Goal: Feedback & Contribution: Submit feedback/report problem

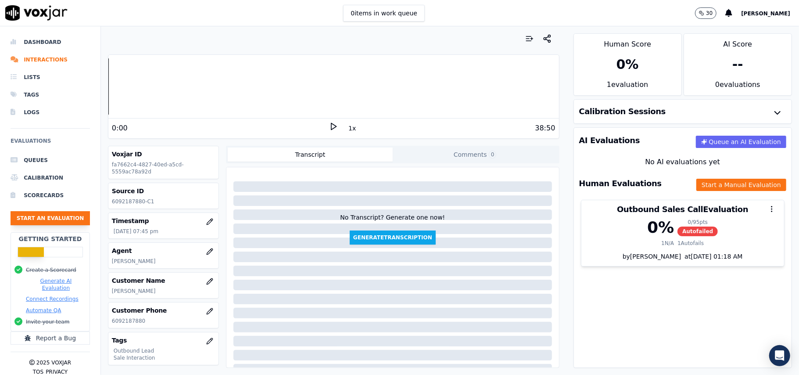
click at [29, 218] on button "Start an Evaluation" at bounding box center [50, 218] width 79 height 14
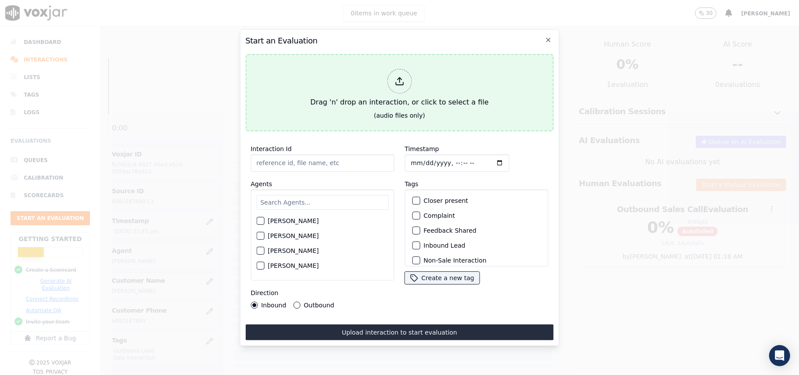
click at [395, 83] on div at bounding box center [399, 81] width 25 height 25
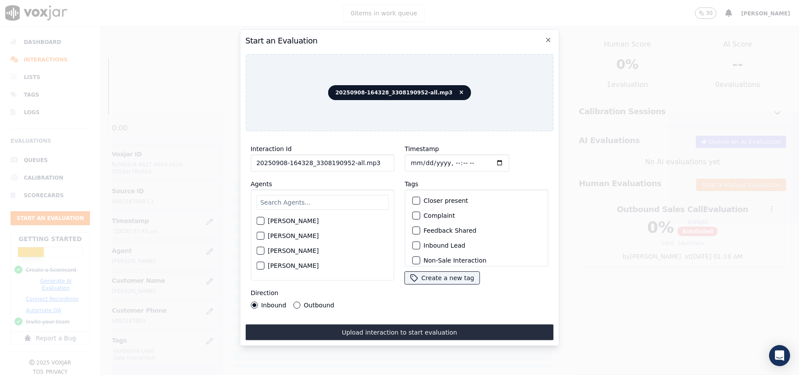
drag, startPoint x: 380, startPoint y: 162, endPoint x: 345, endPoint y: 161, distance: 35.1
click at [345, 161] on input "20250908-164328_3308190952-all.mp3" at bounding box center [323, 163] width 144 height 18
type input "20250908-164328_3308190952-C1"
click at [422, 157] on input "Timestamp" at bounding box center [457, 163] width 104 height 18
type input "0008-09-01T22:25"
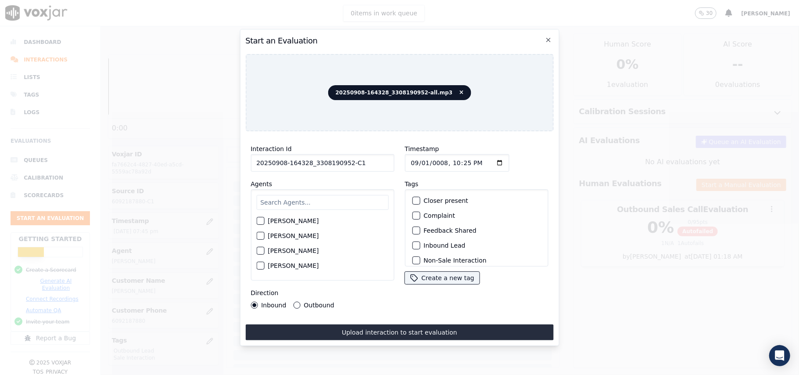
click at [422, 158] on input "Timestamp" at bounding box center [457, 163] width 104 height 18
type input "[DATE]T22:25"
click at [351, 189] on div "[PERSON_NAME] [PERSON_NAME] [PERSON_NAME] [PERSON_NAME] [PERSON_NAME] [PERSON_N…" at bounding box center [323, 234] width 144 height 91
click at [339, 198] on input "text" at bounding box center [322, 202] width 132 height 15
type input "rich"
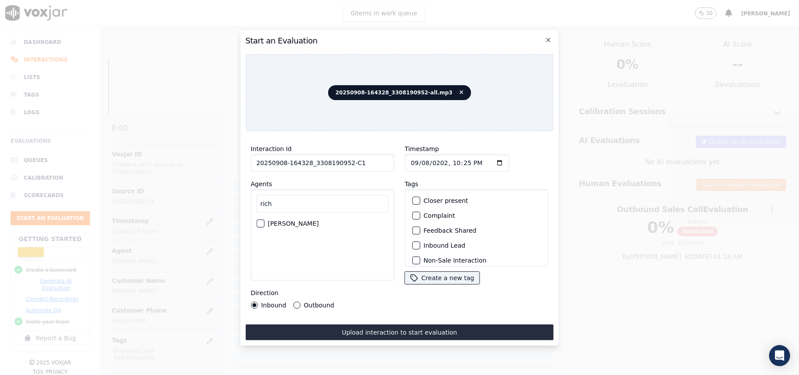
click at [259, 220] on div "button" at bounding box center [260, 223] width 6 height 6
click at [417, 212] on div "Outbound Lead" at bounding box center [477, 216] width 136 height 15
click at [413, 216] on div "button" at bounding box center [416, 217] width 6 height 6
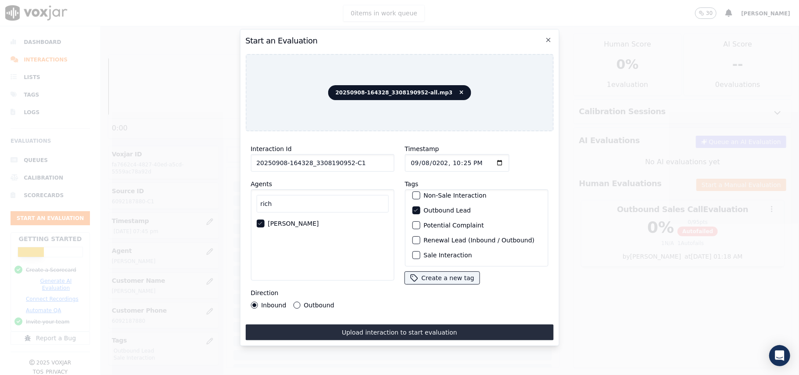
scroll to position [76, 0]
click at [413, 252] on div "button" at bounding box center [416, 255] width 6 height 6
click at [304, 302] on label "Outbound" at bounding box center [319, 305] width 30 height 6
click at [300, 302] on button "Outbound" at bounding box center [296, 305] width 7 height 7
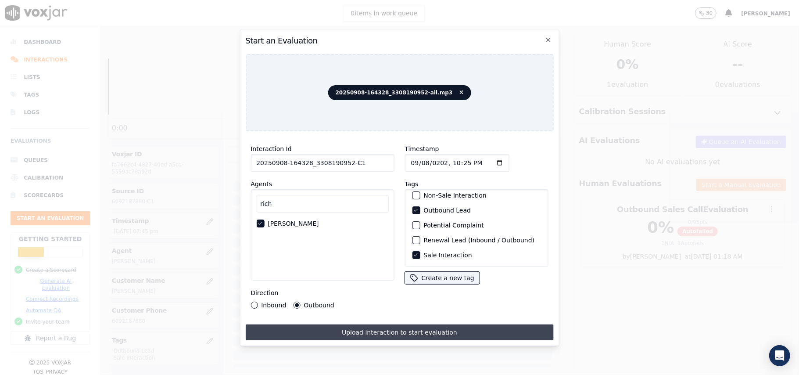
click at [320, 324] on button "Upload interaction to start evaluation" at bounding box center [399, 332] width 308 height 16
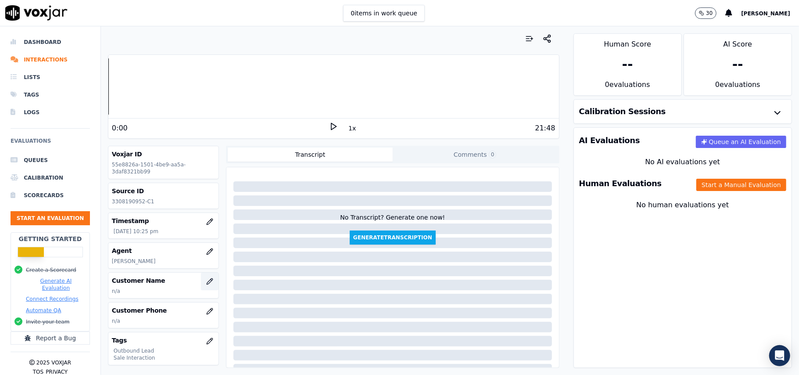
click at [201, 282] on button "button" at bounding box center [210, 282] width 18 height 18
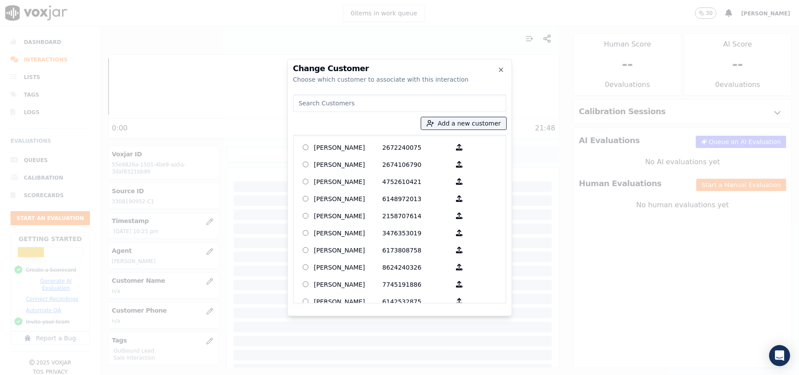
paste input "[PERSON_NAME]"
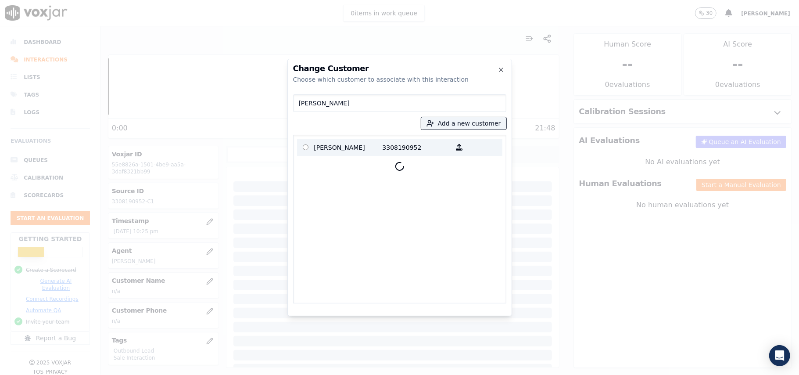
type input "[PERSON_NAME]"
click at [315, 154] on p "[PERSON_NAME]" at bounding box center [348, 147] width 68 height 14
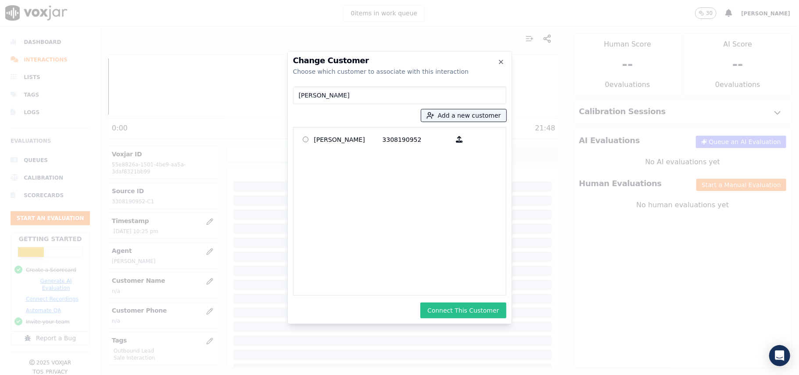
click at [460, 310] on button "Connect This Customer" at bounding box center [464, 310] width 86 height 16
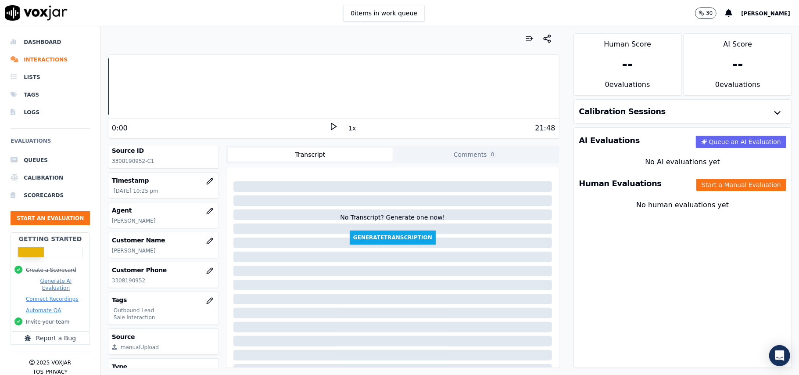
scroll to position [86, 0]
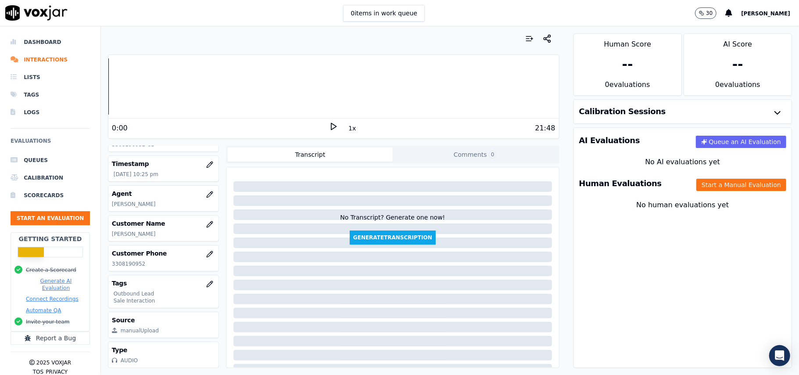
drag, startPoint x: 700, startPoint y: 182, endPoint x: 603, endPoint y: 211, distance: 100.8
click at [700, 184] on button "Start a Manual Evaluation" at bounding box center [742, 185] width 90 height 12
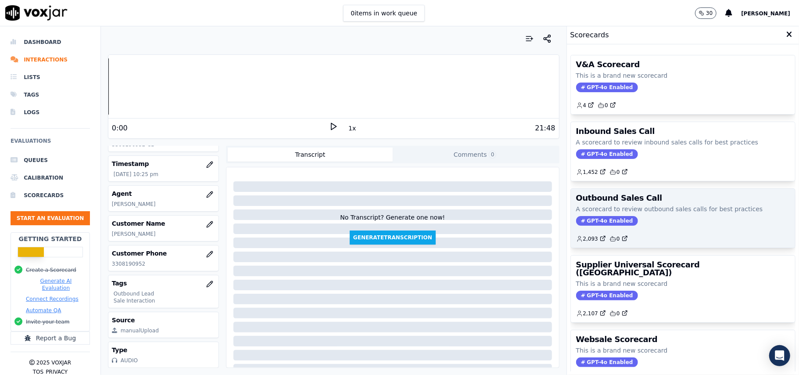
click at [589, 222] on span "GPT-4o Enabled" at bounding box center [607, 221] width 62 height 10
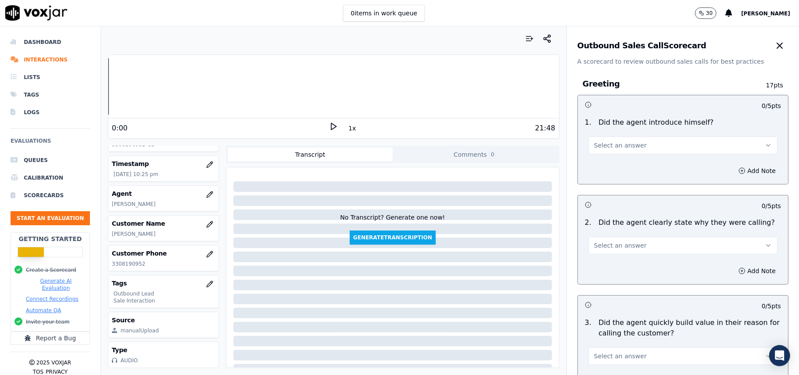
click at [617, 153] on button "Select an answer" at bounding box center [683, 146] width 189 height 18
click at [603, 169] on div "Yes" at bounding box center [665, 165] width 170 height 14
click at [608, 243] on span "Select an answer" at bounding box center [620, 245] width 53 height 9
click at [601, 266] on div "Yes" at bounding box center [665, 266] width 170 height 14
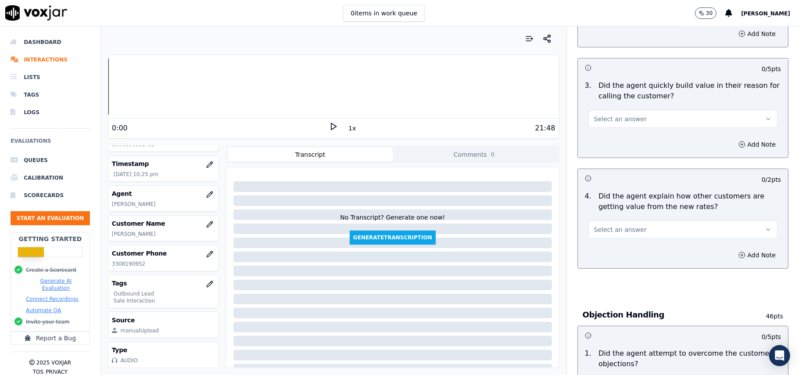
scroll to position [292, 0]
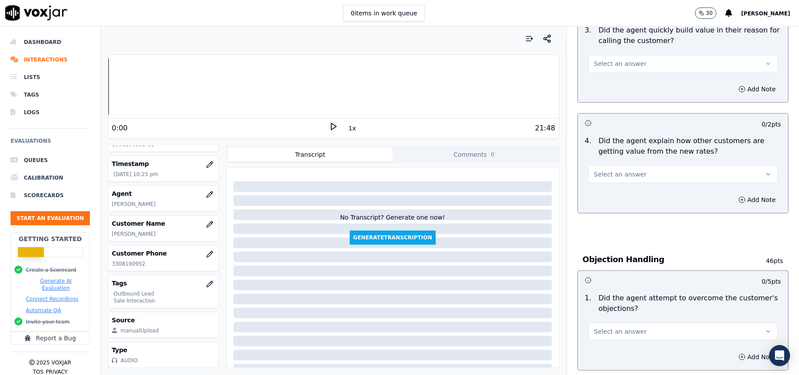
click at [616, 67] on span "Select an answer" at bounding box center [620, 63] width 53 height 9
click at [612, 86] on div "Yes" at bounding box center [665, 84] width 170 height 14
drag, startPoint x: 623, startPoint y: 164, endPoint x: 622, endPoint y: 205, distance: 41.7
click at [623, 167] on div "Select an answer" at bounding box center [683, 170] width 203 height 26
click at [619, 180] on button "Select an answer" at bounding box center [683, 175] width 189 height 18
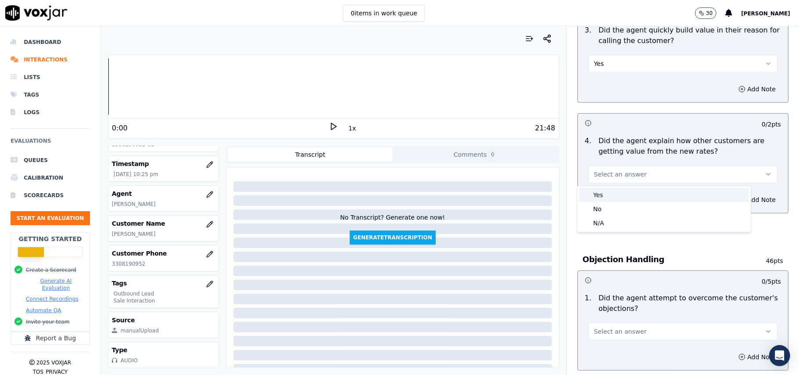
click at [618, 198] on div "Yes" at bounding box center [665, 195] width 170 height 14
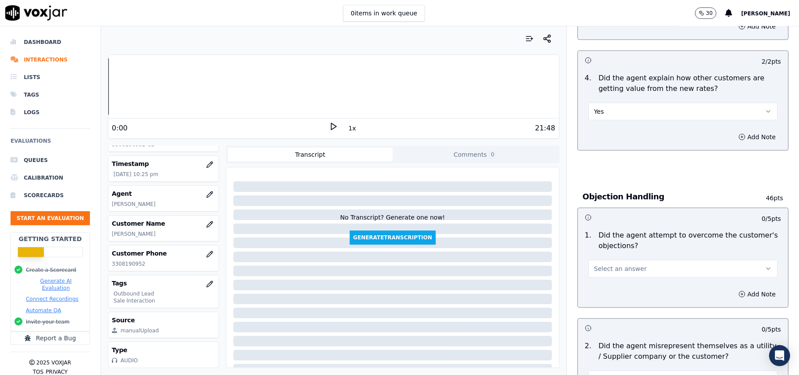
scroll to position [410, 0]
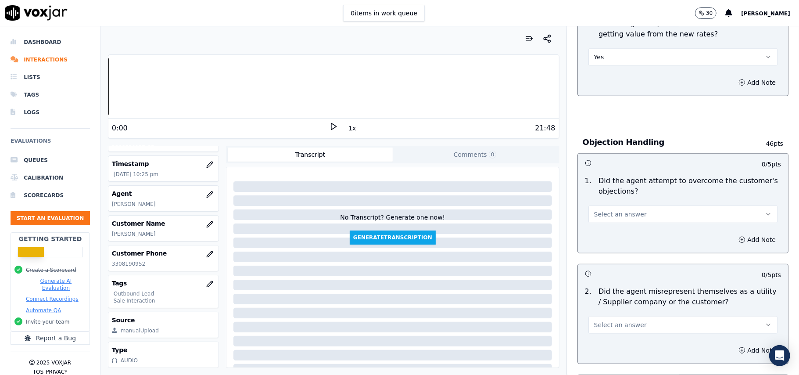
click at [596, 210] on button "Select an answer" at bounding box center [683, 214] width 189 height 18
click at [608, 234] on div "Yes" at bounding box center [665, 235] width 170 height 14
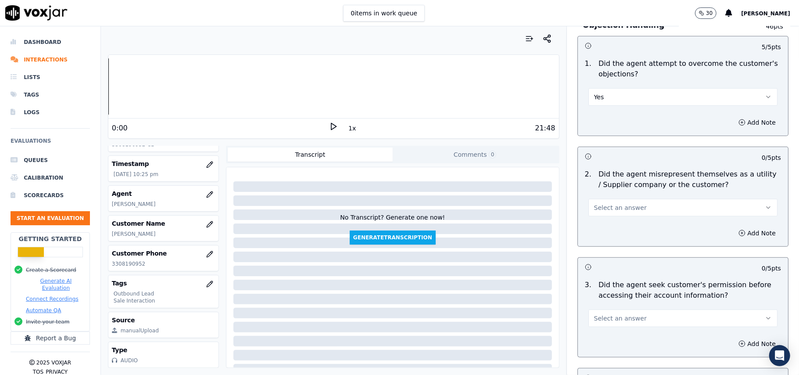
click at [634, 198] on div "Select an answer" at bounding box center [683, 206] width 189 height 19
click at [638, 212] on button "Select an answer" at bounding box center [683, 208] width 189 height 18
click at [616, 243] on div "No" at bounding box center [665, 243] width 170 height 14
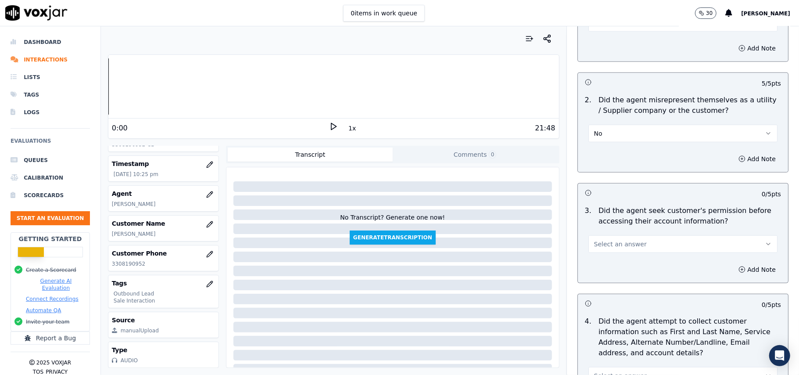
scroll to position [644, 0]
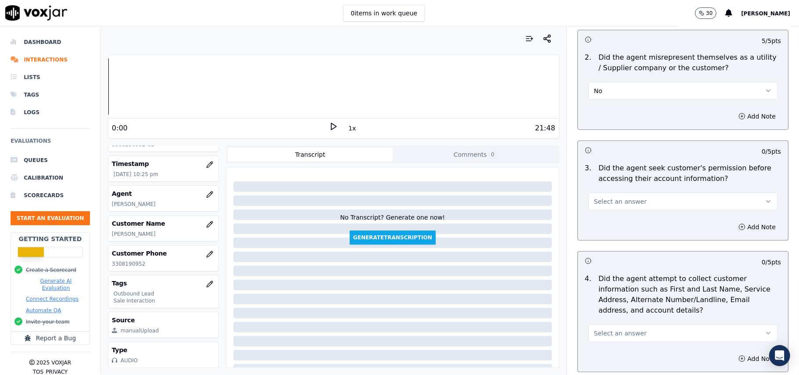
click at [633, 199] on button "Select an answer" at bounding box center [683, 202] width 189 height 18
click at [609, 224] on div "Yes" at bounding box center [665, 223] width 170 height 14
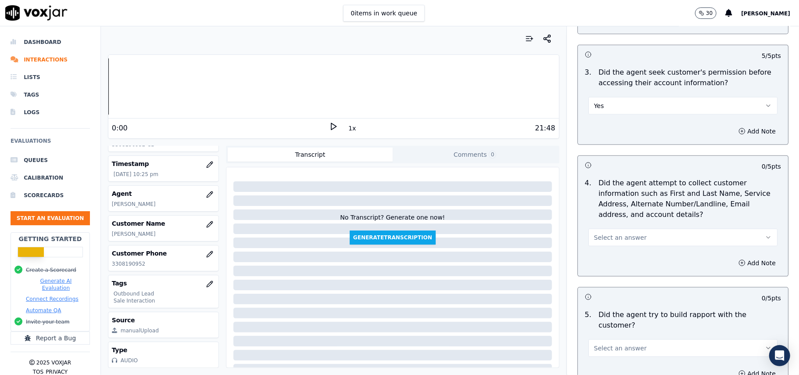
scroll to position [819, 0]
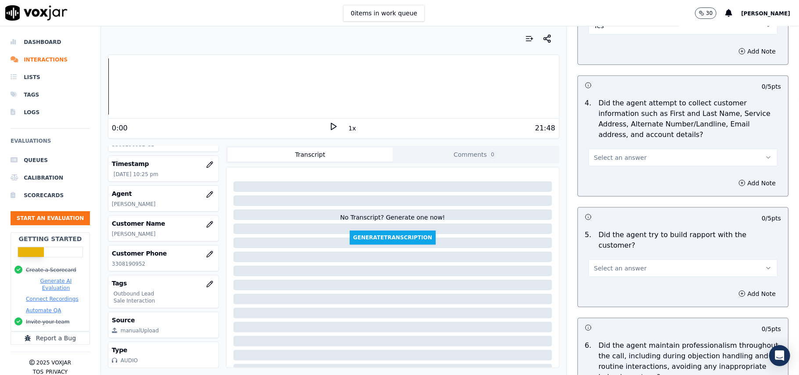
click at [621, 146] on div "Select an answer" at bounding box center [683, 153] width 203 height 26
click at [623, 162] on span "Select an answer" at bounding box center [620, 157] width 53 height 9
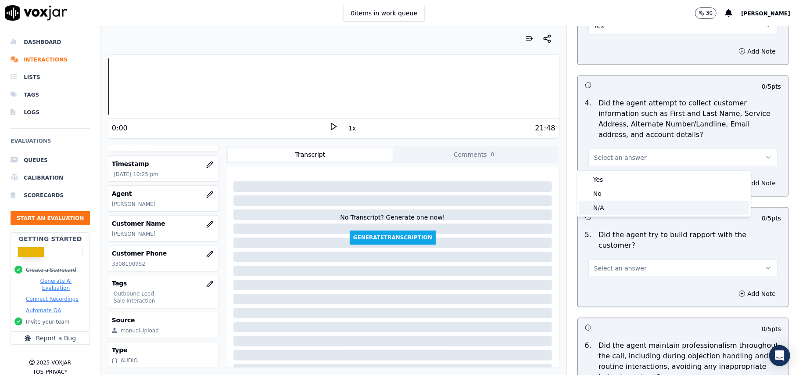
click at [606, 213] on div "N/A" at bounding box center [665, 208] width 170 height 14
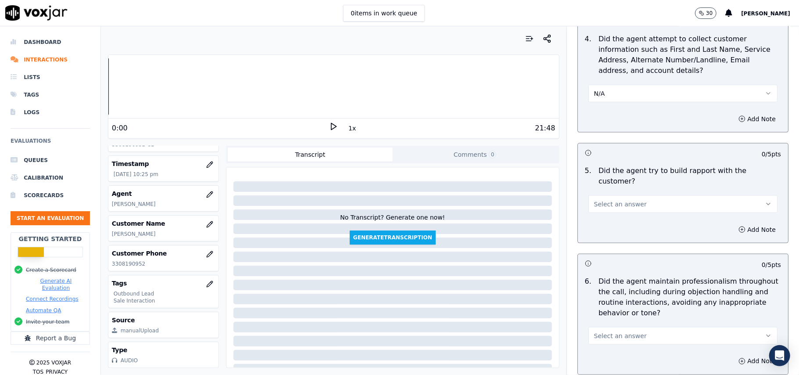
scroll to position [936, 0]
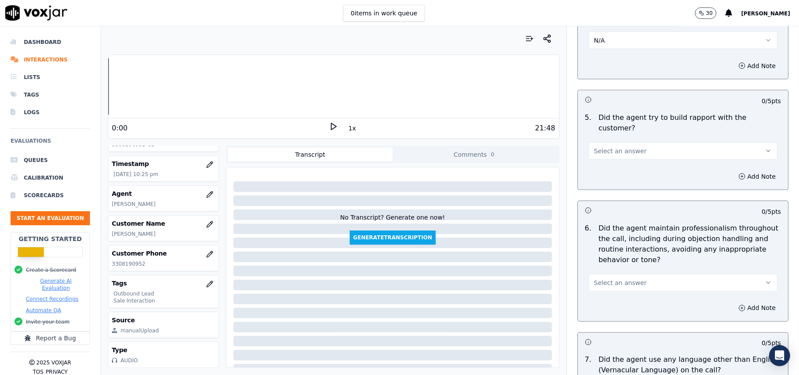
click at [617, 147] on span "Select an answer" at bounding box center [620, 151] width 53 height 9
click at [619, 164] on div "Yes" at bounding box center [665, 163] width 170 height 14
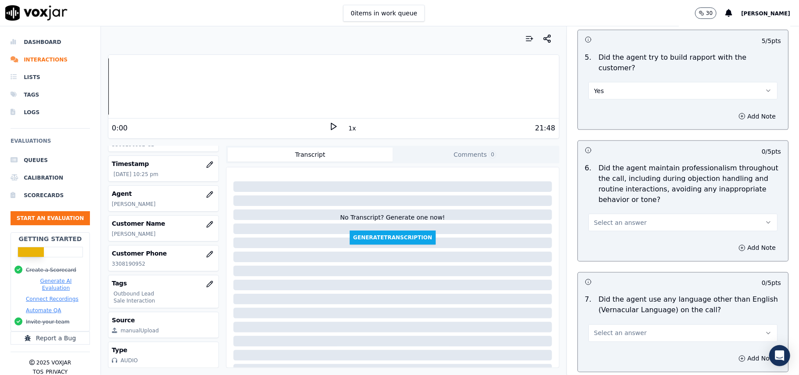
scroll to position [1054, 0]
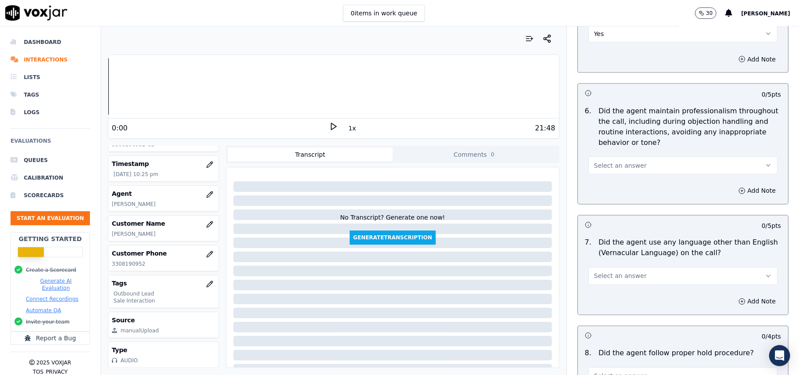
click at [601, 169] on div "6 . Did the agent maintain professionalism throughout the call, including durin…" at bounding box center [683, 140] width 210 height 76
click at [601, 168] on div "6 . Did the agent maintain professionalism throughout the call, including durin…" at bounding box center [683, 140] width 210 height 76
click at [603, 162] on span "Select an answer" at bounding box center [620, 165] width 53 height 9
click at [603, 178] on div "Yes" at bounding box center [665, 178] width 170 height 14
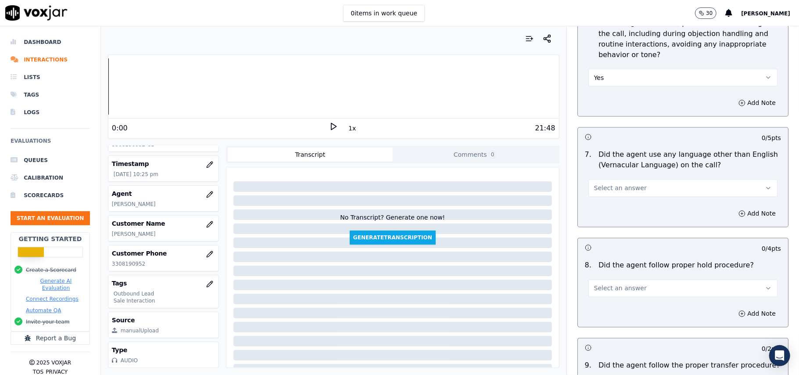
scroll to position [1229, 0]
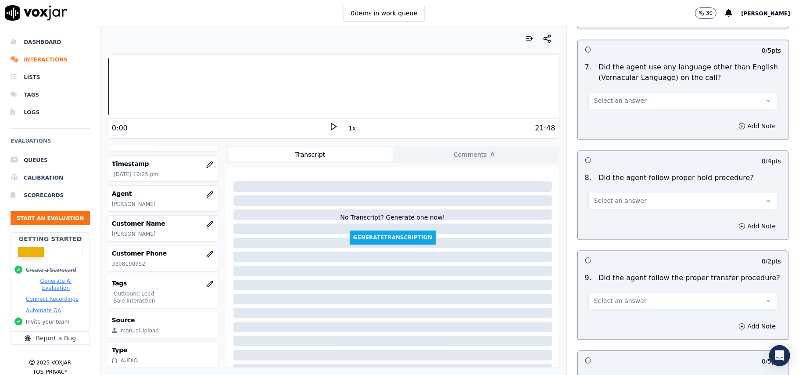
click at [626, 96] on span "Select an answer" at bounding box center [620, 100] width 53 height 9
click at [617, 123] on div "No" at bounding box center [665, 127] width 170 height 14
click at [630, 192] on button "Select an answer" at bounding box center [683, 201] width 189 height 18
click at [629, 212] on div "Yes" at bounding box center [665, 213] width 170 height 14
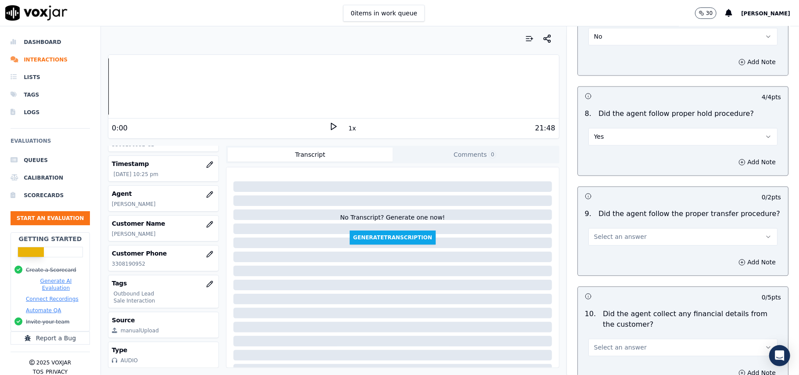
scroll to position [1346, 0]
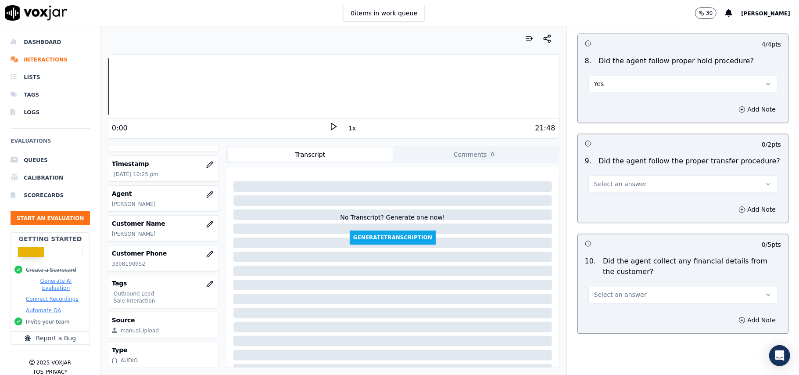
click at [610, 180] on span "Select an answer" at bounding box center [620, 184] width 53 height 9
click at [609, 194] on div "Yes" at bounding box center [665, 197] width 170 height 14
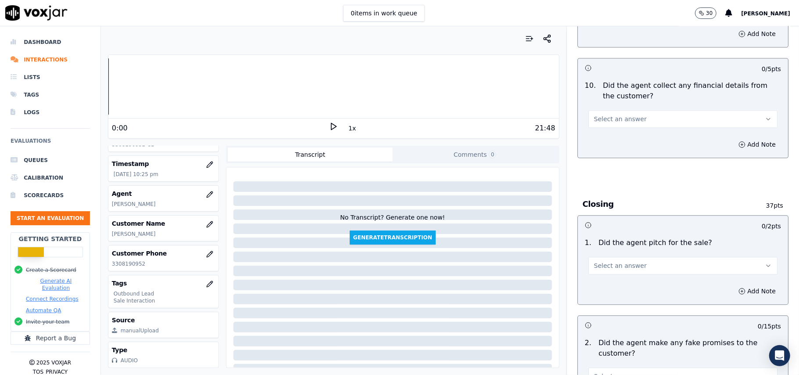
click at [626, 110] on button "Select an answer" at bounding box center [683, 119] width 189 height 18
click at [627, 129] on div "Yes" at bounding box center [665, 132] width 170 height 14
drag, startPoint x: 647, startPoint y: 106, endPoint x: 647, endPoint y: 120, distance: 13.6
click at [647, 111] on button "Yes" at bounding box center [683, 119] width 189 height 18
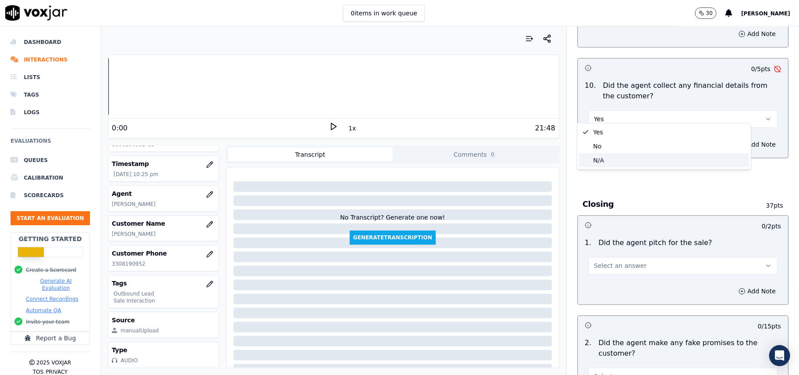
click at [629, 163] on div "N/A" at bounding box center [665, 160] width 170 height 14
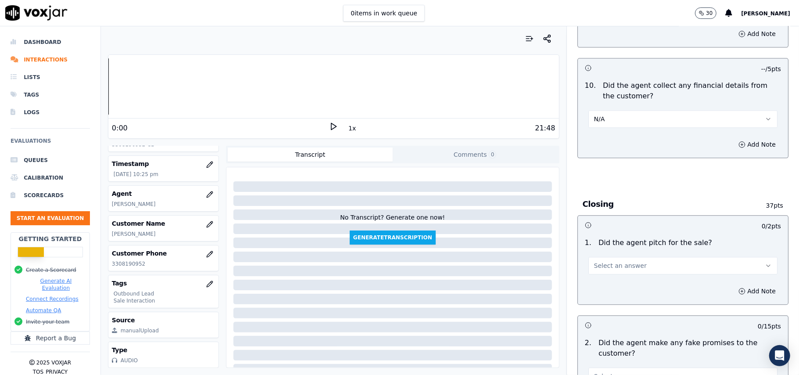
click at [628, 122] on div "10 . Did the agent collect any financial details from the customer? N/A" at bounding box center [683, 104] width 210 height 54
click at [627, 110] on button "N/A" at bounding box center [683, 119] width 189 height 18
click at [617, 143] on div "No" at bounding box center [665, 146] width 170 height 14
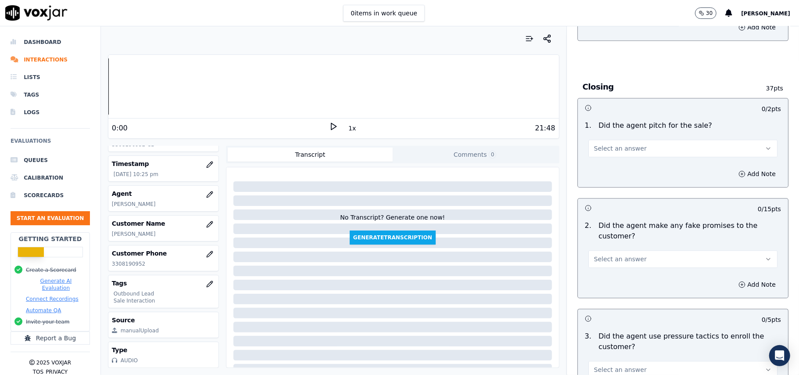
click at [651, 140] on button "Select an answer" at bounding box center [683, 149] width 189 height 18
click at [637, 164] on div "Yes" at bounding box center [665, 162] width 170 height 14
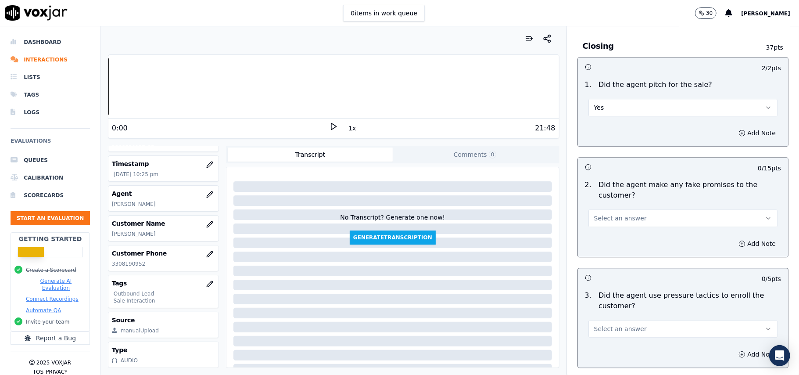
scroll to position [1697, 0]
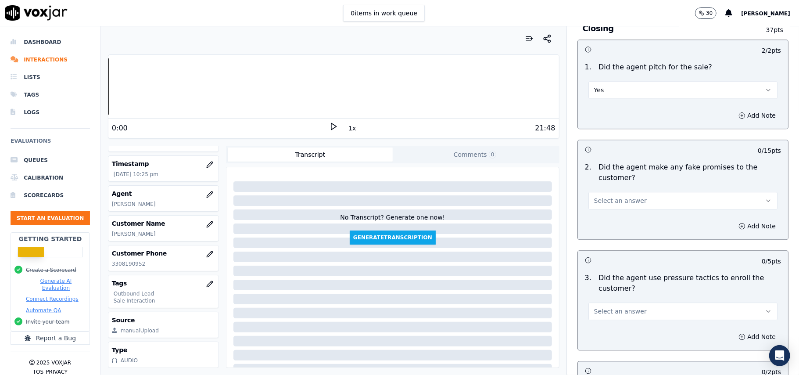
drag, startPoint x: 646, startPoint y: 193, endPoint x: 636, endPoint y: 202, distance: 13.4
click at [647, 193] on button "Select an answer" at bounding box center [683, 201] width 189 height 18
click at [618, 222] on div "No" at bounding box center [665, 228] width 170 height 14
click at [609, 306] on button "Select an answer" at bounding box center [683, 311] width 189 height 18
click at [601, 338] on div "No" at bounding box center [665, 339] width 170 height 14
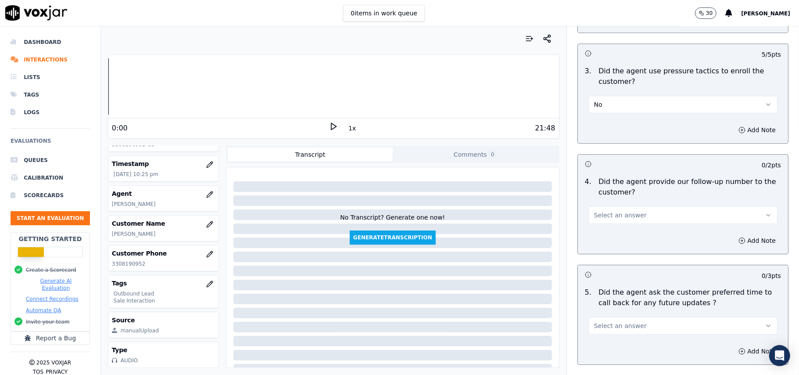
scroll to position [1932, 0]
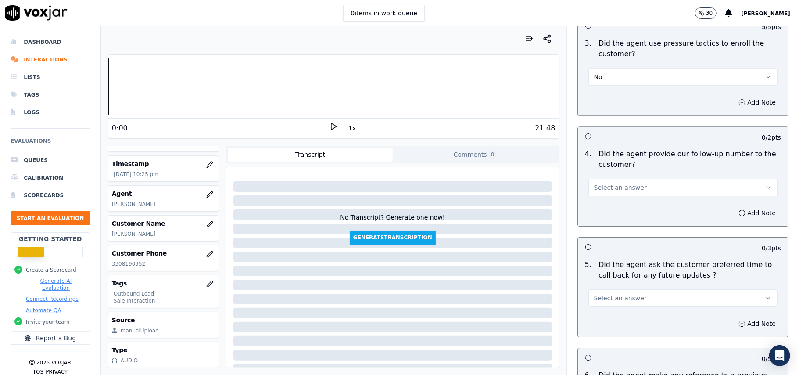
click at [620, 179] on button "Select an answer" at bounding box center [683, 188] width 189 height 18
click at [619, 199] on div "Yes" at bounding box center [665, 202] width 170 height 14
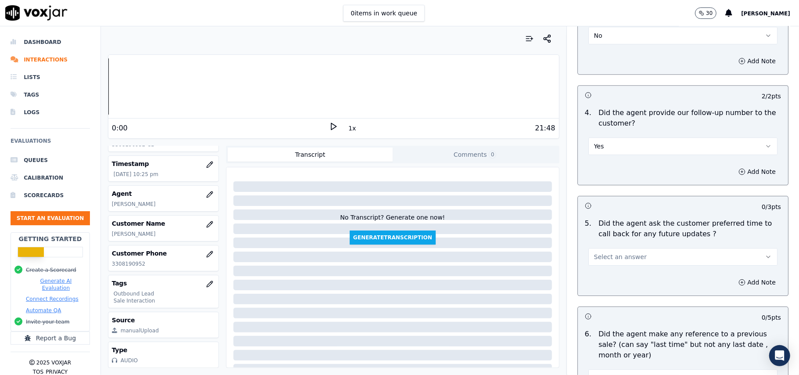
scroll to position [1990, 0]
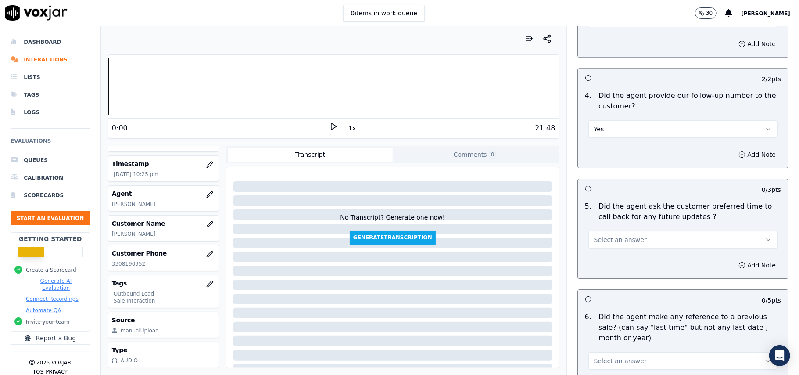
click at [634, 231] on button "Select an answer" at bounding box center [683, 240] width 189 height 18
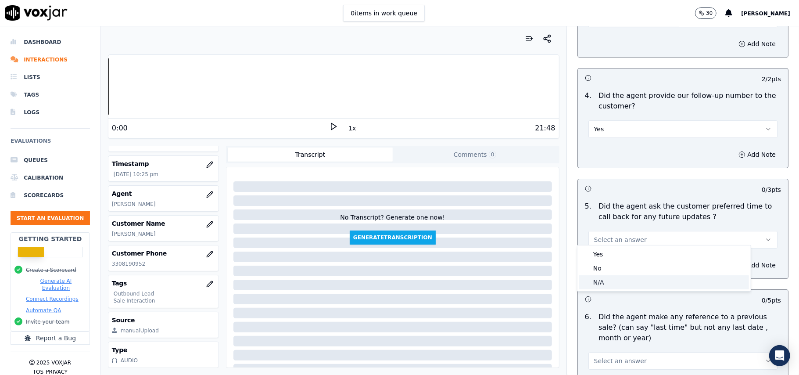
click at [622, 285] on div "N/A" at bounding box center [665, 282] width 170 height 14
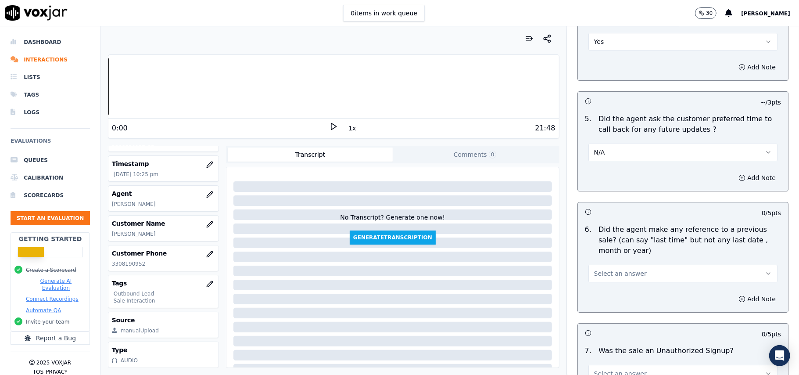
scroll to position [2166, 0]
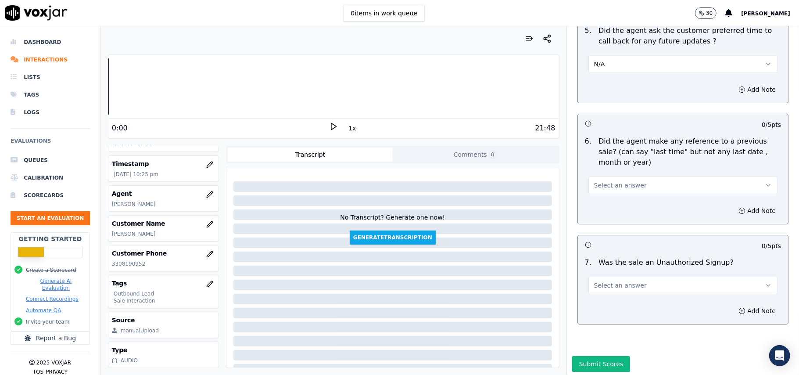
click at [632, 191] on div "6 . Did the agent make any reference to a previous sale? (can say "last time" b…" at bounding box center [683, 165] width 210 height 65
drag, startPoint x: 632, startPoint y: 178, endPoint x: 633, endPoint y: 186, distance: 7.9
click at [633, 178] on button "Select an answer" at bounding box center [683, 185] width 189 height 18
click at [623, 208] on div "No" at bounding box center [665, 214] width 170 height 14
click at [616, 277] on button "Select an answer" at bounding box center [683, 286] width 189 height 18
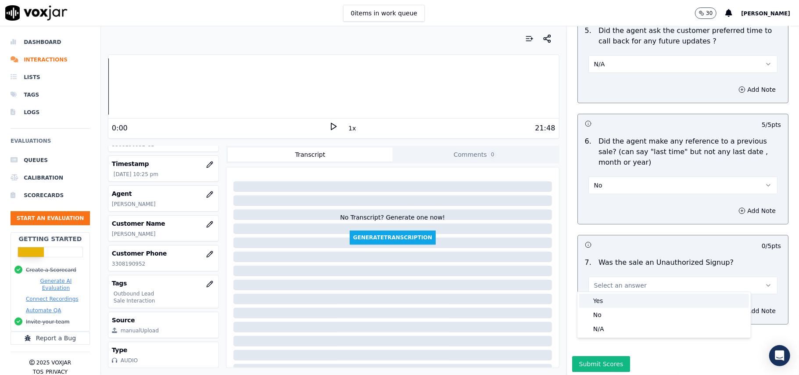
click at [615, 299] on div "Yes" at bounding box center [665, 301] width 170 height 14
click at [631, 288] on button "Yes" at bounding box center [683, 286] width 189 height 18
click at [599, 319] on div "No" at bounding box center [665, 315] width 170 height 14
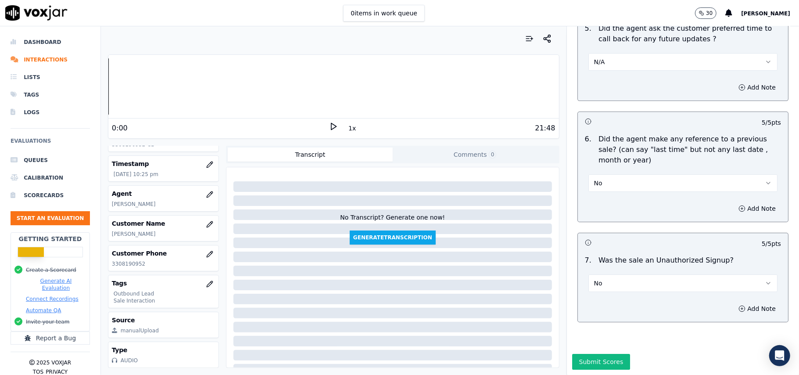
scroll to position [2190, 0]
click at [598, 354] on button "Submit Scores" at bounding box center [602, 362] width 58 height 16
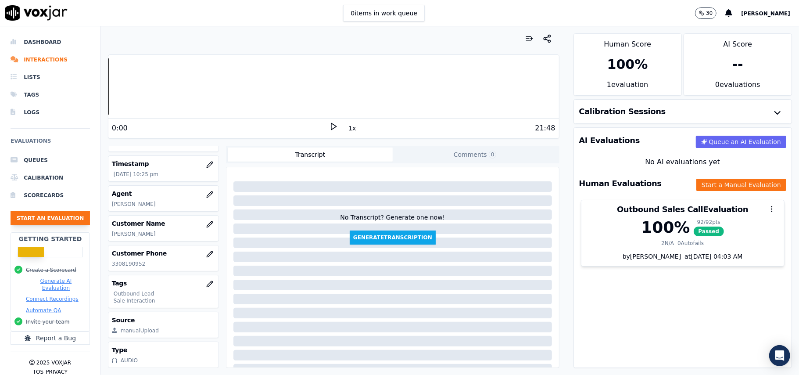
click at [35, 220] on button "Start an Evaluation" at bounding box center [50, 218] width 79 height 14
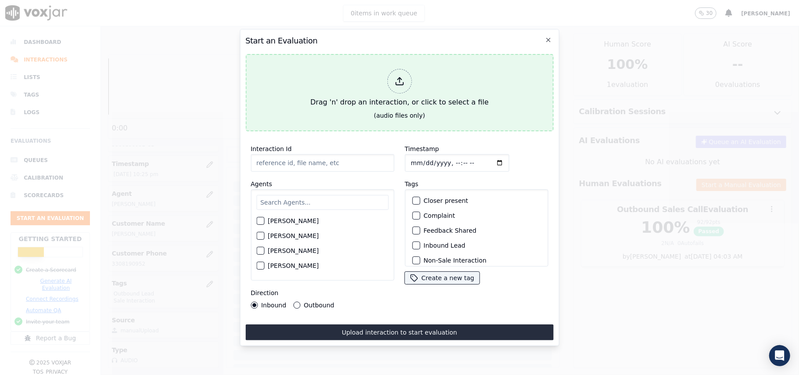
click at [400, 78] on line at bounding box center [400, 80] width 0 height 5
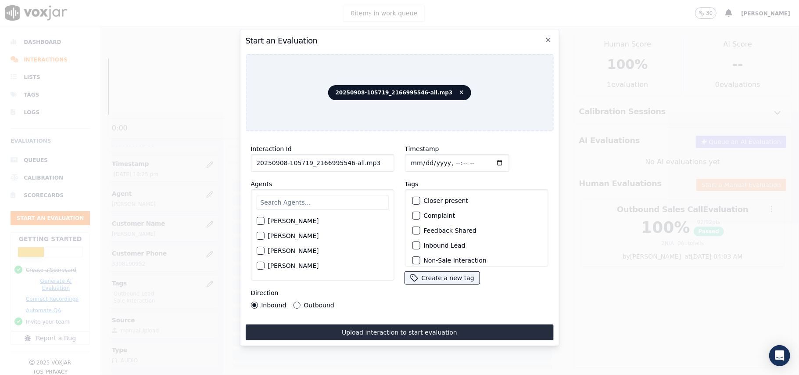
drag, startPoint x: 375, startPoint y: 160, endPoint x: 343, endPoint y: 164, distance: 32.3
click at [343, 164] on input "20250908-105719_2166995546-all.mp3" at bounding box center [323, 163] width 144 height 18
type input "20250908-105719_2166995546-C1"
click at [424, 157] on input "Timestamp" at bounding box center [457, 163] width 104 height 18
type input "[DATE]T22:33"
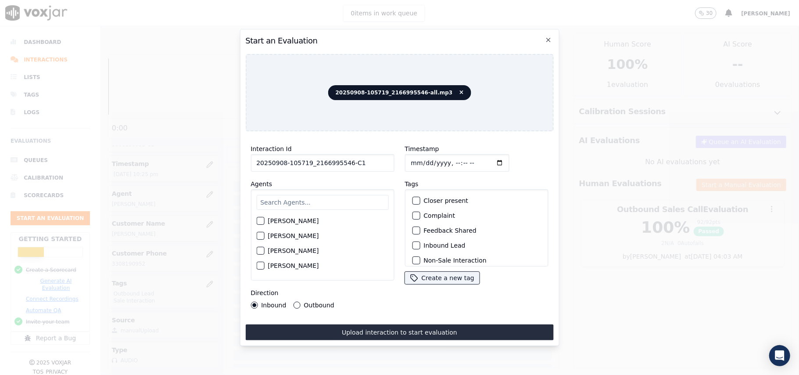
click at [328, 197] on input "text" at bounding box center [322, 202] width 132 height 15
click at [266, 224] on div "[PERSON_NAME]" at bounding box center [322, 223] width 132 height 15
click at [277, 200] on input "vic" at bounding box center [322, 204] width 132 height 18
drag, startPoint x: 306, startPoint y: 196, endPoint x: 255, endPoint y: 196, distance: 51.4
click at [246, 196] on div "Interaction Id 20250908-105719_2166995546-C1 Agents vi [PERSON_NAME] [PERSON_NA…" at bounding box center [322, 226] width 154 height 176
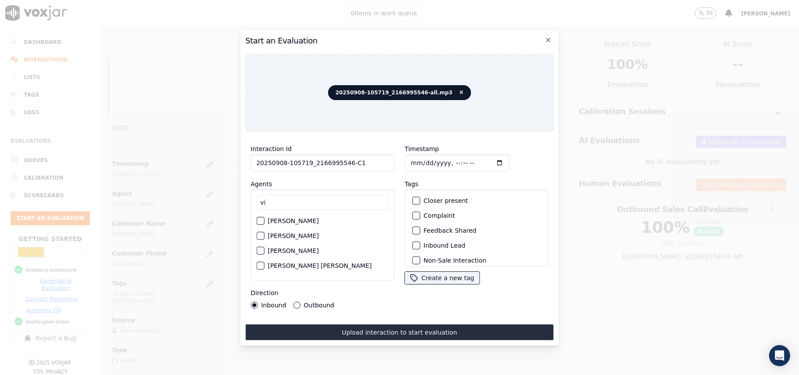
paste input "[PERSON_NAME]"
type input "[PERSON_NAME]"
click at [267, 216] on div "[PERSON_NAME]" at bounding box center [322, 223] width 132 height 15
click at [260, 220] on div "button" at bounding box center [260, 223] width 6 height 6
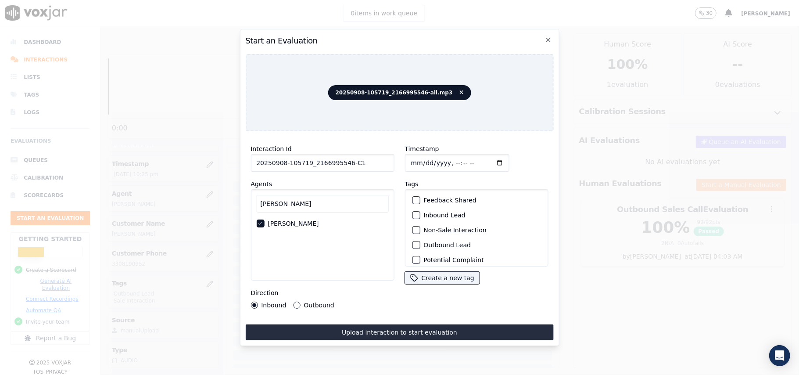
scroll to position [76, 0]
click at [414, 248] on div "Sale Interaction" at bounding box center [477, 255] width 136 height 15
click at [413, 207] on div "button" at bounding box center [416, 210] width 6 height 6
click at [414, 252] on div "button" at bounding box center [416, 255] width 6 height 6
click at [295, 304] on button "Outbound" at bounding box center [296, 305] width 7 height 7
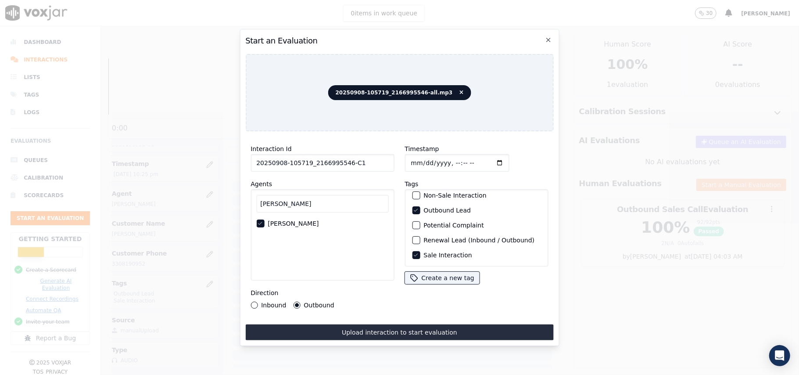
click at [350, 330] on button "Upload interaction to start evaluation" at bounding box center [399, 332] width 308 height 16
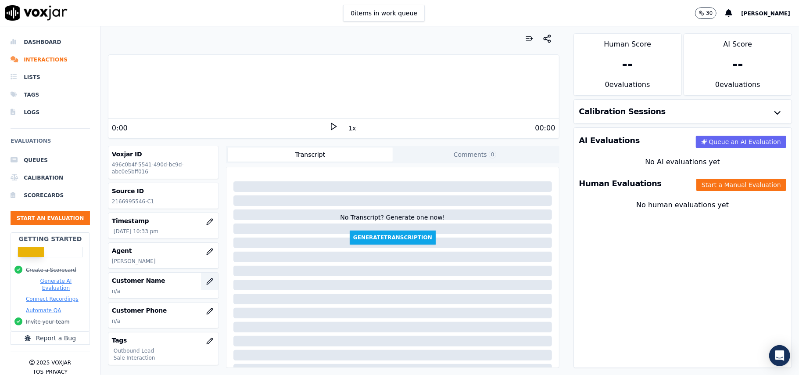
click at [206, 281] on icon "button" at bounding box center [209, 281] width 7 height 7
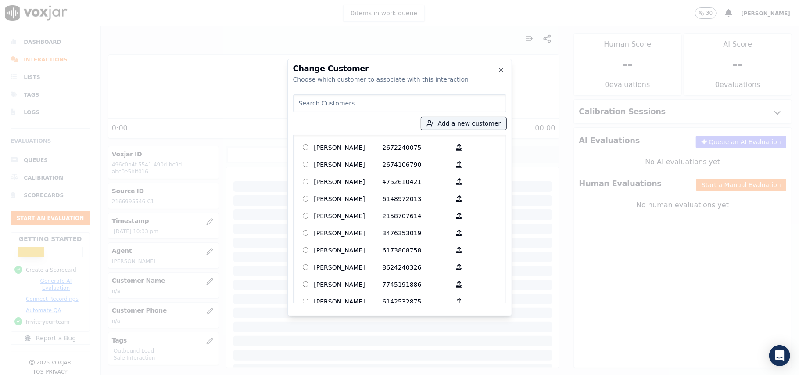
paste input "[PERSON_NAME]"
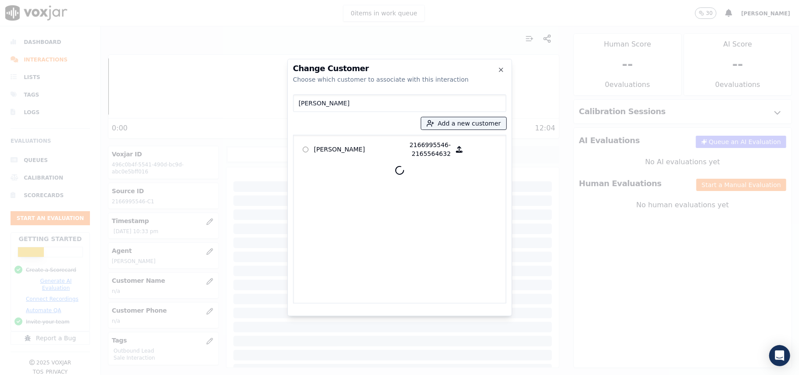
type input "[PERSON_NAME]"
click at [349, 148] on p "[PERSON_NAME]" at bounding box center [348, 149] width 68 height 18
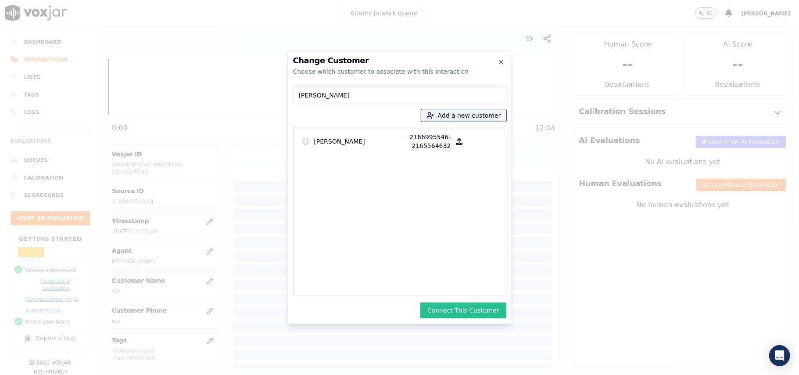
click at [462, 310] on button "Connect This Customer" at bounding box center [464, 310] width 86 height 16
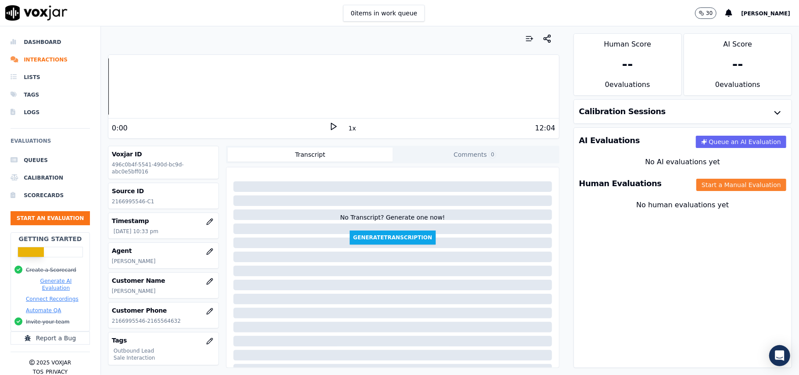
click at [727, 187] on button "Start a Manual Evaluation" at bounding box center [742, 185] width 90 height 12
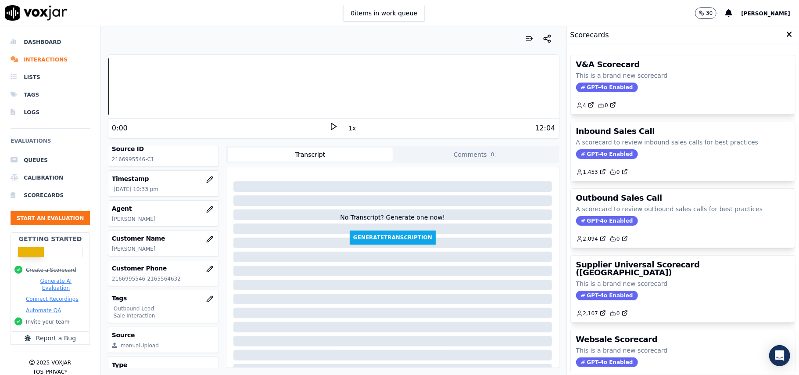
scroll to position [86, 0]
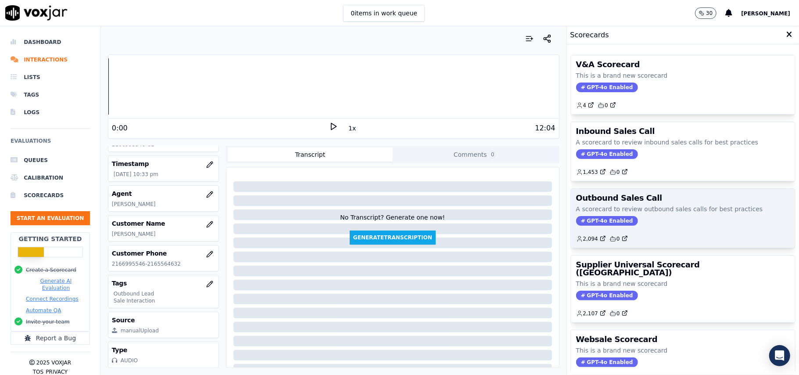
click at [587, 223] on span "GPT-4o Enabled" at bounding box center [607, 221] width 62 height 10
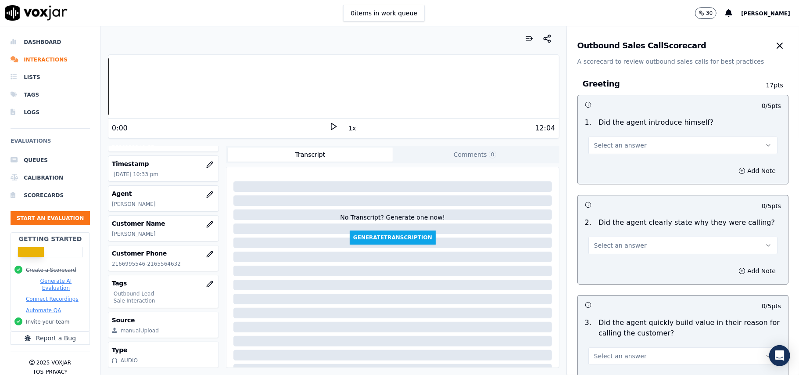
click at [610, 140] on button "Select an answer" at bounding box center [683, 146] width 189 height 18
click at [604, 166] on div "Yes" at bounding box center [665, 165] width 170 height 14
click at [616, 250] on button "Select an answer" at bounding box center [683, 246] width 189 height 18
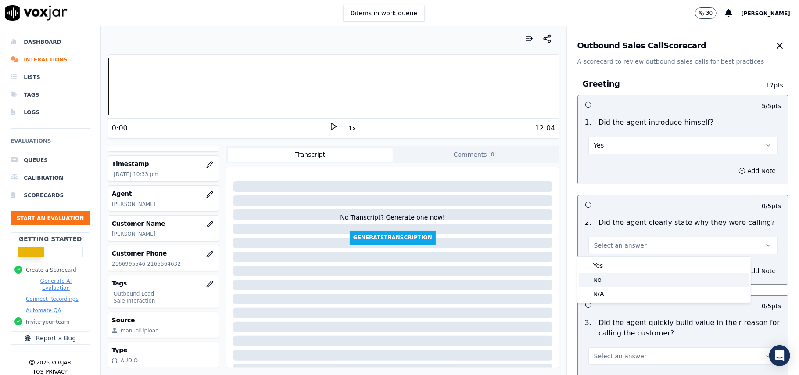
click at [616, 274] on div "No" at bounding box center [665, 280] width 170 height 14
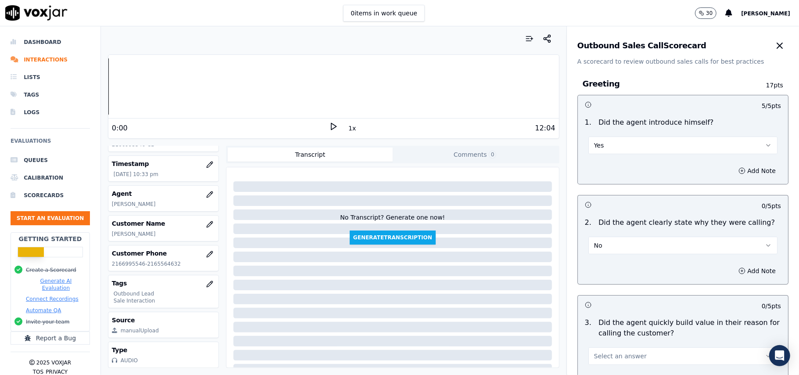
click at [619, 252] on button "No" at bounding box center [683, 246] width 189 height 18
click at [611, 269] on div "Yes" at bounding box center [665, 266] width 170 height 14
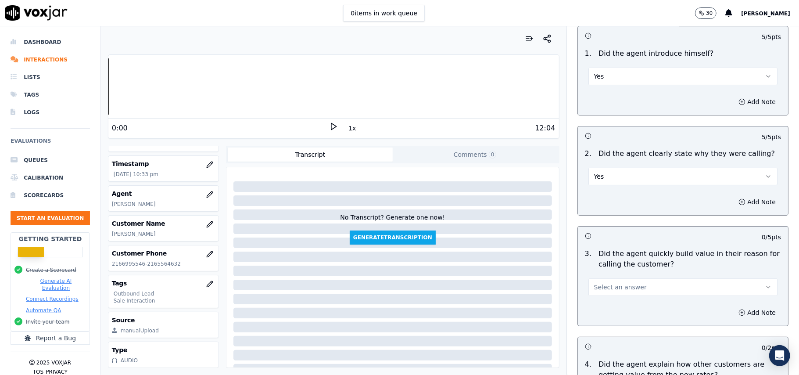
scroll to position [176, 0]
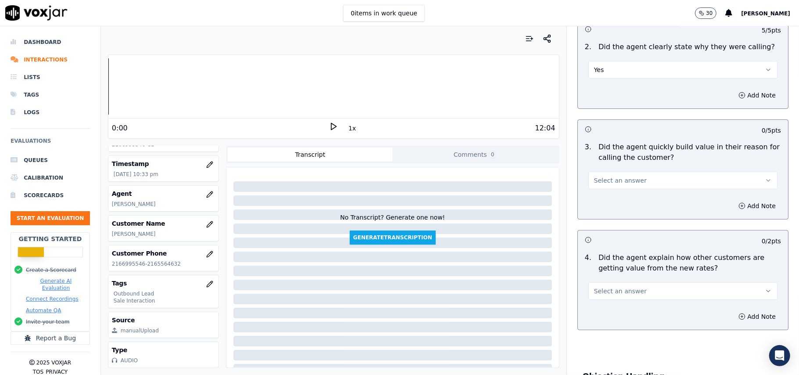
click at [613, 184] on span "Select an answer" at bounding box center [620, 180] width 53 height 9
click at [613, 201] on div "Yes" at bounding box center [665, 201] width 170 height 14
drag, startPoint x: 615, startPoint y: 181, endPoint x: 616, endPoint y: 189, distance: 8.1
click at [615, 183] on button "Yes" at bounding box center [683, 181] width 189 height 18
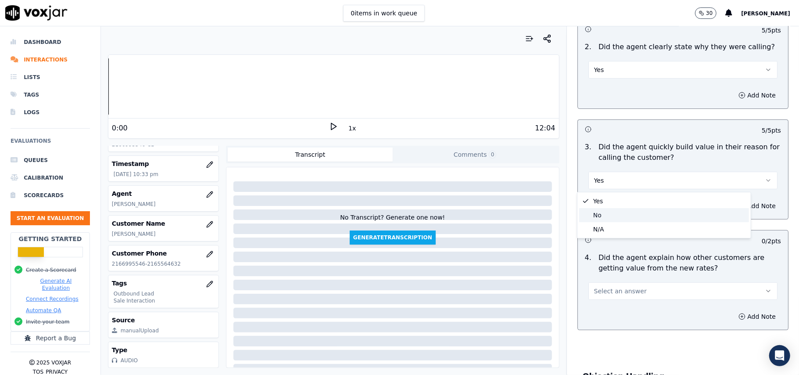
click at [616, 213] on div "No" at bounding box center [665, 215] width 170 height 14
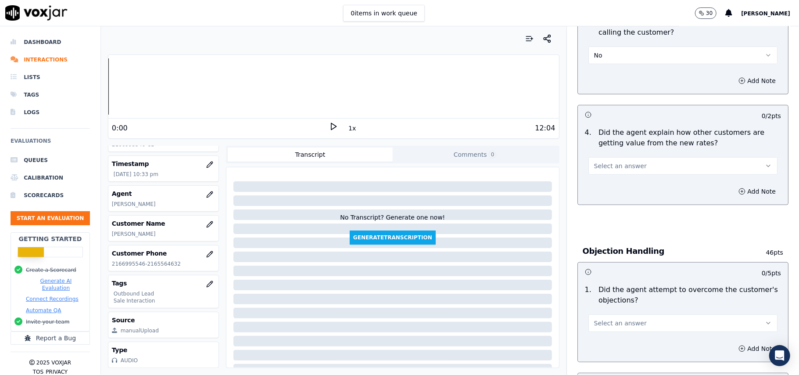
scroll to position [234, 0]
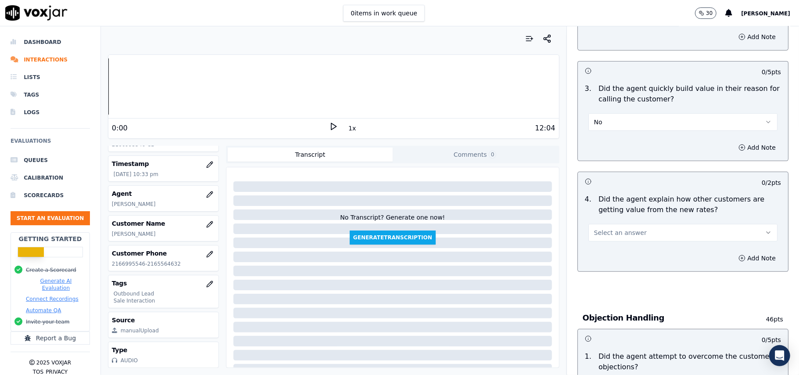
click at [617, 229] on button "Select an answer" at bounding box center [683, 233] width 189 height 18
click at [620, 126] on button "No" at bounding box center [683, 122] width 189 height 18
click at [609, 146] on div "Yes" at bounding box center [665, 143] width 170 height 14
click at [594, 235] on span "Select an answer" at bounding box center [620, 232] width 53 height 9
click at [594, 257] on div "Yes" at bounding box center [665, 253] width 170 height 14
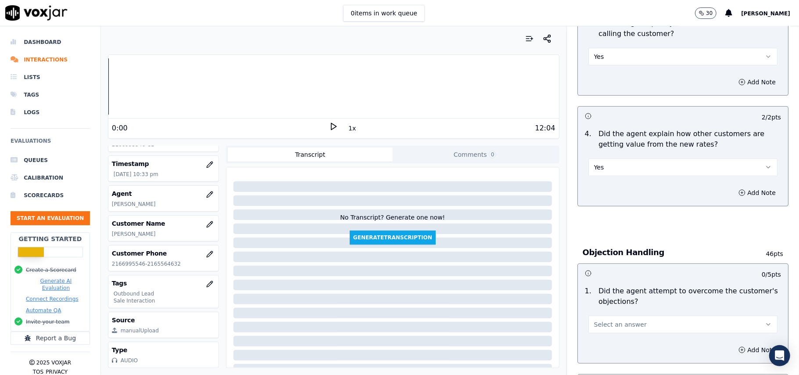
scroll to position [351, 0]
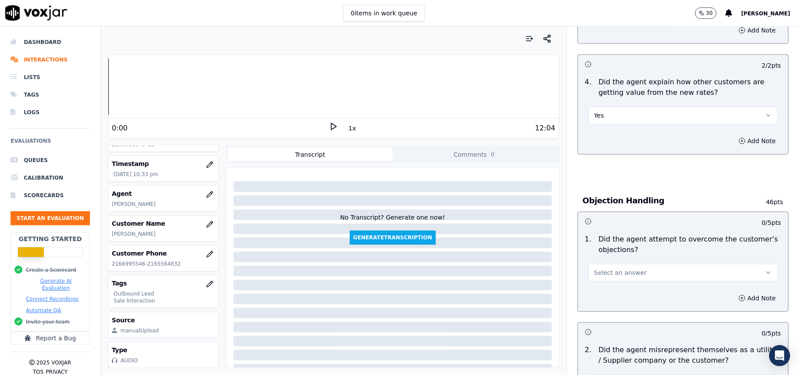
click at [594, 277] on span "Select an answer" at bounding box center [620, 272] width 53 height 9
click at [598, 292] on div "Yes" at bounding box center [665, 294] width 170 height 14
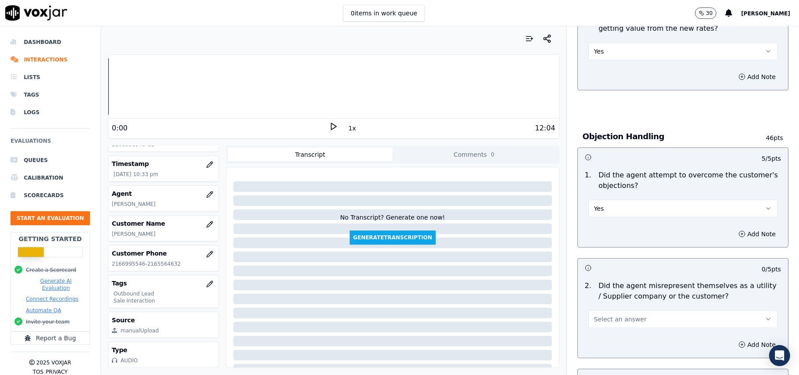
scroll to position [468, 0]
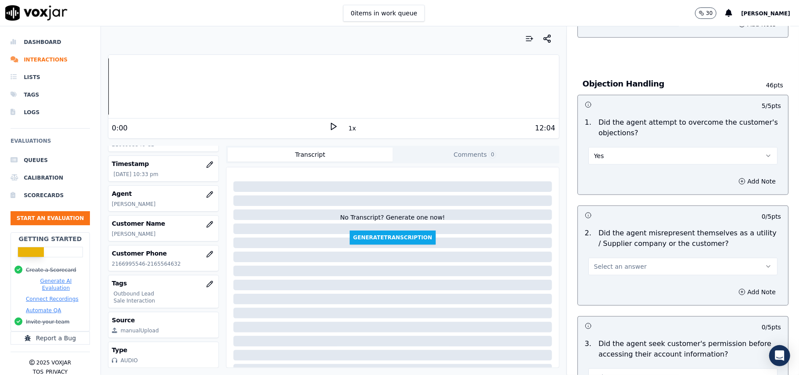
click at [617, 257] on div "Select an answer" at bounding box center [683, 265] width 189 height 19
click at [615, 267] on span "Select an answer" at bounding box center [620, 266] width 53 height 9
click at [609, 298] on div "No" at bounding box center [665, 302] width 170 height 14
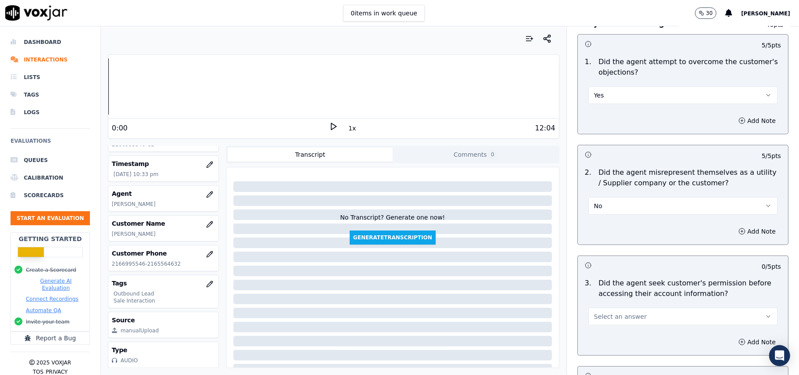
scroll to position [585, 0]
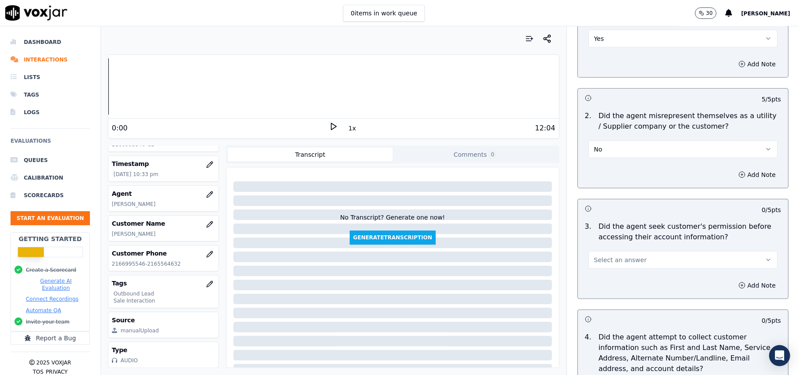
click at [627, 260] on span "Select an answer" at bounding box center [620, 260] width 53 height 9
click at [623, 277] on div "Yes" at bounding box center [665, 281] width 170 height 14
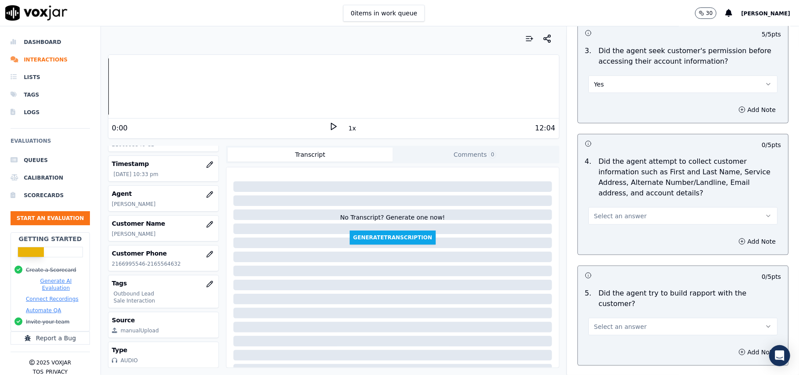
click at [615, 220] on span "Select an answer" at bounding box center [620, 216] width 53 height 9
drag, startPoint x: 617, startPoint y: 257, endPoint x: 569, endPoint y: 259, distance: 47.9
click at [617, 259] on div "Yes No N/A" at bounding box center [664, 252] width 173 height 46
click at [596, 271] on div "N/A" at bounding box center [665, 266] width 170 height 14
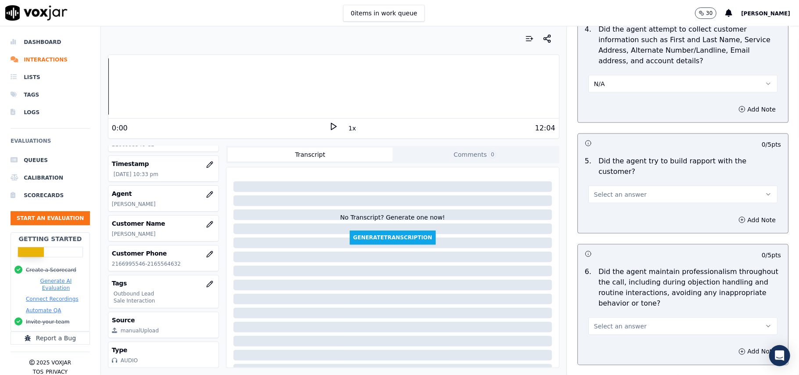
scroll to position [878, 0]
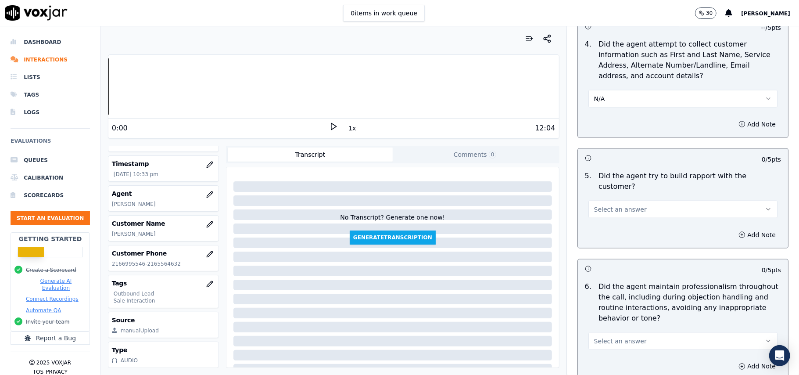
click at [610, 205] on span "Select an answer" at bounding box center [620, 209] width 53 height 9
click at [609, 225] on div "Yes" at bounding box center [665, 221] width 170 height 14
click at [624, 332] on button "Select an answer" at bounding box center [683, 341] width 189 height 18
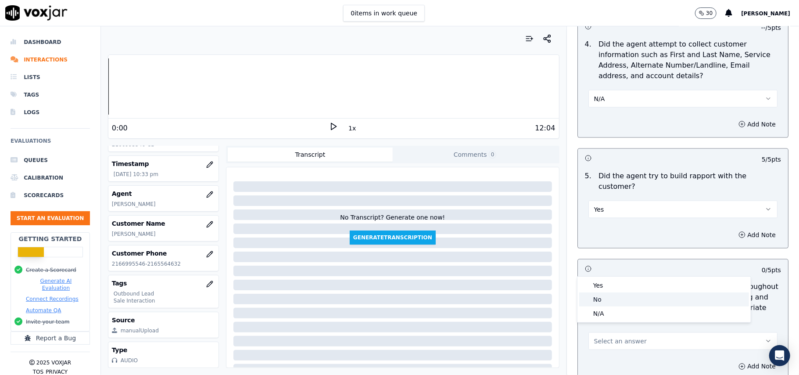
click at [619, 287] on div "Yes" at bounding box center [665, 285] width 170 height 14
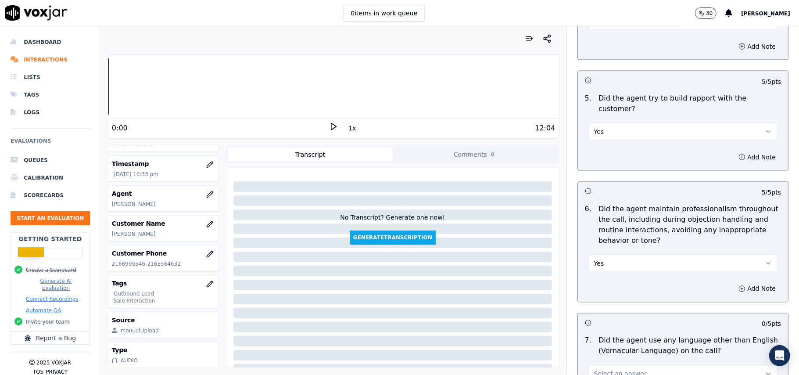
scroll to position [1054, 0]
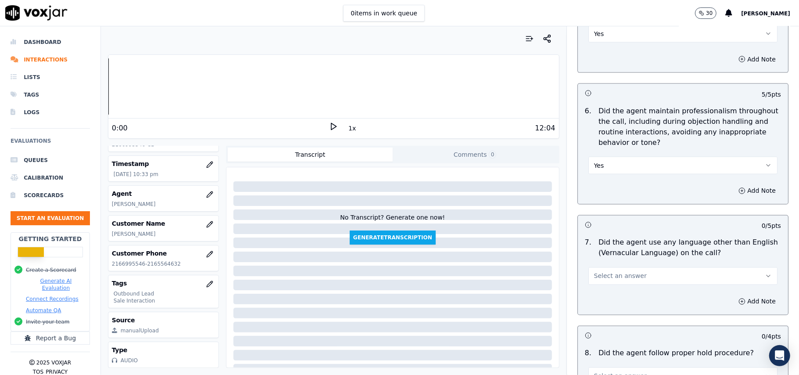
click at [616, 272] on span "Select an answer" at bounding box center [620, 276] width 53 height 9
click at [616, 301] on div "No" at bounding box center [665, 302] width 170 height 14
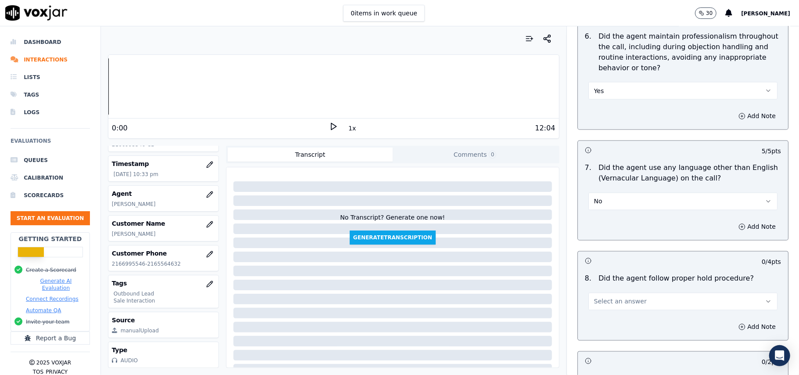
scroll to position [1170, 0]
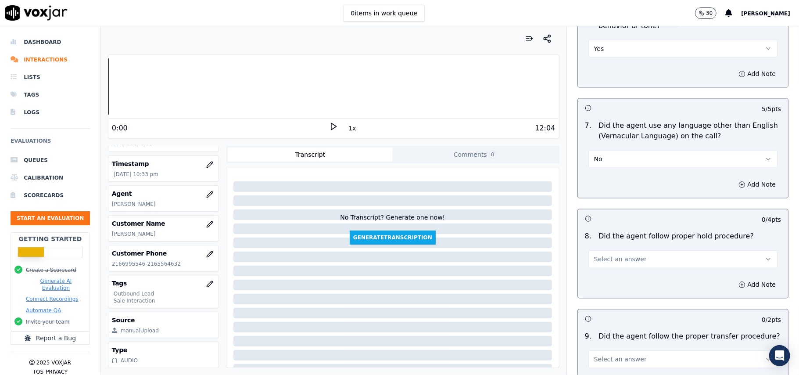
drag, startPoint x: 602, startPoint y: 254, endPoint x: 603, endPoint y: 259, distance: 4.8
click at [603, 259] on button "Select an answer" at bounding box center [683, 260] width 189 height 18
click at [609, 280] on div "No" at bounding box center [665, 286] width 170 height 14
drag, startPoint x: 615, startPoint y: 255, endPoint x: 611, endPoint y: 276, distance: 21.0
click at [616, 262] on div "8 . Did the agent follow proper hold procedure? No" at bounding box center [683, 250] width 210 height 44
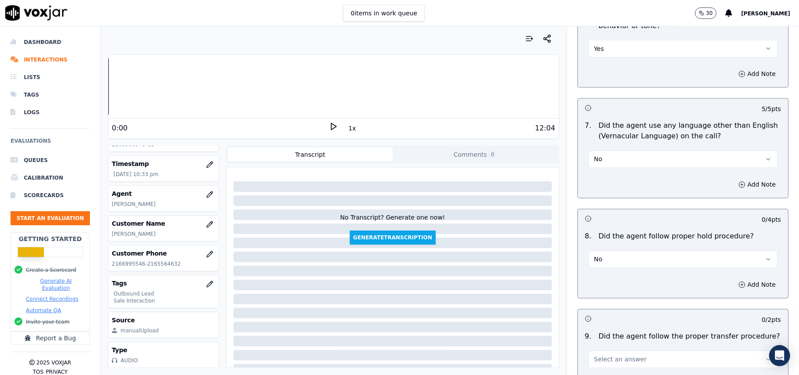
click at [611, 276] on div "Add Note" at bounding box center [683, 285] width 210 height 26
click at [611, 259] on button "No" at bounding box center [683, 260] width 189 height 18
click at [601, 268] on div "Yes" at bounding box center [665, 272] width 170 height 14
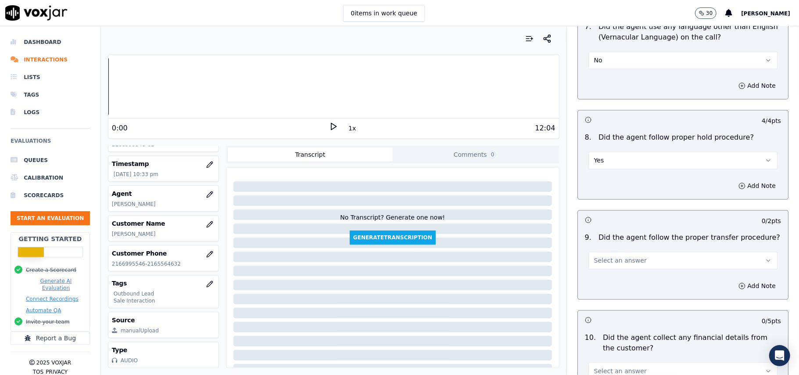
scroll to position [1346, 0]
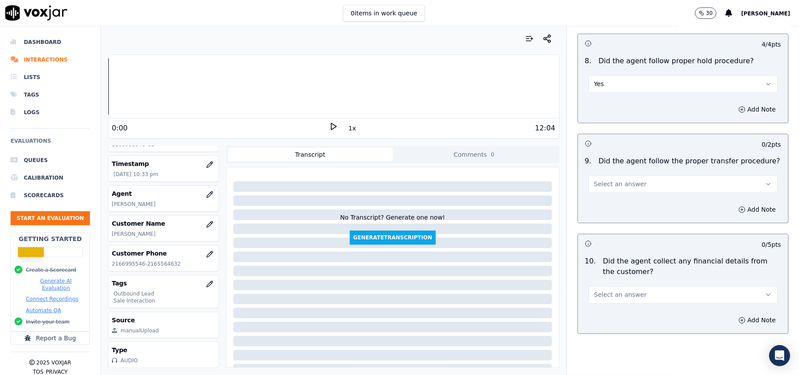
click at [608, 181] on button "Select an answer" at bounding box center [683, 184] width 189 height 18
click at [620, 197] on div "Yes" at bounding box center [665, 197] width 170 height 14
click at [610, 290] on span "Select an answer" at bounding box center [620, 294] width 53 height 9
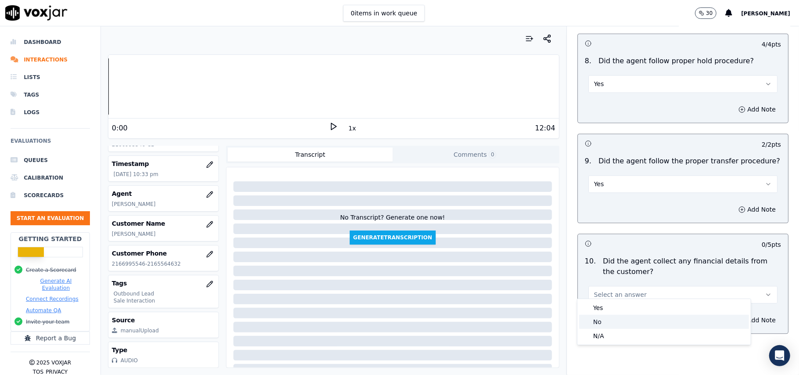
click at [607, 319] on div "No" at bounding box center [665, 322] width 170 height 14
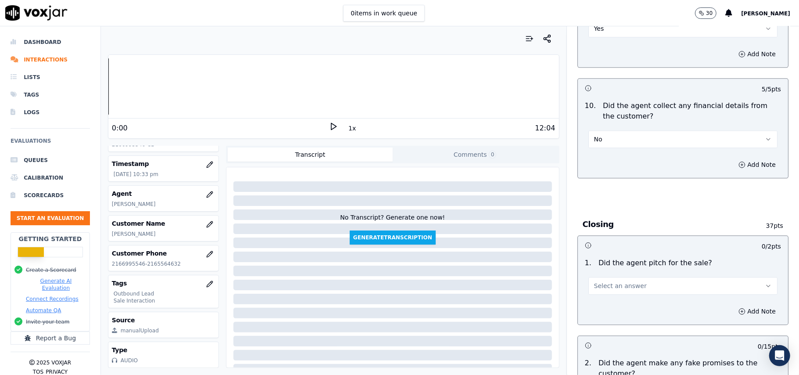
scroll to position [1522, 0]
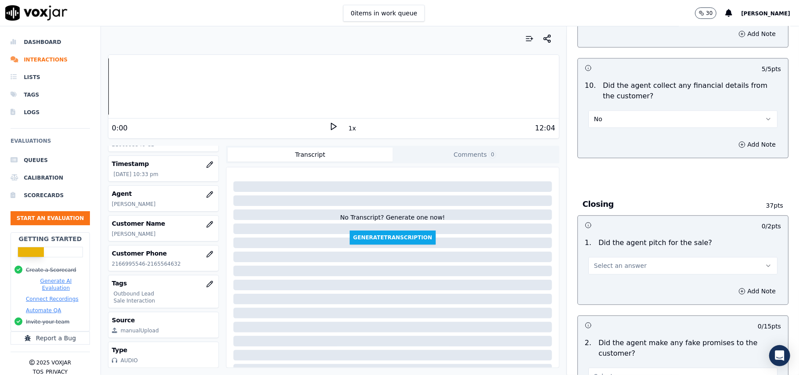
drag, startPoint x: 637, startPoint y: 255, endPoint x: 632, endPoint y: 268, distance: 14.2
click at [637, 257] on button "Select an answer" at bounding box center [683, 266] width 189 height 18
click at [617, 276] on div "Yes" at bounding box center [665, 279] width 170 height 14
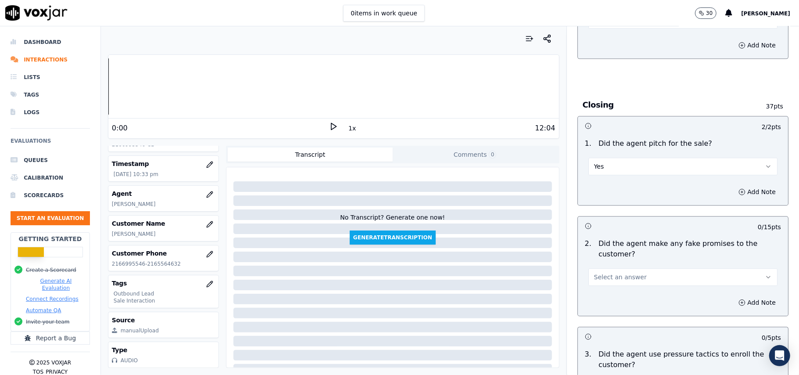
scroll to position [1697, 0]
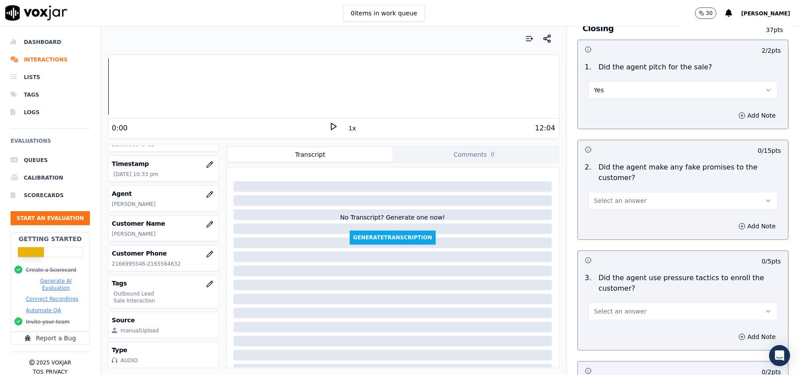
click at [627, 196] on span "Select an answer" at bounding box center [620, 200] width 53 height 9
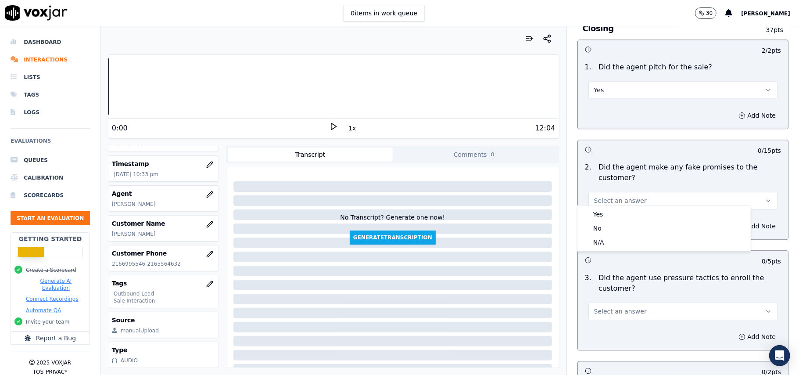
click at [608, 205] on div "Yes No N/A" at bounding box center [664, 228] width 174 height 47
click at [595, 224] on div "No" at bounding box center [665, 228] width 170 height 14
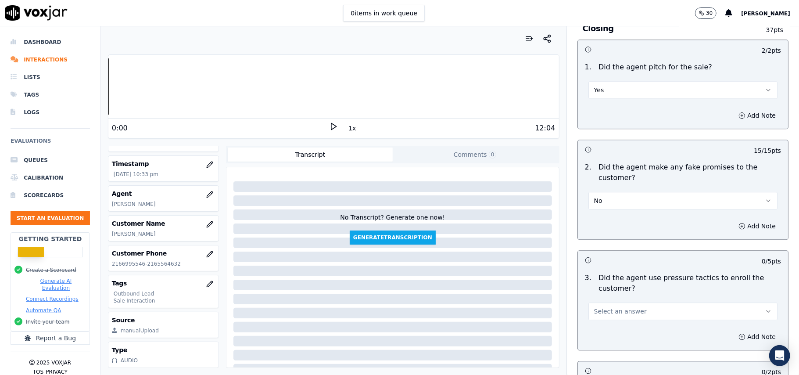
click at [608, 311] on button "Select an answer" at bounding box center [683, 311] width 189 height 18
click at [603, 344] on div "No" at bounding box center [665, 339] width 170 height 14
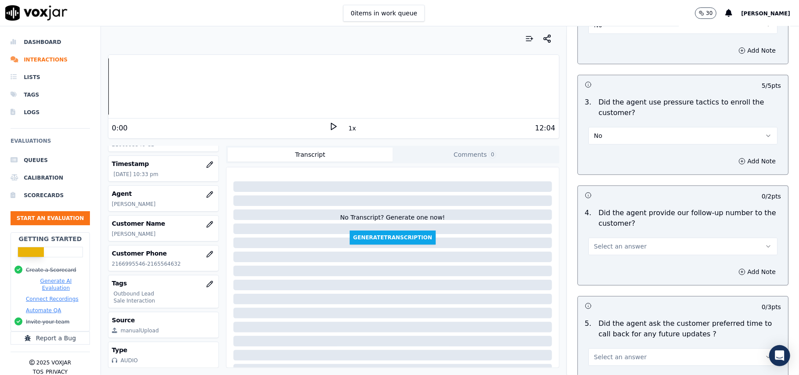
click at [630, 239] on button "Select an answer" at bounding box center [683, 247] width 189 height 18
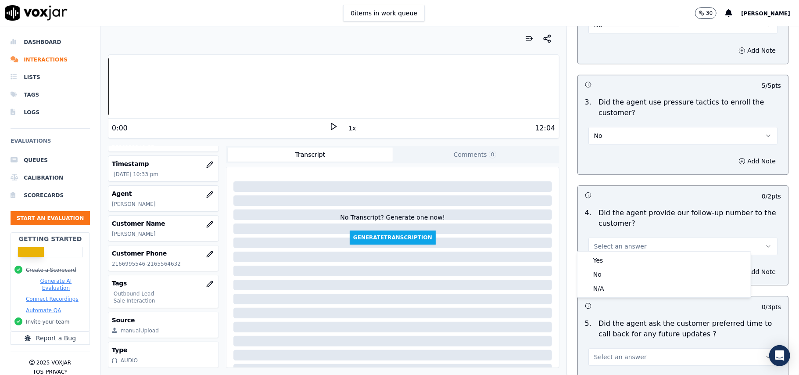
click at [629, 243] on button "Select an answer" at bounding box center [683, 247] width 189 height 18
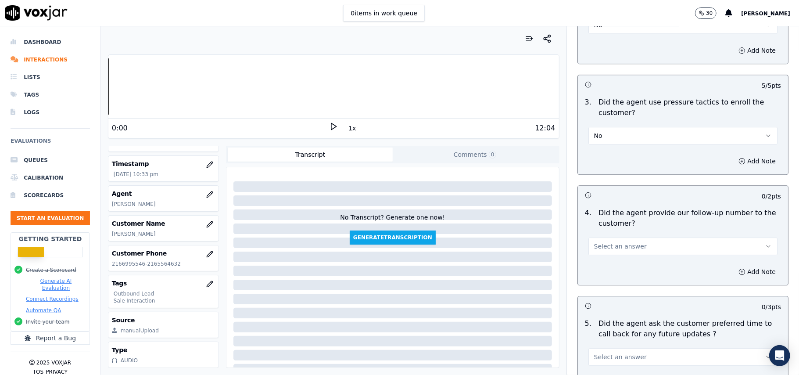
click at [621, 246] on button "Select an answer" at bounding box center [683, 247] width 189 height 18
click at [611, 267] on div "Yes" at bounding box center [665, 260] width 170 height 14
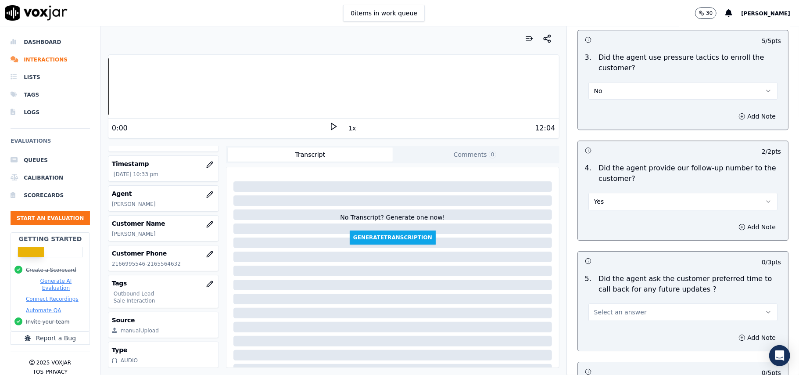
scroll to position [1990, 0]
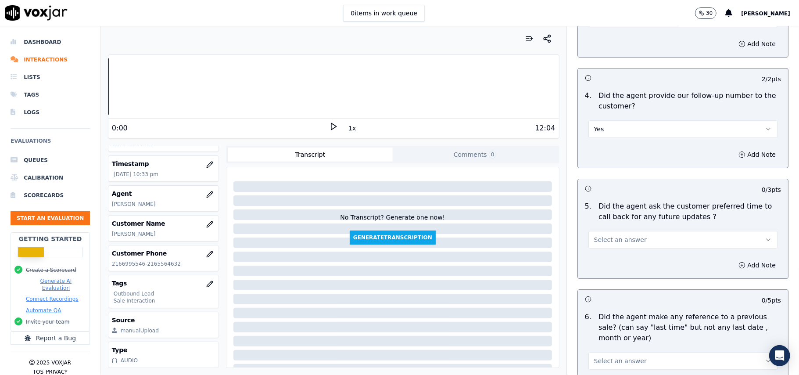
click at [641, 243] on div "5 . Did the agent ask the customer preferred time to call back for any future u…" at bounding box center [683, 225] width 210 height 54
click at [643, 239] on button "Select an answer" at bounding box center [683, 240] width 189 height 18
click at [604, 267] on div "No" at bounding box center [665, 268] width 170 height 14
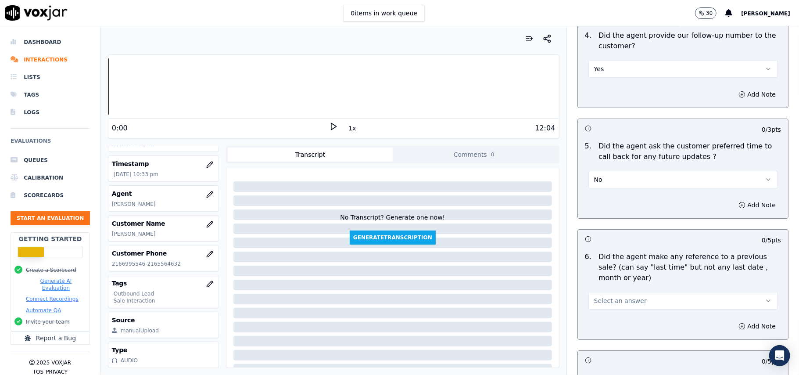
scroll to position [2107, 0]
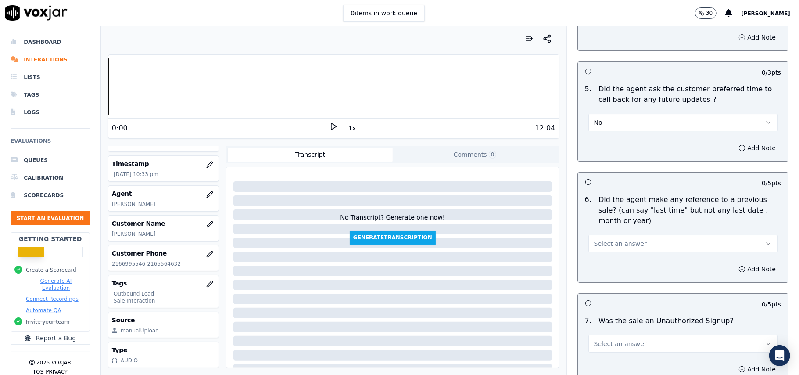
click at [626, 123] on button "No" at bounding box center [683, 123] width 189 height 18
click at [619, 169] on div "N/A" at bounding box center [665, 165] width 170 height 14
click at [613, 235] on button "Select an answer" at bounding box center [683, 244] width 189 height 18
click at [605, 272] on div "No" at bounding box center [665, 273] width 170 height 14
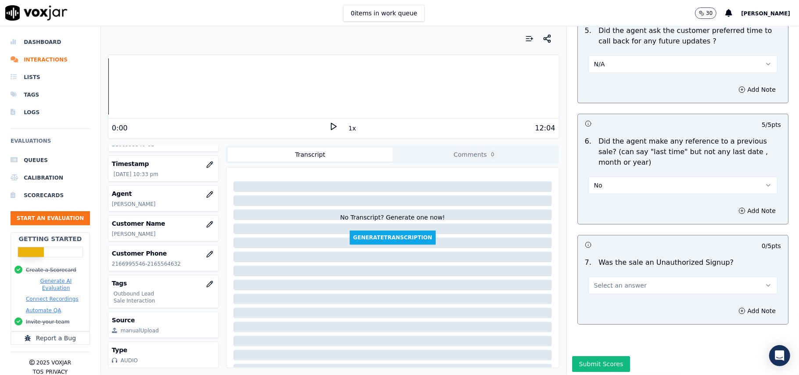
click at [627, 285] on button "Select an answer" at bounding box center [683, 286] width 189 height 18
click at [613, 316] on div "No" at bounding box center [665, 315] width 170 height 14
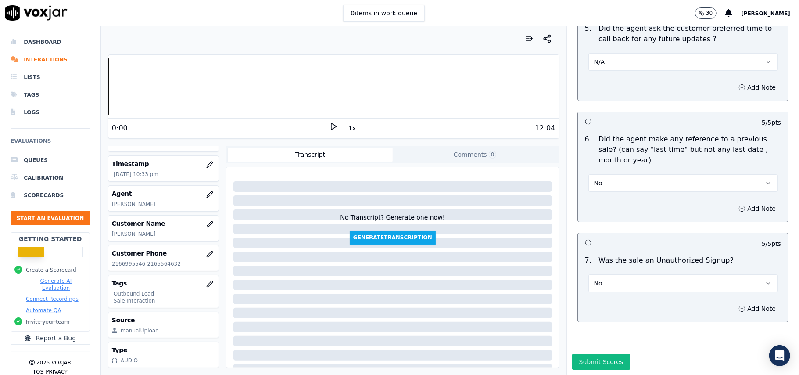
scroll to position [2190, 0]
click at [575, 354] on button "Submit Scores" at bounding box center [602, 362] width 58 height 16
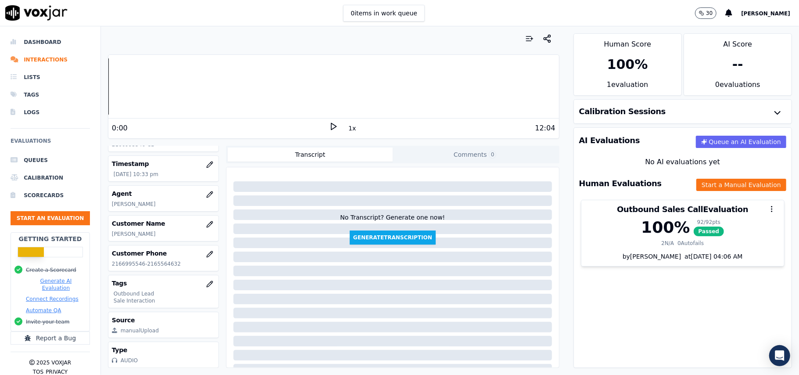
click at [123, 230] on p "[PERSON_NAME]" at bounding box center [163, 233] width 103 height 7
copy p "[PERSON_NAME]"
click at [58, 220] on button "Start an Evaluation" at bounding box center [50, 218] width 79 height 14
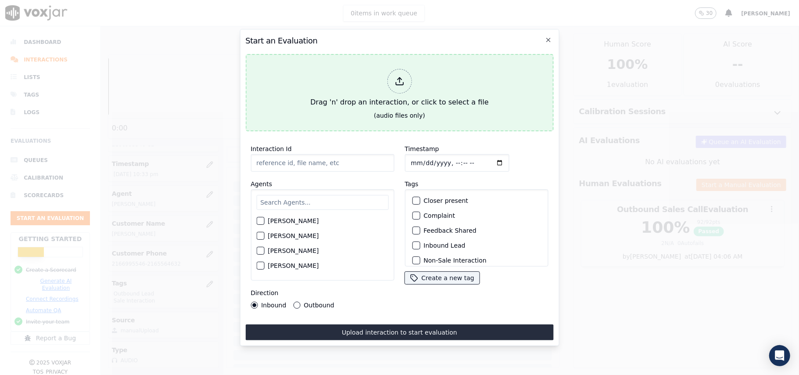
click at [400, 90] on div "Drag 'n' drop an interaction, or click to select a file" at bounding box center [399, 88] width 185 height 46
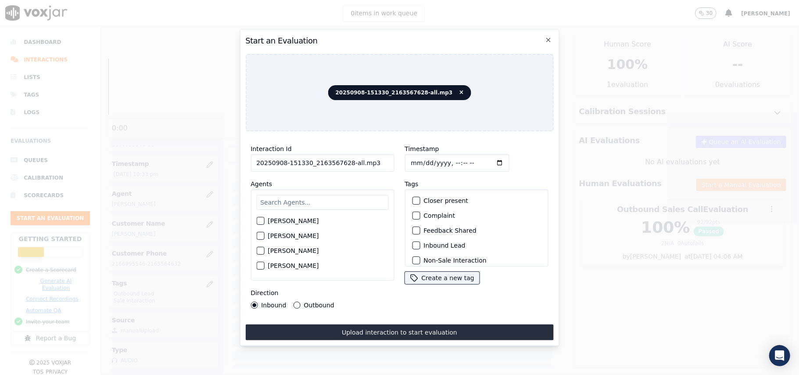
drag, startPoint x: 369, startPoint y: 159, endPoint x: 343, endPoint y: 160, distance: 25.5
click at [343, 160] on input "20250908-151330_2163567628-all.mp3" at bounding box center [323, 163] width 144 height 18
type input "20250908-151330_2163567628-C1"
click at [419, 160] on input "Timestamp" at bounding box center [457, 163] width 104 height 18
type input "[DATE]T22:36"
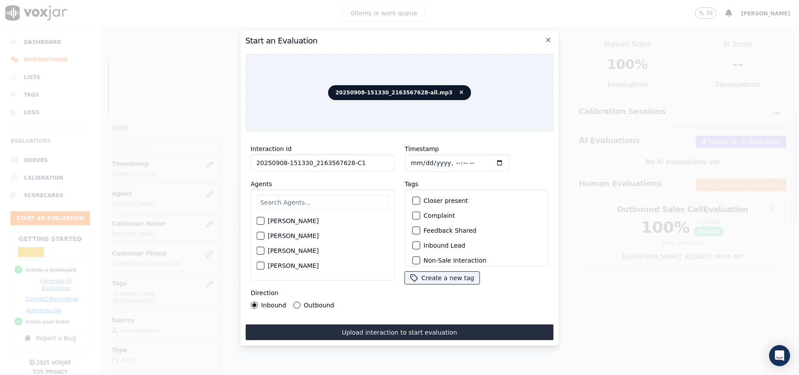
click at [342, 201] on input "text" at bounding box center [322, 202] width 132 height 15
click at [460, 90] on icon at bounding box center [462, 92] width 4 height 5
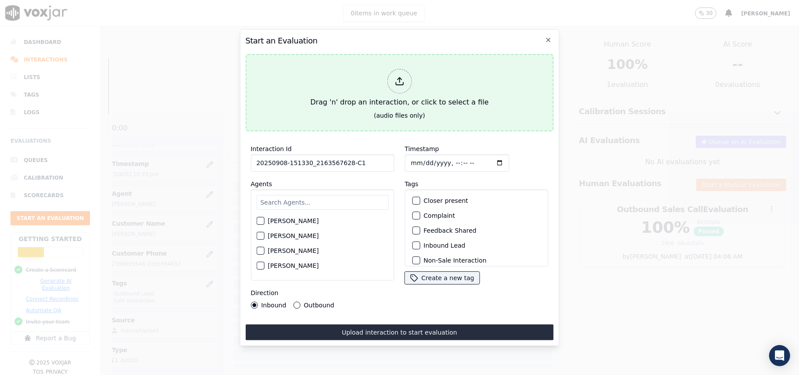
click at [405, 72] on div at bounding box center [399, 81] width 25 height 25
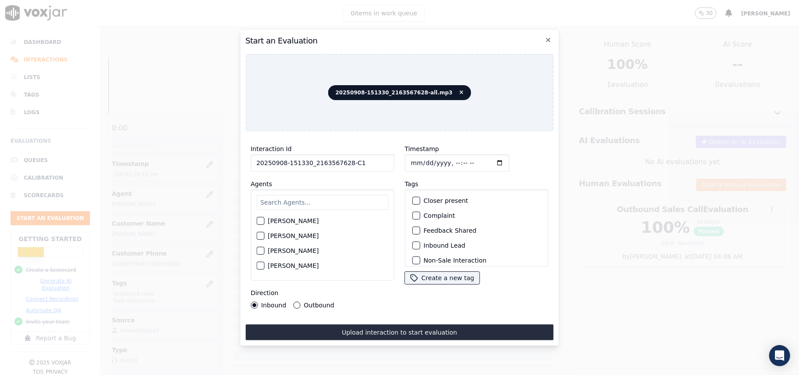
click at [308, 199] on input "text" at bounding box center [322, 202] width 132 height 15
paste input "[PERSON_NAME]"
type input "[PERSON_NAME]"
click at [271, 239] on div "[PERSON_NAME]" at bounding box center [322, 238] width 132 height 15
click at [283, 239] on div "[PERSON_NAME]" at bounding box center [322, 238] width 132 height 15
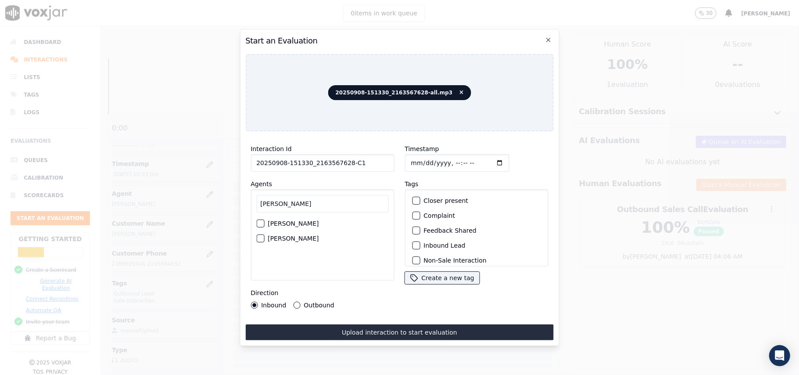
click at [285, 236] on label "[PERSON_NAME]" at bounding box center [293, 238] width 51 height 6
click at [264, 236] on button "[PERSON_NAME]" at bounding box center [260, 238] width 8 height 8
click at [413, 214] on div "button" at bounding box center [416, 217] width 6 height 6
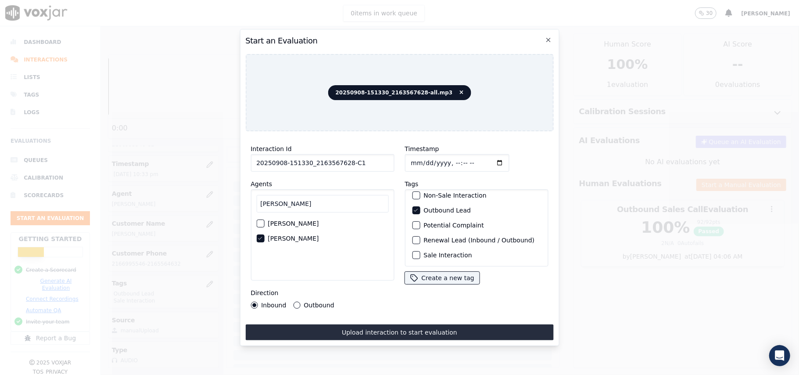
scroll to position [76, 0]
click at [418, 248] on div "Sale Interaction" at bounding box center [477, 255] width 136 height 15
click at [412, 251] on button "Sale Interaction" at bounding box center [416, 255] width 8 height 8
click at [299, 302] on div "Outbound" at bounding box center [313, 305] width 41 height 7
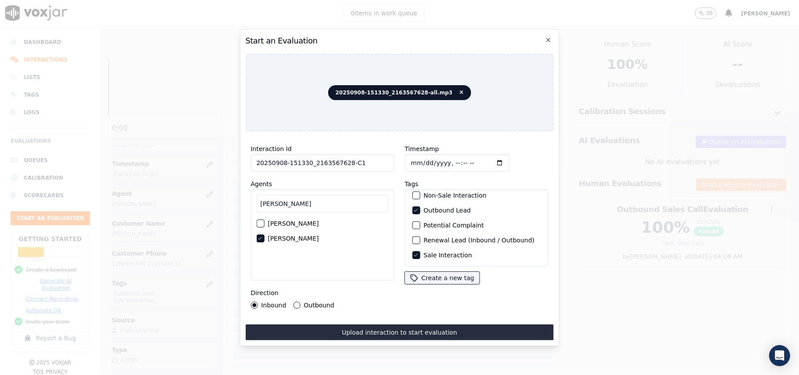
click at [296, 302] on button "Outbound" at bounding box center [296, 305] width 7 height 7
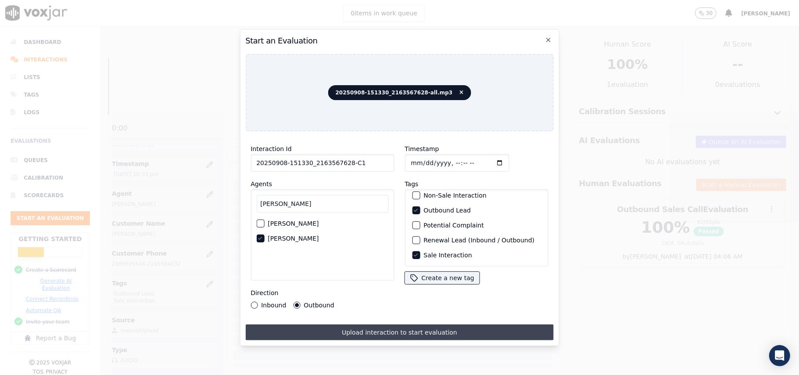
click at [387, 335] on button "Upload interaction to start evaluation" at bounding box center [399, 332] width 308 height 16
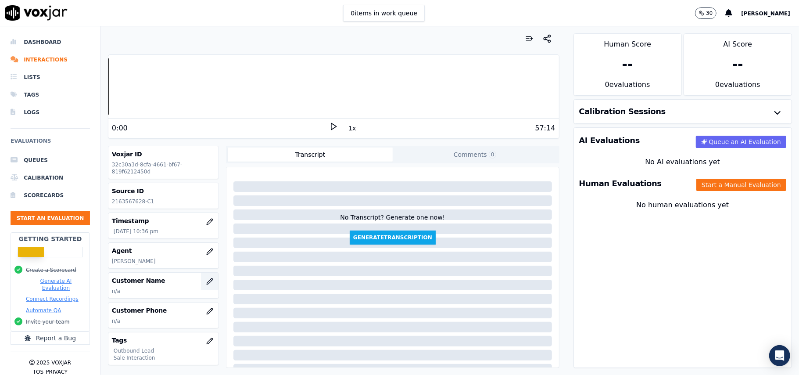
click at [206, 284] on icon "button" at bounding box center [209, 281] width 7 height 7
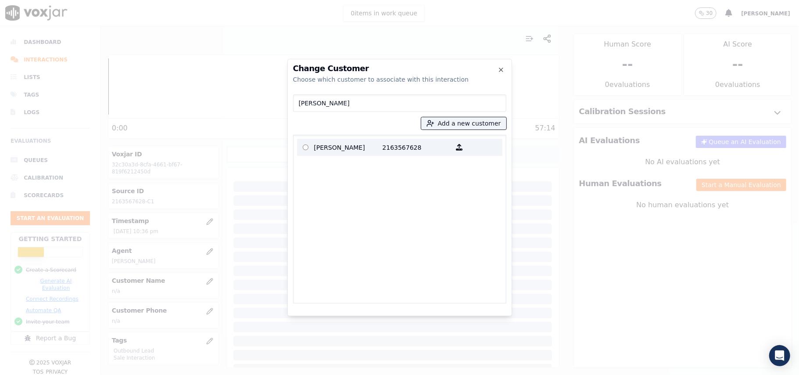
type input "[PERSON_NAME]"
click at [314, 147] on label "[PERSON_NAME] 2163567628" at bounding box center [399, 147] width 205 height 17
click at [320, 147] on p "[PERSON_NAME]" at bounding box center [348, 147] width 68 height 14
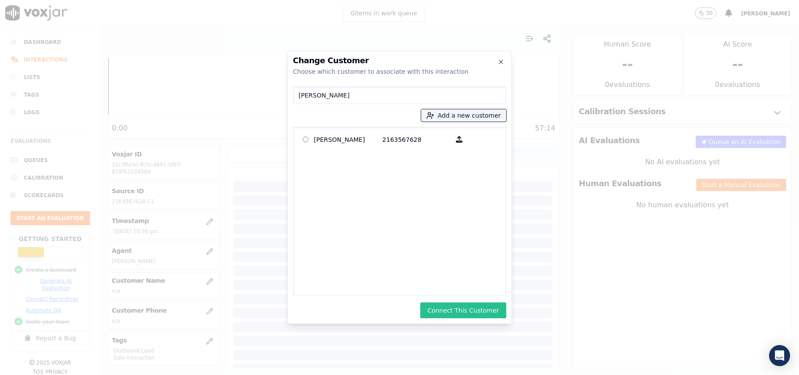
click at [448, 308] on button "Connect This Customer" at bounding box center [464, 310] width 86 height 16
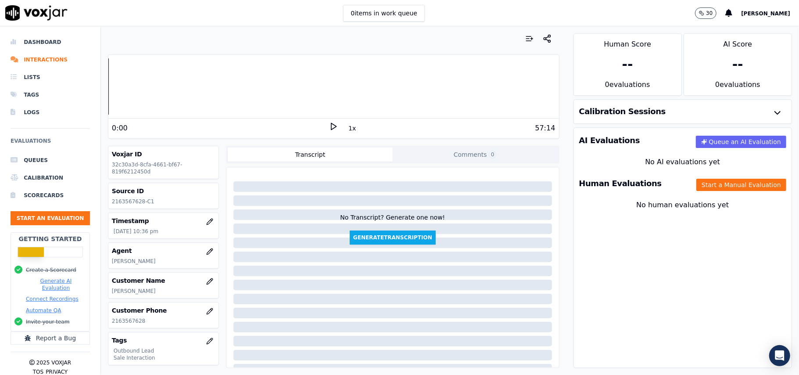
click at [699, 193] on div "Human Evaluations Start a Manual Evaluation" at bounding box center [683, 183] width 218 height 25
click at [699, 188] on button "Start a Manual Evaluation" at bounding box center [742, 185] width 90 height 12
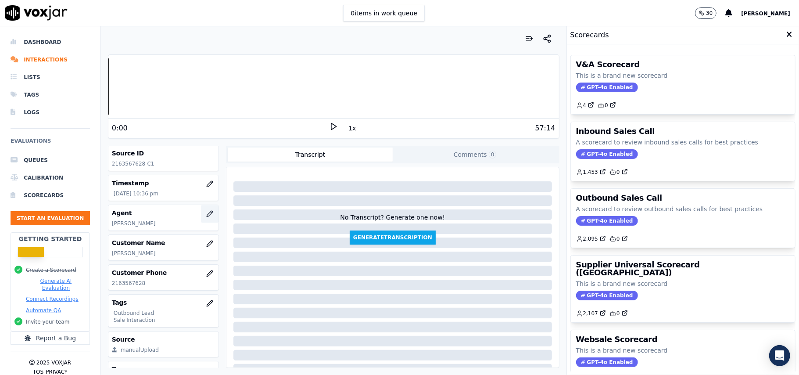
scroll to position [58, 0]
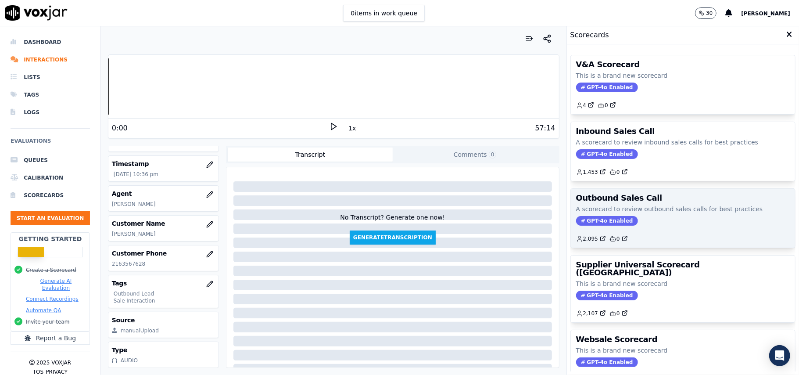
click at [595, 222] on span "GPT-4o Enabled" at bounding box center [607, 221] width 62 height 10
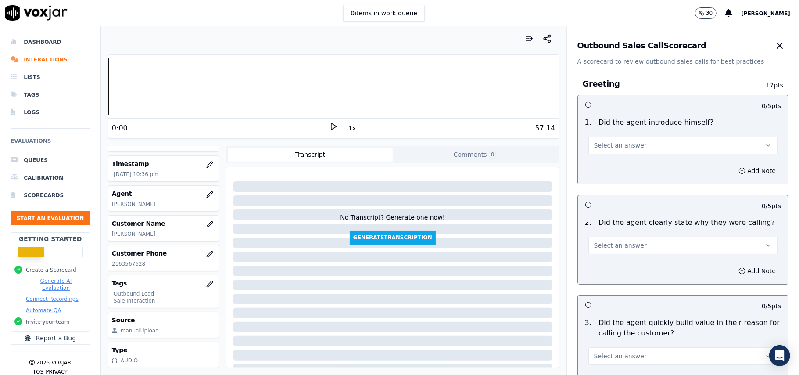
click at [617, 144] on span "Select an answer" at bounding box center [620, 145] width 53 height 9
click at [615, 166] on div "Yes" at bounding box center [665, 165] width 170 height 14
click at [620, 246] on span "Select an answer" at bounding box center [620, 245] width 53 height 9
click at [612, 264] on div "Yes" at bounding box center [665, 266] width 170 height 14
drag, startPoint x: 787, startPoint y: 149, endPoint x: 796, endPoint y: 312, distance: 162.7
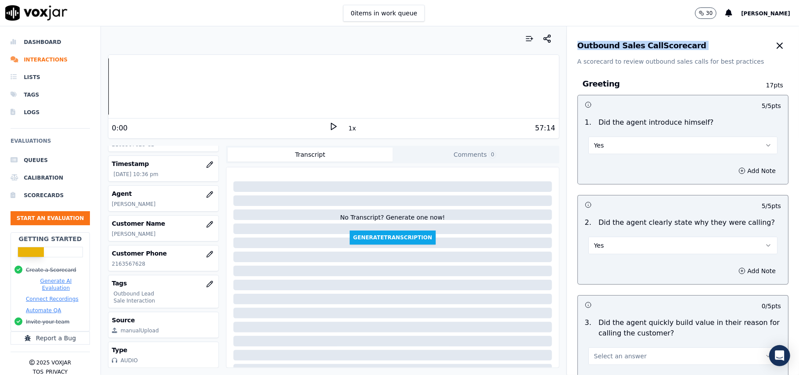
click at [799, 337] on div "Dashboard Interactions Lists Tags Logs Evaluations Queues Calibration Scorecard…" at bounding box center [399, 200] width 799 height 349
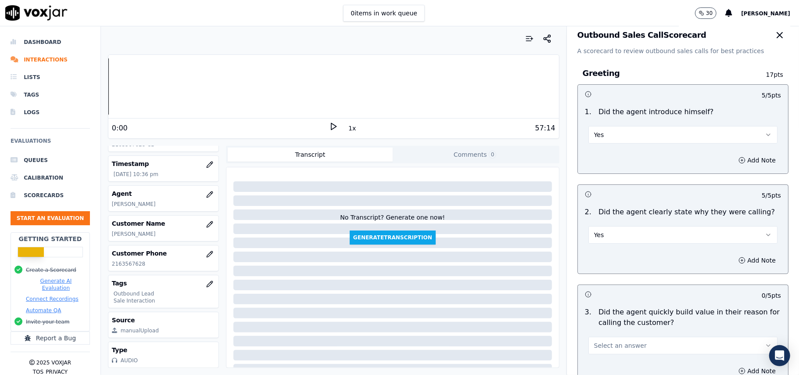
click at [717, 60] on div "Greeting 17 pts 5 / 5 pts 1 . Did the agent introduce himself? Yes Add Note 5 /…" at bounding box center [683, 283] width 225 height 457
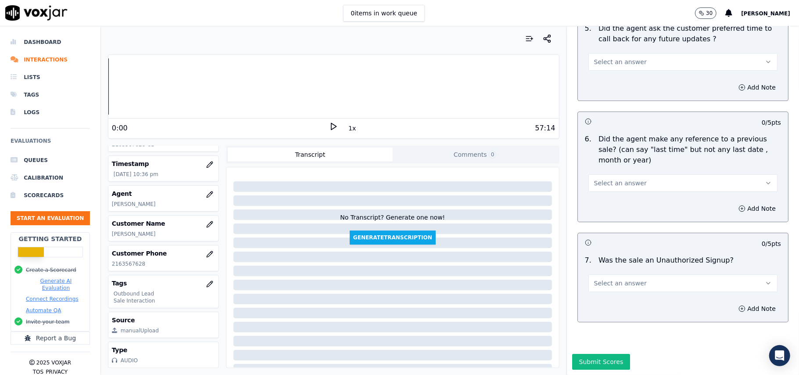
click at [618, 279] on span "Select an answer" at bounding box center [620, 283] width 53 height 9
click at [608, 289] on div "No" at bounding box center [665, 291] width 170 height 14
click at [601, 174] on button "Select an answer" at bounding box center [683, 183] width 189 height 18
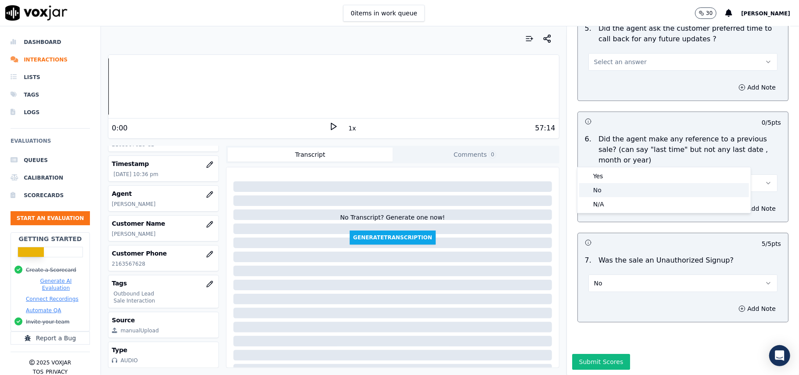
click at [595, 190] on div "No" at bounding box center [665, 190] width 170 height 14
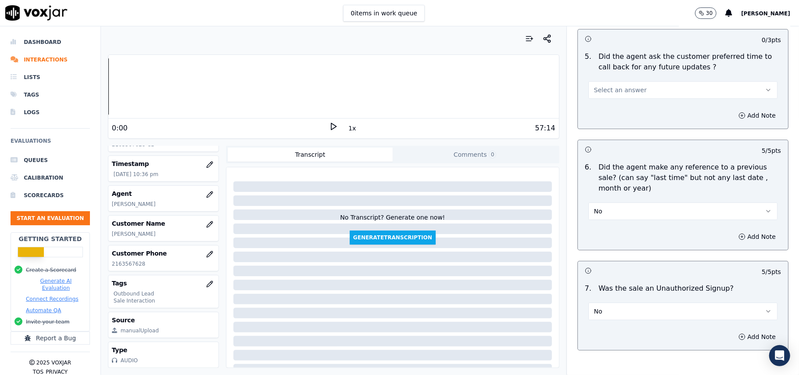
scroll to position [2073, 0]
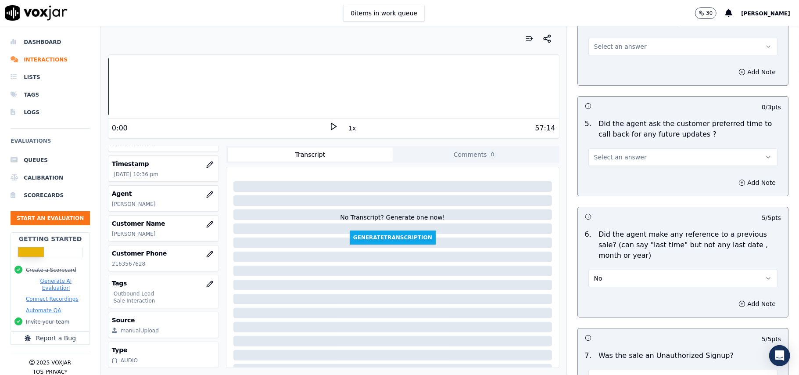
click at [609, 155] on span "Select an answer" at bounding box center [620, 157] width 53 height 9
click at [604, 167] on div "Yes" at bounding box center [665, 172] width 170 height 14
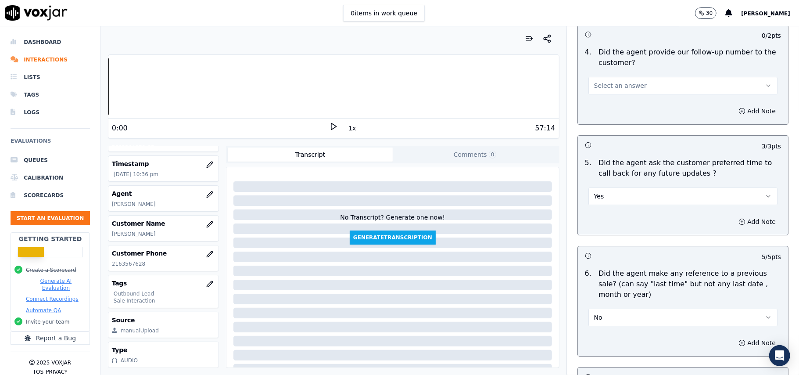
scroll to position [1955, 0]
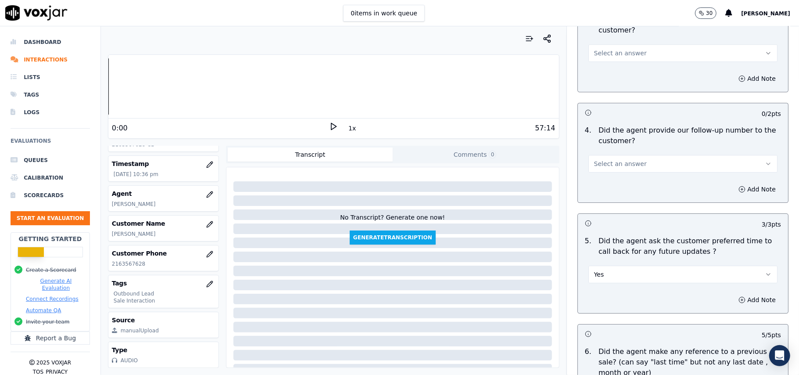
click at [615, 160] on span "Select an answer" at bounding box center [620, 163] width 53 height 9
click at [599, 176] on div "Yes" at bounding box center [665, 178] width 170 height 14
click at [600, 266] on button "Yes" at bounding box center [683, 275] width 189 height 18
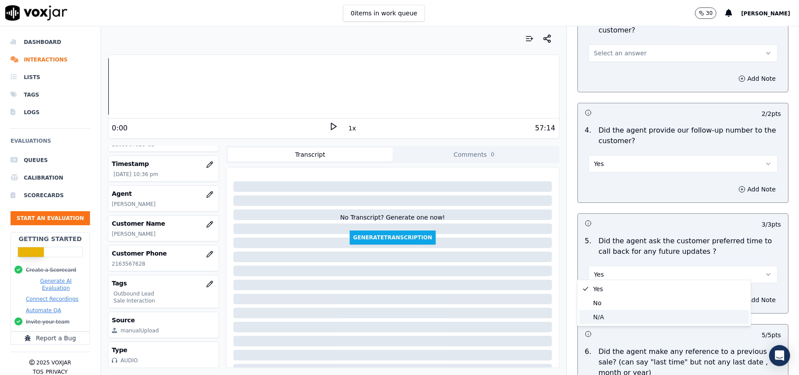
click at [597, 315] on div "N/A" at bounding box center [665, 317] width 170 height 14
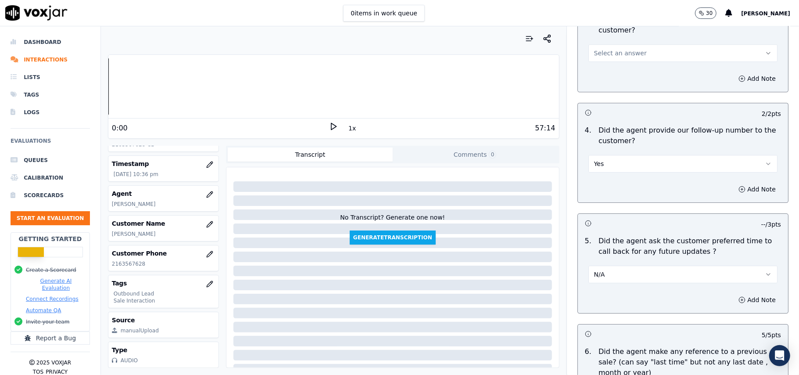
scroll to position [1839, 0]
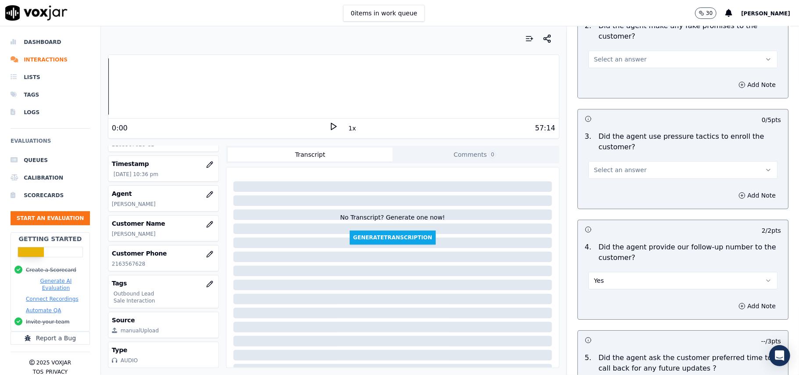
click at [608, 169] on button "Select an answer" at bounding box center [683, 170] width 189 height 18
click at [609, 195] on div "No" at bounding box center [665, 198] width 170 height 14
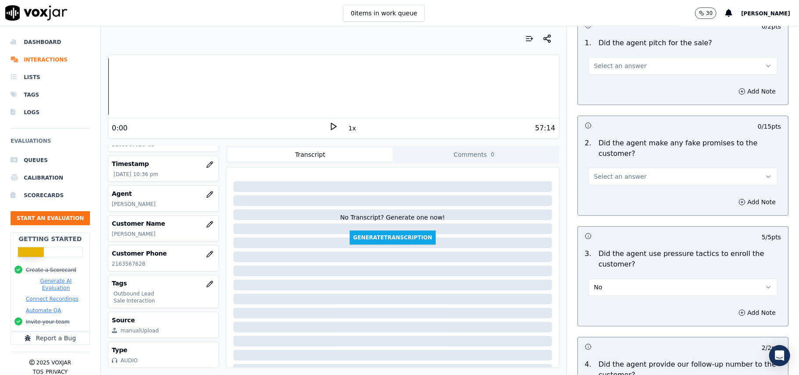
click at [614, 159] on div "Select an answer" at bounding box center [683, 172] width 203 height 26
click at [613, 172] on span "Select an answer" at bounding box center [620, 176] width 53 height 9
click at [612, 201] on div "No" at bounding box center [665, 204] width 170 height 14
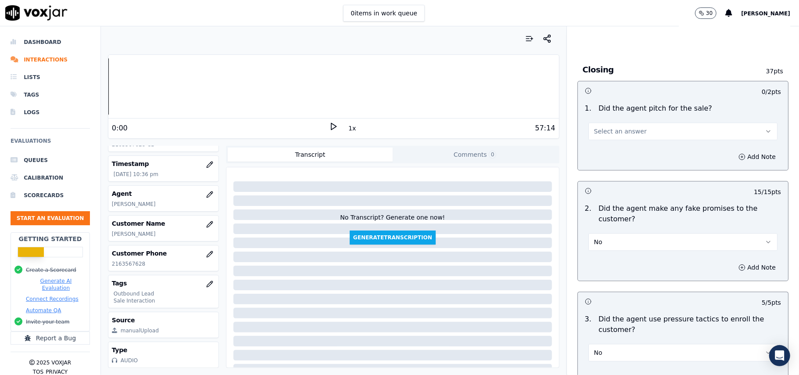
scroll to position [1546, 0]
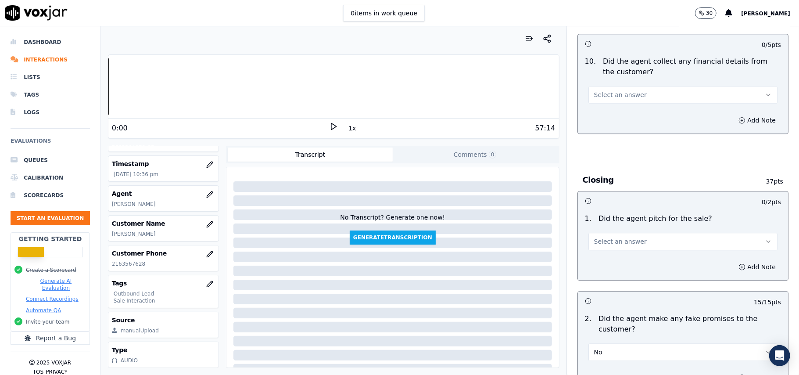
click at [622, 244] on div "1 . Did the agent pitch for the sale? Select an answer" at bounding box center [683, 232] width 210 height 44
click at [619, 233] on button "Select an answer" at bounding box center [683, 242] width 189 height 18
click at [609, 250] on div "Yes" at bounding box center [665, 255] width 170 height 14
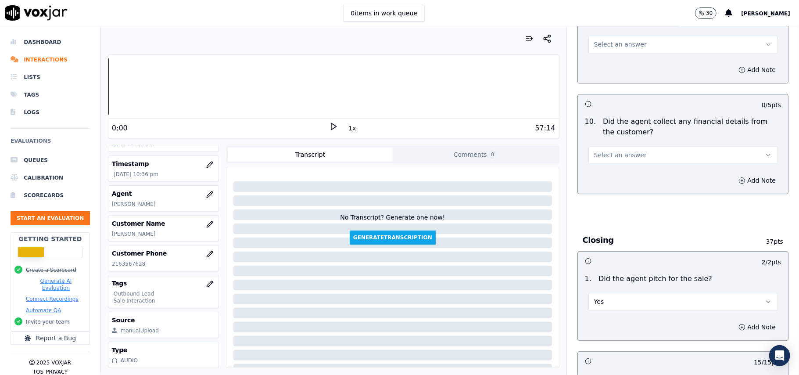
scroll to position [1429, 0]
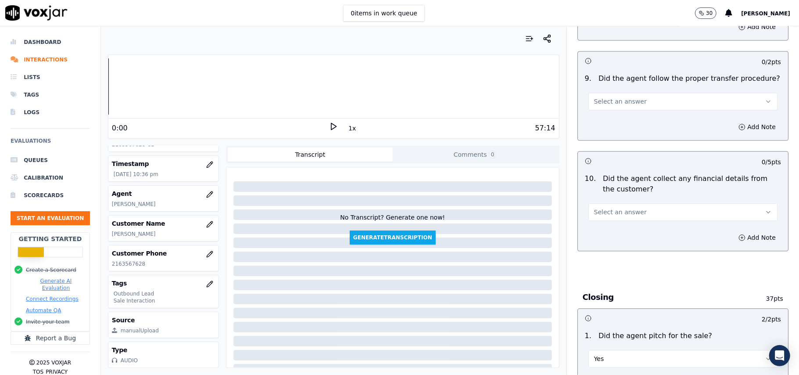
click at [620, 208] on span "Select an answer" at bounding box center [620, 212] width 53 height 9
click at [616, 239] on div "No" at bounding box center [665, 239] width 170 height 14
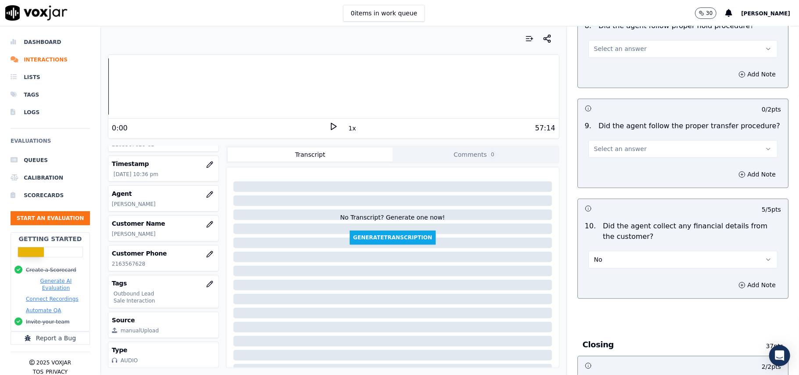
scroll to position [1312, 0]
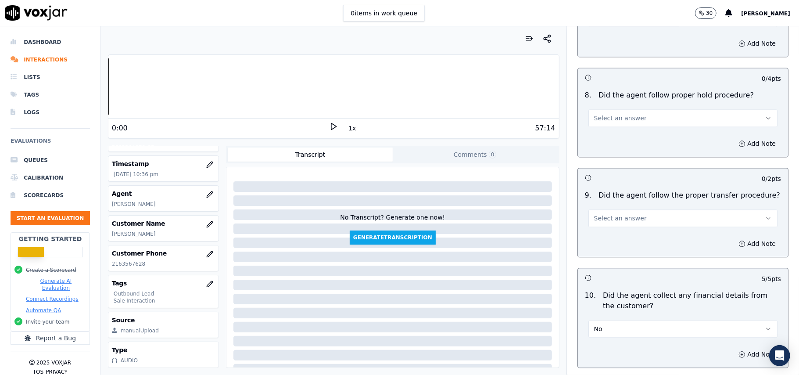
click at [616, 216] on button "Select an answer" at bounding box center [683, 218] width 189 height 18
click at [609, 232] on div "Yes" at bounding box center [665, 231] width 170 height 14
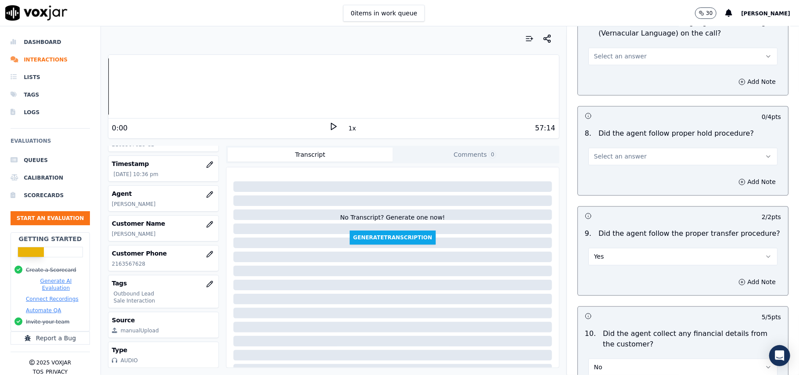
scroll to position [1253, 0]
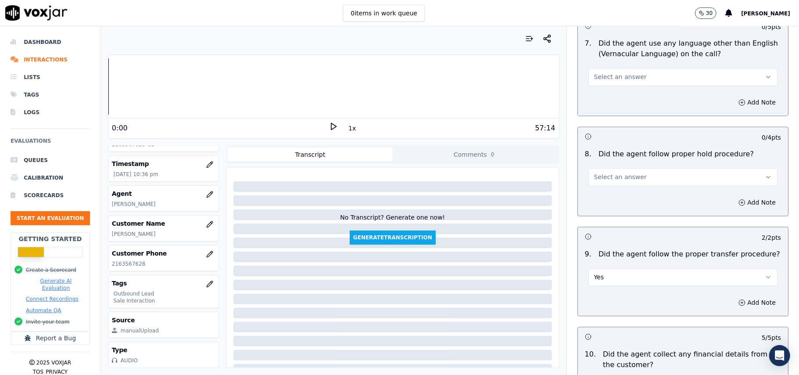
click at [618, 168] on button "Select an answer" at bounding box center [683, 177] width 189 height 18
click at [610, 188] on div "Yes" at bounding box center [665, 189] width 170 height 14
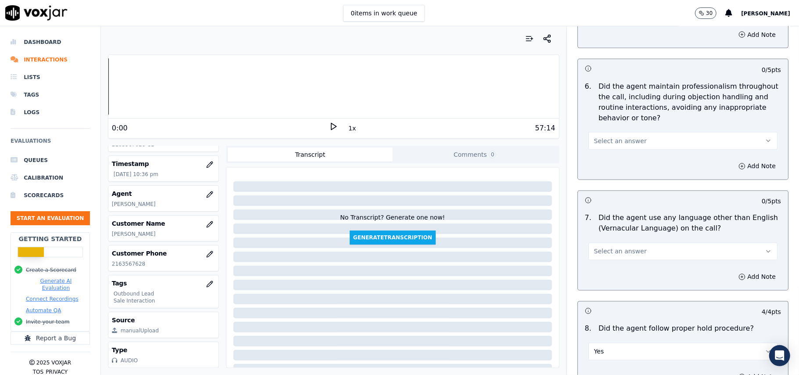
scroll to position [1077, 0]
click at [607, 248] on span "Select an answer" at bounding box center [620, 252] width 53 height 9
click at [598, 278] on div "No" at bounding box center [665, 279] width 170 height 14
click at [615, 141] on button "Select an answer" at bounding box center [683, 142] width 189 height 18
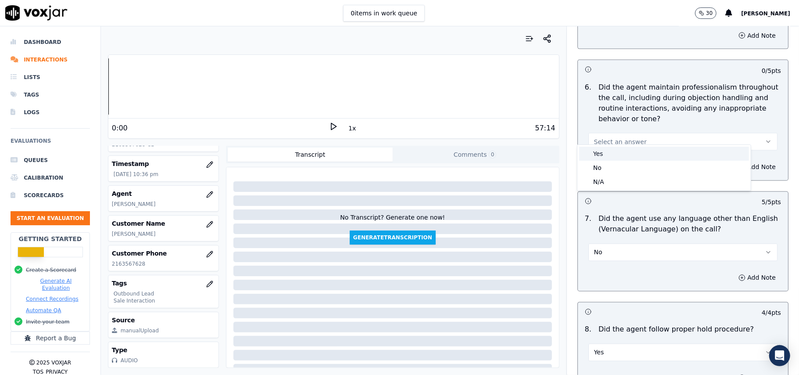
click at [615, 154] on div "Yes" at bounding box center [665, 154] width 170 height 14
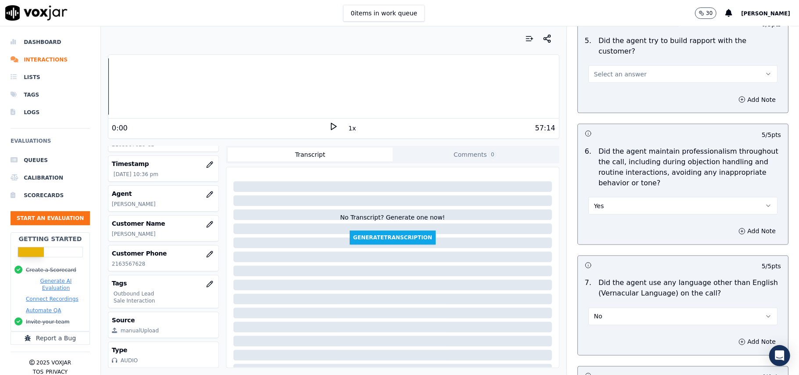
scroll to position [961, 0]
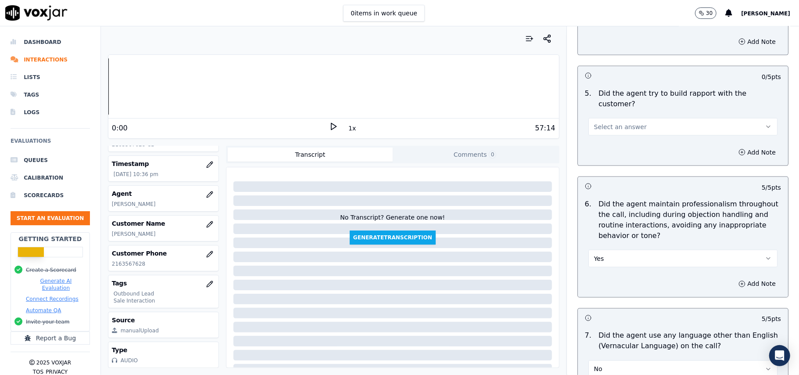
click at [623, 122] on span "Select an answer" at bounding box center [620, 126] width 53 height 9
click at [622, 132] on div "Yes" at bounding box center [665, 139] width 170 height 14
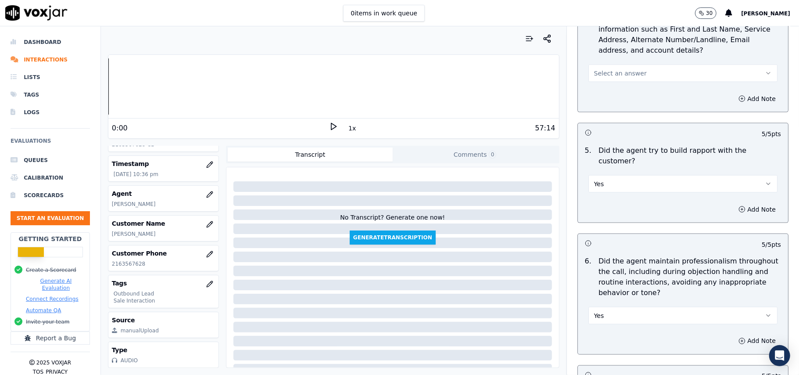
scroll to position [785, 0]
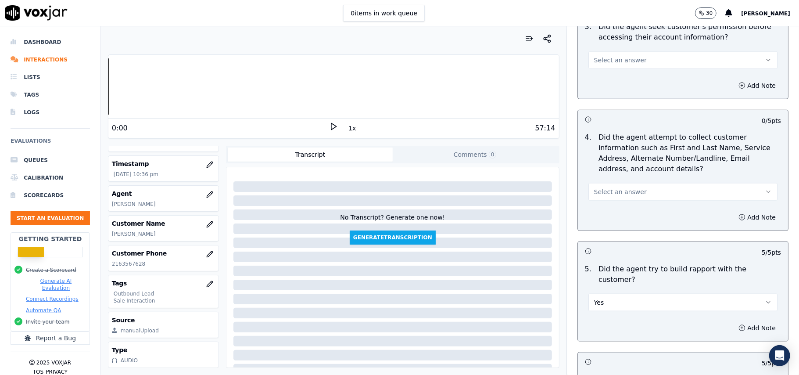
click at [610, 195] on span "Select an answer" at bounding box center [620, 191] width 53 height 9
click at [598, 243] on div "N/A" at bounding box center [665, 242] width 170 height 14
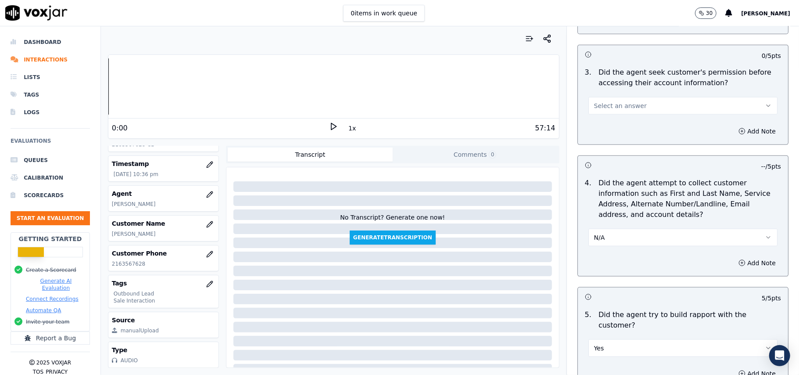
scroll to position [668, 0]
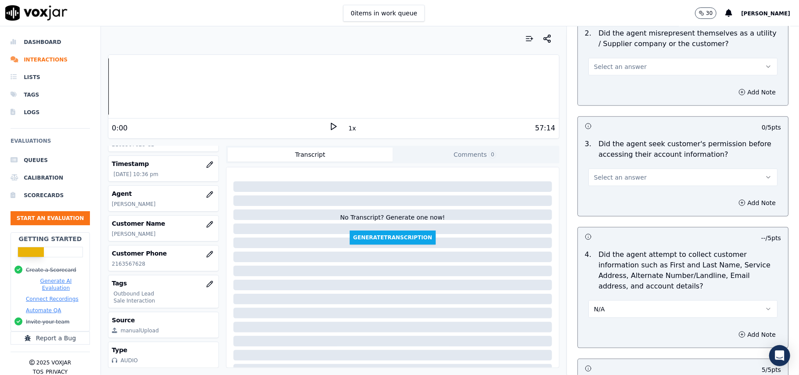
click at [609, 178] on span "Select an answer" at bounding box center [620, 177] width 53 height 9
click at [608, 201] on div "Yes" at bounding box center [665, 199] width 170 height 14
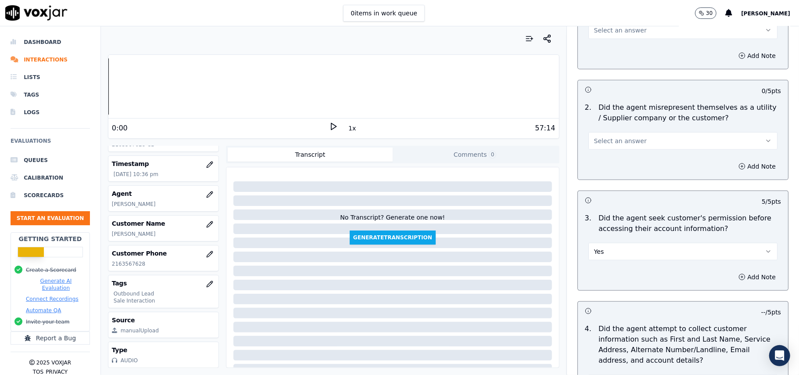
scroll to position [551, 0]
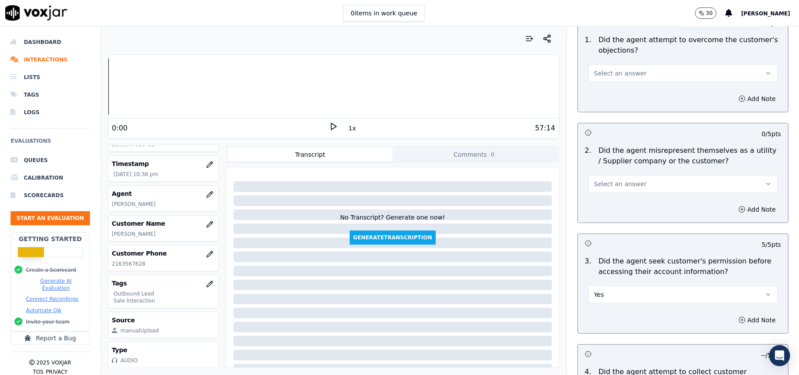
click at [637, 180] on button "Select an answer" at bounding box center [683, 184] width 189 height 18
click at [634, 205] on div "Yes" at bounding box center [665, 205] width 170 height 14
click at [630, 188] on button "Yes" at bounding box center [683, 184] width 189 height 18
click at [616, 223] on div "No" at bounding box center [665, 219] width 170 height 14
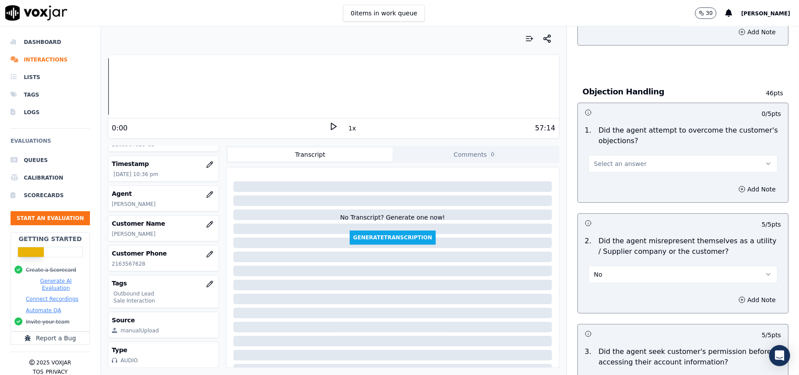
scroll to position [375, 0]
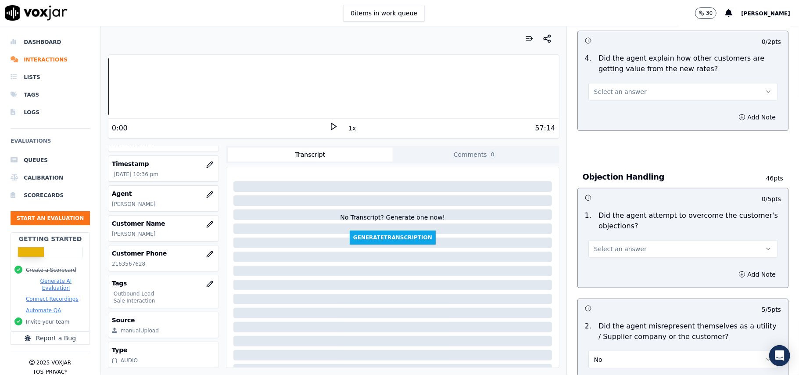
click at [619, 248] on span "Select an answer" at bounding box center [620, 249] width 53 height 9
click at [613, 266] on div "Yes" at bounding box center [665, 270] width 170 height 14
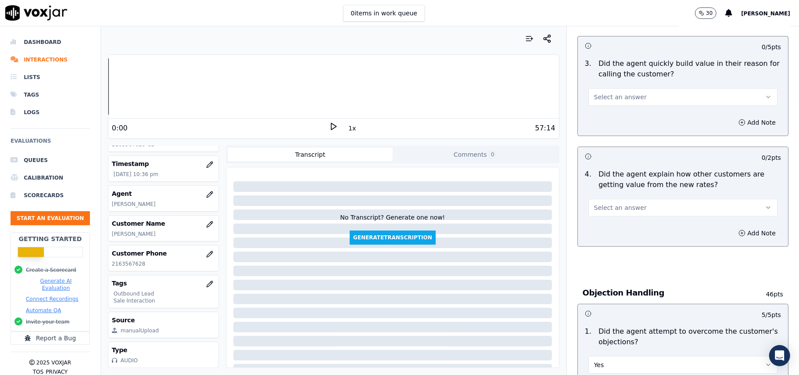
scroll to position [258, 0]
click at [606, 206] on span "Select an answer" at bounding box center [620, 208] width 53 height 9
click at [602, 227] on div "Yes" at bounding box center [665, 230] width 170 height 14
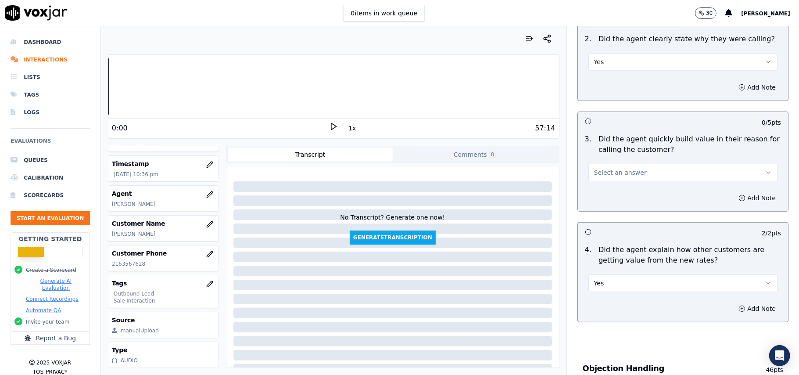
scroll to position [141, 0]
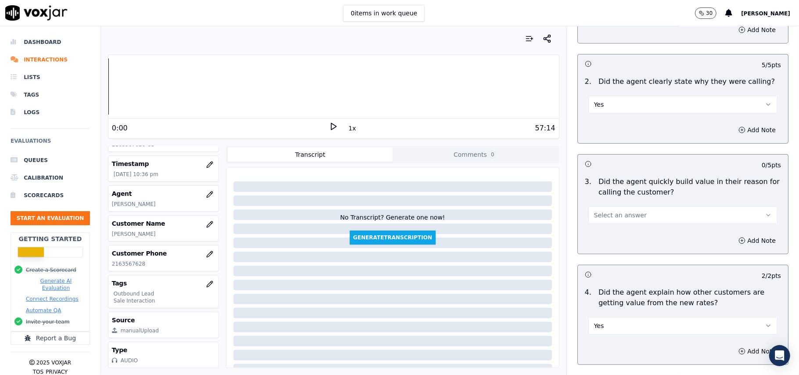
click at [611, 219] on span "Select an answer" at bounding box center [620, 215] width 53 height 9
click at [608, 237] on div "Yes" at bounding box center [665, 236] width 170 height 14
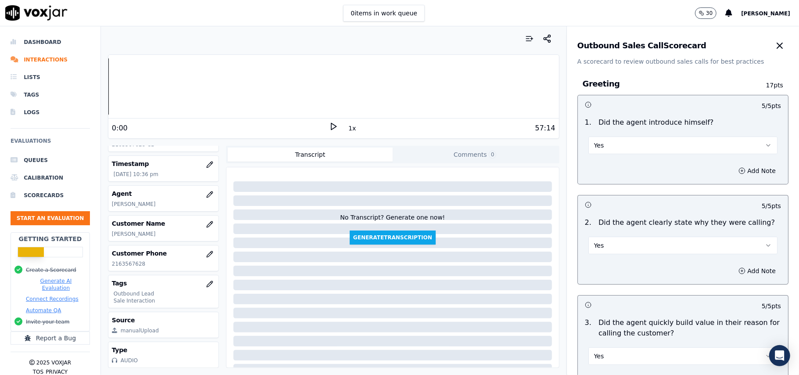
scroll to position [2190, 0]
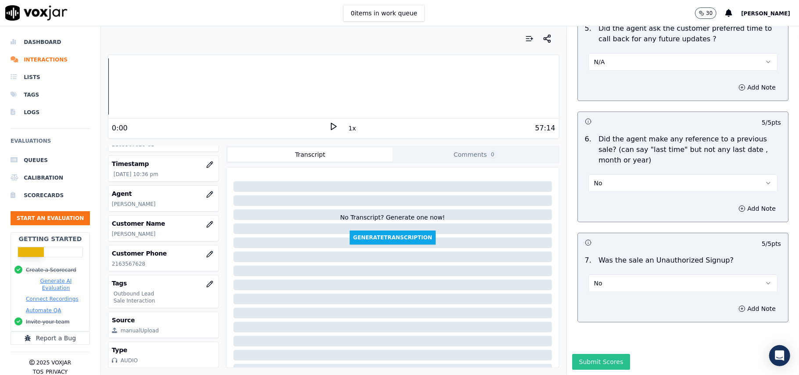
click at [594, 354] on button "Submit Scores" at bounding box center [602, 362] width 58 height 16
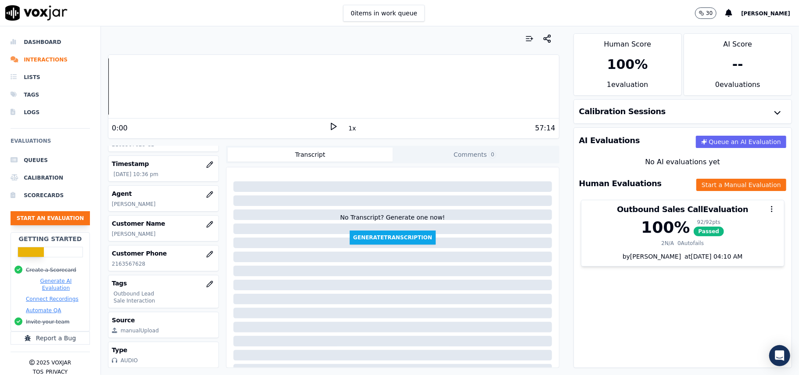
click at [55, 223] on button "Start an Evaluation" at bounding box center [50, 218] width 79 height 14
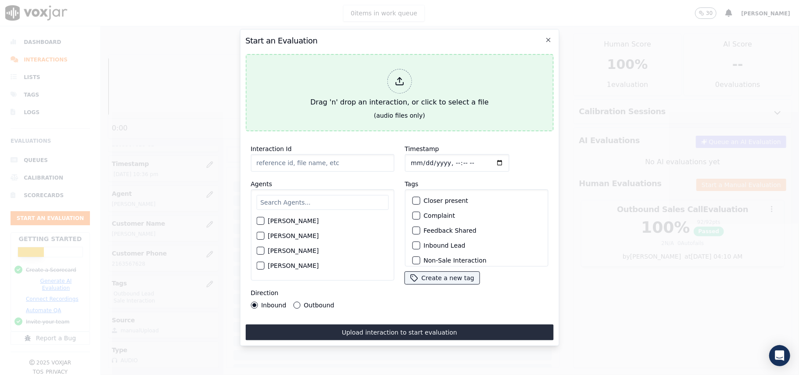
click at [406, 81] on div at bounding box center [399, 81] width 25 height 25
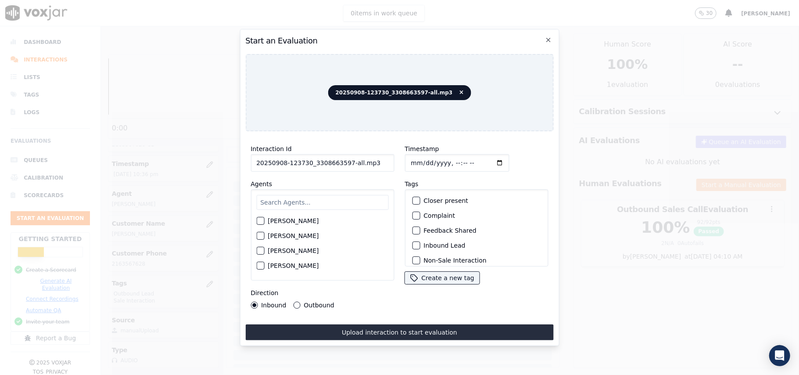
drag, startPoint x: 357, startPoint y: 162, endPoint x: 345, endPoint y: 165, distance: 12.7
click at [345, 165] on input "20250908-123730_3308663597-all.mp3" at bounding box center [323, 163] width 144 height 18
type input "20250908-123730_3308663597-C1"
click at [418, 156] on input "Timestamp" at bounding box center [457, 163] width 104 height 18
type input "[DATE]T22:40"
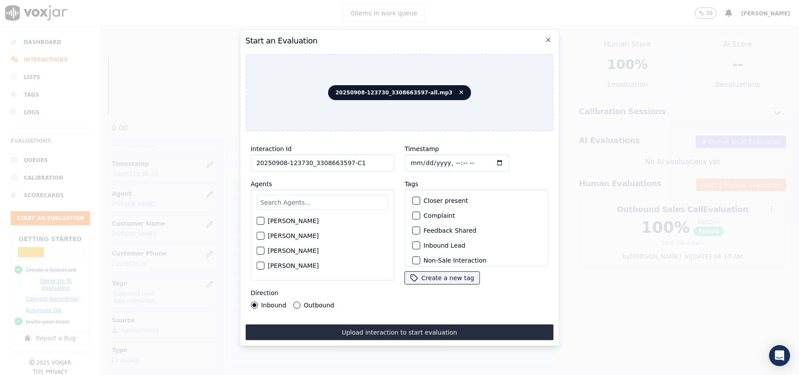
click at [340, 203] on input "text" at bounding box center [322, 202] width 132 height 15
type input "car"
click at [267, 233] on div "[PERSON_NAME]" at bounding box center [322, 238] width 132 height 15
click at [261, 235] on div "button" at bounding box center [260, 238] width 6 height 6
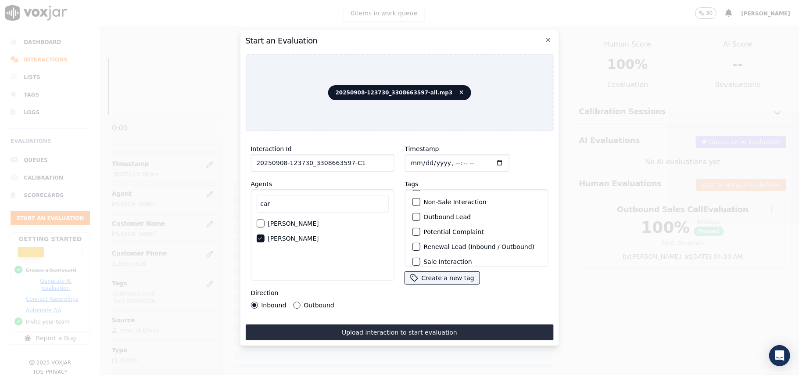
click at [413, 214] on div "button" at bounding box center [416, 217] width 6 height 6
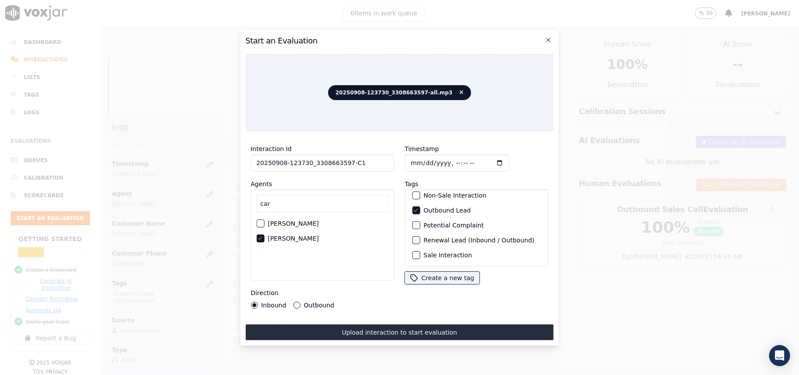
scroll to position [76, 0]
click at [413, 252] on div "button" at bounding box center [416, 255] width 6 height 6
click at [299, 302] on div "Outbound" at bounding box center [313, 305] width 41 height 7
click at [297, 302] on button "Outbound" at bounding box center [296, 305] width 7 height 7
click at [370, 334] on button "Upload interaction to start evaluation" at bounding box center [399, 332] width 308 height 16
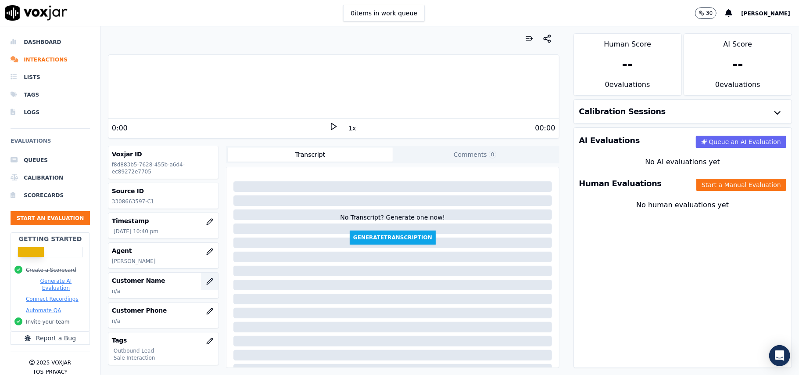
click at [206, 283] on icon "button" at bounding box center [209, 281] width 7 height 7
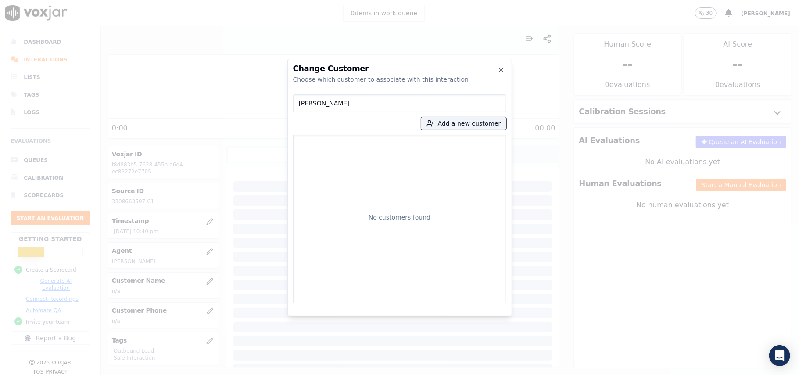
click at [302, 101] on input "[PERSON_NAME]" at bounding box center [399, 103] width 213 height 18
type input "[PERSON_NAME]"
click at [329, 142] on p "[PERSON_NAME]" at bounding box center [348, 147] width 68 height 14
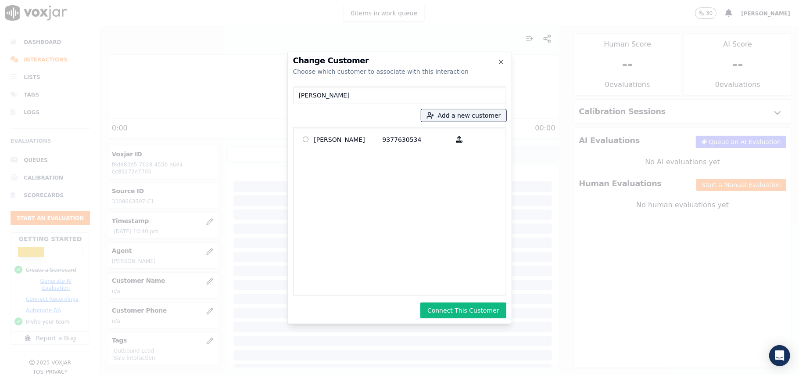
drag, startPoint x: 449, startPoint y: 311, endPoint x: 359, endPoint y: 227, distance: 123.0
click at [448, 311] on button "Connect This Customer" at bounding box center [464, 310] width 86 height 16
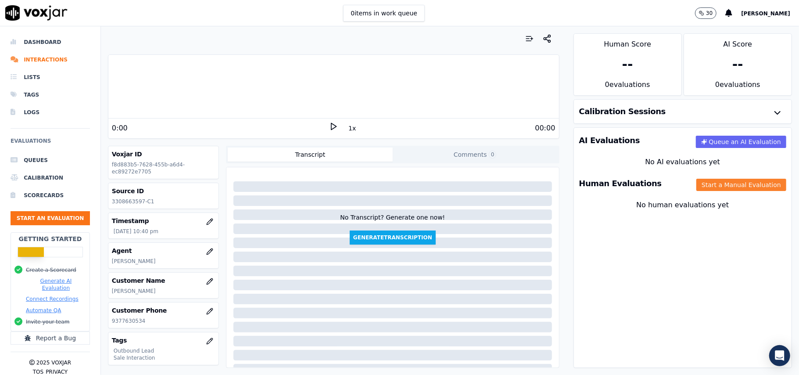
click at [697, 188] on button "Start a Manual Evaluation" at bounding box center [742, 185] width 90 height 12
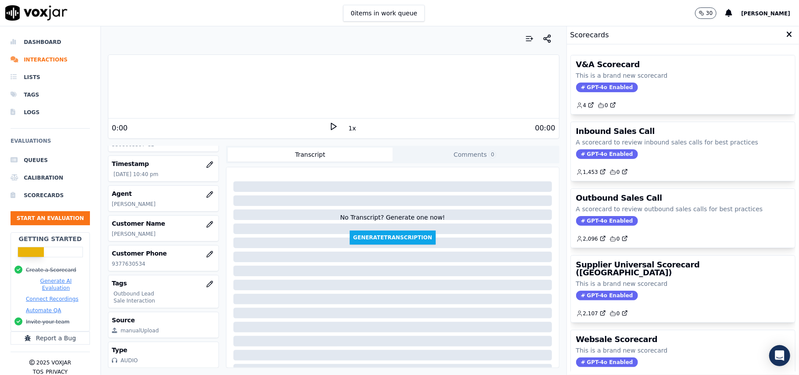
scroll to position [86, 0]
click at [596, 222] on span "GPT-4o Enabled" at bounding box center [607, 221] width 62 height 10
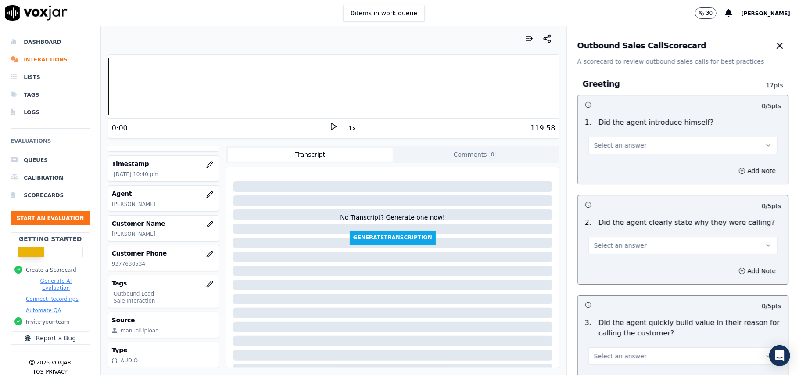
click at [592, 220] on div "No human evaluations yet" at bounding box center [683, 216] width 204 height 32
click at [619, 140] on button "Select an answer" at bounding box center [683, 146] width 189 height 18
click at [613, 162] on div "Yes" at bounding box center [665, 165] width 170 height 14
click at [615, 233] on div "Select an answer" at bounding box center [683, 241] width 203 height 26
click at [613, 242] on span "Select an answer" at bounding box center [620, 245] width 53 height 9
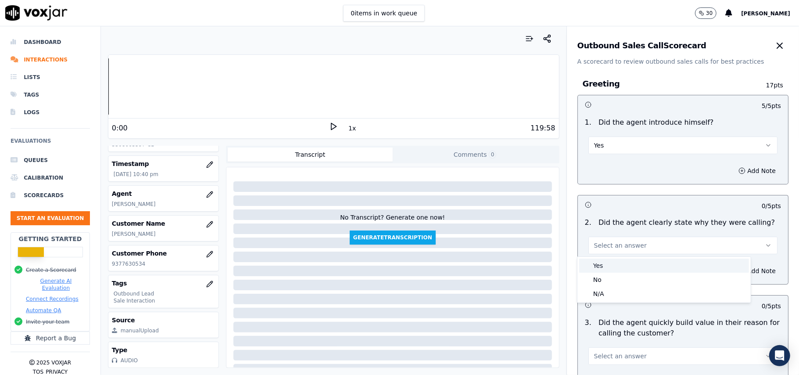
click at [608, 263] on div "Yes" at bounding box center [665, 266] width 170 height 14
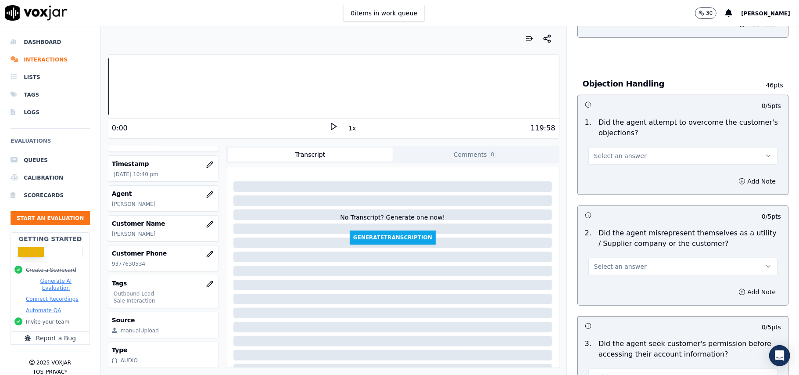
scroll to position [292, 0]
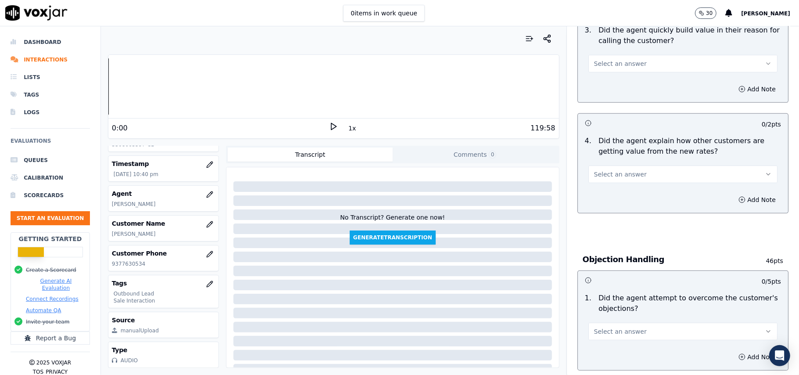
click at [604, 174] on span "Select an answer" at bounding box center [620, 174] width 53 height 9
click at [605, 189] on div "Yes" at bounding box center [665, 195] width 170 height 14
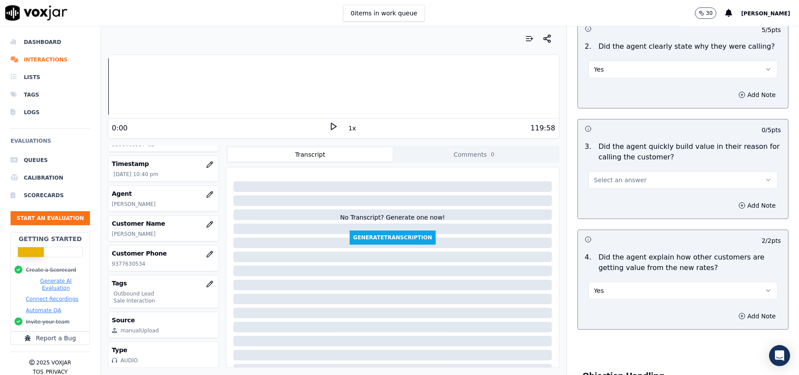
scroll to position [176, 0]
click at [615, 181] on span "Select an answer" at bounding box center [620, 180] width 53 height 9
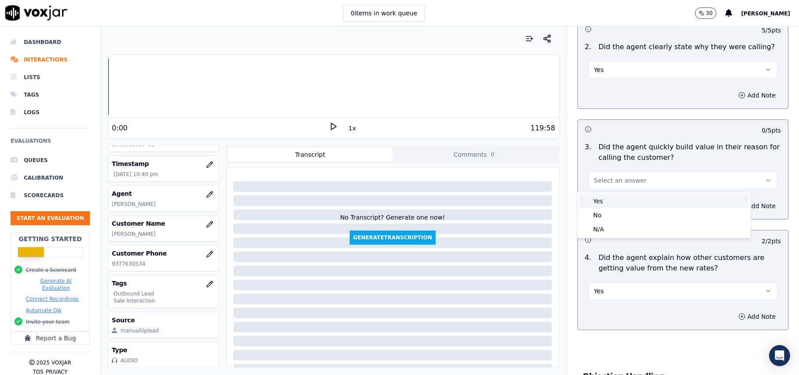
click at [606, 197] on div "Yes" at bounding box center [665, 201] width 170 height 14
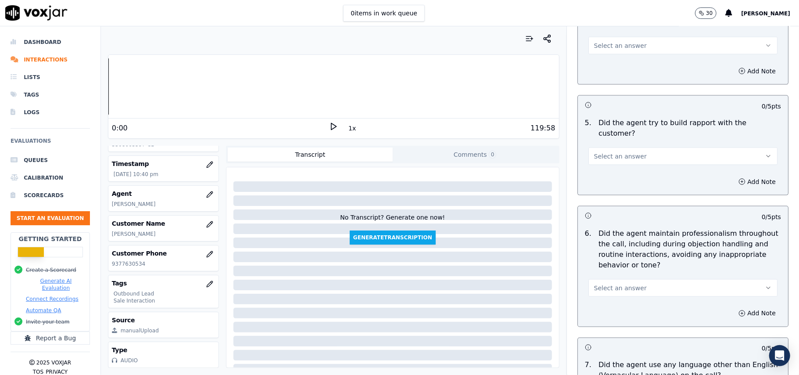
scroll to position [2190, 0]
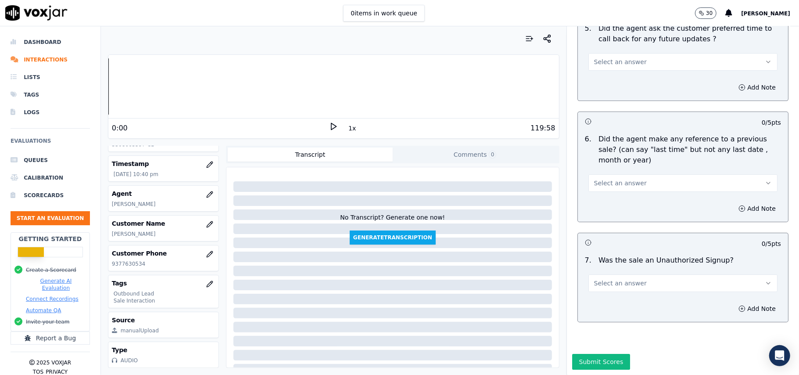
click at [643, 274] on button "Select an answer" at bounding box center [683, 283] width 189 height 18
drag, startPoint x: 619, startPoint y: 294, endPoint x: 628, endPoint y: 193, distance: 101.0
click at [618, 294] on div "No" at bounding box center [665, 291] width 170 height 14
click at [629, 174] on button "Select an answer" at bounding box center [683, 183] width 189 height 18
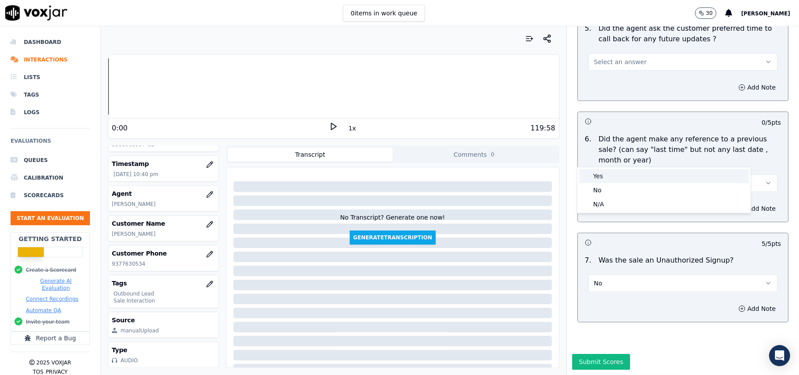
click at [610, 173] on div "Yes" at bounding box center [665, 176] width 170 height 14
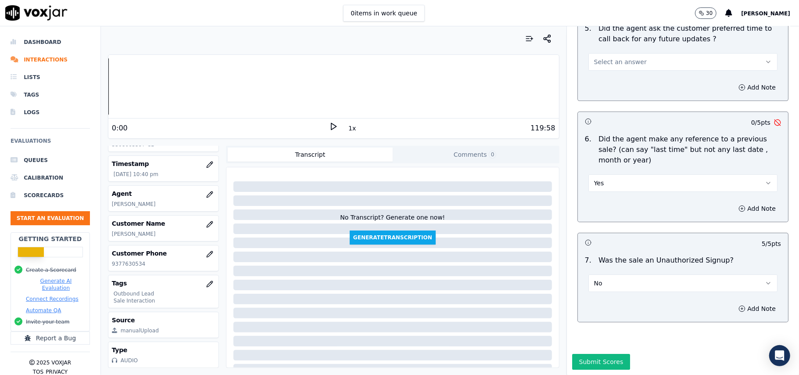
scroll to position [2014, 0]
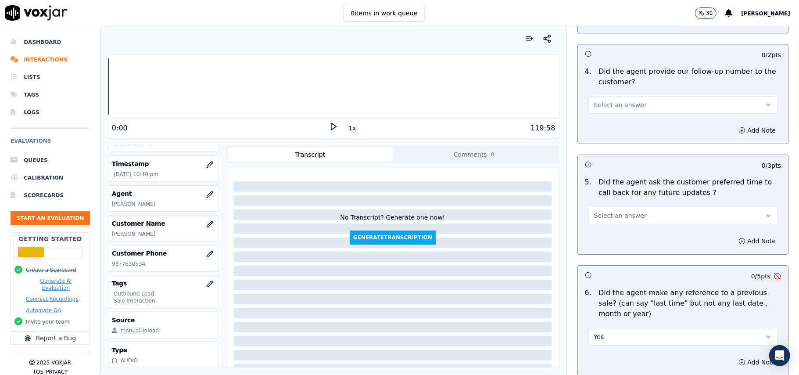
click at [610, 211] on span "Select an answer" at bounding box center [620, 215] width 53 height 9
click at [607, 245] on div "No" at bounding box center [665, 245] width 170 height 14
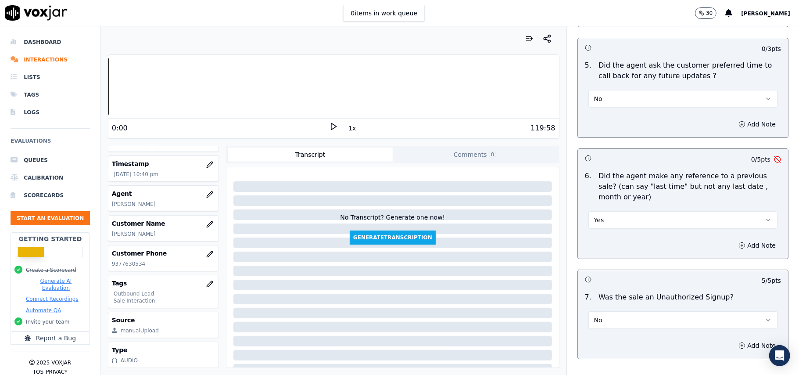
click at [609, 216] on button "Yes" at bounding box center [683, 220] width 189 height 18
click at [609, 247] on div "No" at bounding box center [665, 249] width 170 height 14
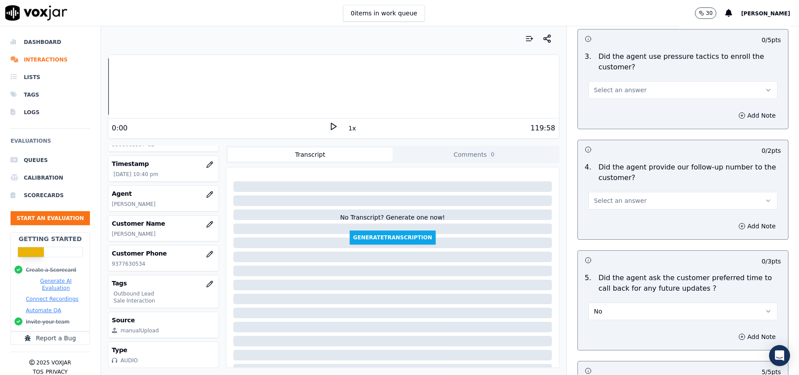
scroll to position [1897, 0]
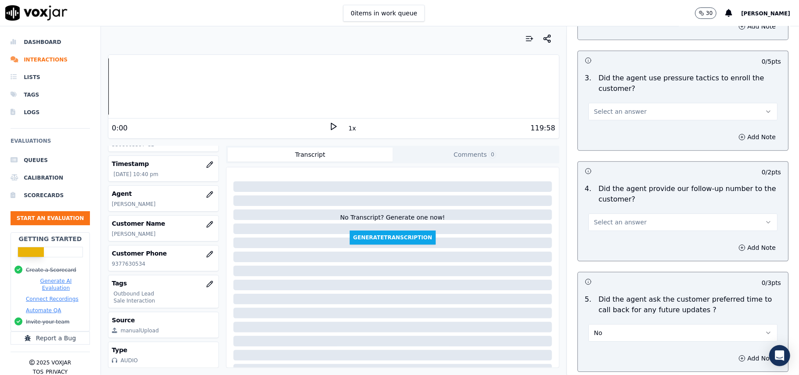
click at [606, 218] on span "Select an answer" at bounding box center [620, 222] width 53 height 9
click at [602, 237] on div "Yes" at bounding box center [665, 237] width 170 height 14
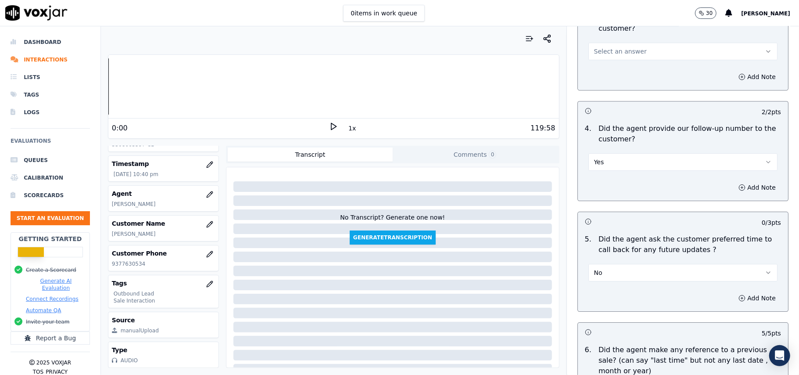
scroll to position [2014, 0]
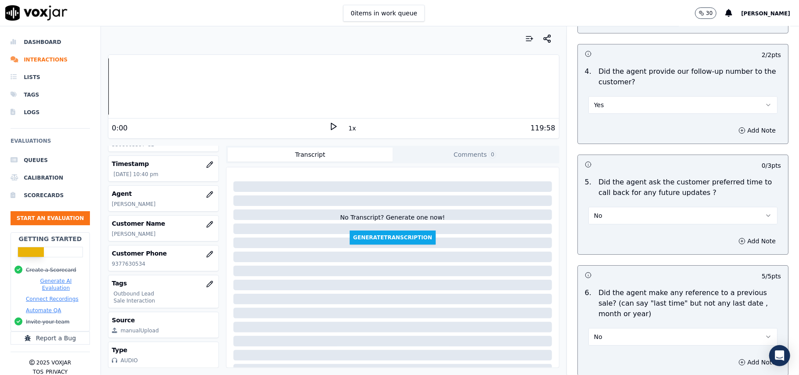
click at [630, 215] on button "No" at bounding box center [683, 216] width 189 height 18
click at [634, 253] on div "N/A" at bounding box center [665, 259] width 170 height 14
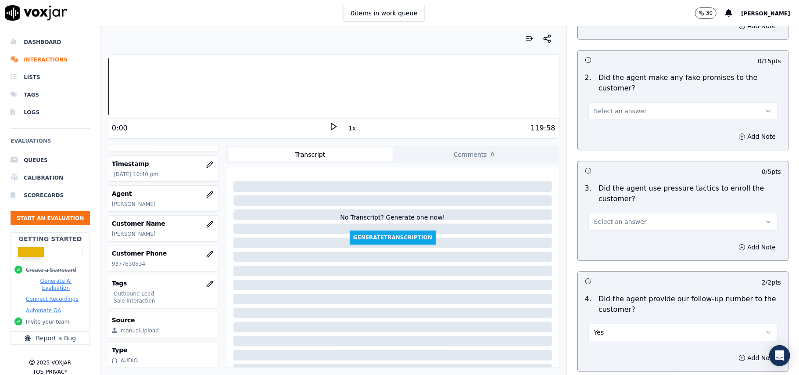
scroll to position [1780, 0]
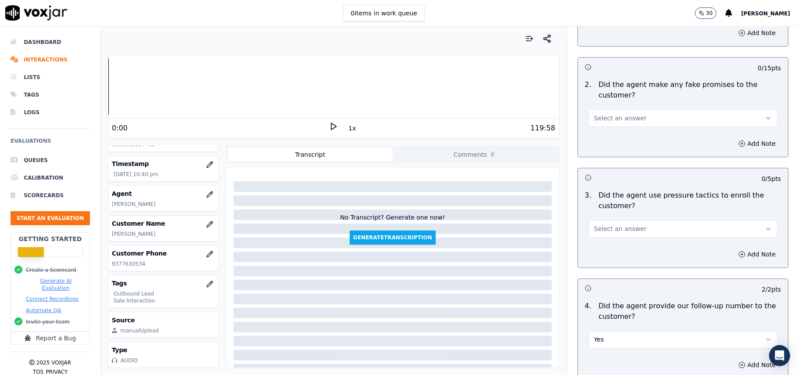
click at [608, 224] on span "Select an answer" at bounding box center [620, 228] width 53 height 9
click at [594, 262] on div "No" at bounding box center [665, 257] width 170 height 14
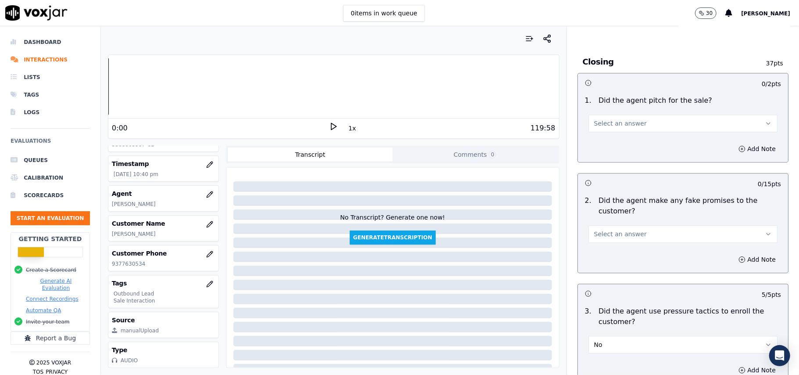
scroll to position [1663, 0]
click at [616, 230] on span "Select an answer" at bounding box center [620, 234] width 53 height 9
click at [609, 255] on div "Yes" at bounding box center [665, 249] width 170 height 14
click at [608, 234] on button "Yes" at bounding box center [683, 235] width 189 height 18
click at [608, 256] on div "No" at bounding box center [665, 263] width 170 height 14
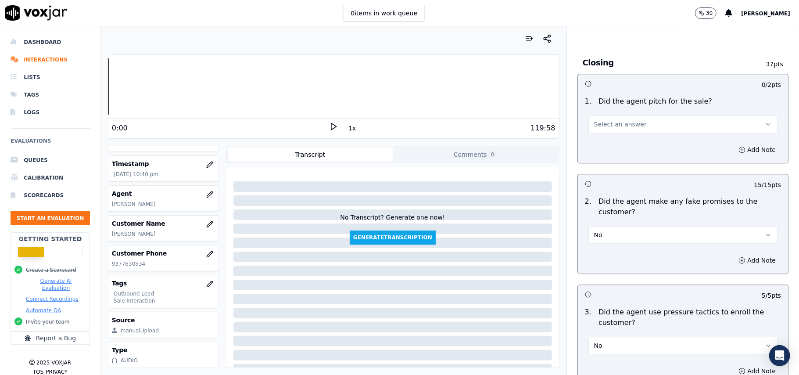
click at [631, 122] on button "Select an answer" at bounding box center [683, 124] width 189 height 18
click at [623, 138] on div "Yes" at bounding box center [665, 138] width 170 height 14
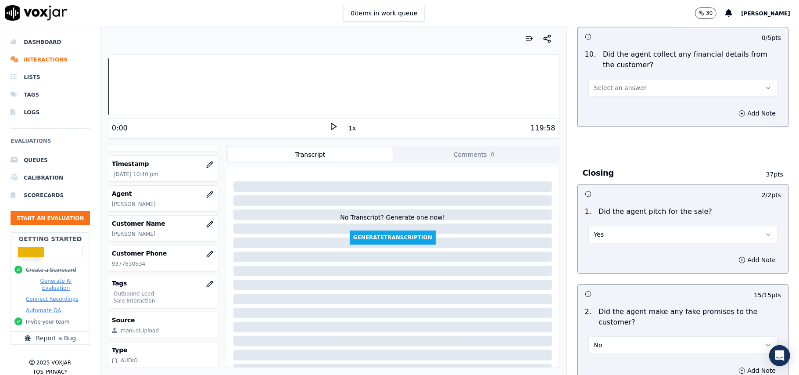
scroll to position [1429, 0]
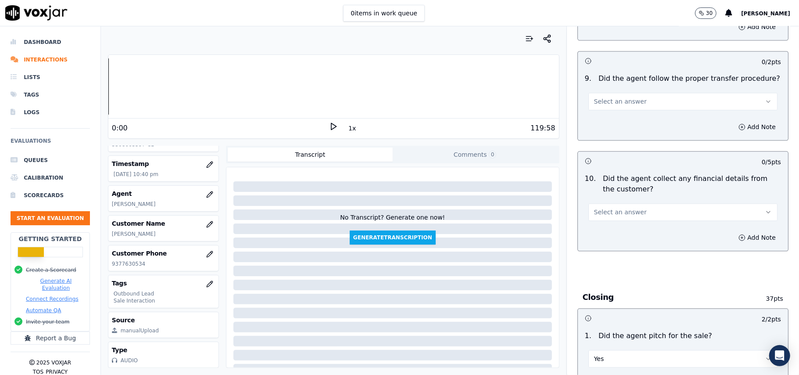
click at [616, 203] on button "Select an answer" at bounding box center [683, 212] width 189 height 18
click at [613, 232] on div "No" at bounding box center [665, 239] width 170 height 14
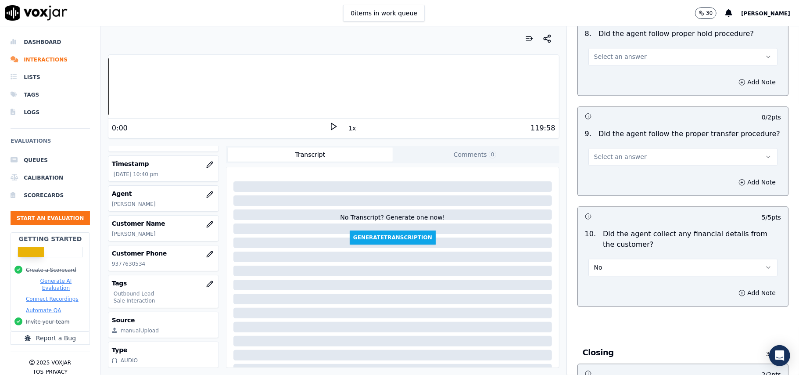
scroll to position [1312, 0]
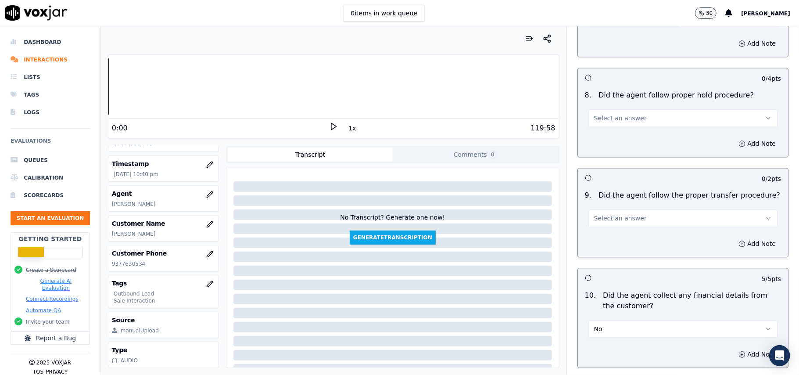
click at [623, 214] on span "Select an answer" at bounding box center [620, 218] width 53 height 9
click at [620, 232] on div "Yes" at bounding box center [665, 231] width 170 height 14
click at [626, 116] on button "Select an answer" at bounding box center [683, 118] width 189 height 18
click at [611, 134] on div "Yes" at bounding box center [665, 131] width 170 height 14
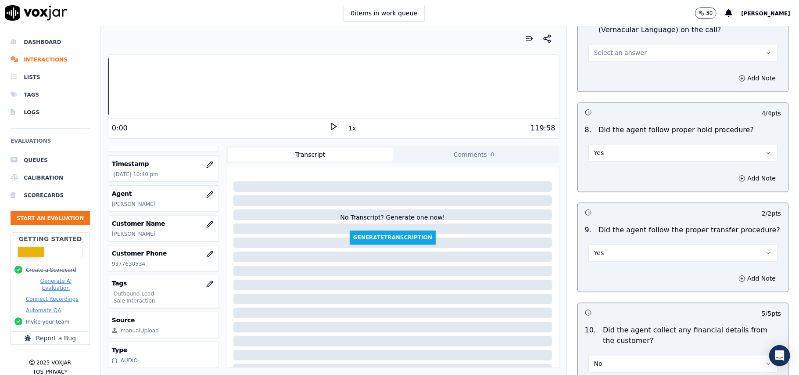
scroll to position [1136, 0]
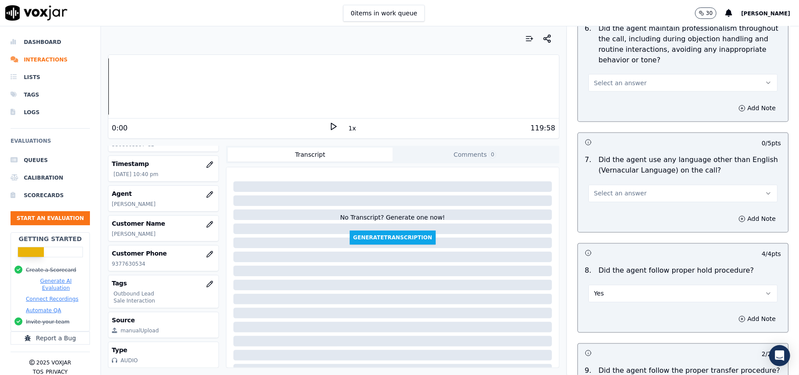
click at [601, 166] on p "Did the agent use any language other than English (Vernacular Language) on the …" at bounding box center [690, 165] width 183 height 21
click at [608, 189] on span "Select an answer" at bounding box center [620, 193] width 53 height 9
click at [610, 219] on div "No" at bounding box center [665, 220] width 170 height 14
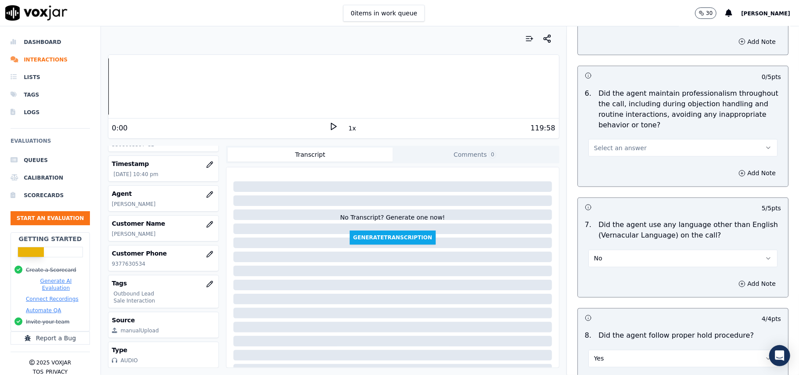
scroll to position [1019, 0]
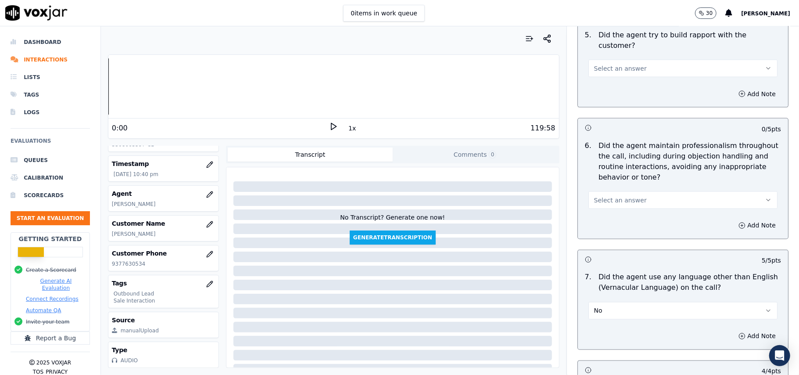
click at [621, 196] on span "Select an answer" at bounding box center [620, 200] width 53 height 9
click at [602, 212] on div "Yes" at bounding box center [665, 212] width 170 height 14
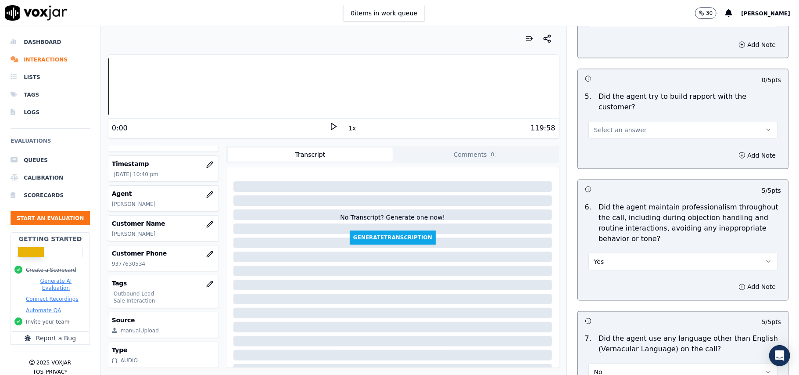
scroll to position [902, 0]
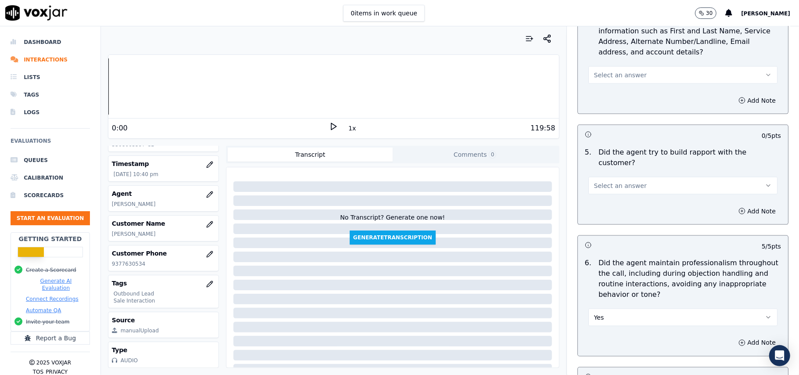
click at [619, 177] on button "Select an answer" at bounding box center [683, 186] width 189 height 18
click at [613, 198] on div "Yes" at bounding box center [665, 197] width 170 height 14
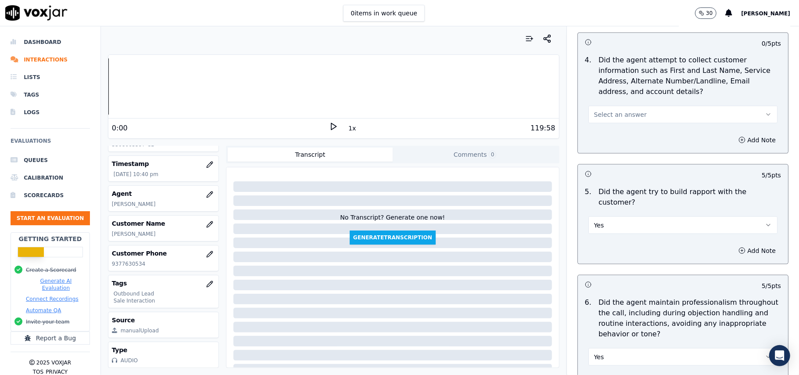
scroll to position [843, 0]
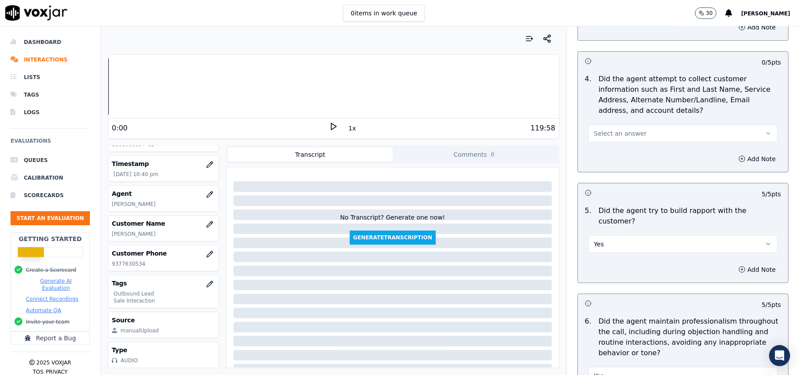
click at [626, 136] on span "Select an answer" at bounding box center [620, 133] width 53 height 9
click at [622, 160] on div "Yes" at bounding box center [665, 155] width 170 height 14
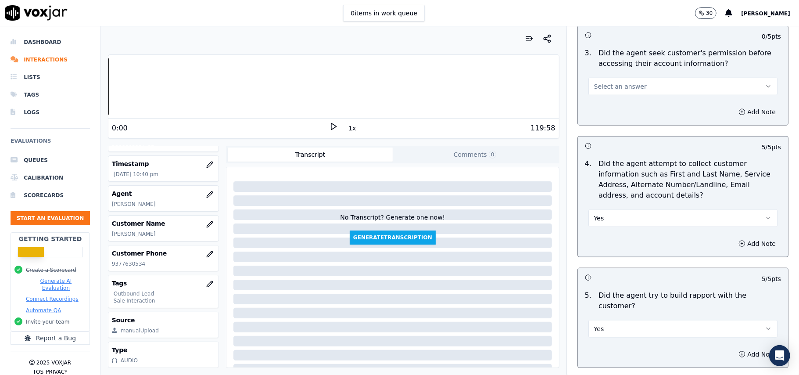
scroll to position [668, 0]
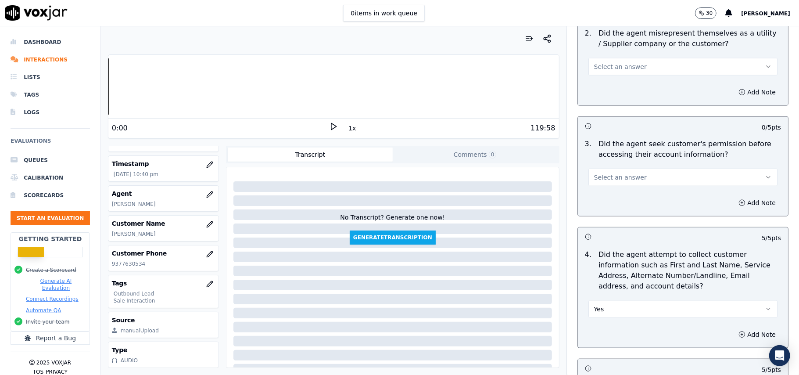
click at [624, 173] on button "Select an answer" at bounding box center [683, 178] width 189 height 18
click at [603, 198] on div "Yes" at bounding box center [665, 199] width 170 height 14
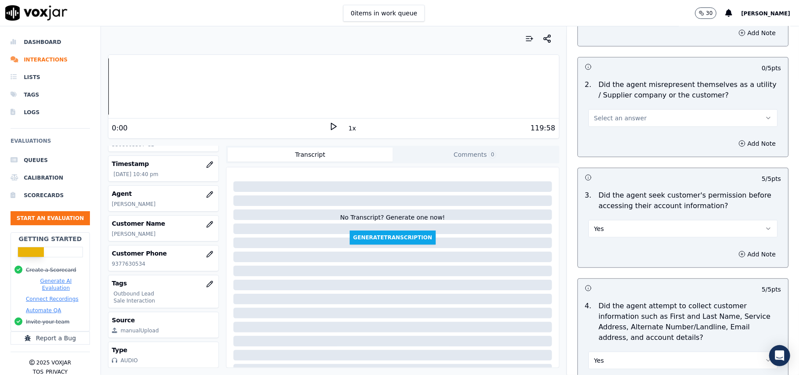
scroll to position [551, 0]
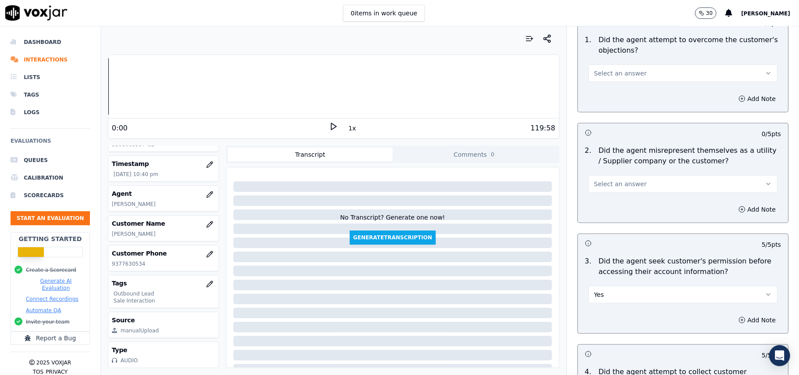
click at [615, 180] on button "Select an answer" at bounding box center [683, 184] width 189 height 18
click at [609, 220] on div "No" at bounding box center [665, 219] width 170 height 14
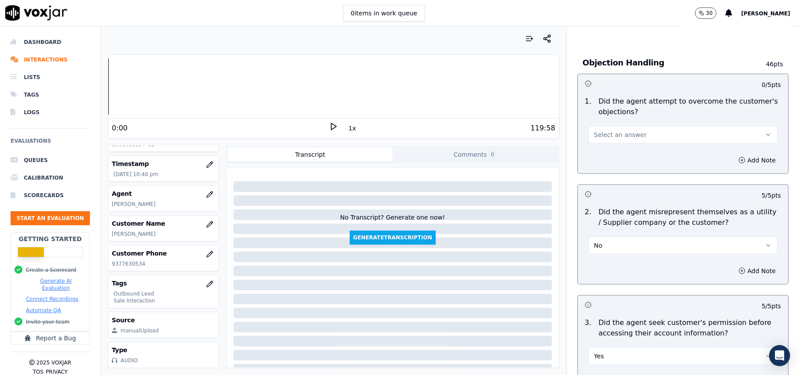
scroll to position [434, 0]
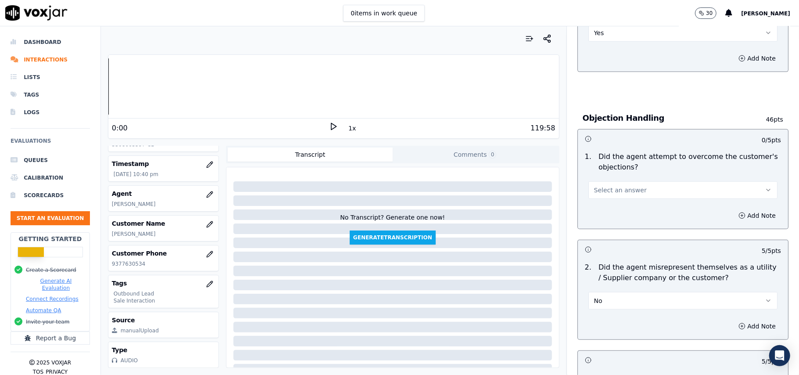
click at [615, 192] on span "Select an answer" at bounding box center [620, 190] width 53 height 9
click at [606, 206] on div "Yes" at bounding box center [665, 211] width 170 height 14
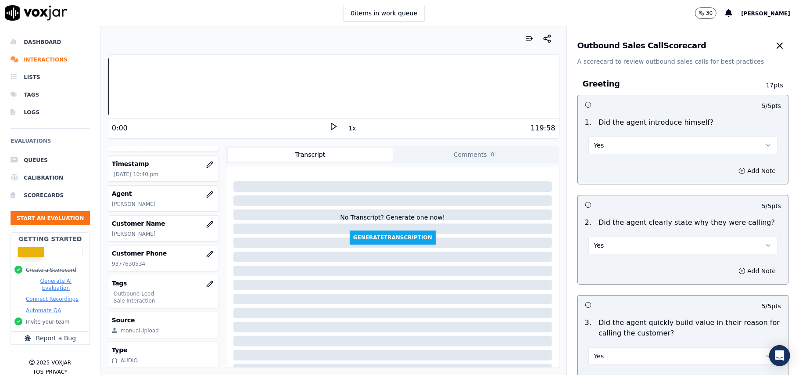
scroll to position [2190, 0]
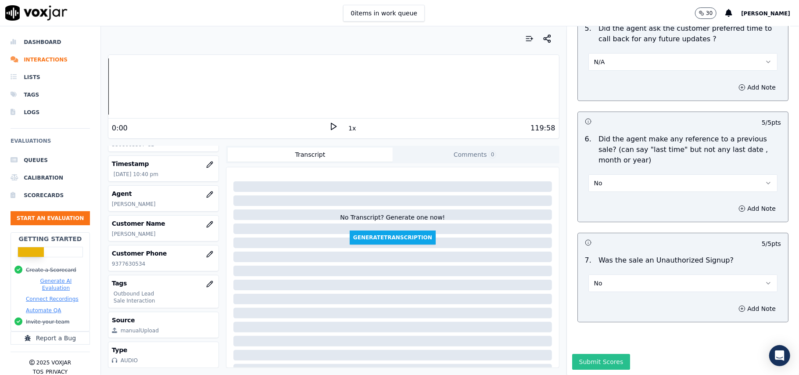
click at [599, 354] on button "Submit Scores" at bounding box center [602, 362] width 58 height 16
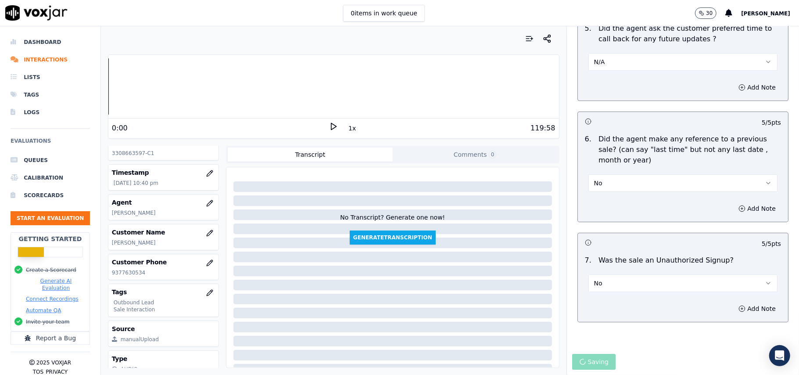
scroll to position [0, 0]
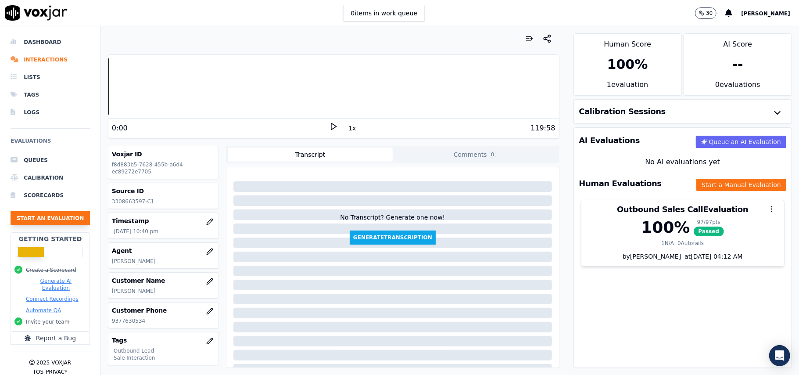
click at [30, 216] on button "Start an Evaluation" at bounding box center [50, 218] width 79 height 14
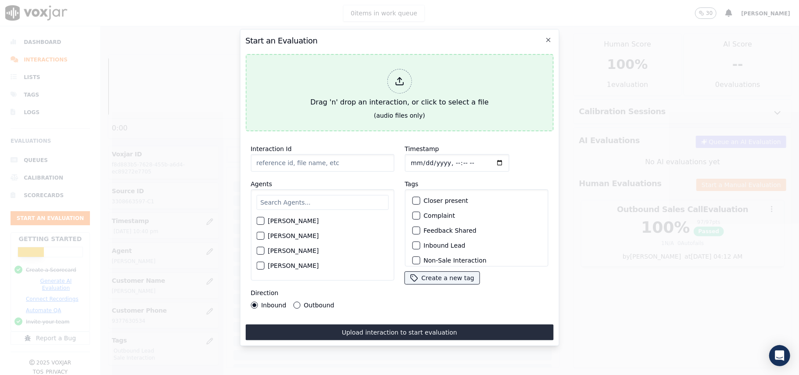
click at [396, 76] on icon at bounding box center [400, 81] width 10 height 10
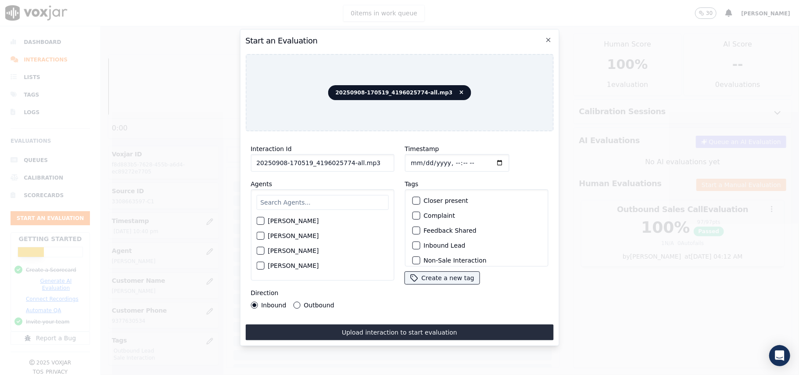
drag, startPoint x: 368, startPoint y: 163, endPoint x: 343, endPoint y: 162, distance: 24.6
click at [343, 162] on input "20250908-170519_4196025774-all.mp3" at bounding box center [323, 163] width 144 height 18
type input "20250908-170519_4196025774-C1"
click at [416, 158] on input "Timestamp" at bounding box center [457, 163] width 104 height 18
type input "[DATE]T22:43"
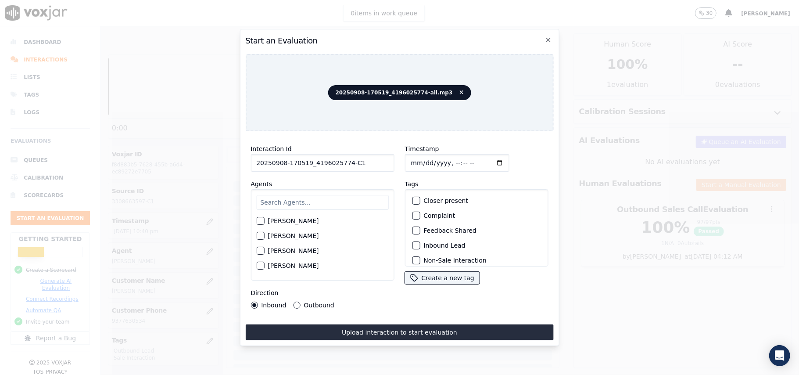
drag, startPoint x: 350, startPoint y: 178, endPoint x: 337, endPoint y: 194, distance: 20.2
click at [349, 179] on div "Agents [PERSON_NAME] [PERSON_NAME] [PERSON_NAME] [PERSON_NAME] [PERSON_NAME] [P…" at bounding box center [323, 230] width 144 height 102
click at [325, 207] on div "[PERSON_NAME] [PERSON_NAME] [PERSON_NAME] [PERSON_NAME] [PERSON_NAME] [PERSON_N…" at bounding box center [323, 234] width 144 height 91
click at [284, 195] on input "text" at bounding box center [322, 202] width 132 height 15
type input "[PERSON_NAME]"
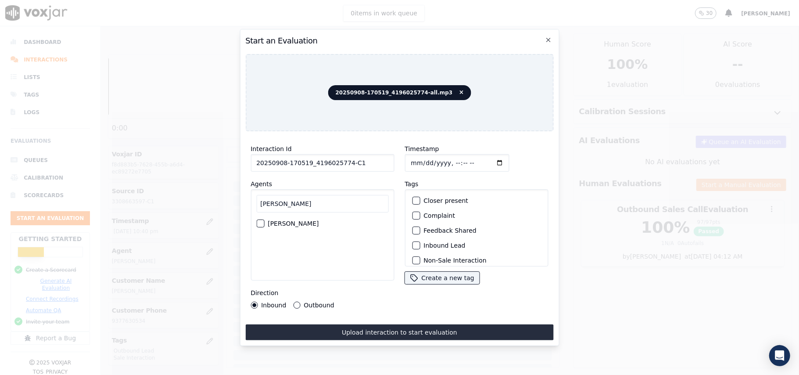
click at [302, 222] on div "[PERSON_NAME]" at bounding box center [322, 223] width 132 height 15
click at [259, 223] on button "[PERSON_NAME]" at bounding box center [260, 224] width 8 height 8
click at [414, 240] on div "Inbound Lead" at bounding box center [477, 245] width 136 height 15
click at [416, 244] on button "Inbound Lead" at bounding box center [416, 245] width 8 height 8
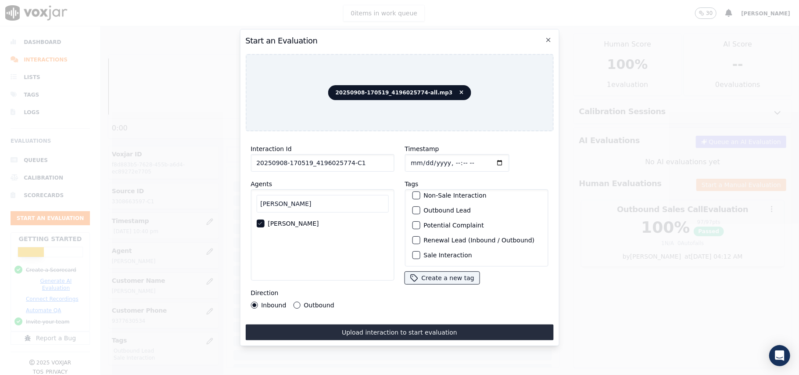
drag, startPoint x: 413, startPoint y: 244, endPoint x: 411, endPoint y: 264, distance: 20.2
click at [413, 252] on div "button" at bounding box center [416, 255] width 6 height 6
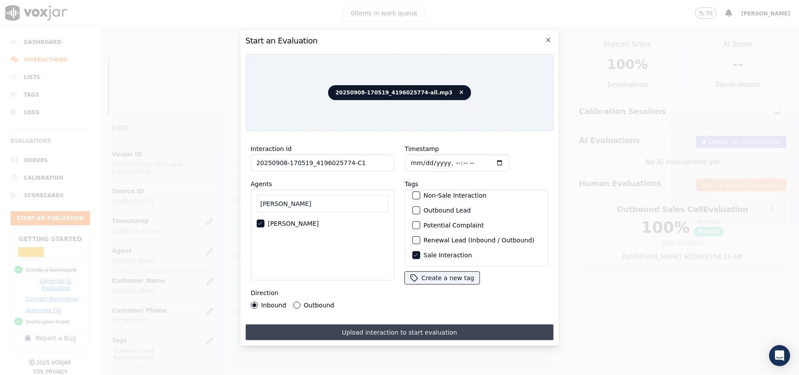
click at [361, 331] on button "Upload interaction to start evaluation" at bounding box center [399, 332] width 308 height 16
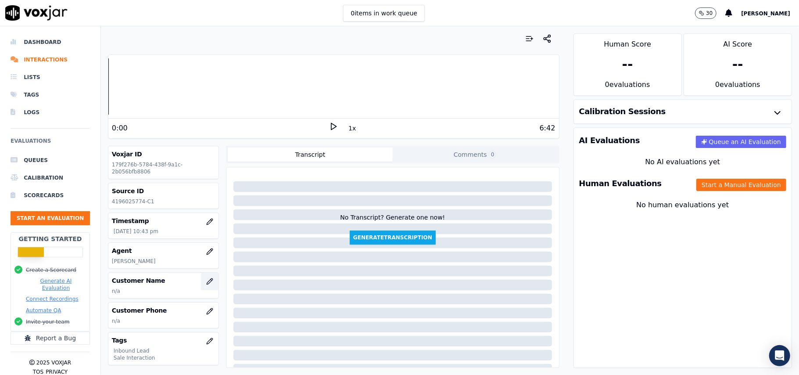
click at [206, 282] on icon "button" at bounding box center [209, 281] width 7 height 7
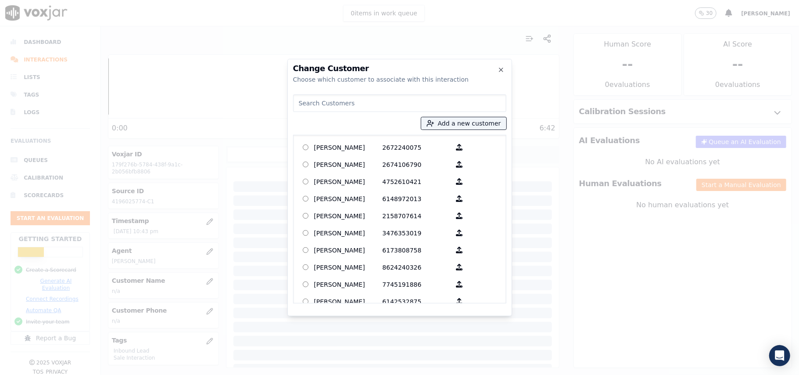
paste input "[PERSON_NAME]"
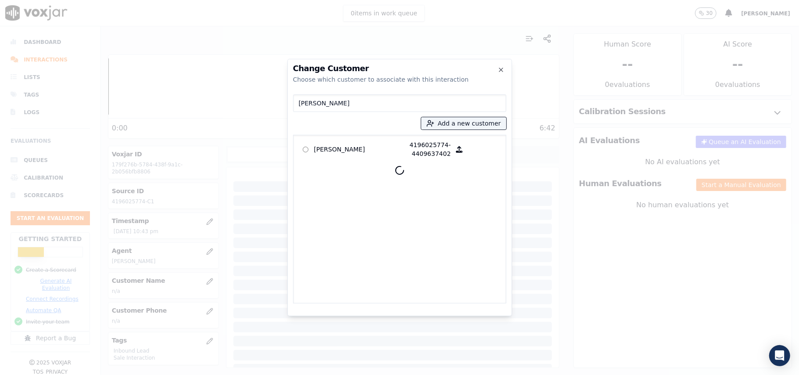
type input "[PERSON_NAME]"
click at [329, 153] on p "[PERSON_NAME]" at bounding box center [348, 149] width 68 height 18
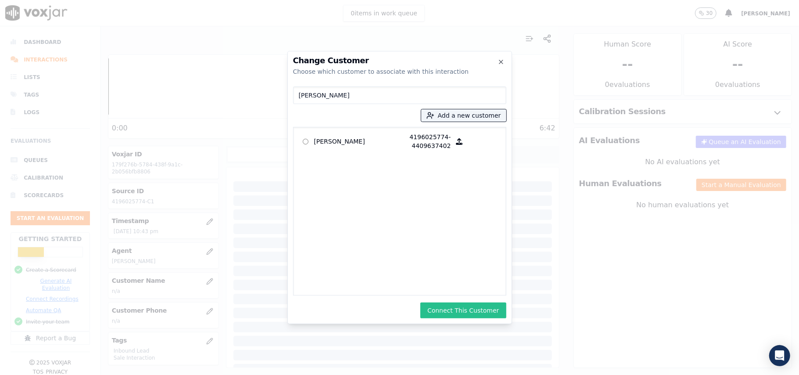
click at [452, 304] on button "Connect This Customer" at bounding box center [464, 310] width 86 height 16
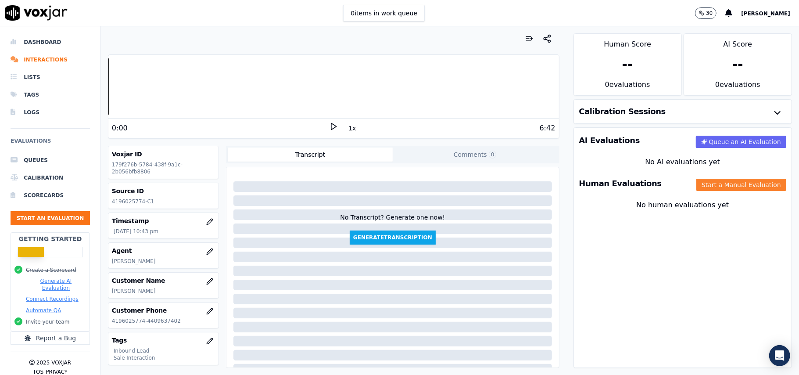
click at [703, 184] on button "Start a Manual Evaluation" at bounding box center [742, 185] width 90 height 12
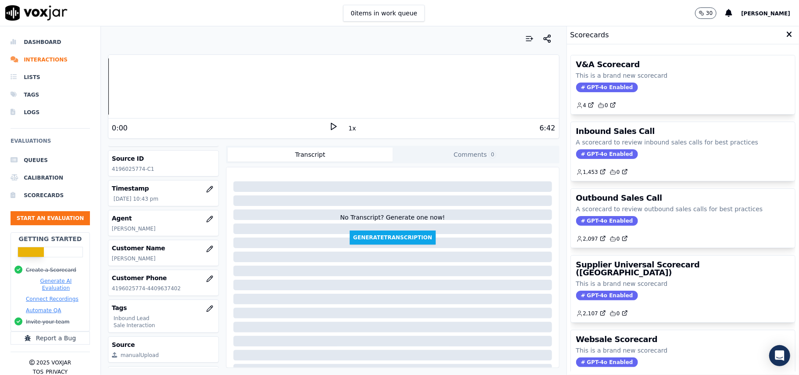
scroll to position [86, 0]
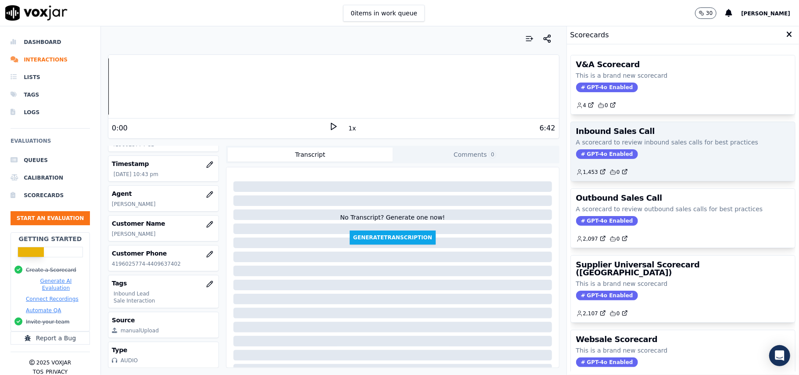
click at [581, 150] on span "GPT-4o Enabled" at bounding box center [607, 154] width 62 height 10
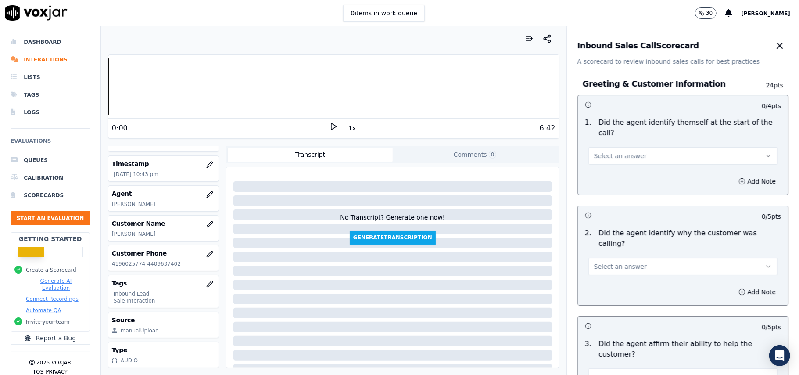
click at [627, 123] on p "Did the agent identify themself at the start of the call?" at bounding box center [690, 127] width 183 height 21
click at [617, 151] on span "Select an answer" at bounding box center [620, 155] width 53 height 9
click at [608, 165] on div "Yes" at bounding box center [665, 165] width 170 height 14
drag, startPoint x: 615, startPoint y: 241, endPoint x: 610, endPoint y: 250, distance: 10.2
click at [612, 262] on span "Select an answer" at bounding box center [620, 266] width 53 height 9
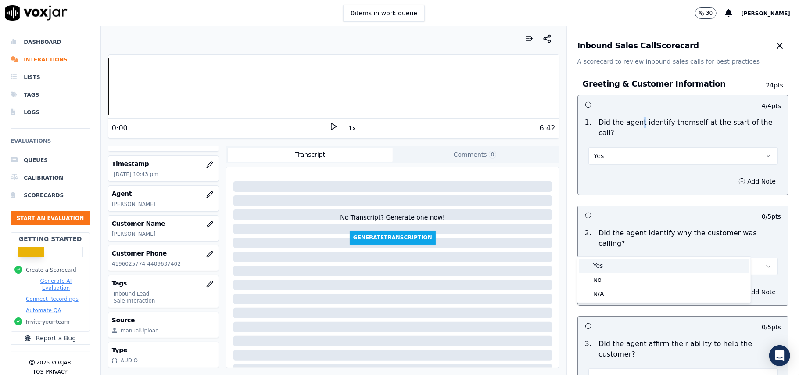
click at [605, 268] on div "Yes" at bounding box center [665, 266] width 170 height 14
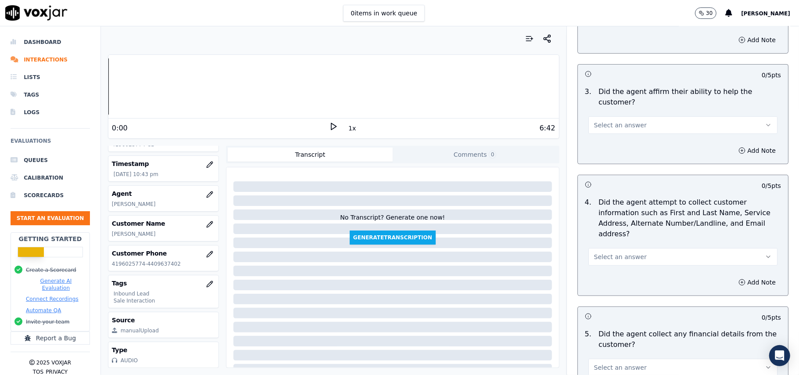
scroll to position [176, 0]
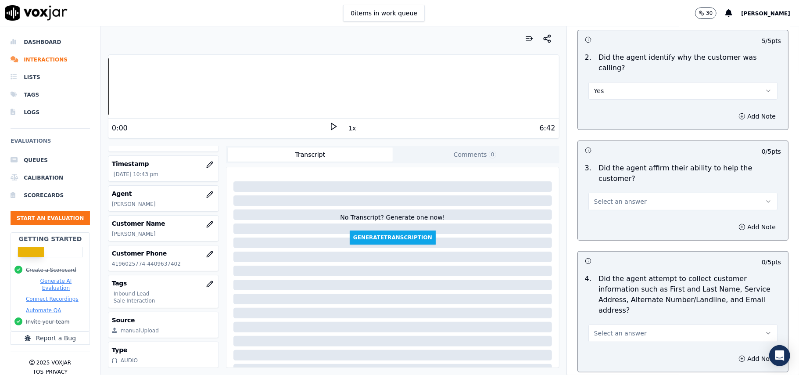
click at [602, 197] on span "Select an answer" at bounding box center [620, 201] width 53 height 9
click at [601, 194] on div "Yes" at bounding box center [665, 191] width 170 height 14
click at [613, 329] on span "Select an answer" at bounding box center [620, 333] width 53 height 9
click at [608, 311] on div "Yes" at bounding box center [665, 312] width 170 height 14
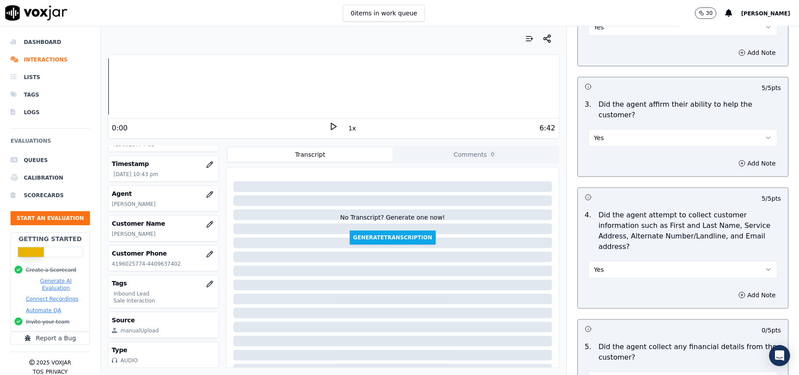
scroll to position [351, 0]
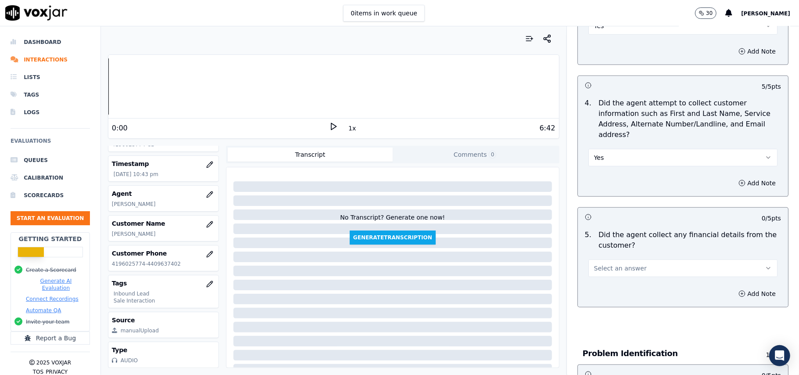
click at [613, 264] on span "Select an answer" at bounding box center [620, 268] width 53 height 9
click at [617, 241] on div "Yes" at bounding box center [665, 247] width 170 height 14
click at [617, 259] on button "Yes" at bounding box center [683, 268] width 189 height 18
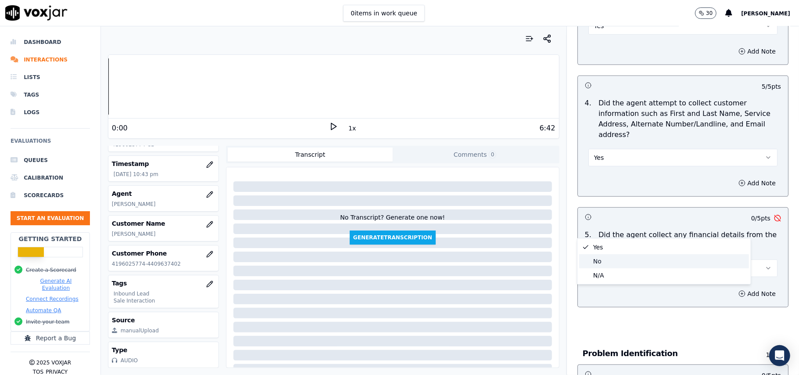
click at [612, 259] on div "No" at bounding box center [665, 261] width 170 height 14
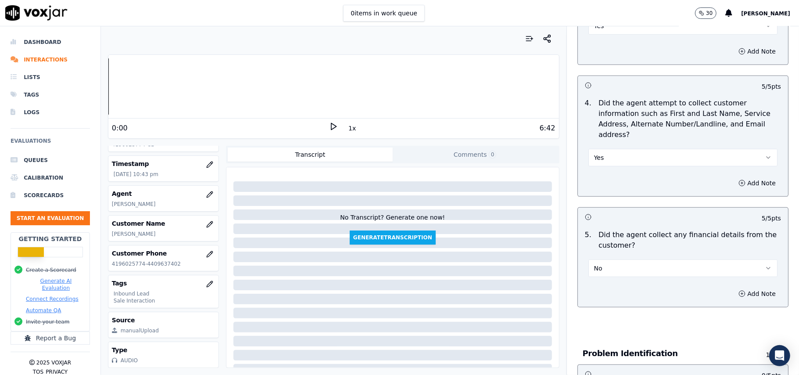
scroll to position [527, 0]
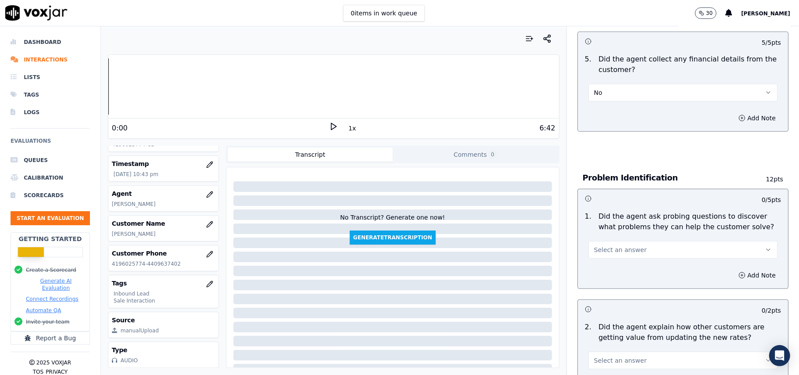
click at [616, 245] on span "Select an answer" at bounding box center [620, 249] width 53 height 9
click at [615, 225] on div "Yes" at bounding box center [665, 229] width 170 height 14
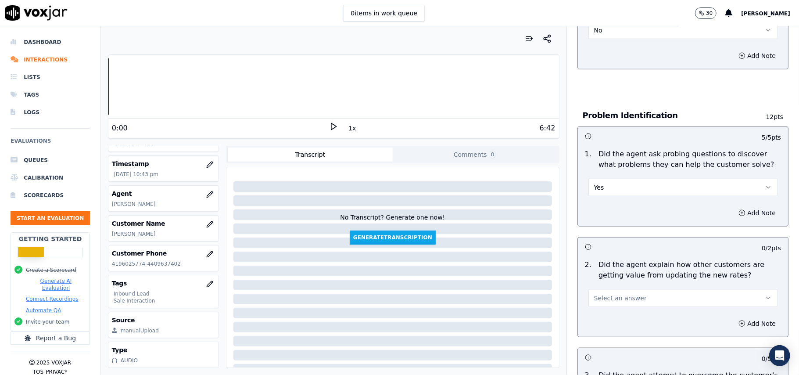
scroll to position [644, 0]
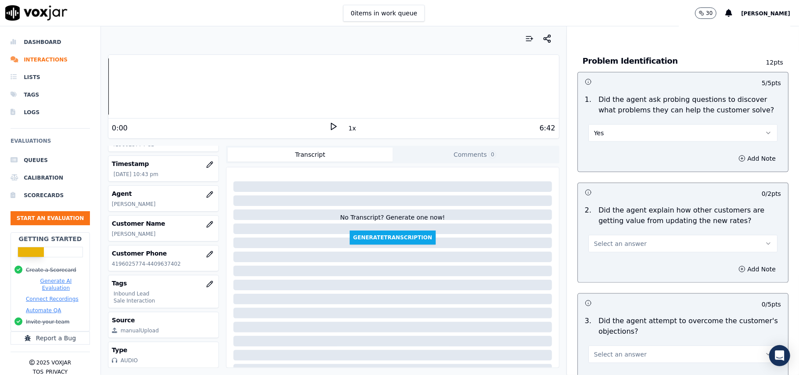
click at [626, 239] on span "Select an answer" at bounding box center [620, 243] width 53 height 9
click at [624, 216] on div "Yes" at bounding box center [665, 223] width 170 height 14
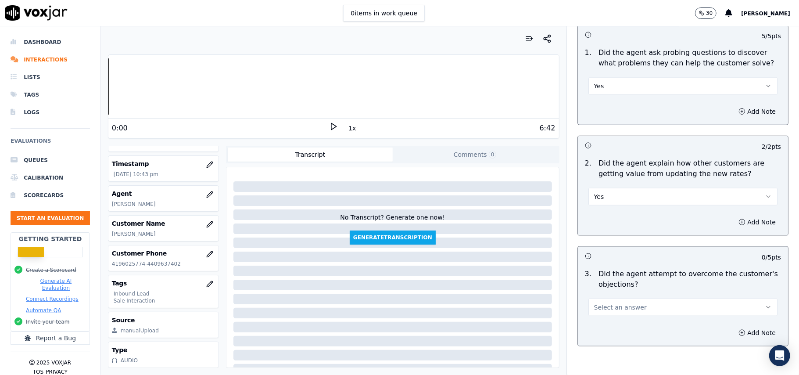
scroll to position [761, 0]
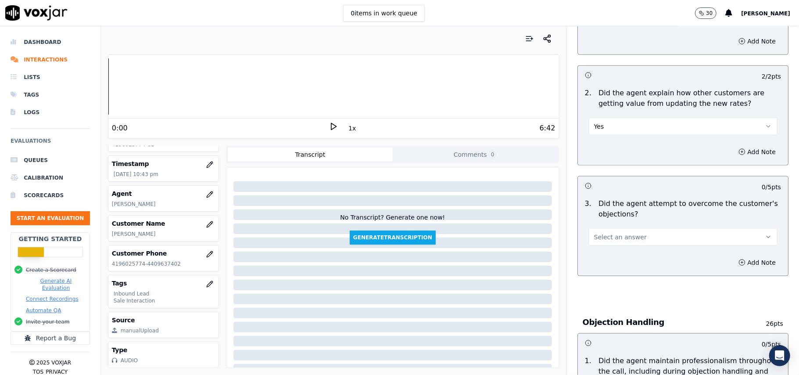
click at [644, 228] on button "Select an answer" at bounding box center [683, 237] width 189 height 18
click at [639, 213] on div "Yes" at bounding box center [665, 217] width 170 height 14
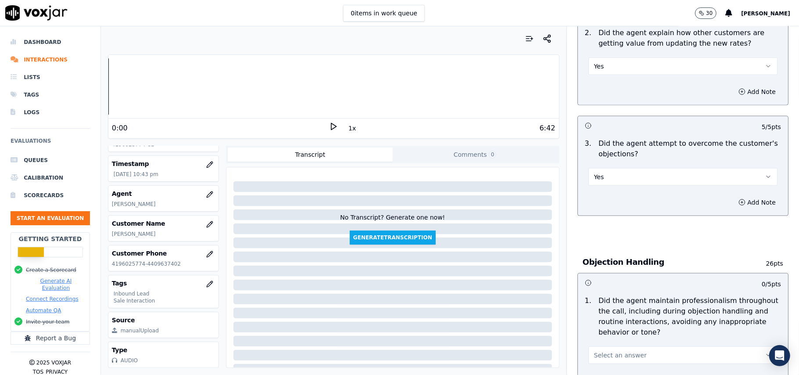
scroll to position [878, 0]
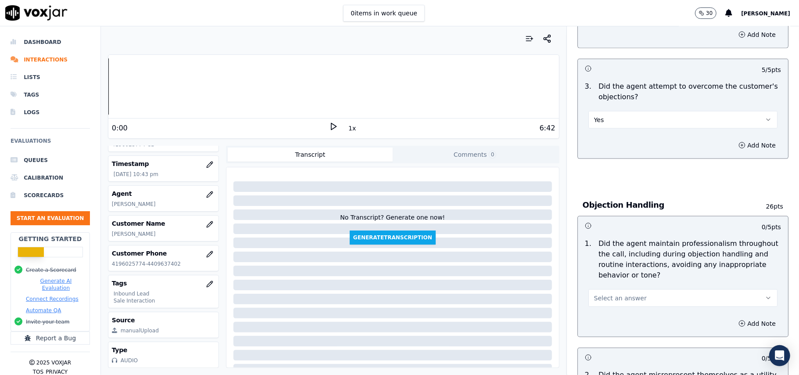
click at [621, 289] on button "Select an answer" at bounding box center [683, 298] width 189 height 18
click at [610, 273] on div "Yes" at bounding box center [665, 278] width 170 height 14
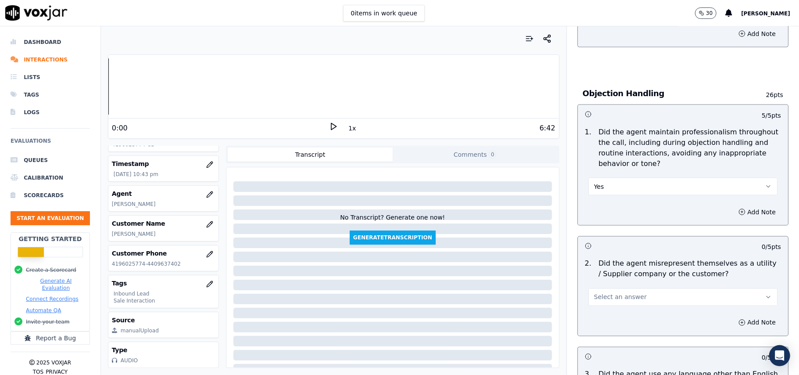
scroll to position [995, 0]
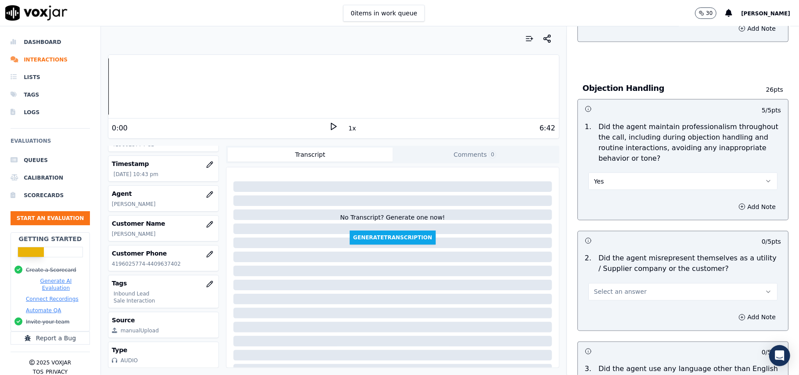
click at [617, 288] on span "Select an answer" at bounding box center [620, 292] width 53 height 9
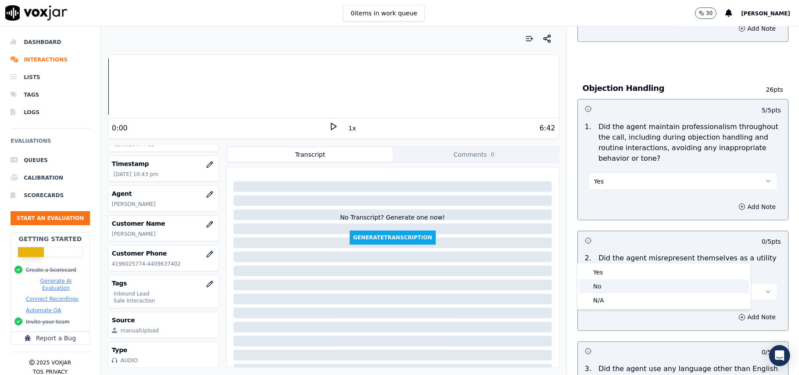
click at [613, 283] on div "No" at bounding box center [665, 286] width 170 height 14
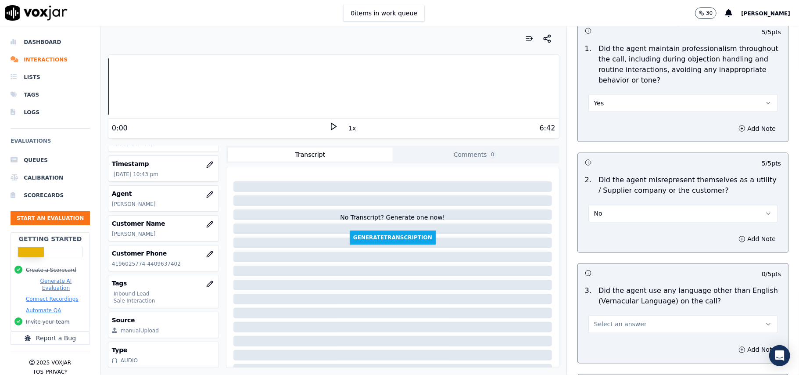
scroll to position [1170, 0]
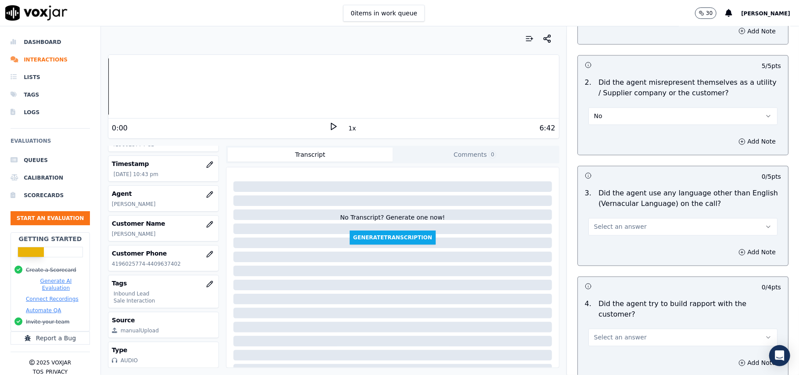
click at [622, 223] on span "Select an answer" at bounding box center [620, 227] width 53 height 9
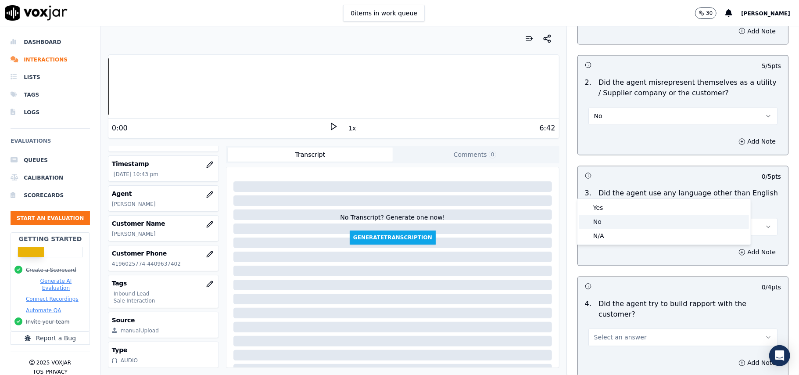
click at [615, 222] on div "No" at bounding box center [665, 222] width 170 height 14
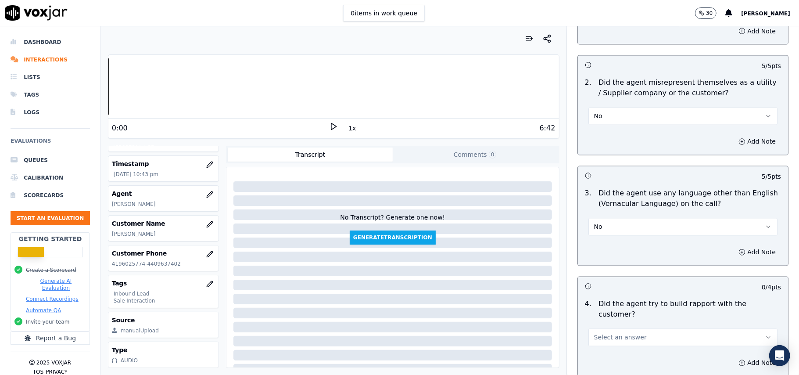
scroll to position [1346, 0]
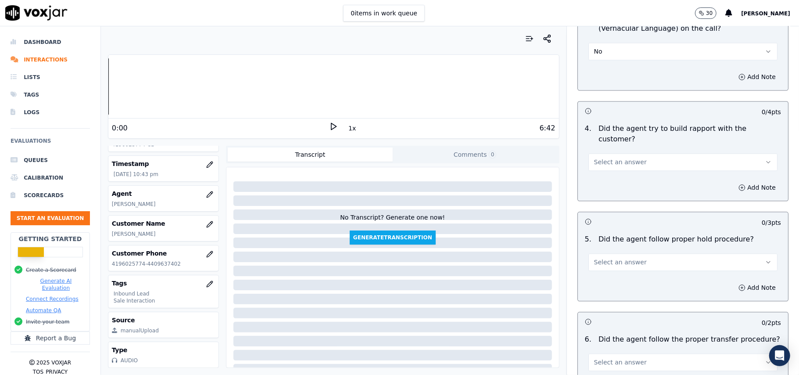
click at [634, 153] on button "Select an answer" at bounding box center [683, 162] width 189 height 18
click at [623, 131] on div "Yes" at bounding box center [665, 132] width 170 height 14
click at [618, 252] on div "Select an answer" at bounding box center [683, 261] width 189 height 19
click at [618, 253] on button "Select an answer" at bounding box center [683, 262] width 189 height 18
click at [612, 234] on div "Yes" at bounding box center [665, 233] width 170 height 14
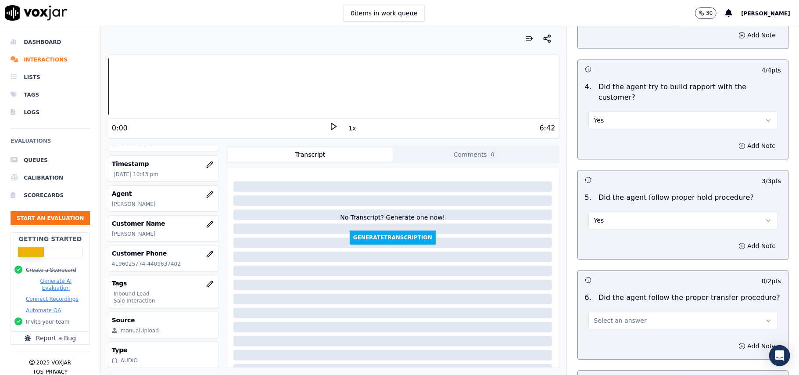
scroll to position [1463, 0]
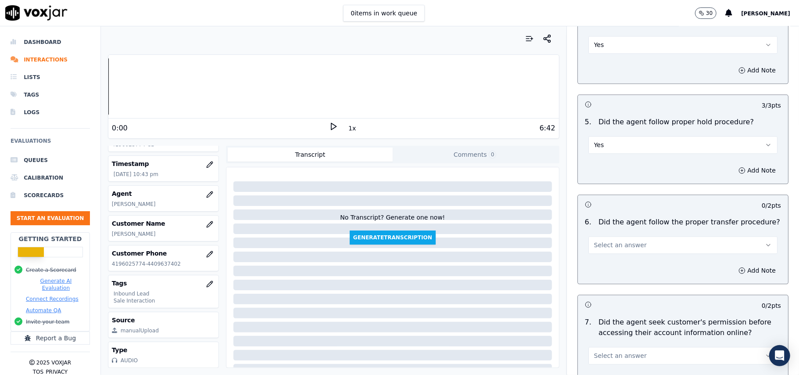
click at [608, 241] on span "Select an answer" at bounding box center [620, 245] width 53 height 9
click at [610, 214] on div "Yes" at bounding box center [665, 216] width 170 height 14
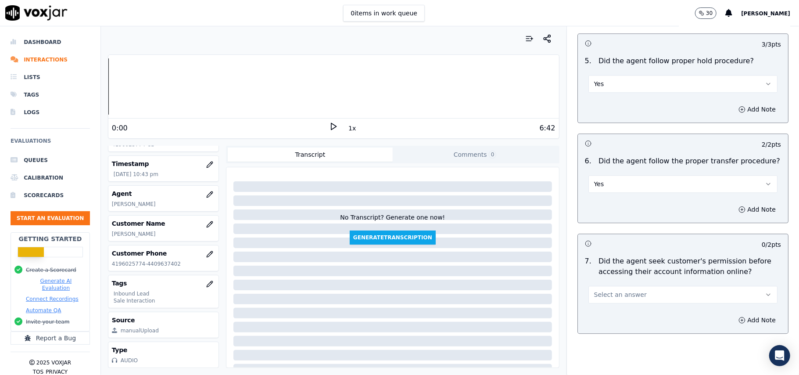
scroll to position [1581, 0]
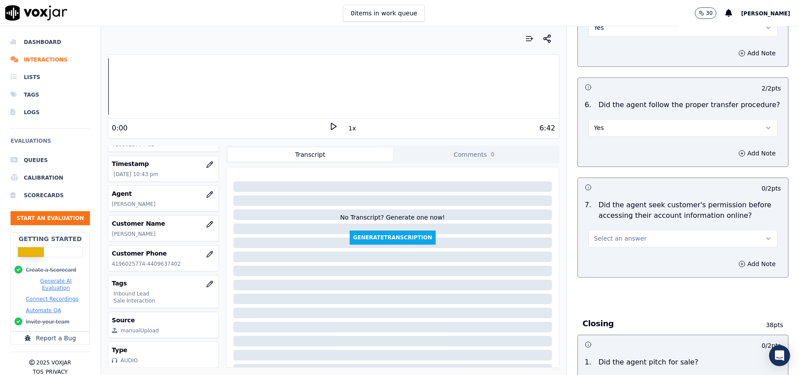
click at [629, 230] on button "Select an answer" at bounding box center [683, 239] width 189 height 18
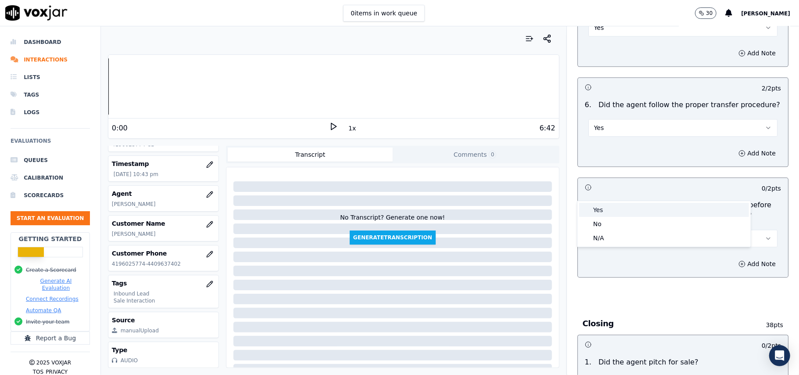
click at [619, 212] on div "Yes" at bounding box center [665, 210] width 170 height 14
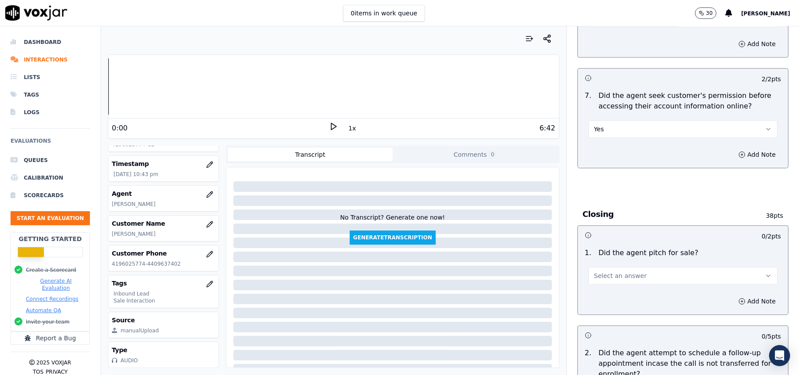
scroll to position [1697, 0]
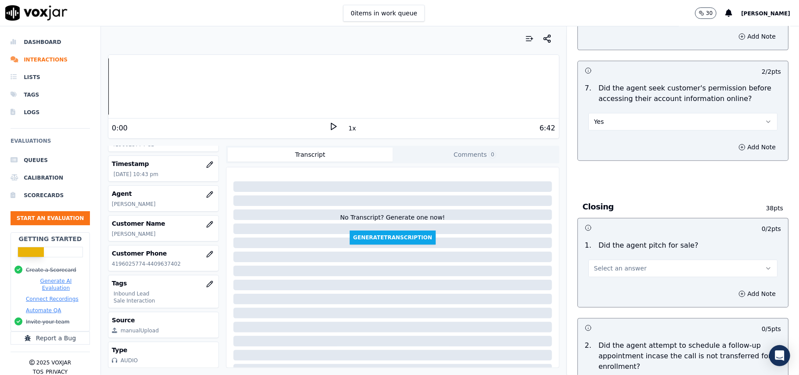
click at [606, 259] on button "Select an answer" at bounding box center [683, 268] width 189 height 18
click at [613, 247] on div "No" at bounding box center [665, 254] width 170 height 14
click at [600, 259] on button "No" at bounding box center [683, 268] width 189 height 18
click at [599, 237] on div "Yes" at bounding box center [665, 240] width 170 height 14
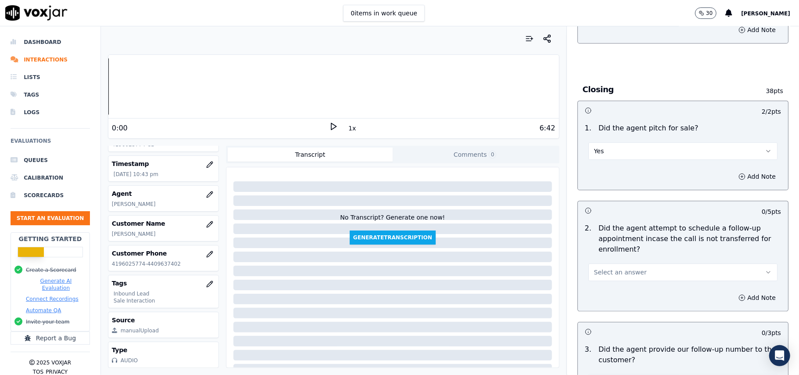
drag, startPoint x: 625, startPoint y: 220, endPoint x: 624, endPoint y: 231, distance: 11.5
click at [625, 268] on span "Select an answer" at bounding box center [620, 272] width 53 height 9
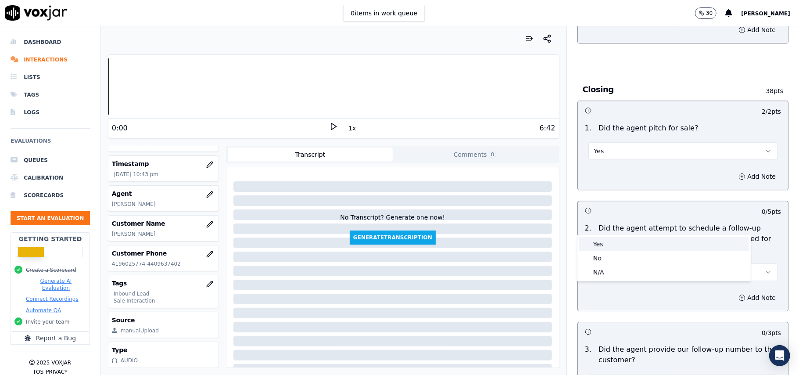
click at [620, 245] on div "Yes" at bounding box center [665, 244] width 170 height 14
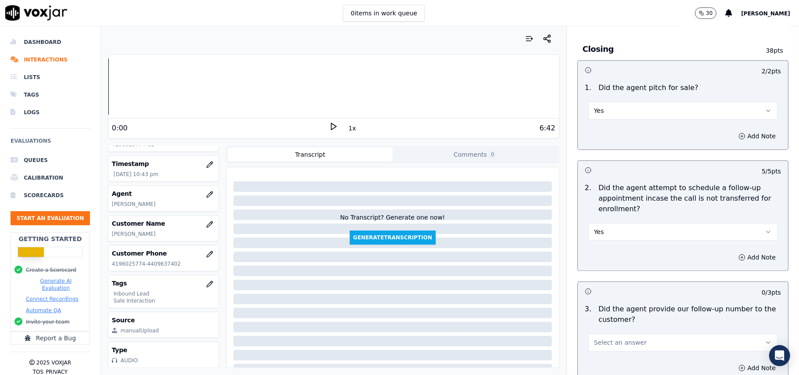
scroll to position [1932, 0]
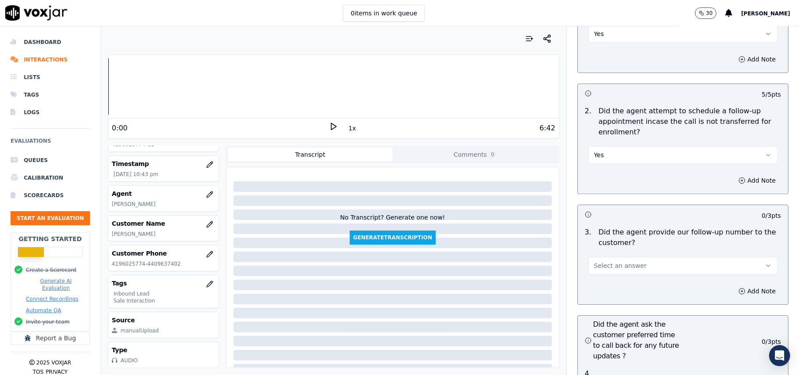
click at [619, 227] on div "3 . Did the agent provide our follow-up number to the customer? Select an answer" at bounding box center [683, 250] width 210 height 54
click at [619, 261] on span "Select an answer" at bounding box center [620, 265] width 53 height 9
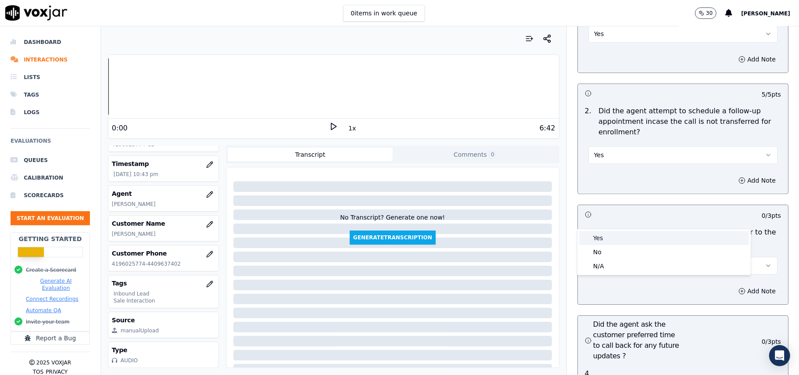
click at [616, 234] on div "Yes" at bounding box center [665, 238] width 170 height 14
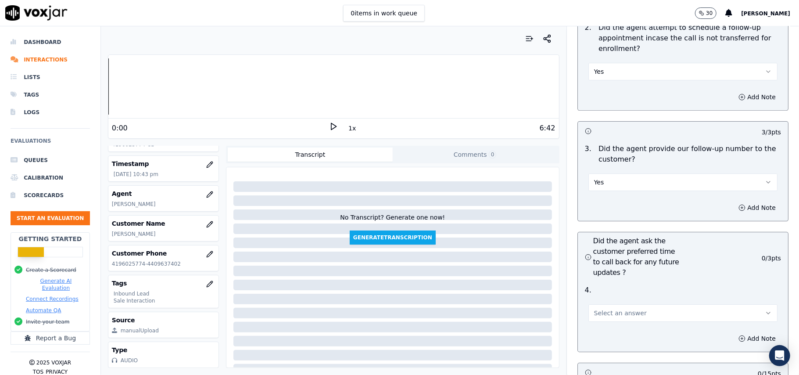
scroll to position [2166, 0]
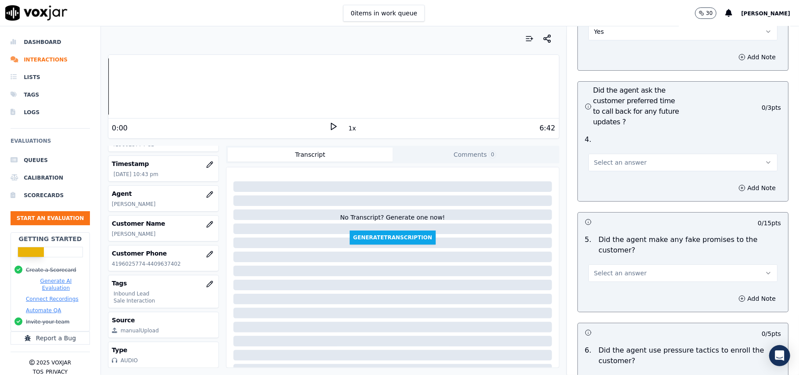
click at [624, 131] on div "4 . Select an answer" at bounding box center [683, 153] width 210 height 44
click at [628, 158] on span "Select an answer" at bounding box center [620, 162] width 53 height 9
click at [632, 133] on div "Yes" at bounding box center [665, 135] width 170 height 14
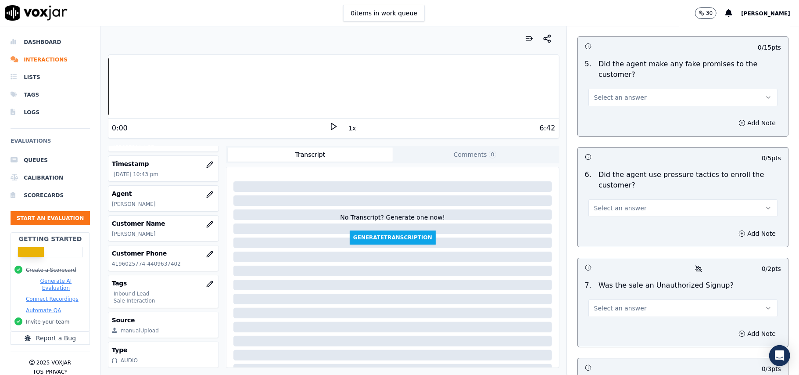
scroll to position [2224, 0]
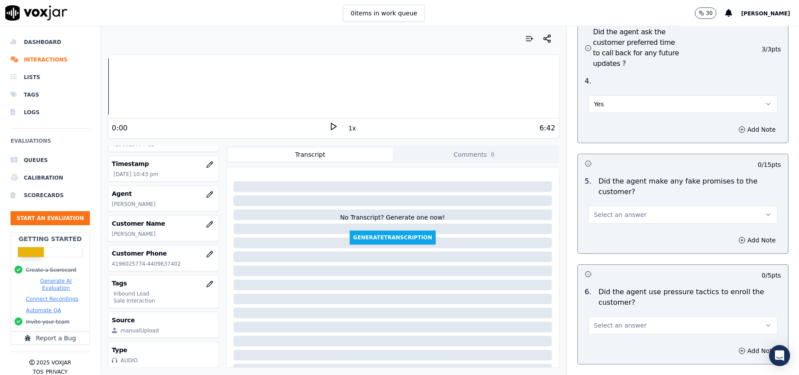
click at [608, 210] on span "Select an answer" at bounding box center [620, 214] width 53 height 9
click at [596, 202] on div "No" at bounding box center [665, 201] width 170 height 14
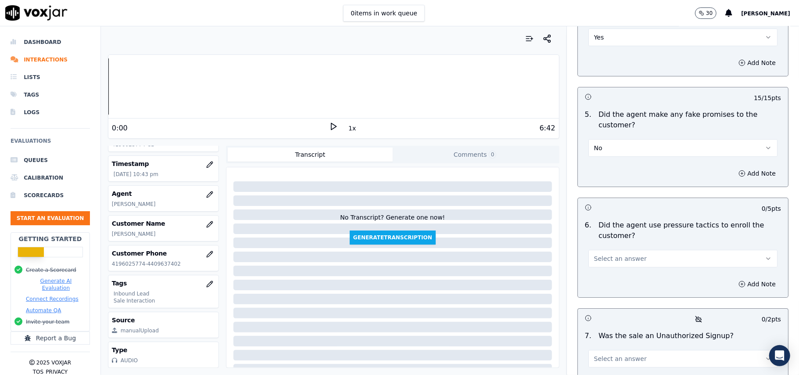
scroll to position [2341, 0]
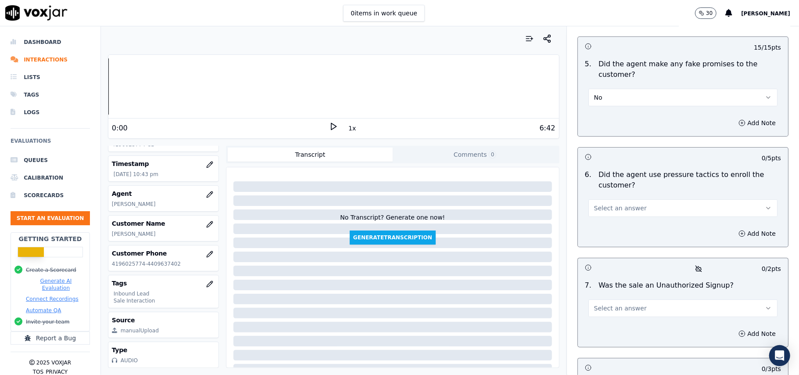
drag, startPoint x: 609, startPoint y: 156, endPoint x: 610, endPoint y: 166, distance: 9.7
click at [609, 199] on button "Select an answer" at bounding box center [683, 208] width 189 height 18
click at [610, 189] on div "No" at bounding box center [665, 195] width 170 height 14
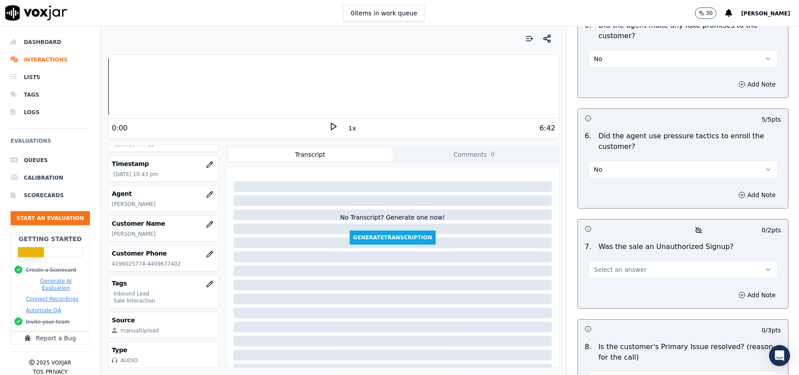
scroll to position [2457, 0]
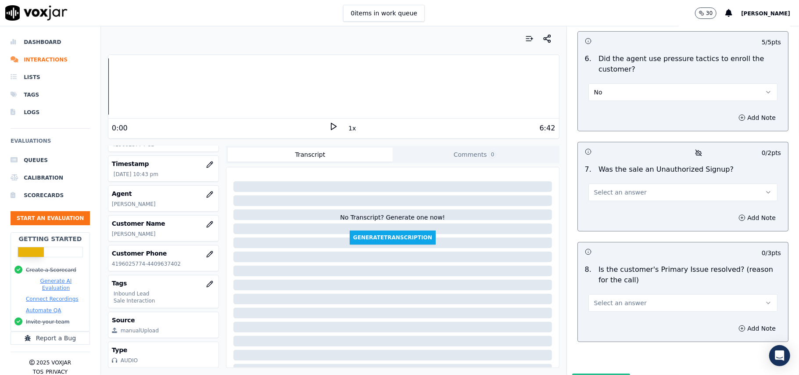
click at [619, 184] on button "Select an answer" at bounding box center [683, 193] width 189 height 18
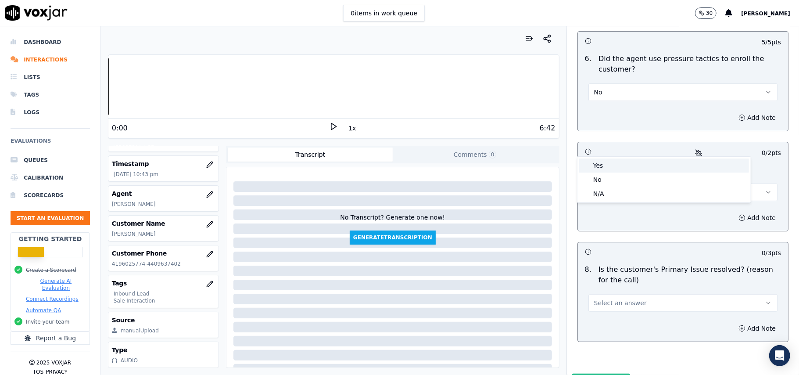
click at [607, 169] on div "Yes" at bounding box center [665, 165] width 170 height 14
click at [613, 184] on button "Yes" at bounding box center [683, 193] width 189 height 18
drag, startPoint x: 610, startPoint y: 180, endPoint x: 610, endPoint y: 189, distance: 8.8
click at [610, 180] on div "No" at bounding box center [665, 180] width 170 height 14
click at [594, 299] on span "Select an answer" at bounding box center [620, 303] width 53 height 9
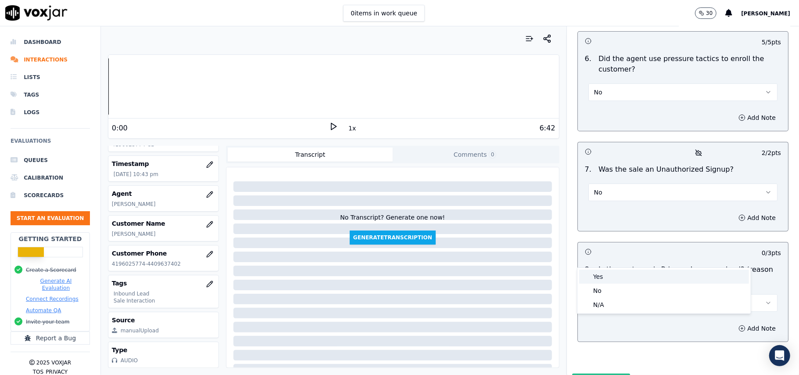
click at [593, 281] on div "Yes" at bounding box center [665, 277] width 170 height 14
click at [579, 374] on button "Submit Scores" at bounding box center [602, 382] width 58 height 16
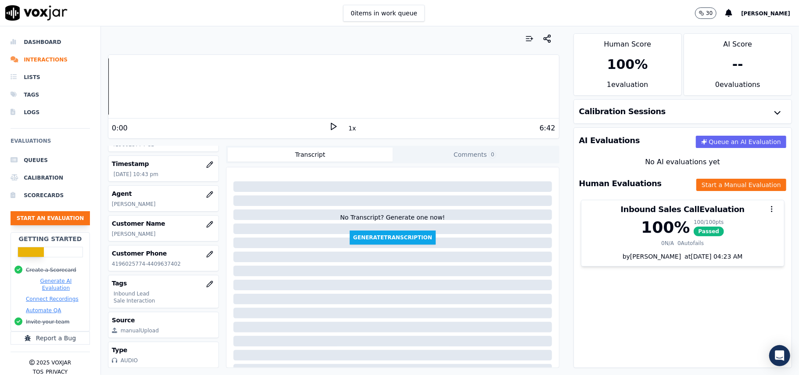
click at [33, 222] on button "Start an Evaluation" at bounding box center [50, 218] width 79 height 14
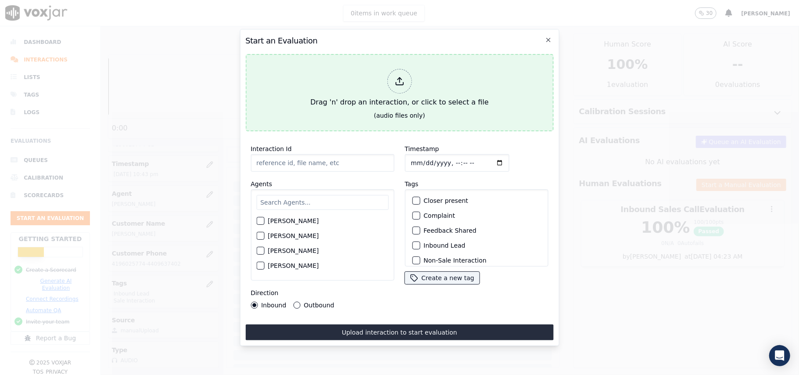
click at [393, 74] on div at bounding box center [399, 81] width 25 height 25
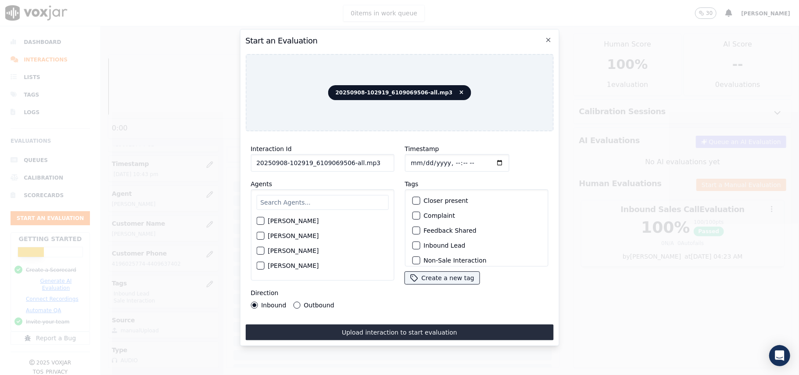
drag, startPoint x: 355, startPoint y: 161, endPoint x: 343, endPoint y: 161, distance: 11.4
click at [343, 161] on input "20250908-102919_6109069506-all.mp3" at bounding box center [323, 163] width 144 height 18
type input "20250908-102919_6109069506-C1"
click at [420, 158] on input "Timestamp" at bounding box center [457, 163] width 104 height 18
type input "[DATE]T22:53"
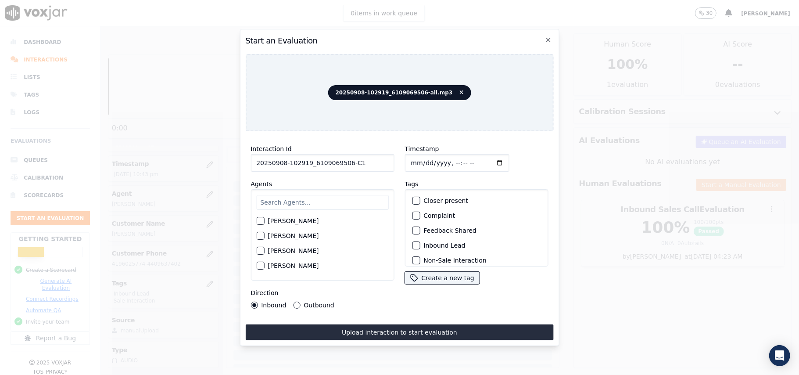
type input "[DATE]T22:53"
click at [321, 198] on input "text" at bounding box center [322, 202] width 132 height 15
type input "max"
click at [275, 220] on label "[PERSON_NAME]" at bounding box center [293, 223] width 51 height 6
click at [264, 220] on button "[PERSON_NAME]" at bounding box center [260, 224] width 8 height 8
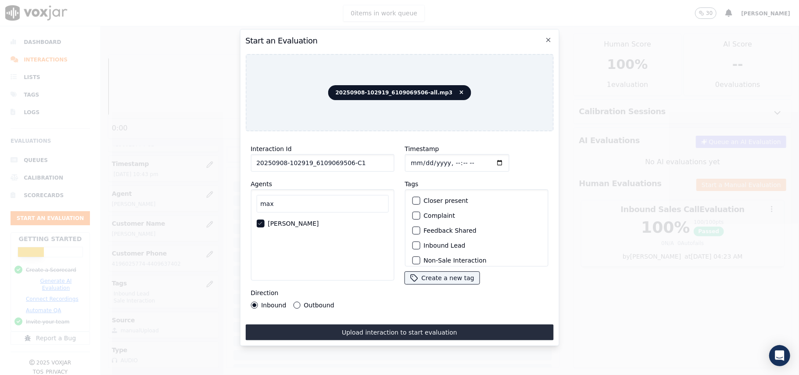
click at [413, 238] on div "Inbound Lead" at bounding box center [477, 245] width 136 height 15
click at [414, 242] on div "button" at bounding box center [416, 245] width 6 height 6
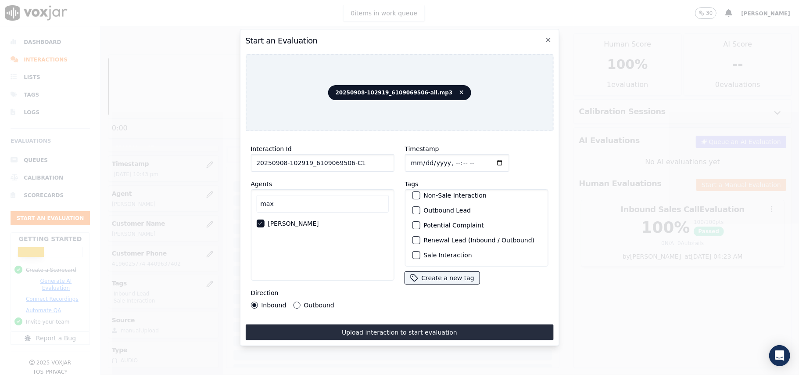
click at [414, 252] on div "button" at bounding box center [416, 255] width 6 height 6
drag, startPoint x: 345, startPoint y: 327, endPoint x: 172, endPoint y: 76, distance: 304.2
click at [345, 328] on button "Upload interaction to start evaluation" at bounding box center [399, 332] width 308 height 16
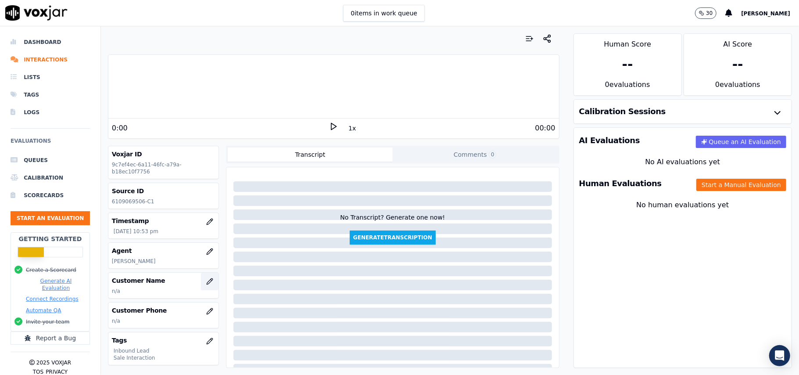
click at [201, 285] on button "button" at bounding box center [210, 282] width 18 height 18
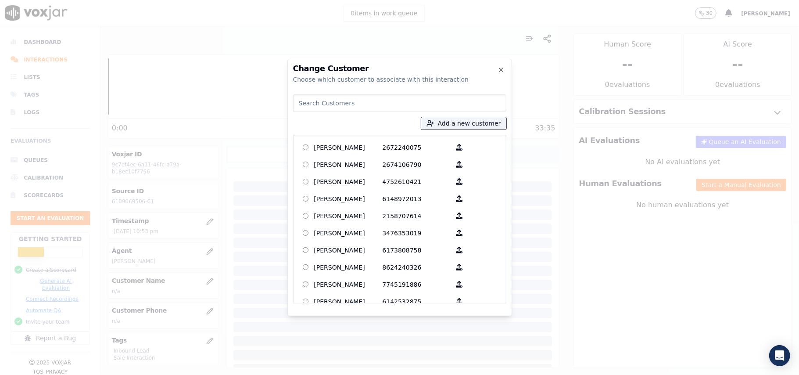
paste input "[PERSON_NAME]"
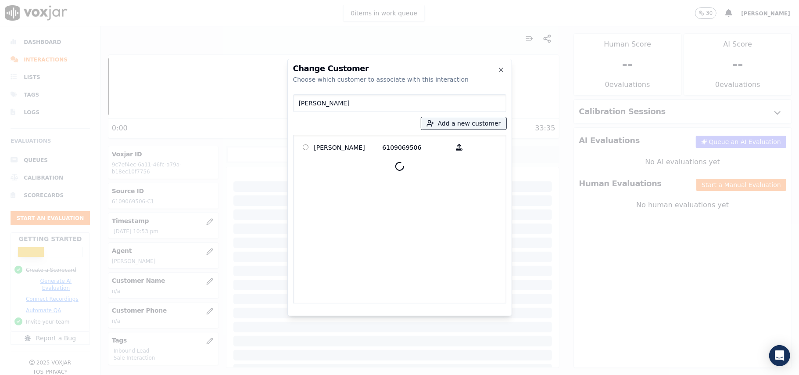
type input "[PERSON_NAME]"
click at [364, 155] on div "[PERSON_NAME] 6109069506" at bounding box center [399, 219] width 213 height 169
click at [357, 150] on p "[PERSON_NAME]" at bounding box center [348, 147] width 68 height 14
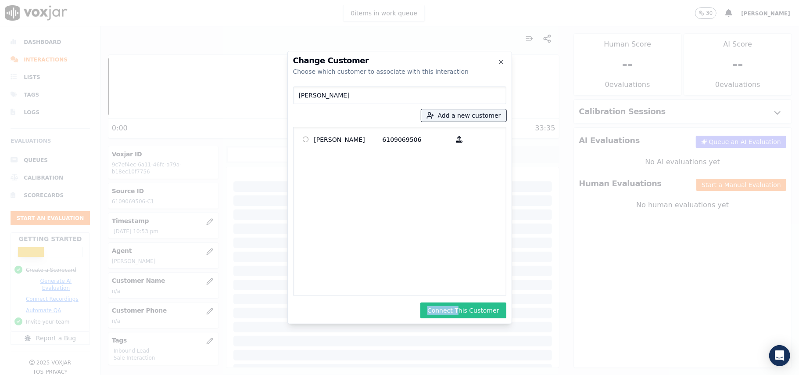
drag, startPoint x: 460, startPoint y: 298, endPoint x: 464, endPoint y: 306, distance: 8.8
click at [464, 306] on div "Change Customer Choose which customer to associate with this interaction [PERSO…" at bounding box center [400, 187] width 225 height 273
click at [464, 306] on button "Connect This Customer" at bounding box center [464, 310] width 86 height 16
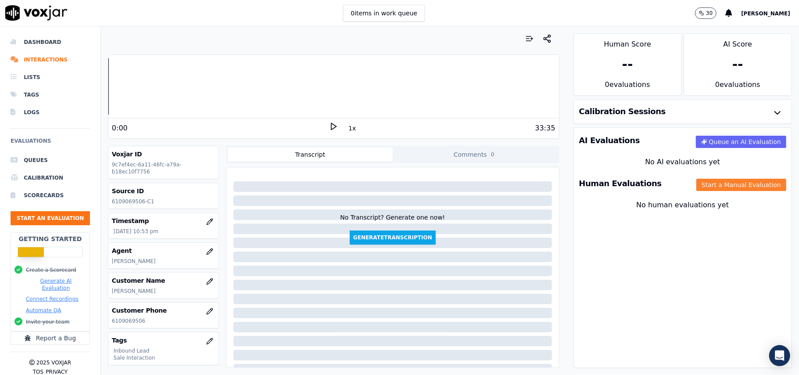
click at [725, 185] on button "Start a Manual Evaluation" at bounding box center [742, 185] width 90 height 12
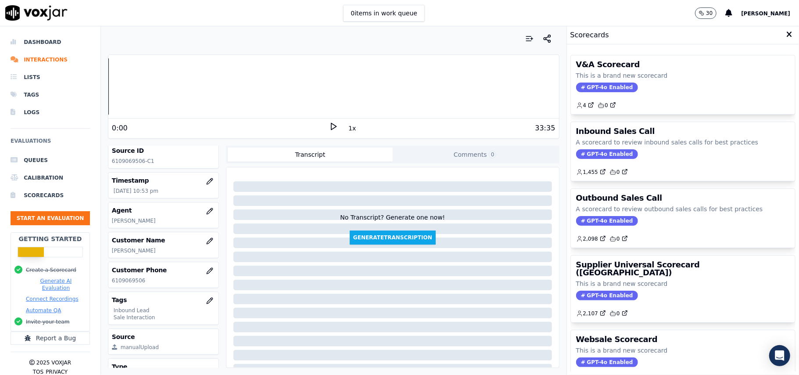
scroll to position [58, 0]
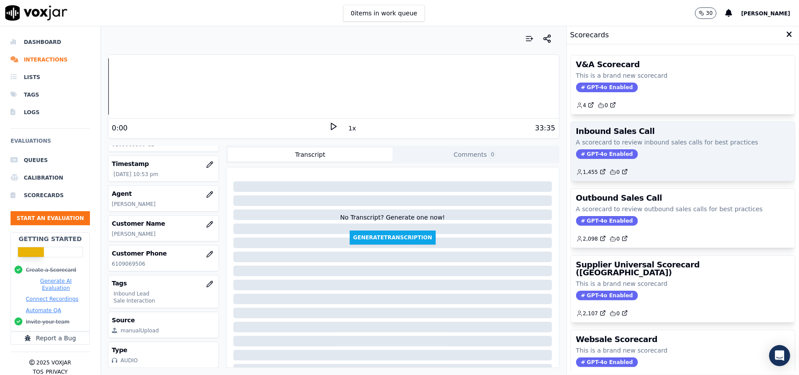
click at [592, 154] on span "GPT-4o Enabled" at bounding box center [607, 154] width 62 height 10
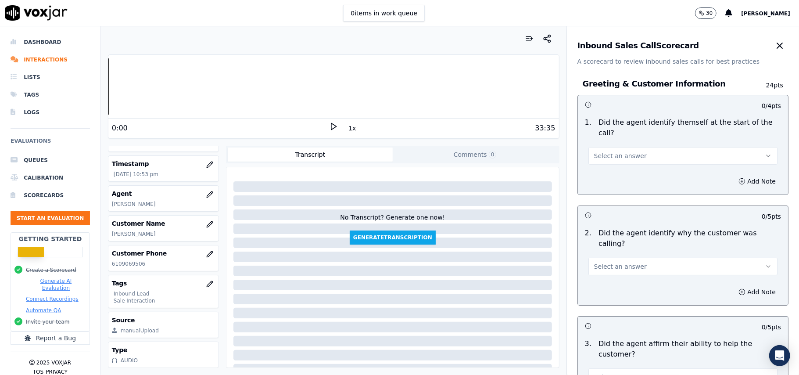
click at [608, 168] on div "Add Note" at bounding box center [683, 181] width 210 height 26
click at [611, 151] on span "Select an answer" at bounding box center [620, 155] width 53 height 9
click at [603, 162] on div "Yes" at bounding box center [665, 165] width 170 height 14
click at [600, 256] on div "2 . Did the agent identify why the customer was calling? Select an answer" at bounding box center [683, 251] width 210 height 54
click at [602, 262] on span "Select an answer" at bounding box center [620, 266] width 53 height 9
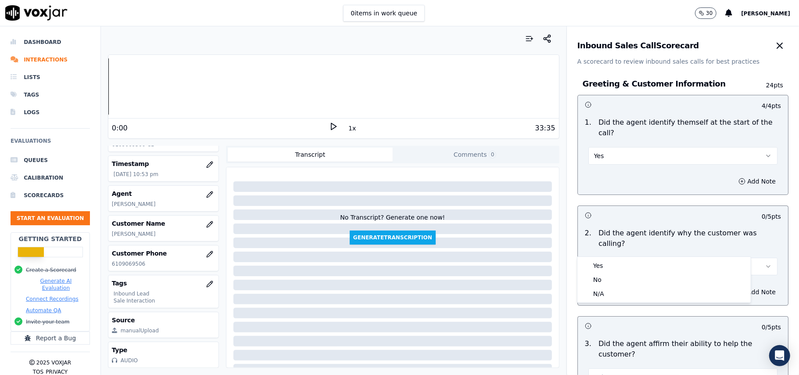
click at [603, 258] on div "Yes No N/A" at bounding box center [664, 280] width 173 height 46
click at [605, 268] on div "Yes" at bounding box center [665, 266] width 170 height 14
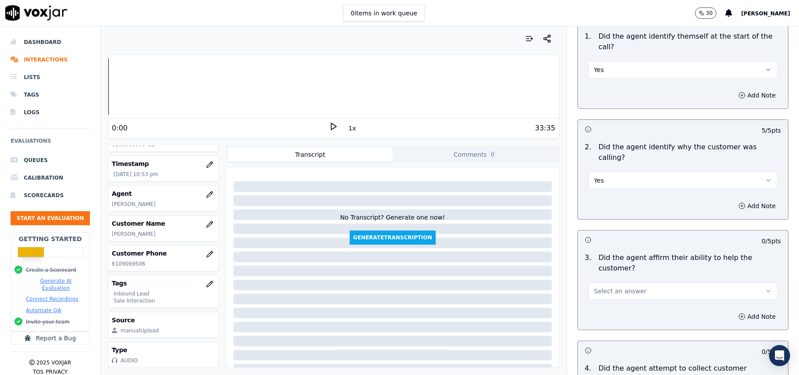
scroll to position [176, 0]
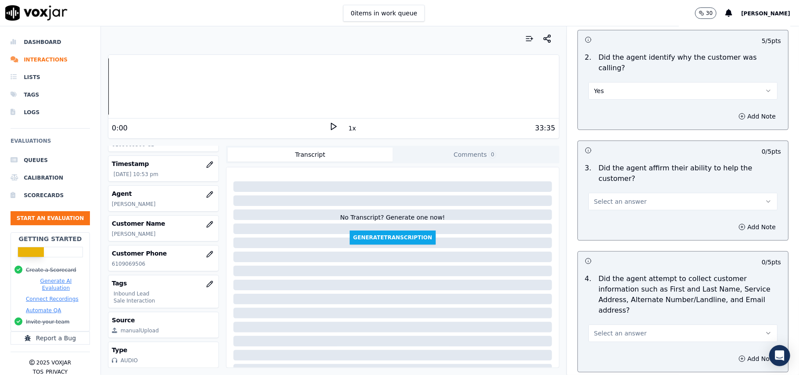
click at [614, 193] on button "Select an answer" at bounding box center [683, 202] width 189 height 18
click at [608, 192] on div "Yes" at bounding box center [665, 191] width 170 height 14
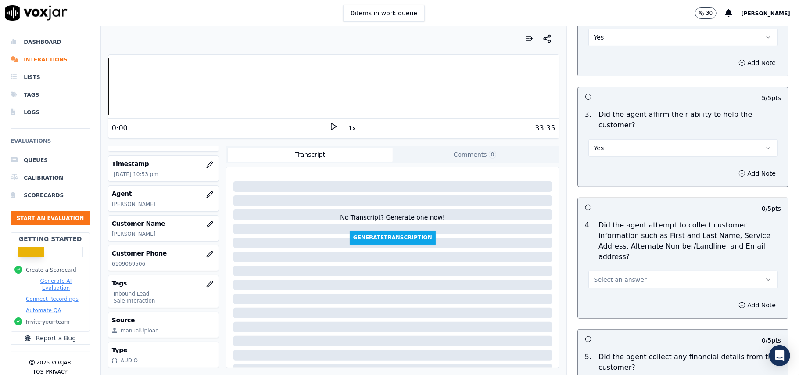
scroll to position [292, 0]
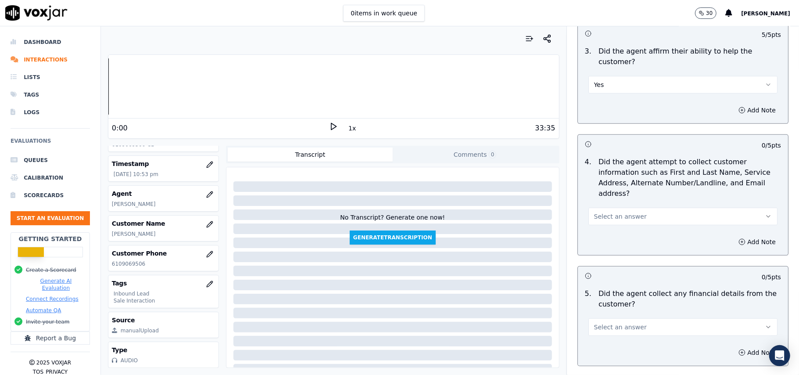
click at [626, 208] on button "Select an answer" at bounding box center [683, 217] width 189 height 18
click at [615, 188] on div "Yes" at bounding box center [665, 195] width 170 height 14
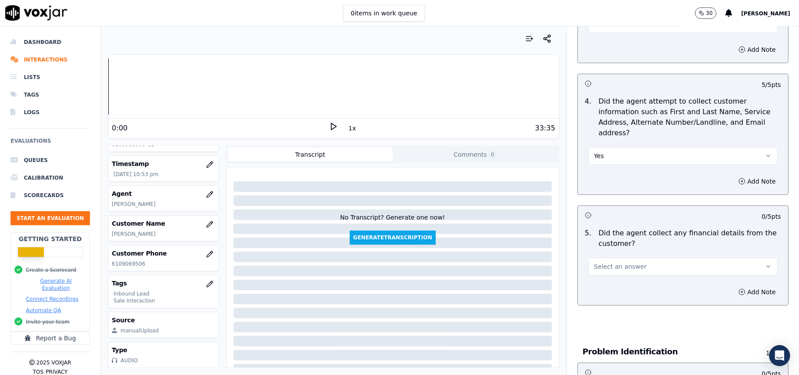
scroll to position [410, 0]
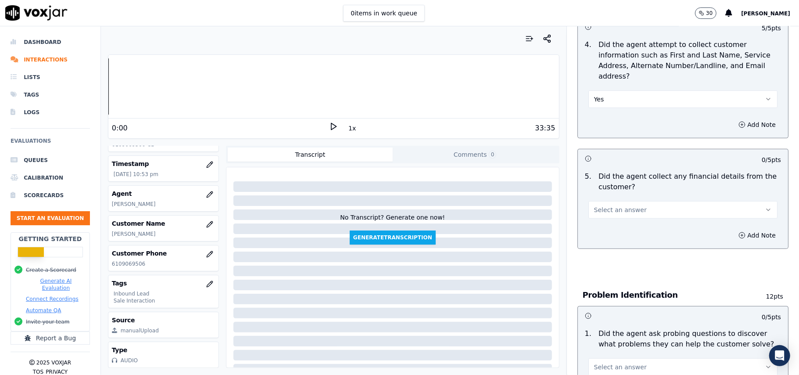
click at [633, 201] on button "Select an answer" at bounding box center [683, 210] width 189 height 18
click at [623, 199] on div "No" at bounding box center [665, 203] width 170 height 14
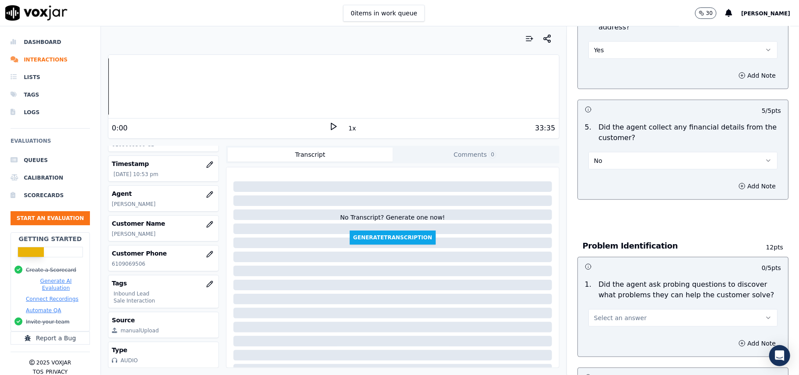
scroll to position [585, 0]
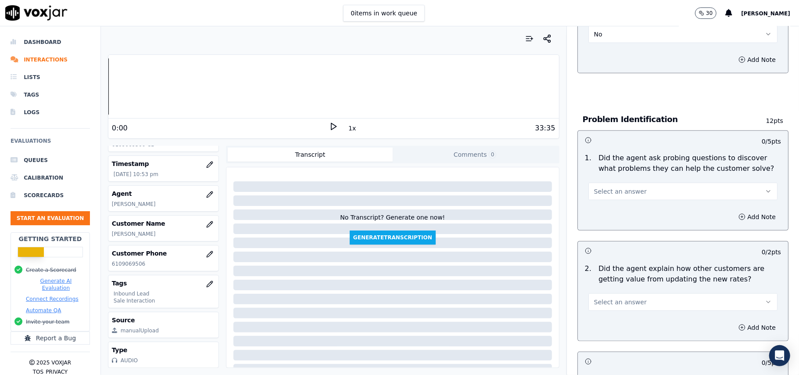
click at [606, 187] on span "Select an answer" at bounding box center [620, 191] width 53 height 9
click at [605, 173] on div "Yes" at bounding box center [665, 171] width 170 height 14
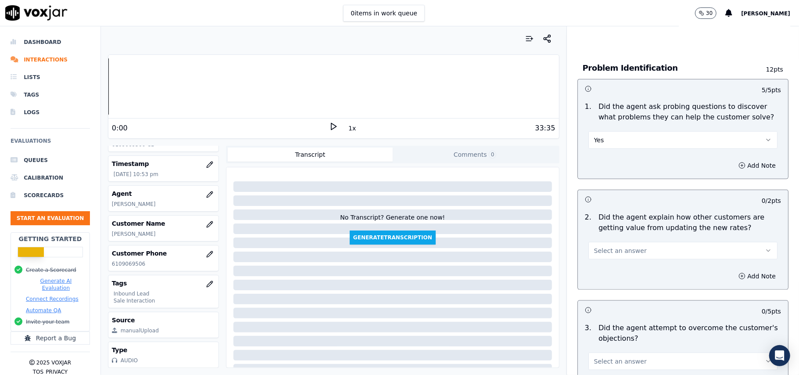
scroll to position [702, 0]
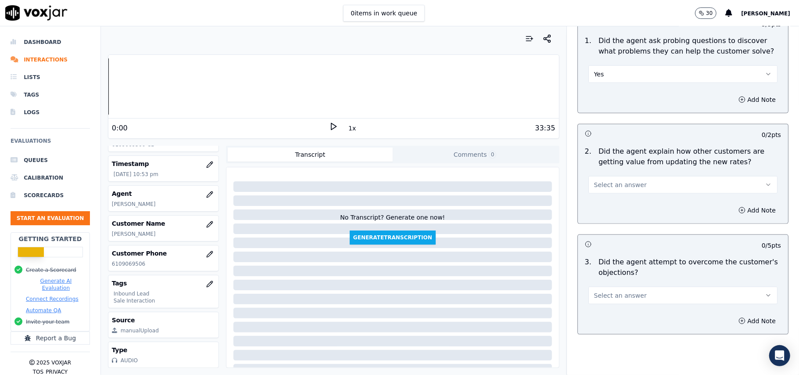
click at [628, 176] on button "Select an answer" at bounding box center [683, 185] width 189 height 18
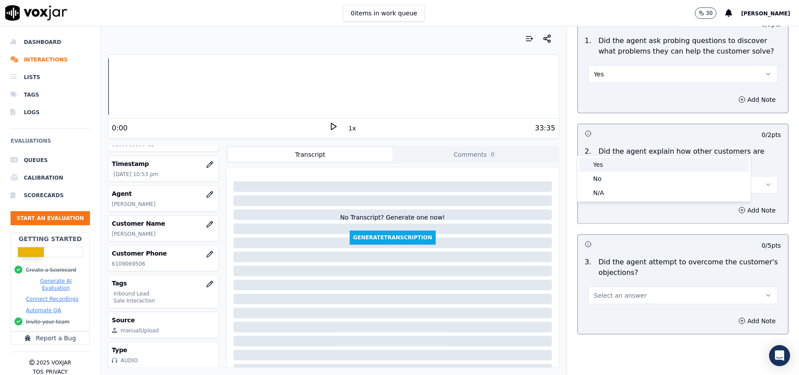
click at [627, 165] on div "Yes" at bounding box center [665, 165] width 170 height 14
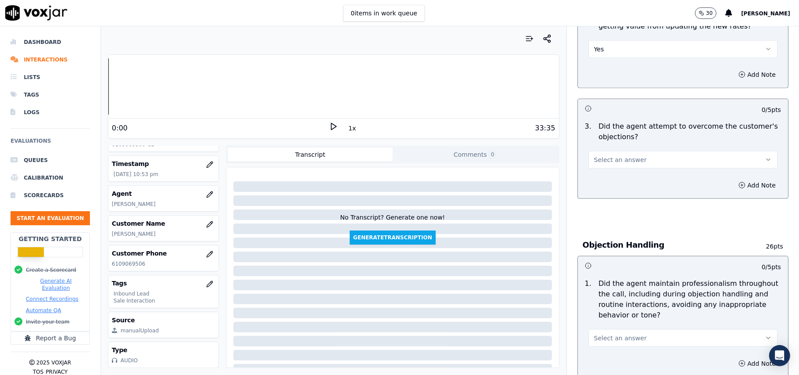
scroll to position [819, 0]
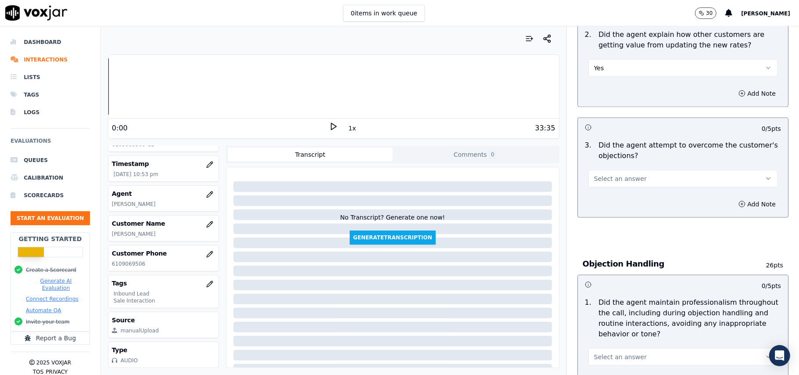
click at [638, 170] on button "Select an answer" at bounding box center [683, 179] width 189 height 18
drag, startPoint x: 638, startPoint y: 158, endPoint x: 659, endPoint y: 144, distance: 25.6
click at [638, 159] on div "Yes" at bounding box center [665, 158] width 170 height 14
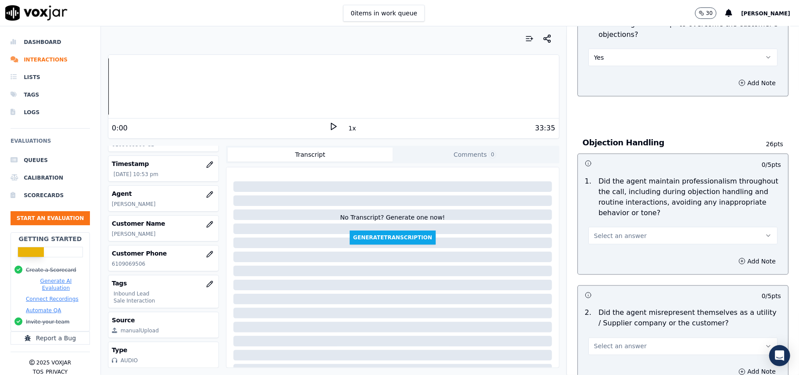
scroll to position [936, 0]
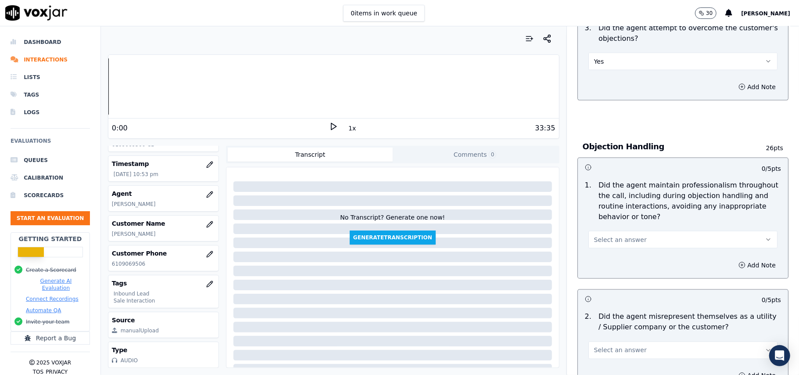
click at [645, 231] on button "Select an answer" at bounding box center [683, 240] width 189 height 18
click at [616, 211] on div "Yes No N/A" at bounding box center [664, 234] width 174 height 47
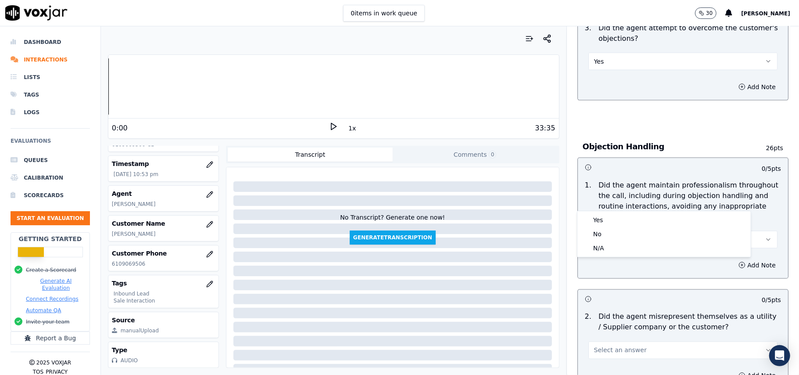
click at [617, 209] on div "1 . Did the agent maintain professionalism throughout the call, including durin…" at bounding box center [683, 214] width 210 height 76
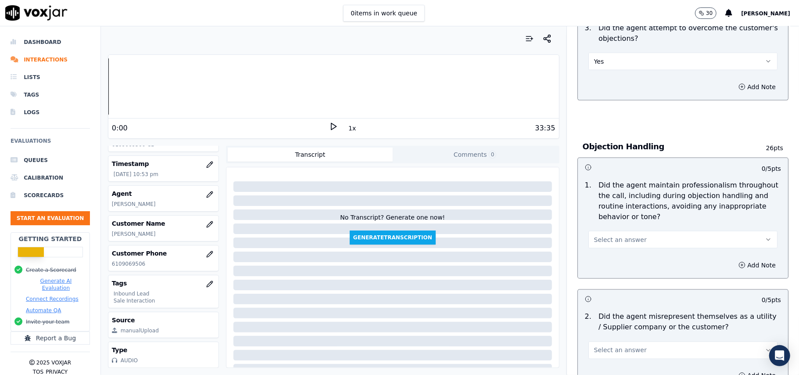
click at [613, 235] on span "Select an answer" at bounding box center [620, 239] width 53 height 9
click at [603, 222] on div "Yes" at bounding box center [665, 220] width 170 height 14
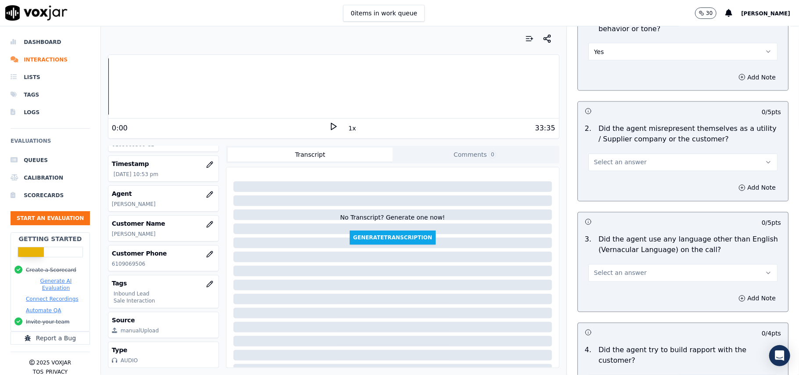
scroll to position [1112, 0]
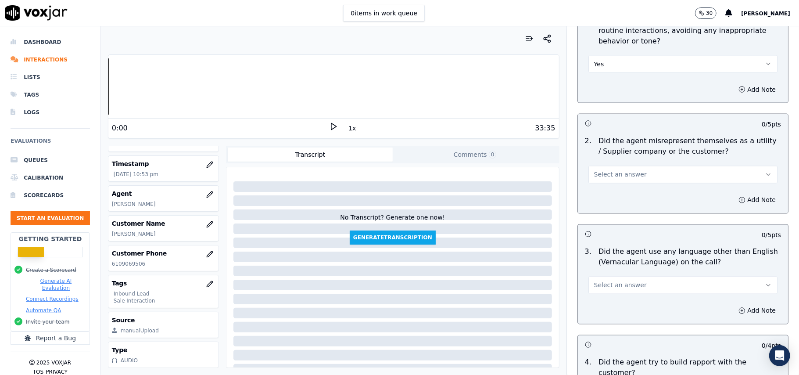
click at [605, 170] on span "Select an answer" at bounding box center [620, 174] width 53 height 9
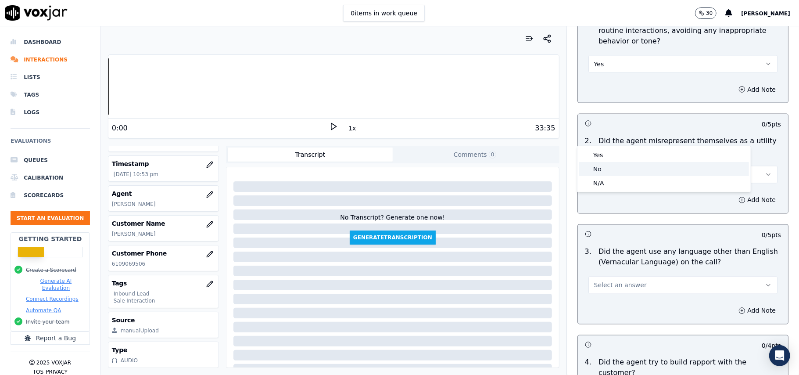
click at [603, 167] on div "No" at bounding box center [665, 169] width 170 height 14
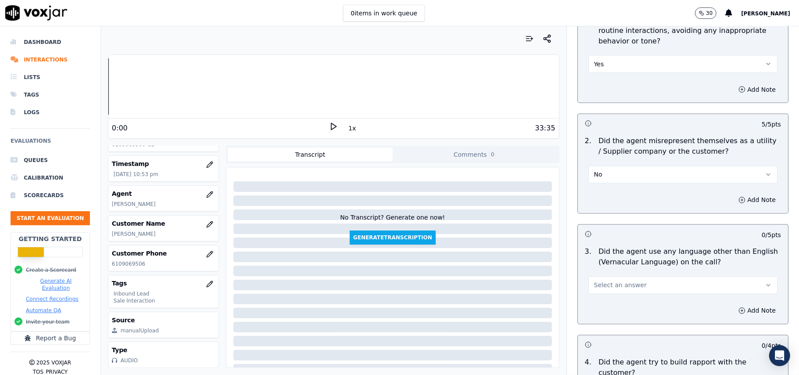
click at [613, 277] on button "Select an answer" at bounding box center [683, 286] width 189 height 18
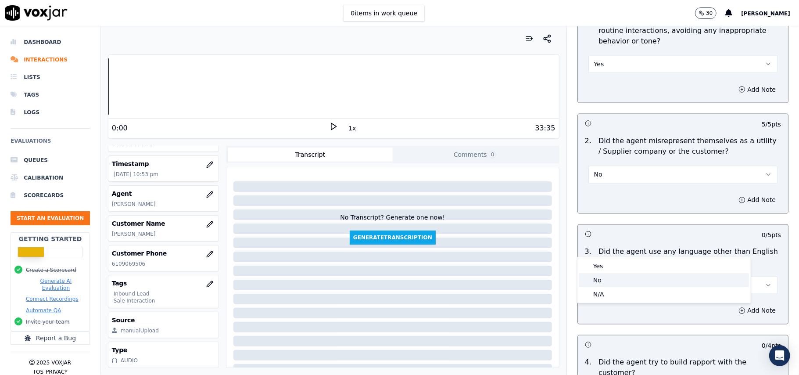
click at [602, 278] on div "No" at bounding box center [665, 280] width 170 height 14
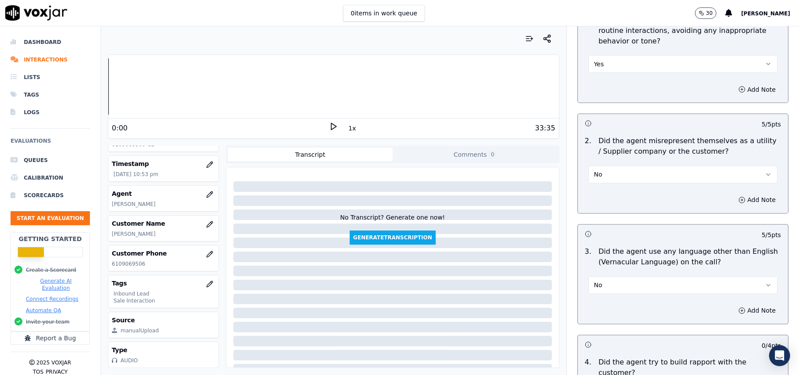
scroll to position [1229, 0]
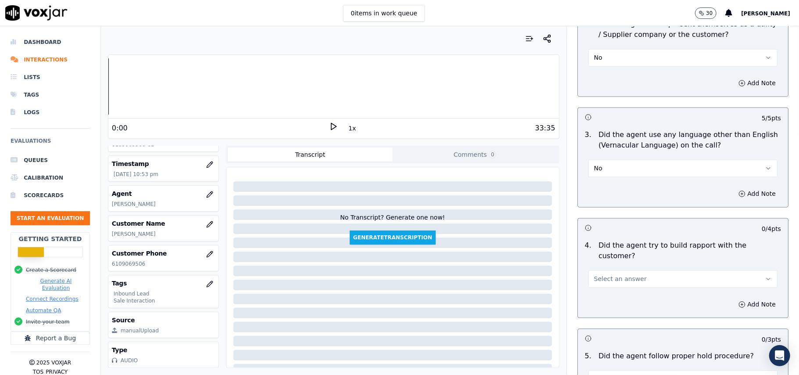
click at [610, 274] on span "Select an answer" at bounding box center [620, 278] width 53 height 9
click at [605, 251] on div "Yes" at bounding box center [665, 249] width 170 height 14
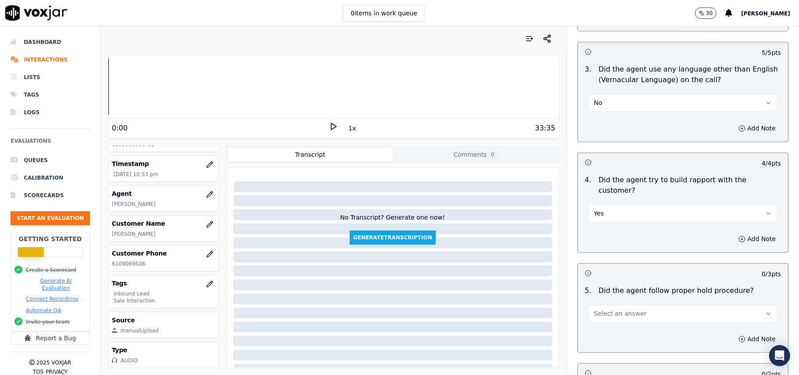
scroll to position [1346, 0]
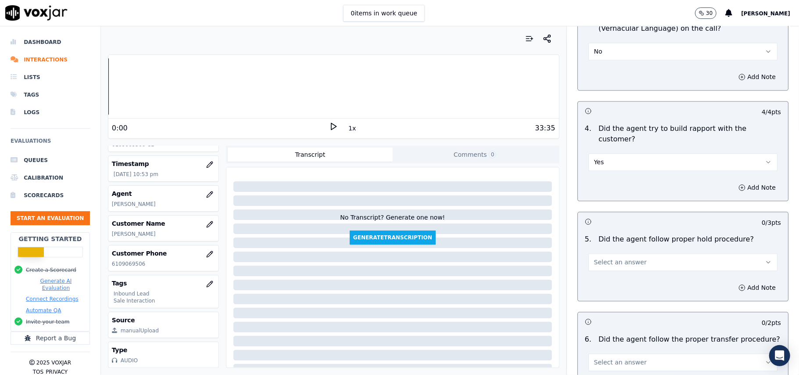
click at [615, 258] on span "Select an answer" at bounding box center [620, 262] width 53 height 9
click at [611, 230] on div "Yes" at bounding box center [665, 233] width 170 height 14
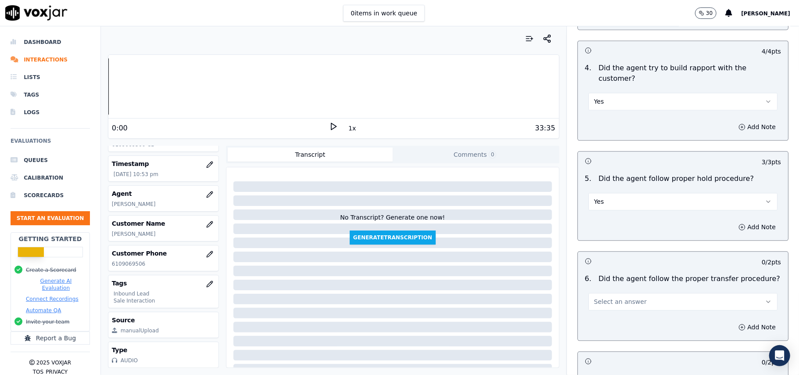
scroll to position [1463, 0]
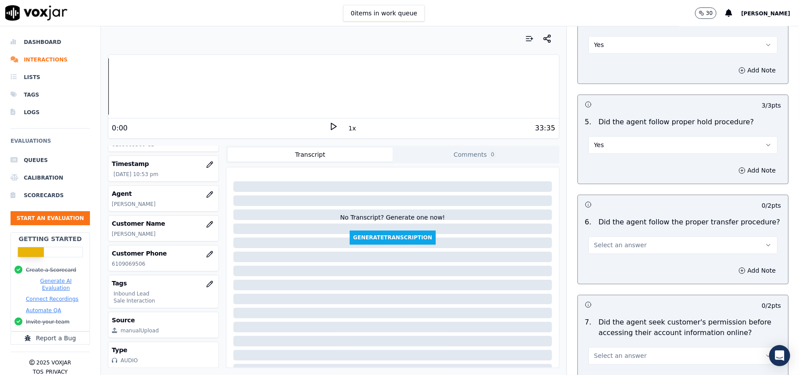
click at [630, 236] on button "Select an answer" at bounding box center [683, 245] width 189 height 18
click at [610, 217] on div "Yes" at bounding box center [665, 216] width 170 height 14
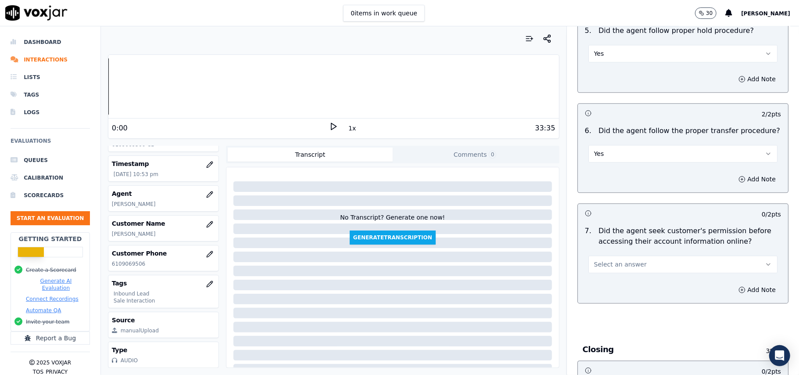
scroll to position [1639, 0]
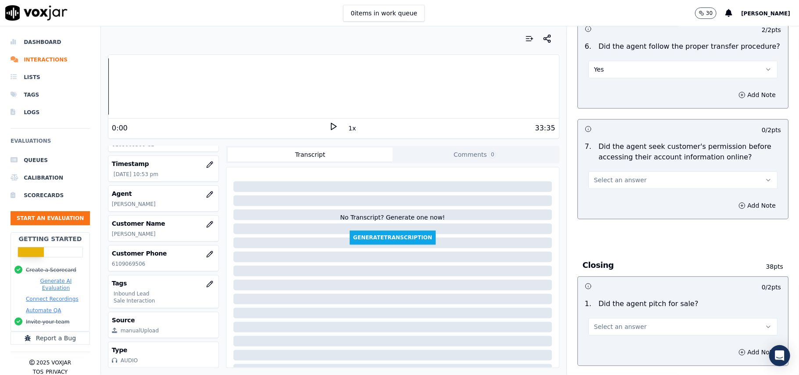
click at [617, 176] on span "Select an answer" at bounding box center [620, 180] width 53 height 9
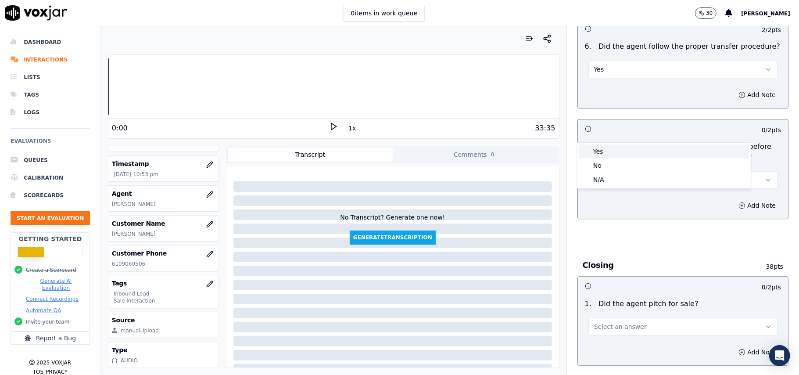
click at [600, 147] on div "Yes" at bounding box center [665, 151] width 170 height 14
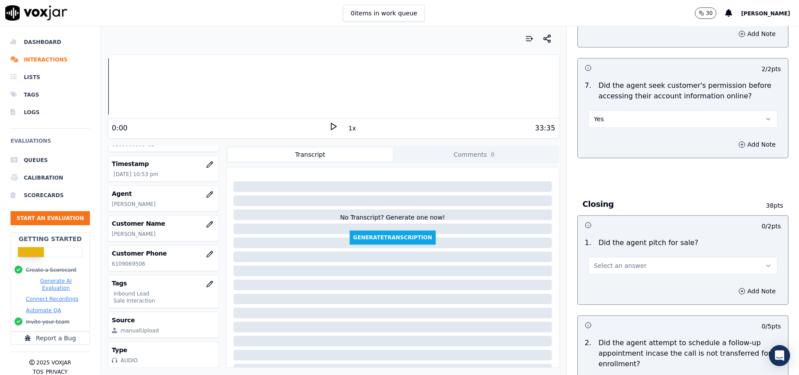
scroll to position [1756, 0]
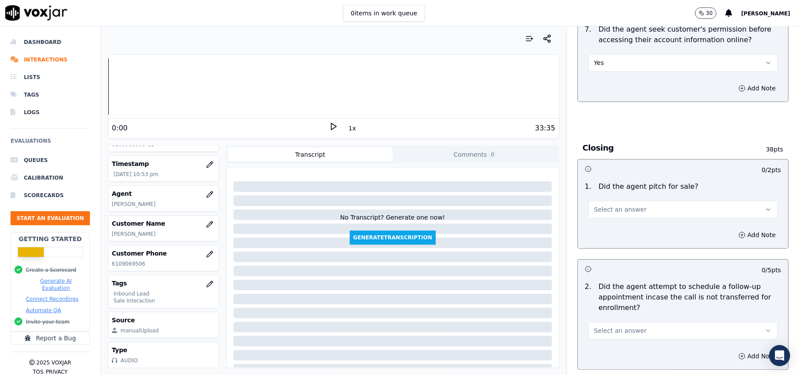
click at [659, 201] on button "Select an answer" at bounding box center [683, 210] width 189 height 18
click at [616, 177] on div "Yes" at bounding box center [665, 181] width 170 height 14
click at [623, 326] on span "Select an answer" at bounding box center [620, 330] width 53 height 9
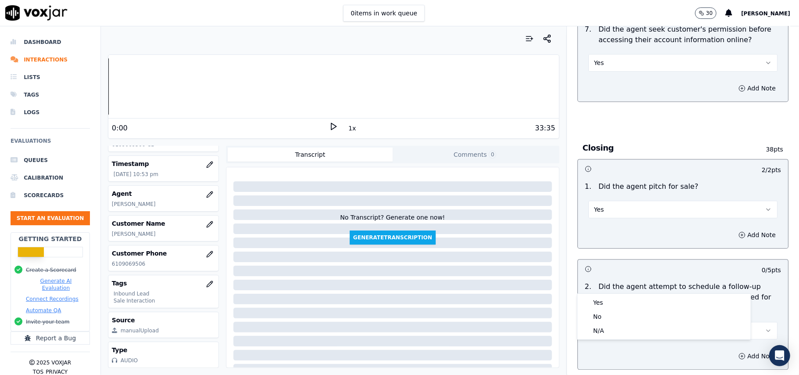
click at [605, 326] on span "Select an answer" at bounding box center [620, 330] width 53 height 9
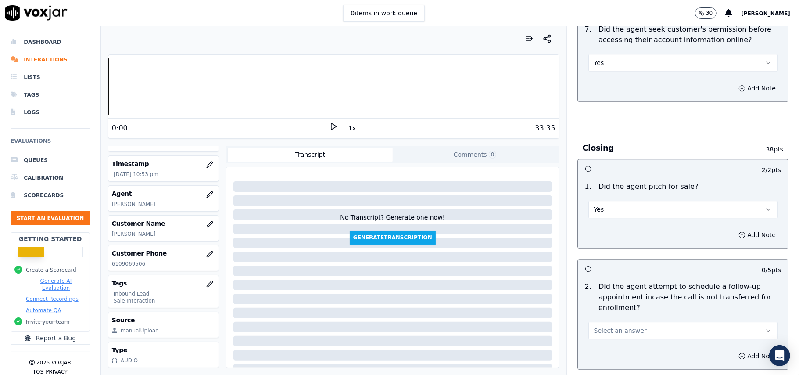
click at [590, 343] on div "Add Note" at bounding box center [683, 356] width 210 height 26
click at [598, 326] on span "Select an answer" at bounding box center [620, 330] width 53 height 9
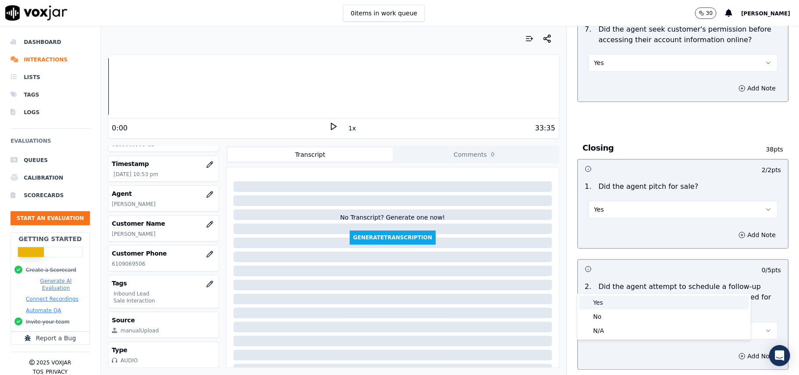
click at [591, 303] on div "Yes" at bounding box center [665, 302] width 170 height 14
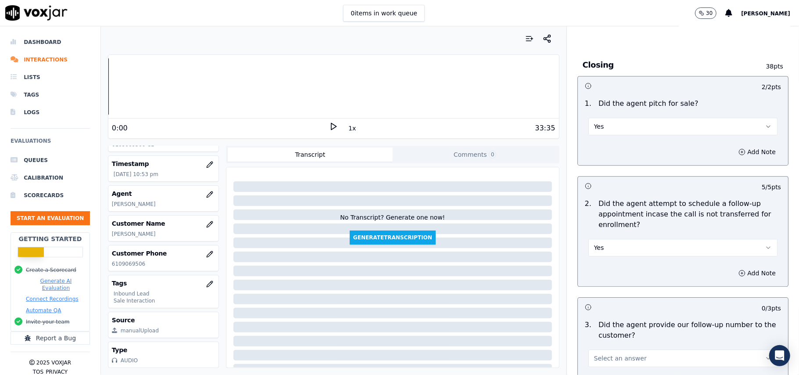
scroll to position [1932, 0]
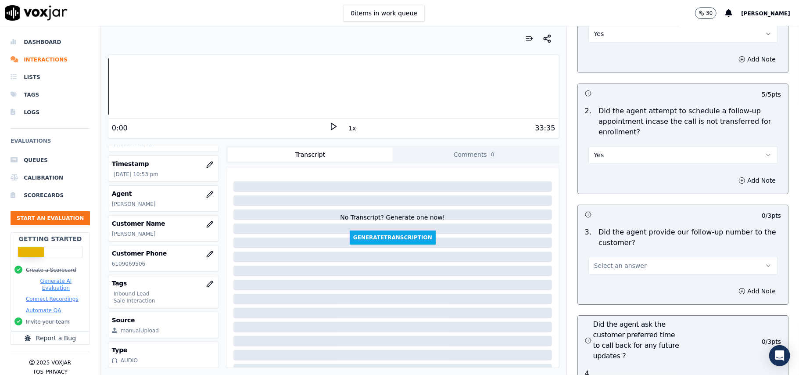
click at [611, 261] on span "Select an answer" at bounding box center [620, 265] width 53 height 9
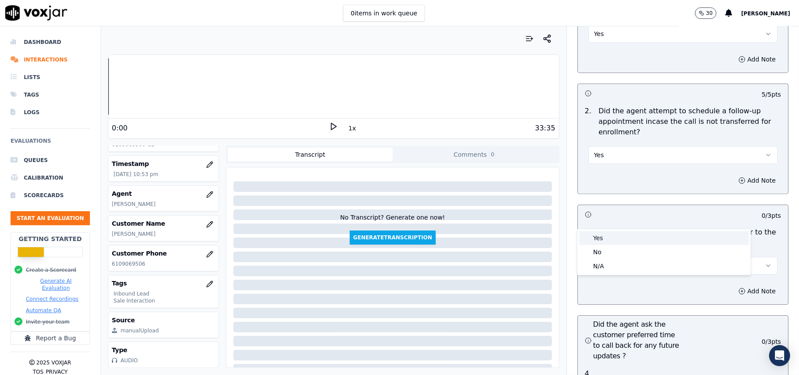
click at [589, 239] on div "Yes" at bounding box center [665, 238] width 170 height 14
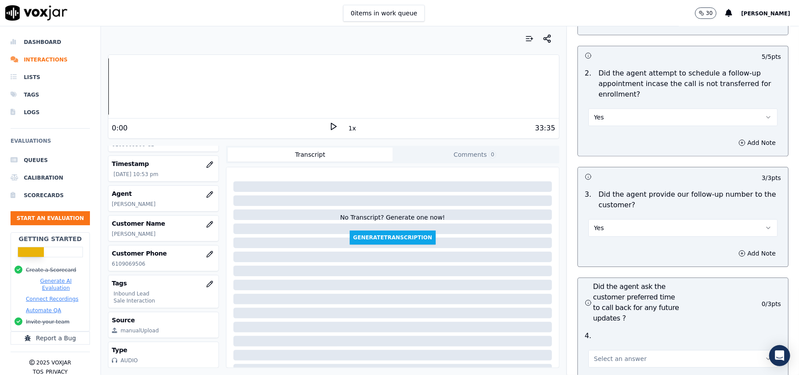
scroll to position [1990, 0]
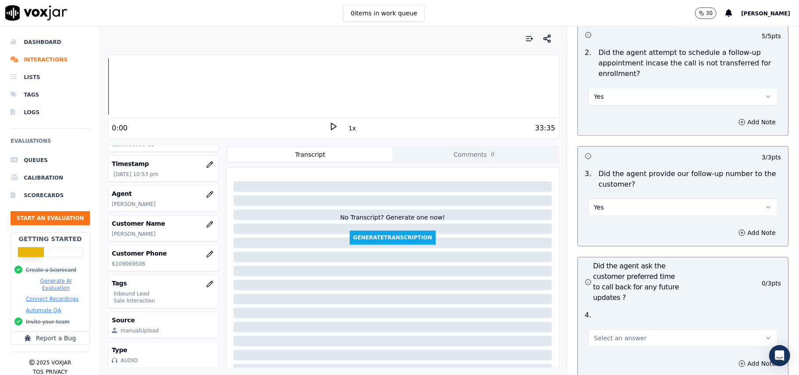
click at [599, 334] on span "Select an answer" at bounding box center [620, 338] width 53 height 9
click at [594, 311] on div "Yes" at bounding box center [665, 310] width 170 height 14
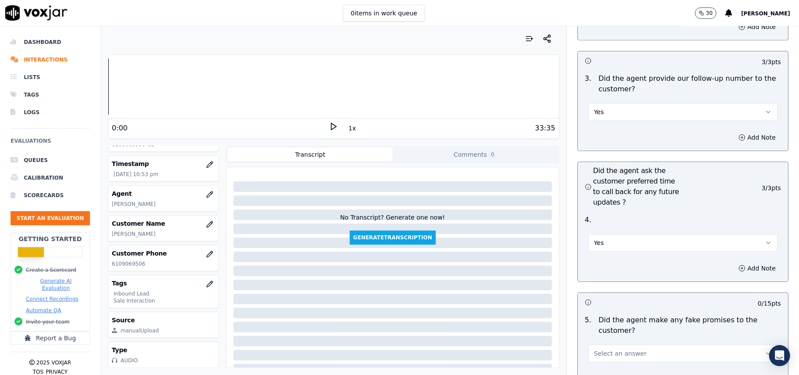
scroll to position [2166, 0]
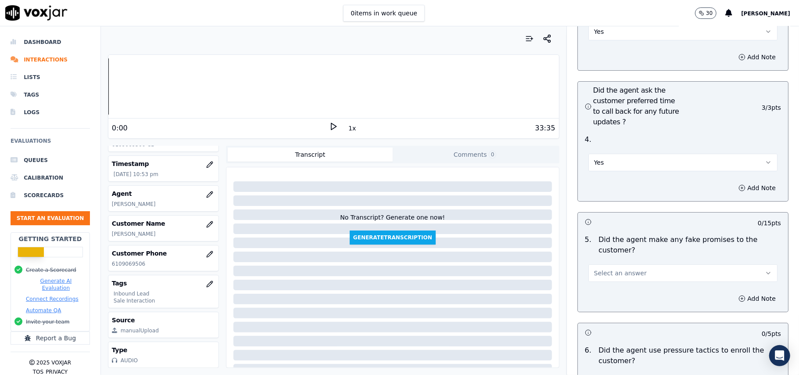
click at [615, 154] on button "Yes" at bounding box center [683, 163] width 189 height 18
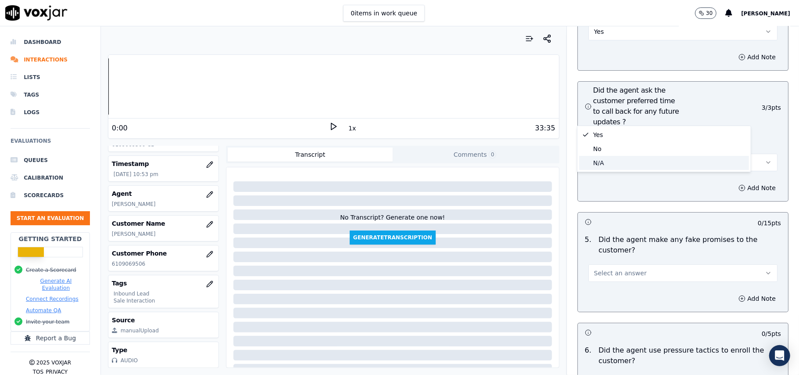
click at [609, 163] on div "N/A" at bounding box center [665, 163] width 170 height 14
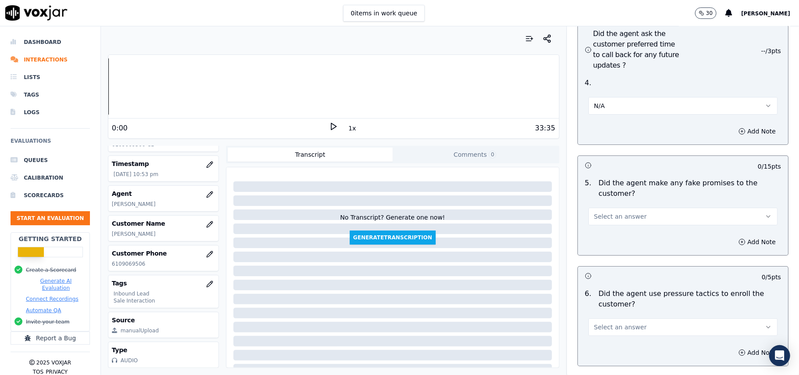
scroll to position [2283, 0]
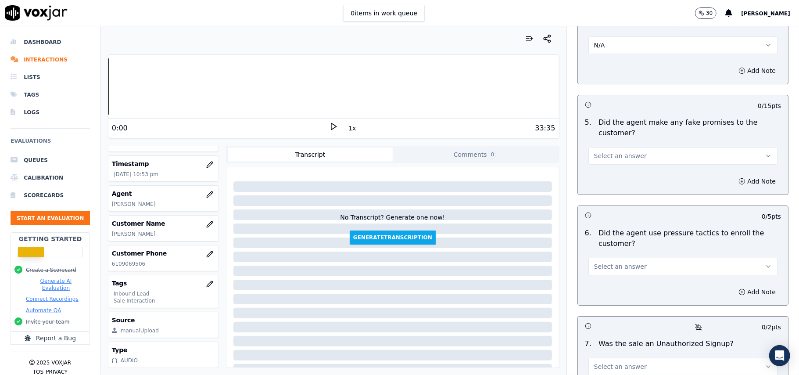
click at [610, 151] on span "Select an answer" at bounding box center [620, 155] width 53 height 9
click at [601, 144] on div "No" at bounding box center [665, 143] width 170 height 14
click at [601, 262] on span "Select an answer" at bounding box center [620, 266] width 53 height 9
click at [597, 251] on div "No" at bounding box center [665, 254] width 170 height 14
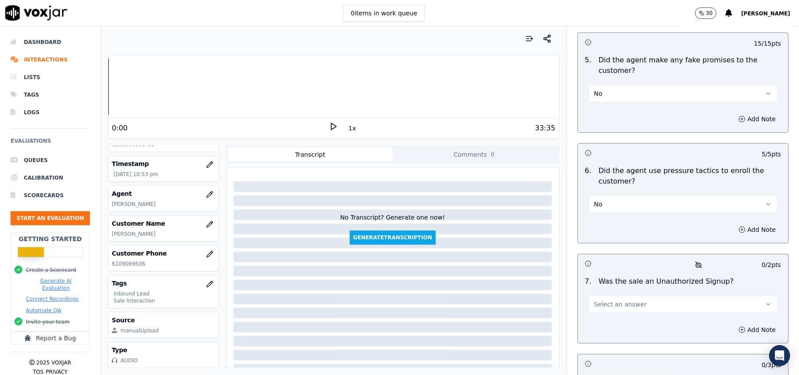
scroll to position [2457, 0]
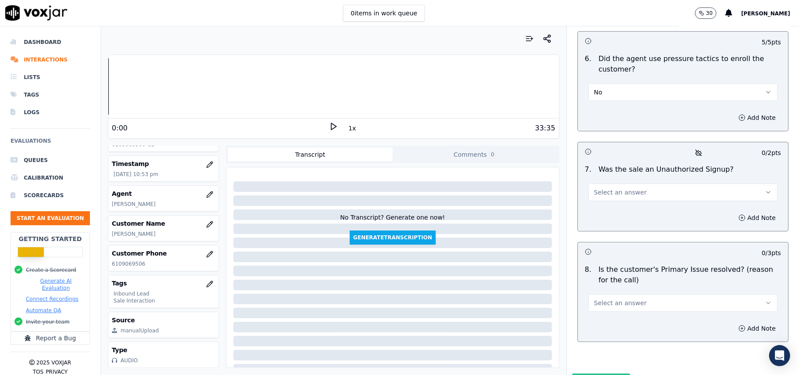
click at [617, 188] on span "Select an answer" at bounding box center [620, 192] width 53 height 9
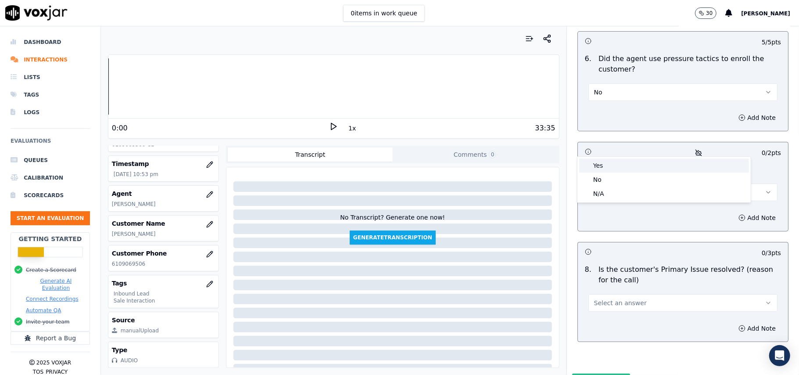
click at [614, 163] on div "Yes" at bounding box center [665, 165] width 170 height 14
click at [606, 299] on span "Select an answer" at bounding box center [620, 303] width 53 height 9
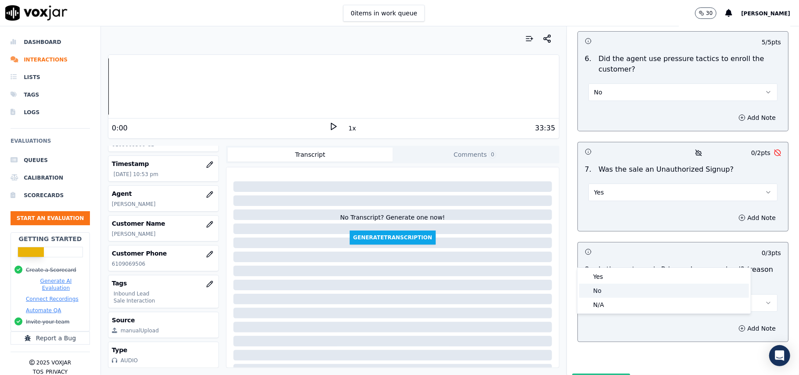
click at [600, 276] on div "Yes" at bounding box center [665, 277] width 170 height 14
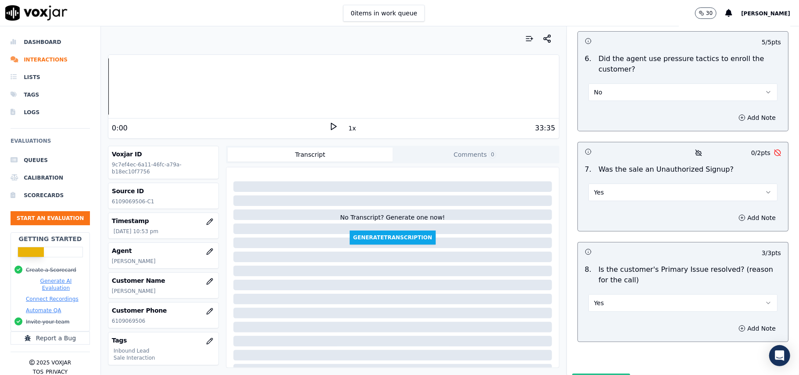
click at [603, 184] on button "Yes" at bounding box center [683, 193] width 189 height 18
click at [598, 180] on div "No" at bounding box center [665, 180] width 170 height 14
click at [581, 374] on button "Submit Scores" at bounding box center [602, 382] width 58 height 16
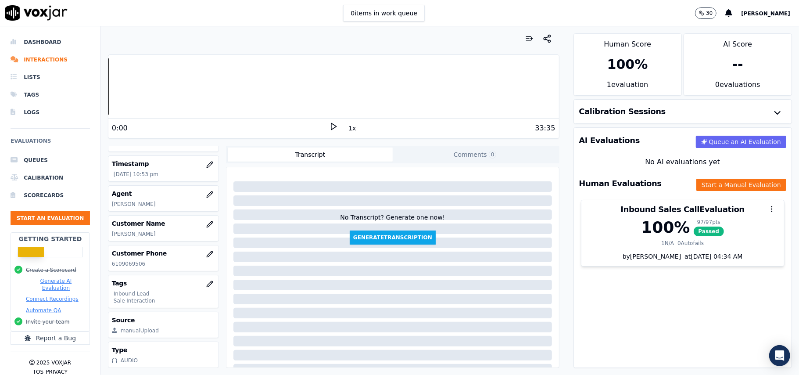
scroll to position [86, 0]
click at [125, 230] on p "[PERSON_NAME]" at bounding box center [163, 233] width 103 height 7
copy p "[PERSON_NAME]"
click at [47, 217] on button "Start an Evaluation" at bounding box center [50, 218] width 79 height 14
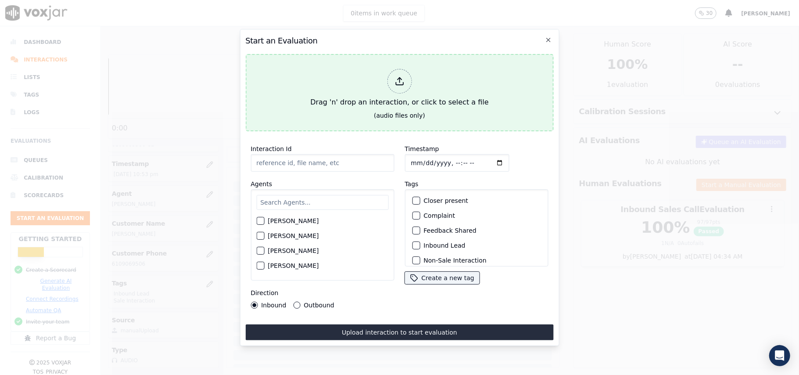
click at [408, 74] on div at bounding box center [399, 81] width 25 height 25
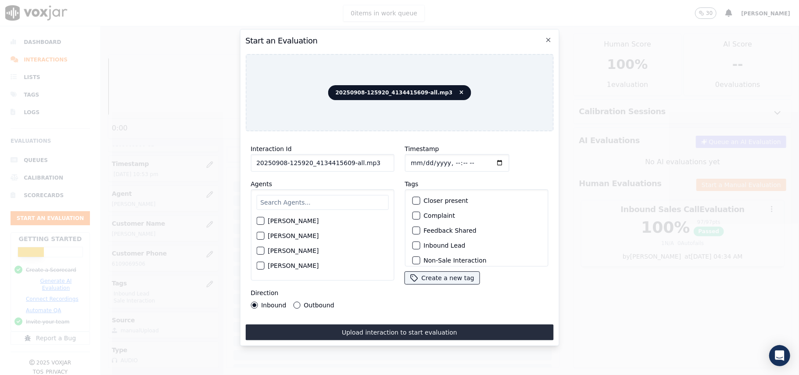
drag, startPoint x: 353, startPoint y: 158, endPoint x: 343, endPoint y: 158, distance: 10.1
click at [343, 158] on input "20250908-125920_4134415609-all.mp3" at bounding box center [323, 163] width 144 height 18
type input "20250908-125920_4134415609-C1"
click at [418, 158] on input "Timestamp" at bounding box center [457, 163] width 104 height 18
type input "[DATE]T23:35"
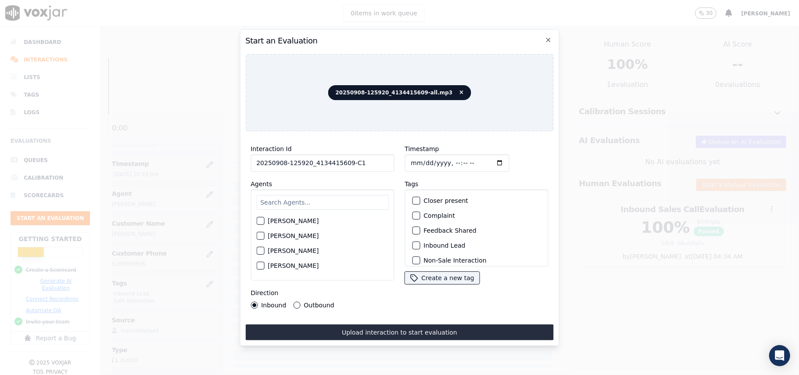
click at [304, 198] on input "text" at bounding box center [322, 202] width 132 height 15
type input "wal"
click at [269, 235] on label "[PERSON_NAME]" at bounding box center [293, 238] width 51 height 6
click at [264, 234] on button "[PERSON_NAME]" at bounding box center [260, 238] width 8 height 8
click at [415, 246] on button "Inbound Lead" at bounding box center [416, 245] width 8 height 8
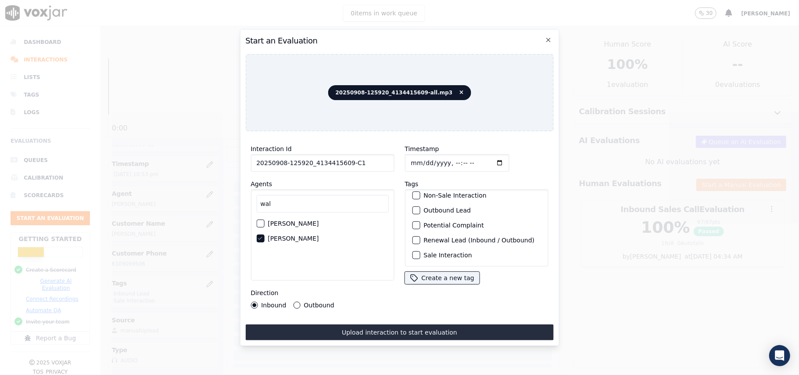
scroll to position [76, 0]
click at [413, 252] on div "button" at bounding box center [416, 255] width 6 height 6
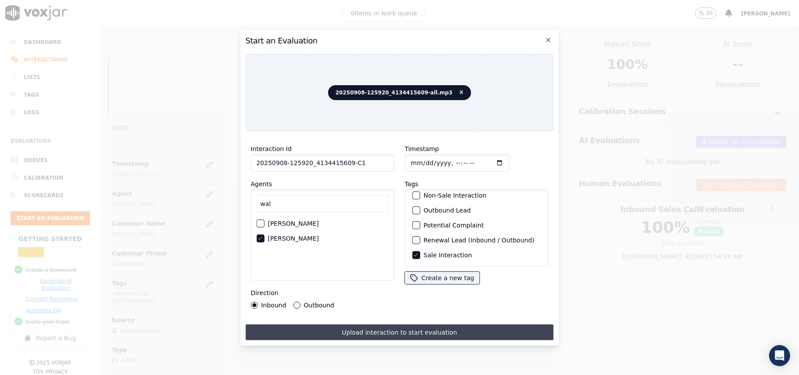
click at [338, 335] on button "Upload interaction to start evaluation" at bounding box center [399, 332] width 308 height 16
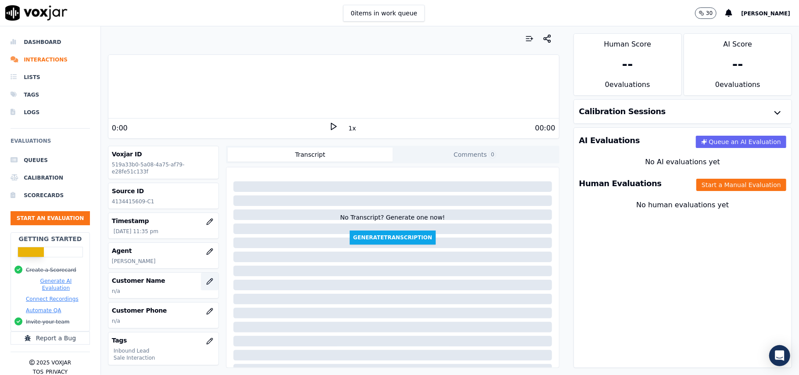
click at [206, 281] on icon "button" at bounding box center [209, 281] width 7 height 7
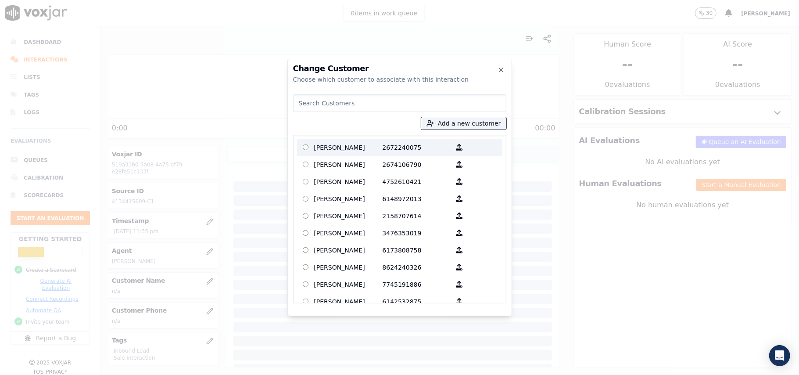
paste input "[PERSON_NAME]"
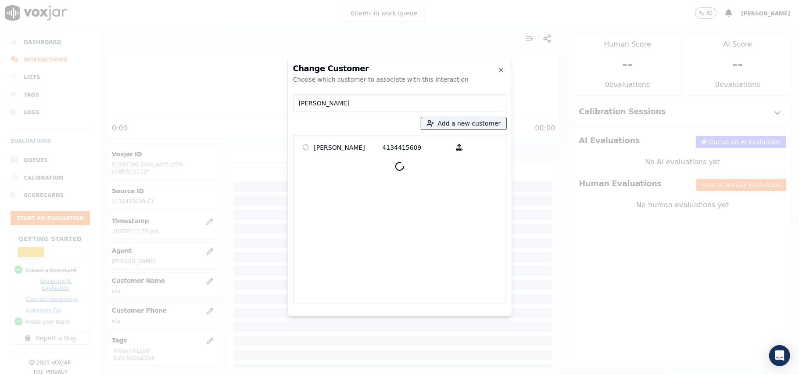
type input "[PERSON_NAME]"
drag, startPoint x: 352, startPoint y: 150, endPoint x: 443, endPoint y: 227, distance: 119.6
click at [347, 150] on p "[PERSON_NAME]" at bounding box center [348, 147] width 68 height 14
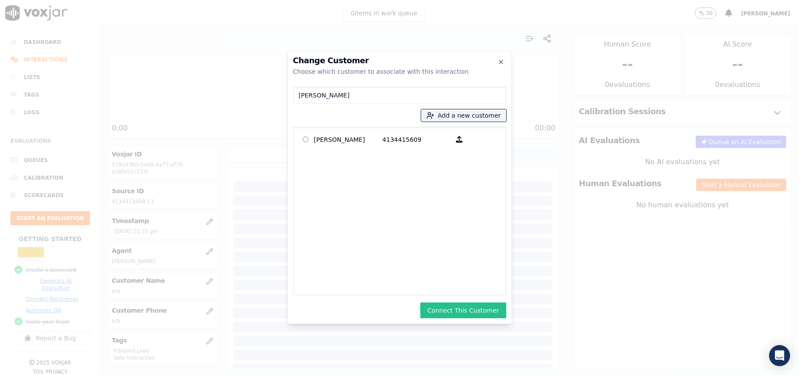
click at [470, 306] on button "Connect This Customer" at bounding box center [464, 310] width 86 height 16
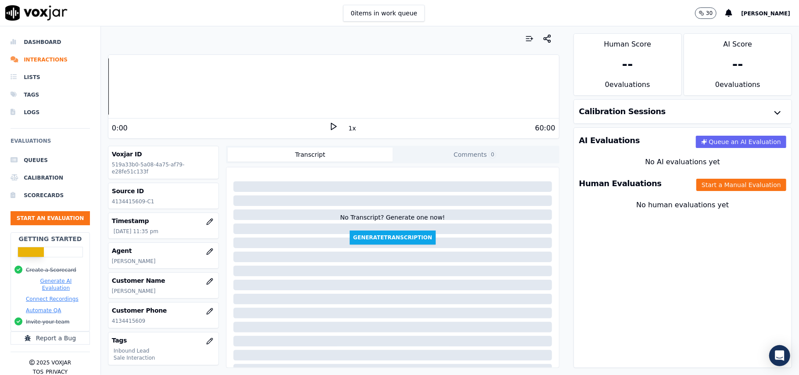
click at [679, 178] on div "Human Evaluations Start a Manual Evaluation" at bounding box center [683, 183] width 218 height 25
click at [699, 192] on div "Human Evaluations Start a Manual Evaluation" at bounding box center [683, 183] width 218 height 25
drag, startPoint x: 695, startPoint y: 184, endPoint x: 683, endPoint y: 189, distance: 12.2
click at [697, 184] on button "Start a Manual Evaluation" at bounding box center [742, 185] width 90 height 12
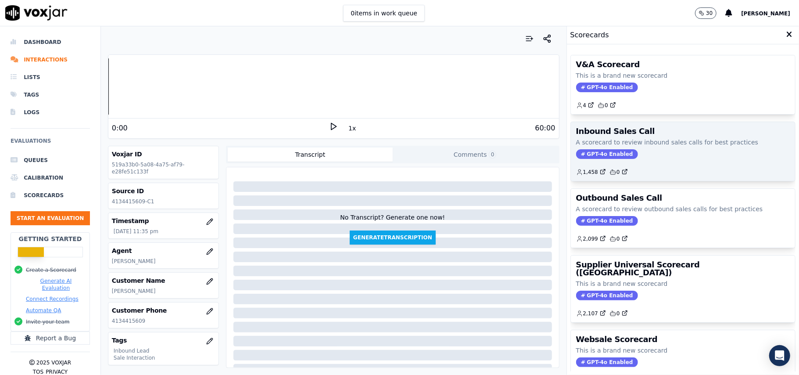
click at [589, 153] on span "GPT-4o Enabled" at bounding box center [607, 154] width 62 height 10
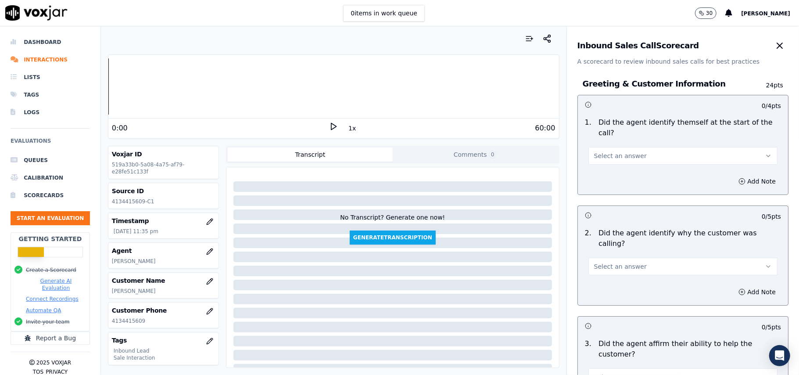
click at [645, 147] on button "Select an answer" at bounding box center [683, 156] width 189 height 18
click at [637, 160] on div "Yes" at bounding box center [665, 165] width 170 height 14
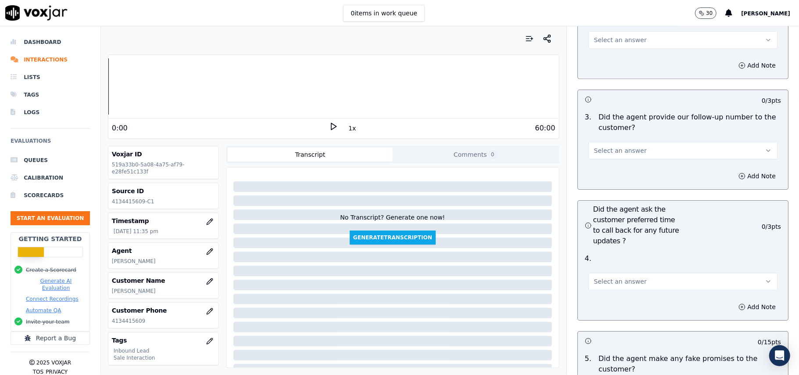
scroll to position [2457, 0]
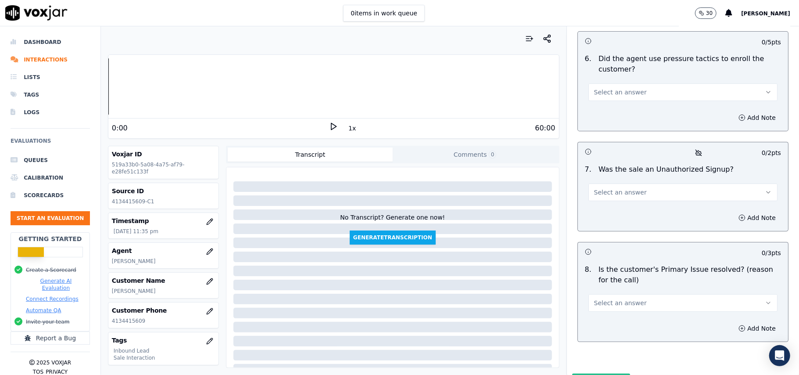
drag, startPoint x: 601, startPoint y: 248, endPoint x: 601, endPoint y: 256, distance: 7.9
click at [601, 294] on button "Select an answer" at bounding box center [683, 303] width 189 height 18
click at [598, 273] on div "Yes" at bounding box center [665, 277] width 170 height 14
click at [601, 188] on span "Select an answer" at bounding box center [620, 192] width 53 height 9
click at [601, 175] on div "No" at bounding box center [665, 180] width 170 height 14
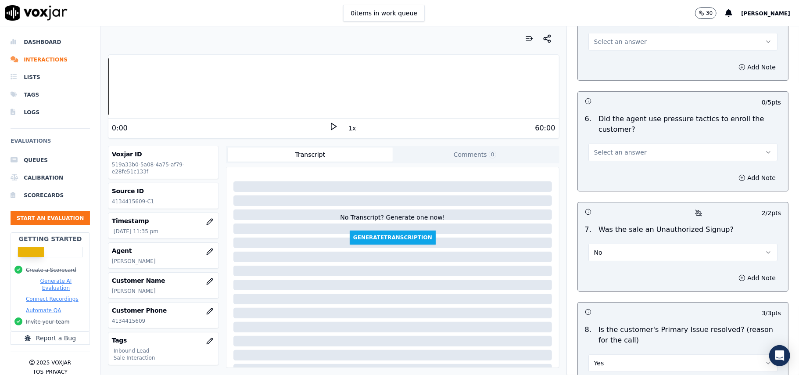
scroll to position [2340, 0]
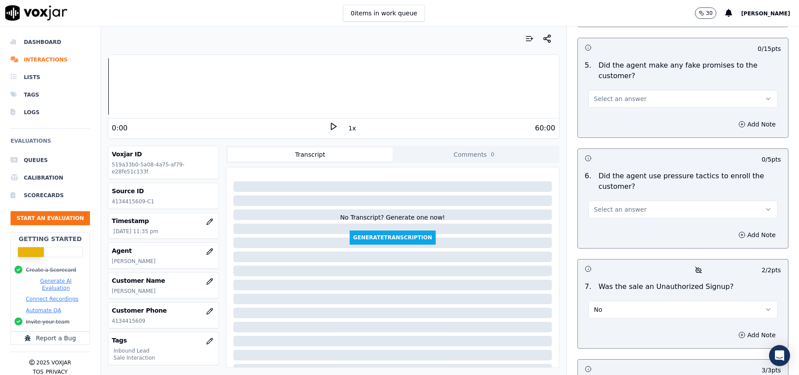
click at [612, 205] on span "Select an answer" at bounding box center [620, 209] width 53 height 9
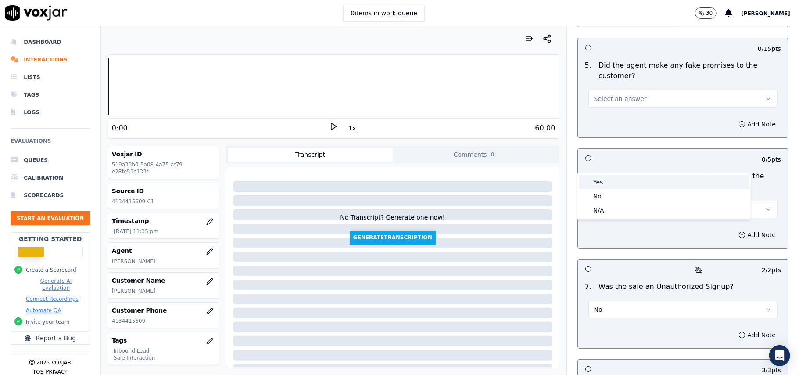
click at [614, 187] on div "Yes" at bounding box center [665, 182] width 170 height 14
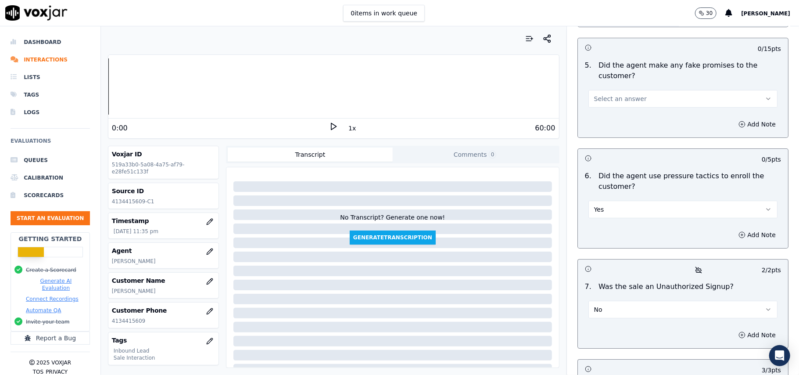
click at [610, 201] on button "Yes" at bounding box center [683, 210] width 189 height 18
click at [605, 195] on div "No" at bounding box center [665, 196] width 170 height 14
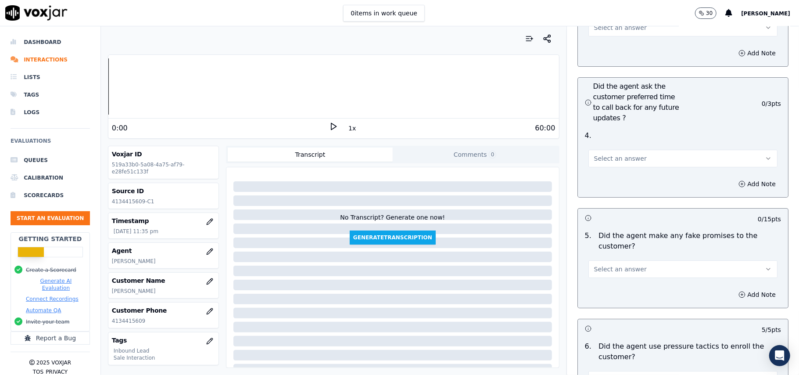
scroll to position [2164, 0]
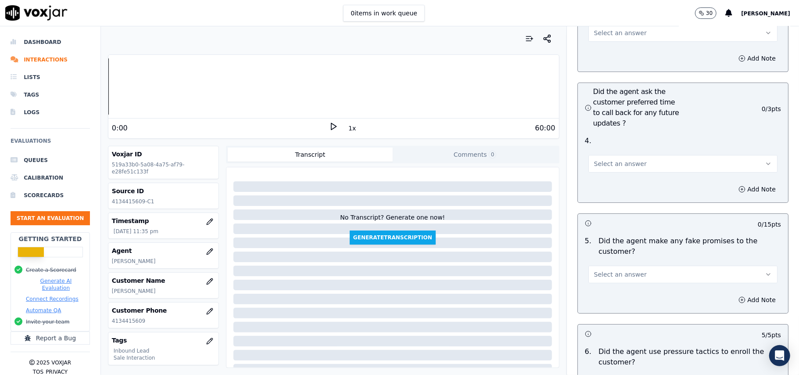
click at [613, 270] on span "Select an answer" at bounding box center [620, 274] width 53 height 9
click at [605, 256] on div "No" at bounding box center [665, 261] width 170 height 14
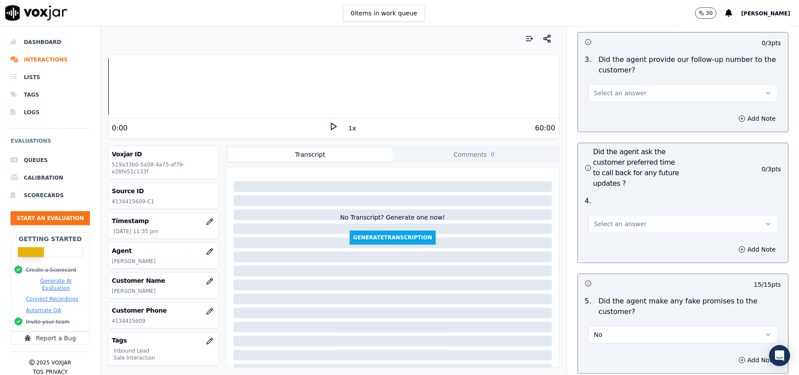
scroll to position [2048, 0]
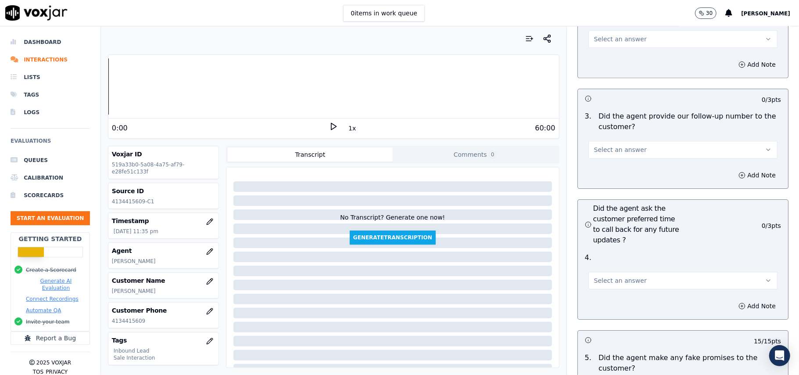
click at [610, 276] on span "Select an answer" at bounding box center [620, 280] width 53 height 9
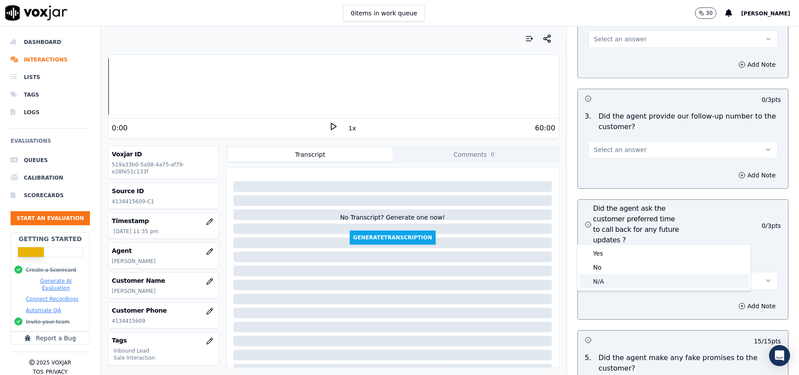
click at [604, 277] on div "N/A" at bounding box center [665, 281] width 170 height 14
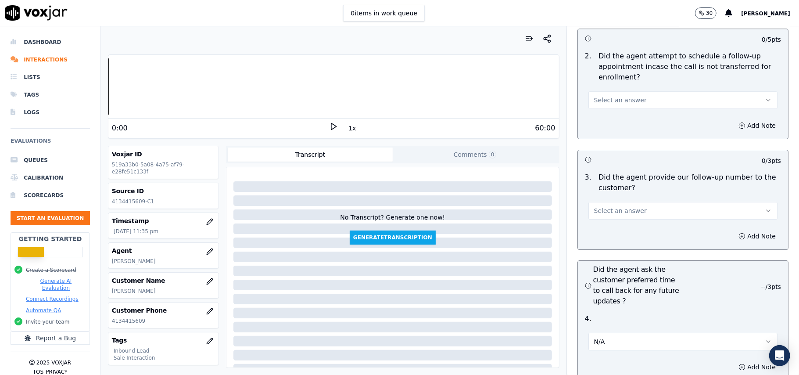
scroll to position [1930, 0]
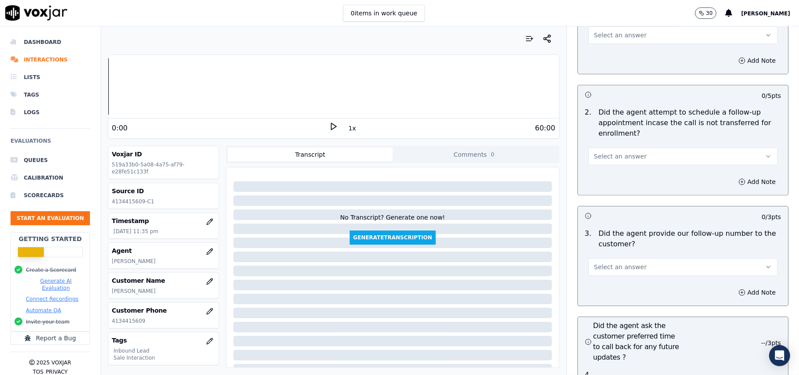
click at [620, 258] on button "Select an answer" at bounding box center [683, 267] width 189 height 18
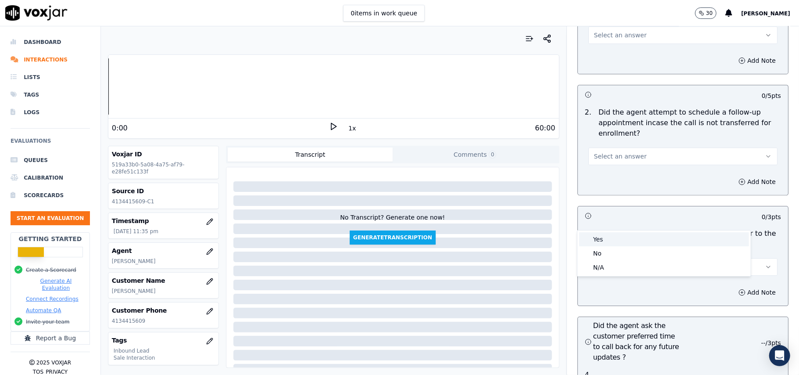
click at [603, 241] on div "Yes" at bounding box center [665, 239] width 170 height 14
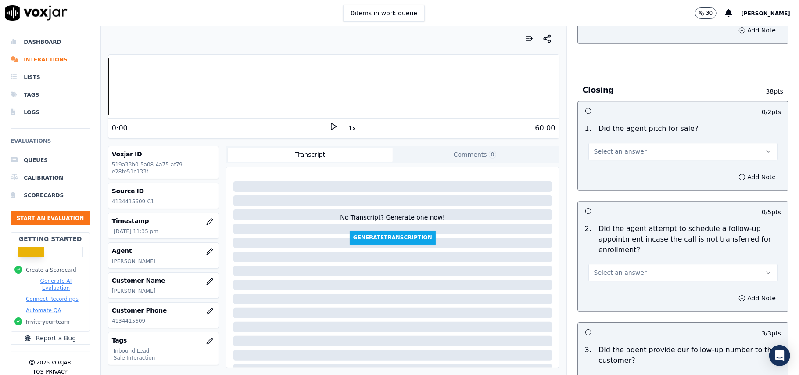
scroll to position [1813, 0]
click at [622, 265] on button "Select an answer" at bounding box center [683, 274] width 189 height 18
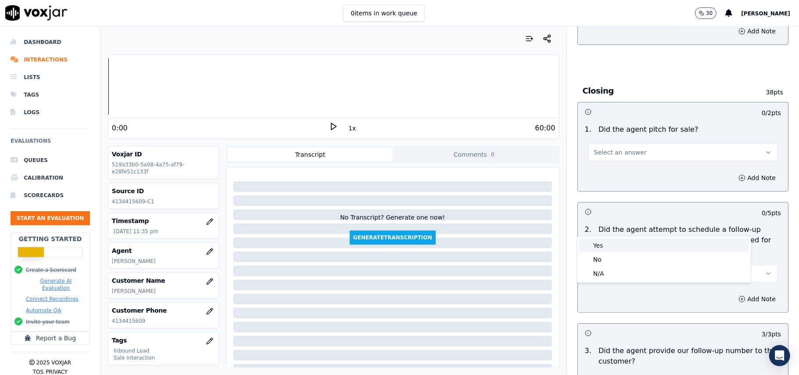
click at [608, 245] on div "Yes" at bounding box center [665, 245] width 170 height 14
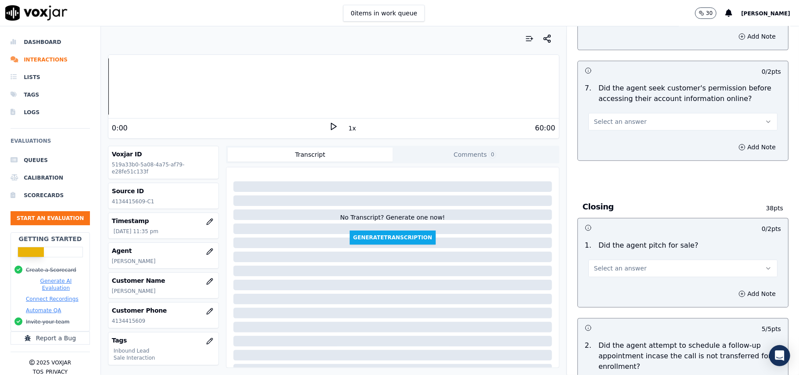
scroll to position [1696, 0]
click at [613, 265] on span "Select an answer" at bounding box center [620, 269] width 53 height 9
click at [605, 241] on div "Yes" at bounding box center [665, 241] width 170 height 14
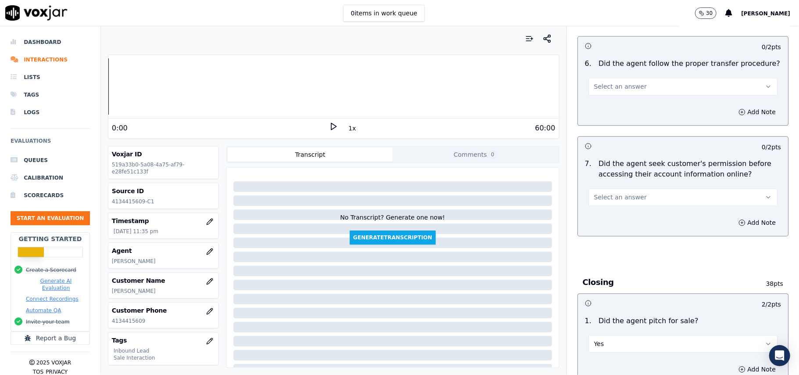
scroll to position [1579, 0]
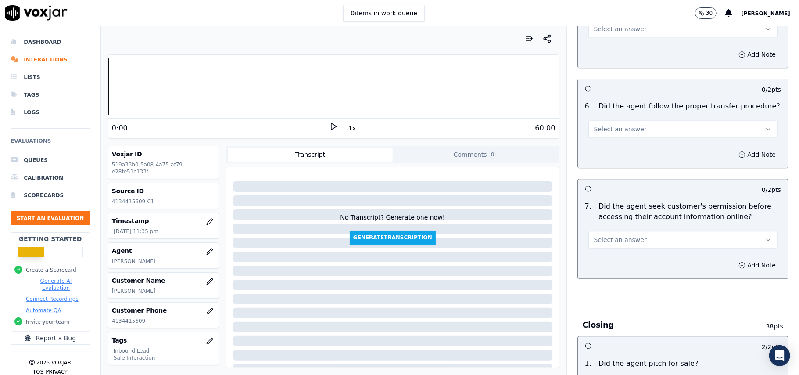
click at [612, 231] on button "Select an answer" at bounding box center [683, 240] width 189 height 18
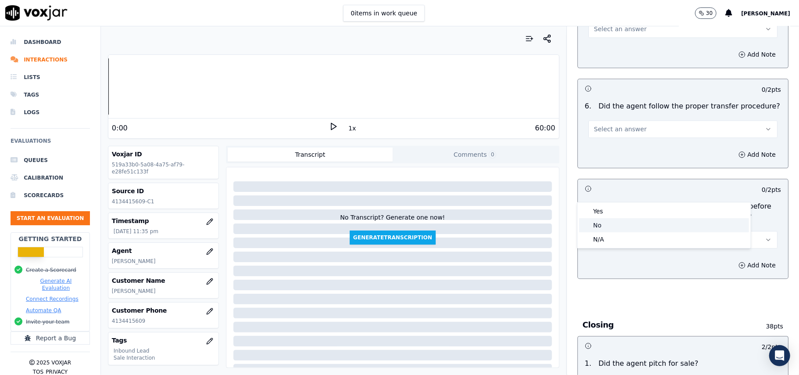
click at [608, 226] on div "No" at bounding box center [665, 225] width 170 height 14
click at [617, 231] on button "No" at bounding box center [683, 240] width 189 height 18
click at [608, 206] on div "Yes" at bounding box center [665, 211] width 170 height 14
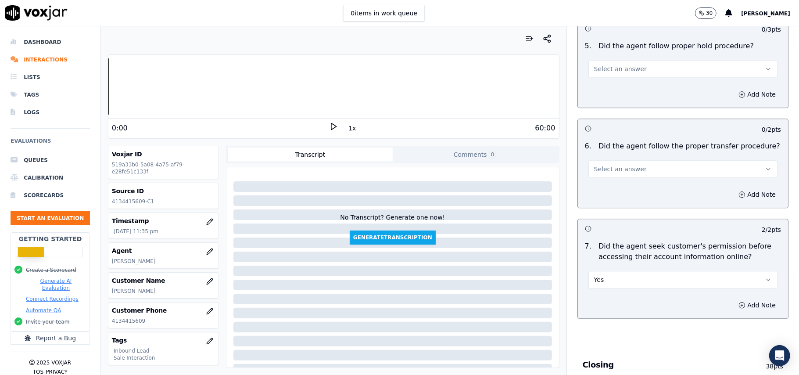
scroll to position [1521, 0]
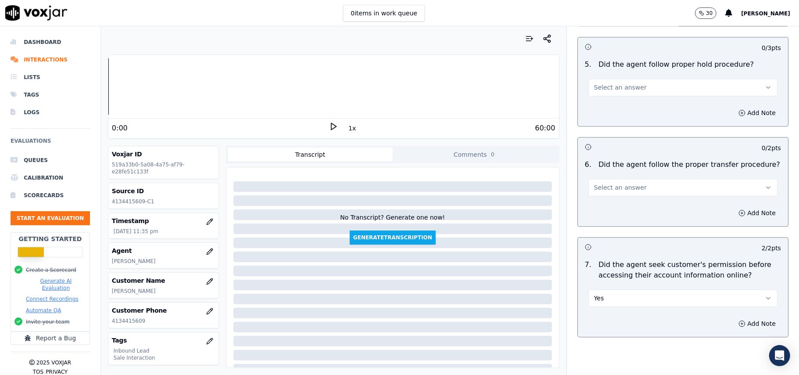
click at [613, 183] on span "Select an answer" at bounding box center [620, 187] width 53 height 9
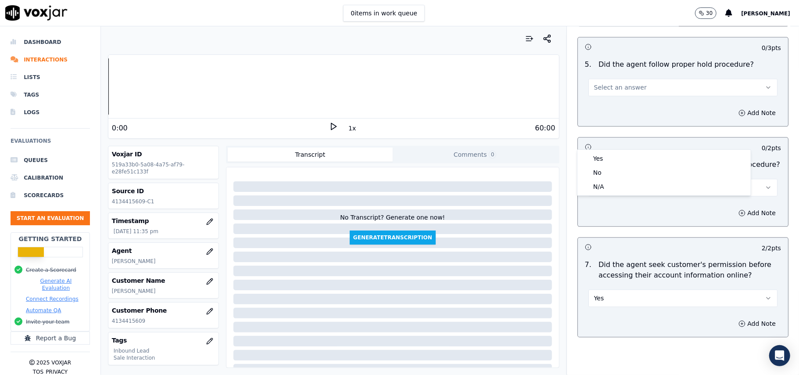
click at [608, 155] on div "Yes" at bounding box center [665, 158] width 170 height 14
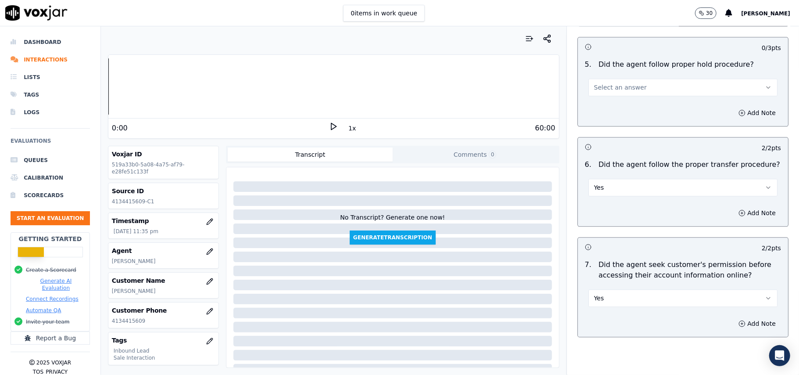
scroll to position [1404, 0]
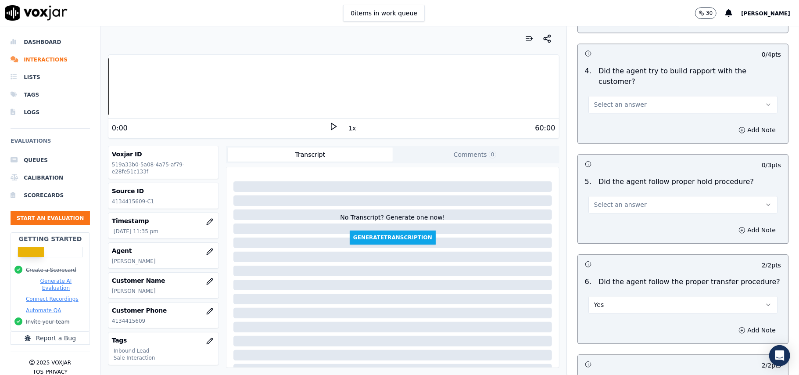
click at [612, 200] on span "Select an answer" at bounding box center [620, 204] width 53 height 9
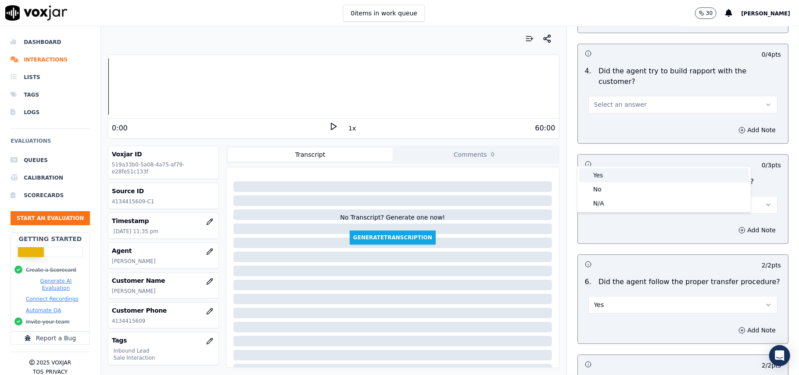
click at [612, 179] on div "Yes" at bounding box center [665, 175] width 170 height 14
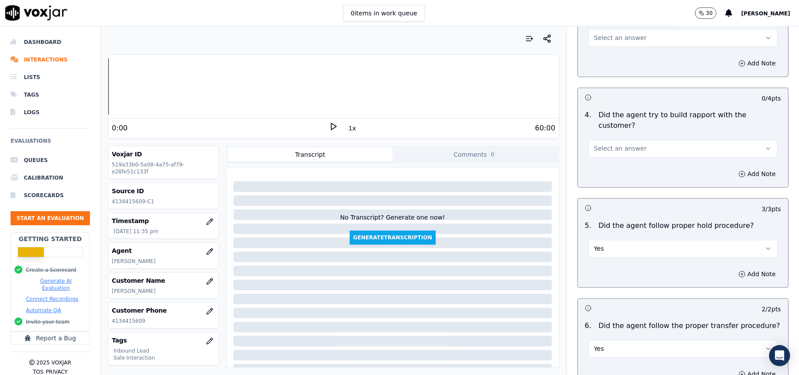
scroll to position [1286, 0]
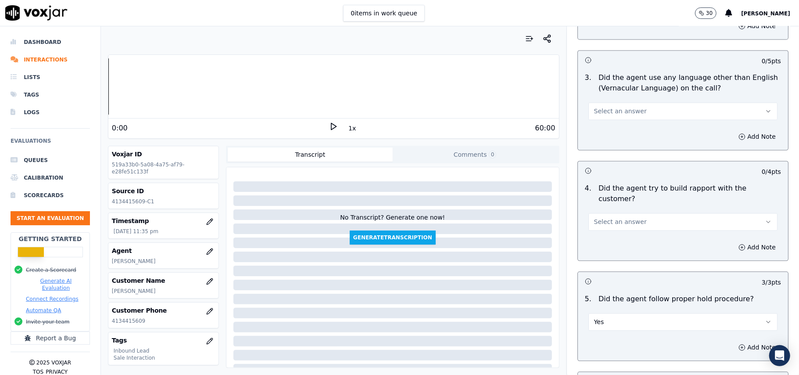
click at [620, 217] on span "Select an answer" at bounding box center [620, 221] width 53 height 9
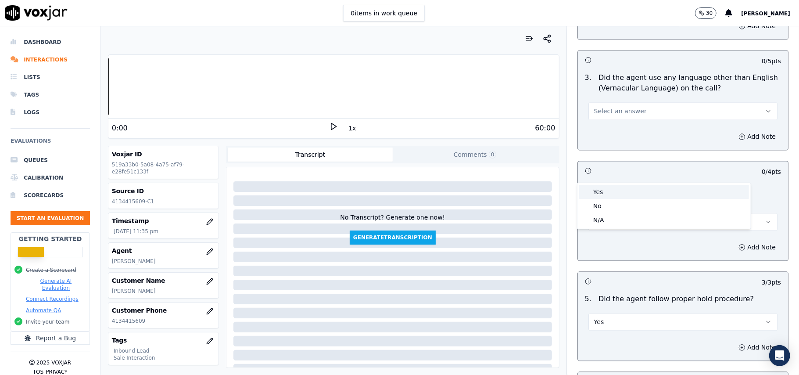
click at [612, 193] on div "Yes" at bounding box center [665, 192] width 170 height 14
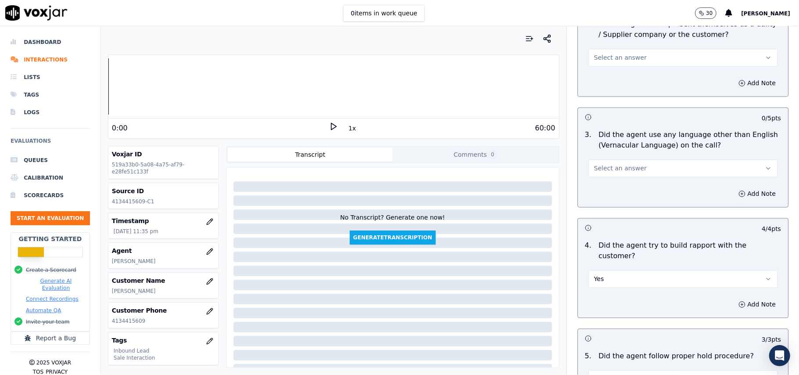
scroll to position [1111, 0]
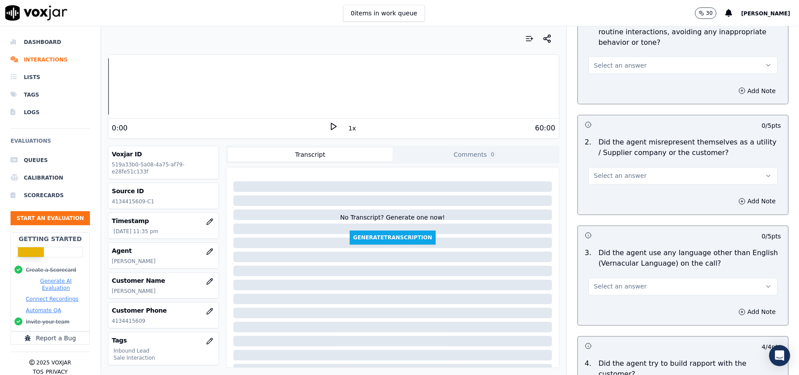
click at [624, 282] on span "Select an answer" at bounding box center [620, 286] width 53 height 9
click at [610, 273] on div "Yes" at bounding box center [665, 267] width 170 height 14
click at [611, 278] on button "Yes" at bounding box center [683, 287] width 189 height 18
click at [594, 274] on div "Yes" at bounding box center [665, 267] width 170 height 14
click at [623, 278] on button "Yes" at bounding box center [683, 287] width 189 height 18
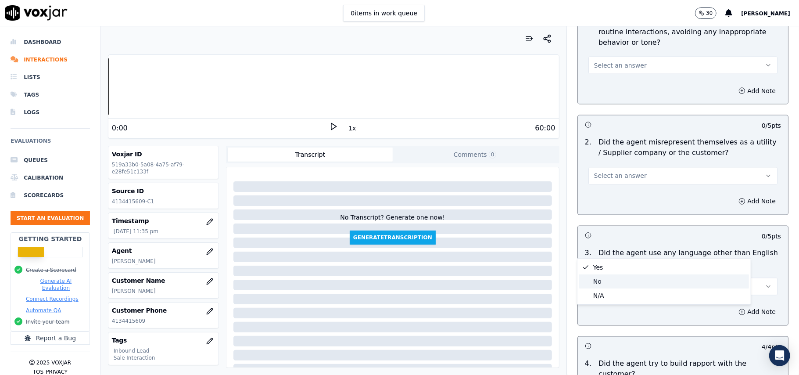
click at [613, 284] on div "No" at bounding box center [665, 281] width 170 height 14
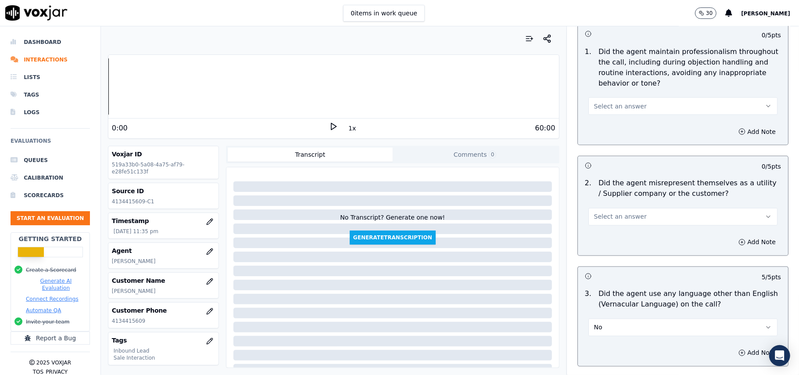
scroll to position [1052, 0]
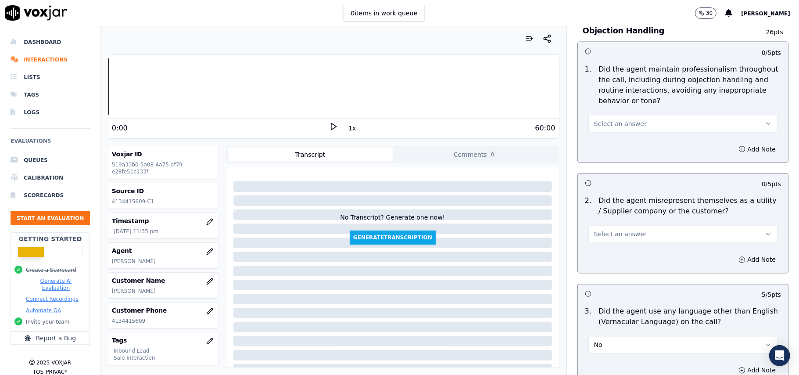
click at [624, 226] on button "Select an answer" at bounding box center [683, 235] width 189 height 18
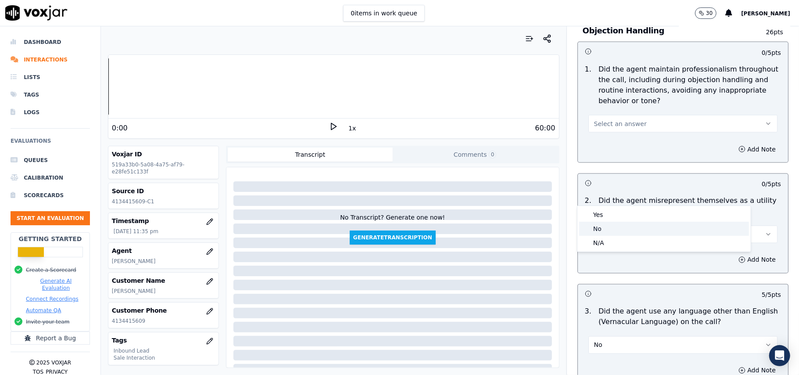
click at [615, 226] on div "No" at bounding box center [665, 229] width 170 height 14
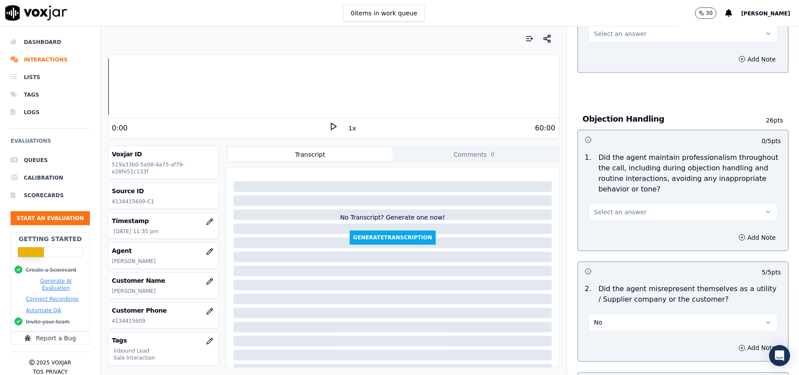
scroll to position [935, 0]
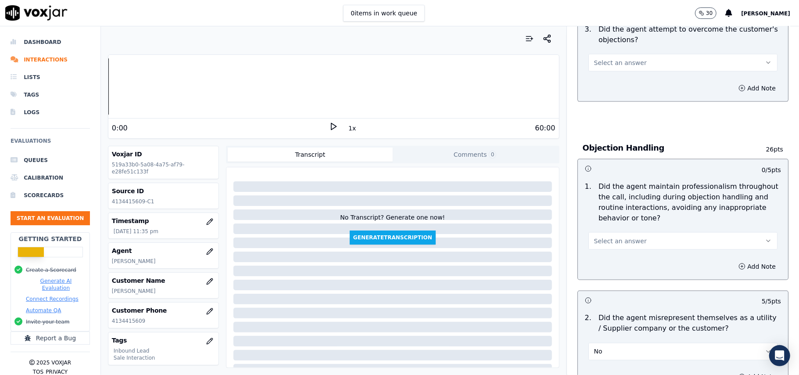
click at [606, 232] on button "Select an answer" at bounding box center [683, 241] width 189 height 18
click at [605, 224] on div "Yes" at bounding box center [665, 221] width 170 height 14
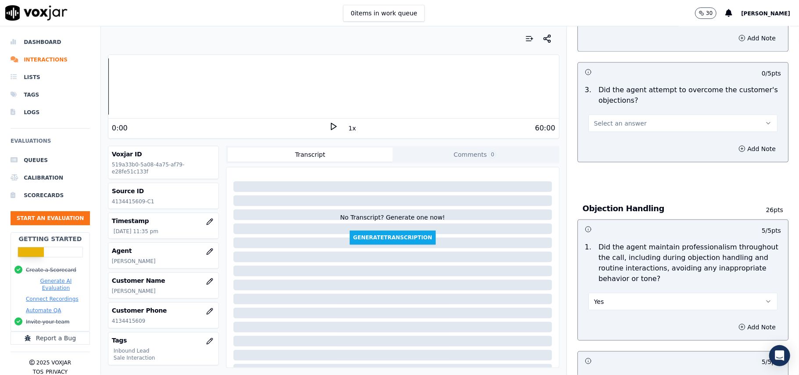
scroll to position [818, 0]
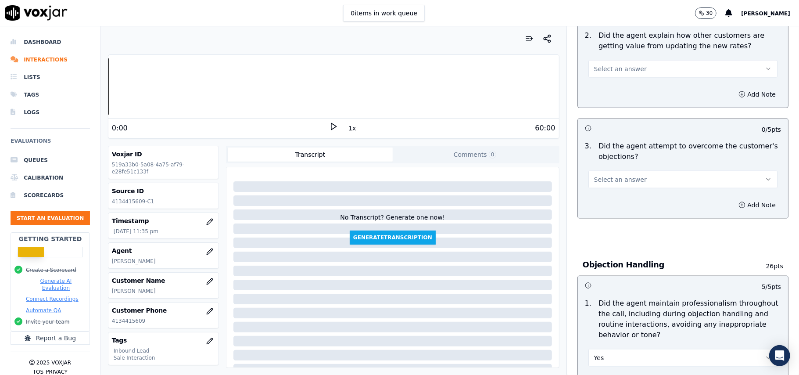
click at [613, 175] on span "Select an answer" at bounding box center [620, 179] width 53 height 9
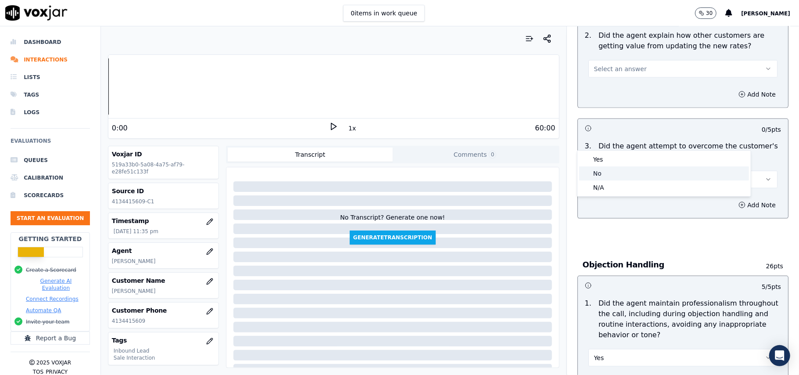
click at [616, 167] on div "No" at bounding box center [665, 173] width 170 height 14
click at [619, 171] on button "No" at bounding box center [683, 180] width 189 height 18
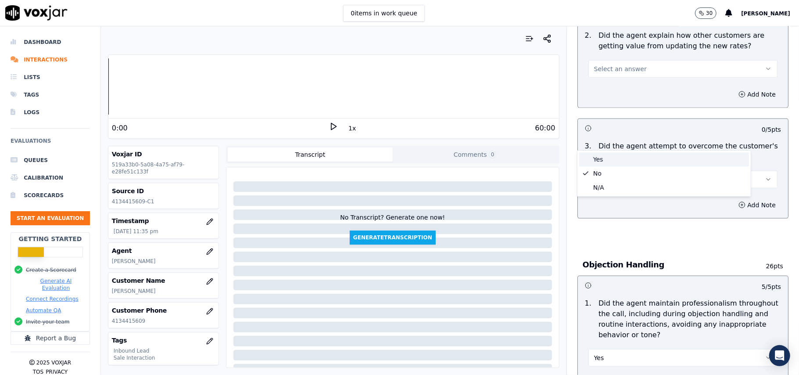
click at [617, 154] on div "Yes" at bounding box center [665, 159] width 170 height 14
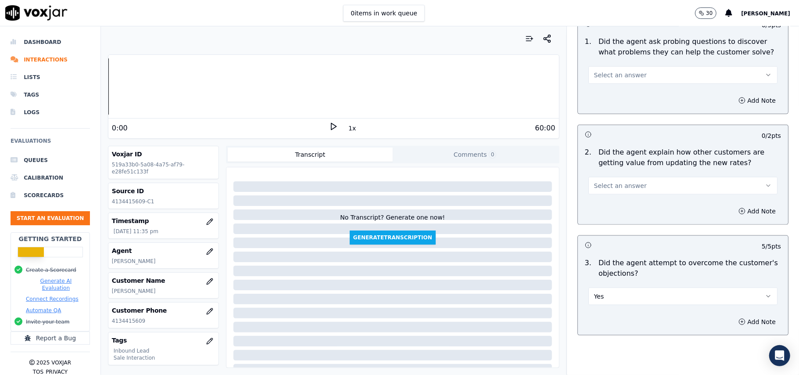
scroll to position [701, 0]
click at [620, 182] on span "Select an answer" at bounding box center [620, 186] width 53 height 9
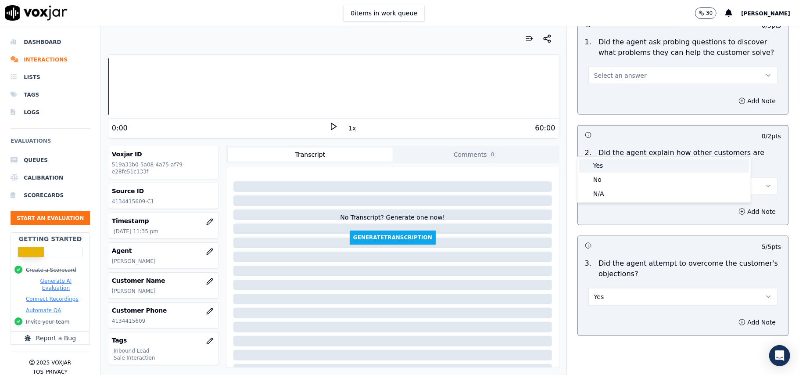
click at [617, 164] on div "Yes" at bounding box center [665, 165] width 170 height 14
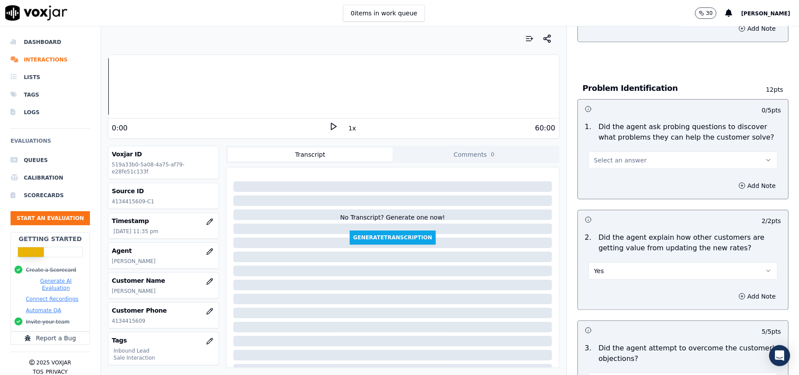
scroll to position [526, 0]
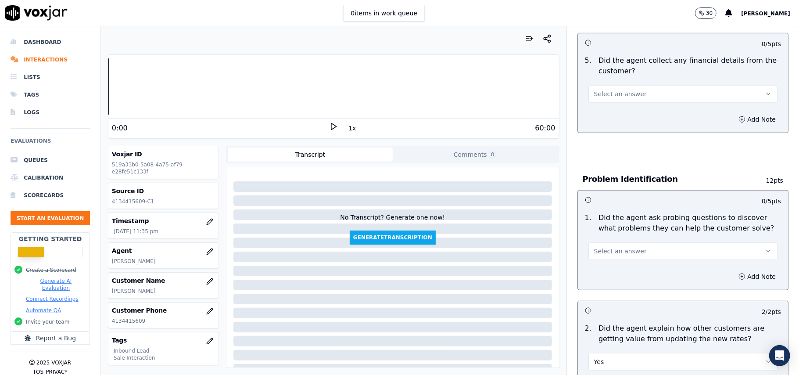
click at [626, 247] on span "Select an answer" at bounding box center [620, 251] width 53 height 9
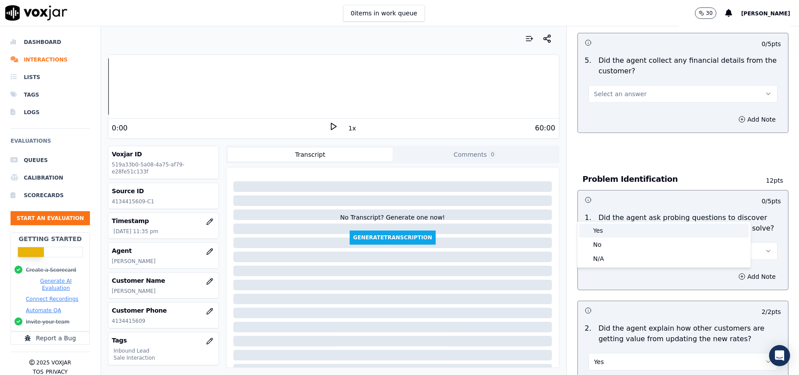
click at [620, 226] on div "Yes" at bounding box center [665, 230] width 170 height 14
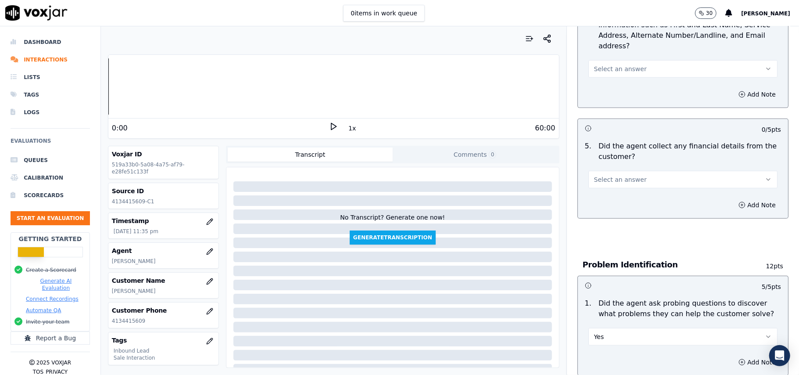
scroll to position [350, 0]
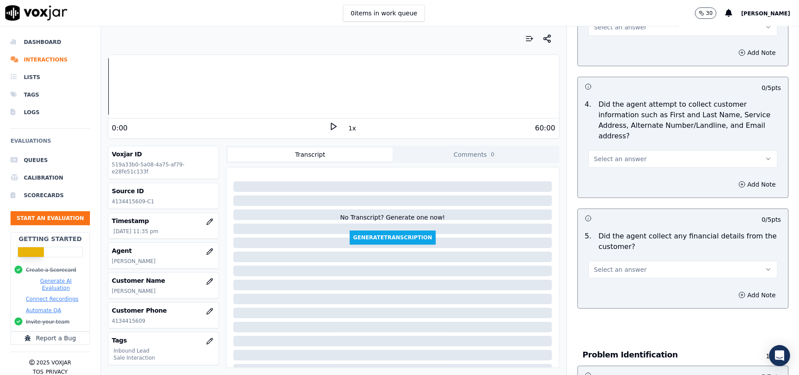
click at [609, 265] on span "Select an answer" at bounding box center [620, 269] width 53 height 9
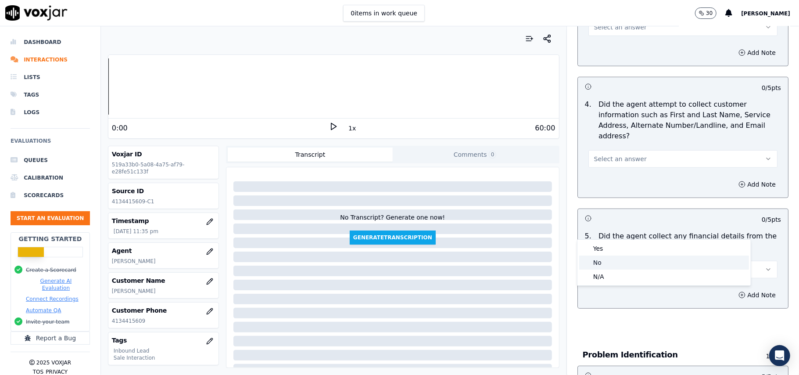
click at [606, 258] on div "No" at bounding box center [665, 263] width 170 height 14
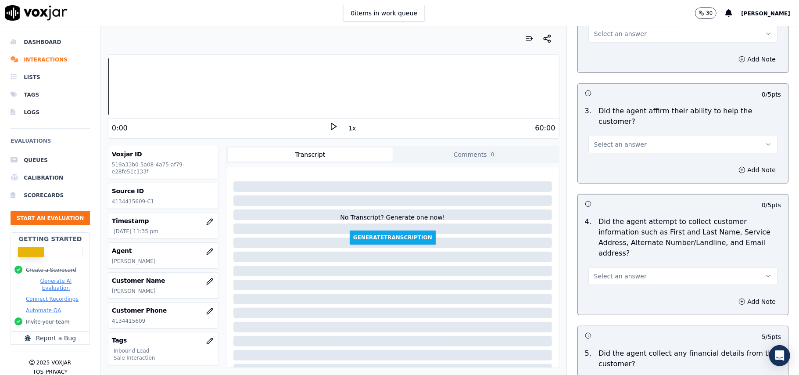
click at [619, 272] on span "Select an answer" at bounding box center [620, 276] width 53 height 9
click at [616, 248] on div "Yes" at bounding box center [665, 255] width 170 height 14
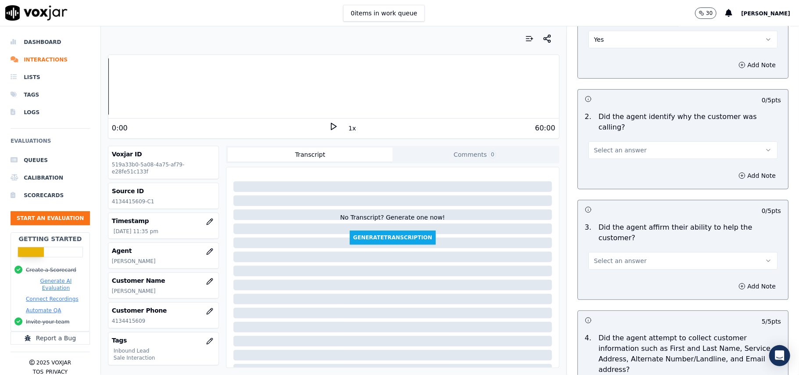
scroll to position [116, 0]
click at [601, 257] on span "Select an answer" at bounding box center [620, 261] width 53 height 9
click at [593, 246] on div "Yes" at bounding box center [665, 250] width 170 height 14
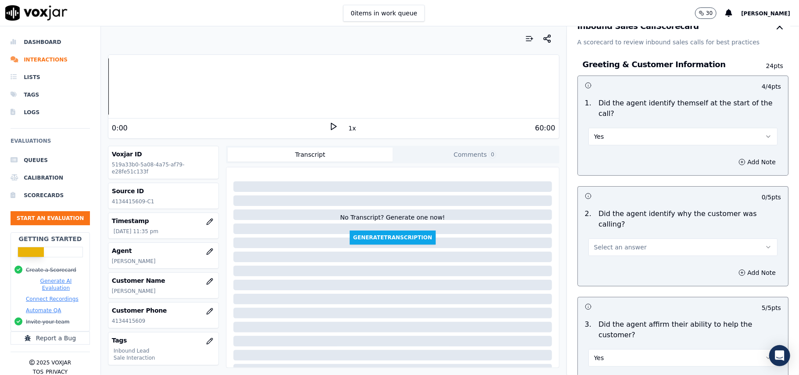
scroll to position [0, 0]
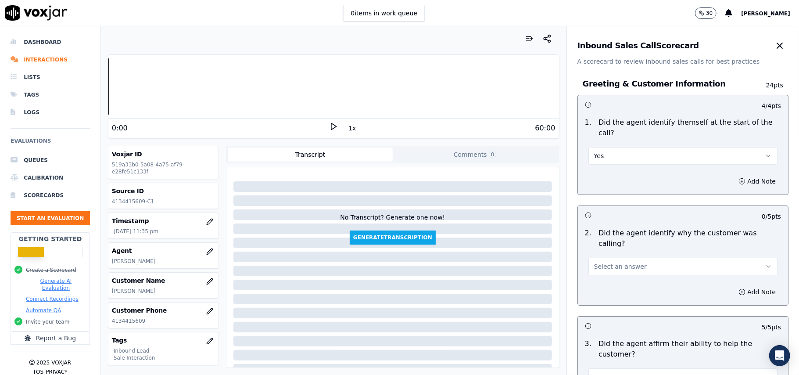
click at [595, 262] on span "Select an answer" at bounding box center [620, 266] width 53 height 9
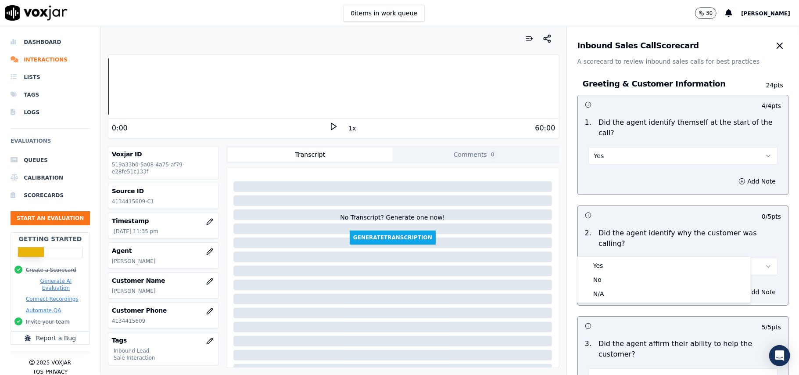
click at [596, 255] on div "2 . Did the agent identify why the customer was calling? Select an answer" at bounding box center [683, 251] width 210 height 54
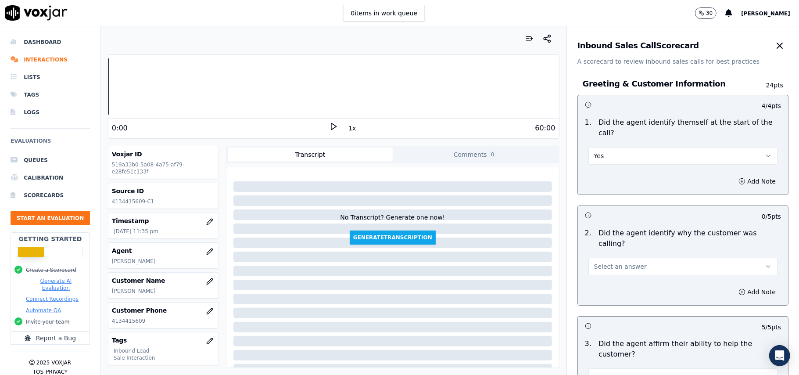
drag, startPoint x: 598, startPoint y: 238, endPoint x: 599, endPoint y: 253, distance: 15.9
click at [598, 258] on button "Select an answer" at bounding box center [683, 267] width 189 height 18
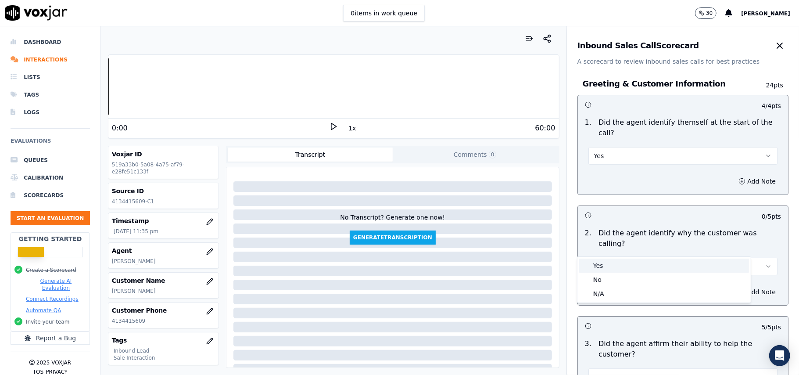
click at [596, 262] on div "Yes" at bounding box center [665, 266] width 170 height 14
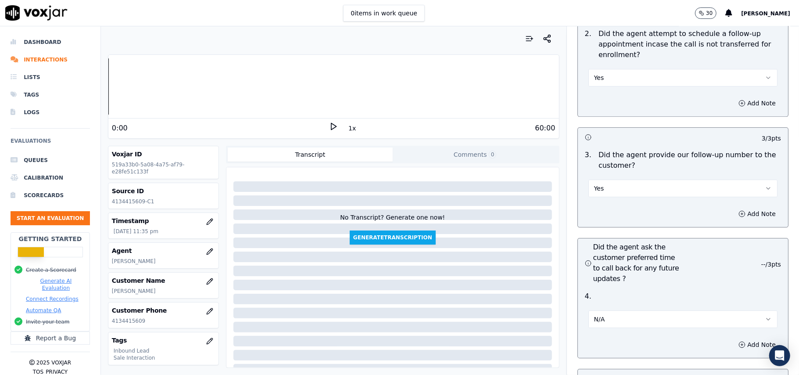
scroll to position [2457, 0]
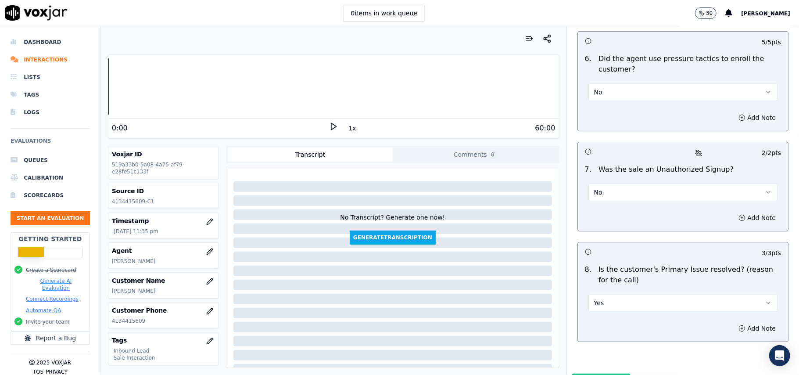
drag, startPoint x: 608, startPoint y: 341, endPoint x: 585, endPoint y: 330, distance: 25.1
click at [608, 374] on button "Submit Scores" at bounding box center [602, 382] width 58 height 16
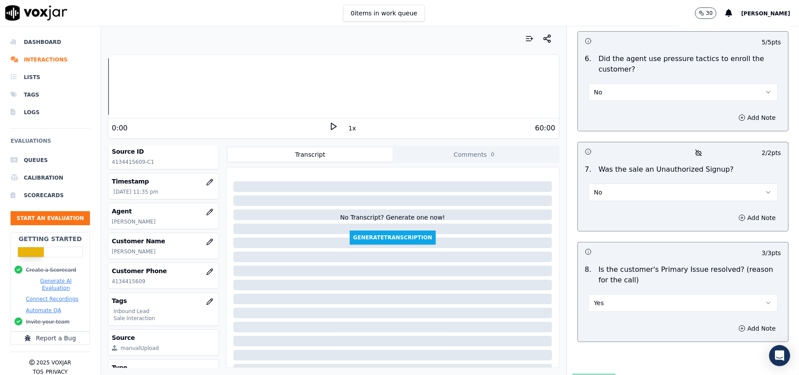
scroll to position [86, 0]
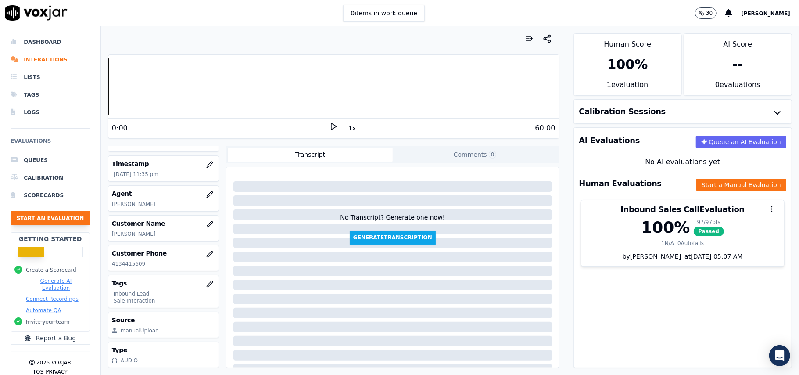
click at [42, 222] on button "Start an Evaluation" at bounding box center [50, 218] width 79 height 14
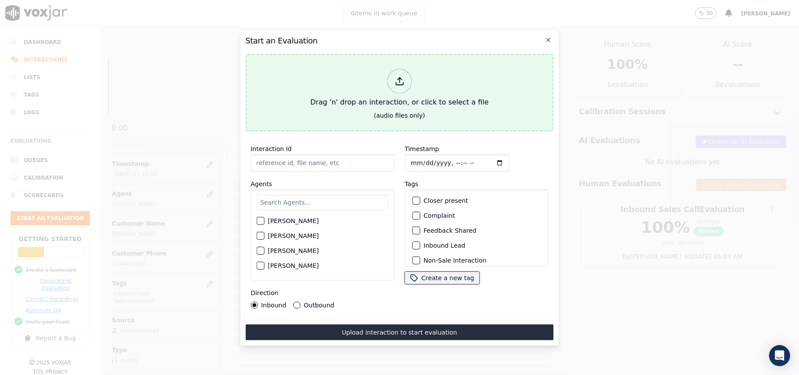
click at [401, 83] on icon at bounding box center [399, 84] width 7 height 3
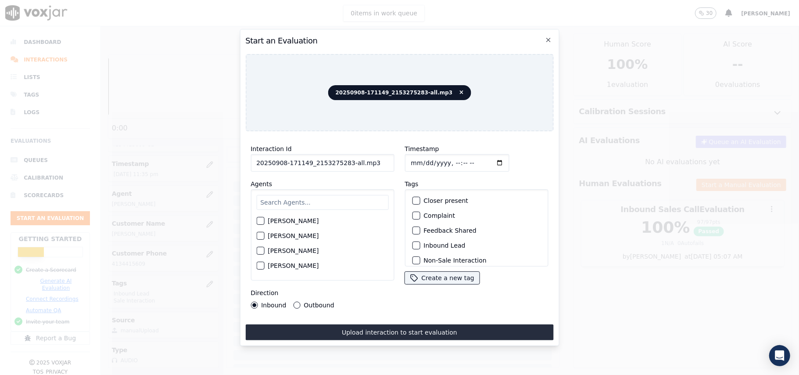
drag, startPoint x: 368, startPoint y: 160, endPoint x: 345, endPoint y: 158, distance: 22.9
click at [345, 158] on input "20250908-171149_2153275283-all.mp3" at bounding box center [323, 163] width 144 height 18
type input "20250908-171149_2153275283-C1"
click at [422, 160] on input "Timestamp" at bounding box center [457, 163] width 104 height 18
type input "[DATE]T23:37"
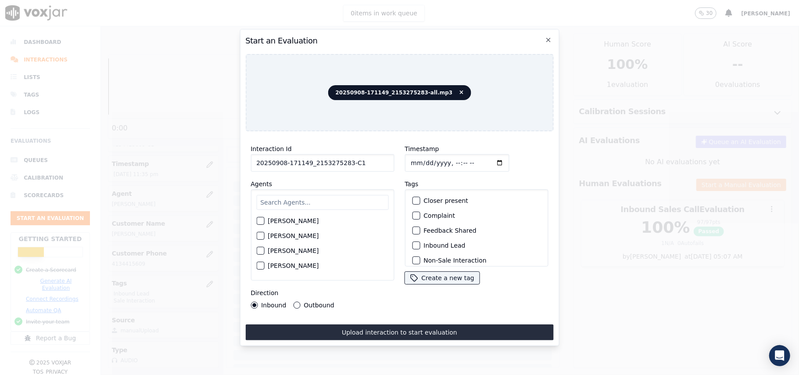
drag, startPoint x: 339, startPoint y: 190, endPoint x: 333, endPoint y: 194, distance: 7.7
click at [339, 190] on div "[PERSON_NAME] [PERSON_NAME] [PERSON_NAME] [PERSON_NAME] [PERSON_NAME] [PERSON_N…" at bounding box center [323, 234] width 144 height 91
click at [299, 201] on input "text" at bounding box center [322, 202] width 132 height 15
click at [285, 220] on label "[PERSON_NAME]" at bounding box center [293, 221] width 51 height 6
click at [264, 220] on button "[PERSON_NAME]" at bounding box center [260, 221] width 8 height 8
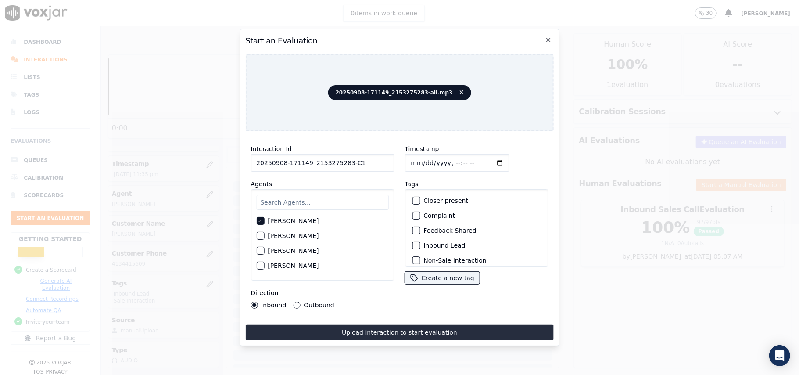
click at [417, 241] on div "Inbound Lead" at bounding box center [477, 245] width 136 height 15
click at [413, 244] on div "button" at bounding box center [416, 245] width 6 height 6
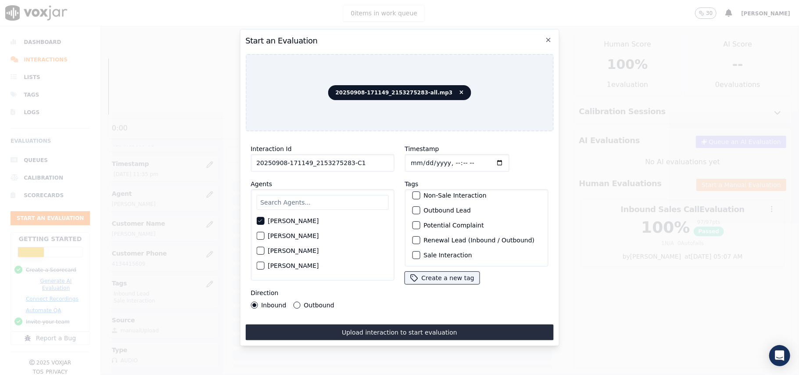
click at [413, 251] on button "Sale Interaction" at bounding box center [416, 255] width 8 height 8
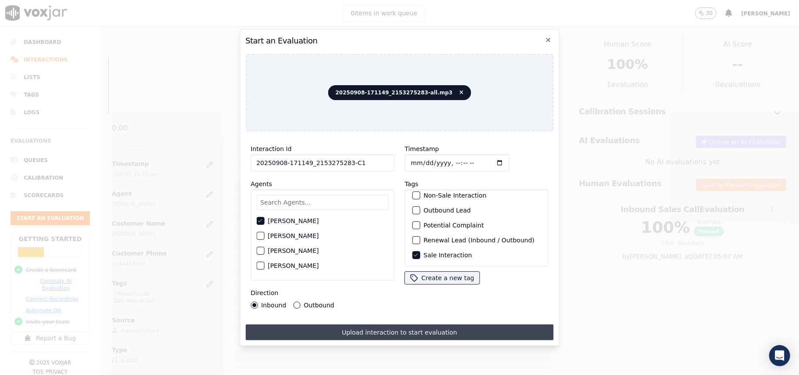
click at [308, 327] on button "Upload interaction to start evaluation" at bounding box center [399, 332] width 308 height 16
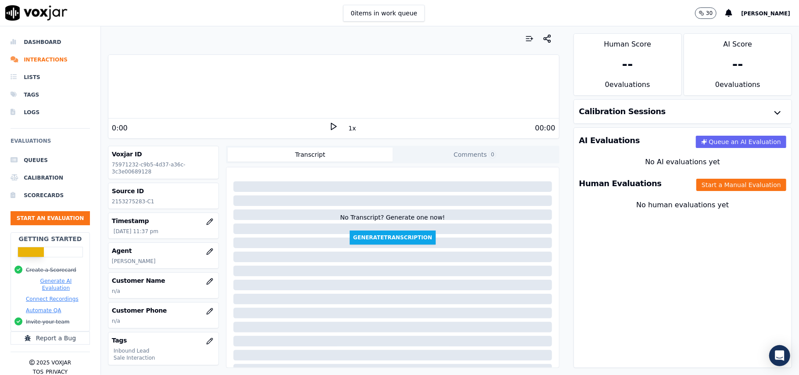
click at [186, 287] on div "Customer Name n/a" at bounding box center [163, 285] width 110 height 25
click at [206, 283] on icon "button" at bounding box center [209, 281] width 7 height 7
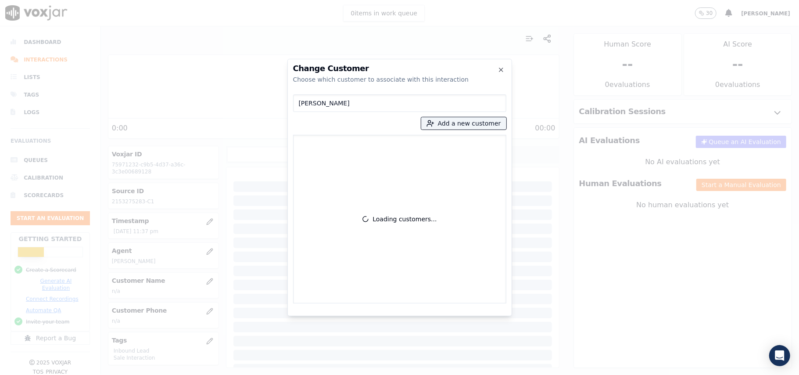
click at [299, 102] on input "[PERSON_NAME]" at bounding box center [399, 103] width 213 height 18
click at [300, 103] on input "[PERSON_NAME]" at bounding box center [399, 103] width 213 height 18
type input "[PERSON_NAME]"
click at [345, 148] on p "[PERSON_NAME]" at bounding box center [348, 147] width 68 height 14
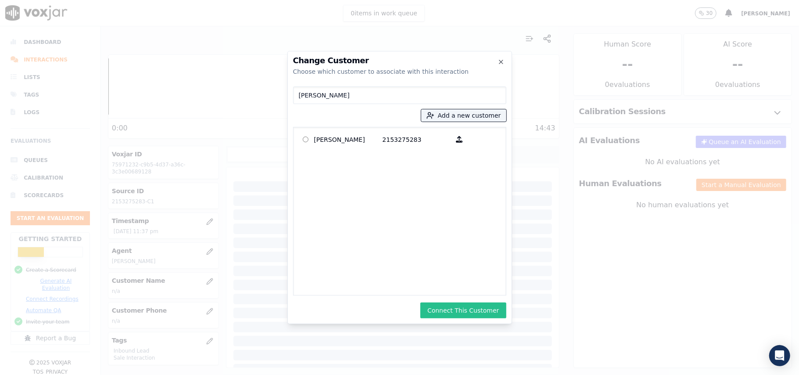
click at [451, 308] on button "Connect This Customer" at bounding box center [464, 310] width 86 height 16
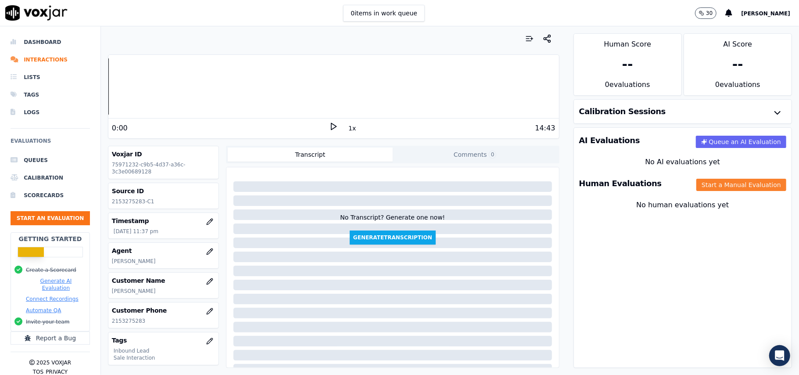
click at [706, 188] on button "Start a Manual Evaluation" at bounding box center [742, 185] width 90 height 12
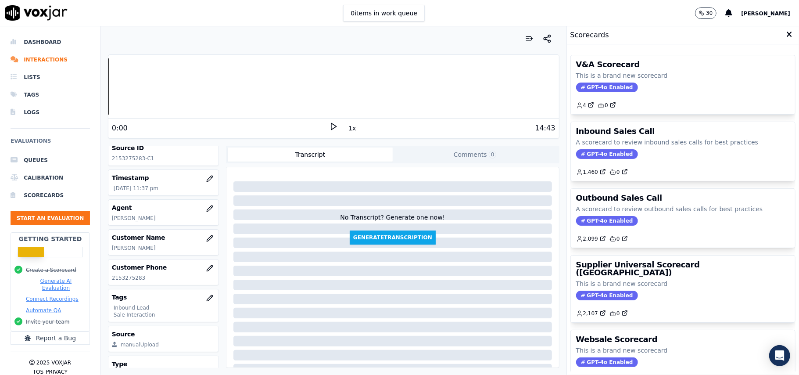
scroll to position [86, 0]
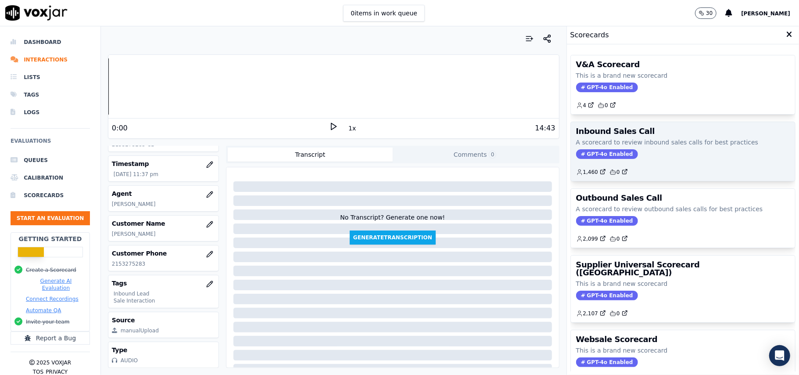
click at [588, 150] on span "GPT-4o Enabled" at bounding box center [607, 154] width 62 height 10
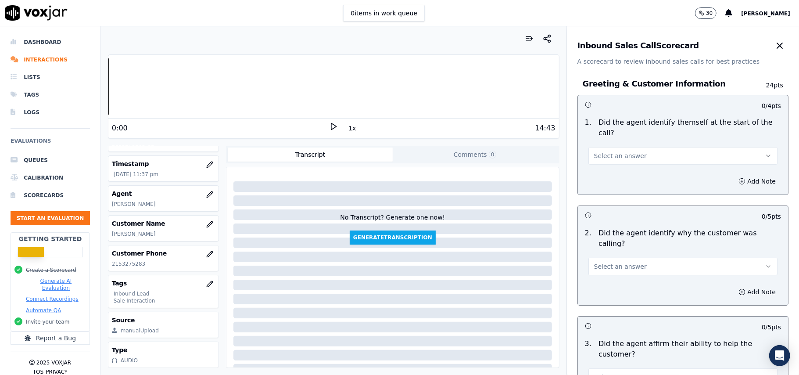
click at [617, 151] on span "Select an answer" at bounding box center [620, 155] width 53 height 9
click at [609, 167] on div "Yes" at bounding box center [665, 165] width 170 height 14
drag, startPoint x: 615, startPoint y: 245, endPoint x: 616, endPoint y: 253, distance: 8.4
click at [616, 262] on span "Select an answer" at bounding box center [620, 266] width 53 height 9
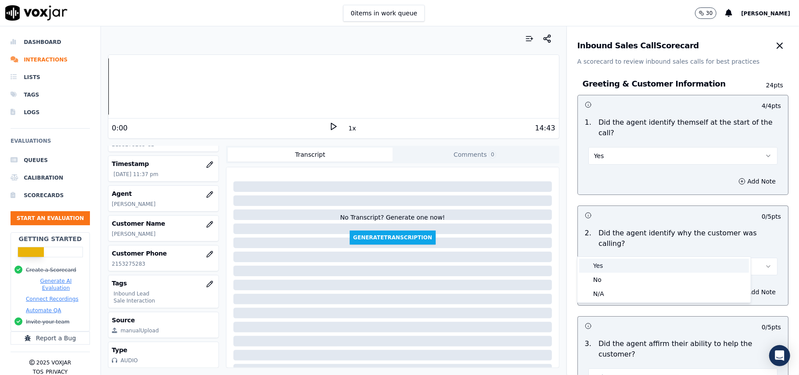
click at [606, 266] on div "Yes" at bounding box center [665, 266] width 170 height 14
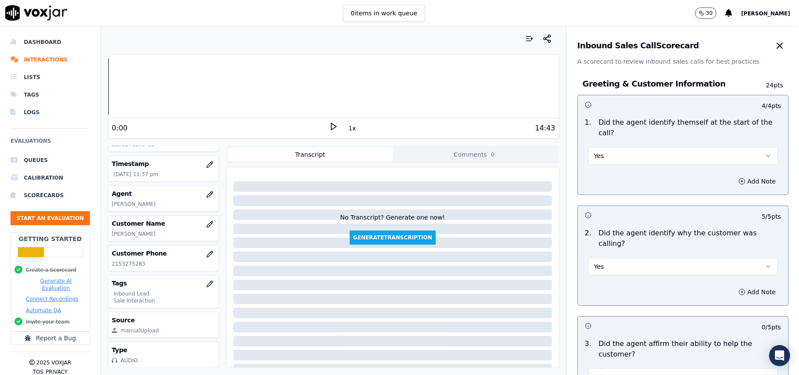
drag, startPoint x: 773, startPoint y: 79, endPoint x: 778, endPoint y: 273, distance: 193.7
click at [778, 283] on div "Inbound Sales Call Scorecard A scorecard to review inbound sales calls for best…" at bounding box center [683, 200] width 232 height 349
click at [737, 69] on div "Greeting & Customer Information 24 pts 4 / 4 pts 1 . Did the agent identify the…" at bounding box center [683, 371] width 225 height 610
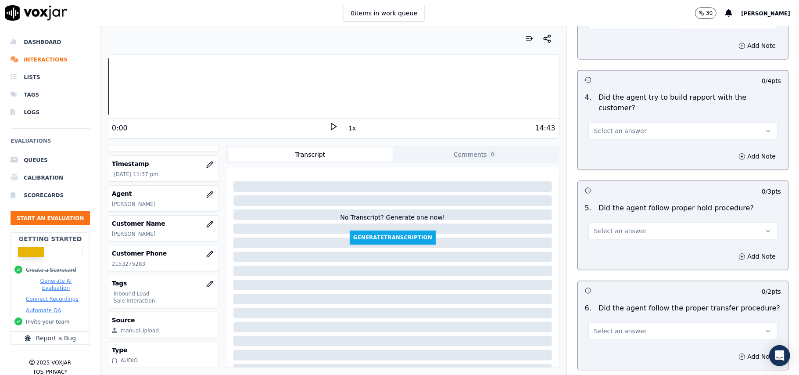
scroll to position [2457, 0]
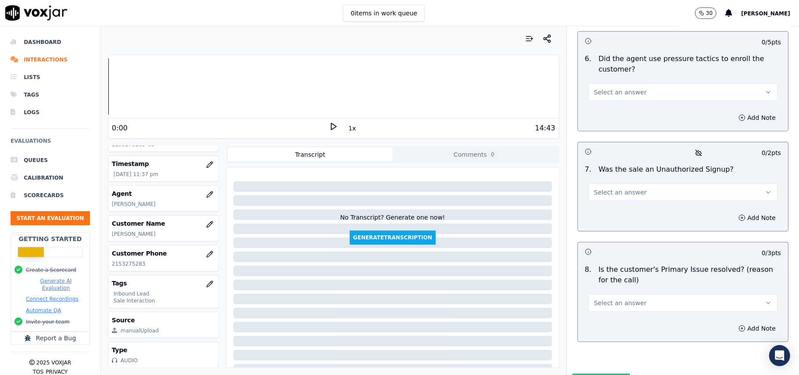
click at [654, 294] on button "Select an answer" at bounding box center [683, 303] width 189 height 18
click at [624, 279] on div "Yes" at bounding box center [665, 277] width 170 height 14
drag, startPoint x: 608, startPoint y: 169, endPoint x: 610, endPoint y: 151, distance: 18.1
click at [608, 205] on div "Add Note" at bounding box center [683, 218] width 210 height 26
click at [610, 184] on button "Select an answer" at bounding box center [683, 193] width 189 height 18
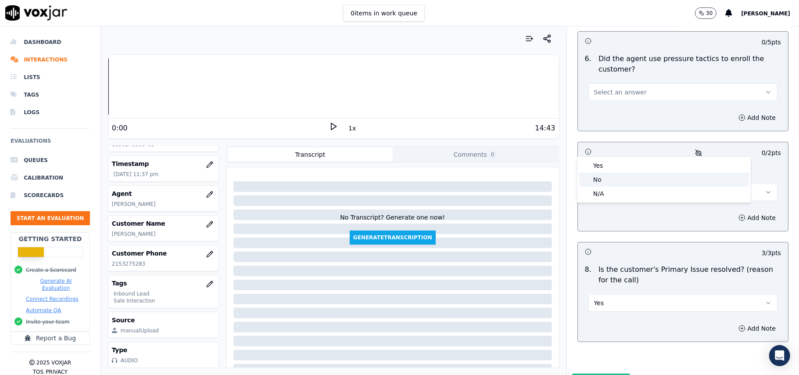
click at [600, 181] on div "No" at bounding box center [665, 180] width 170 height 14
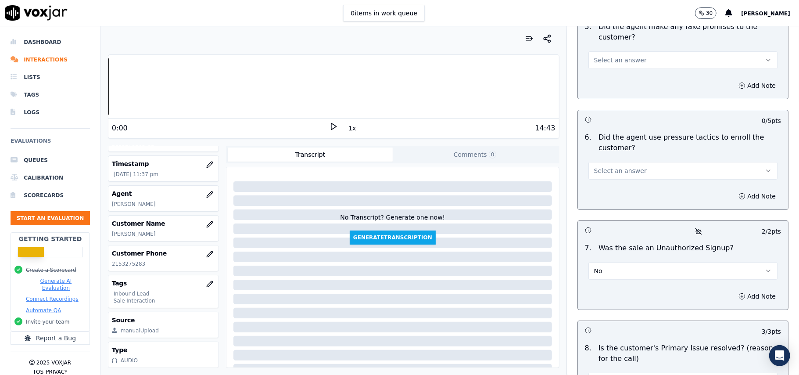
scroll to position [2282, 0]
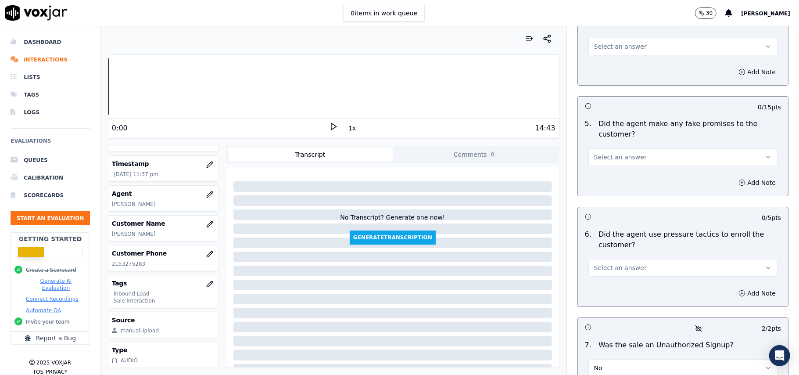
click at [624, 263] on span "Select an answer" at bounding box center [620, 267] width 53 height 9
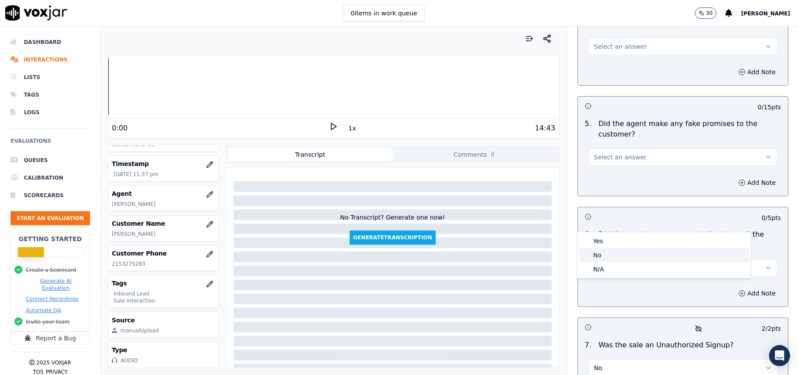
click at [608, 253] on div "No" at bounding box center [665, 255] width 170 height 14
click at [623, 153] on span "Select an answer" at bounding box center [620, 157] width 53 height 9
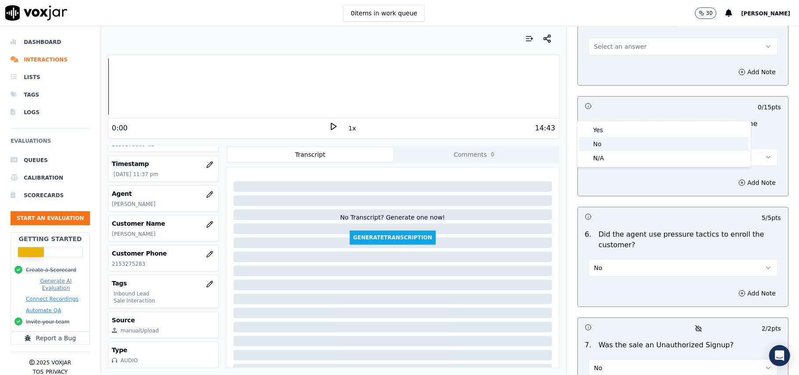
click at [608, 139] on div "No" at bounding box center [665, 144] width 170 height 14
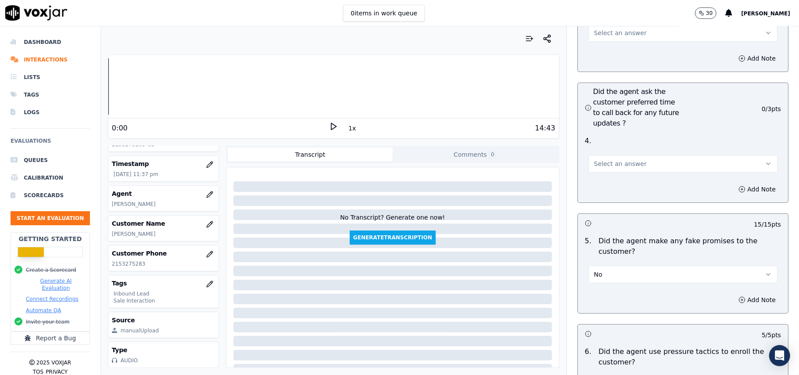
click at [632, 155] on button "Select an answer" at bounding box center [683, 164] width 189 height 18
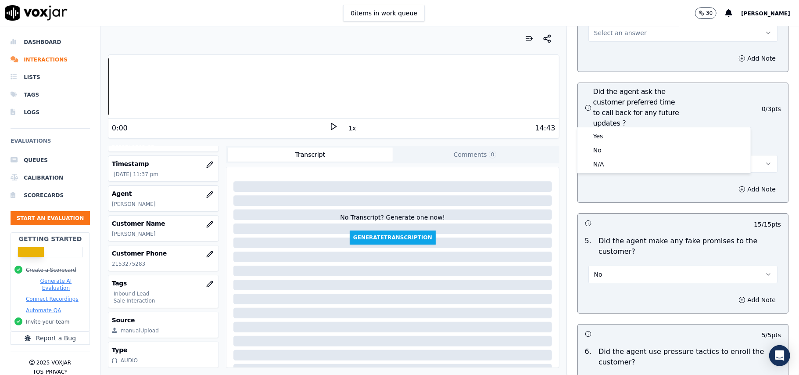
click at [606, 169] on div "N/A" at bounding box center [665, 164] width 170 height 14
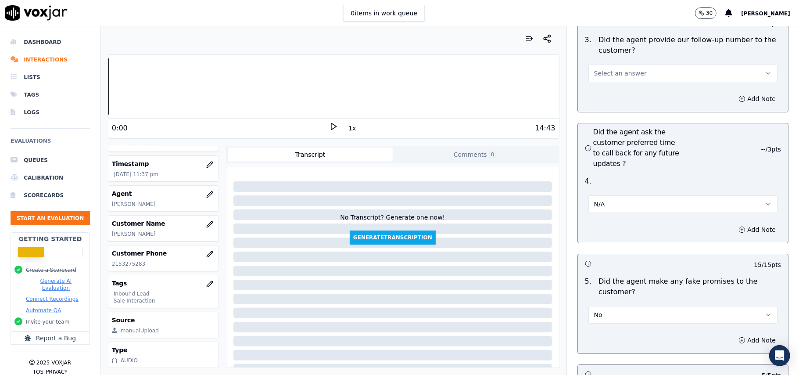
scroll to position [2048, 0]
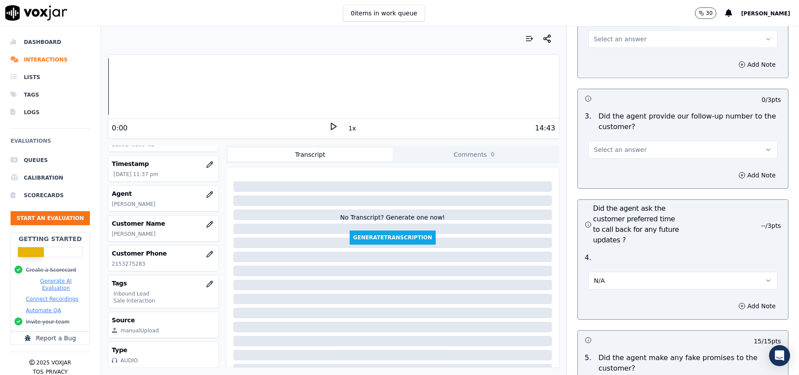
click at [616, 145] on span "Select an answer" at bounding box center [620, 149] width 53 height 9
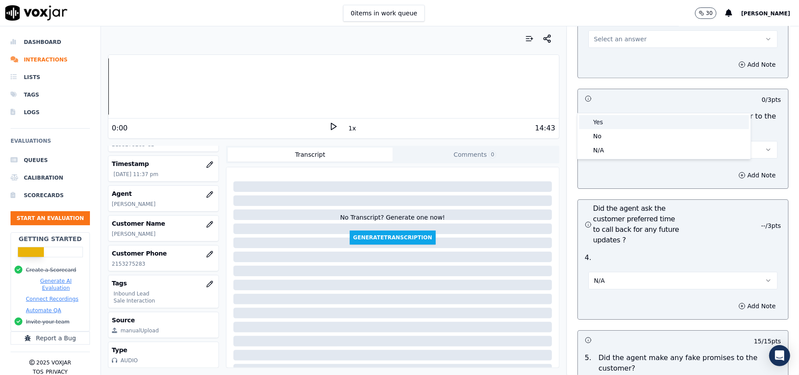
click at [617, 120] on div "Yes" at bounding box center [665, 122] width 170 height 14
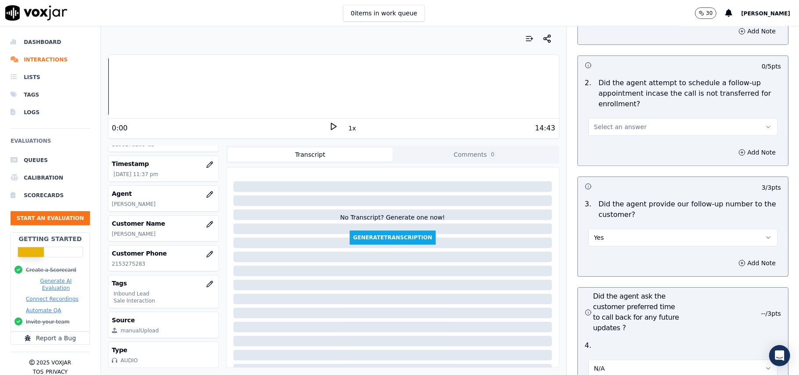
scroll to position [1872, 0]
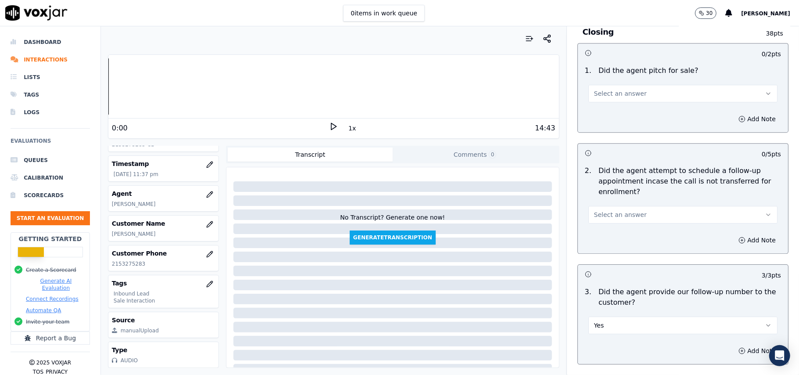
click at [627, 210] on span "Select an answer" at bounding box center [620, 214] width 53 height 9
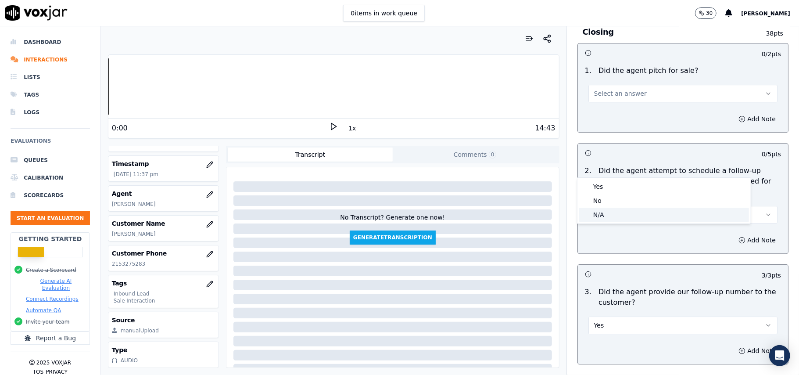
click at [613, 217] on div "N/A" at bounding box center [665, 215] width 170 height 14
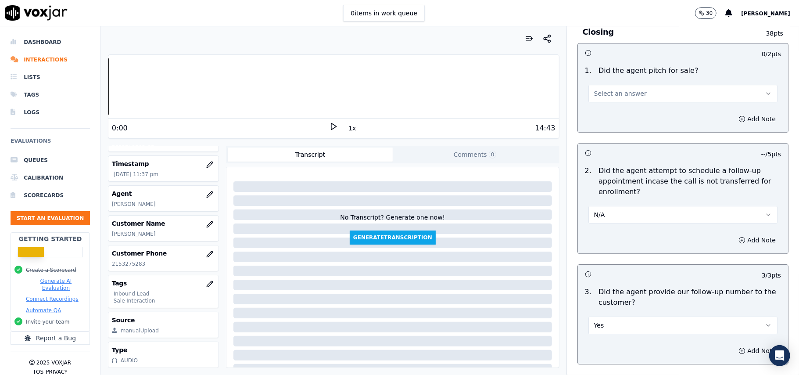
scroll to position [1813, 0]
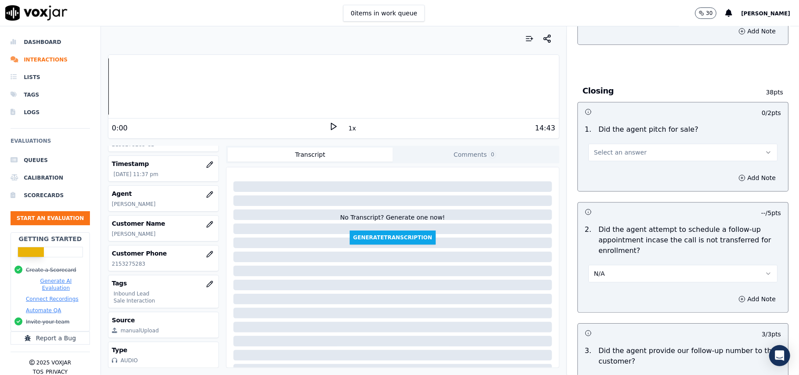
click at [613, 142] on div "Select an answer" at bounding box center [683, 151] width 189 height 19
click at [609, 148] on span "Select an answer" at bounding box center [620, 152] width 53 height 9
click at [602, 121] on div "Yes" at bounding box center [665, 124] width 170 height 14
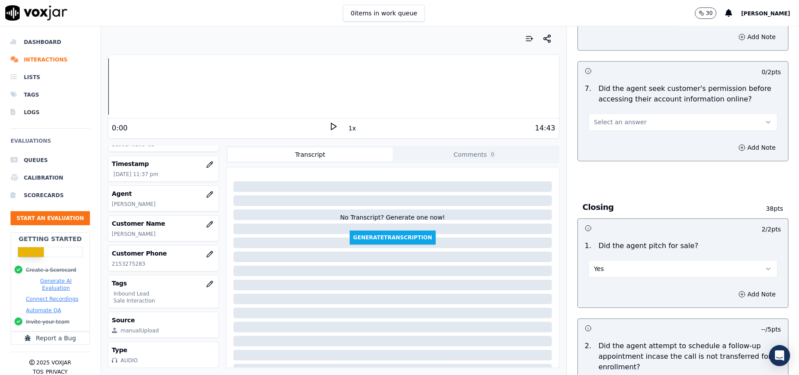
scroll to position [1696, 0]
click at [637, 114] on button "Select an answer" at bounding box center [683, 123] width 189 height 18
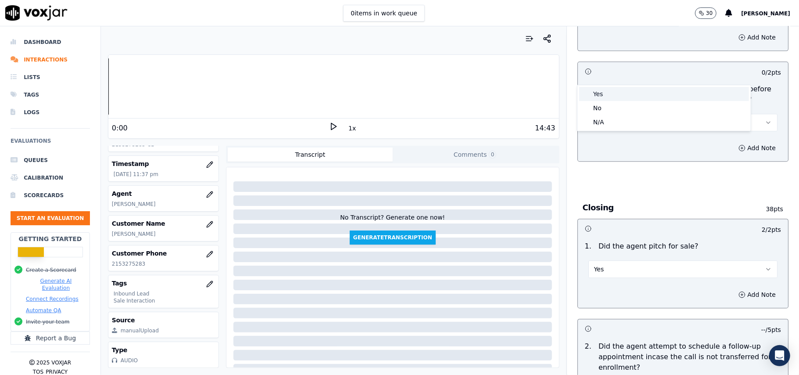
click at [627, 90] on div "Yes" at bounding box center [665, 94] width 170 height 14
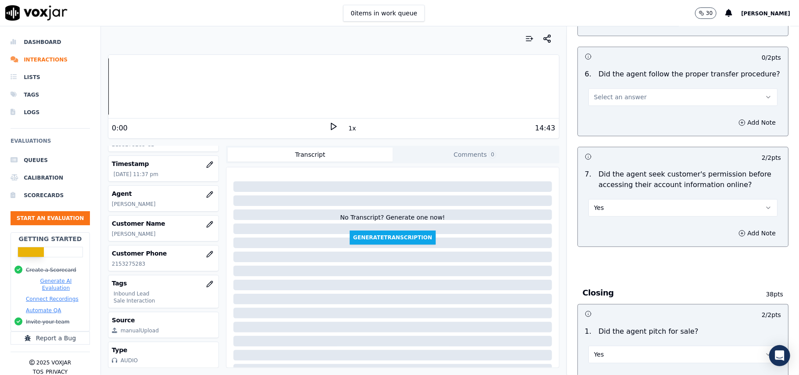
scroll to position [1462, 0]
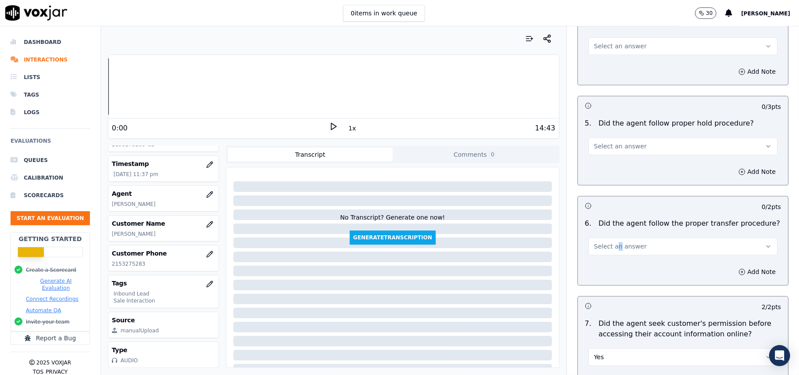
click at [606, 215] on div "6 . Did the agent follow the proper transfer procedure? Select an answer" at bounding box center [683, 237] width 210 height 44
click at [599, 242] on span "Select an answer" at bounding box center [620, 246] width 53 height 9
click at [582, 220] on div "Yes" at bounding box center [665, 217] width 170 height 14
click at [610, 137] on button "Select an answer" at bounding box center [683, 146] width 189 height 18
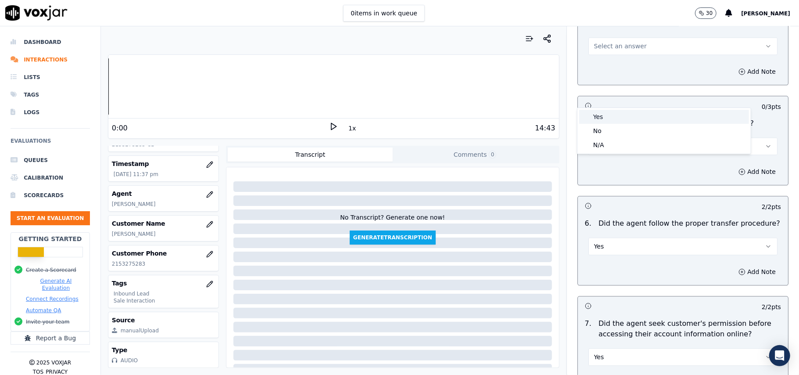
click at [602, 118] on div "Yes" at bounding box center [665, 117] width 170 height 14
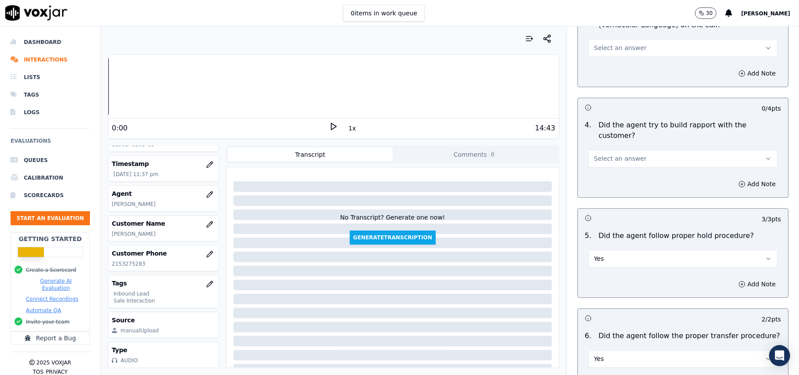
scroll to position [1286, 0]
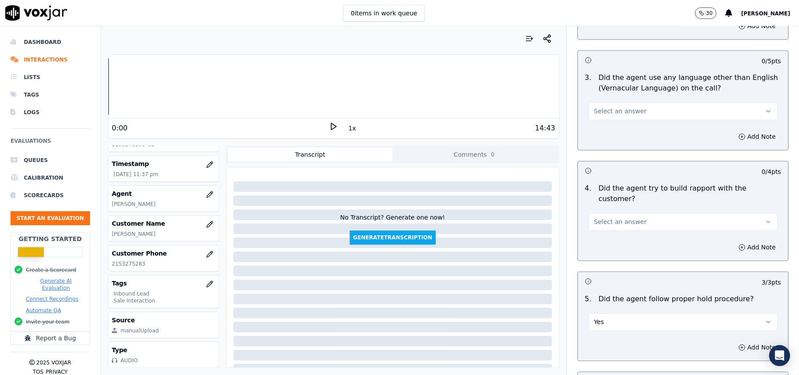
click at [623, 217] on span "Select an answer" at bounding box center [620, 221] width 53 height 9
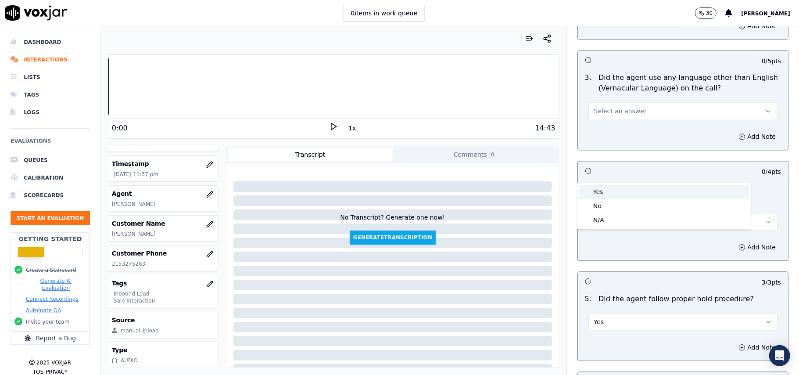
click at [620, 190] on div "Yes" at bounding box center [665, 192] width 170 height 14
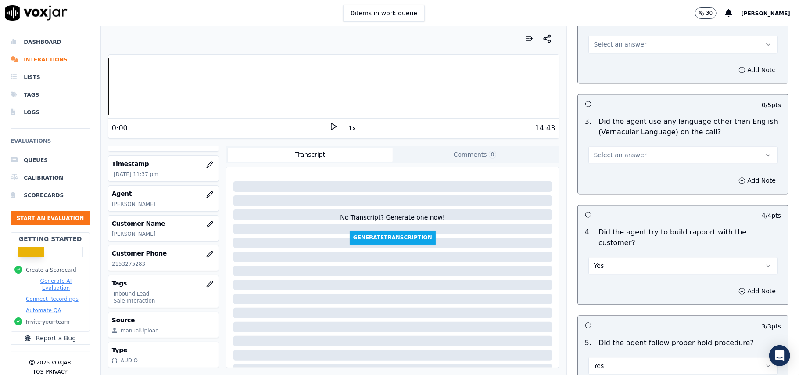
scroll to position [1170, 0]
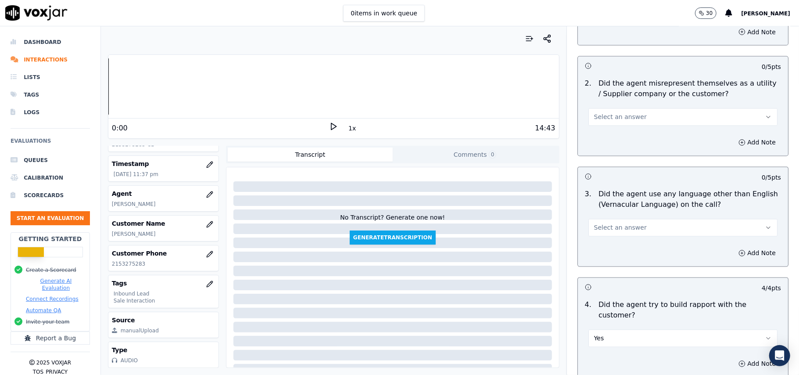
click at [624, 223] on span "Select an answer" at bounding box center [620, 227] width 53 height 9
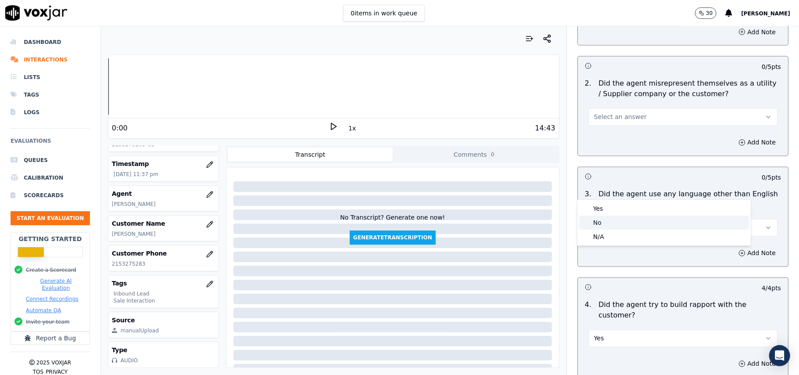
click at [610, 223] on div "No" at bounding box center [665, 223] width 170 height 14
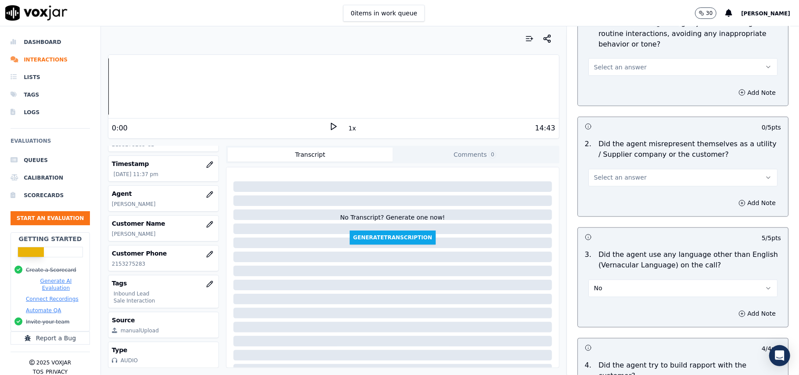
scroll to position [1052, 0]
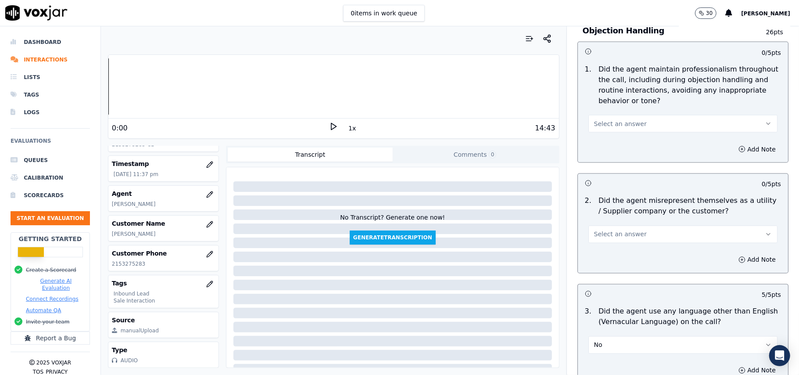
click at [618, 230] on span "Select an answer" at bounding box center [620, 234] width 53 height 9
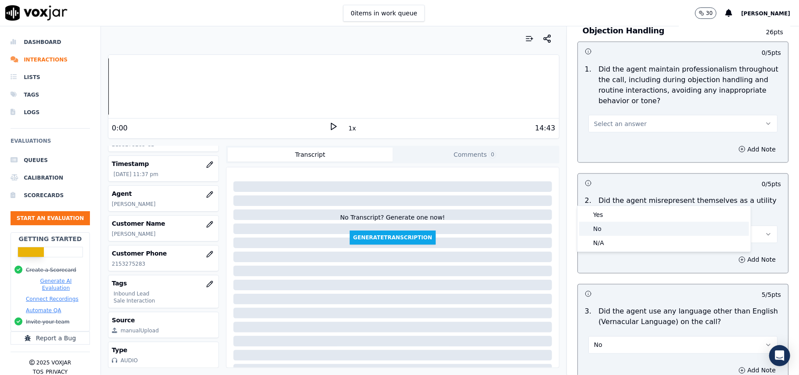
click at [610, 225] on div "No" at bounding box center [665, 229] width 170 height 14
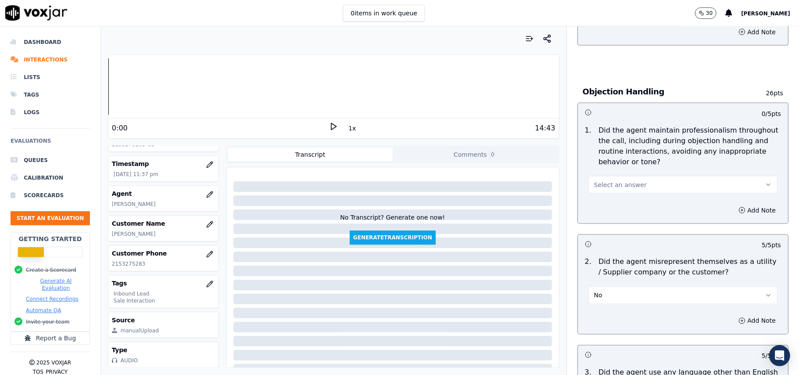
scroll to position [935, 0]
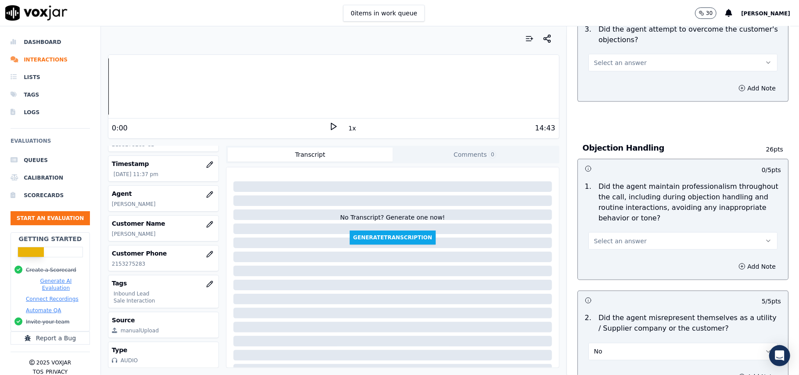
click at [632, 232] on button "Select an answer" at bounding box center [683, 241] width 189 height 18
drag, startPoint x: 613, startPoint y: 229, endPoint x: 616, endPoint y: 220, distance: 9.1
click at [613, 229] on div "No" at bounding box center [665, 235] width 170 height 14
click at [617, 232] on button "No" at bounding box center [683, 241] width 189 height 18
click at [609, 222] on div "Yes" at bounding box center [665, 221] width 170 height 14
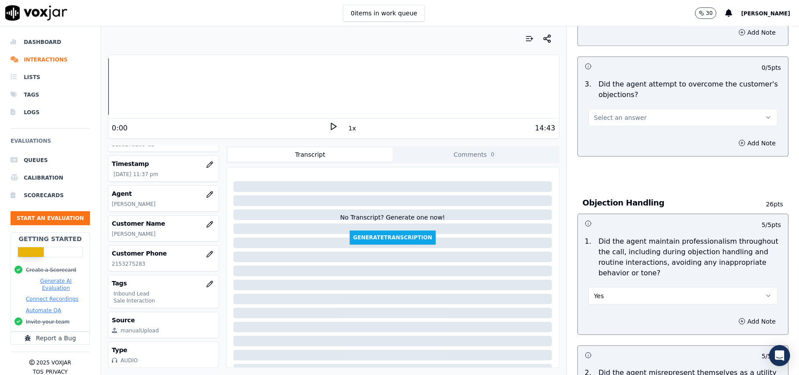
scroll to position [760, 0]
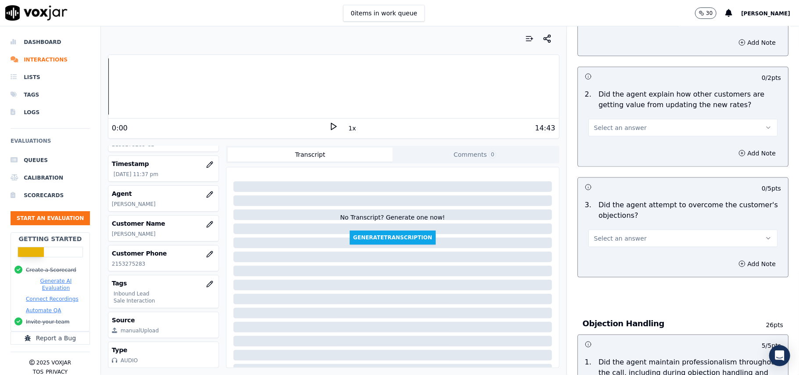
click at [609, 230] on button "Select an answer" at bounding box center [683, 239] width 189 height 18
click at [604, 218] on div "Yes" at bounding box center [665, 218] width 170 height 14
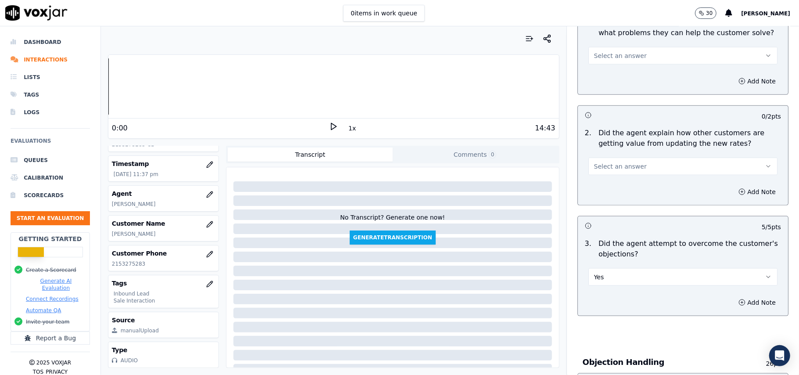
scroll to position [701, 0]
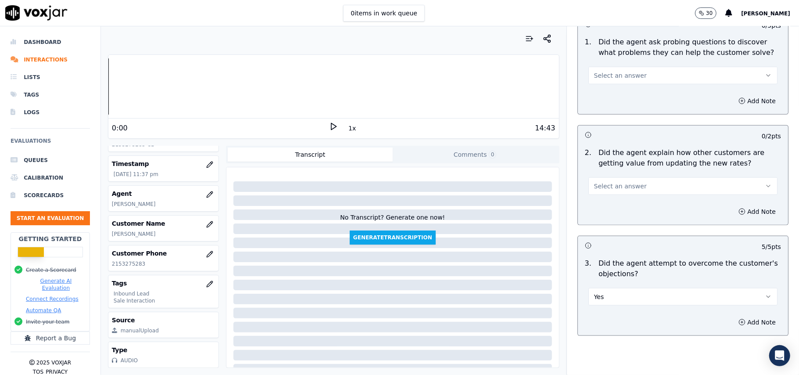
drag, startPoint x: 641, startPoint y: 139, endPoint x: 633, endPoint y: 155, distance: 17.7
click at [641, 177] on button "Select an answer" at bounding box center [683, 186] width 189 height 18
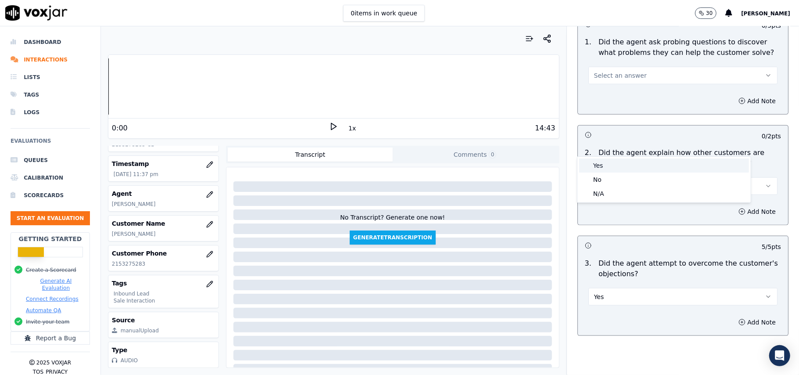
click at [624, 160] on div "Yes" at bounding box center [665, 165] width 170 height 14
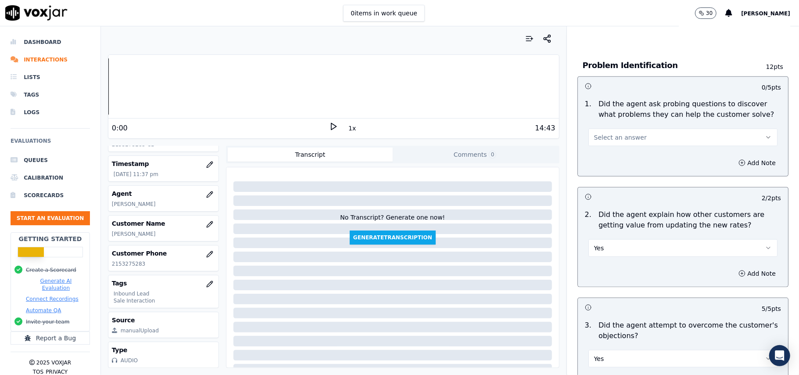
scroll to position [584, 0]
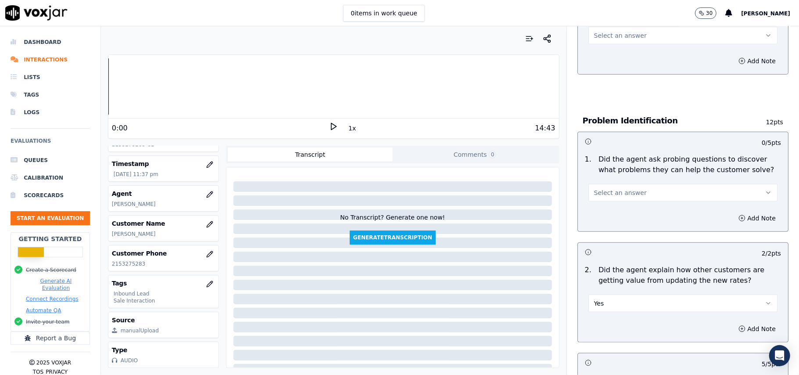
click at [610, 188] on span "Select an answer" at bounding box center [620, 192] width 53 height 9
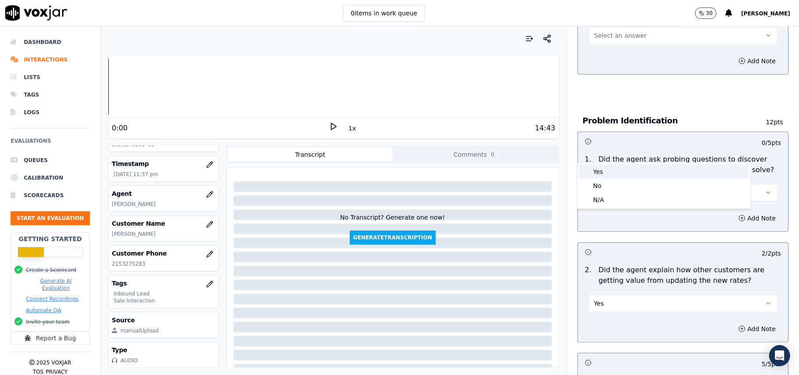
click at [605, 167] on div "Yes" at bounding box center [665, 172] width 170 height 14
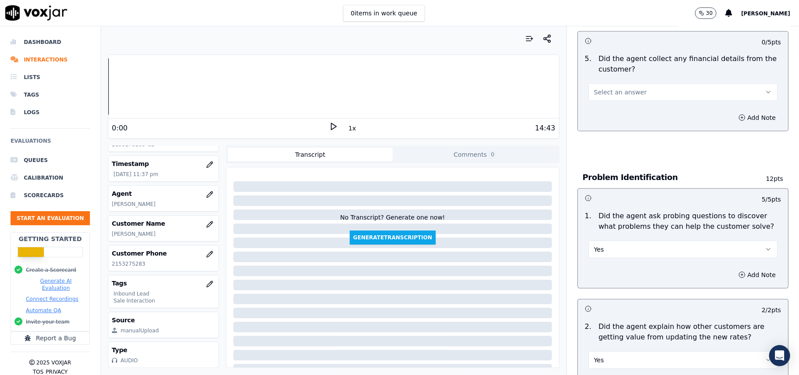
scroll to position [408, 0]
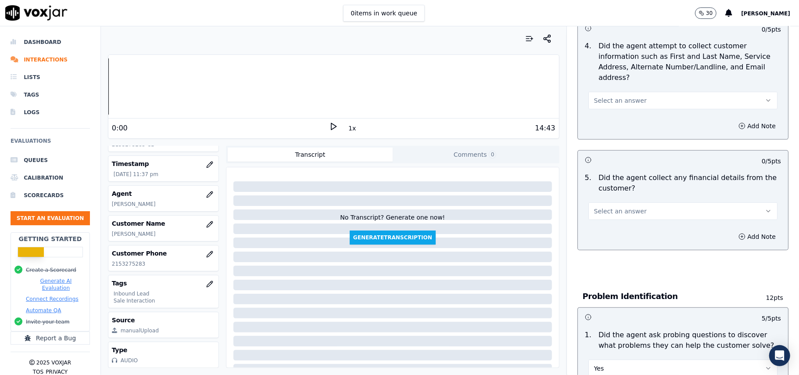
click at [616, 207] on span "Select an answer" at bounding box center [620, 211] width 53 height 9
click at [596, 200] on div "No" at bounding box center [665, 204] width 170 height 14
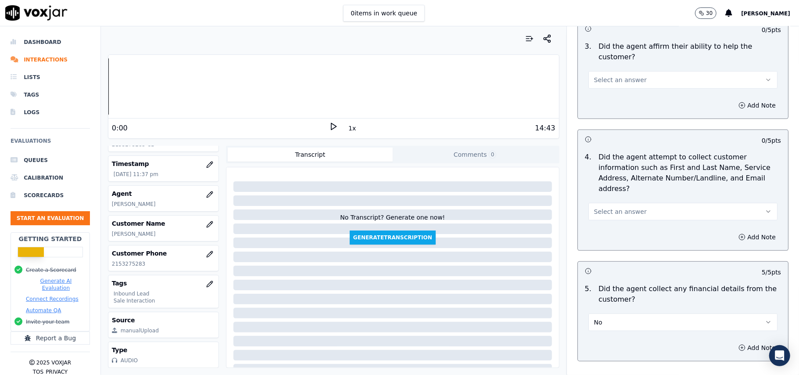
scroll to position [233, 0]
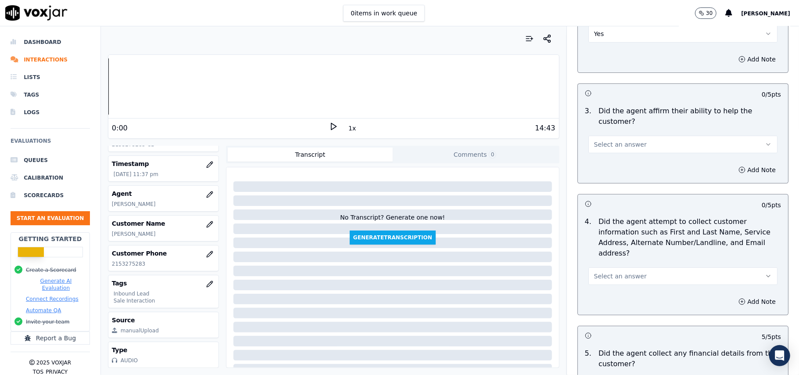
click at [598, 267] on button "Select an answer" at bounding box center [683, 276] width 189 height 18
click at [588, 256] on span at bounding box center [586, 255] width 6 height 6
click at [631, 136] on button "Select an answer" at bounding box center [683, 145] width 189 height 18
click at [608, 129] on div "Yes" at bounding box center [665, 133] width 170 height 14
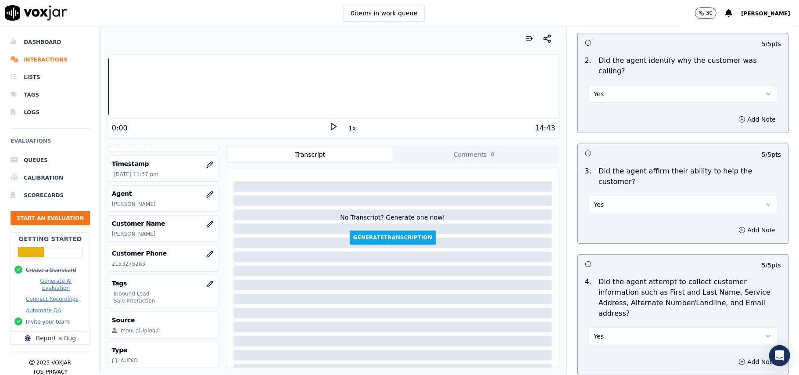
scroll to position [116, 0]
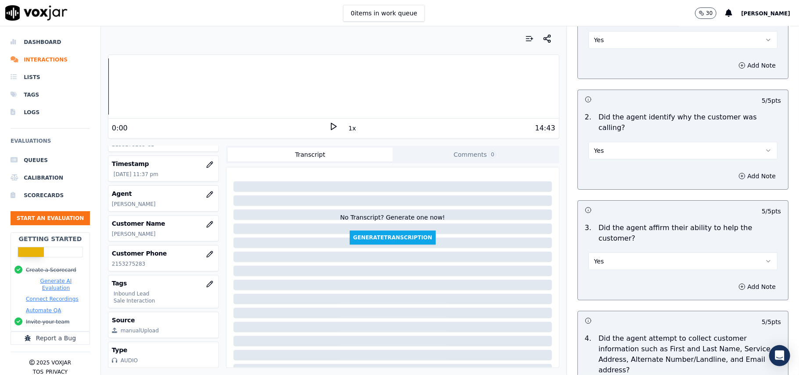
click at [629, 142] on button "Yes" at bounding box center [683, 151] width 189 height 18
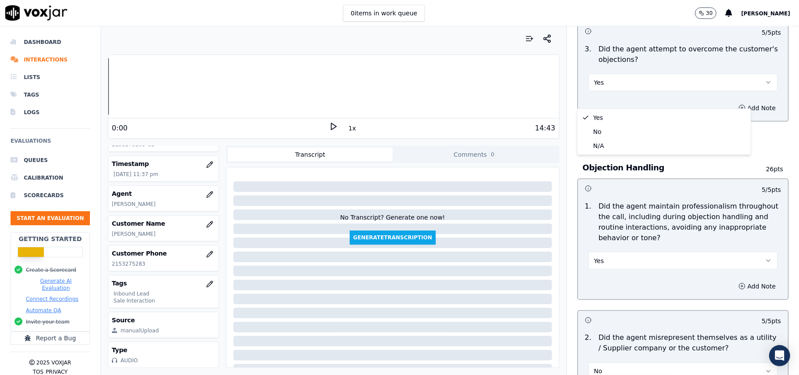
scroll to position [2457, 0]
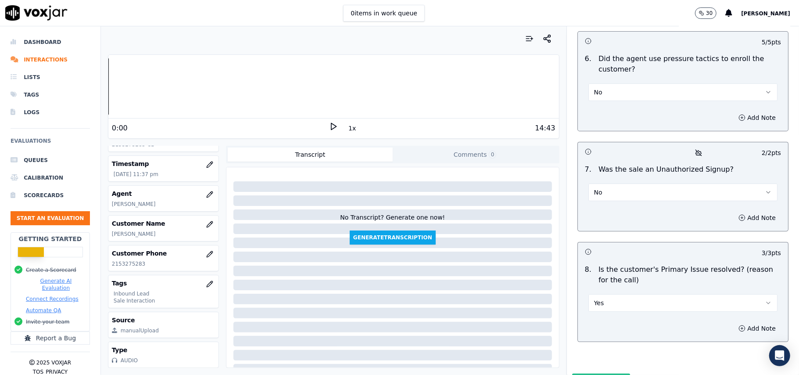
click at [587, 374] on button "Submit Scores" at bounding box center [602, 382] width 58 height 16
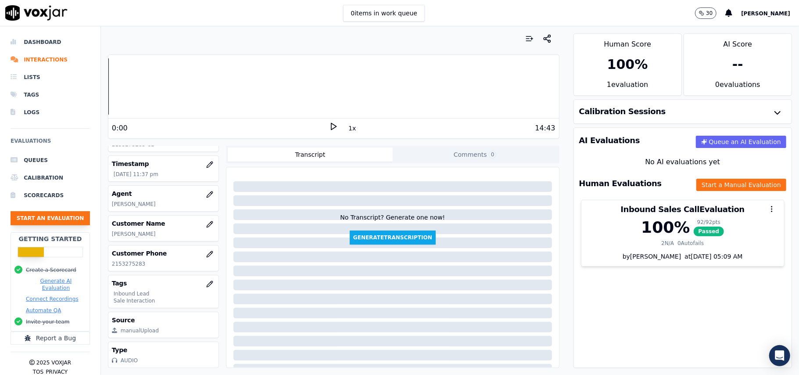
click at [44, 212] on button "Start an Evaluation" at bounding box center [50, 218] width 79 height 14
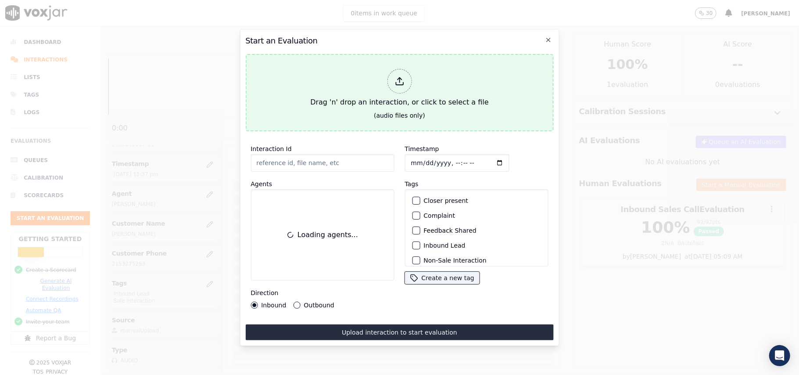
click at [394, 74] on div at bounding box center [399, 81] width 25 height 25
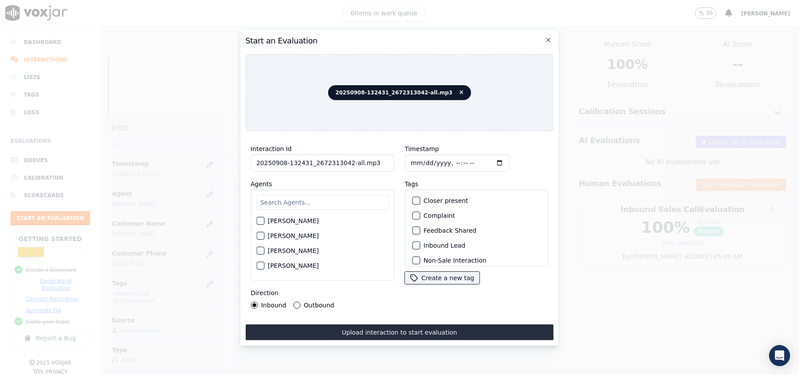
drag, startPoint x: 368, startPoint y: 159, endPoint x: 345, endPoint y: 163, distance: 23.7
click at [345, 163] on input "20250908-132431_2672313042-all.mp3" at bounding box center [323, 163] width 144 height 18
type input "20250908-132431_2672313042-C1"
click at [420, 159] on input "Timestamp" at bounding box center [457, 163] width 104 height 18
type input "[DATE]T23:39"
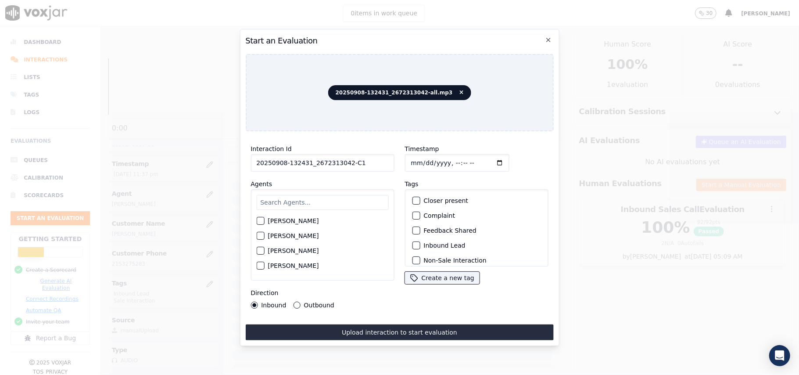
click at [334, 204] on input "text" at bounding box center [322, 202] width 132 height 15
type input "mark"
click at [262, 222] on div "button" at bounding box center [260, 223] width 6 height 6
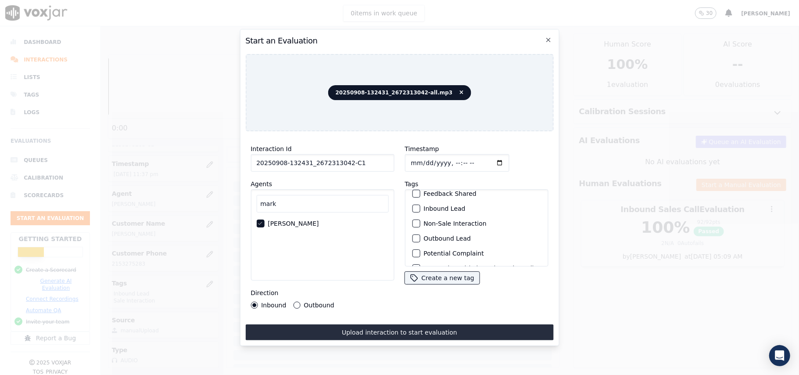
scroll to position [76, 0]
click at [413, 252] on div "button" at bounding box center [416, 255] width 6 height 6
click at [417, 203] on div "Outbound Lead" at bounding box center [477, 210] width 136 height 15
click at [413, 207] on div "button" at bounding box center [416, 210] width 6 height 6
click at [295, 302] on button "Outbound" at bounding box center [296, 305] width 7 height 7
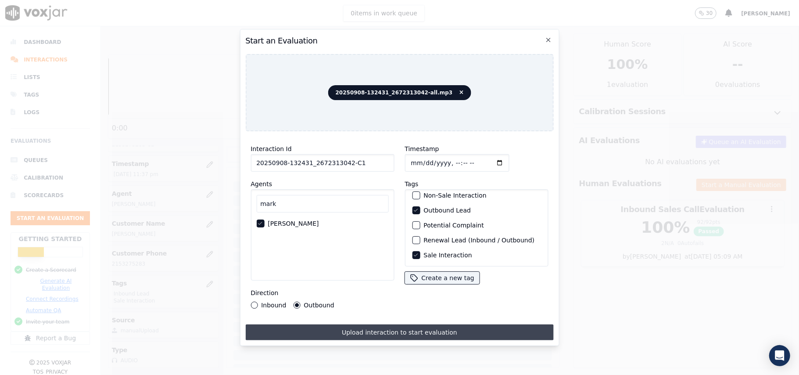
click at [328, 335] on button "Upload interaction to start evaluation" at bounding box center [399, 332] width 308 height 16
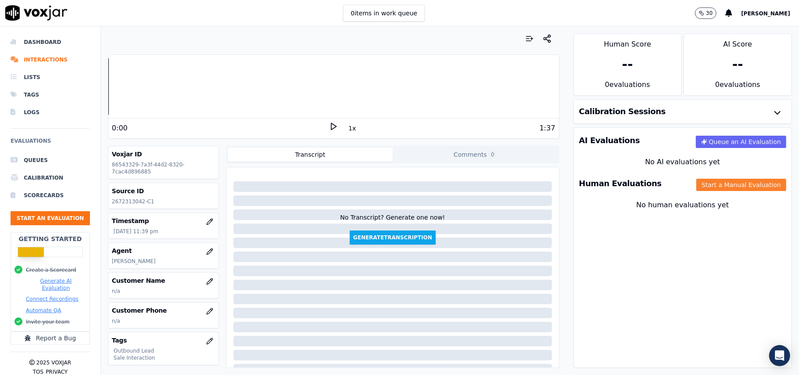
click at [697, 190] on button "Start a Manual Evaluation" at bounding box center [742, 185] width 90 height 12
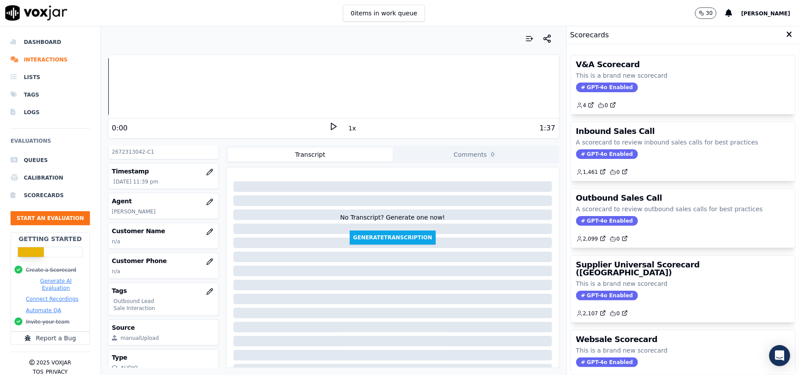
scroll to position [86, 0]
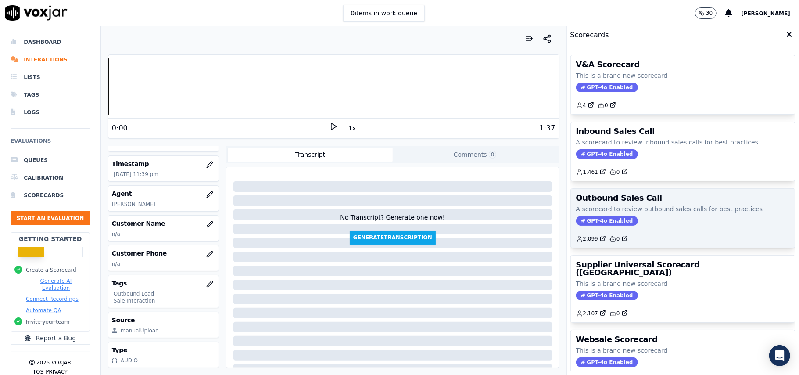
click at [592, 222] on span "GPT-4o Enabled" at bounding box center [607, 221] width 62 height 10
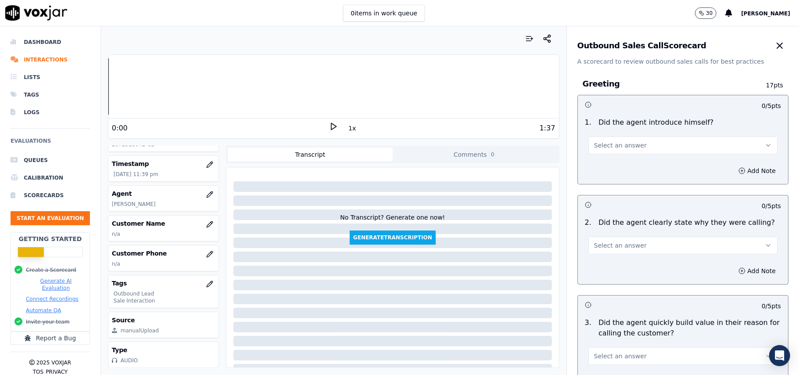
scroll to position [626, 0]
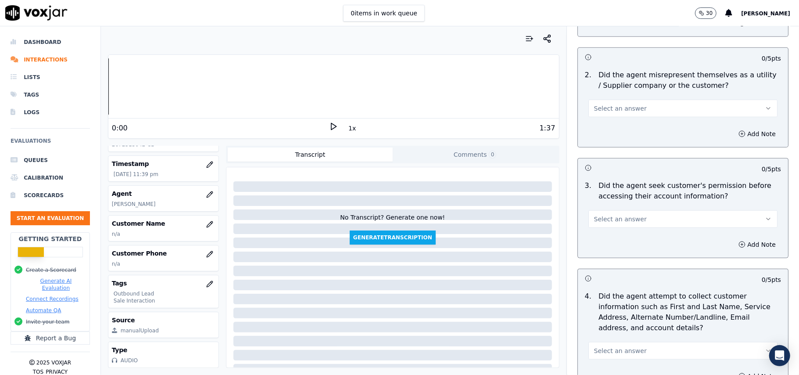
click at [648, 223] on button "Select an answer" at bounding box center [683, 219] width 189 height 18
drag, startPoint x: 601, startPoint y: 259, endPoint x: 688, endPoint y: 261, distance: 86.5
click at [601, 259] on div "No" at bounding box center [665, 255] width 170 height 14
click at [734, 246] on button "Add Note" at bounding box center [758, 244] width 48 height 12
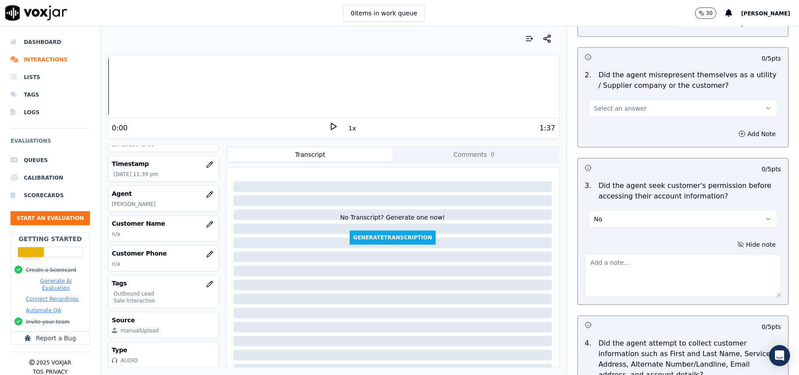
click at [615, 268] on textarea at bounding box center [683, 275] width 196 height 43
paste textarea "@2:37 - The agent did not take permission from the customer before accessing th…"
type textarea "@2:37 - The agent did not take permission from the customer before accessing th…"
click at [144, 230] on p "n/a" at bounding box center [163, 233] width 103 height 7
click at [206, 221] on icon "button" at bounding box center [209, 224] width 7 height 7
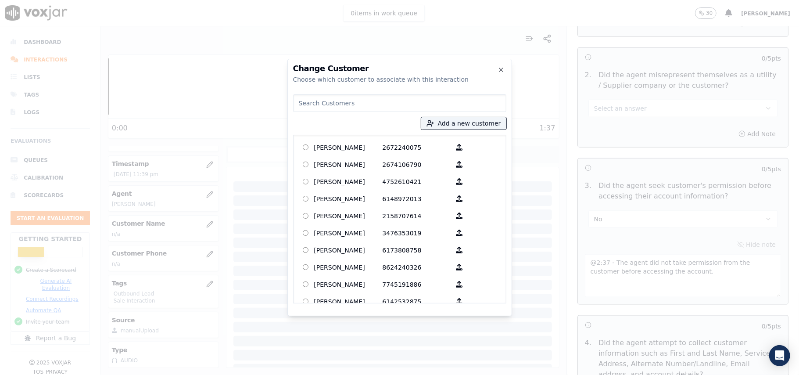
paste input "[PERSON_NAME]"
click at [299, 102] on input "[PERSON_NAME]" at bounding box center [399, 103] width 213 height 18
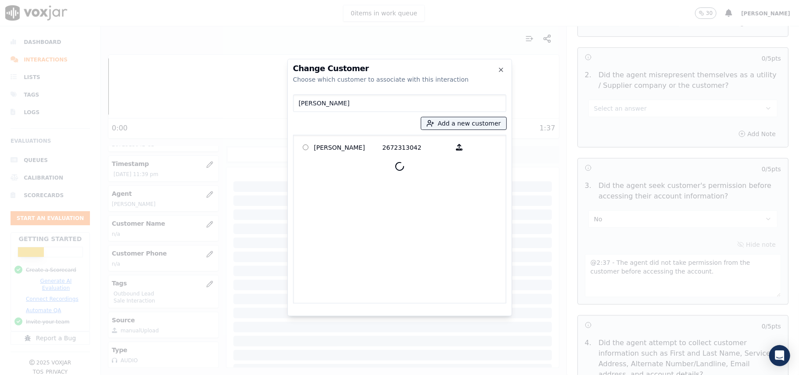
type input "[PERSON_NAME]"
click at [313, 148] on p at bounding box center [305, 147] width 17 height 14
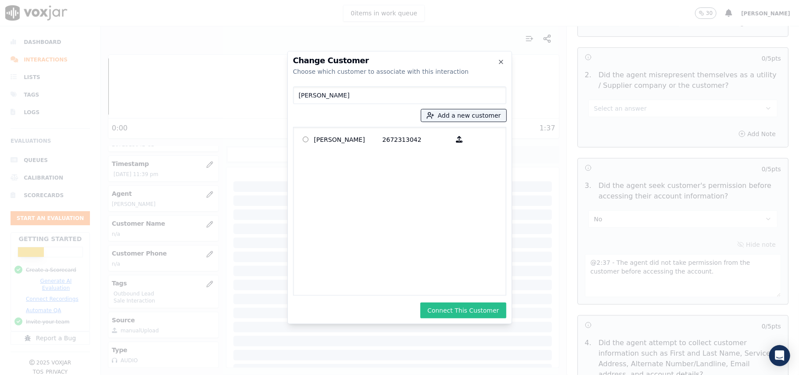
click at [475, 312] on button "Connect This Customer" at bounding box center [464, 310] width 86 height 16
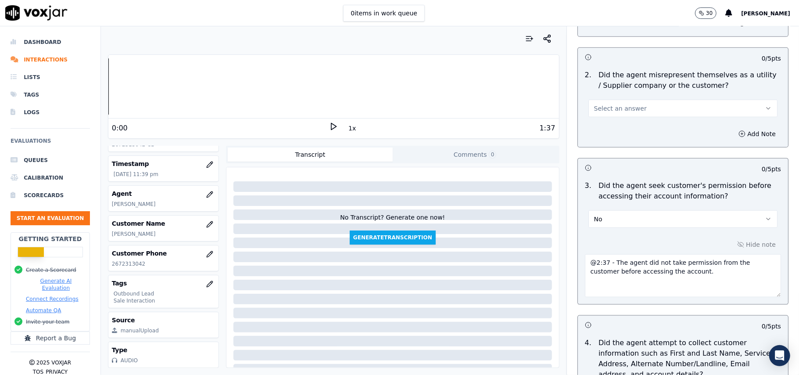
click at [626, 105] on span "Select an answer" at bounding box center [620, 108] width 53 height 9
click at [609, 145] on div "No" at bounding box center [665, 144] width 170 height 14
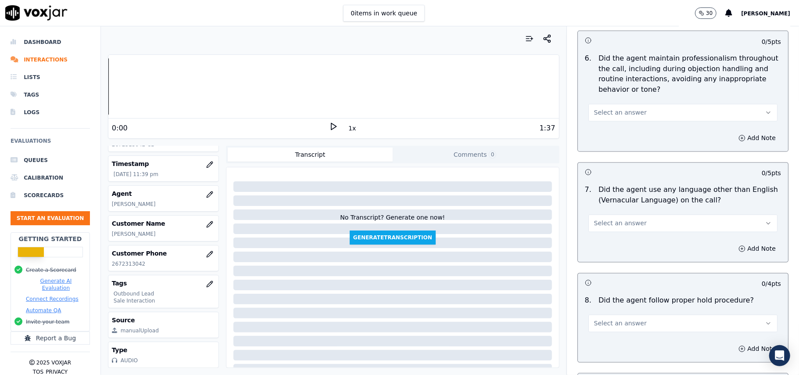
scroll to position [2236, 0]
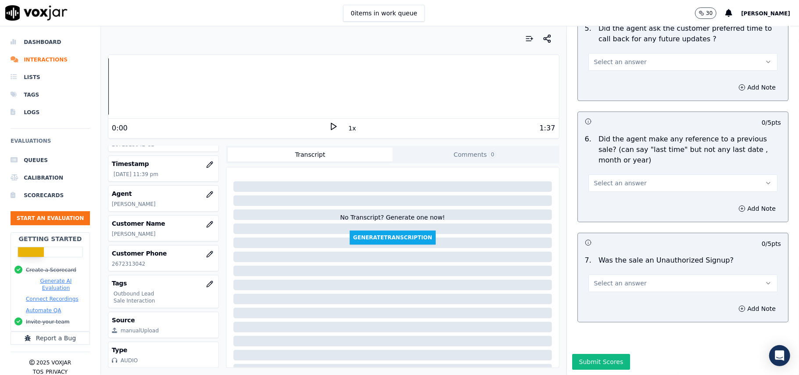
click at [609, 279] on span "Select an answer" at bounding box center [620, 283] width 53 height 9
click at [610, 274] on div "Yes" at bounding box center [665, 277] width 170 height 14
click at [616, 174] on button "Select an answer" at bounding box center [683, 183] width 189 height 18
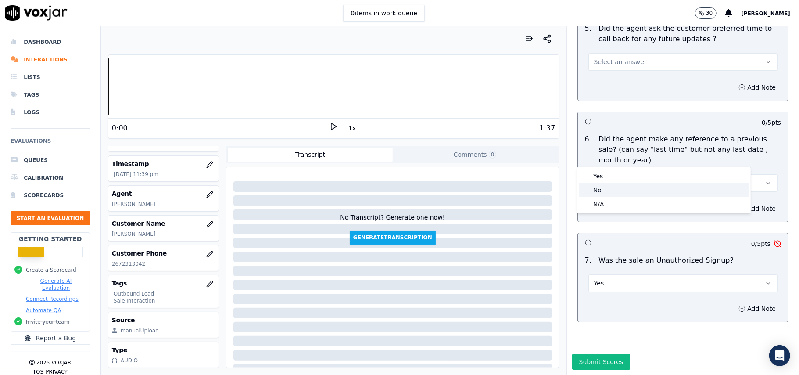
click at [608, 185] on div "No" at bounding box center [665, 190] width 170 height 14
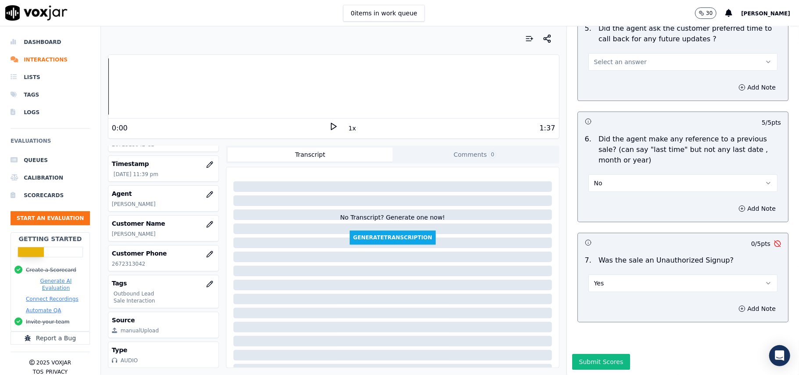
click at [615, 274] on button "Yes" at bounding box center [683, 283] width 189 height 18
click at [606, 285] on div "No" at bounding box center [665, 291] width 170 height 14
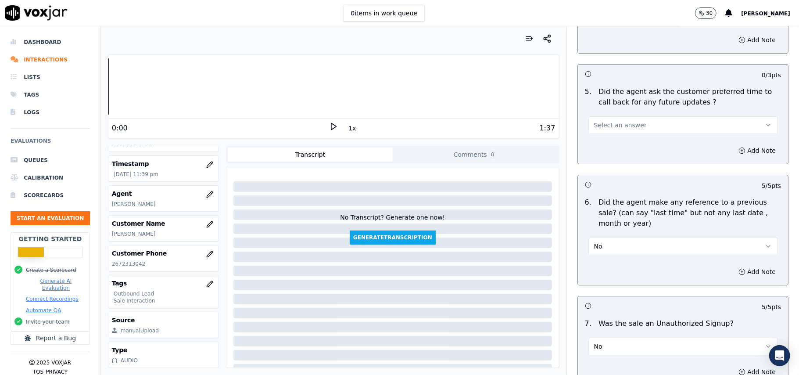
scroll to position [2061, 0]
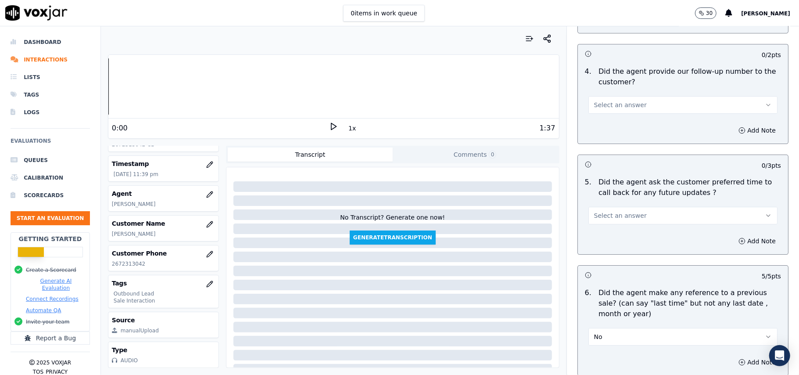
click at [614, 207] on button "Select an answer" at bounding box center [683, 216] width 189 height 18
click at [615, 225] on div "Yes" at bounding box center [665, 230] width 170 height 14
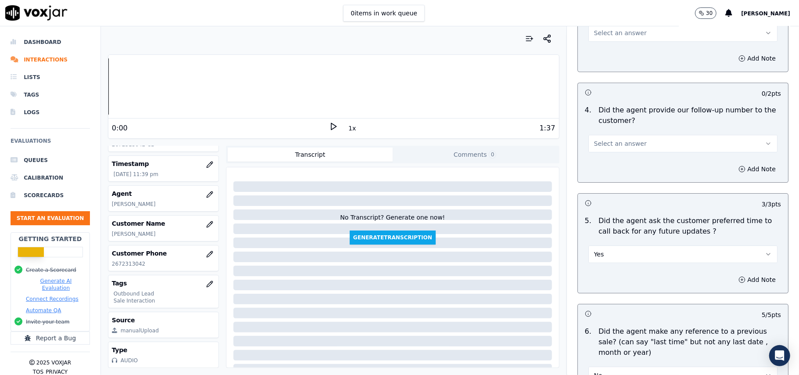
scroll to position [2002, 0]
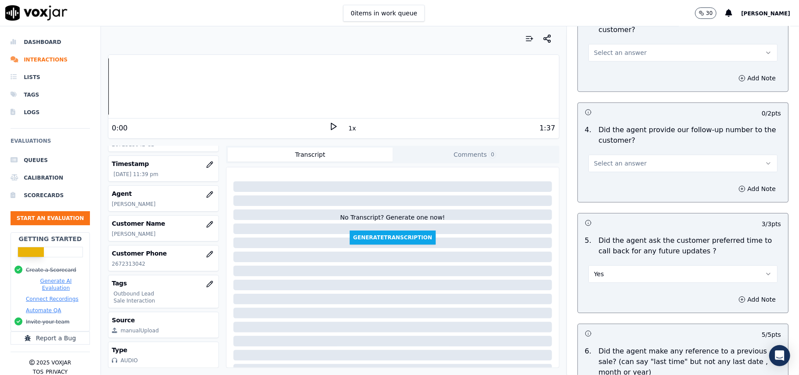
click at [620, 161] on span "Select an answer" at bounding box center [620, 163] width 53 height 9
click at [610, 176] on div "Yes" at bounding box center [665, 178] width 170 height 14
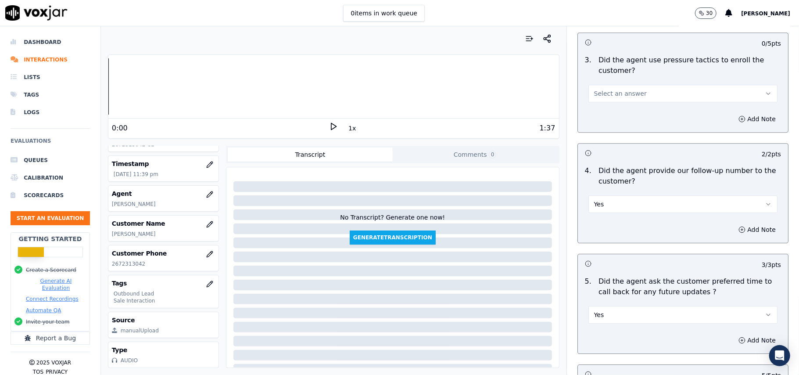
scroll to position [1885, 0]
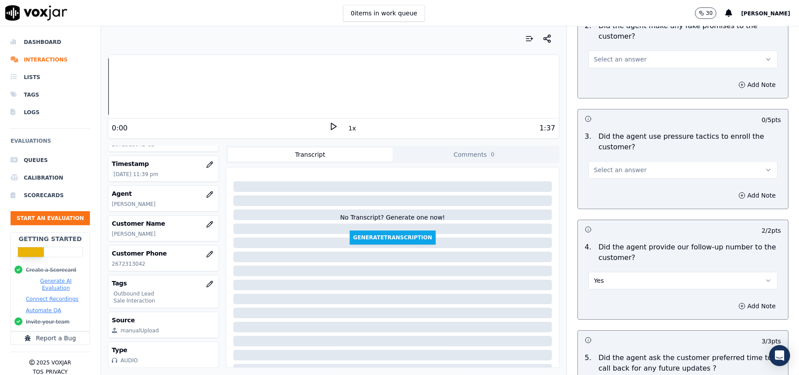
click at [616, 168] on span "Select an answer" at bounding box center [620, 170] width 53 height 9
click at [610, 194] on div "No" at bounding box center [665, 198] width 170 height 14
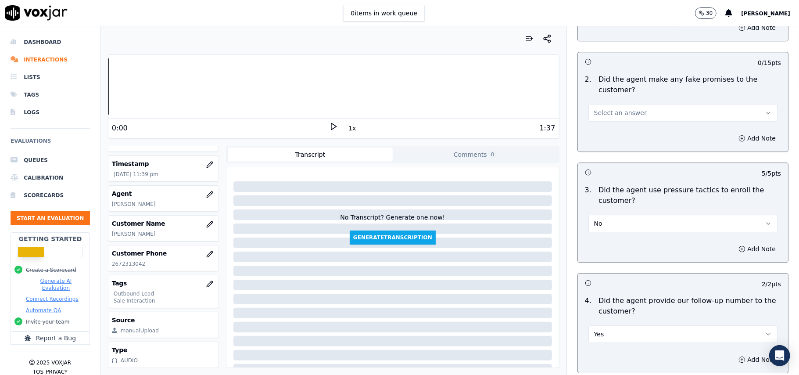
scroll to position [1710, 0]
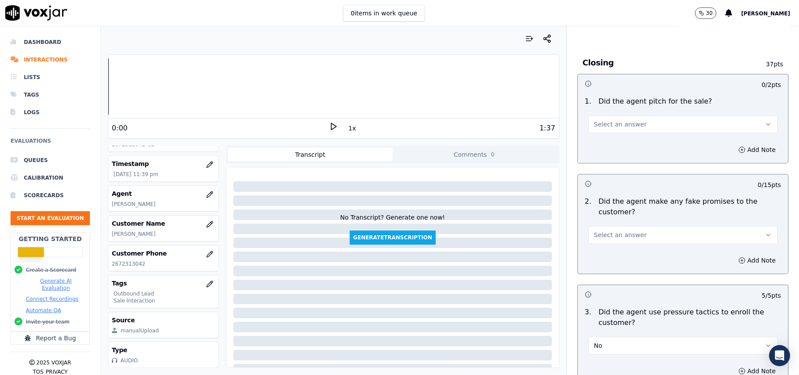
click at [608, 230] on span "Select an answer" at bounding box center [620, 234] width 53 height 9
click at [601, 260] on div "No" at bounding box center [665, 263] width 170 height 14
click at [604, 121] on span "Select an answer" at bounding box center [620, 124] width 53 height 9
click at [596, 141] on div "Yes" at bounding box center [665, 138] width 170 height 14
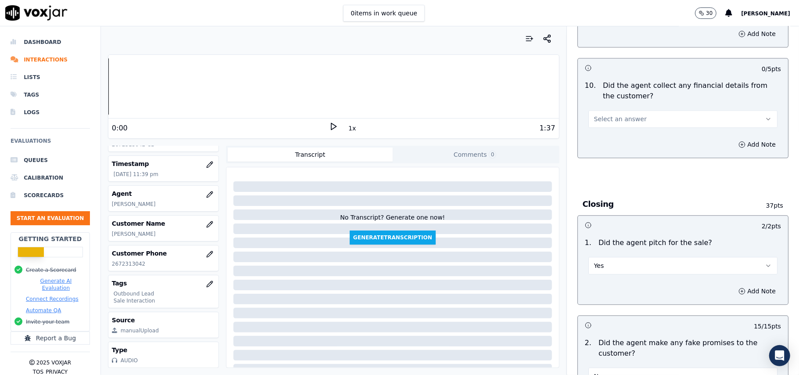
scroll to position [1417, 0]
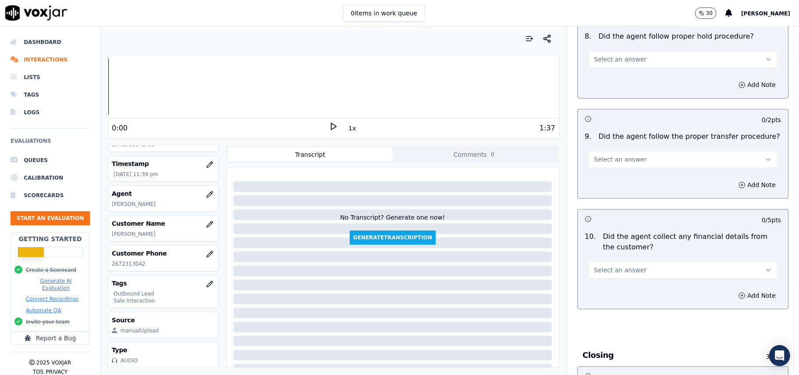
click at [619, 266] on span "Select an answer" at bounding box center [620, 270] width 53 height 9
click at [604, 294] on div "No" at bounding box center [665, 298] width 170 height 14
click at [645, 157] on button "Select an answer" at bounding box center [683, 160] width 189 height 18
click at [641, 172] on div "Yes" at bounding box center [665, 173] width 170 height 14
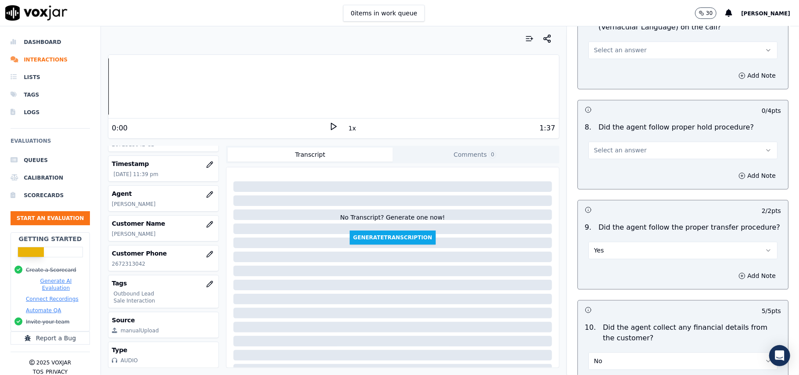
scroll to position [1242, 0]
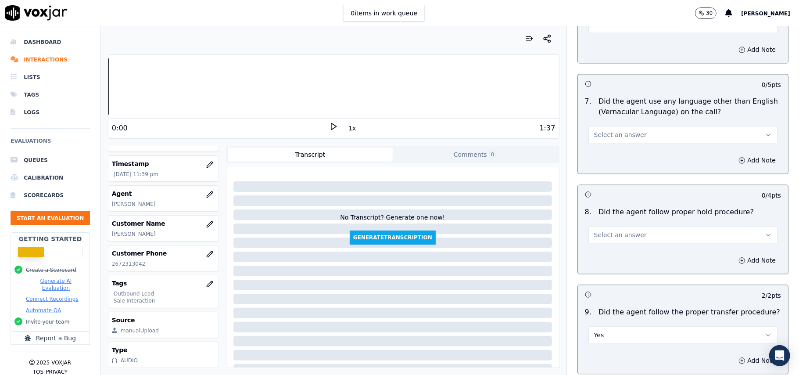
click at [610, 230] on span "Select an answer" at bounding box center [620, 234] width 53 height 9
click at [599, 246] on div "Yes" at bounding box center [665, 248] width 170 height 14
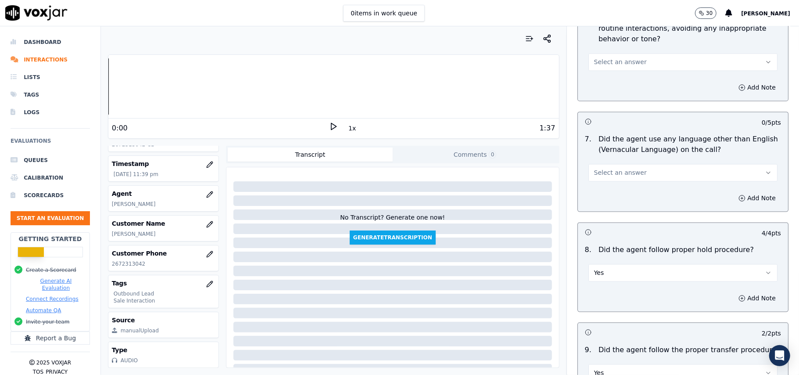
scroll to position [1183, 0]
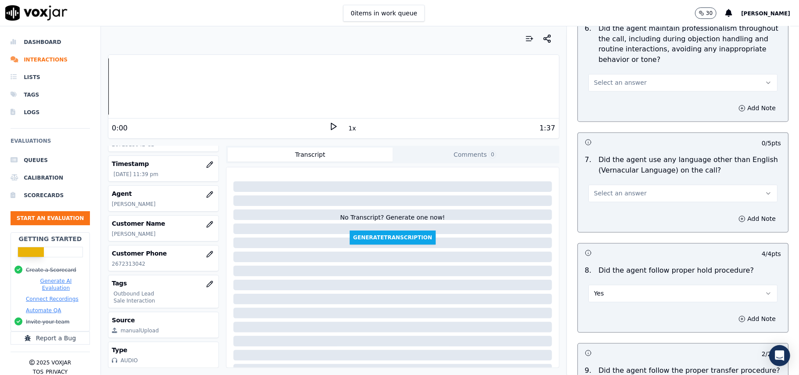
click at [606, 191] on button "Select an answer" at bounding box center [683, 194] width 189 height 18
click at [601, 222] on div "No" at bounding box center [665, 220] width 170 height 14
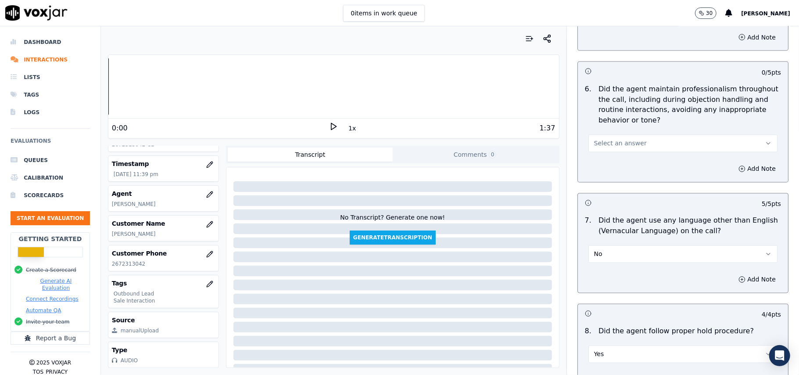
scroll to position [1066, 0]
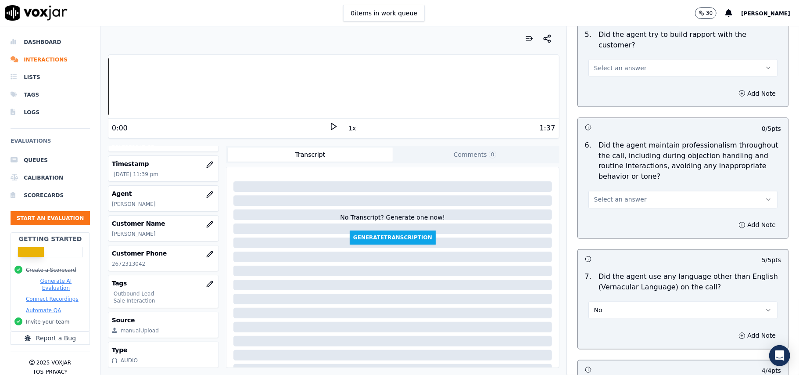
click at [623, 195] on span "Select an answer" at bounding box center [620, 199] width 53 height 9
click at [605, 218] on div "Yes" at bounding box center [665, 212] width 170 height 14
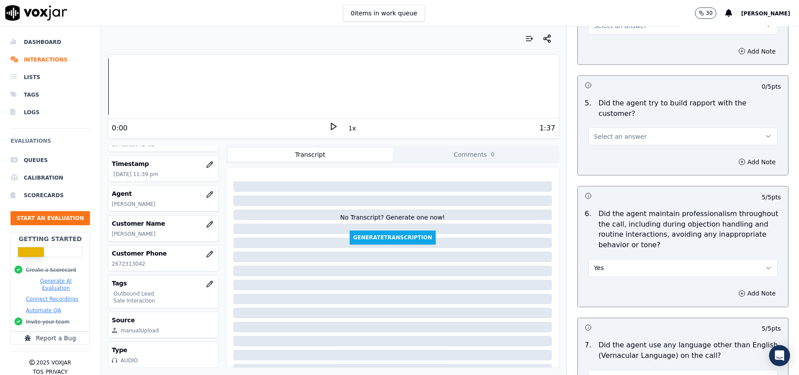
scroll to position [890, 0]
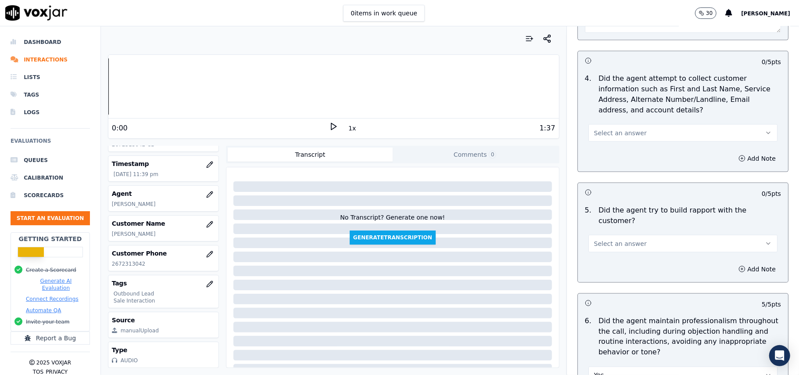
drag, startPoint x: 614, startPoint y: 234, endPoint x: 613, endPoint y: 243, distance: 9.7
click at [614, 239] on span "Select an answer" at bounding box center [620, 243] width 53 height 9
click at [612, 249] on div "Yes" at bounding box center [665, 256] width 170 height 14
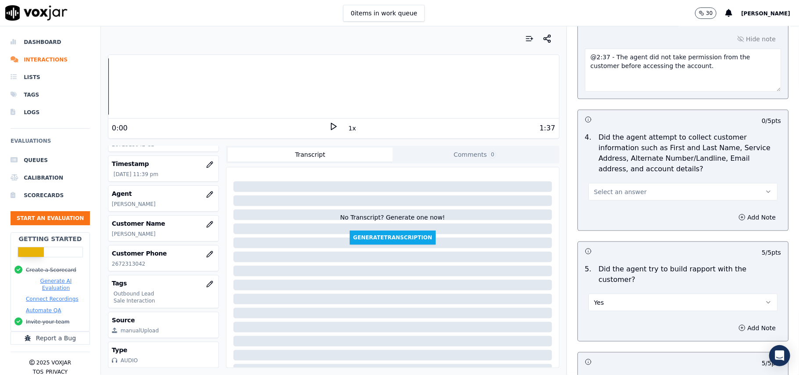
click at [621, 191] on span "Select an answer" at bounding box center [620, 191] width 53 height 9
click at [612, 231] on div "No" at bounding box center [665, 228] width 170 height 14
click at [608, 192] on button "No" at bounding box center [683, 192] width 189 height 18
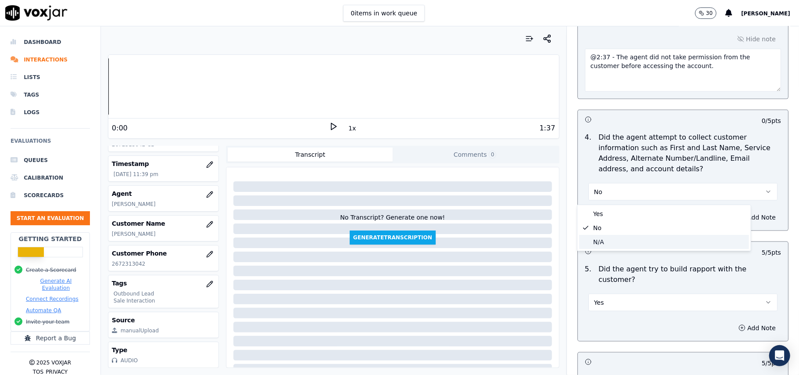
click at [592, 239] on div "N/A" at bounding box center [665, 242] width 170 height 14
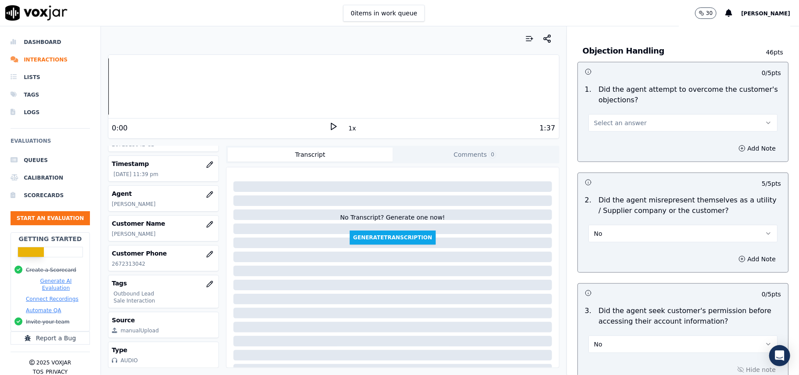
scroll to position [480, 0]
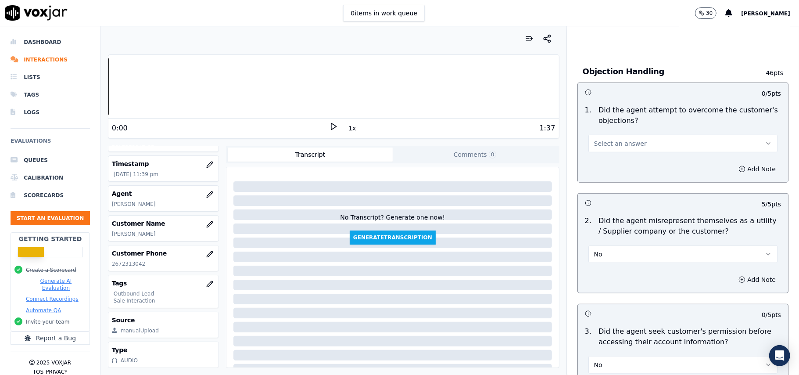
click at [627, 147] on span "Select an answer" at bounding box center [620, 143] width 53 height 9
click at [618, 167] on div "Yes" at bounding box center [665, 165] width 170 height 14
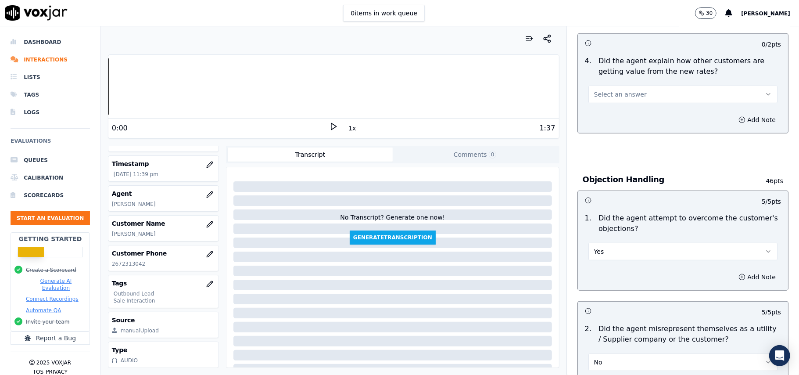
scroll to position [246, 0]
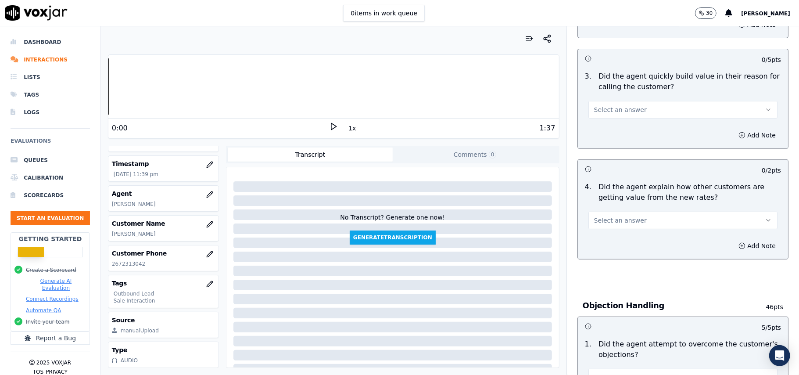
drag, startPoint x: 617, startPoint y: 211, endPoint x: 603, endPoint y: 239, distance: 31.0
click at [617, 210] on div "Select an answer" at bounding box center [683, 216] width 203 height 26
drag, startPoint x: 611, startPoint y: 214, endPoint x: 609, endPoint y: 225, distance: 11.1
click at [612, 214] on button "Select an answer" at bounding box center [683, 221] width 189 height 18
click at [594, 243] on div "Yes" at bounding box center [665, 241] width 170 height 14
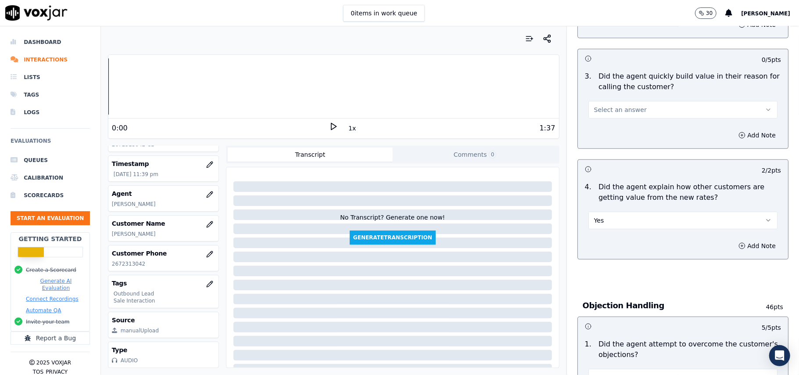
click at [610, 108] on span "Select an answer" at bounding box center [620, 109] width 53 height 9
click at [609, 127] on div "Yes" at bounding box center [665, 130] width 170 height 14
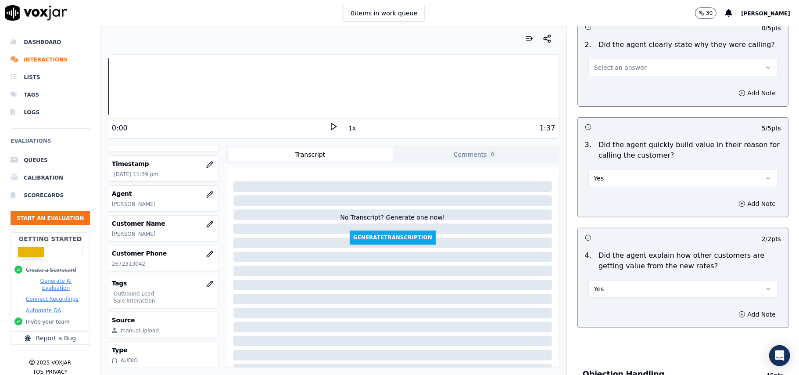
scroll to position [71, 0]
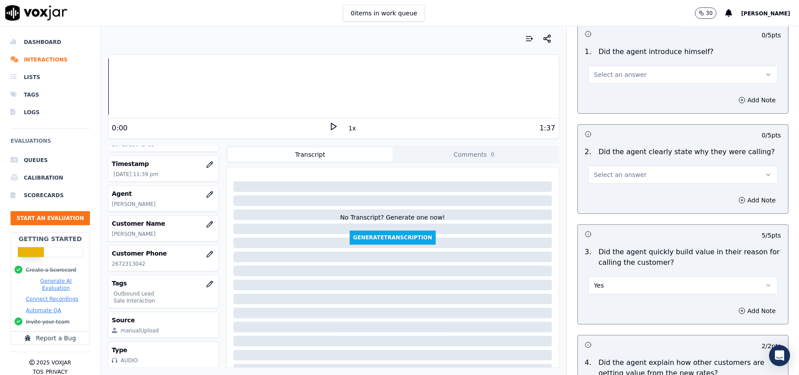
click at [620, 180] on button "Select an answer" at bounding box center [683, 175] width 189 height 18
click at [610, 197] on div "Yes" at bounding box center [665, 195] width 170 height 14
click at [599, 76] on span "Select an answer" at bounding box center [620, 74] width 53 height 9
click at [598, 93] on div "Yes" at bounding box center [665, 94] width 170 height 14
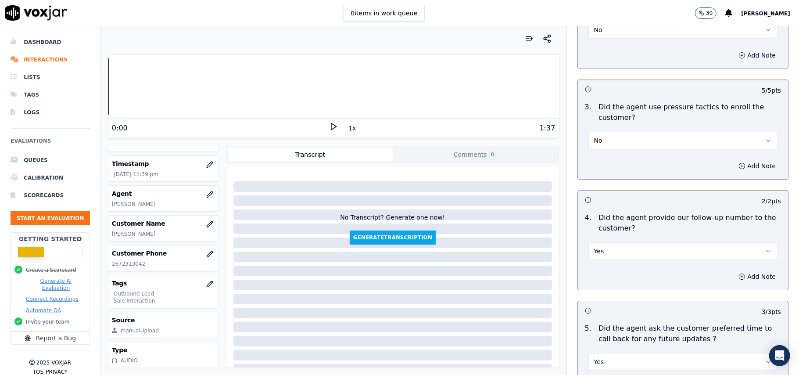
scroll to position [2236, 0]
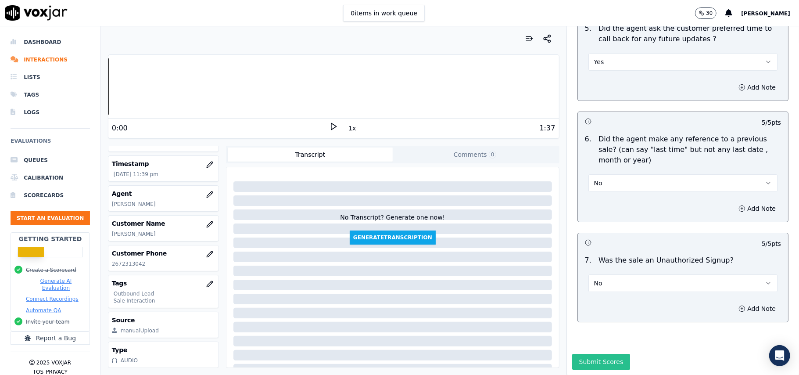
click at [586, 354] on button "Submit Scores" at bounding box center [602, 362] width 58 height 16
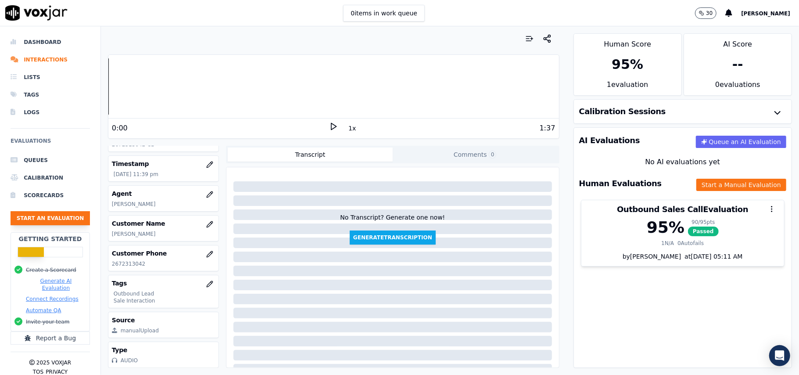
click at [54, 216] on button "Start an Evaluation" at bounding box center [50, 218] width 79 height 14
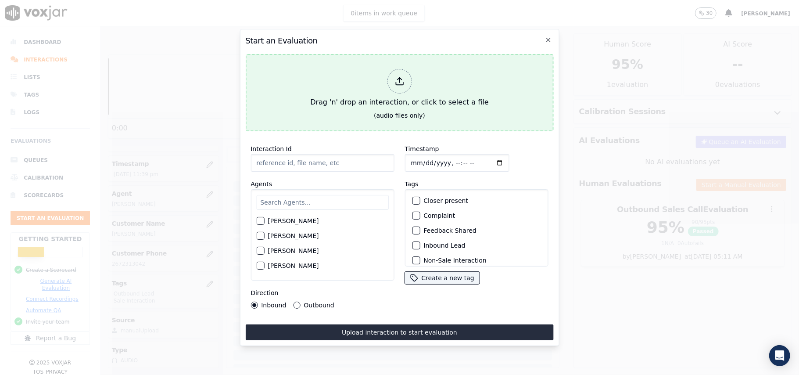
click at [401, 78] on icon at bounding box center [400, 81] width 10 height 10
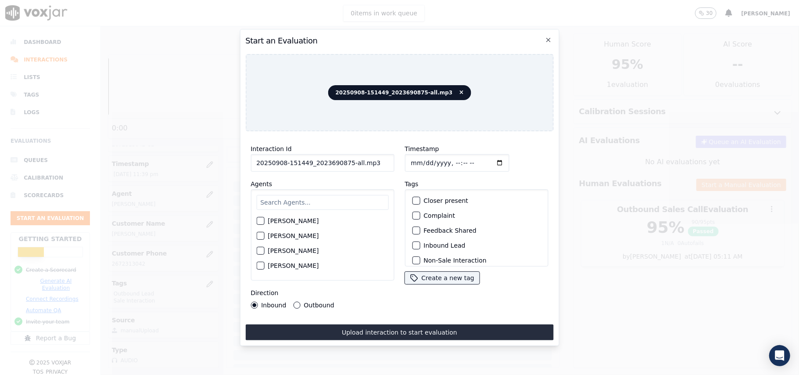
drag, startPoint x: 364, startPoint y: 158, endPoint x: 344, endPoint y: 162, distance: 19.6
click at [344, 162] on input "20250908-151449_2023690875-all.mp3" at bounding box center [323, 163] width 144 height 18
type input "20250908-151449_2023690875-C1"
click at [420, 160] on input "Timestamp" at bounding box center [457, 163] width 104 height 18
type input "[DATE]T23:41"
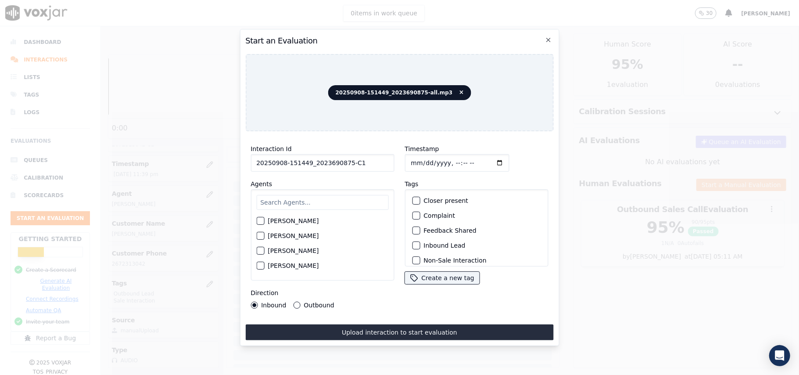
click at [343, 195] on input "text" at bounding box center [322, 202] width 132 height 15
type input "geo"
click at [261, 220] on div "button" at bounding box center [260, 223] width 6 height 6
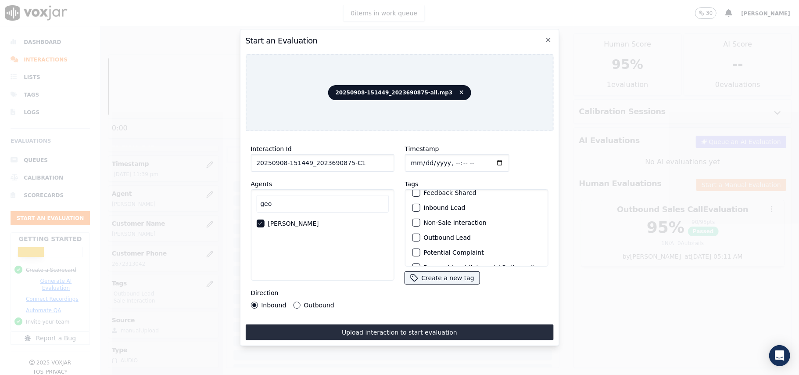
scroll to position [58, 0]
click at [414, 216] on div "button" at bounding box center [416, 217] width 6 height 6
click at [412, 251] on button "Sale Interaction" at bounding box center [416, 255] width 8 height 8
click at [294, 302] on button "Outbound" at bounding box center [296, 305] width 7 height 7
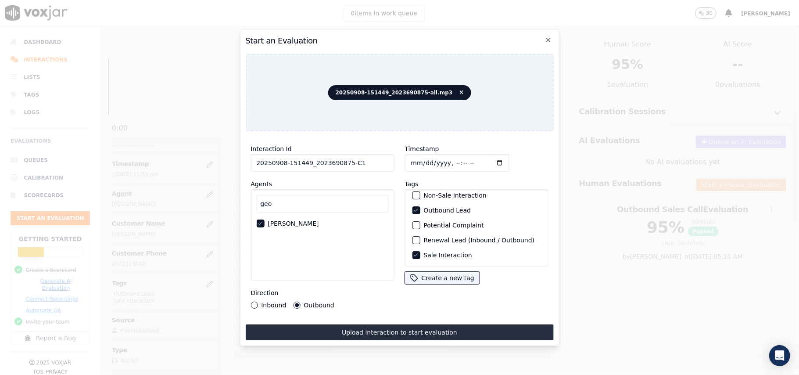
drag, startPoint x: 343, startPoint y: 323, endPoint x: 273, endPoint y: 270, distance: 88.3
click at [344, 324] on button "Upload interaction to start evaluation" at bounding box center [399, 332] width 308 height 16
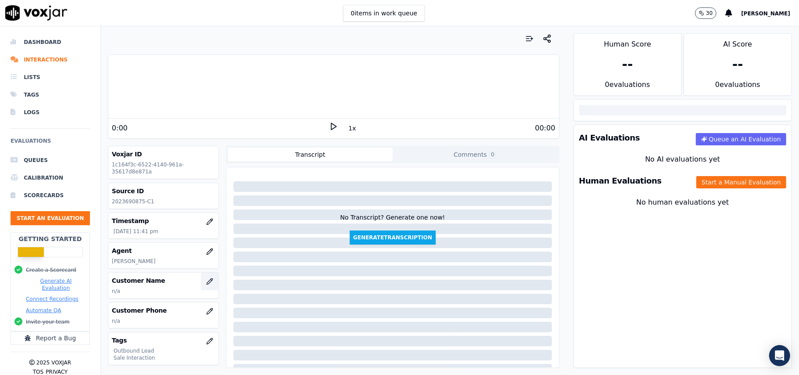
click at [201, 290] on button "button" at bounding box center [210, 282] width 18 height 18
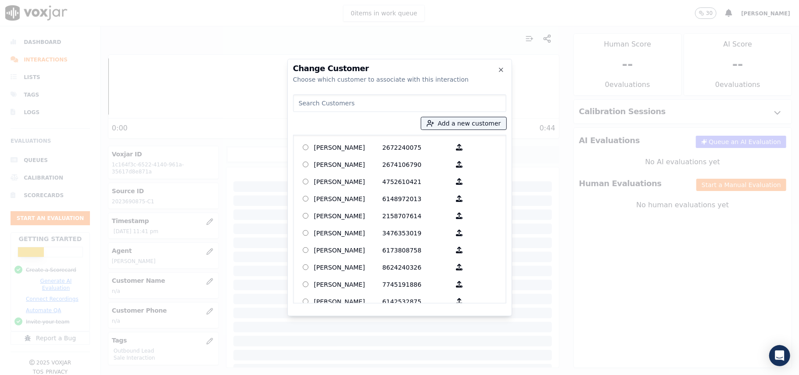
paste input "[PERSON_NAME]"
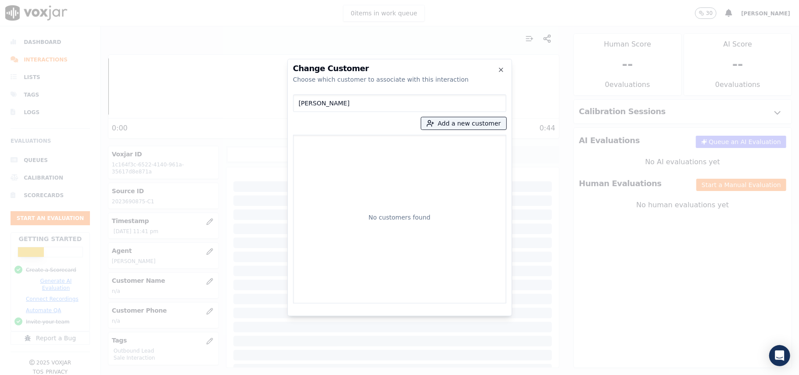
click at [301, 102] on input "[PERSON_NAME]" at bounding box center [399, 103] width 213 height 18
type input "[PERSON_NAME]"
click at [311, 144] on p at bounding box center [305, 147] width 17 height 14
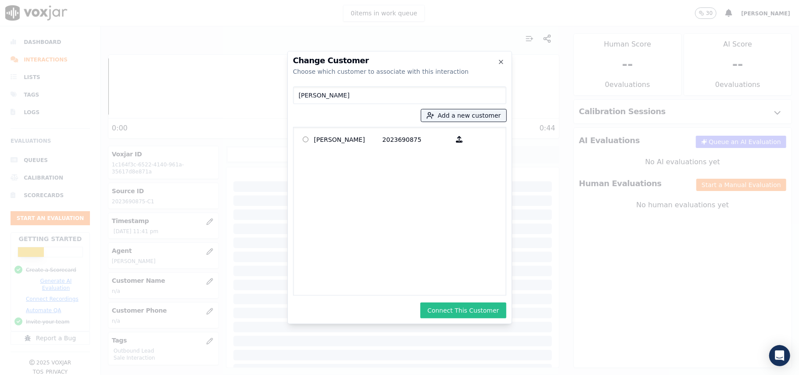
click at [464, 309] on button "Connect This Customer" at bounding box center [464, 310] width 86 height 16
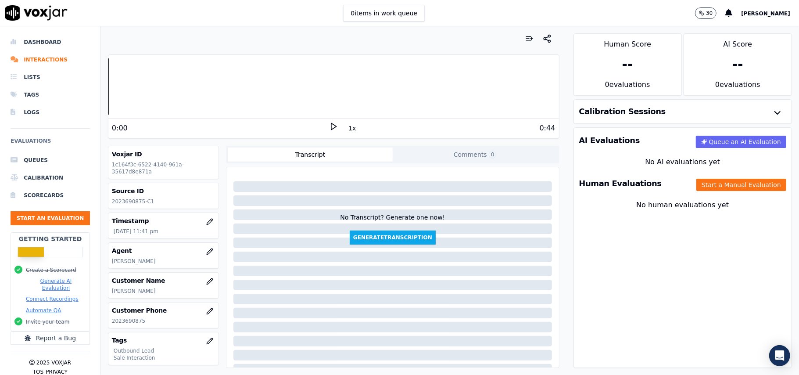
drag, startPoint x: 708, startPoint y: 178, endPoint x: 367, endPoint y: 207, distance: 341.9
click at [707, 178] on div "Human Evaluations Start a Manual Evaluation" at bounding box center [683, 183] width 218 height 25
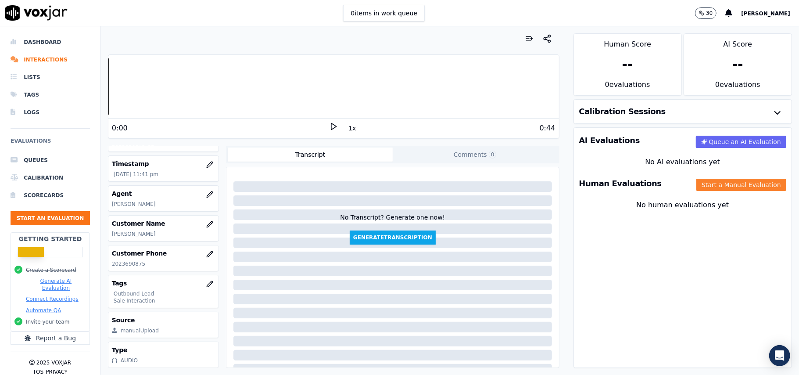
click at [729, 186] on button "Start a Manual Evaluation" at bounding box center [742, 185] width 90 height 12
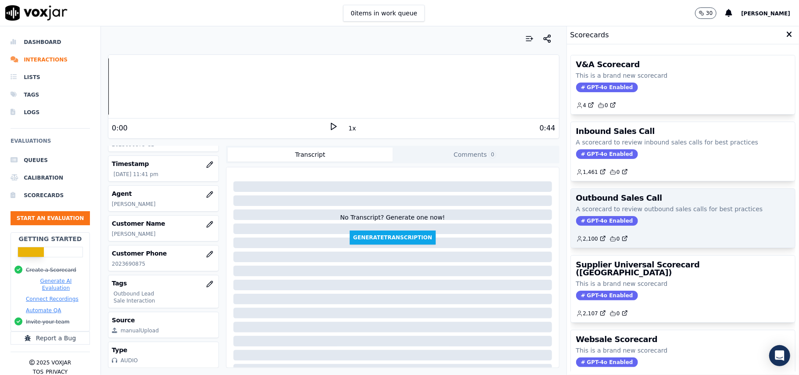
click at [600, 226] on span "GPT-4o Enabled" at bounding box center [607, 221] width 62 height 10
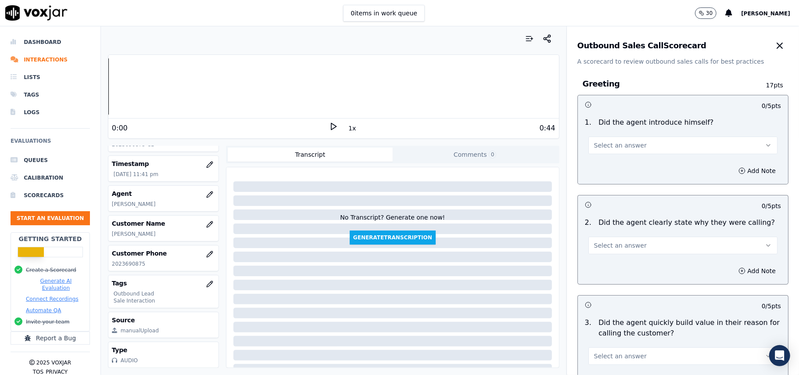
scroll to position [626, 0]
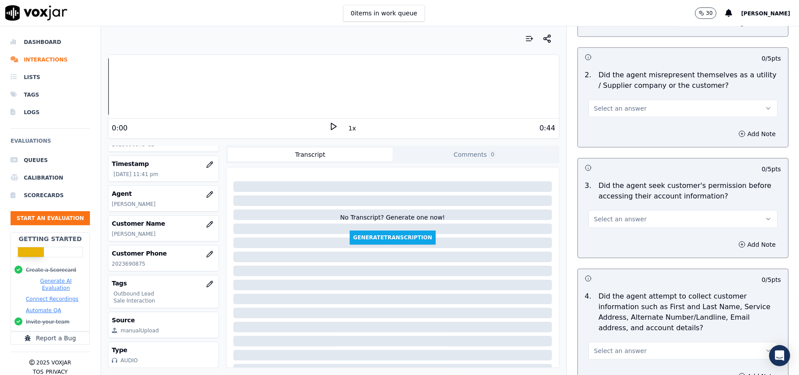
click at [603, 227] on button "Select an answer" at bounding box center [683, 219] width 189 height 18
click at [601, 253] on div "No" at bounding box center [665, 255] width 170 height 14
click at [739, 243] on icon "button" at bounding box center [742, 244] width 7 height 7
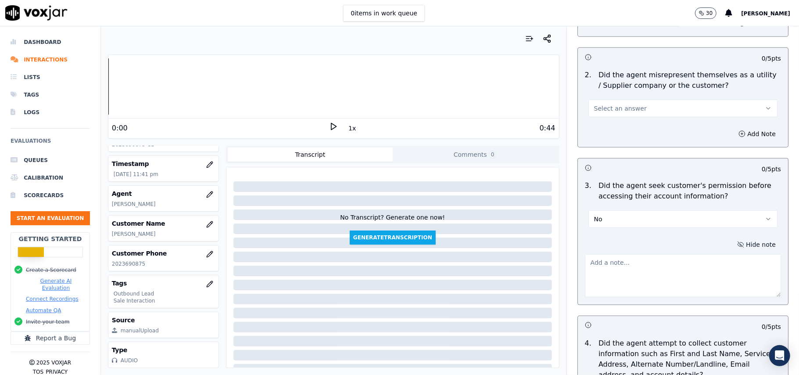
click at [606, 268] on textarea at bounding box center [683, 275] width 196 height 43
paste textarea "@10:17-The agent did not take permission from the customer before accessing the…"
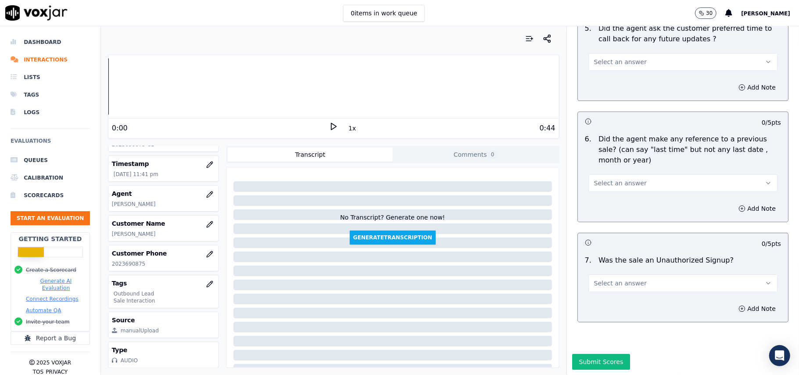
type textarea "@10:17-The agent did not take permission from the customer before accessing the…"
click at [633, 274] on button "Select an answer" at bounding box center [683, 283] width 189 height 18
click at [616, 299] on div "N/A" at bounding box center [665, 305] width 170 height 14
click at [615, 274] on button "N/A" at bounding box center [683, 283] width 189 height 18
click at [600, 287] on div "No" at bounding box center [665, 291] width 170 height 14
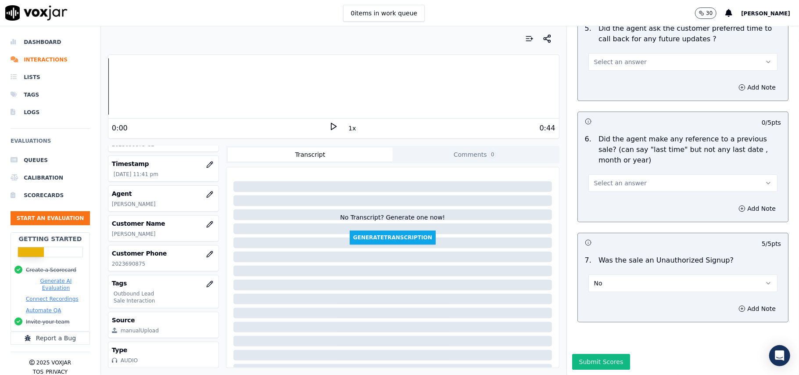
click at [608, 179] on span "Select an answer" at bounding box center [620, 183] width 53 height 9
click at [599, 191] on div "No" at bounding box center [665, 190] width 170 height 14
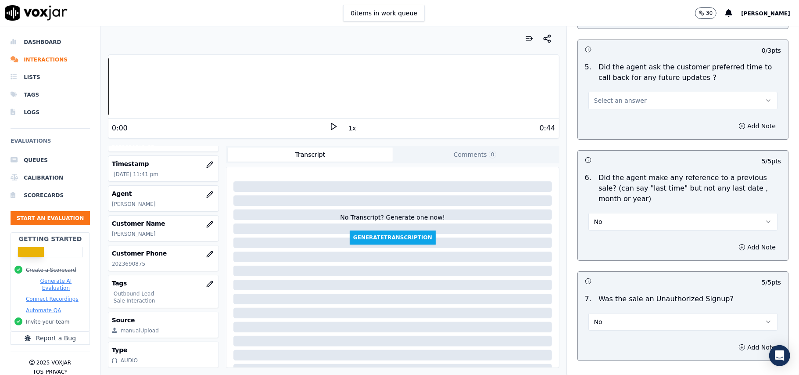
scroll to position [2120, 0]
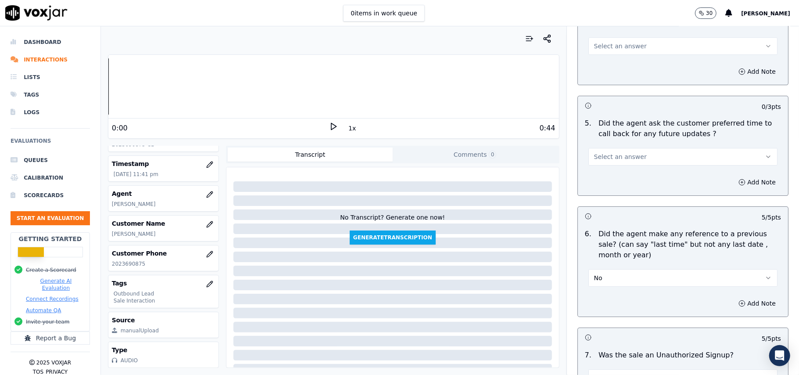
click at [623, 152] on span "Select an answer" at bounding box center [620, 156] width 53 height 9
click at [619, 166] on div "Yes" at bounding box center [665, 172] width 170 height 14
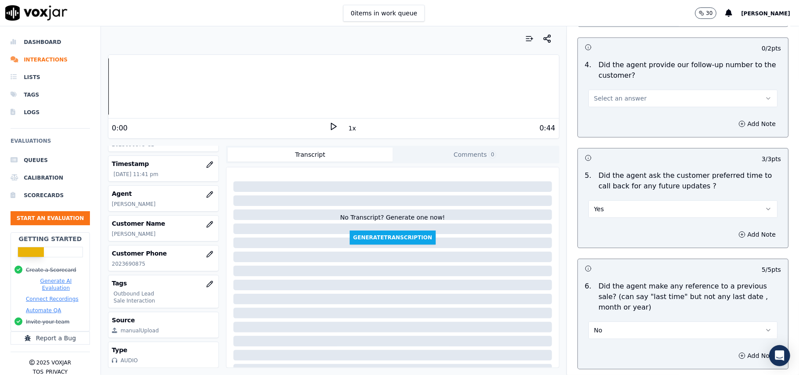
scroll to position [2002, 0]
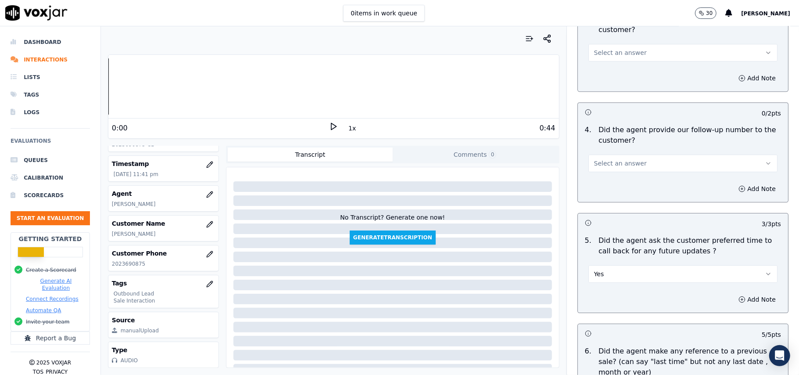
click at [617, 159] on span "Select an answer" at bounding box center [620, 163] width 53 height 9
click at [615, 179] on div "Yes" at bounding box center [665, 178] width 170 height 14
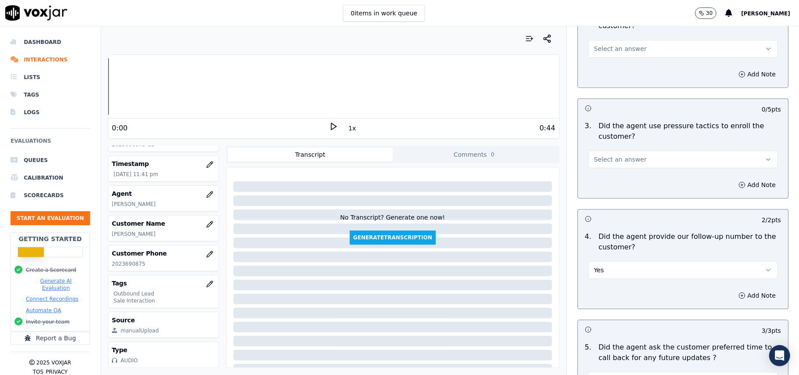
scroll to position [1768, 0]
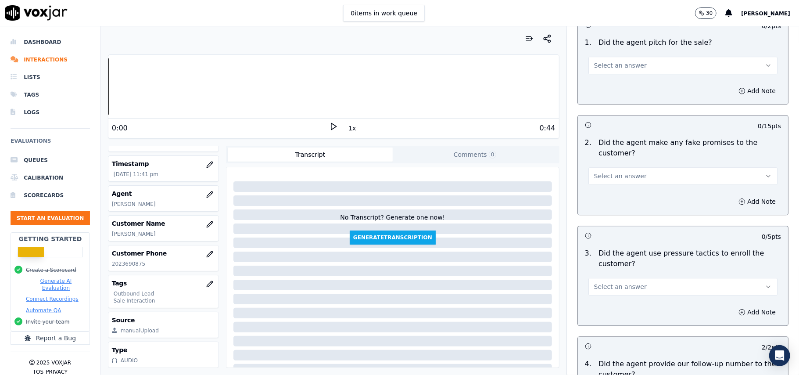
click at [626, 282] on span "Select an answer" at bounding box center [620, 286] width 53 height 9
click at [607, 313] on div "No" at bounding box center [665, 315] width 170 height 14
click at [619, 152] on p "Did the agent make any fake promises to the customer?" at bounding box center [690, 147] width 183 height 21
click at [616, 167] on button "Select an answer" at bounding box center [683, 176] width 189 height 18
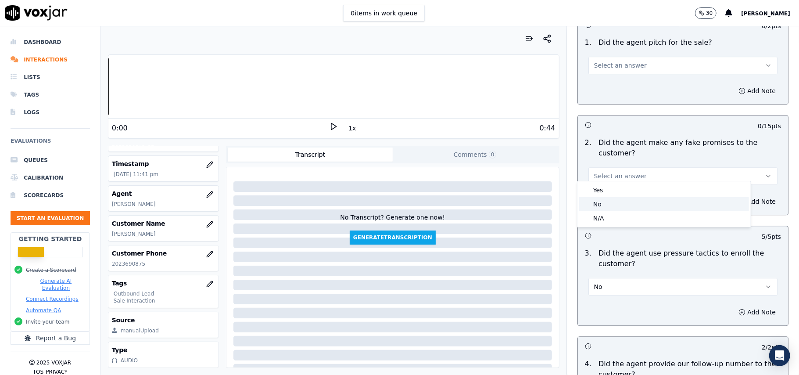
click at [605, 201] on div "No" at bounding box center [665, 204] width 170 height 14
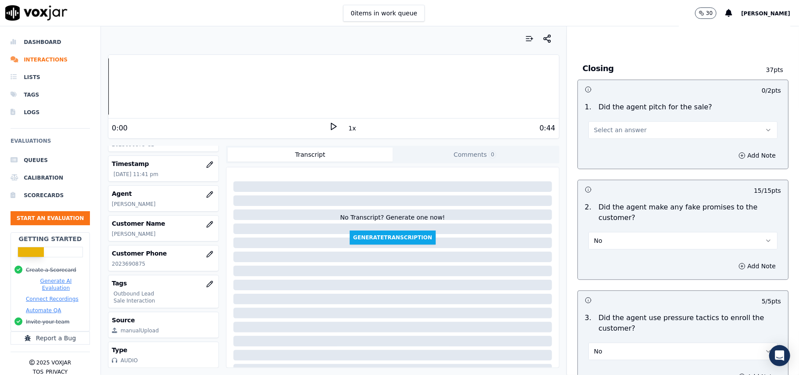
scroll to position [1651, 0]
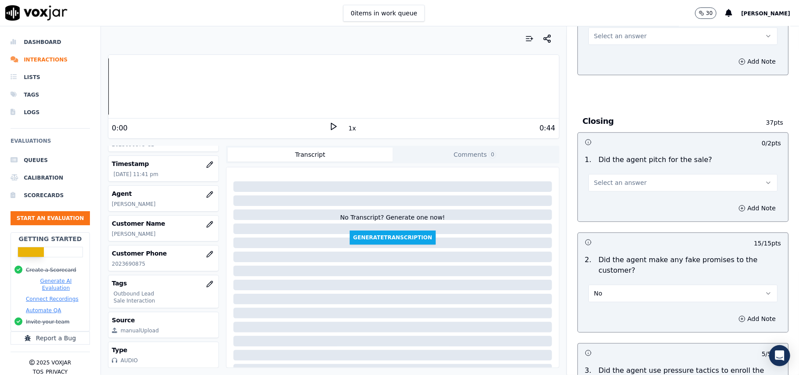
click at [610, 180] on span "Select an answer" at bounding box center [620, 182] width 53 height 9
click at [608, 194] on div "Yes" at bounding box center [665, 196] width 170 height 14
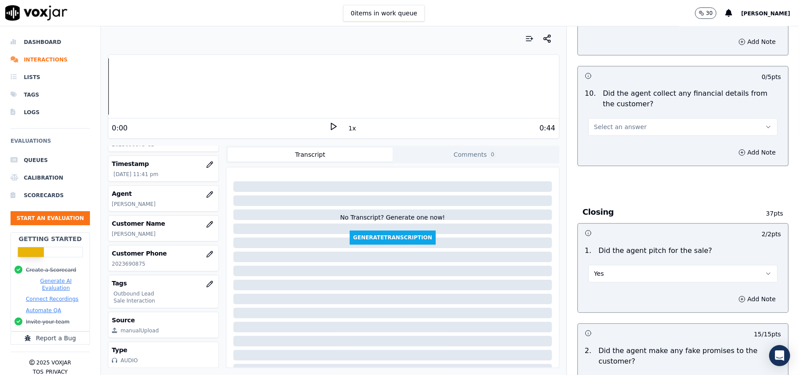
scroll to position [1476, 0]
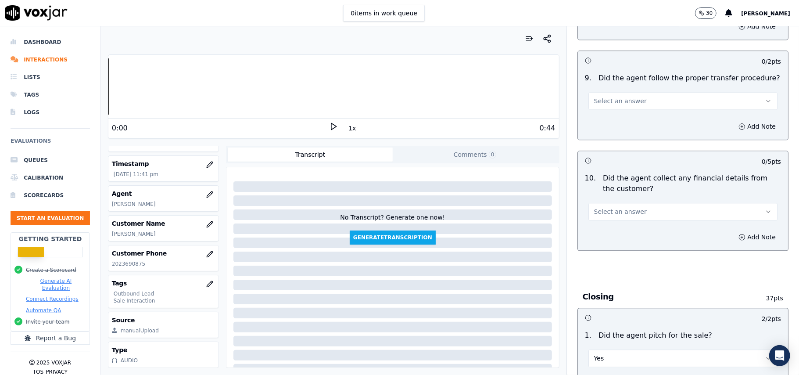
click at [613, 207] on span "Select an answer" at bounding box center [620, 211] width 53 height 9
click at [609, 225] on div "Yes" at bounding box center [665, 225] width 170 height 14
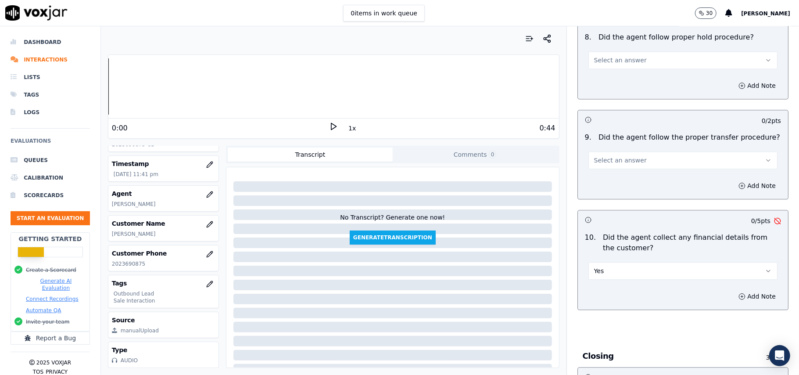
scroll to position [1417, 0]
click at [623, 267] on button "Yes" at bounding box center [683, 270] width 189 height 18
click at [596, 301] on div "No" at bounding box center [665, 298] width 170 height 14
drag, startPoint x: 604, startPoint y: 147, endPoint x: 604, endPoint y: 155, distance: 8.3
click at [604, 151] on button "Select an answer" at bounding box center [683, 160] width 189 height 18
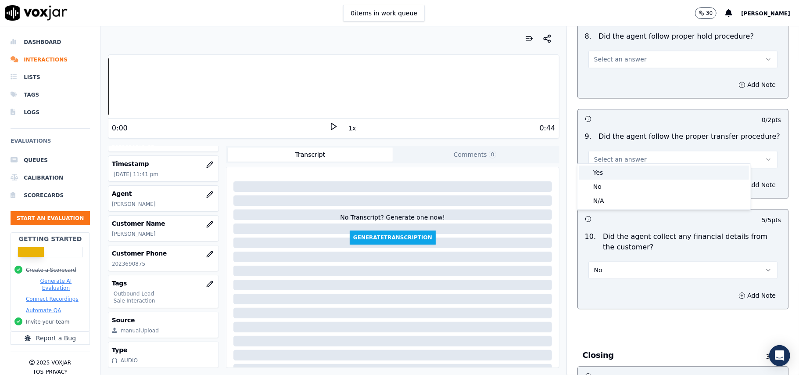
click at [605, 174] on div "Yes" at bounding box center [665, 173] width 170 height 14
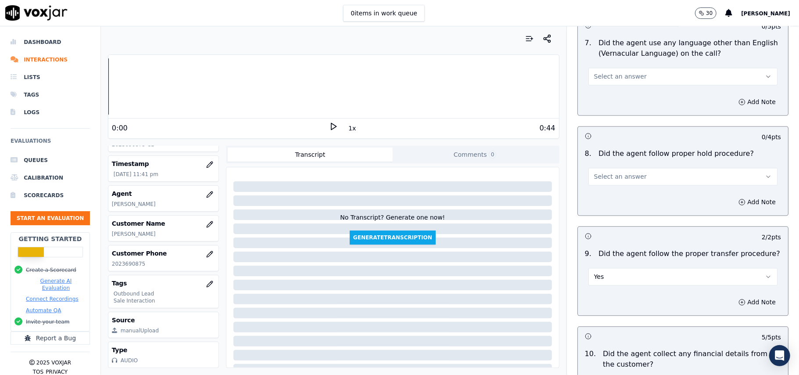
click at [620, 159] on div "Select an answer" at bounding box center [683, 172] width 203 height 26
click at [619, 176] on button "Select an answer" at bounding box center [683, 177] width 189 height 18
click at [616, 189] on div "Yes" at bounding box center [665, 189] width 170 height 14
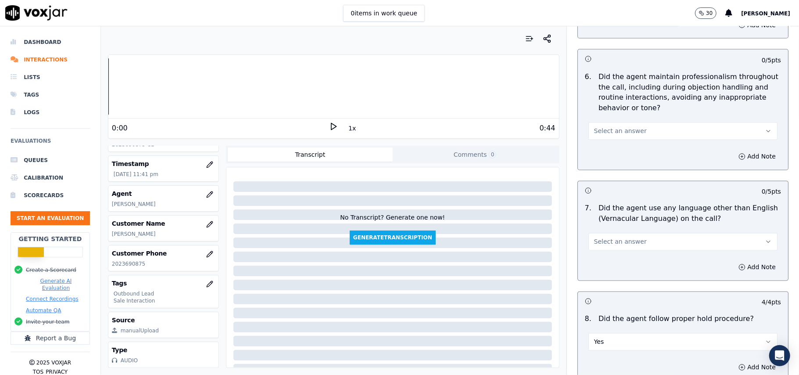
scroll to position [1183, 0]
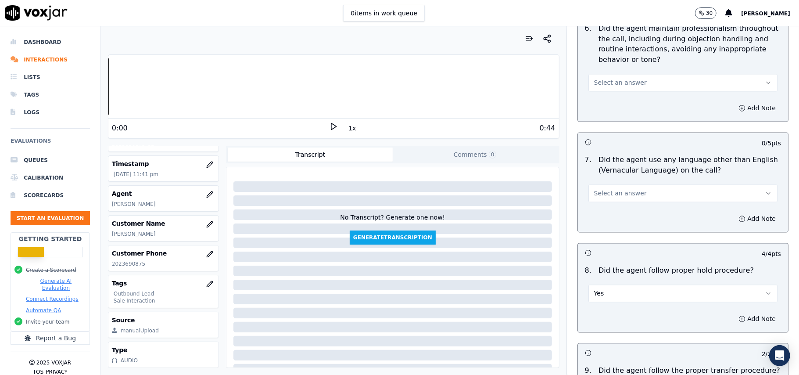
click at [615, 189] on span "Select an answer" at bounding box center [620, 193] width 53 height 9
click at [601, 222] on div "No" at bounding box center [665, 220] width 170 height 14
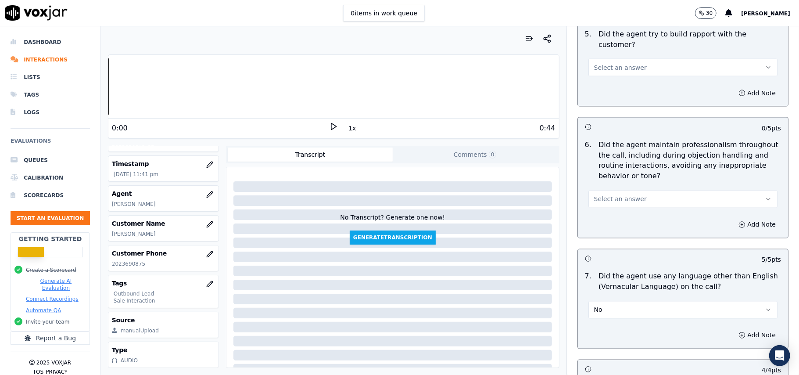
scroll to position [1066, 0]
click at [613, 195] on span "Select an answer" at bounding box center [620, 199] width 53 height 9
click at [616, 208] on div "Yes" at bounding box center [665, 212] width 170 height 14
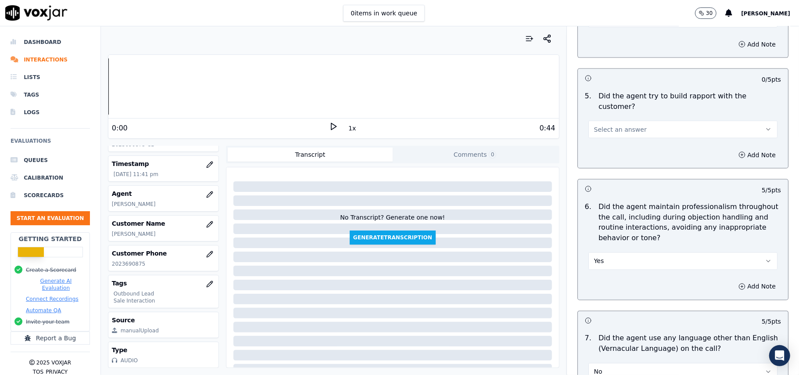
scroll to position [949, 0]
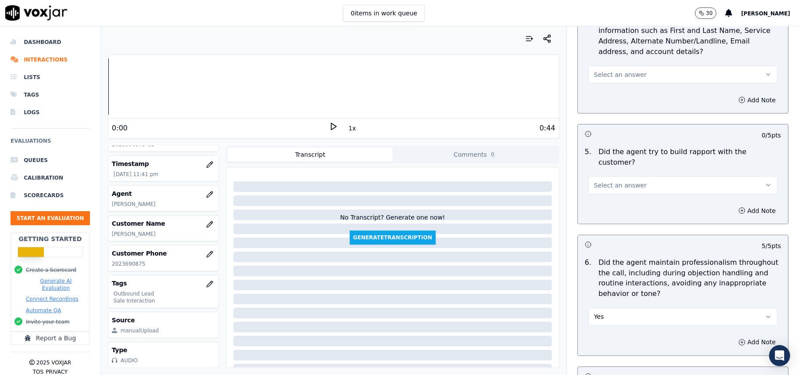
click at [615, 185] on button "Select an answer" at bounding box center [683, 185] width 189 height 18
click at [618, 205] on div "No" at bounding box center [665, 211] width 170 height 14
click at [618, 180] on button "No" at bounding box center [683, 185] width 189 height 18
click at [611, 200] on div "Yes" at bounding box center [665, 197] width 170 height 14
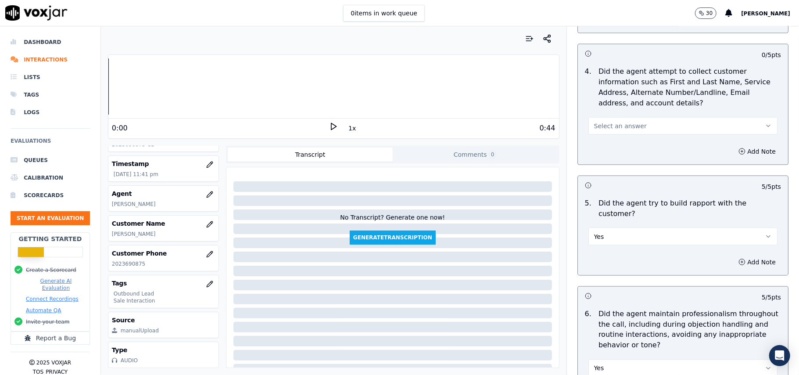
scroll to position [832, 0]
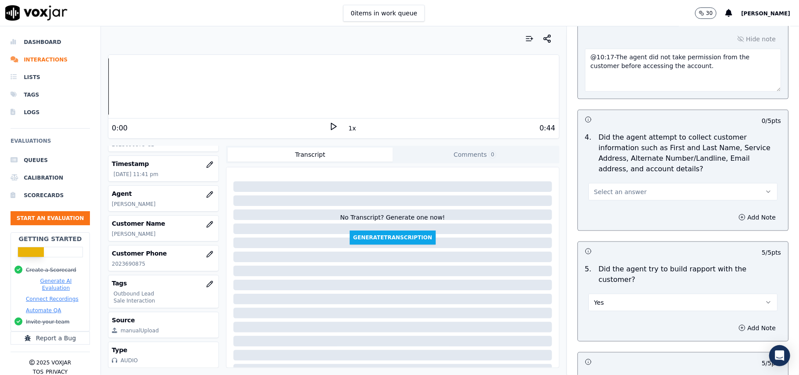
click at [612, 191] on span "Select an answer" at bounding box center [620, 191] width 53 height 9
click at [613, 207] on div "Yes" at bounding box center [665, 214] width 170 height 14
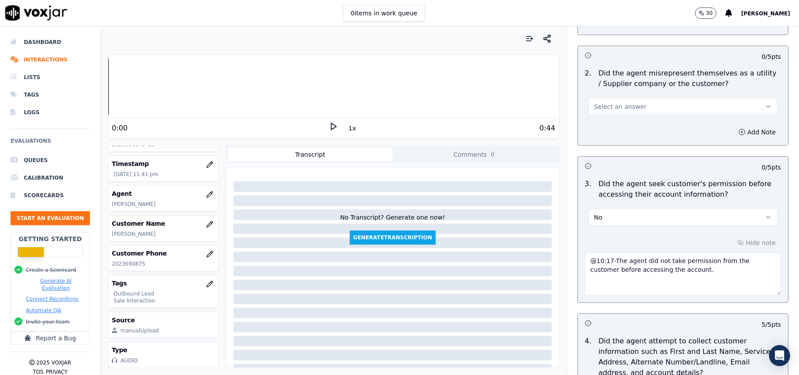
scroll to position [480, 0]
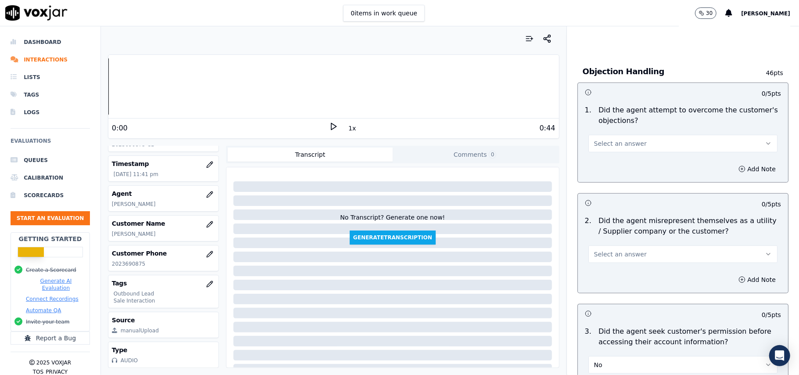
click at [620, 256] on span "Select an answer" at bounding box center [620, 254] width 53 height 9
click at [620, 287] on div "No" at bounding box center [665, 289] width 170 height 14
click at [608, 133] on div "Select an answer" at bounding box center [683, 139] width 203 height 26
click at [604, 149] on button "Select an answer" at bounding box center [683, 144] width 189 height 18
click at [604, 162] on div "Yes" at bounding box center [665, 165] width 170 height 14
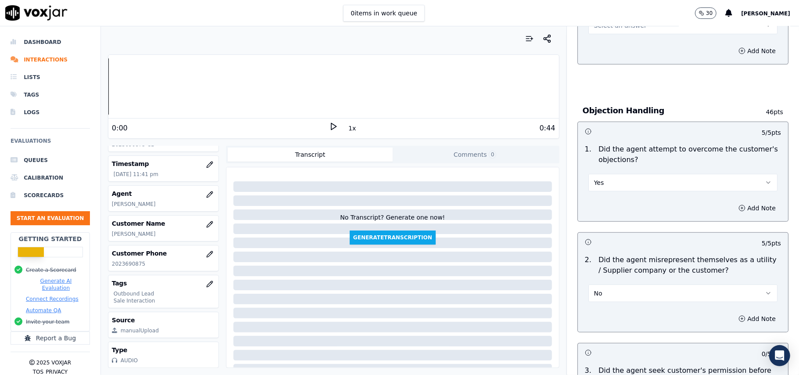
scroll to position [364, 0]
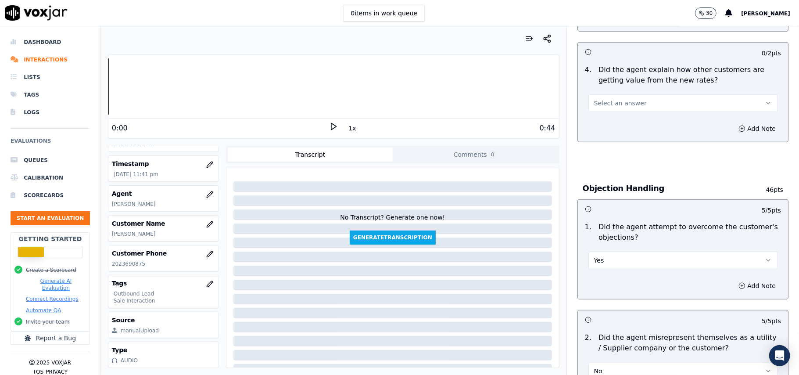
click at [615, 104] on span "Select an answer" at bounding box center [620, 103] width 53 height 9
click at [615, 121] on div "Yes" at bounding box center [665, 124] width 170 height 14
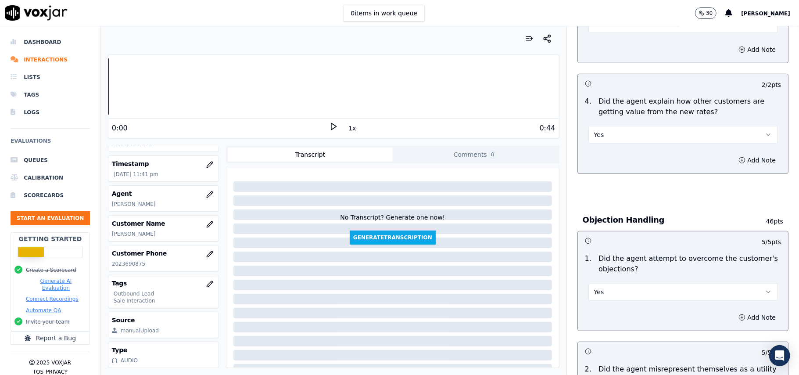
scroll to position [246, 0]
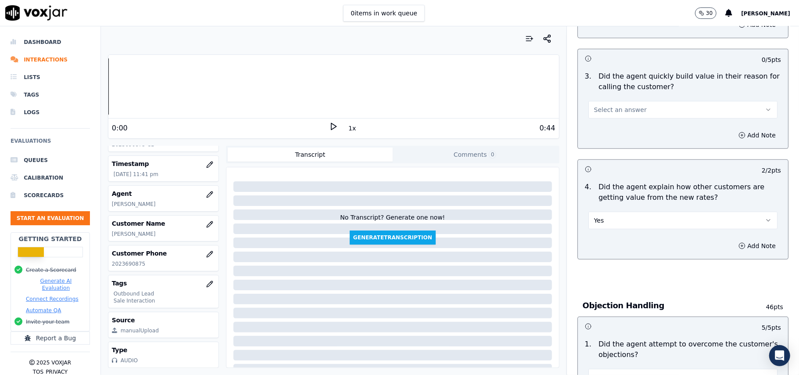
click at [623, 107] on span "Select an answer" at bounding box center [620, 109] width 53 height 9
click at [616, 136] on div "Yes" at bounding box center [665, 130] width 170 height 14
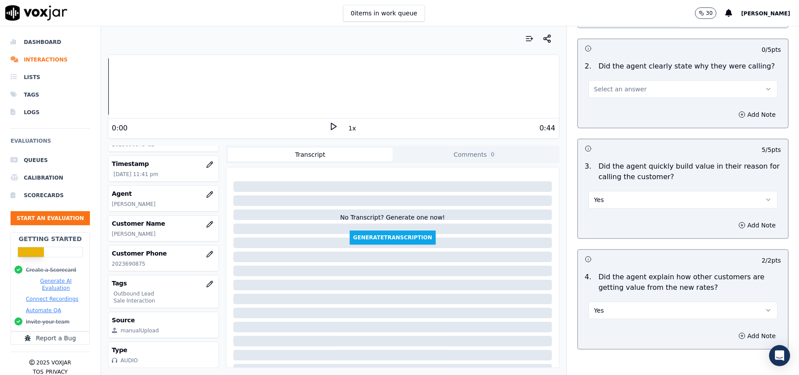
scroll to position [71, 0]
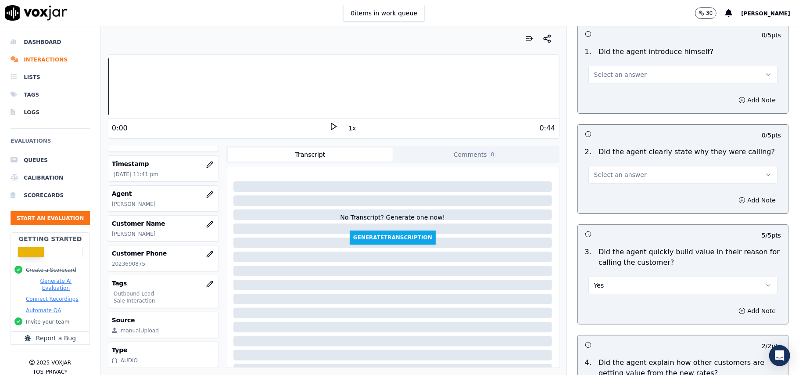
click at [616, 169] on button "Select an answer" at bounding box center [683, 175] width 189 height 18
click at [620, 192] on div "Yes" at bounding box center [665, 195] width 170 height 14
click at [609, 83] on div "1 . Did the agent introduce himself? Select an answer" at bounding box center [683, 65] width 210 height 44
click at [610, 101] on div "Add Note" at bounding box center [683, 100] width 210 height 26
click at [612, 77] on span "Select an answer" at bounding box center [620, 74] width 53 height 9
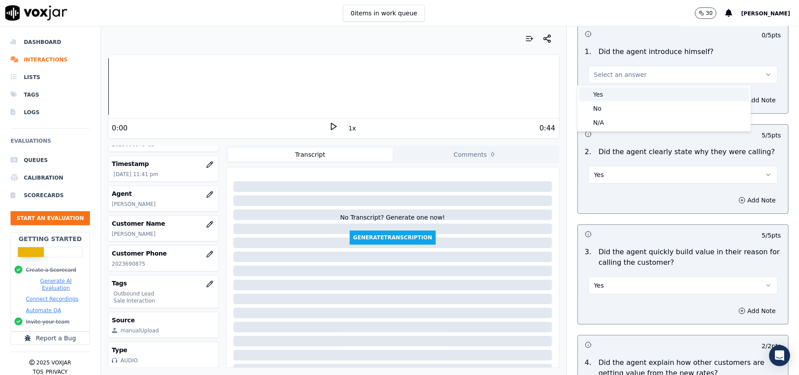
click at [612, 95] on div "Yes" at bounding box center [665, 94] width 170 height 14
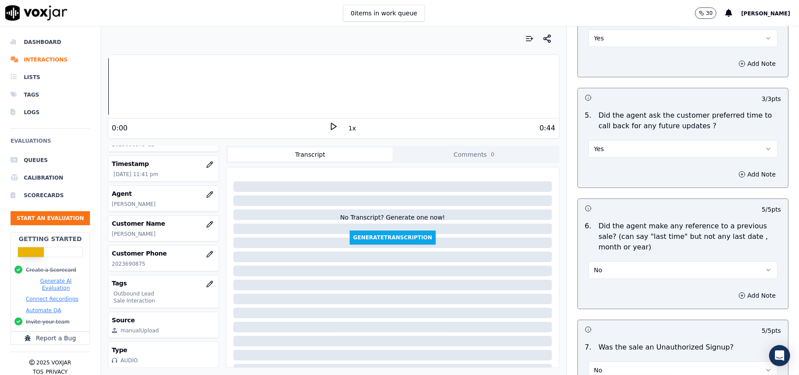
scroll to position [2236, 0]
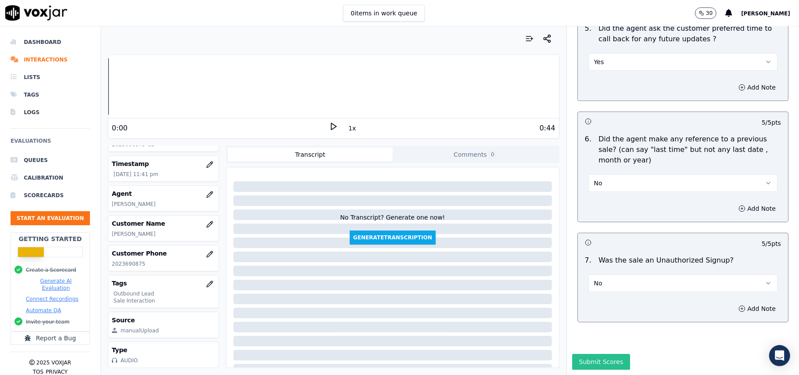
click at [589, 354] on button "Submit Scores" at bounding box center [602, 362] width 58 height 16
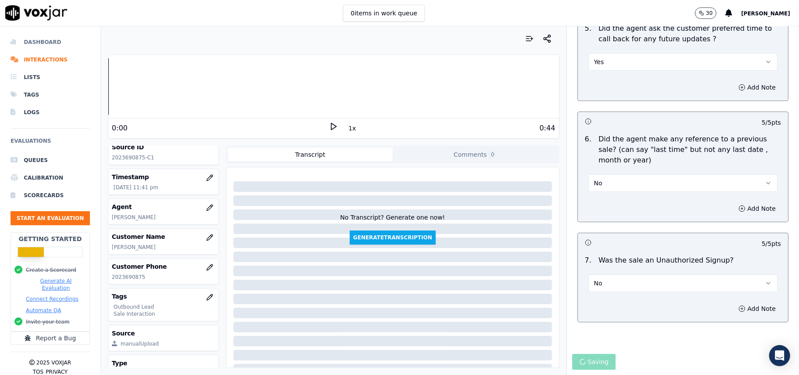
scroll to position [0, 0]
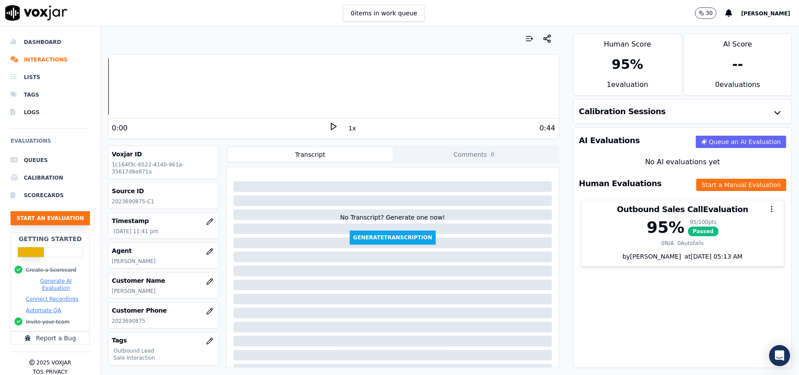
click at [42, 216] on button "Start an Evaluation" at bounding box center [50, 218] width 79 height 14
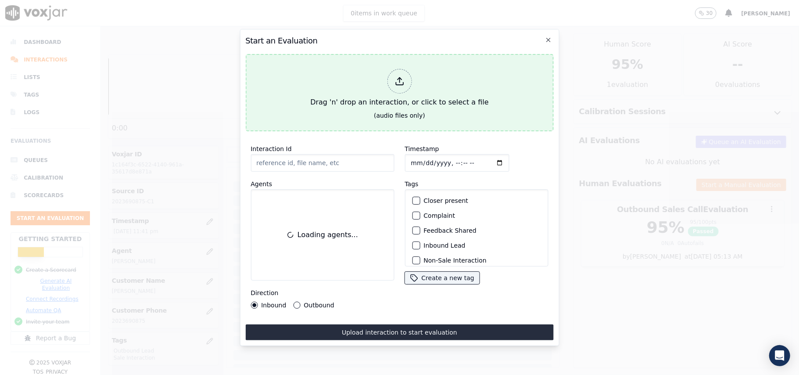
click at [398, 76] on icon at bounding box center [400, 81] width 10 height 10
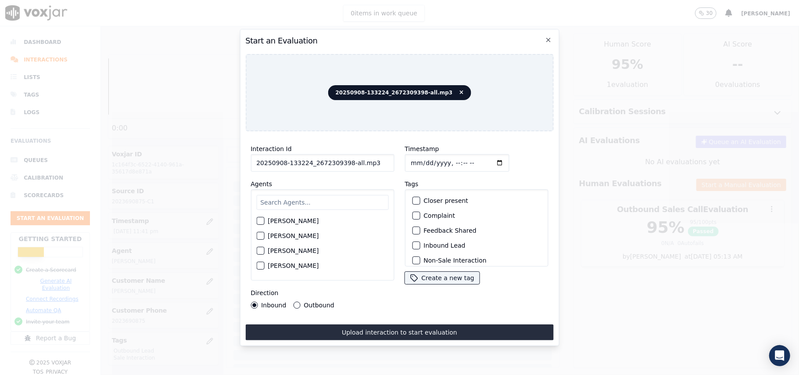
drag, startPoint x: 370, startPoint y: 161, endPoint x: 344, endPoint y: 162, distance: 25.5
click at [344, 162] on input "20250908-133224_2672309398-all.mp3" at bounding box center [323, 163] width 144 height 18
type input "20250908-133224_2672309398-C1"
click at [420, 158] on input "Timestamp" at bounding box center [457, 163] width 104 height 18
type input "[DATE]T23:43"
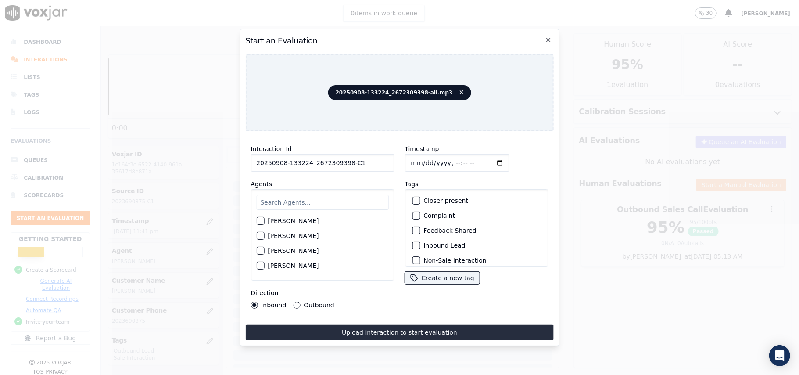
click at [333, 190] on div "[PERSON_NAME] [PERSON_NAME] [PERSON_NAME] [PERSON_NAME] [PERSON_NAME] [PERSON_N…" at bounding box center [323, 234] width 144 height 91
type input "[PERSON_NAME]"
click at [263, 220] on div "button" at bounding box center [260, 223] width 6 height 6
click at [415, 244] on button "Inbound Lead" at bounding box center [416, 245] width 8 height 8
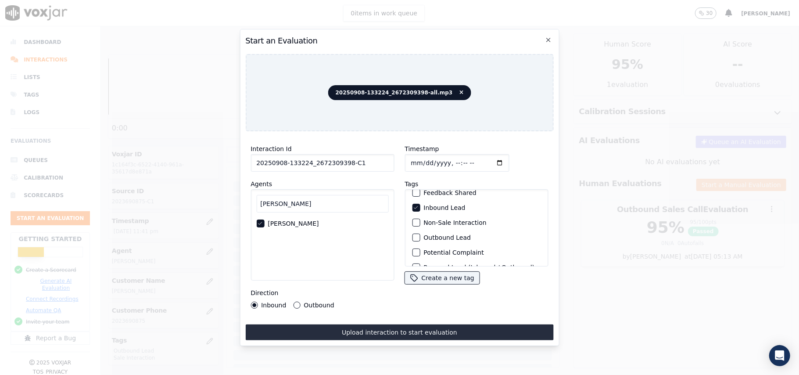
scroll to position [76, 0]
click at [413, 252] on div "button" at bounding box center [416, 255] width 6 height 6
click at [369, 324] on button "Upload interaction to start evaluation" at bounding box center [399, 332] width 308 height 16
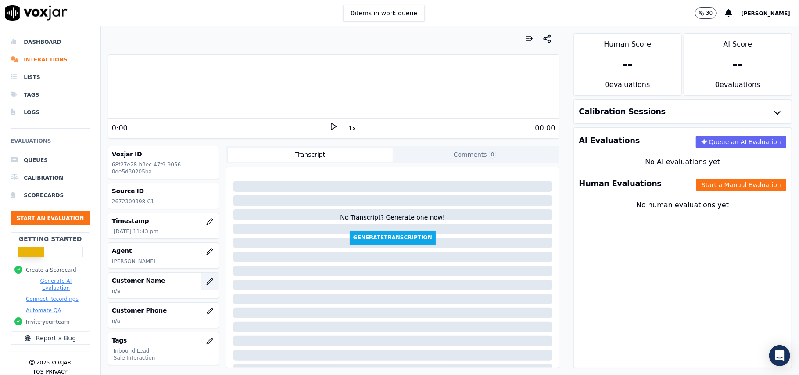
click at [201, 287] on button "button" at bounding box center [210, 282] width 18 height 18
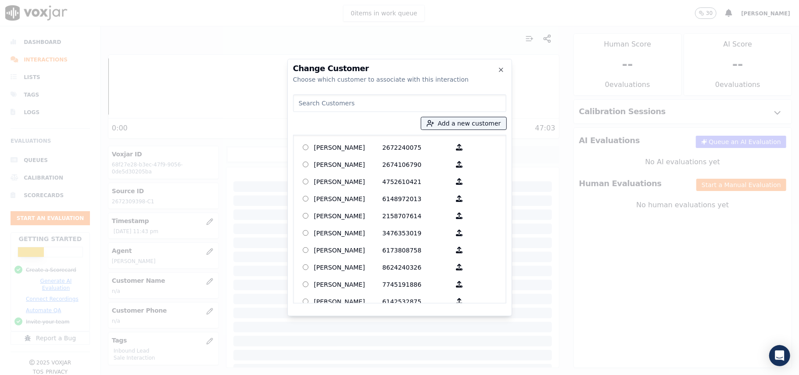
paste input "[PERSON_NAME]"
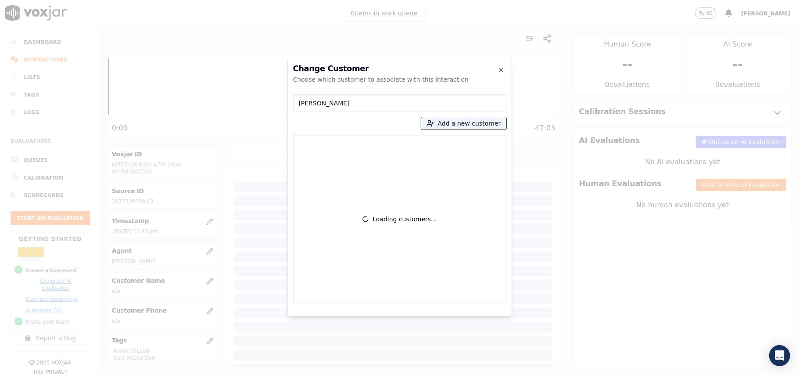
click at [302, 101] on input "[PERSON_NAME]" at bounding box center [399, 103] width 213 height 18
type input "[PERSON_NAME]"
click at [315, 150] on p "[PERSON_NAME]" at bounding box center [348, 147] width 68 height 14
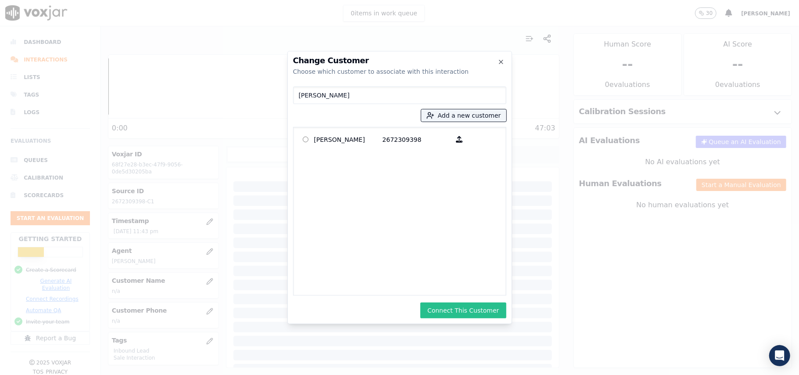
click at [450, 309] on button "Connect This Customer" at bounding box center [464, 310] width 86 height 16
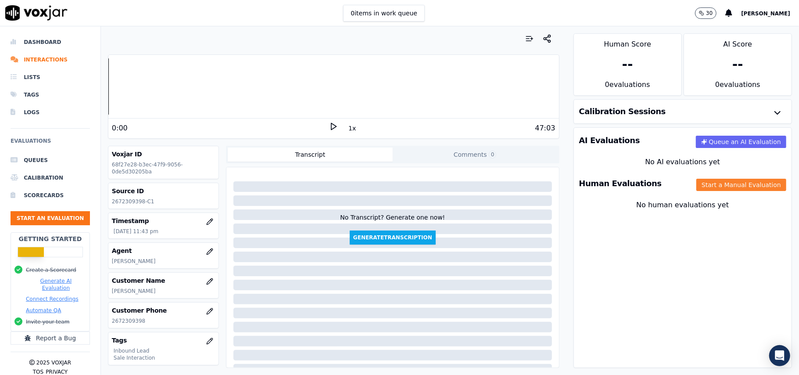
click at [697, 188] on button "Start a Manual Evaluation" at bounding box center [742, 185] width 90 height 12
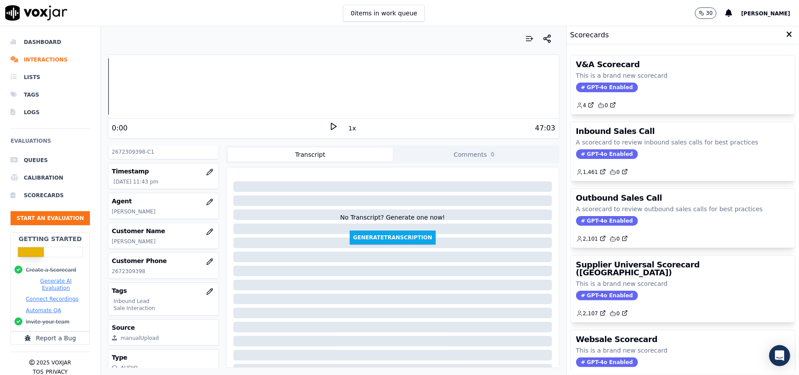
scroll to position [86, 0]
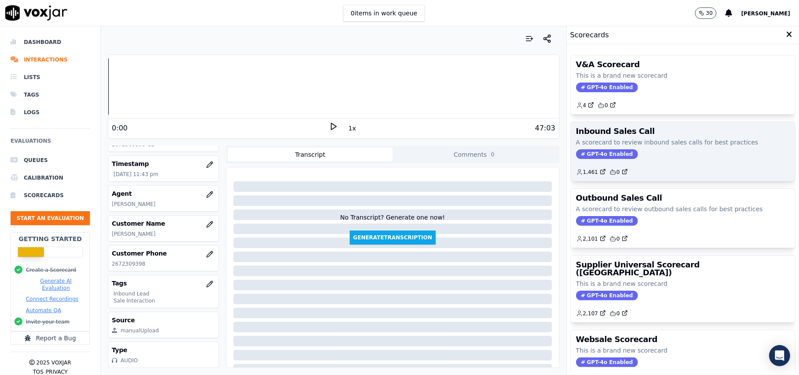
click at [588, 157] on span "GPT-4o Enabled" at bounding box center [607, 154] width 62 height 10
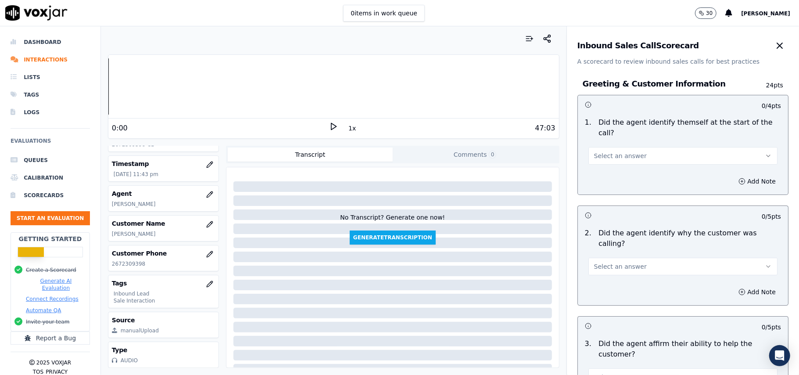
click at [622, 151] on span "Select an answer" at bounding box center [620, 155] width 53 height 9
click at [622, 165] on div "Yes" at bounding box center [665, 165] width 170 height 14
click at [616, 262] on span "Select an answer" at bounding box center [620, 266] width 53 height 9
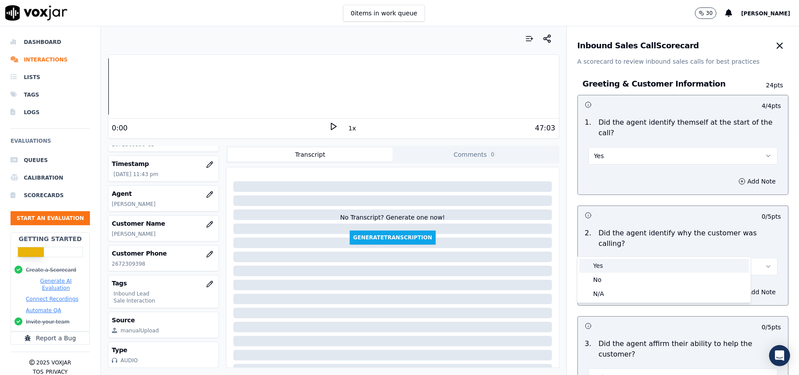
click at [617, 261] on div "Yes" at bounding box center [665, 266] width 170 height 14
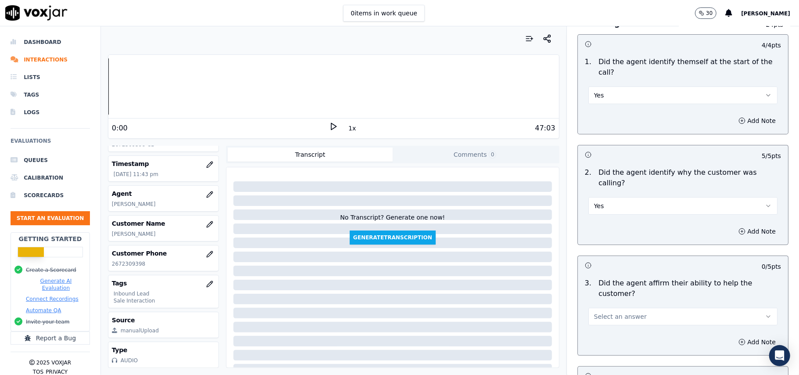
scroll to position [117, 0]
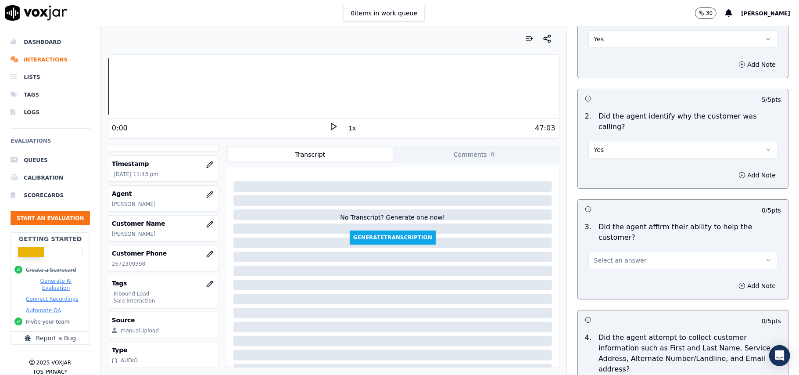
click at [633, 243] on div "Select an answer" at bounding box center [683, 256] width 203 height 26
click at [629, 252] on button "Select an answer" at bounding box center [683, 261] width 189 height 18
click at [617, 248] on div "Yes" at bounding box center [665, 249] width 170 height 14
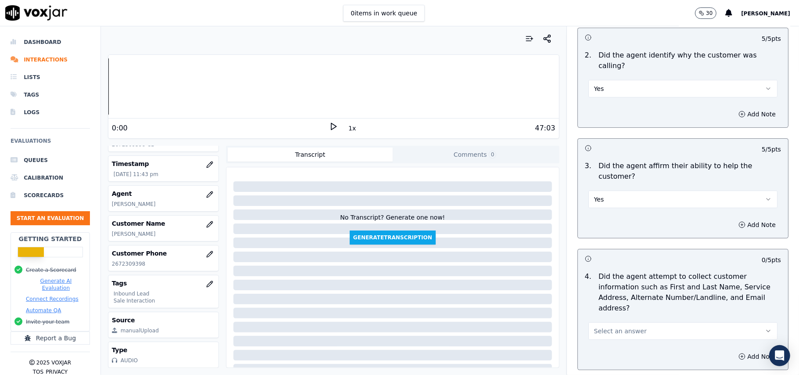
scroll to position [234, 0]
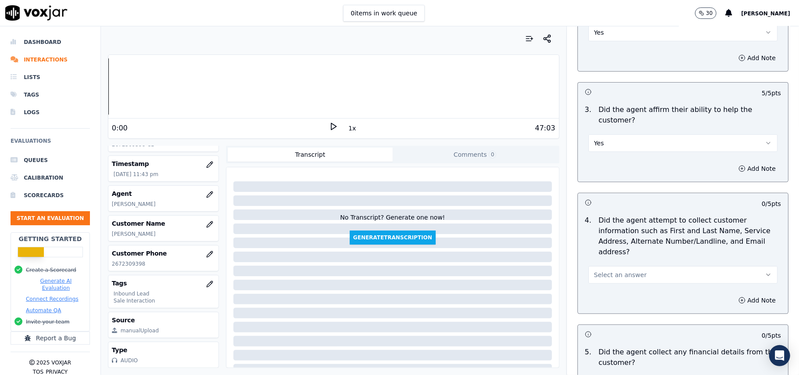
click at [623, 270] on span "Select an answer" at bounding box center [620, 274] width 53 height 9
click at [620, 256] on div "Yes" at bounding box center [665, 253] width 170 height 14
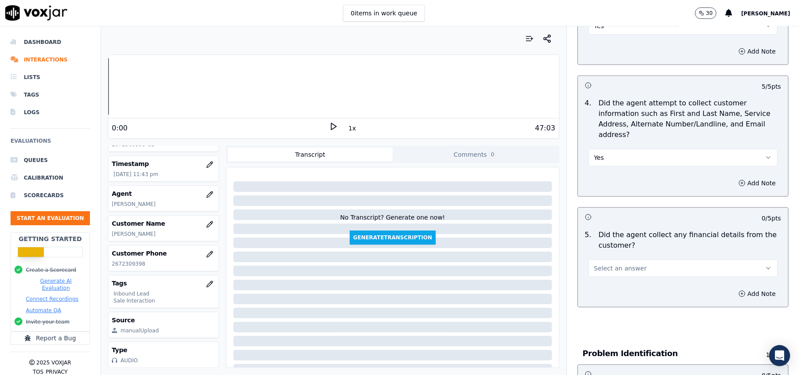
click at [633, 259] on button "Select an answer" at bounding box center [683, 268] width 189 height 18
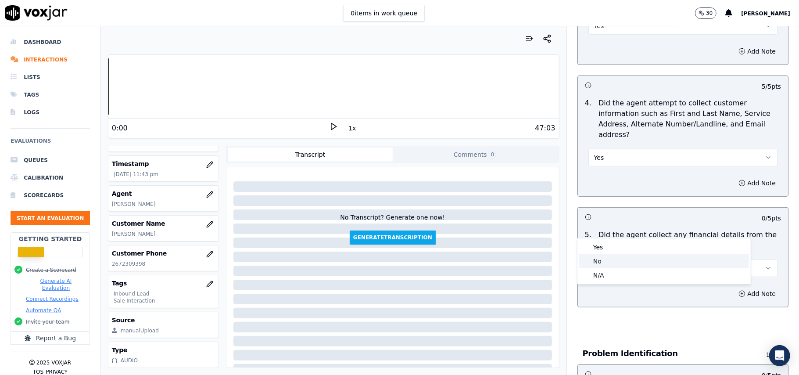
click at [613, 263] on div "No" at bounding box center [665, 261] width 170 height 14
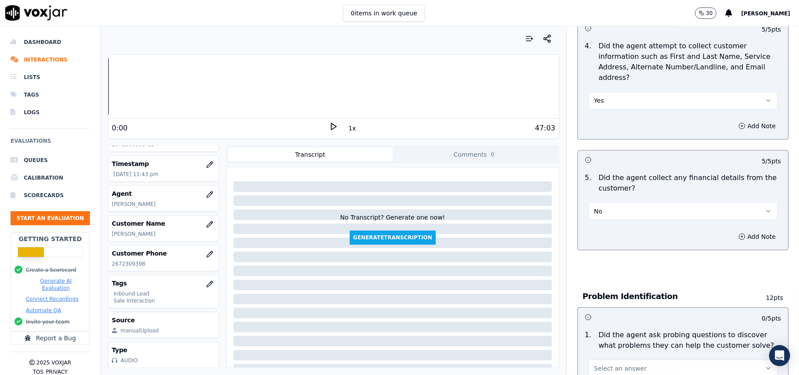
scroll to position [527, 0]
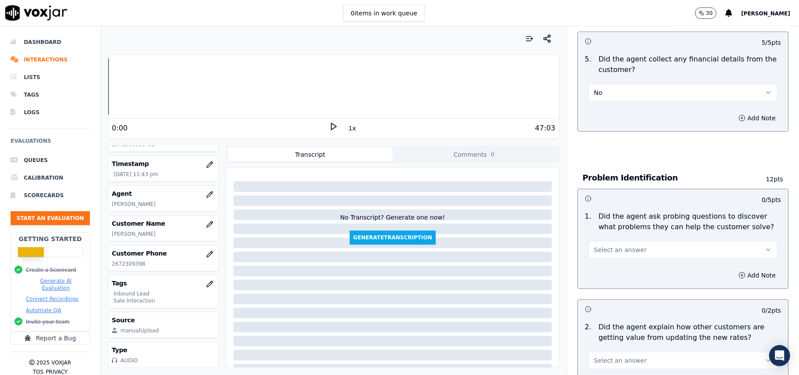
click at [626, 241] on button "Select an answer" at bounding box center [683, 250] width 189 height 18
click at [625, 226] on div "Yes" at bounding box center [665, 229] width 170 height 14
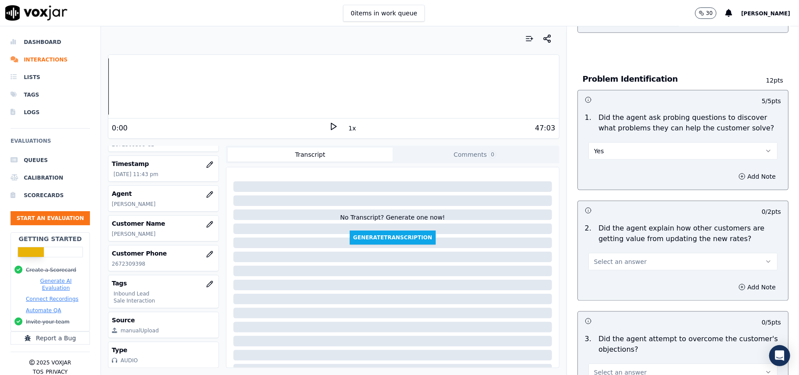
scroll to position [702, 0]
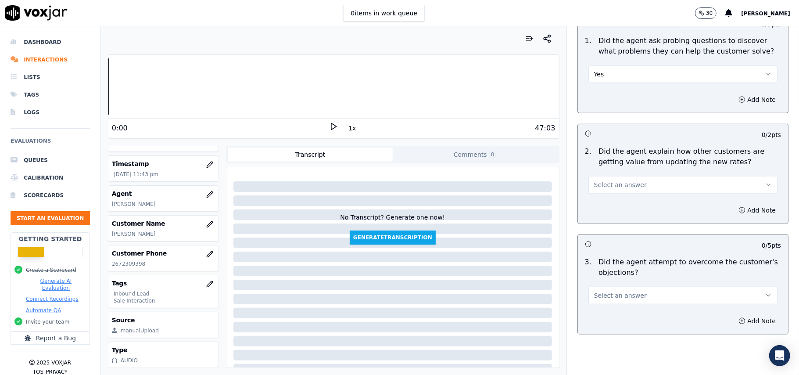
click at [620, 180] on span "Select an answer" at bounding box center [620, 184] width 53 height 9
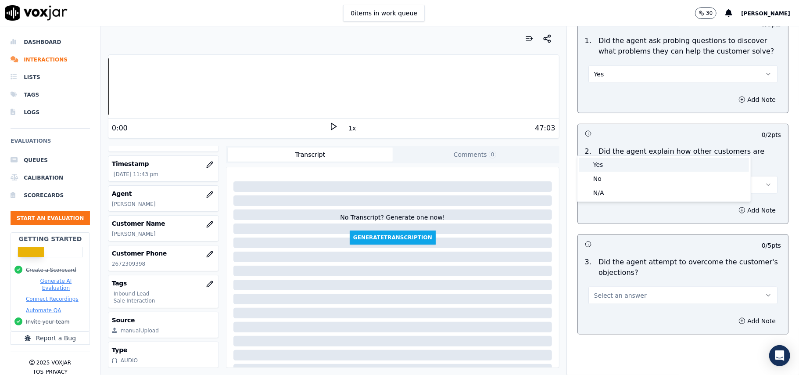
click at [613, 162] on div "Yes" at bounding box center [665, 165] width 170 height 14
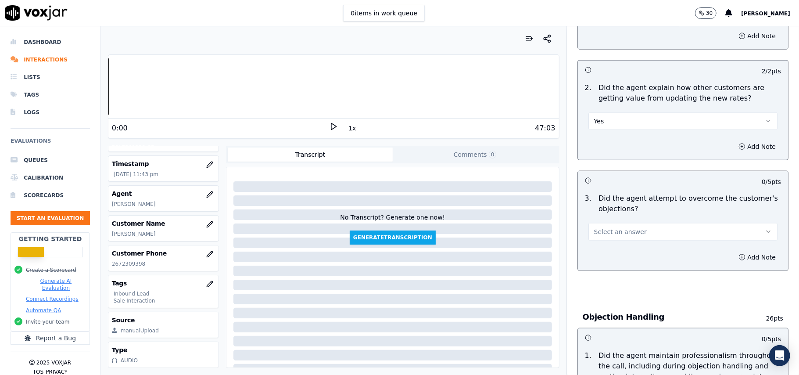
scroll to position [819, 0]
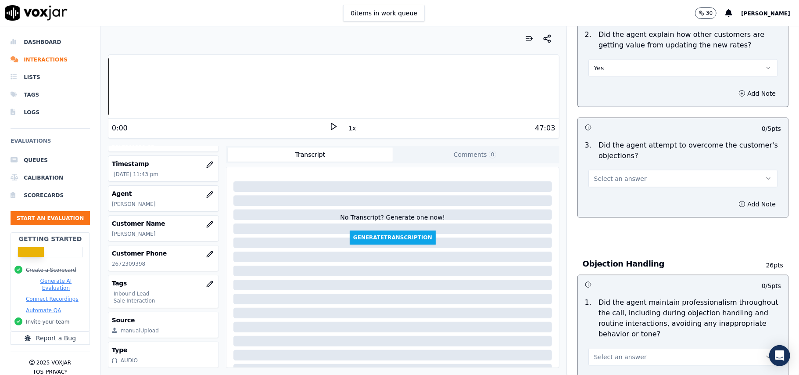
click at [646, 170] on button "Select an answer" at bounding box center [683, 179] width 189 height 18
click at [633, 160] on div "Yes" at bounding box center [665, 158] width 170 height 14
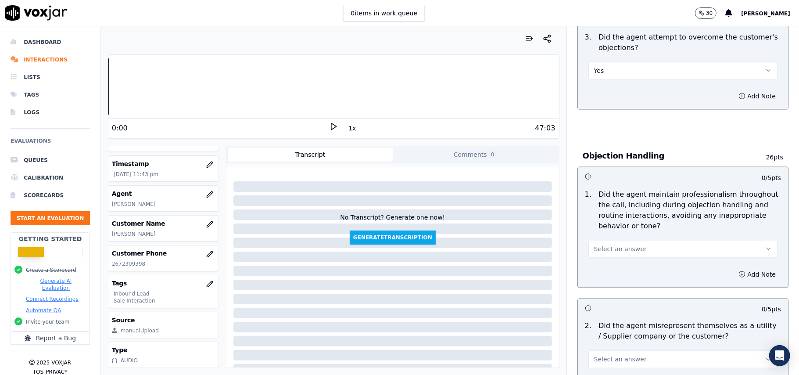
scroll to position [936, 0]
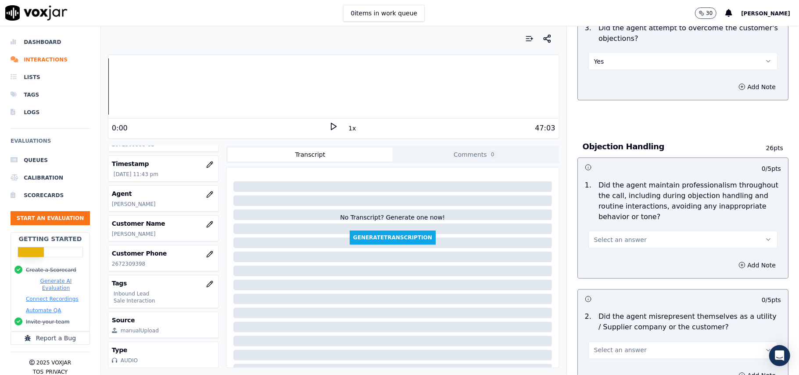
click at [619, 235] on span "Select an answer" at bounding box center [620, 239] width 53 height 9
click at [610, 215] on div "Yes" at bounding box center [665, 220] width 170 height 14
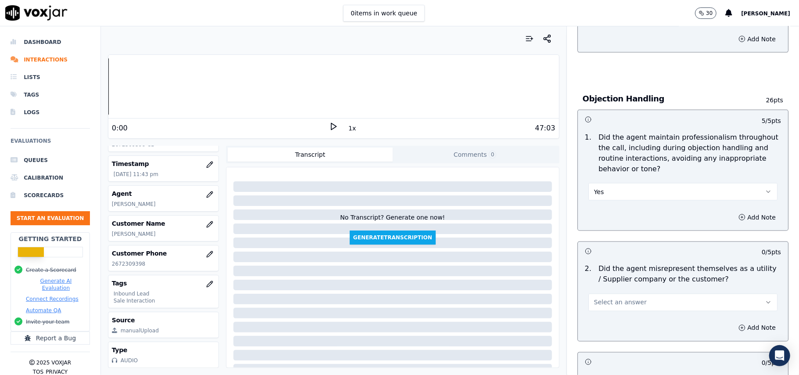
scroll to position [1054, 0]
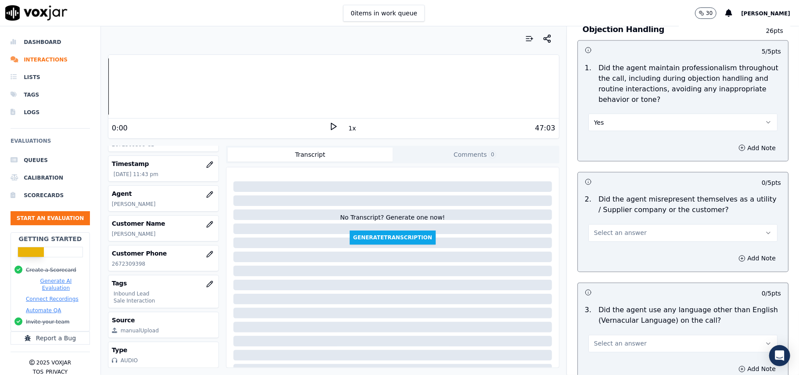
click at [625, 224] on button "Select an answer" at bounding box center [683, 233] width 189 height 18
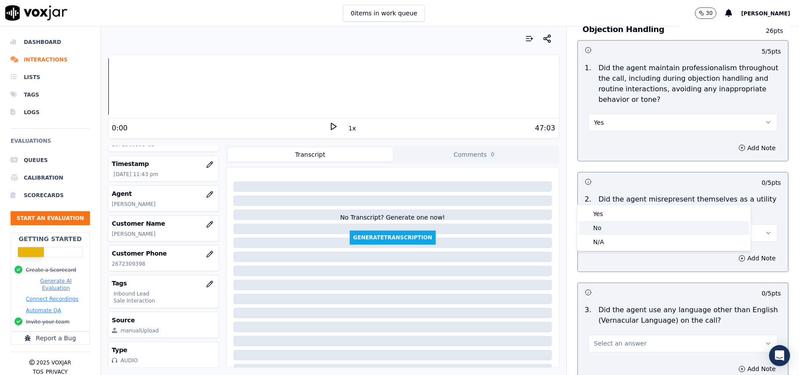
click at [599, 227] on div "No" at bounding box center [665, 228] width 170 height 14
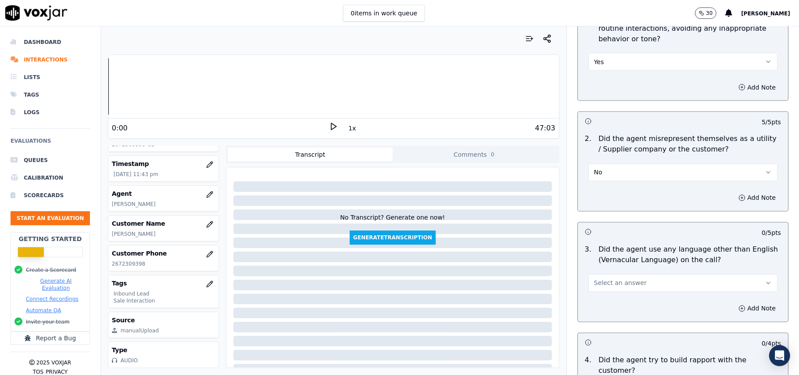
scroll to position [1170, 0]
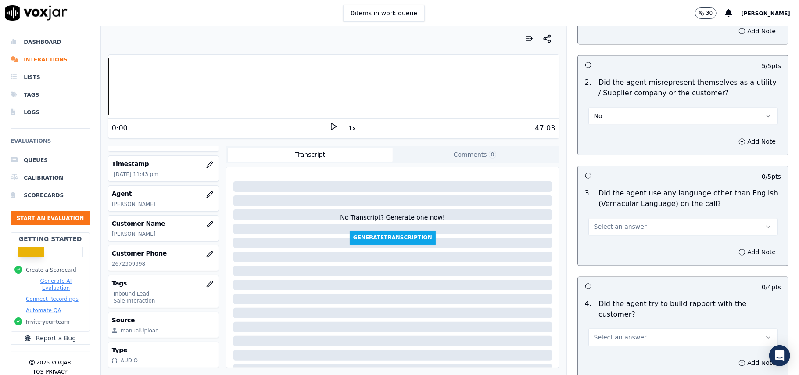
click at [620, 223] on span "Select an answer" at bounding box center [620, 227] width 53 height 9
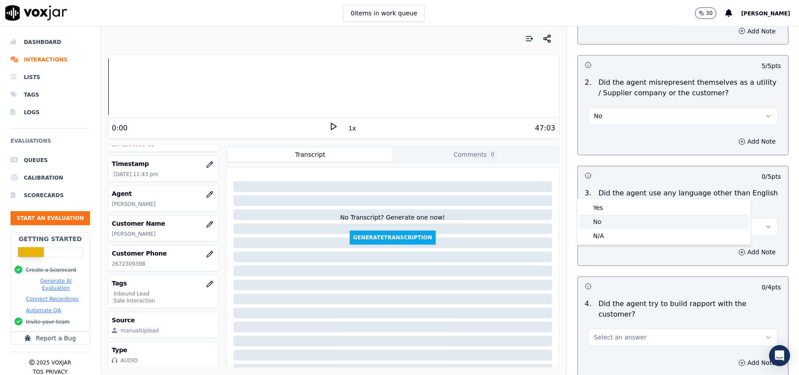
click at [603, 214] on div "Yes No N/A" at bounding box center [664, 222] width 173 height 46
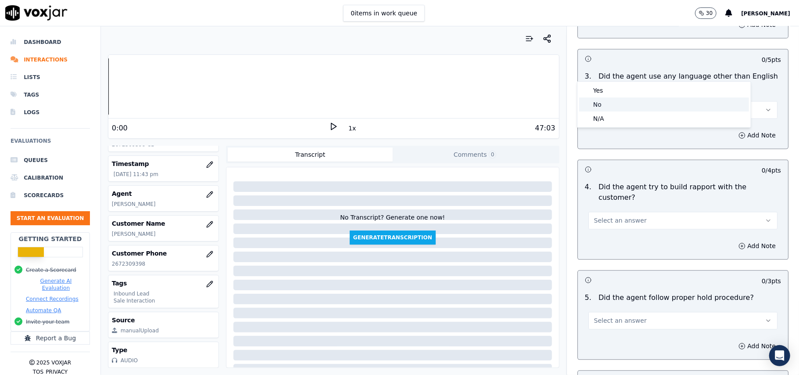
click at [633, 101] on div "No" at bounding box center [665, 104] width 170 height 14
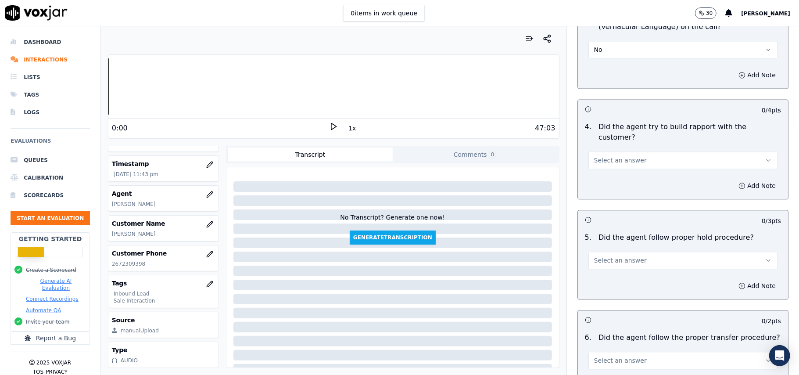
scroll to position [1405, 0]
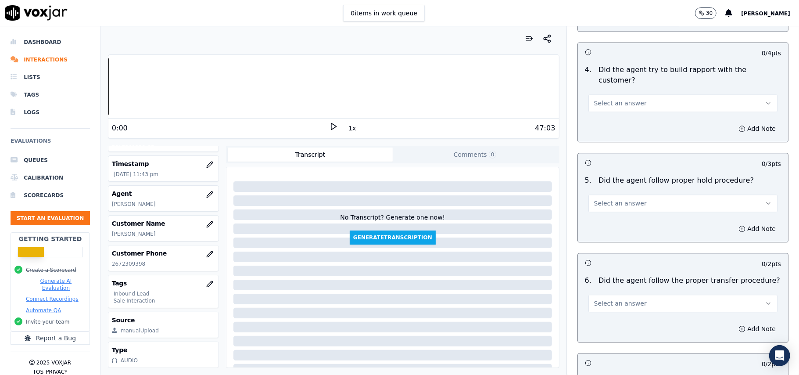
click at [646, 94] on button "Select an answer" at bounding box center [683, 103] width 189 height 18
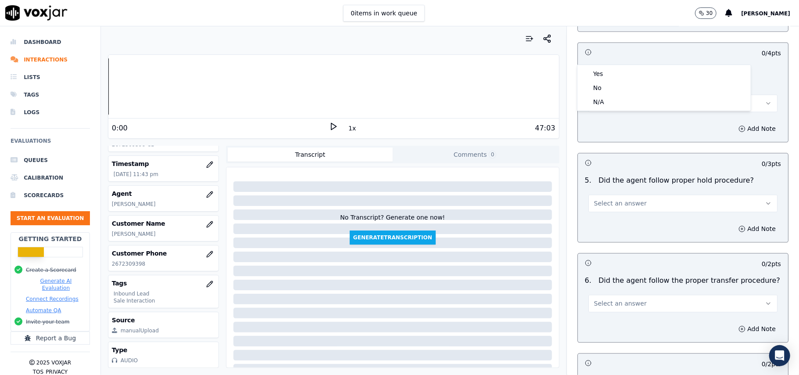
click at [627, 63] on div "4 . Did the agent try to build rapport with the customer? Select an answer" at bounding box center [683, 88] width 210 height 54
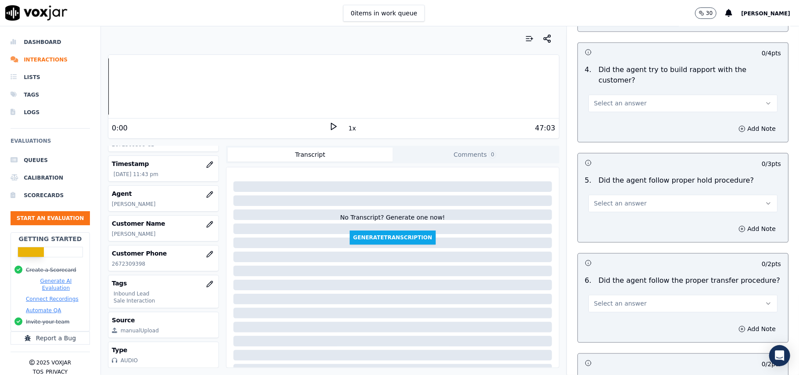
click at [622, 99] on span "Select an answer" at bounding box center [620, 103] width 53 height 9
click at [609, 72] on div "Yes" at bounding box center [665, 74] width 170 height 14
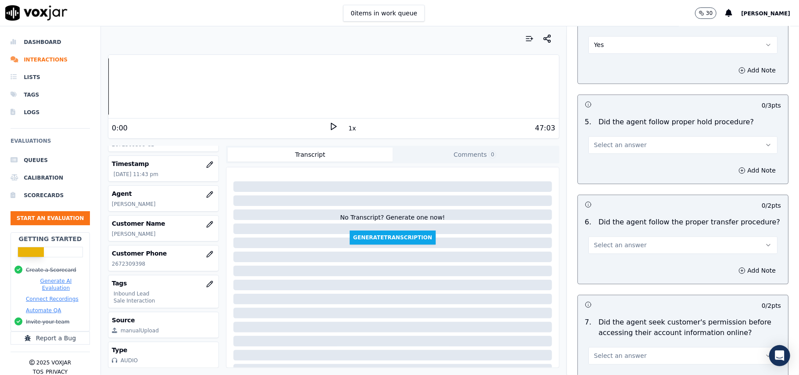
click at [644, 136] on button "Select an answer" at bounding box center [683, 145] width 189 height 18
click at [612, 116] on div "Yes" at bounding box center [665, 115] width 170 height 14
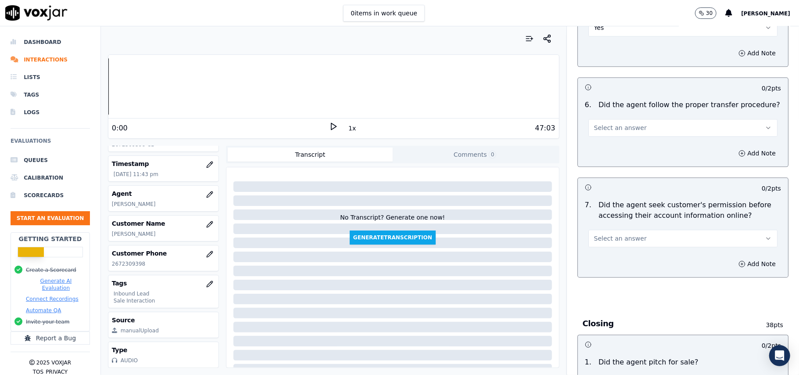
click at [645, 119] on button "Select an answer" at bounding box center [683, 128] width 189 height 18
click at [617, 99] on div "Yes" at bounding box center [665, 99] width 170 height 14
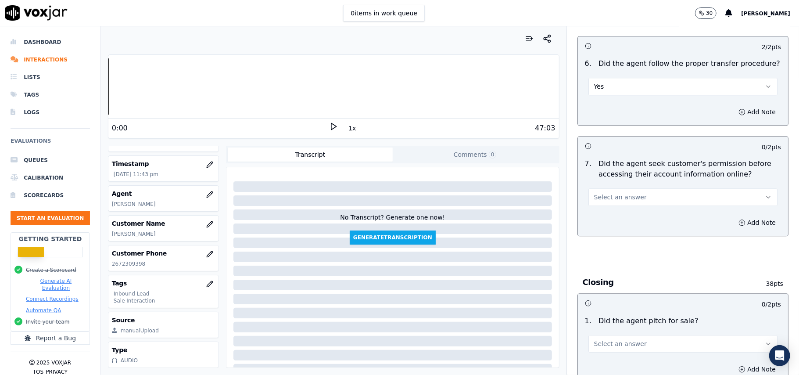
scroll to position [1639, 0]
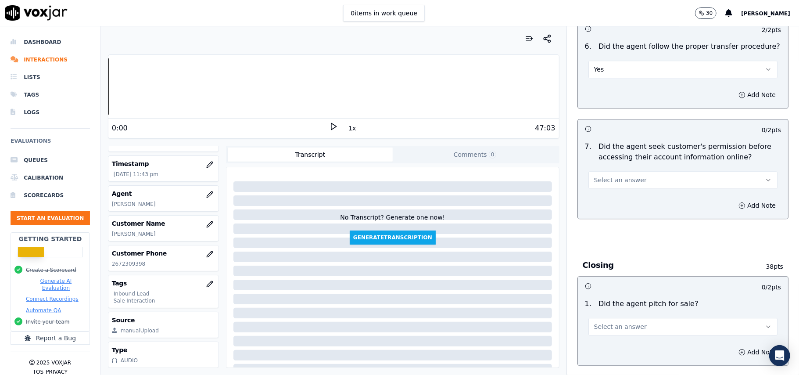
click at [640, 171] on button "Select an answer" at bounding box center [683, 180] width 189 height 18
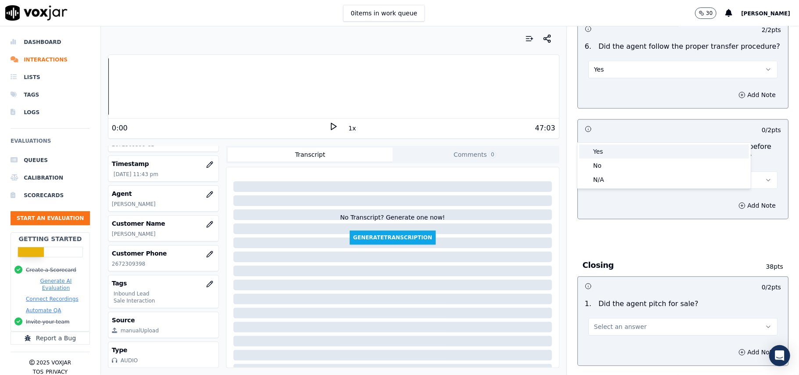
click at [605, 148] on div "Yes" at bounding box center [665, 151] width 170 height 14
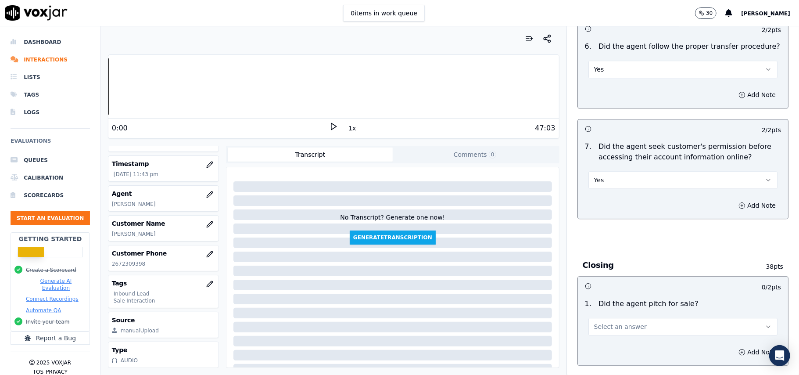
scroll to position [1756, 0]
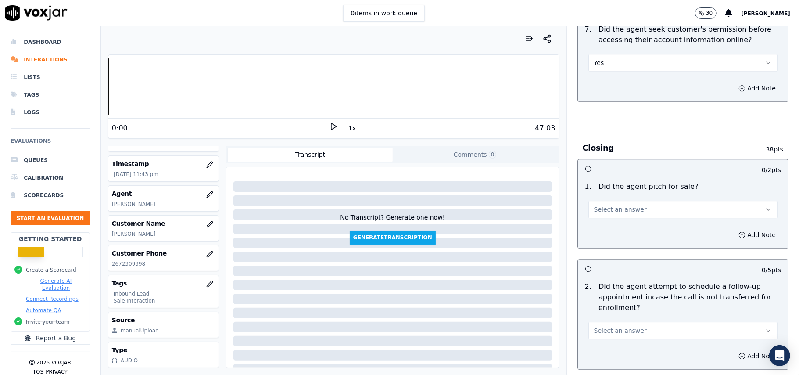
drag, startPoint x: 627, startPoint y: 166, endPoint x: 622, endPoint y: 169, distance: 6.0
click at [627, 205] on span "Select an answer" at bounding box center [620, 209] width 53 height 9
drag, startPoint x: 622, startPoint y: 169, endPoint x: 620, endPoint y: 174, distance: 5.6
click at [609, 181] on div "Yes" at bounding box center [665, 181] width 170 height 14
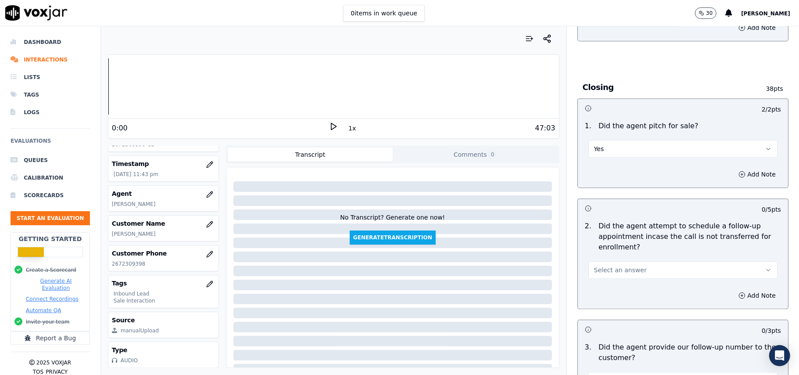
scroll to position [1873, 0]
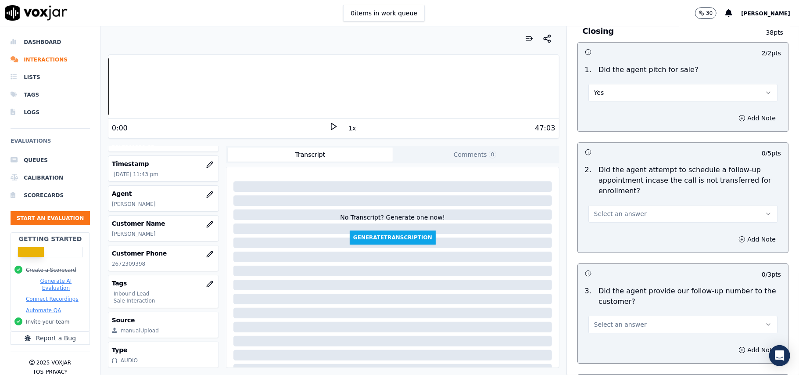
click at [630, 205] on button "Select an answer" at bounding box center [683, 214] width 189 height 18
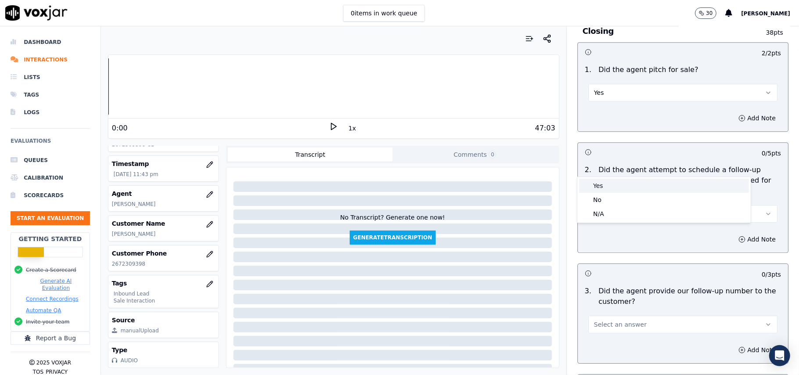
click at [626, 181] on div "Yes" at bounding box center [665, 186] width 170 height 14
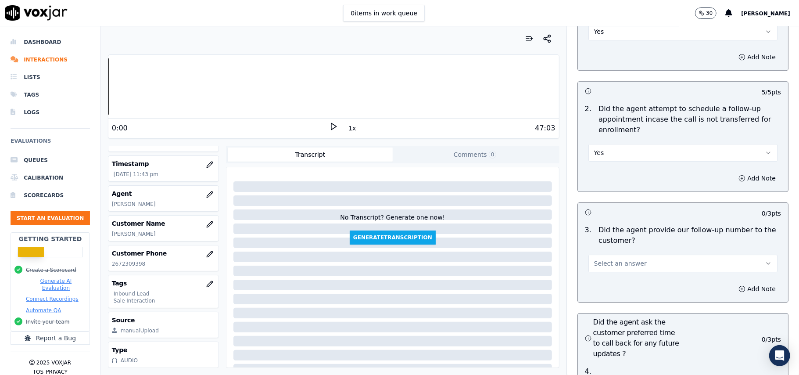
scroll to position [1990, 0]
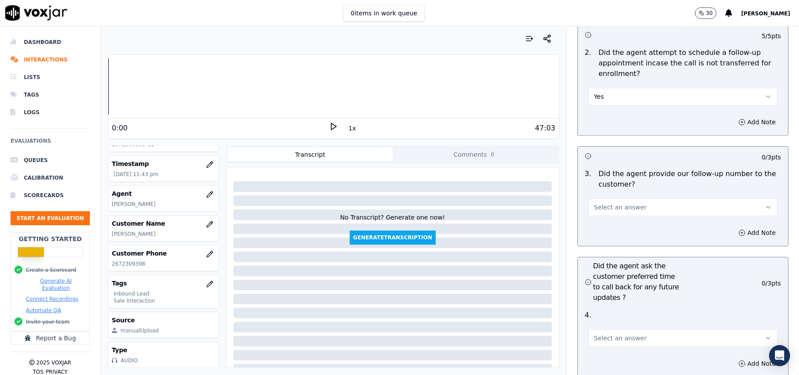
click at [628, 203] on span "Select an answer" at bounding box center [620, 207] width 53 height 9
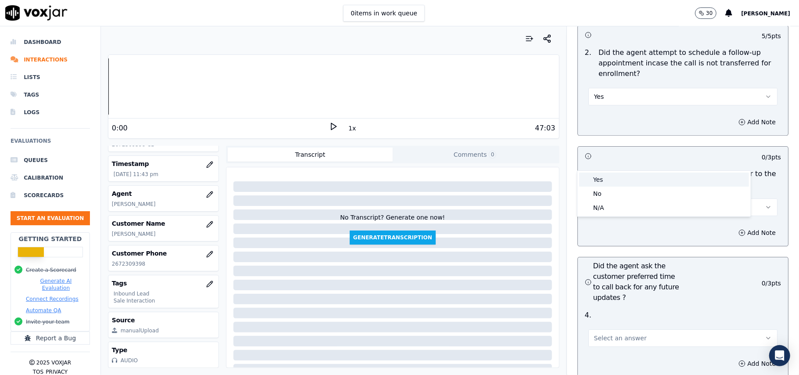
click at [622, 179] on div "Yes" at bounding box center [665, 180] width 170 height 14
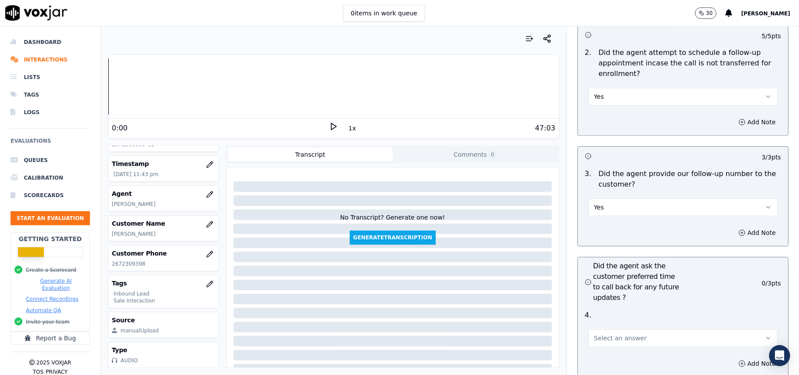
scroll to position [2107, 0]
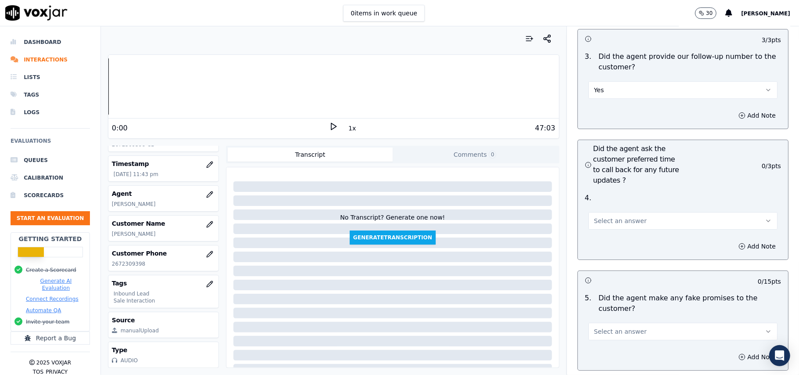
click at [636, 212] on button "Select an answer" at bounding box center [683, 221] width 189 height 18
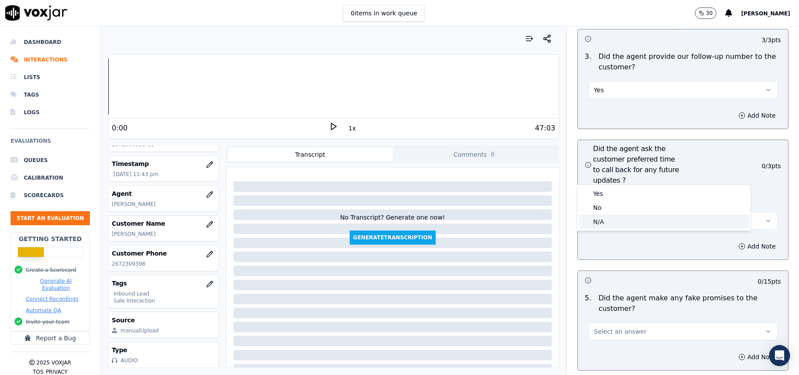
click at [606, 226] on div "N/A" at bounding box center [665, 222] width 170 height 14
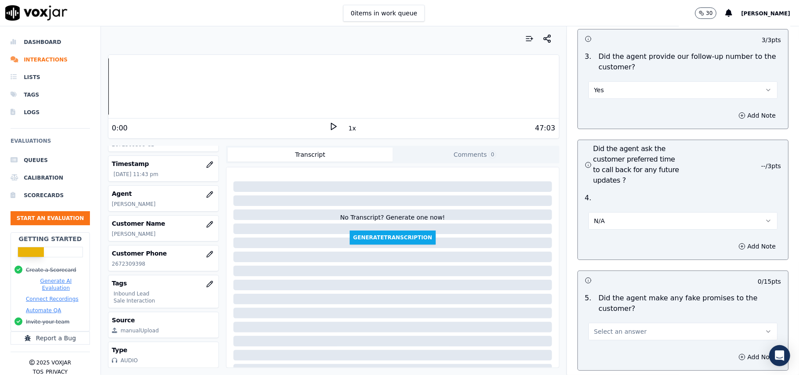
click at [609, 327] on span "Select an answer" at bounding box center [620, 331] width 53 height 9
click at [612, 320] on div "No" at bounding box center [665, 318] width 170 height 14
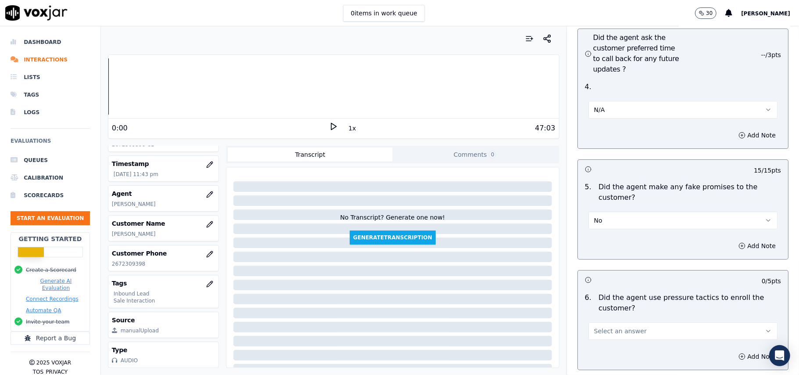
scroll to position [2283, 0]
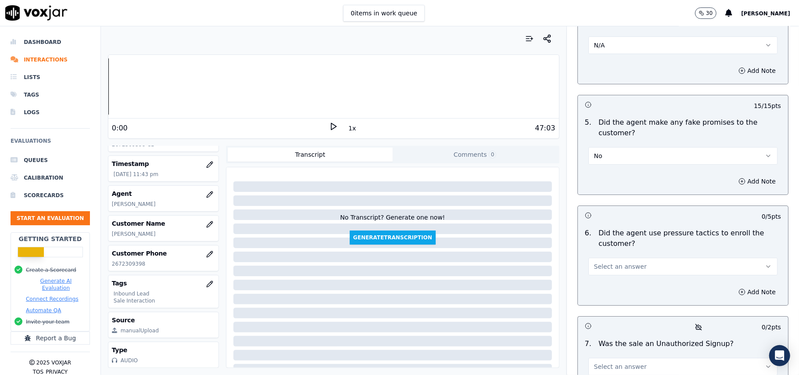
click at [641, 256] on div "Select an answer" at bounding box center [683, 265] width 189 height 19
click at [616, 262] on span "Select an answer" at bounding box center [620, 266] width 53 height 9
click at [600, 256] on div "No" at bounding box center [665, 254] width 170 height 14
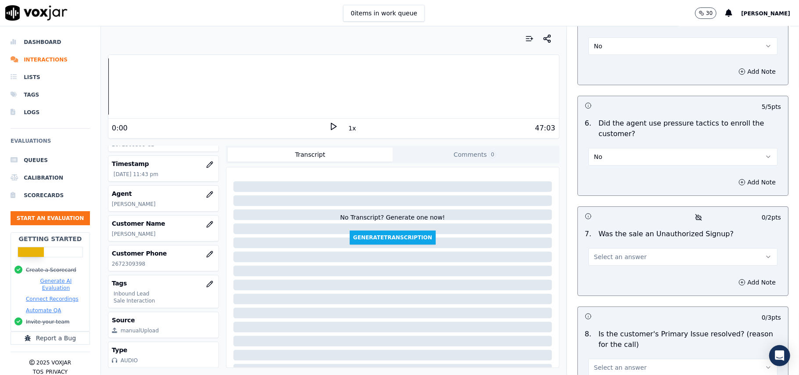
scroll to position [2457, 0]
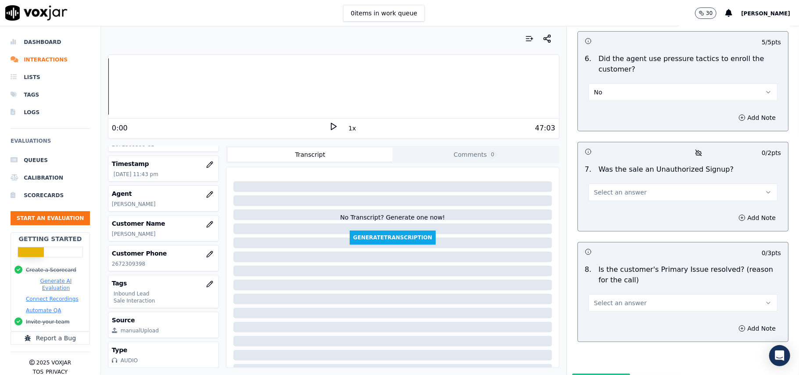
click at [625, 184] on button "Select an answer" at bounding box center [683, 193] width 189 height 18
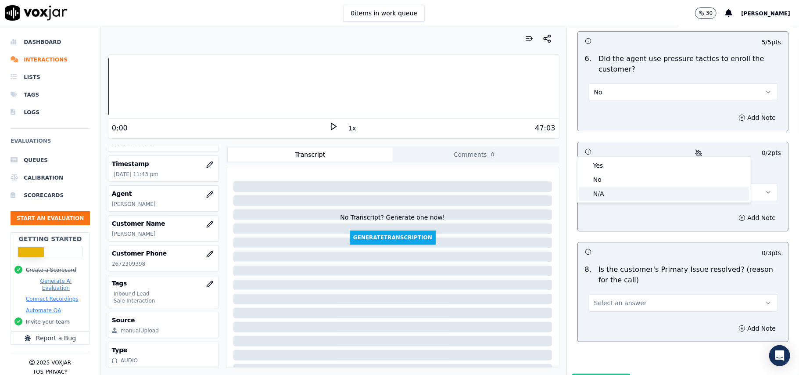
click at [599, 179] on div "No" at bounding box center [665, 180] width 170 height 14
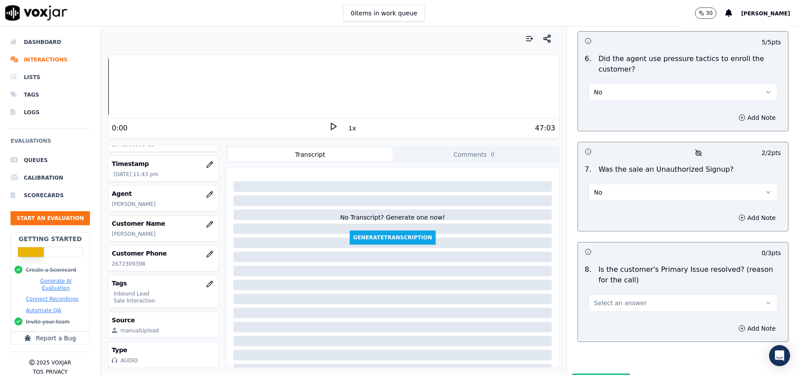
click at [597, 299] on span "Select an answer" at bounding box center [620, 303] width 53 height 9
click at [599, 277] on div "Yes" at bounding box center [665, 277] width 170 height 14
click at [582, 374] on button "Submit Scores" at bounding box center [602, 382] width 58 height 16
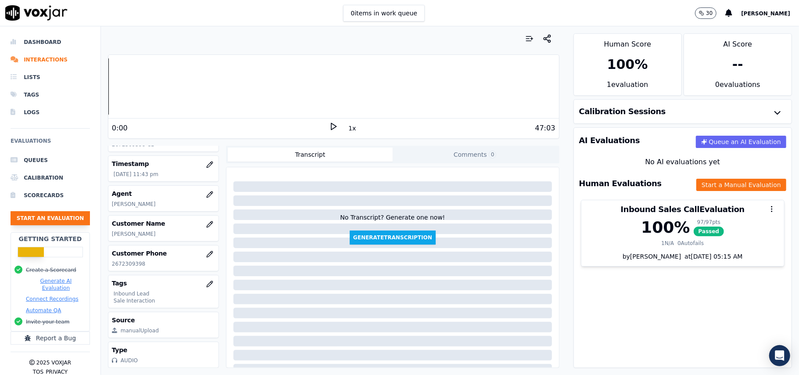
click at [51, 218] on button "Start an Evaluation" at bounding box center [50, 218] width 79 height 14
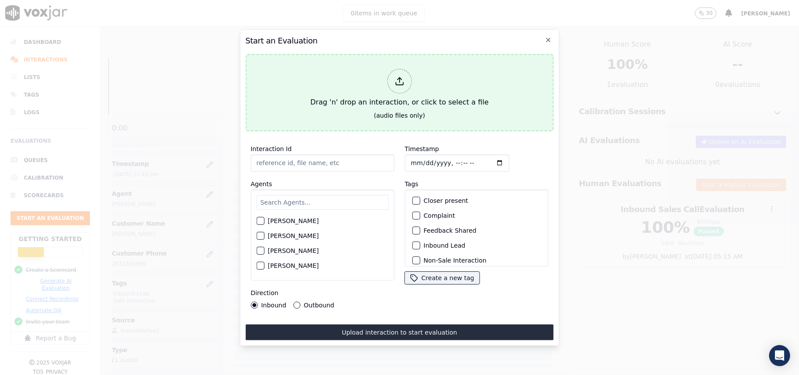
click at [399, 76] on icon at bounding box center [400, 81] width 10 height 10
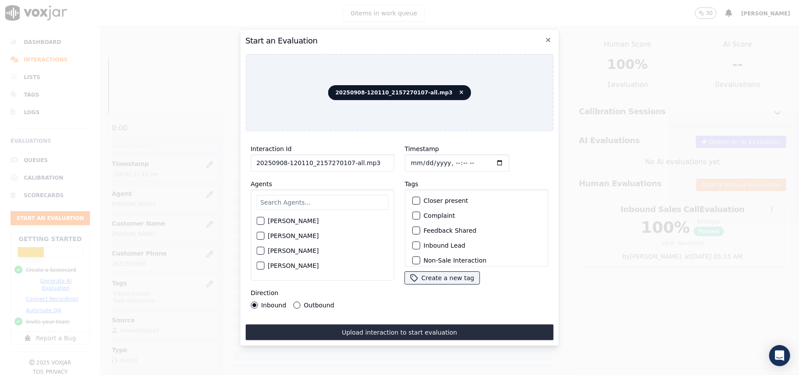
drag, startPoint x: 378, startPoint y: 160, endPoint x: 345, endPoint y: 162, distance: 33.4
click at [345, 162] on input "20250908-120110_2157270107-all.mp3" at bounding box center [323, 163] width 144 height 18
type input "20250908-120110_2157270107-C1"
click at [418, 160] on input "Timestamp" at bounding box center [457, 163] width 104 height 18
type input "[DATE]T23:45"
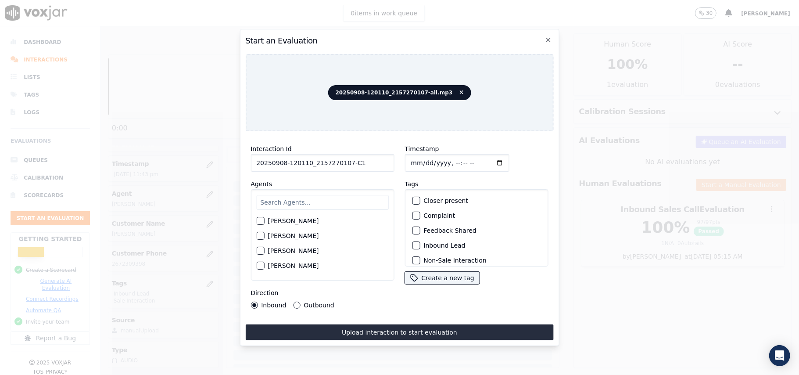
click at [297, 199] on input "text" at bounding box center [322, 202] width 132 height 15
type input "mark"
click at [263, 220] on div "button" at bounding box center [260, 223] width 6 height 6
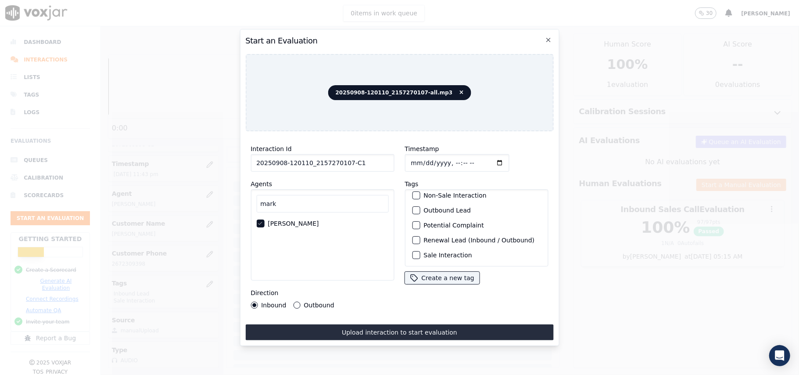
scroll to position [76, 0]
click at [417, 248] on div "Sale Interaction" at bounding box center [477, 255] width 136 height 15
click at [414, 206] on button "Outbound Lead" at bounding box center [416, 210] width 8 height 8
click at [413, 252] on div "button" at bounding box center [416, 255] width 6 height 6
click at [301, 302] on div "Outbound" at bounding box center [313, 305] width 41 height 7
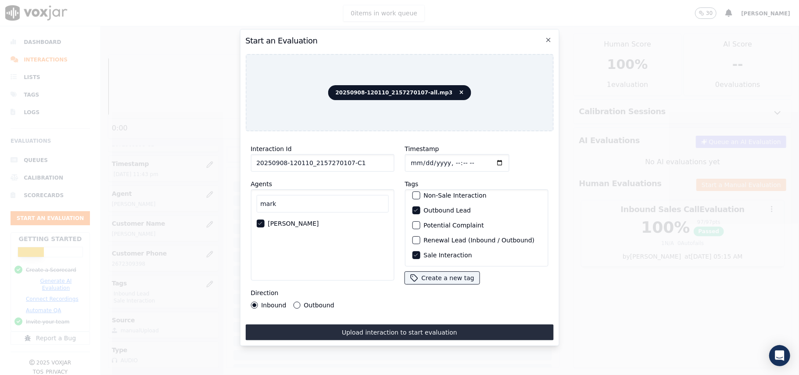
click at [298, 302] on button "Outbound" at bounding box center [296, 305] width 7 height 7
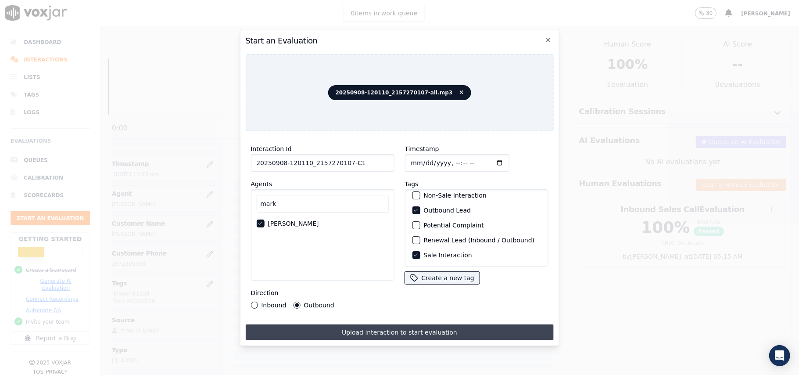
click at [325, 329] on button "Upload interaction to start evaluation" at bounding box center [399, 332] width 308 height 16
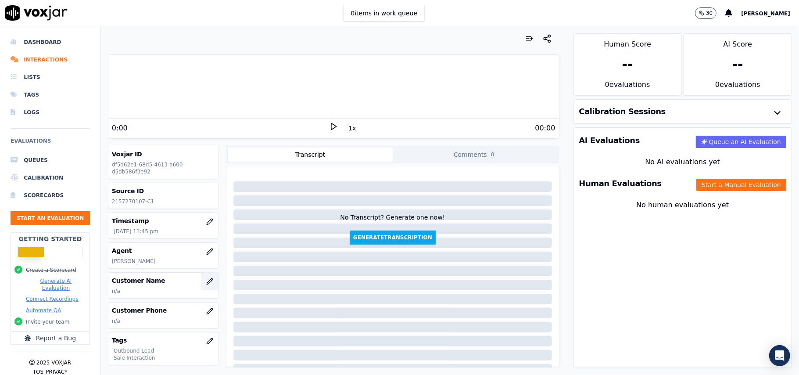
click at [206, 281] on icon "button" at bounding box center [209, 281] width 7 height 7
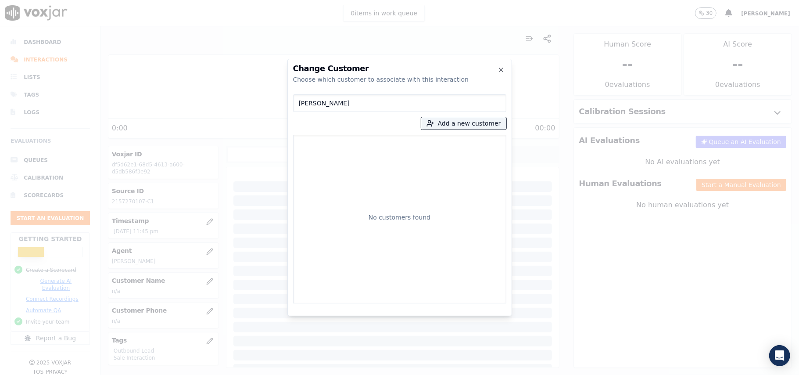
click at [301, 104] on input "[PERSON_NAME]" at bounding box center [399, 103] width 213 height 18
type input "[PERSON_NAME]"
click at [333, 147] on p "[PERSON_NAME]" at bounding box center [348, 147] width 68 height 14
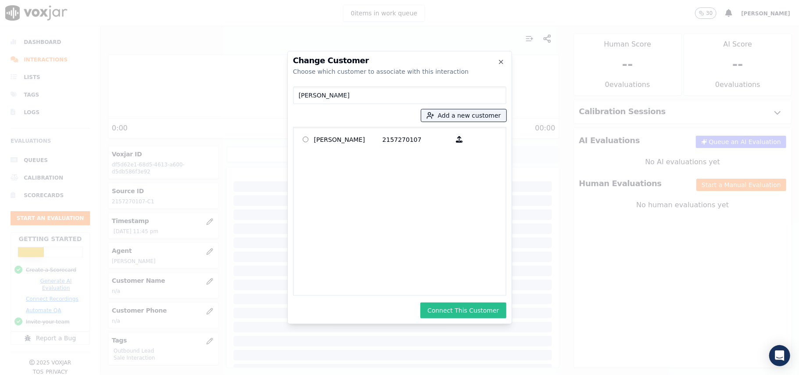
click at [457, 308] on button "Connect This Customer" at bounding box center [464, 310] width 86 height 16
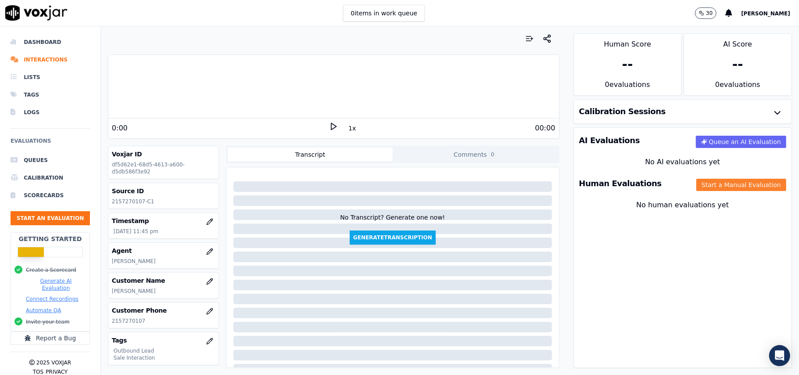
click at [709, 188] on button "Start a Manual Evaluation" at bounding box center [742, 185] width 90 height 12
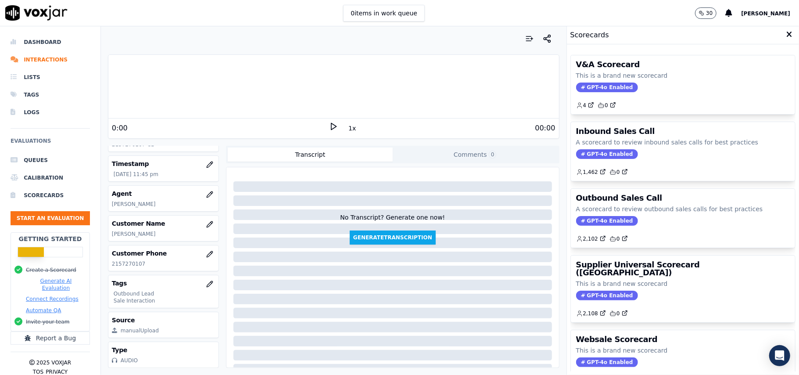
scroll to position [86, 0]
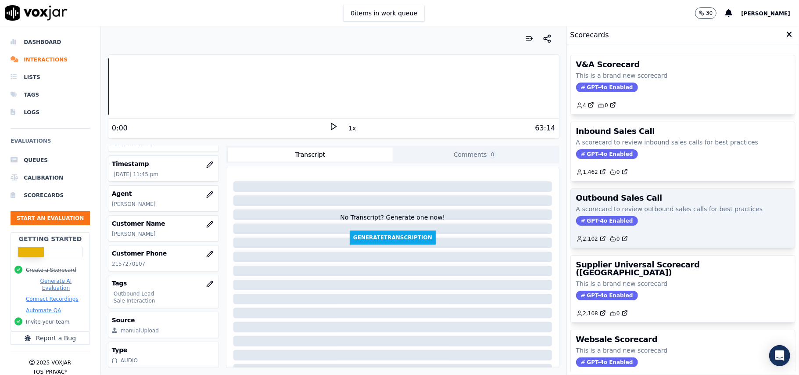
click at [576, 217] on span "GPT-4o Enabled" at bounding box center [607, 221] width 62 height 10
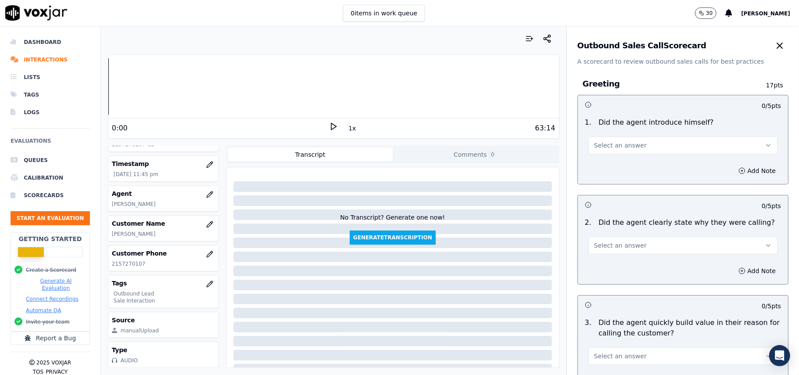
scroll to position [626, 0]
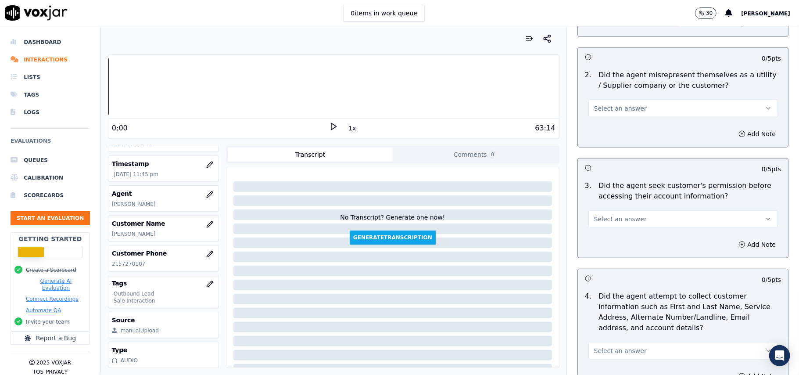
click at [624, 226] on button "Select an answer" at bounding box center [683, 219] width 189 height 18
drag, startPoint x: 622, startPoint y: 229, endPoint x: 613, endPoint y: 266, distance: 37.6
click at [593, 264] on div "N/A" at bounding box center [665, 269] width 170 height 14
click at [600, 225] on button "N/A" at bounding box center [683, 219] width 189 height 18
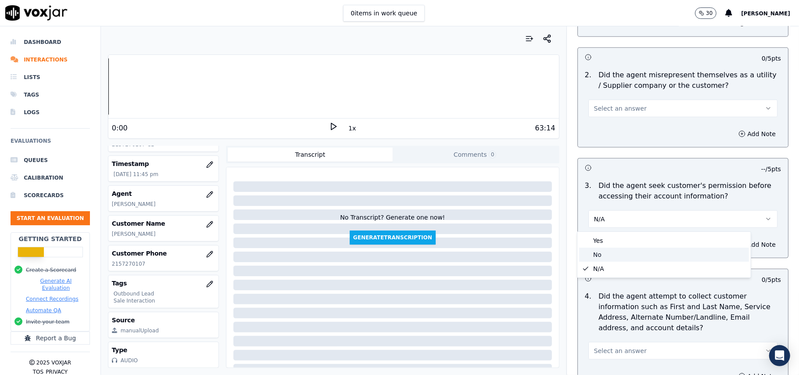
drag, startPoint x: 599, startPoint y: 248, endPoint x: 692, endPoint y: 252, distance: 93.1
click at [599, 249] on div "No" at bounding box center [665, 255] width 170 height 14
click at [745, 246] on button "Add Note" at bounding box center [758, 244] width 48 height 12
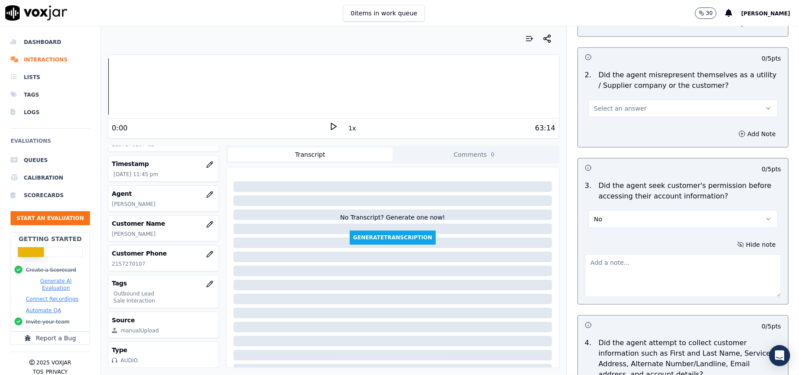
click at [615, 276] on textarea at bounding box center [683, 275] width 196 height 43
paste textarea "@9:14 – The agent did not take permission from the customer before accessing th…"
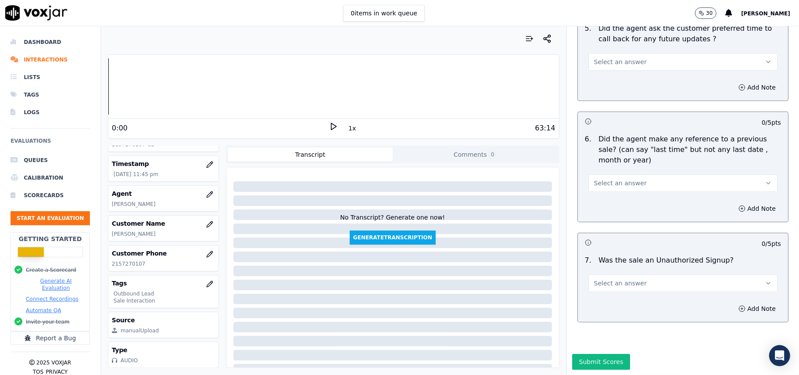
type textarea "@9:14 – The agent did not take permission from the customer before accessing th…"
click at [578, 295] on div "Add Note" at bounding box center [683, 308] width 210 height 26
click at [594, 279] on span "Select an answer" at bounding box center [620, 283] width 53 height 9
drag, startPoint x: 593, startPoint y: 292, endPoint x: 587, endPoint y: 258, distance: 34.7
click at [594, 292] on div "No" at bounding box center [665, 291] width 170 height 14
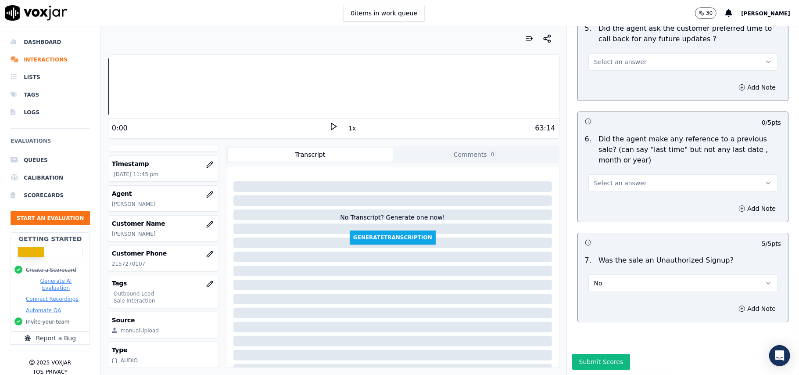
click at [594, 174] on button "Select an answer" at bounding box center [683, 183] width 189 height 18
click at [599, 183] on div "No" at bounding box center [665, 190] width 170 height 14
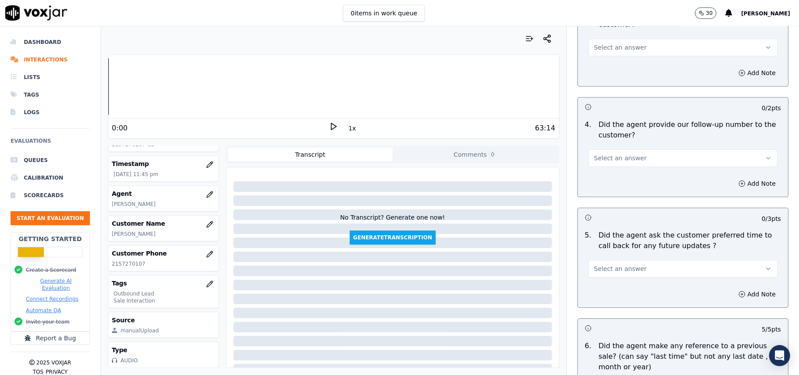
scroll to position [2002, 0]
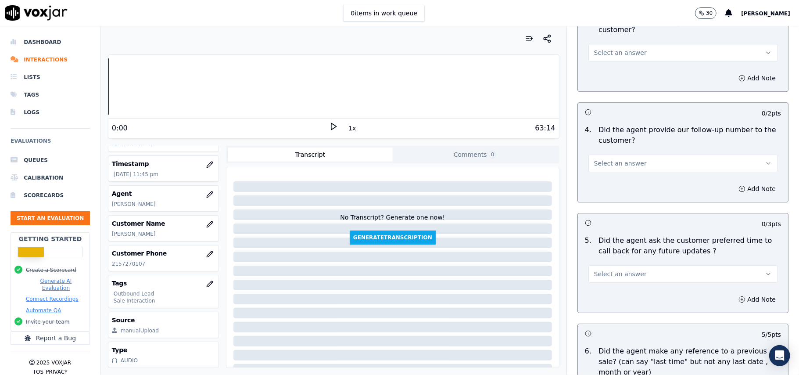
click at [621, 274] on button "Select an answer" at bounding box center [683, 274] width 189 height 18
click at [608, 320] on div "N/A" at bounding box center [665, 317] width 170 height 14
click at [618, 160] on span "Select an answer" at bounding box center [620, 163] width 53 height 9
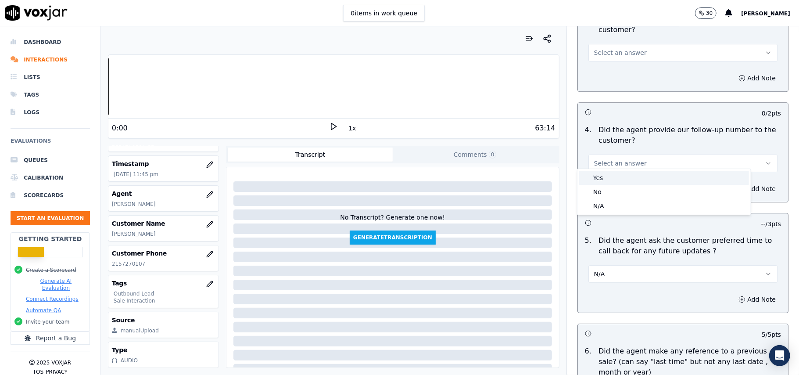
click at [613, 176] on div "Yes" at bounding box center [665, 178] width 170 height 14
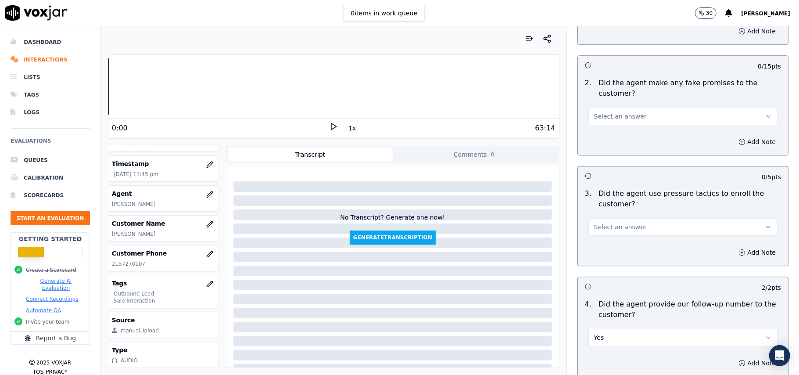
scroll to position [1827, 0]
click at [642, 220] on button "Select an answer" at bounding box center [683, 229] width 189 height 18
click at [622, 248] on div "Yes" at bounding box center [665, 243] width 170 height 14
click at [617, 220] on button "Yes" at bounding box center [683, 229] width 189 height 18
click at [612, 257] on div "No" at bounding box center [665, 257] width 170 height 14
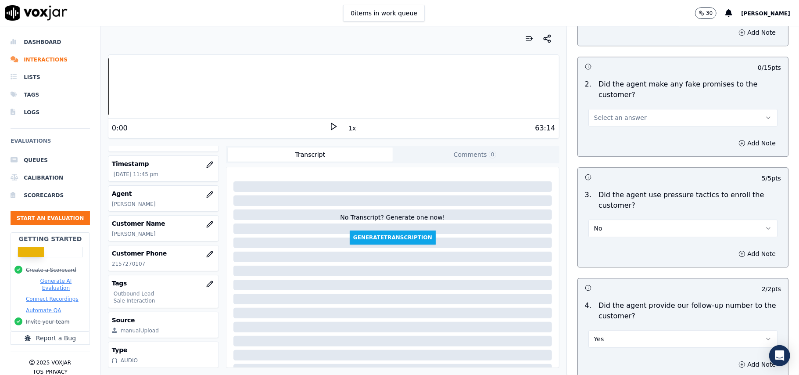
click at [615, 114] on span "Select an answer" at bounding box center [620, 117] width 53 height 9
click at [604, 148] on div "No" at bounding box center [665, 146] width 170 height 14
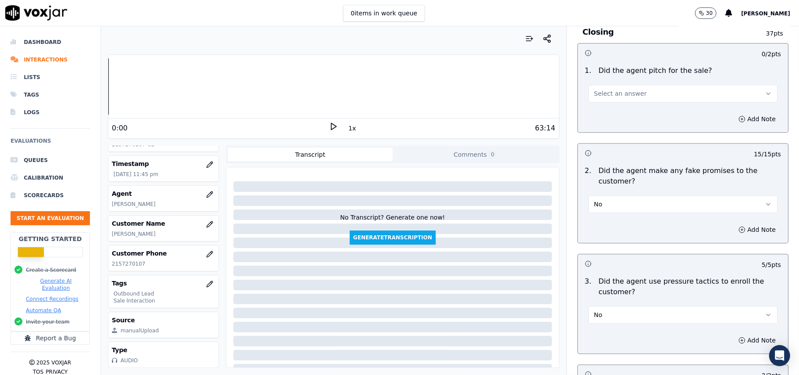
scroll to position [1651, 0]
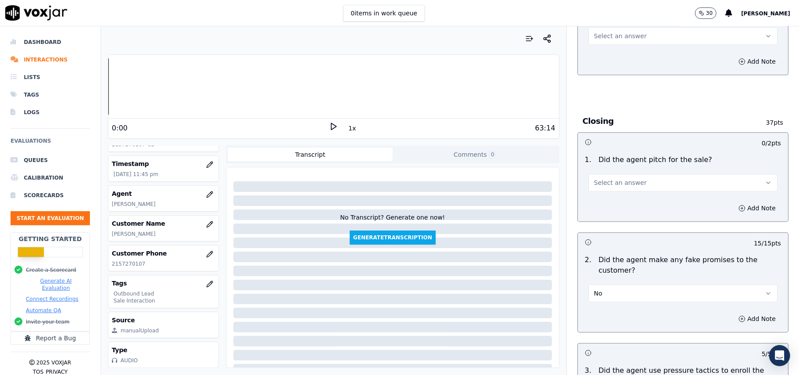
click at [616, 174] on button "Select an answer" at bounding box center [683, 183] width 189 height 18
click at [606, 195] on div "Yes" at bounding box center [665, 196] width 170 height 14
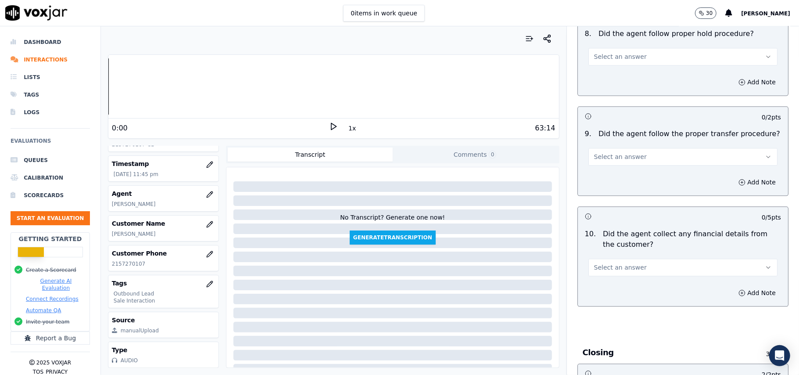
scroll to position [1417, 0]
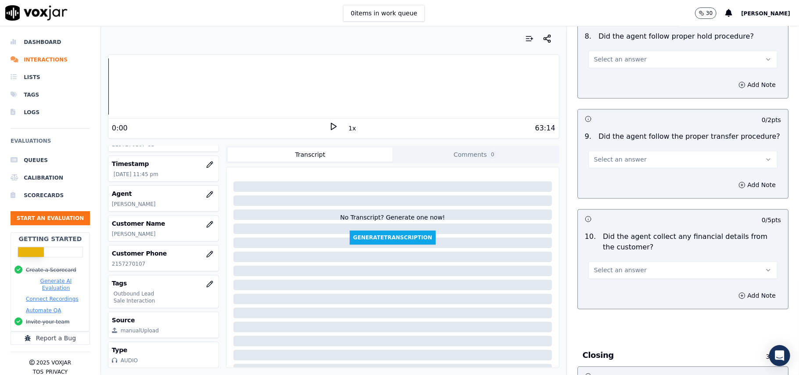
click at [612, 273] on div "10 . Did the agent collect any financial details from the customer? Select an a…" at bounding box center [683, 255] width 210 height 54
drag, startPoint x: 611, startPoint y: 255, endPoint x: 608, endPoint y: 270, distance: 14.8
click at [611, 261] on button "Select an answer" at bounding box center [683, 270] width 189 height 18
click at [591, 297] on div "No" at bounding box center [665, 298] width 170 height 14
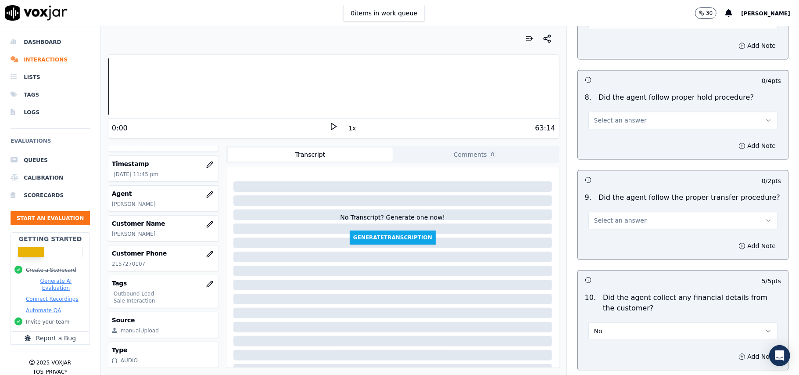
scroll to position [1300, 0]
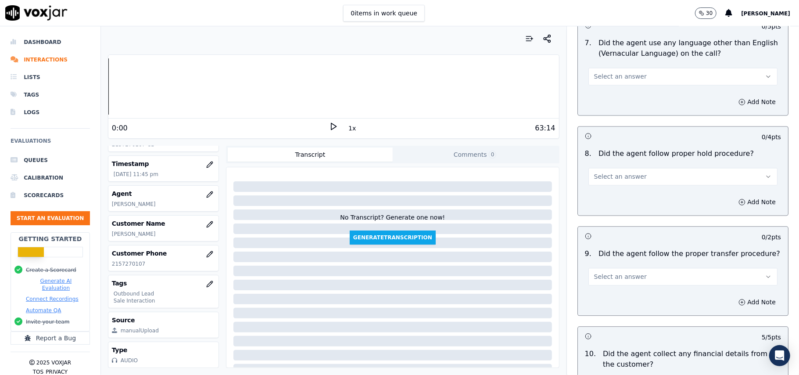
click at [604, 272] on span "Select an answer" at bounding box center [620, 276] width 53 height 9
click at [605, 290] on div "Yes" at bounding box center [665, 290] width 170 height 14
click at [608, 172] on span "Select an answer" at bounding box center [620, 176] width 53 height 9
click at [606, 193] on div "Yes" at bounding box center [665, 189] width 170 height 14
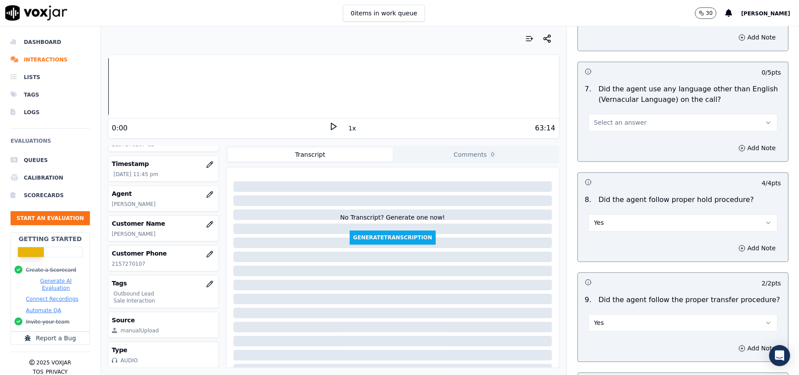
scroll to position [1183, 0]
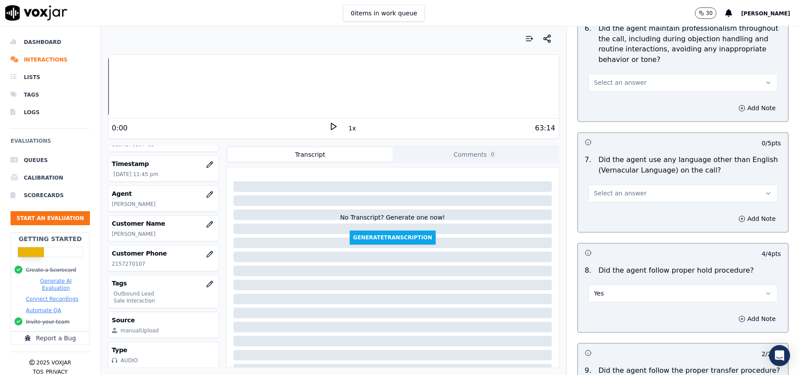
click at [628, 190] on span "Select an answer" at bounding box center [620, 193] width 53 height 9
click at [612, 222] on div "No" at bounding box center [665, 220] width 170 height 14
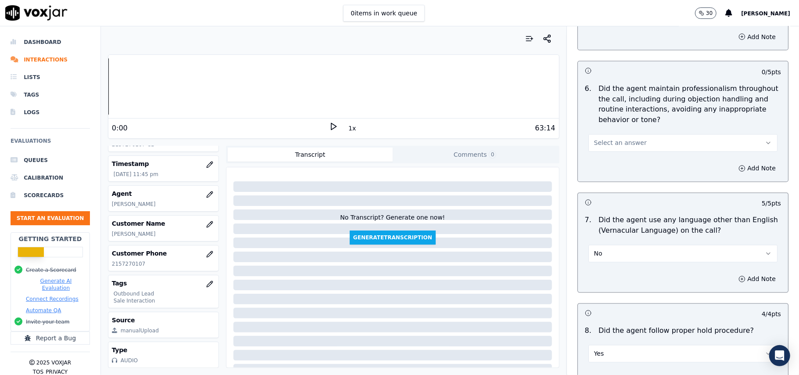
scroll to position [1066, 0]
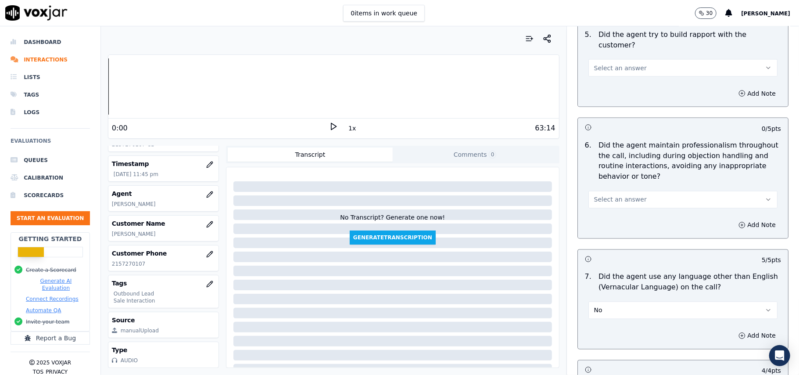
click at [620, 195] on span "Select an answer" at bounding box center [620, 199] width 53 height 9
click at [617, 218] on div "Yes" at bounding box center [665, 212] width 170 height 14
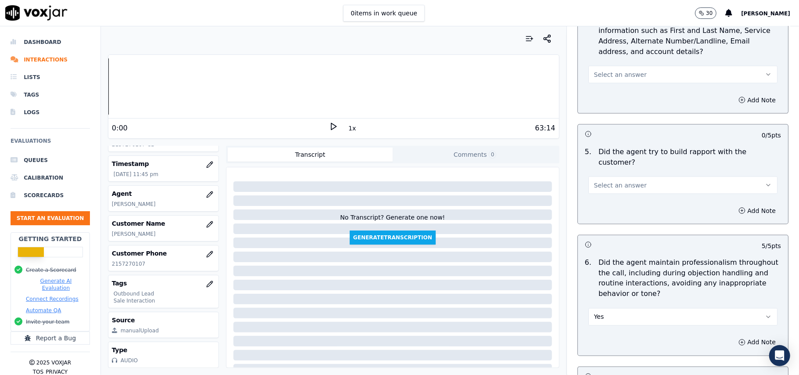
click at [627, 184] on button "Select an answer" at bounding box center [683, 185] width 189 height 18
click at [617, 200] on div "Yes" at bounding box center [665, 197] width 170 height 14
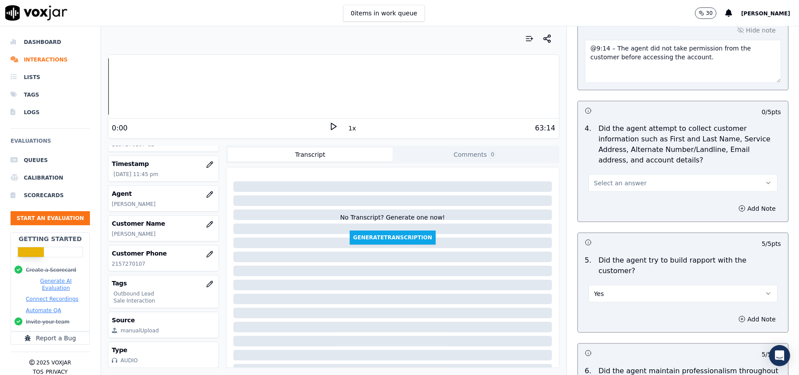
scroll to position [832, 0]
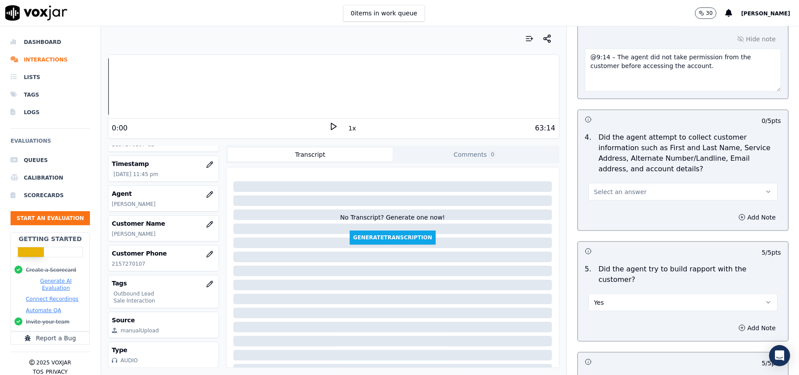
drag, startPoint x: 624, startPoint y: 187, endPoint x: 624, endPoint y: 195, distance: 7.9
click at [624, 187] on button "Select an answer" at bounding box center [683, 192] width 189 height 18
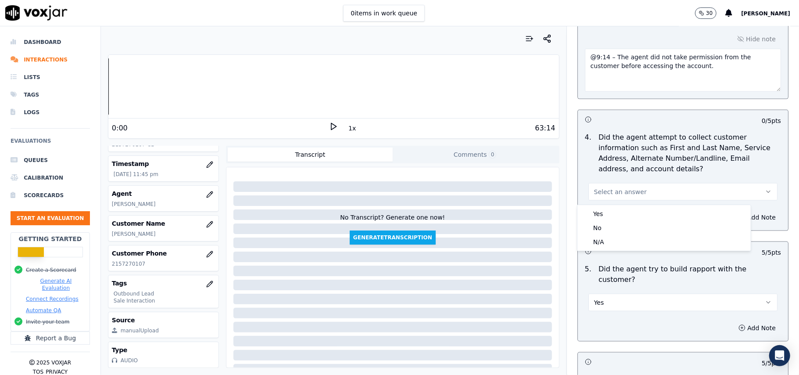
click at [624, 205] on div "Yes No N/A" at bounding box center [664, 228] width 174 height 47
click at [619, 237] on div "N/A" at bounding box center [665, 242] width 170 height 14
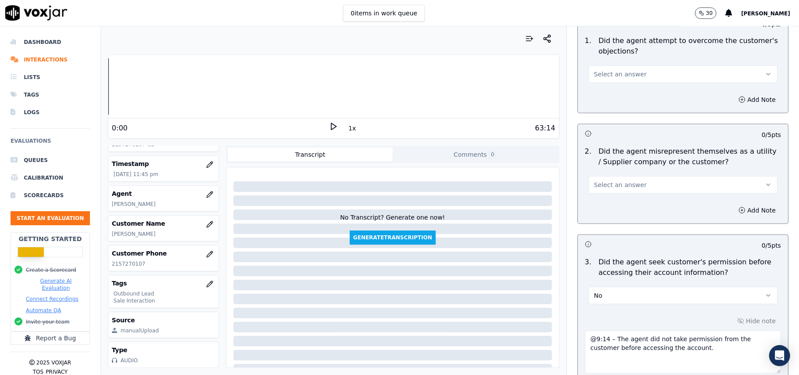
scroll to position [539, 0]
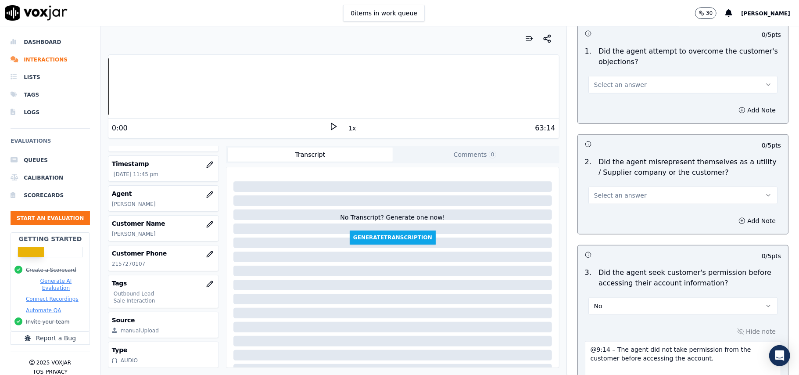
click at [615, 198] on span "Select an answer" at bounding box center [620, 195] width 53 height 9
click at [611, 234] on div "No" at bounding box center [665, 231] width 170 height 14
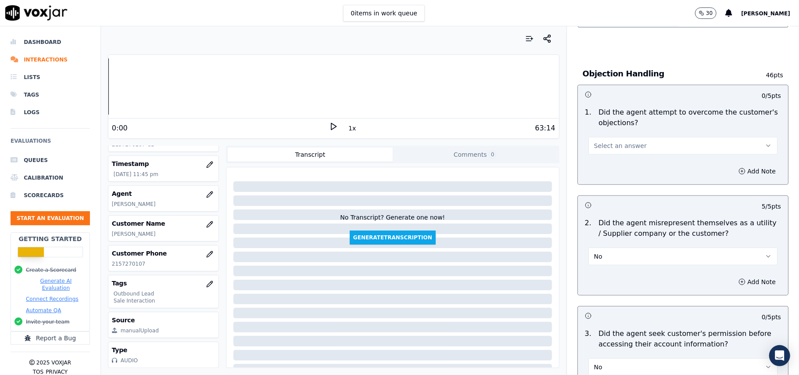
scroll to position [422, 0]
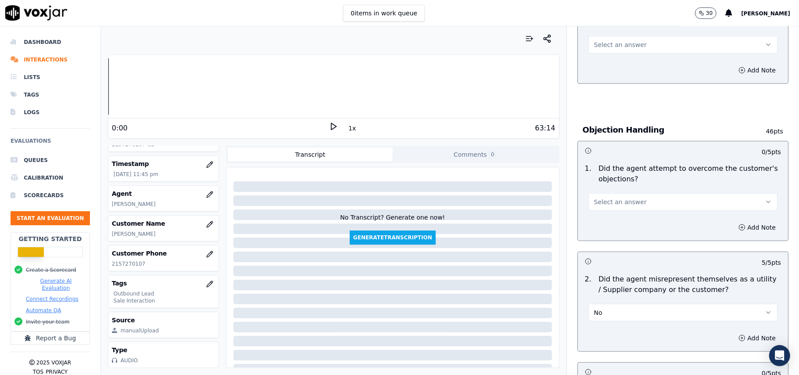
click at [633, 204] on button "Select an answer" at bounding box center [683, 202] width 189 height 18
click at [629, 220] on div "Yes" at bounding box center [665, 223] width 170 height 14
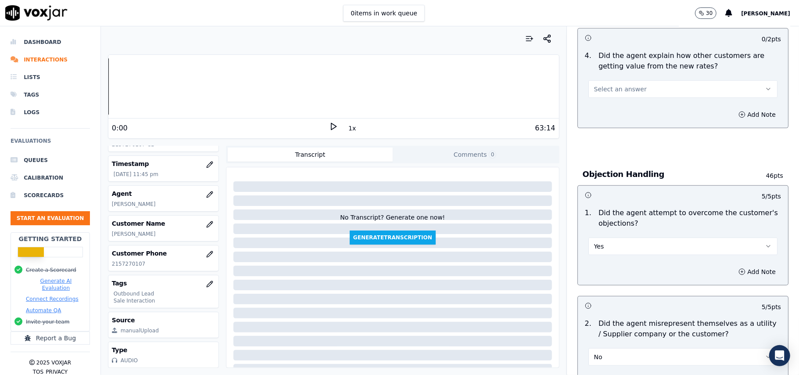
scroll to position [305, 0]
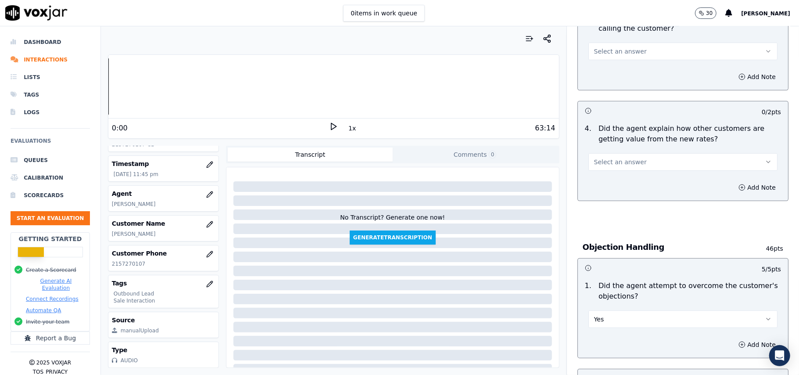
click at [626, 162] on span "Select an answer" at bounding box center [620, 162] width 53 height 9
click at [623, 181] on div "Yes" at bounding box center [665, 183] width 170 height 14
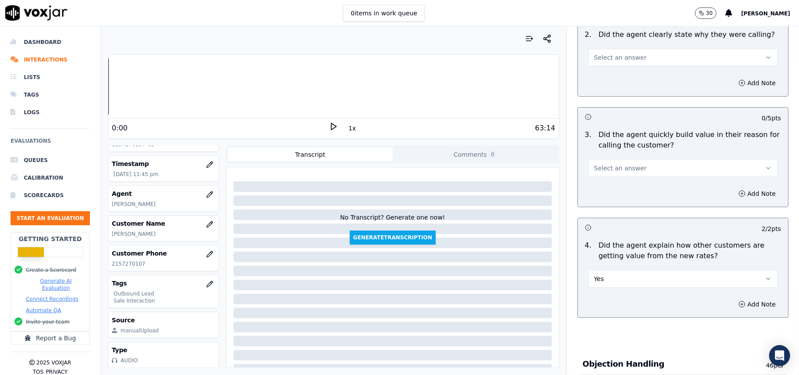
click at [631, 166] on button "Select an answer" at bounding box center [683, 168] width 189 height 18
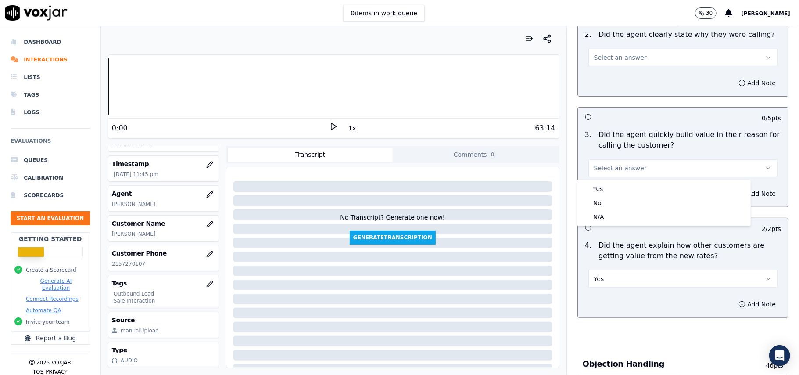
click at [629, 184] on div "Yes" at bounding box center [665, 189] width 170 height 14
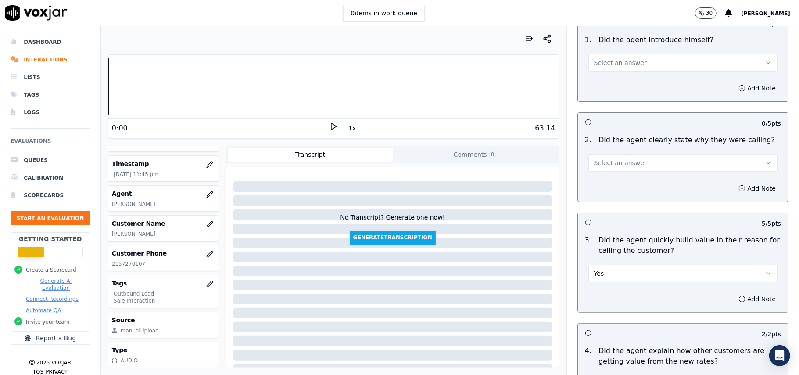
scroll to position [0, 0]
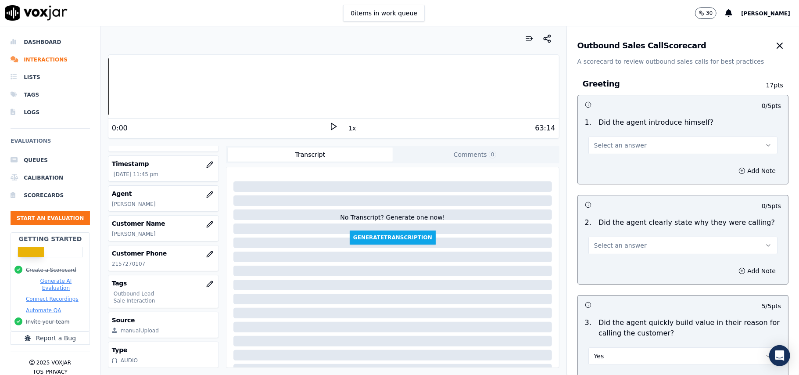
click at [602, 250] on button "Select an answer" at bounding box center [683, 246] width 189 height 18
click at [600, 264] on div "Yes" at bounding box center [665, 266] width 170 height 14
click at [603, 148] on span "Select an answer" at bounding box center [620, 145] width 53 height 9
click at [601, 170] on div "Yes" at bounding box center [665, 165] width 170 height 14
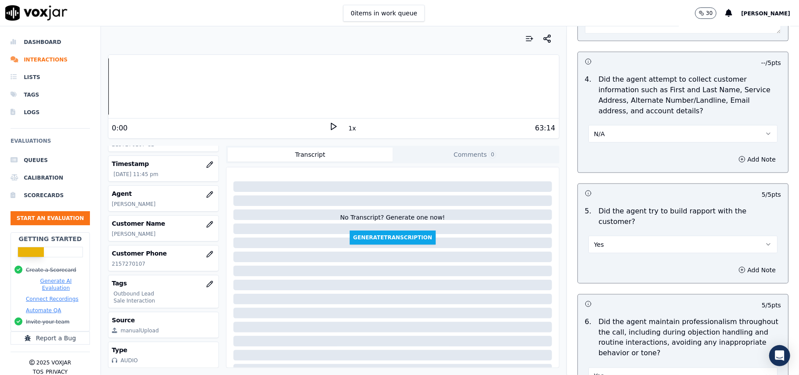
scroll to position [2236, 0]
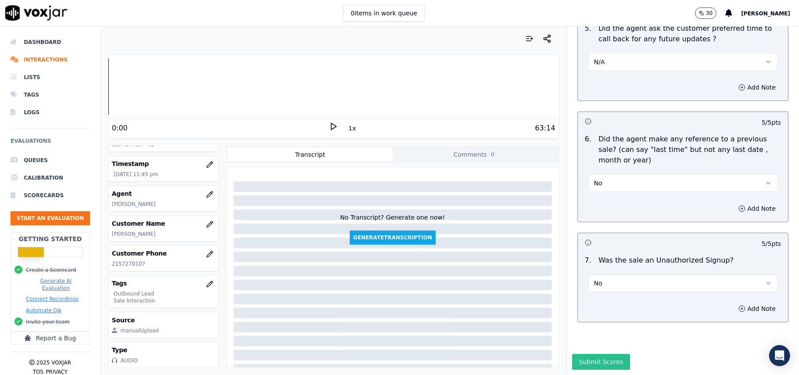
click at [585, 354] on button "Submit Scores" at bounding box center [602, 362] width 58 height 16
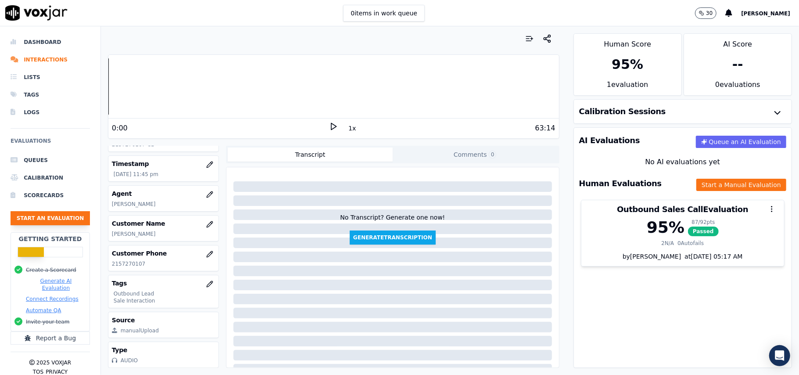
click at [40, 220] on button "Start an Evaluation" at bounding box center [50, 218] width 79 height 14
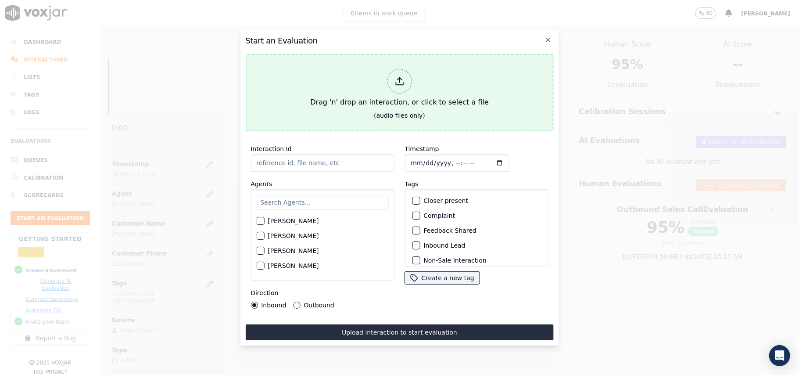
click at [401, 76] on icon at bounding box center [400, 81] width 10 height 10
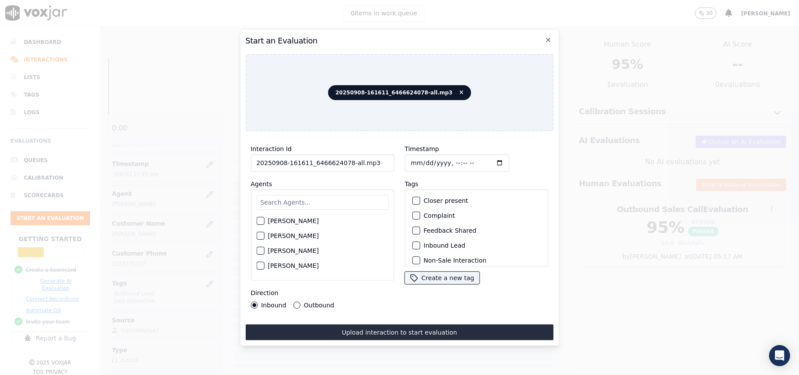
click at [343, 167] on input "20250908-161611_6466624078-all.mp3" at bounding box center [323, 163] width 144 height 18
type input "20250908-161611_6466624078-C1"
click at [420, 159] on input "Timestamp" at bounding box center [457, 163] width 104 height 18
type input "[DATE]T00:06"
click at [283, 198] on input "text" at bounding box center [322, 202] width 132 height 15
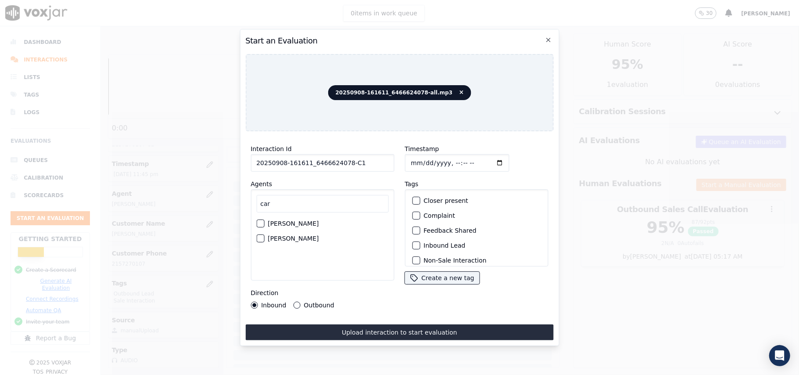
type input "car"
click at [265, 232] on div "[PERSON_NAME]" at bounding box center [322, 238] width 132 height 15
click at [263, 235] on div "button" at bounding box center [260, 238] width 6 height 6
click at [413, 242] on div "button" at bounding box center [416, 245] width 6 height 6
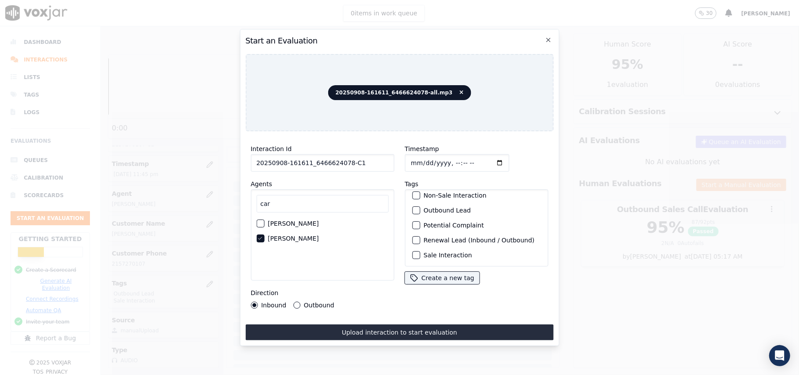
click at [413, 252] on div "button" at bounding box center [416, 255] width 6 height 6
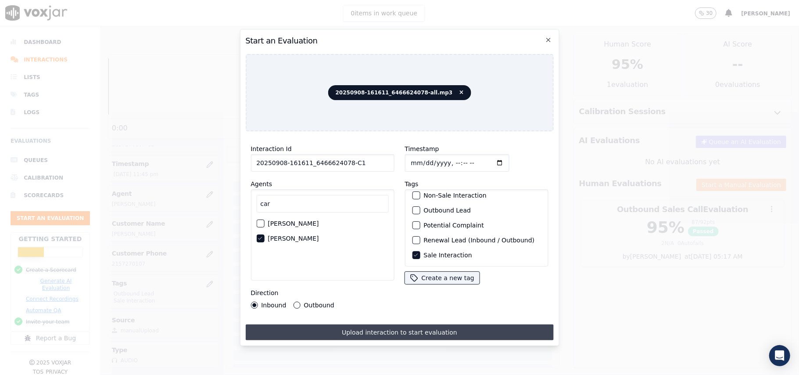
click at [356, 332] on button "Upload interaction to start evaluation" at bounding box center [399, 332] width 308 height 16
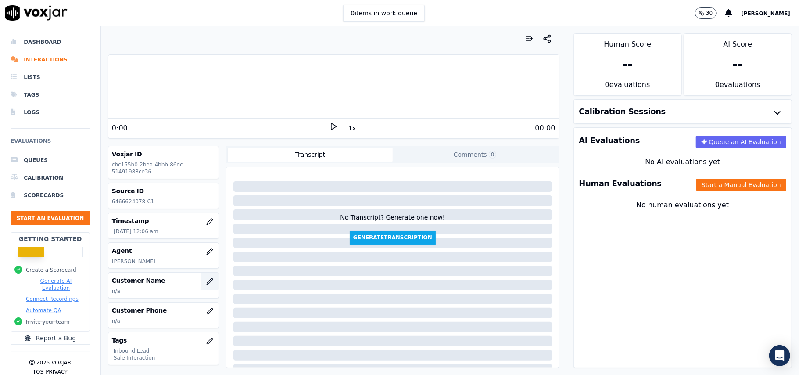
click at [206, 285] on icon "button" at bounding box center [209, 281] width 7 height 7
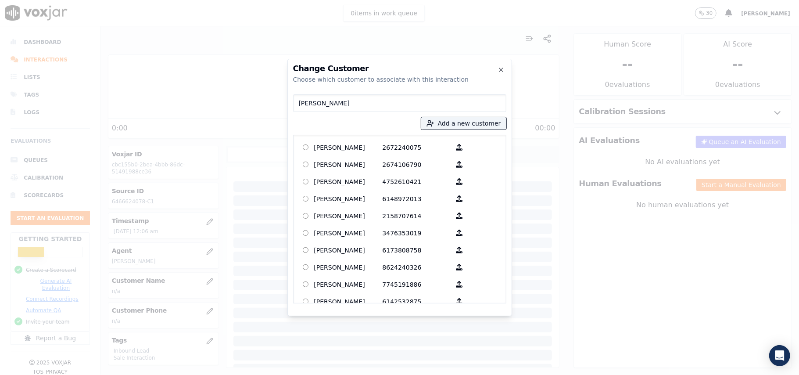
click at [299, 105] on input "[PERSON_NAME]" at bounding box center [399, 103] width 213 height 18
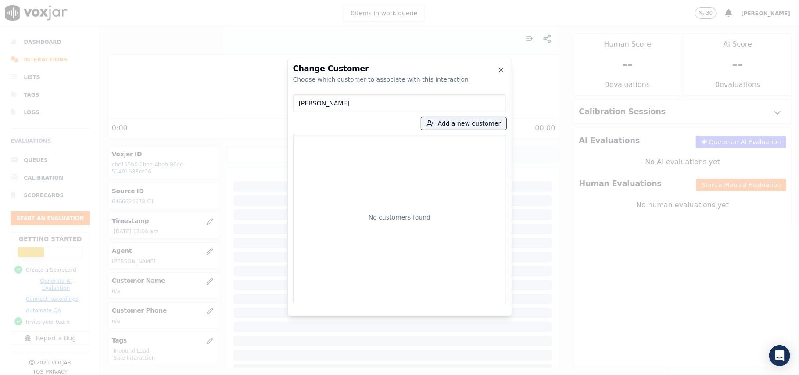
click at [301, 103] on input "[PERSON_NAME]" at bounding box center [399, 103] width 213 height 18
type input "[PERSON_NAME]"
click at [326, 150] on p "[PERSON_NAME]" at bounding box center [348, 147] width 68 height 14
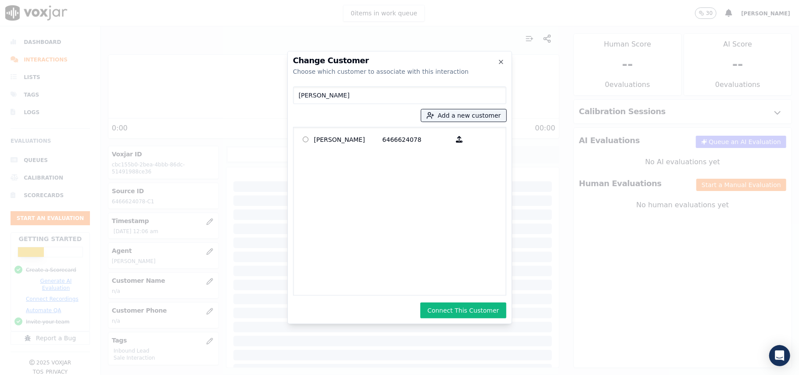
click at [467, 312] on button "Connect This Customer" at bounding box center [464, 310] width 86 height 16
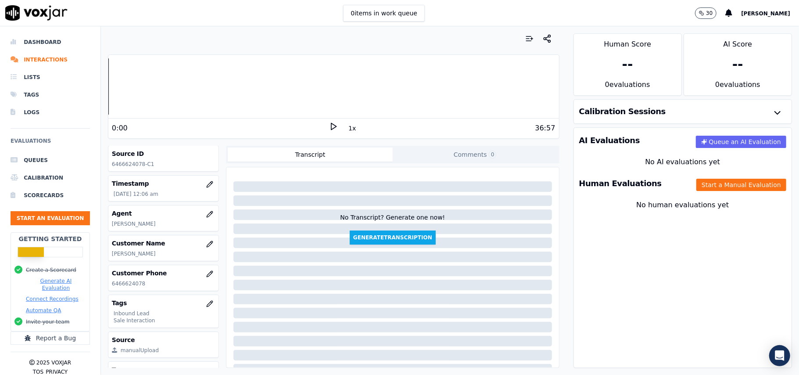
scroll to position [86, 0]
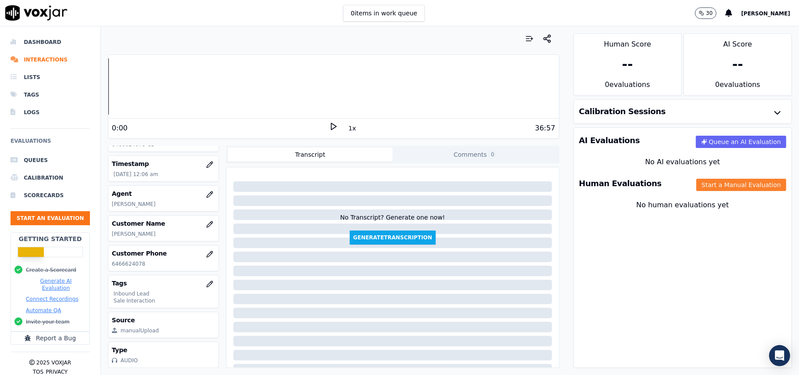
click at [716, 187] on button "Start a Manual Evaluation" at bounding box center [742, 185] width 90 height 12
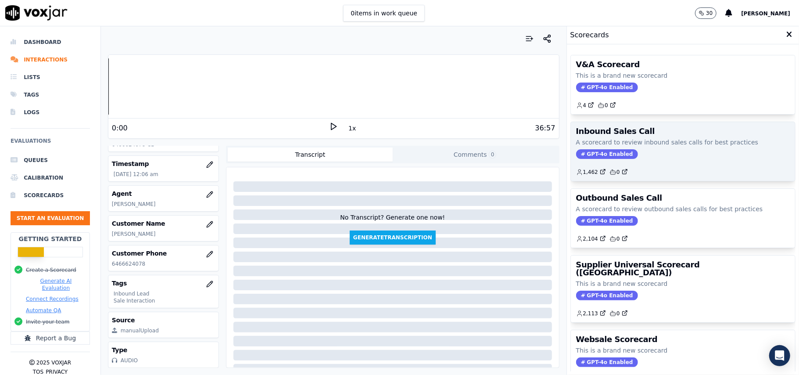
click at [586, 157] on span "GPT-4o Enabled" at bounding box center [607, 154] width 62 height 10
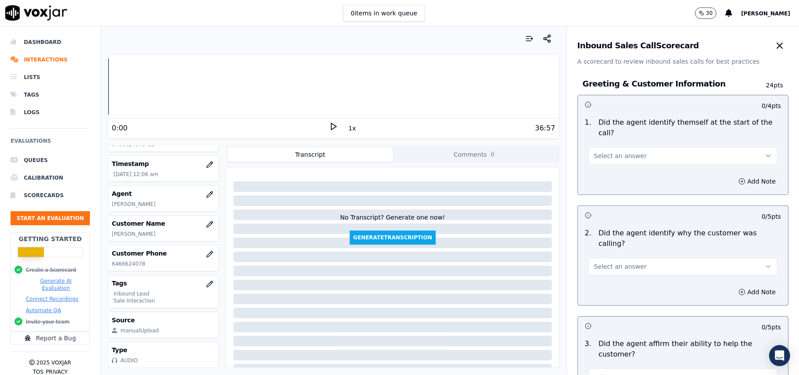
click at [632, 147] on button "Select an answer" at bounding box center [683, 156] width 189 height 18
click at [614, 158] on div "Yes" at bounding box center [665, 165] width 170 height 14
click at [594, 262] on span "Select an answer" at bounding box center [620, 266] width 53 height 9
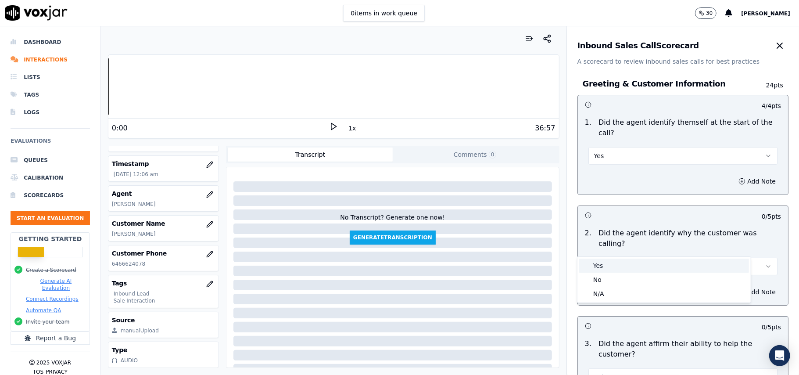
click at [591, 263] on div "Yes" at bounding box center [665, 266] width 170 height 14
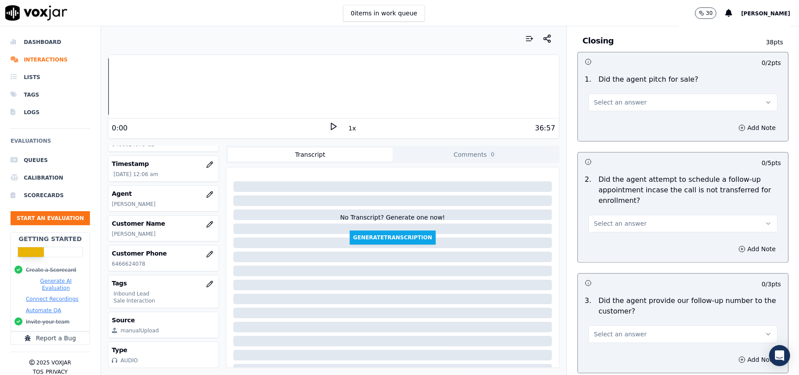
scroll to position [2457, 0]
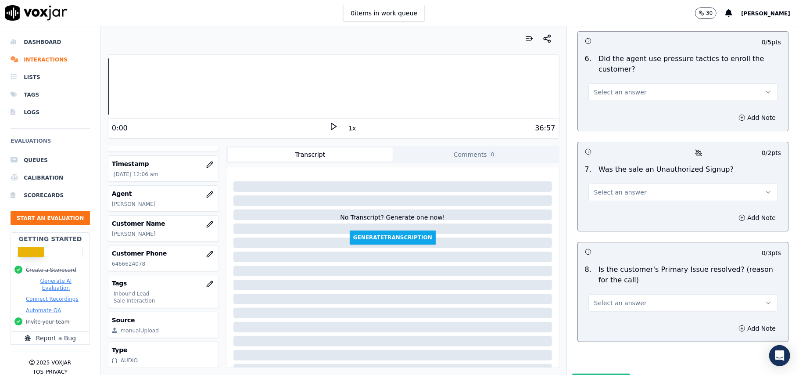
click at [668, 294] on button "Select an answer" at bounding box center [683, 303] width 189 height 18
click at [618, 273] on div "Yes" at bounding box center [665, 277] width 170 height 14
drag, startPoint x: 629, startPoint y: 156, endPoint x: 627, endPoint y: 161, distance: 4.7
click at [629, 161] on div "7 . Was the sale an Unauthorized Signup? Select an answer" at bounding box center [683, 183] width 210 height 44
drag, startPoint x: 616, startPoint y: 148, endPoint x: 612, endPoint y: 153, distance: 6.8
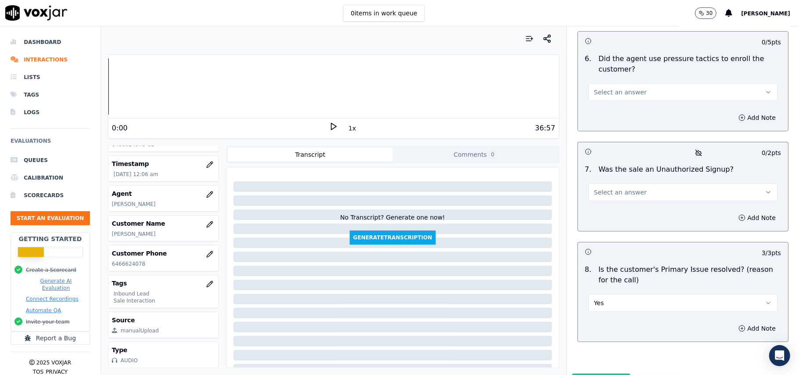
click at [616, 188] on span "Select an answer" at bounding box center [620, 192] width 53 height 9
click at [596, 182] on div "No" at bounding box center [665, 180] width 170 height 14
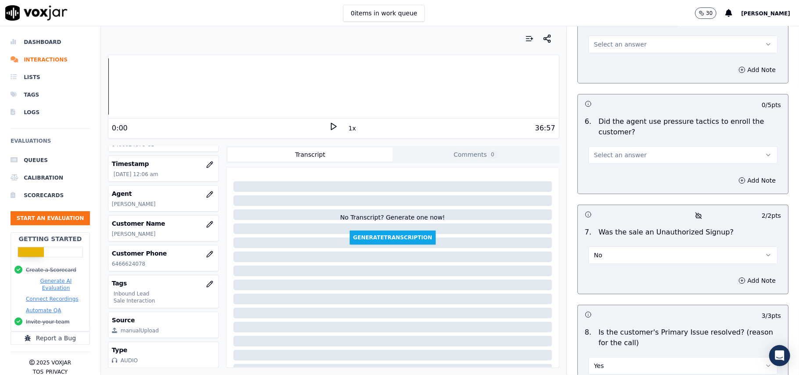
scroll to position [2340, 0]
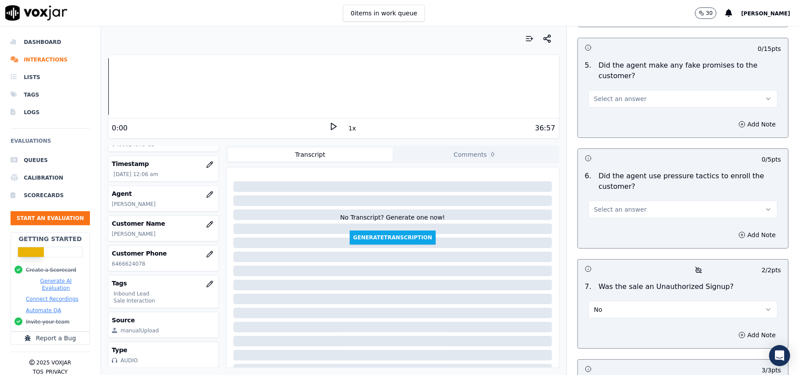
click at [619, 205] on span "Select an answer" at bounding box center [620, 209] width 53 height 9
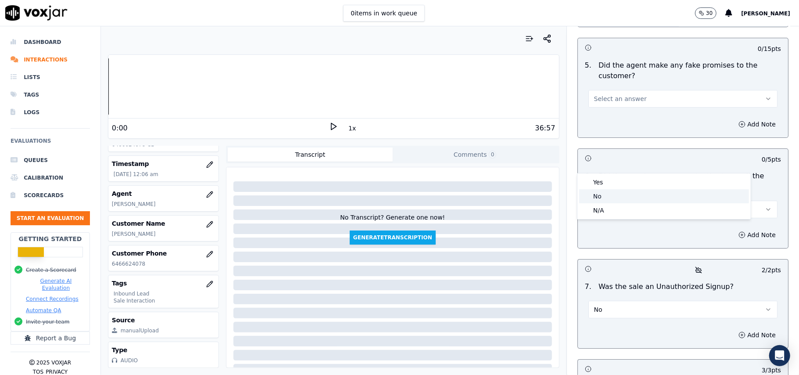
click at [606, 190] on div "No" at bounding box center [665, 196] width 170 height 14
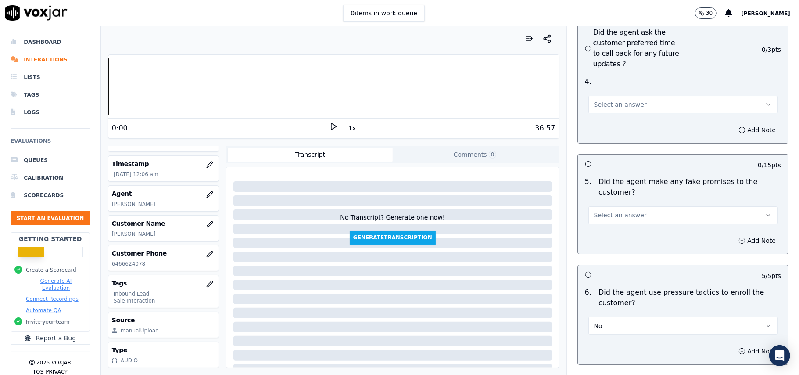
scroll to position [2223, 0]
click at [625, 211] on span "Select an answer" at bounding box center [620, 215] width 53 height 9
click at [620, 202] on div "No" at bounding box center [665, 202] width 170 height 14
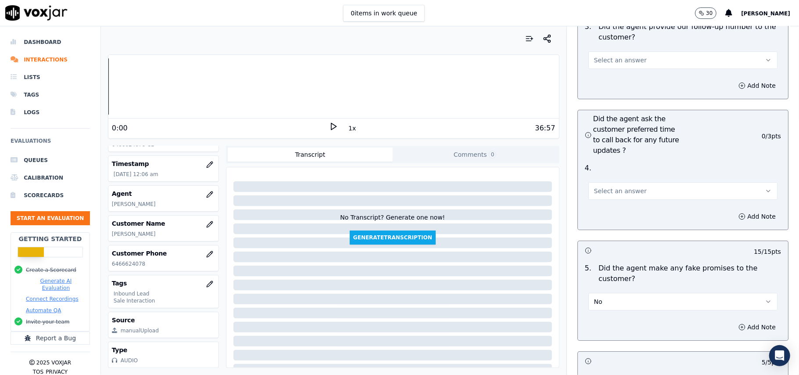
scroll to position [2048, 0]
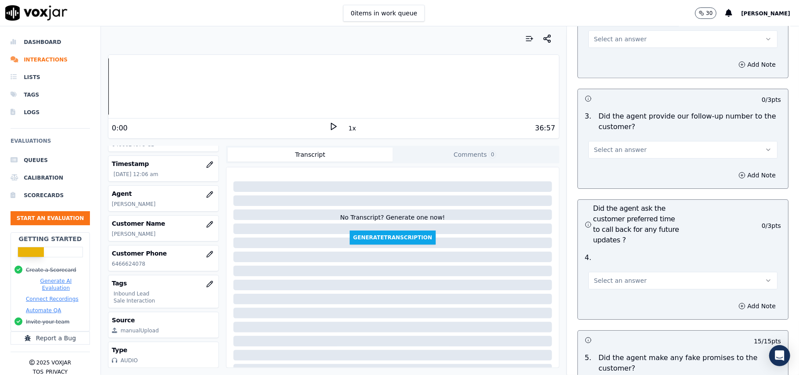
click at [624, 272] on button "Select an answer" at bounding box center [683, 281] width 189 height 18
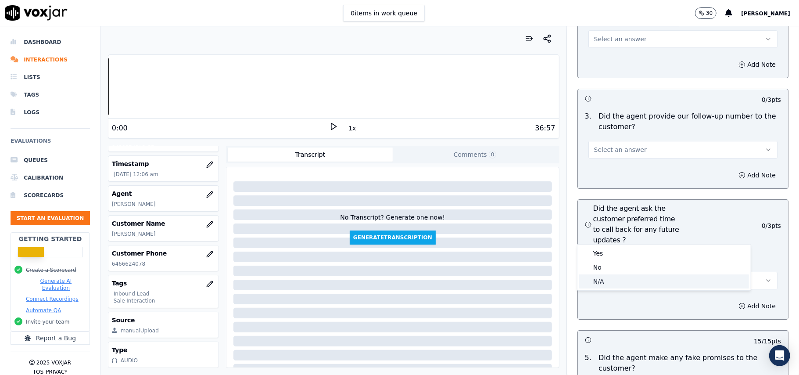
click at [607, 285] on div "N/A" at bounding box center [665, 281] width 170 height 14
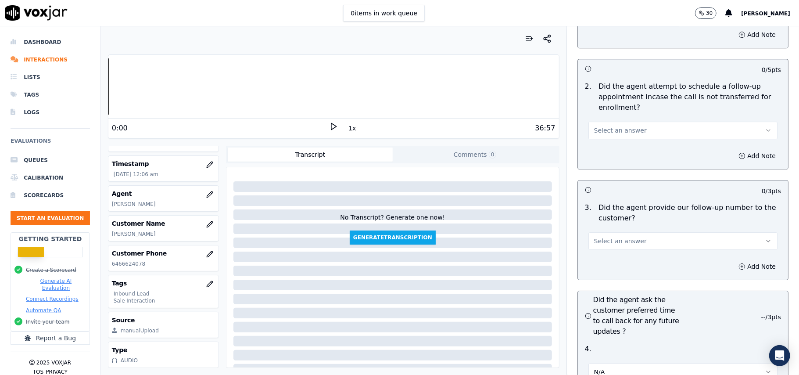
scroll to position [1872, 0]
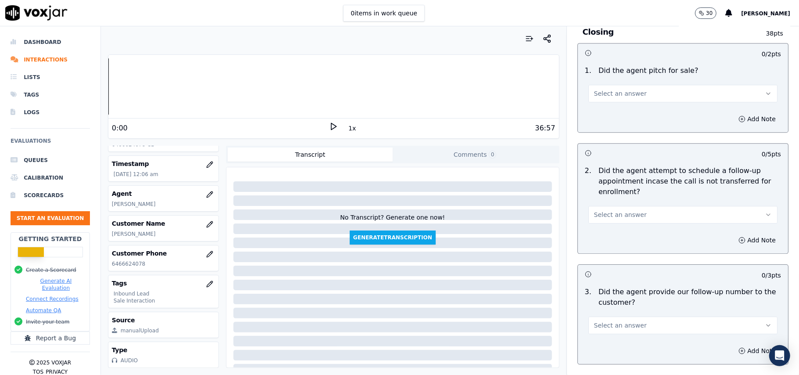
click at [618, 321] on span "Select an answer" at bounding box center [620, 325] width 53 height 9
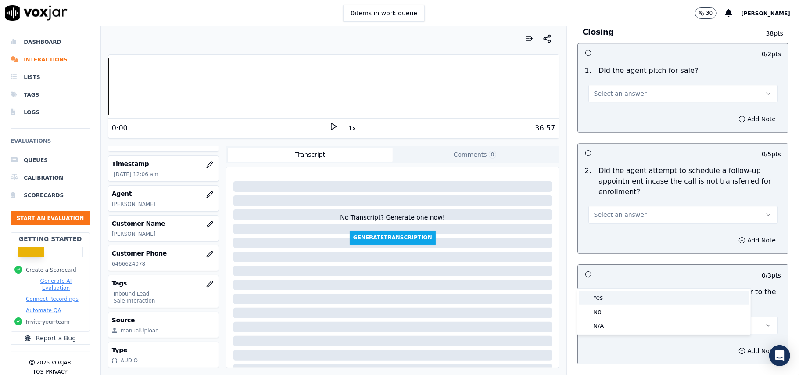
click at [605, 303] on div "Yes" at bounding box center [665, 298] width 170 height 14
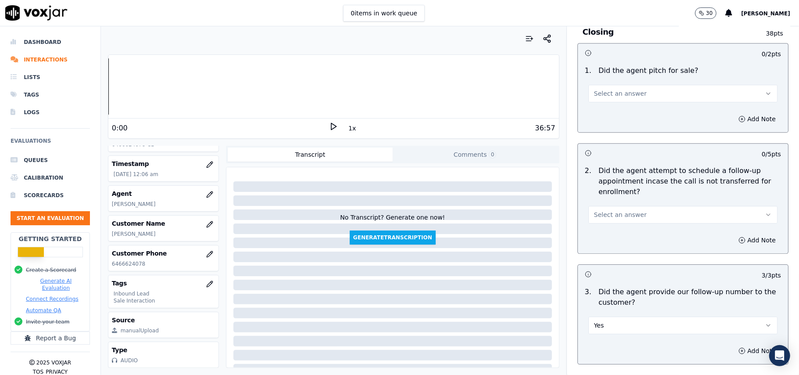
scroll to position [1755, 0]
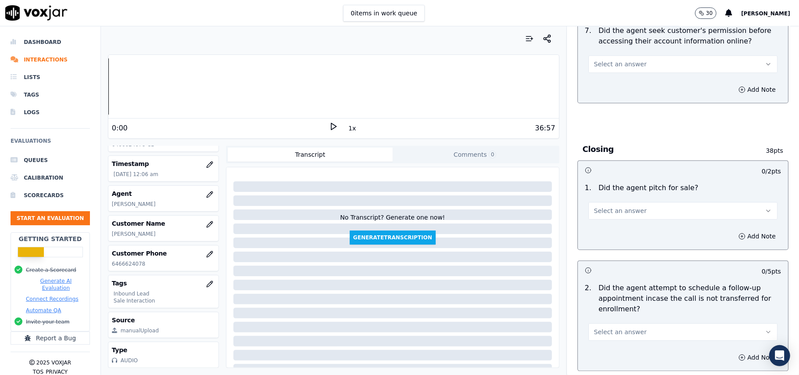
click at [602, 328] on span "Select an answer" at bounding box center [620, 332] width 53 height 9
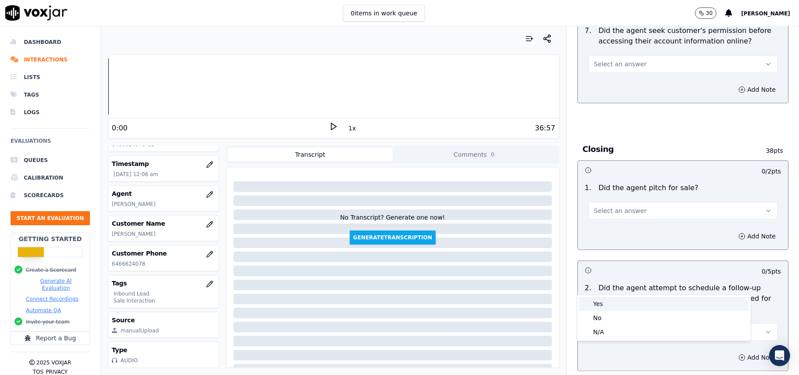
click at [605, 304] on div "Yes" at bounding box center [665, 304] width 170 height 14
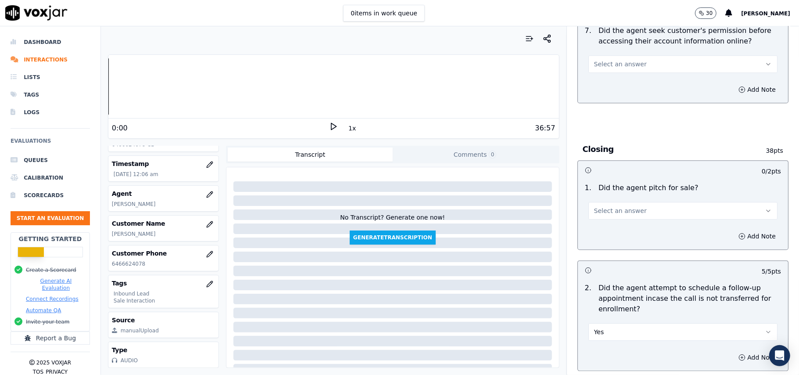
click at [628, 206] on span "Select an answer" at bounding box center [620, 210] width 53 height 9
click at [611, 179] on div "Yes" at bounding box center [665, 182] width 170 height 14
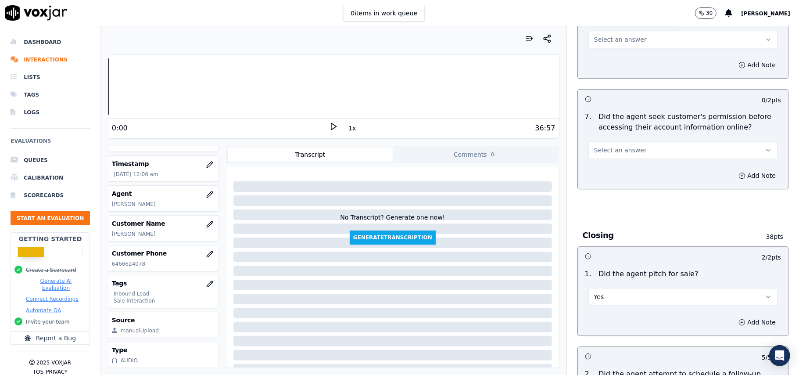
scroll to position [1579, 0]
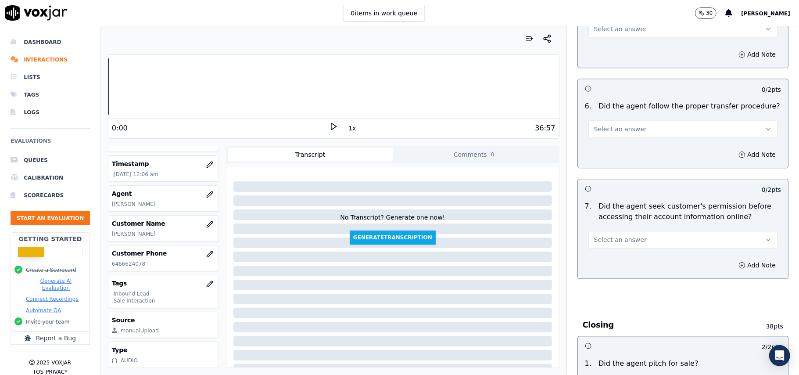
click at [605, 231] on button "Select an answer" at bounding box center [683, 240] width 189 height 18
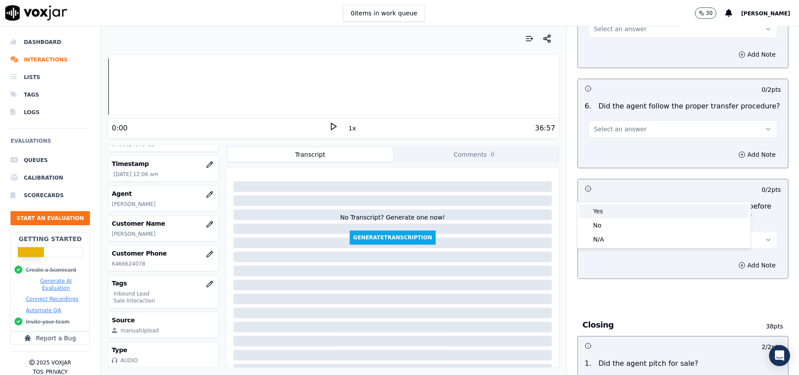
click at [596, 211] on div "Yes" at bounding box center [665, 211] width 170 height 14
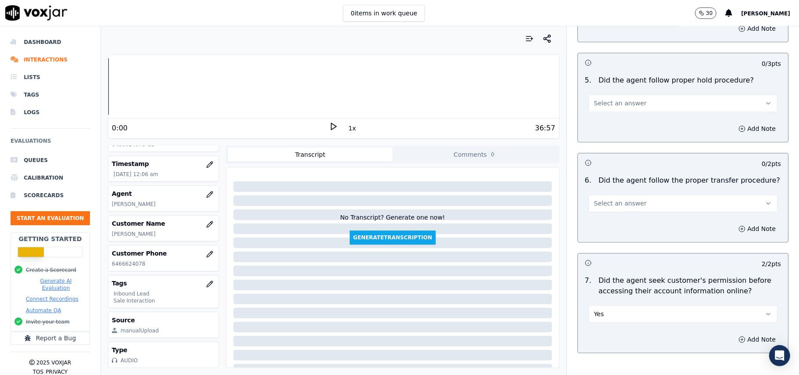
scroll to position [1462, 0]
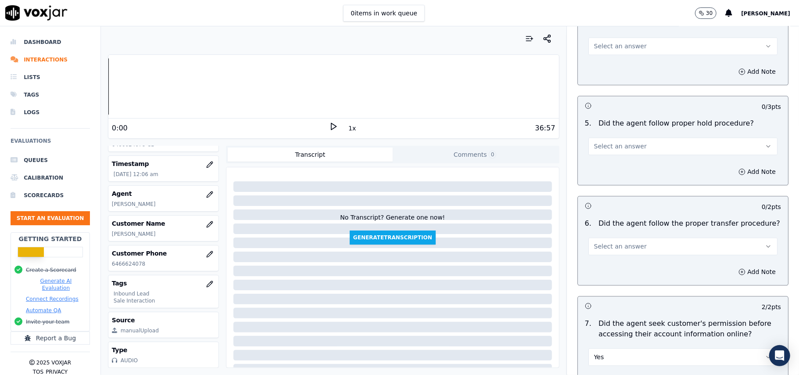
click at [623, 242] on span "Select an answer" at bounding box center [620, 246] width 53 height 9
click at [624, 222] on div "Yes" at bounding box center [665, 217] width 170 height 14
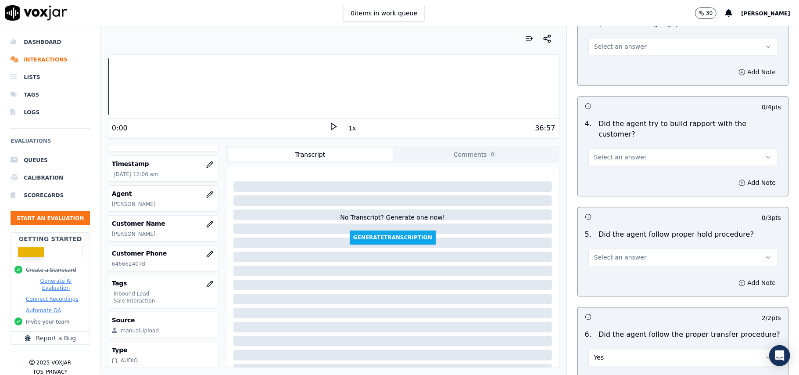
scroll to position [1286, 0]
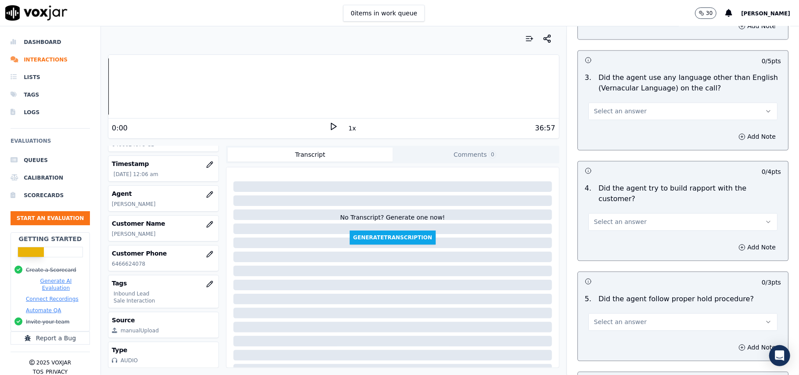
click at [632, 313] on button "Select an answer" at bounding box center [683, 322] width 189 height 18
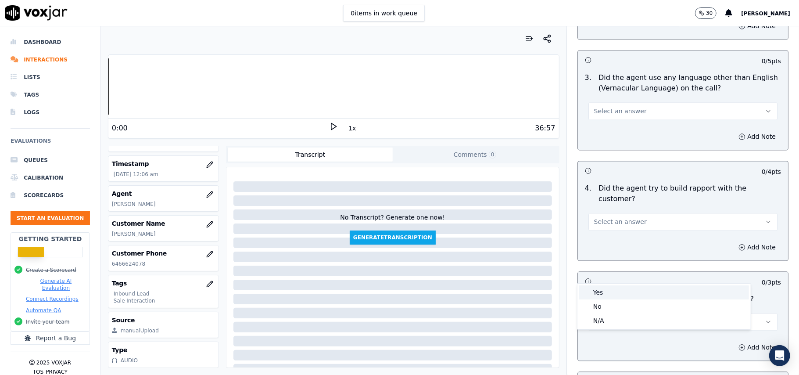
click at [627, 285] on div "Yes" at bounding box center [665, 292] width 170 height 14
click at [619, 213] on button "Select an answer" at bounding box center [683, 222] width 189 height 18
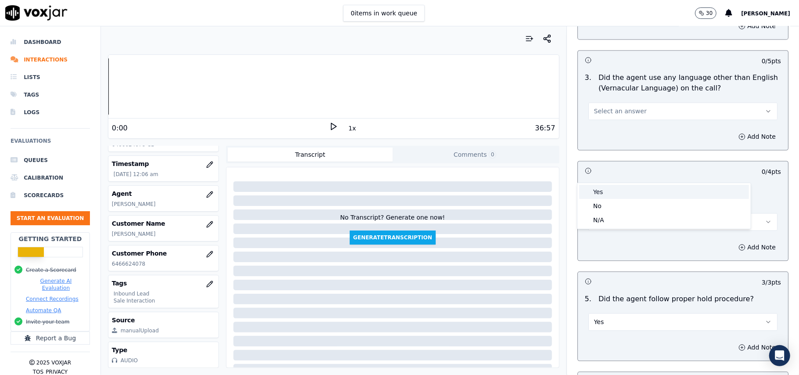
click at [613, 192] on div "Yes" at bounding box center [665, 192] width 170 height 14
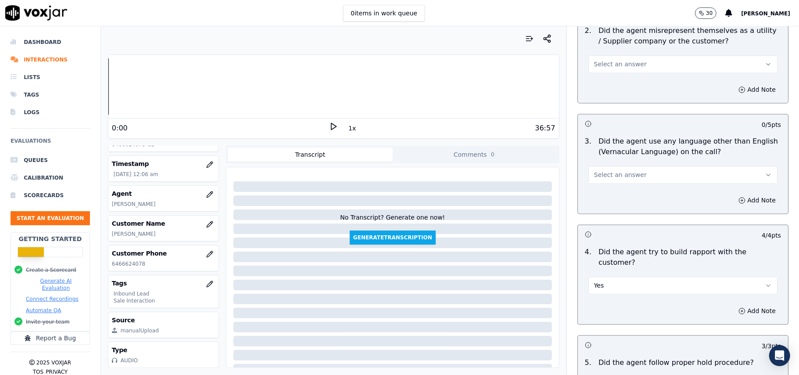
scroll to position [1170, 0]
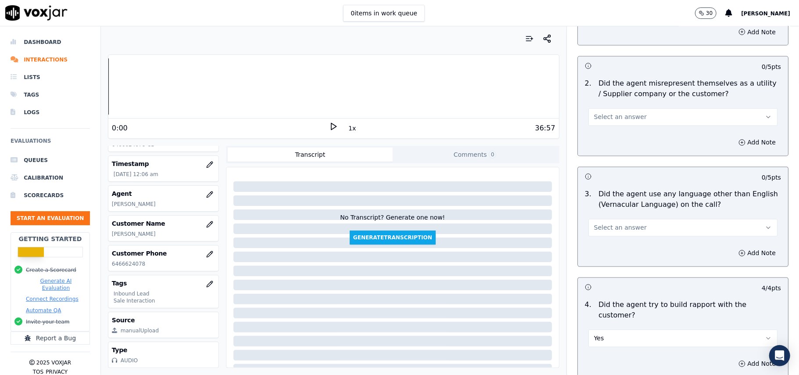
click at [615, 223] on span "Select an answer" at bounding box center [620, 227] width 53 height 9
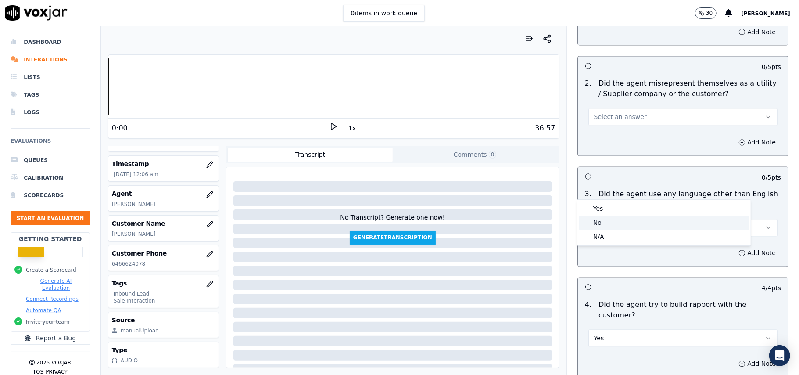
click at [610, 221] on div "No" at bounding box center [665, 223] width 170 height 14
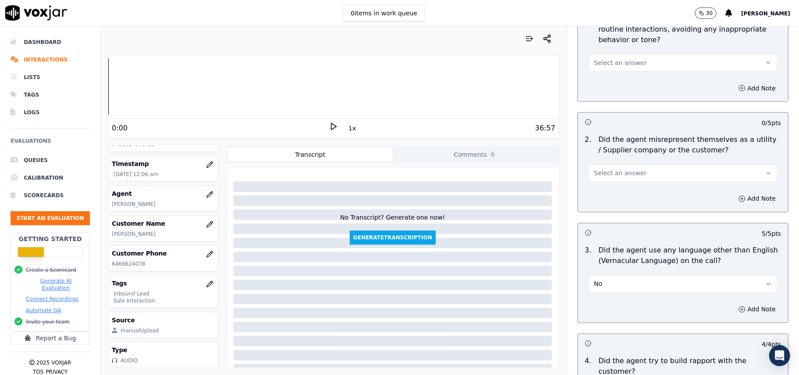
scroll to position [1052, 0]
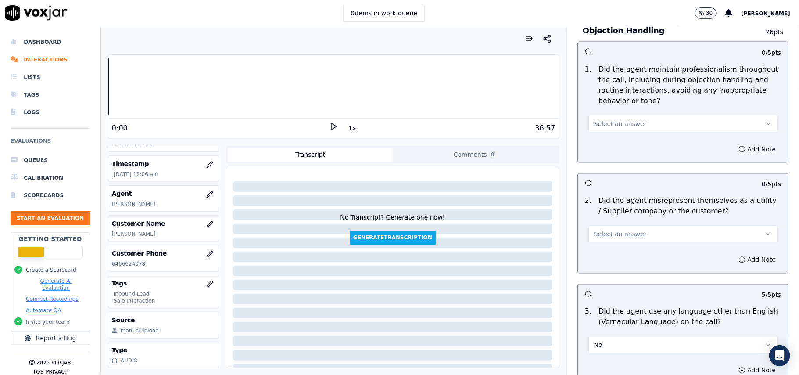
click at [608, 226] on button "Select an answer" at bounding box center [683, 235] width 189 height 18
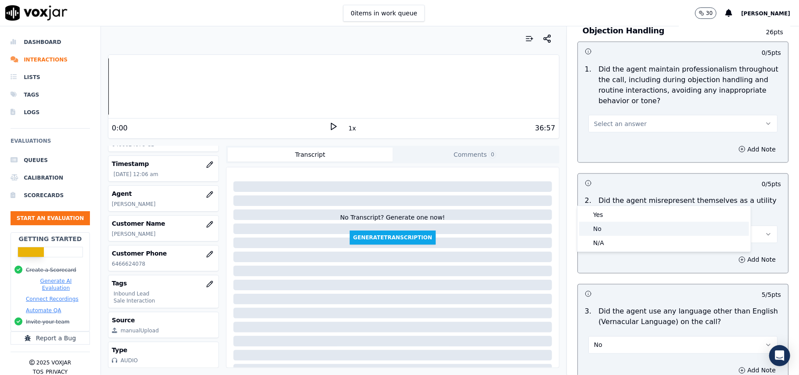
click at [606, 233] on div "No" at bounding box center [665, 229] width 170 height 14
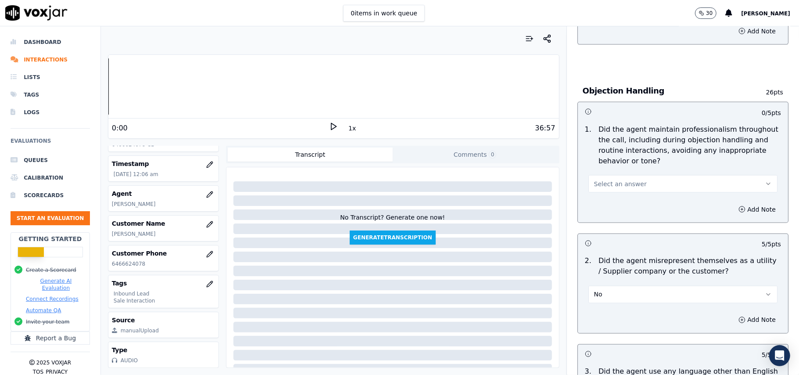
scroll to position [935, 0]
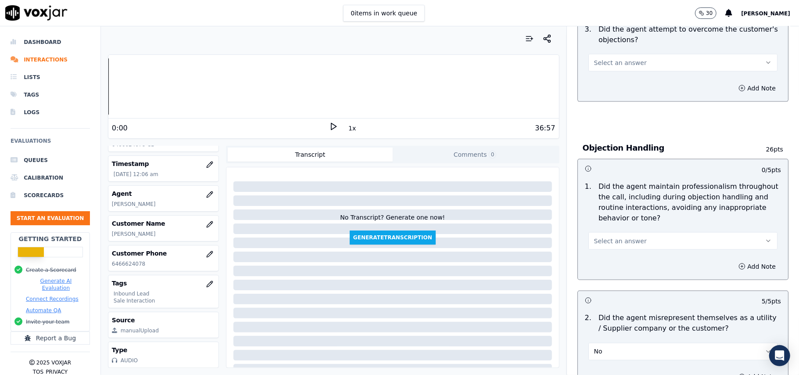
click at [631, 232] on button "Select an answer" at bounding box center [683, 241] width 189 height 18
click at [623, 218] on div "Yes" at bounding box center [665, 221] width 170 height 14
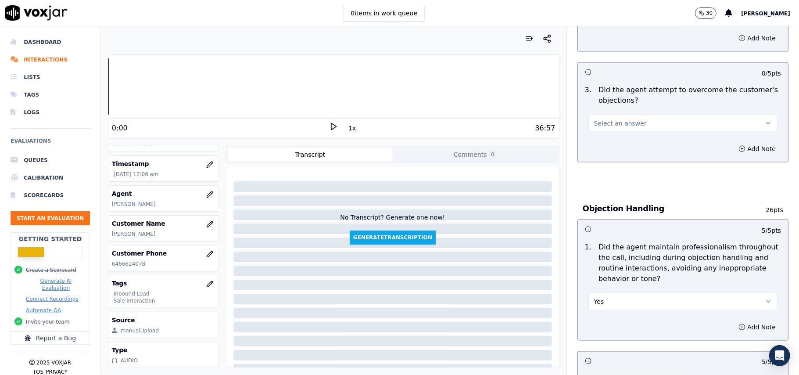
scroll to position [818, 0]
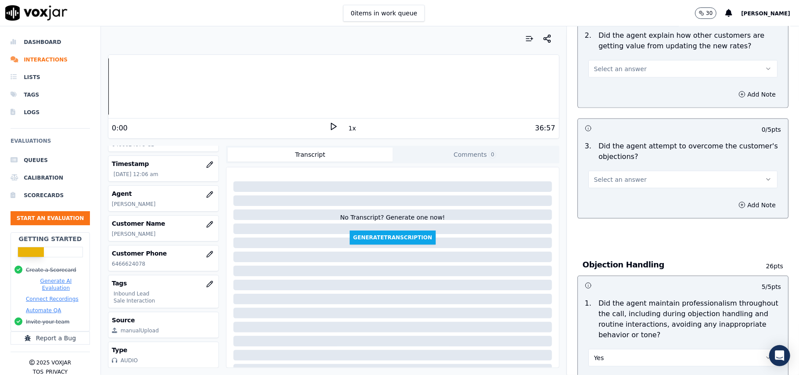
click at [605, 171] on button "Select an answer" at bounding box center [683, 180] width 189 height 18
click at [601, 162] on div "Yes" at bounding box center [665, 159] width 170 height 14
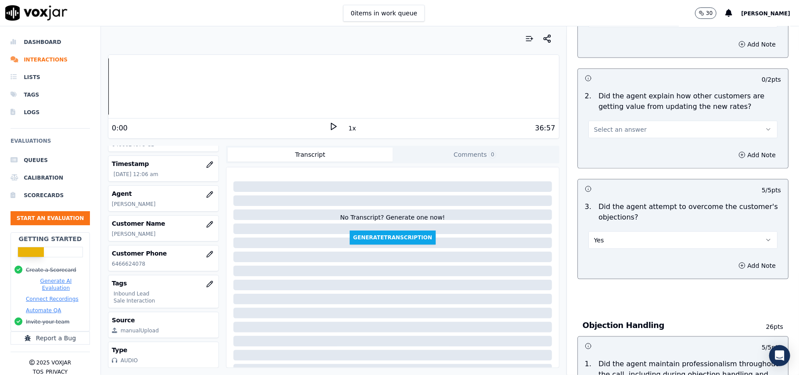
scroll to position [701, 0]
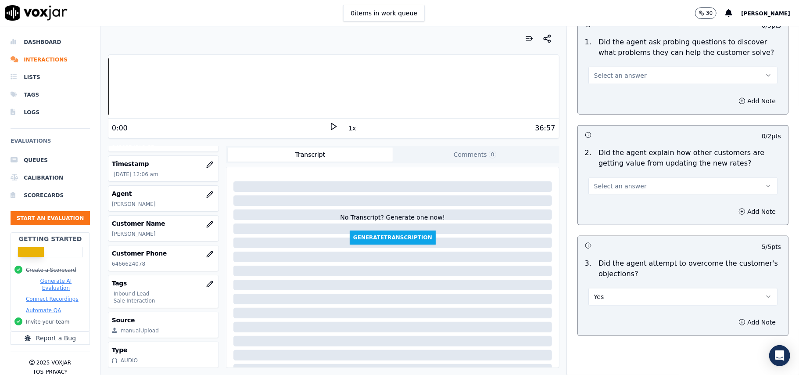
click at [634, 177] on button "Select an answer" at bounding box center [683, 186] width 189 height 18
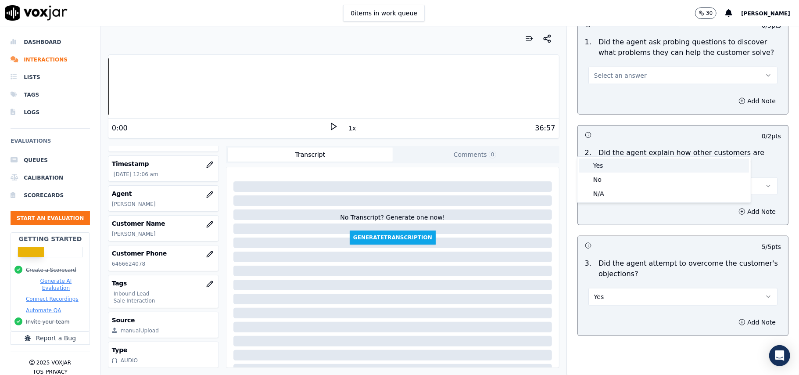
click at [624, 172] on div "Yes" at bounding box center [665, 165] width 170 height 14
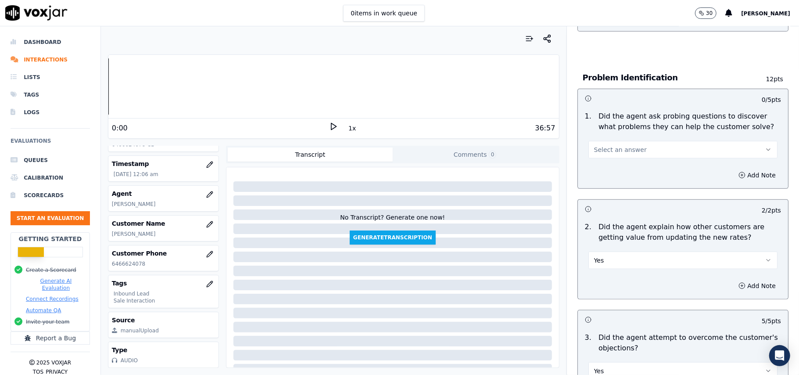
scroll to position [584, 0]
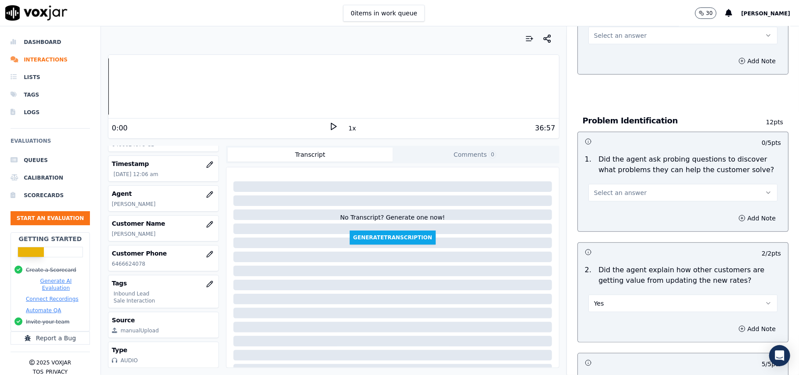
click at [629, 184] on button "Select an answer" at bounding box center [683, 193] width 189 height 18
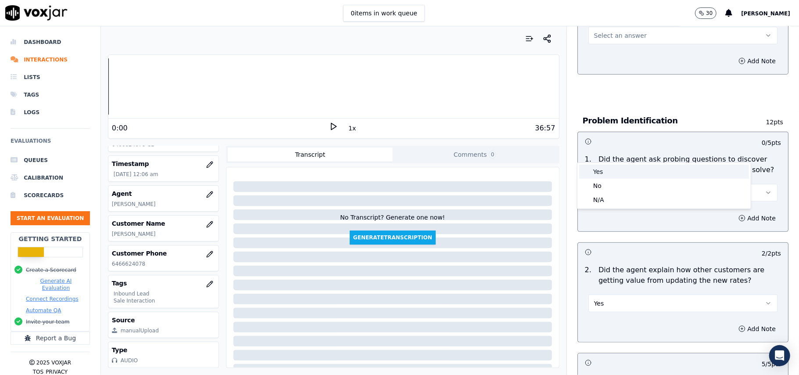
click at [617, 169] on div "Yes" at bounding box center [665, 172] width 170 height 14
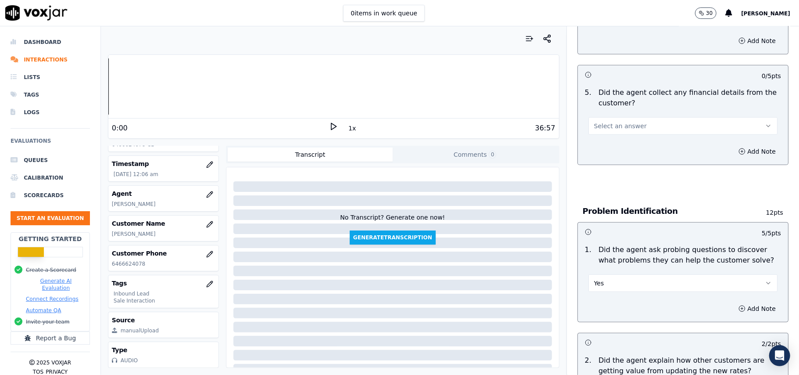
scroll to position [408, 0]
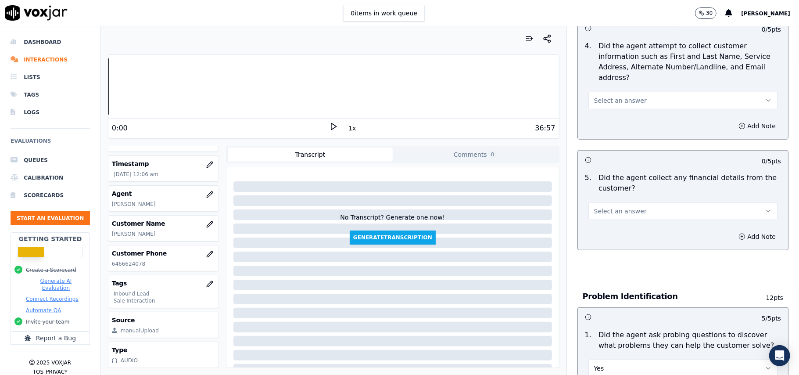
click at [631, 201] on div "Select an answer" at bounding box center [683, 210] width 189 height 19
click at [625, 202] on button "Select an answer" at bounding box center [683, 211] width 189 height 18
click at [612, 203] on div "No" at bounding box center [665, 204] width 170 height 14
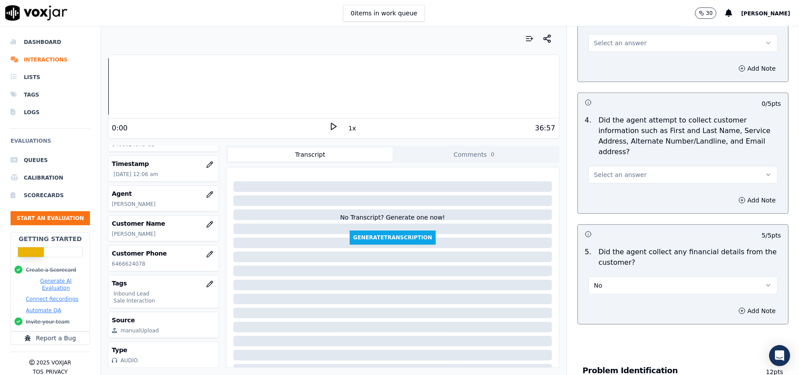
scroll to position [292, 0]
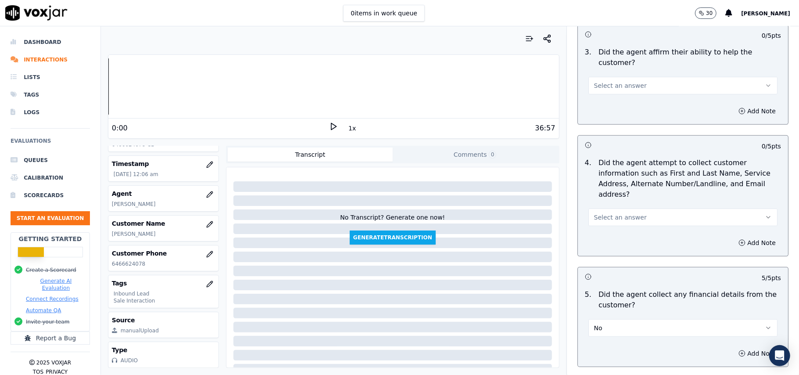
click at [634, 209] on button "Select an answer" at bounding box center [683, 218] width 189 height 18
drag, startPoint x: 615, startPoint y: 220, endPoint x: 612, endPoint y: 213, distance: 7.7
click at [615, 220] on div "N/A" at bounding box center [665, 224] width 170 height 14
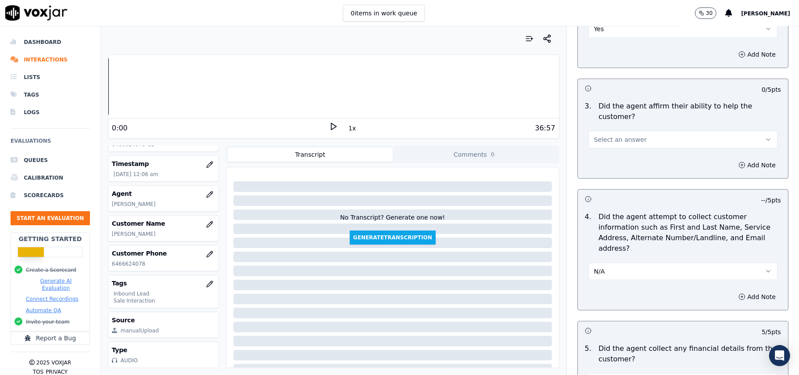
scroll to position [174, 0]
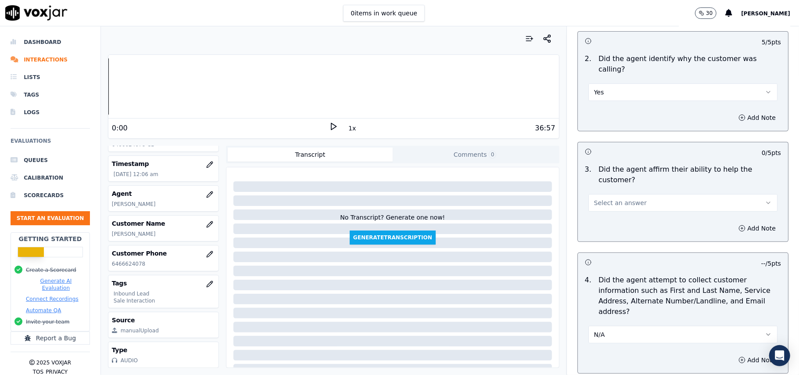
click at [599, 326] on button "N/A" at bounding box center [683, 335] width 189 height 18
click at [590, 314] on div "Yes" at bounding box center [665, 313] width 170 height 14
click at [640, 194] on button "Select an answer" at bounding box center [683, 203] width 189 height 18
click at [633, 192] on div "Yes" at bounding box center [665, 192] width 170 height 14
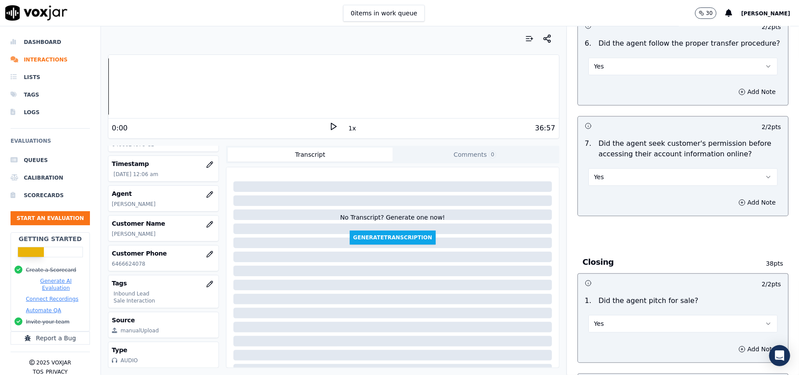
scroll to position [2457, 0]
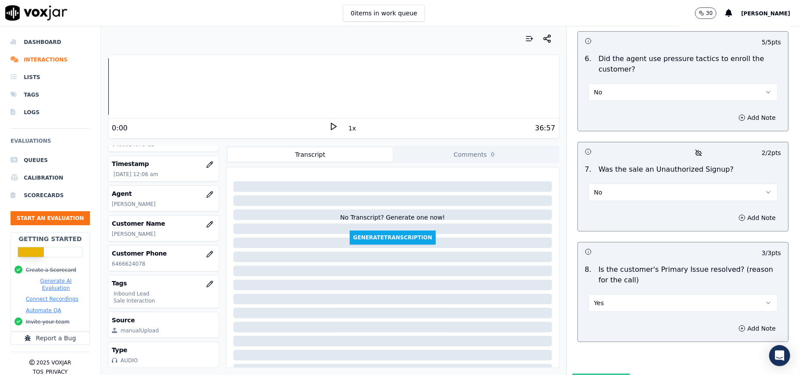
click at [587, 374] on button "Submit Scores" at bounding box center [602, 382] width 58 height 16
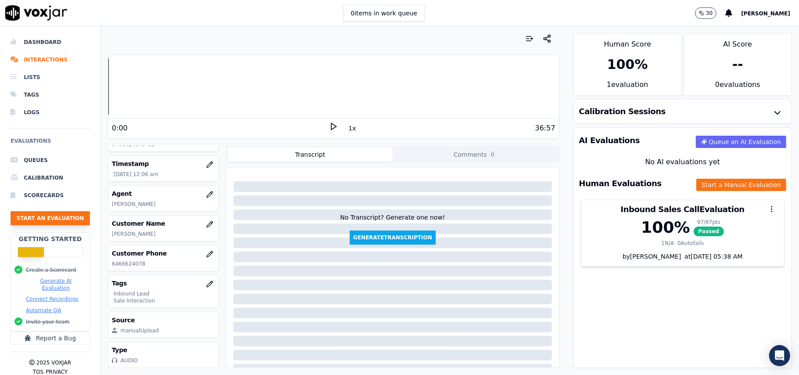
click at [30, 221] on button "Start an Evaluation" at bounding box center [50, 218] width 79 height 14
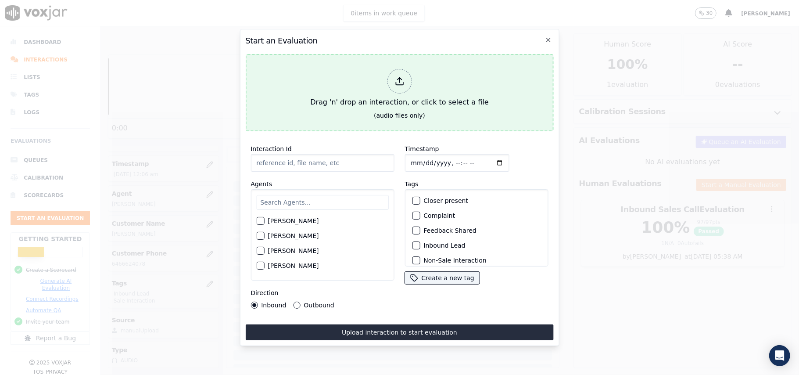
click at [399, 78] on polyline at bounding box center [400, 79] width 4 height 2
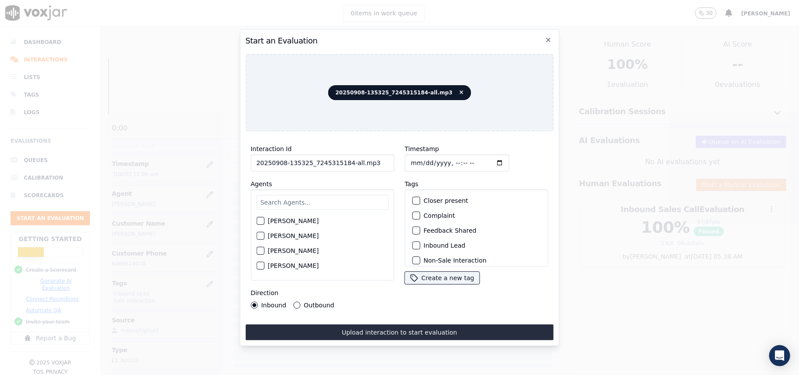
drag, startPoint x: 371, startPoint y: 158, endPoint x: 343, endPoint y: 159, distance: 28.5
click at [343, 159] on input "20250908-135325_7245315184-all.mp3" at bounding box center [323, 163] width 144 height 18
type input "20250908-135325_7245315184-C1"
click at [418, 160] on input "Timestamp" at bounding box center [457, 163] width 104 height 18
type input "[DATE]T00:08"
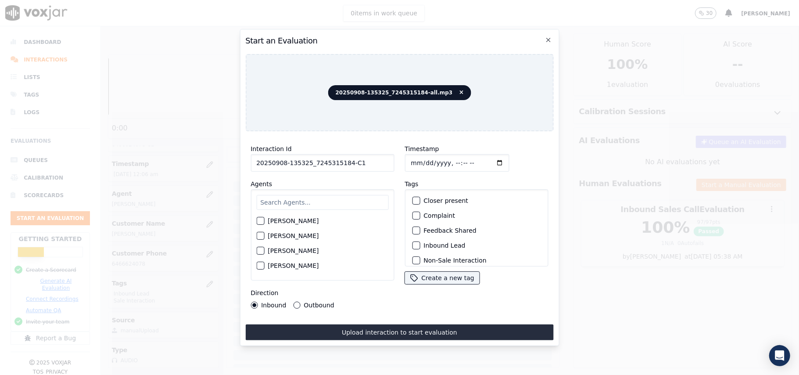
click at [323, 195] on input "text" at bounding box center [322, 202] width 132 height 15
type input "[PERSON_NAME]"
drag, startPoint x: 267, startPoint y: 225, endPoint x: 262, endPoint y: 222, distance: 6.3
click at [267, 225] on div "[PERSON_NAME]" at bounding box center [322, 223] width 132 height 15
click at [261, 222] on div "button" at bounding box center [260, 223] width 6 height 6
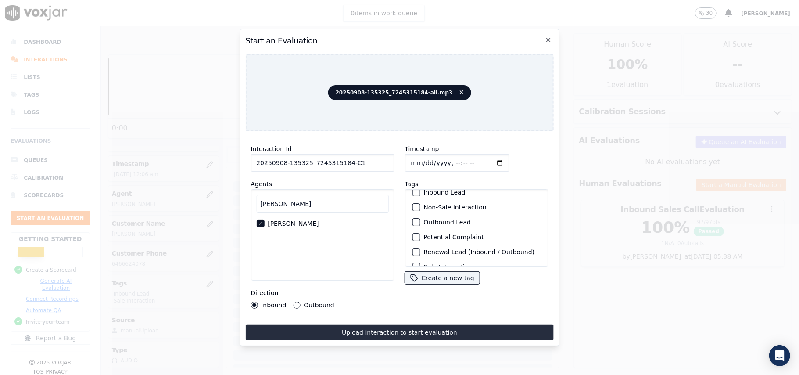
scroll to position [76, 0]
click at [413, 252] on div "button" at bounding box center [416, 255] width 6 height 6
click at [409, 203] on div "Outbound Lead" at bounding box center [477, 210] width 136 height 15
click at [412, 206] on button "Outbound Lead" at bounding box center [416, 210] width 8 height 8
drag, startPoint x: 293, startPoint y: 300, endPoint x: 311, endPoint y: 313, distance: 21.8
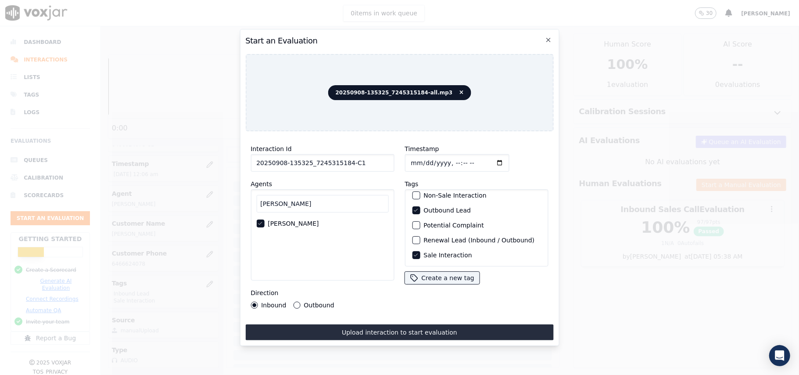
click at [294, 302] on button "Outbound" at bounding box center [296, 305] width 7 height 7
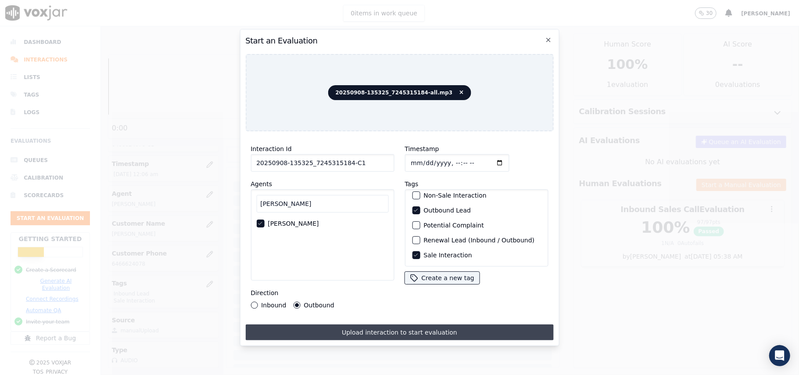
click at [334, 324] on button "Upload interaction to start evaluation" at bounding box center [399, 332] width 308 height 16
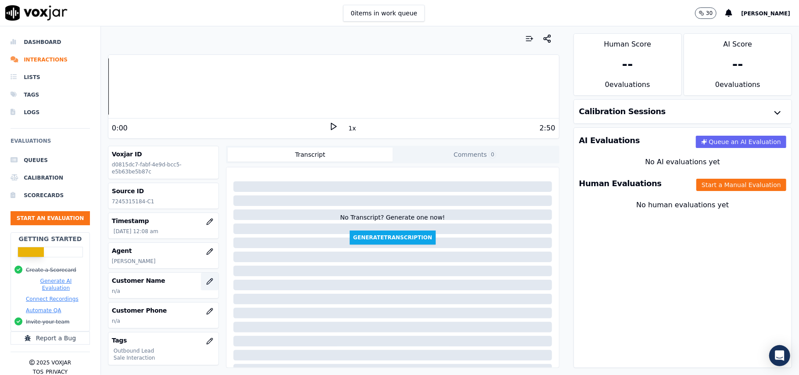
click at [206, 283] on icon "button" at bounding box center [209, 281] width 7 height 7
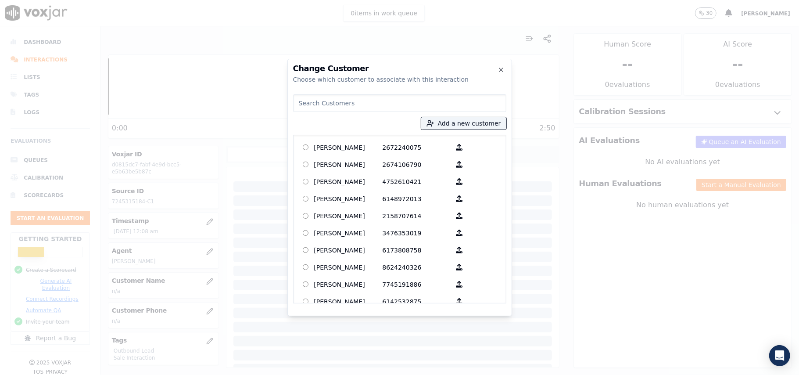
paste input "[PERSON_NAME]"
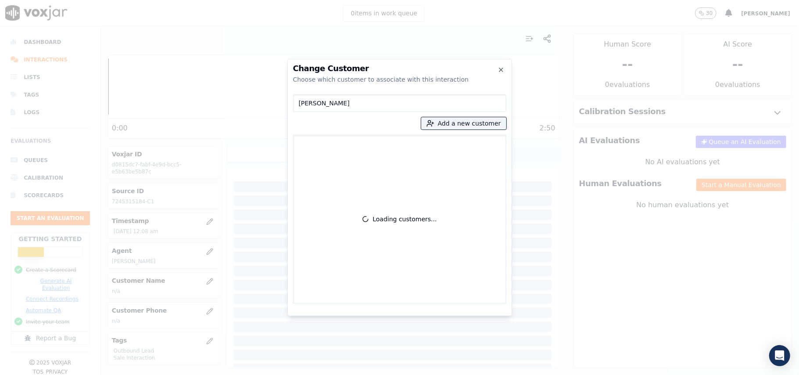
click at [299, 101] on input "[PERSON_NAME]" at bounding box center [399, 103] width 213 height 18
type input "[PERSON_NAME]"
click at [314, 151] on p "[PERSON_NAME]" at bounding box center [348, 147] width 68 height 14
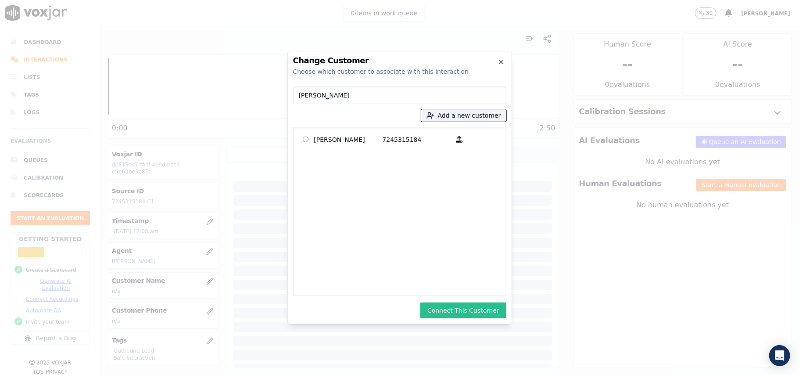
click at [464, 307] on button "Connect This Customer" at bounding box center [464, 310] width 86 height 16
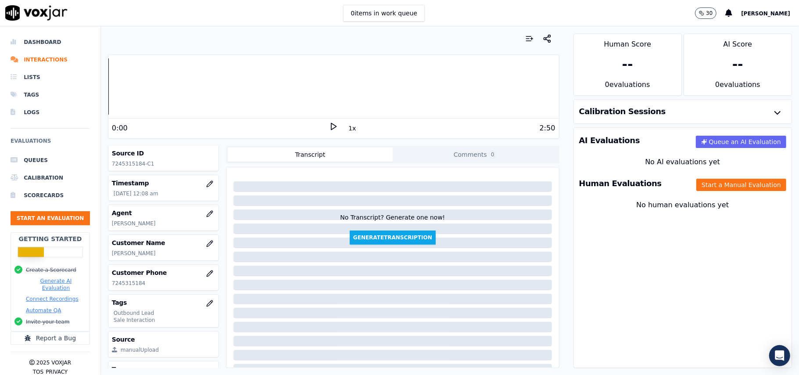
scroll to position [58, 0]
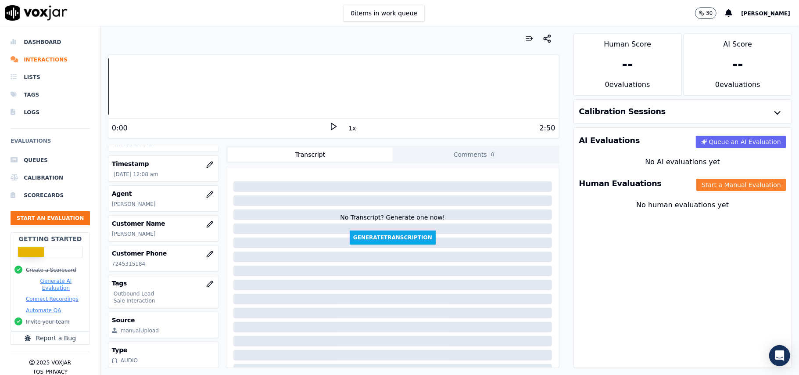
click at [697, 183] on button "Start a Manual Evaluation" at bounding box center [742, 185] width 90 height 12
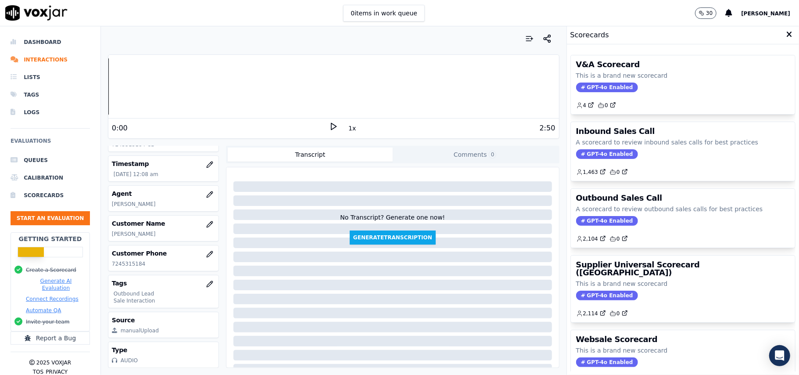
scroll to position [86, 0]
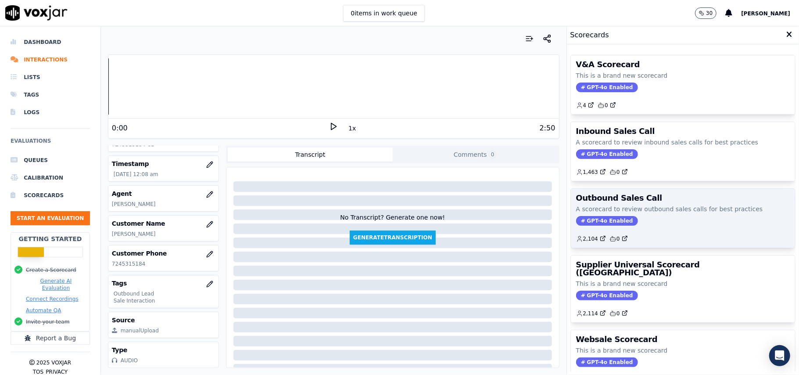
click at [606, 220] on span "GPT-4o Enabled" at bounding box center [607, 221] width 62 height 10
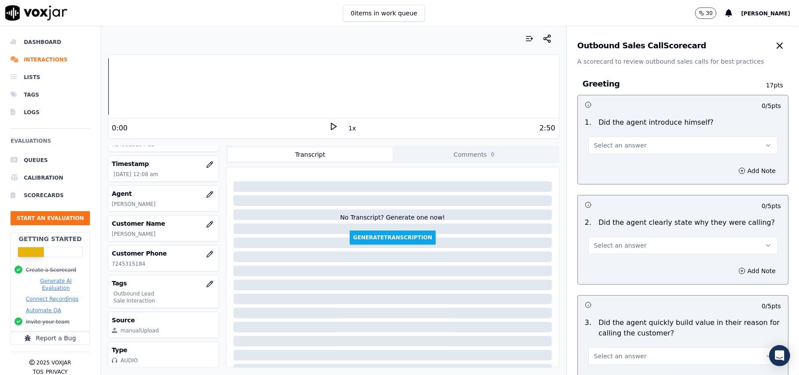
click at [611, 148] on span "Select an answer" at bounding box center [620, 145] width 53 height 9
click at [609, 168] on div "Yes" at bounding box center [665, 165] width 170 height 14
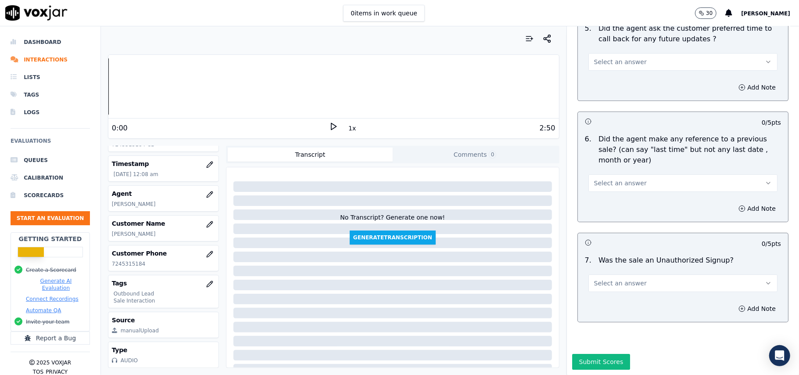
click at [649, 274] on button "Select an answer" at bounding box center [683, 283] width 189 height 18
click at [621, 299] on div "N/A" at bounding box center [665, 305] width 170 height 14
click at [610, 274] on button "N/A" at bounding box center [683, 283] width 189 height 18
click at [606, 294] on div "No" at bounding box center [665, 291] width 170 height 14
click at [615, 179] on span "Select an answer" at bounding box center [620, 183] width 53 height 9
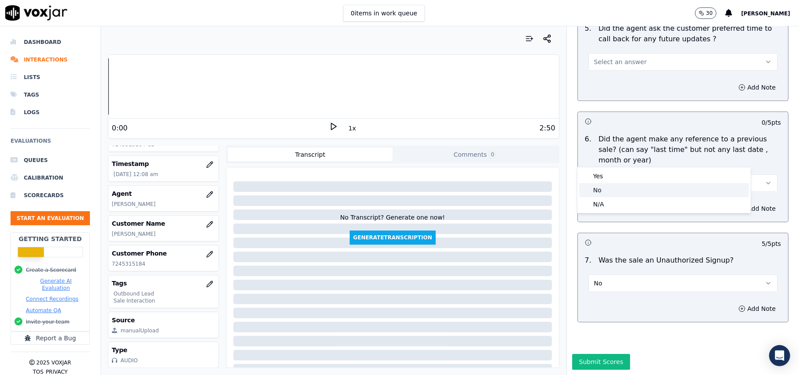
click at [612, 187] on div "No" at bounding box center [665, 190] width 170 height 14
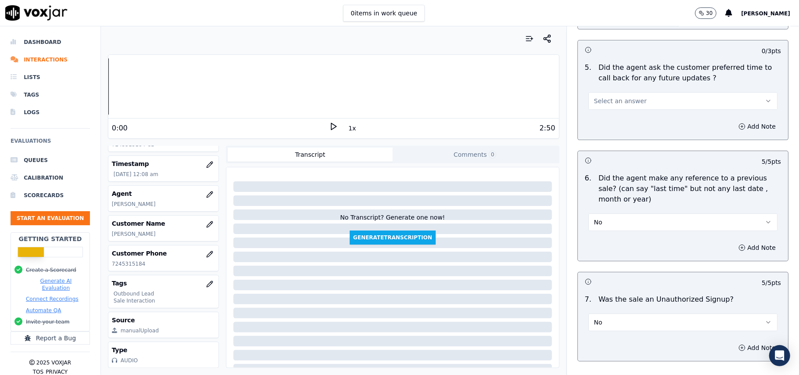
scroll to position [2073, 0]
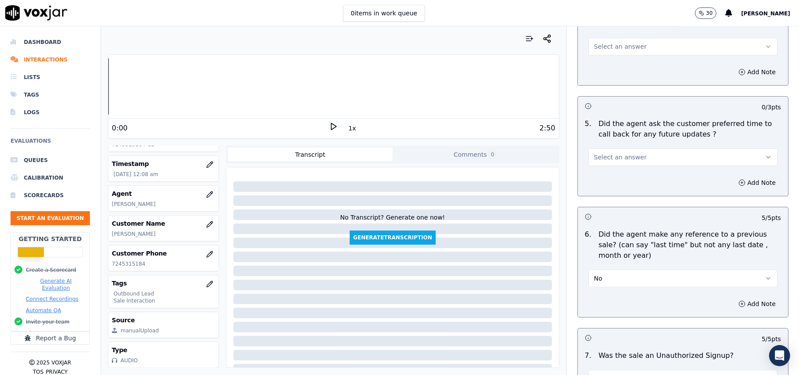
click at [609, 153] on span "Select an answer" at bounding box center [620, 157] width 53 height 9
click at [599, 201] on div "N/A" at bounding box center [665, 200] width 170 height 14
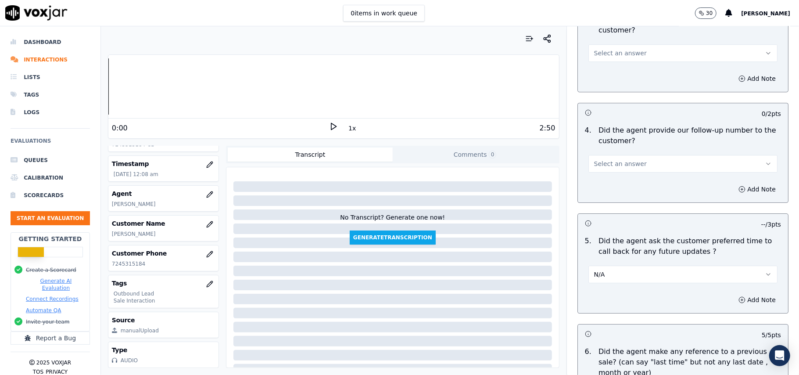
click at [617, 159] on span "Select an answer" at bounding box center [620, 163] width 53 height 9
click at [602, 181] on div "Yes" at bounding box center [665, 178] width 170 height 14
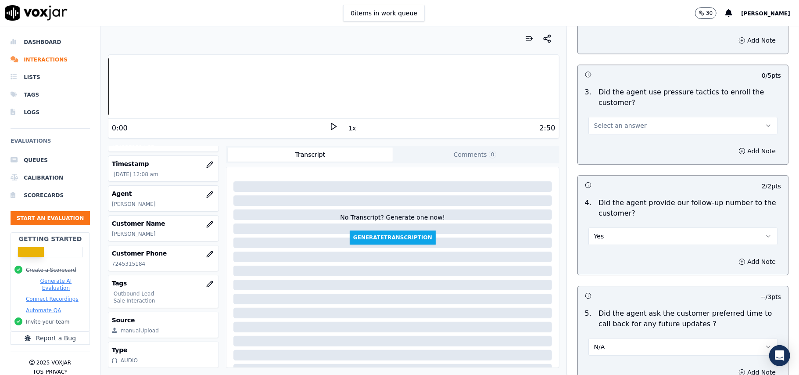
scroll to position [1780, 0]
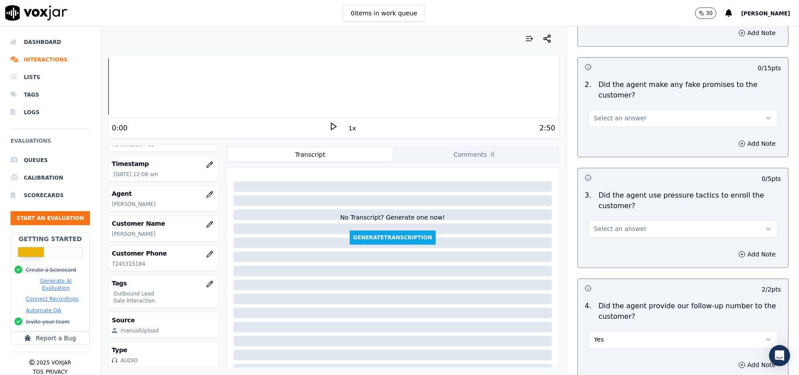
click at [605, 224] on span "Select an answer" at bounding box center [620, 228] width 53 height 9
click at [605, 261] on div "No" at bounding box center [665, 257] width 170 height 14
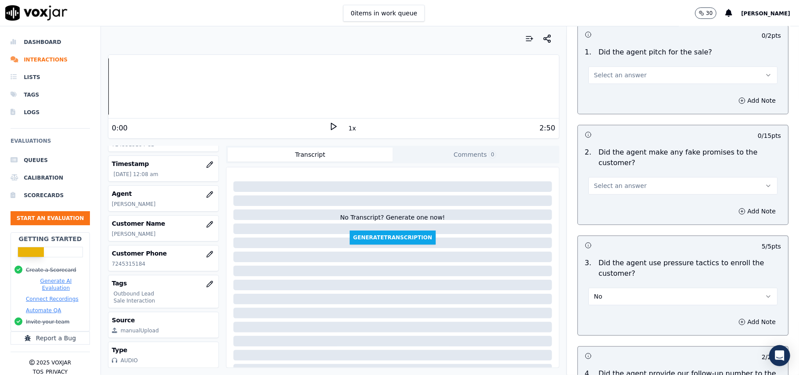
scroll to position [1663, 0]
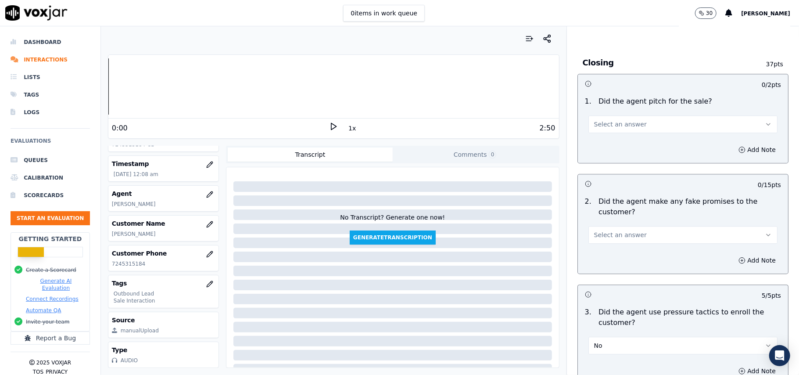
click at [615, 226] on button "Select an answer" at bounding box center [683, 235] width 189 height 18
click at [601, 266] on div "No" at bounding box center [665, 263] width 170 height 14
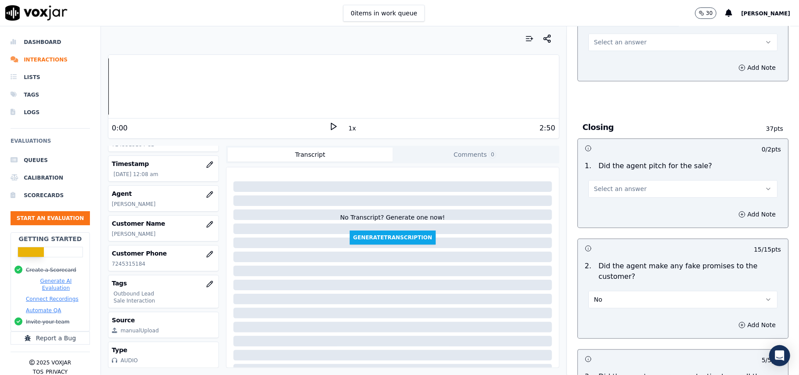
scroll to position [1546, 0]
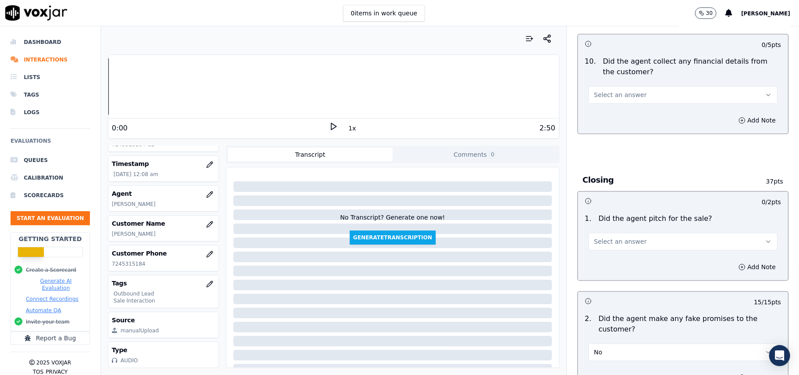
click at [615, 240] on button "Select an answer" at bounding box center [683, 242] width 189 height 18
click at [611, 256] on div "Yes" at bounding box center [665, 255] width 170 height 14
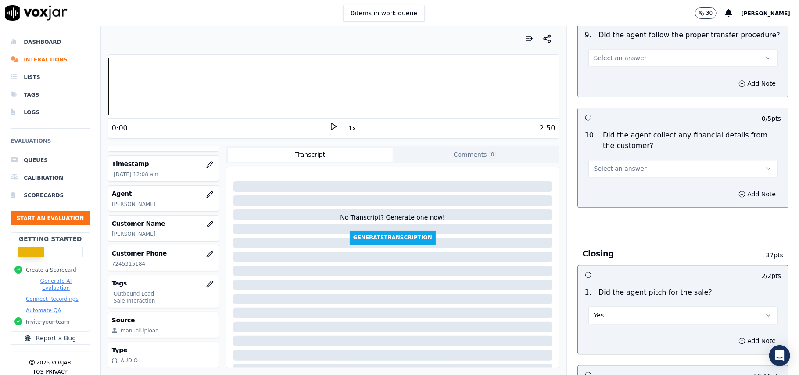
scroll to position [1429, 0]
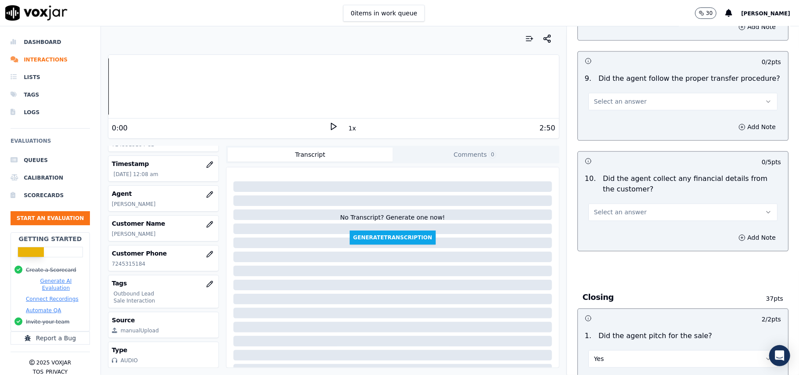
click at [619, 209] on span "Select an answer" at bounding box center [620, 212] width 53 height 9
click at [609, 242] on div "No" at bounding box center [665, 239] width 170 height 14
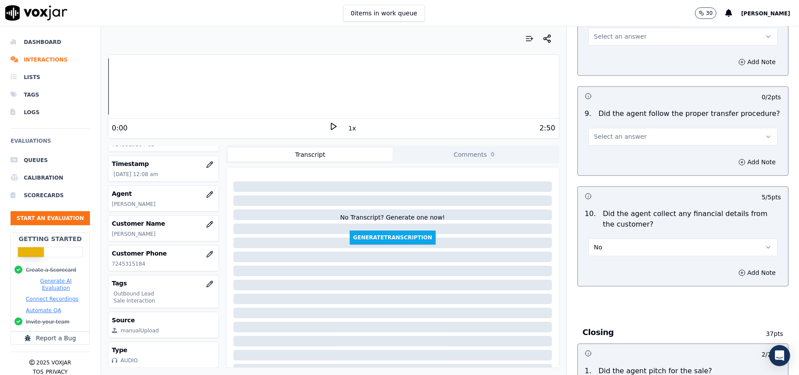
scroll to position [1253, 0]
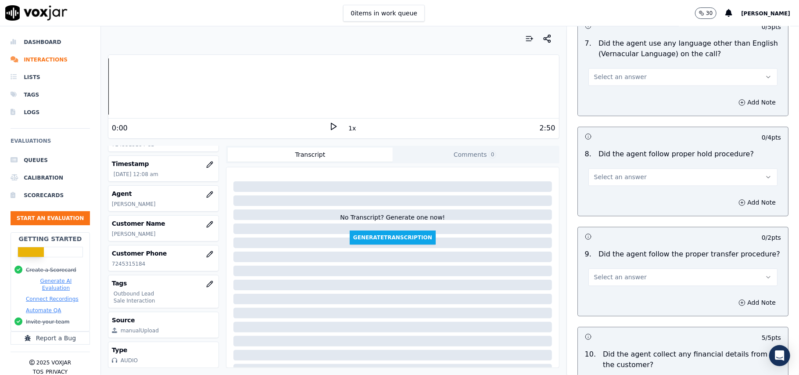
click at [615, 273] on span "Select an answer" at bounding box center [620, 277] width 53 height 9
click at [616, 284] on div "Yes" at bounding box center [665, 290] width 170 height 14
click at [595, 173] on span "Select an answer" at bounding box center [620, 177] width 53 height 9
click at [595, 188] on div "Yes" at bounding box center [665, 189] width 170 height 14
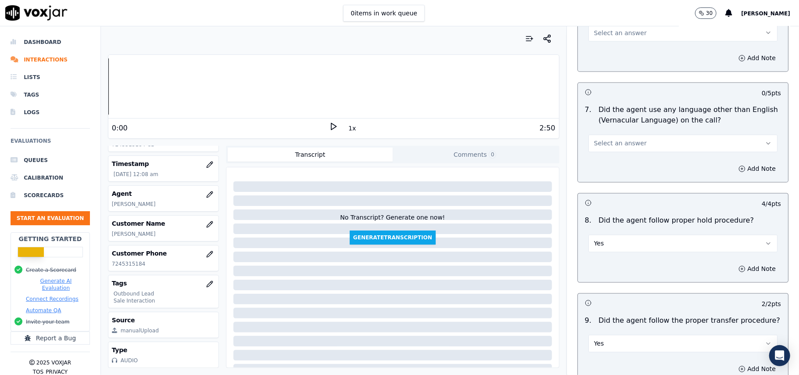
scroll to position [1136, 0]
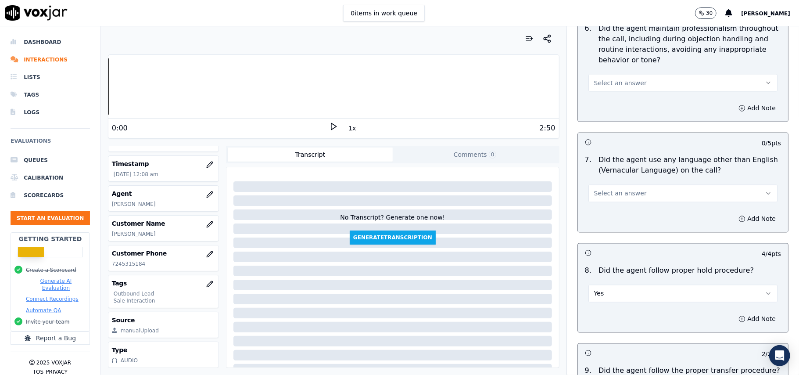
click at [629, 185] on button "Select an answer" at bounding box center [683, 194] width 189 height 18
click at [616, 220] on div "No" at bounding box center [665, 220] width 170 height 14
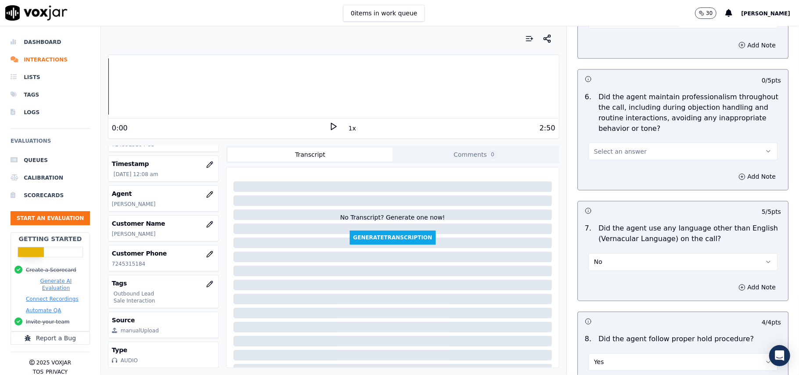
scroll to position [961, 0]
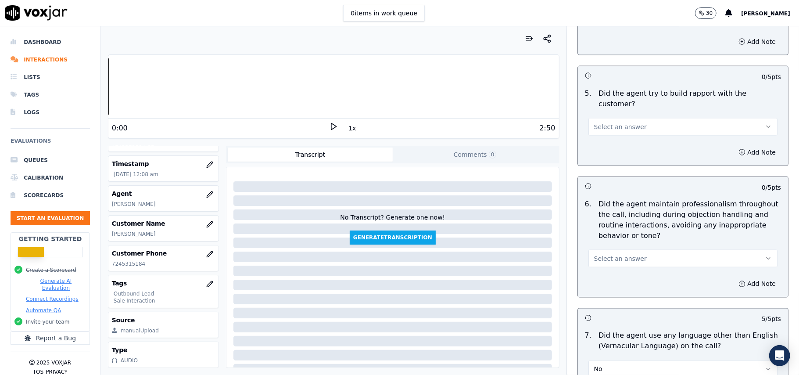
click at [613, 241] on div "Select an answer" at bounding box center [683, 254] width 203 height 26
click at [614, 254] on span "Select an answer" at bounding box center [620, 258] width 53 height 9
click at [608, 264] on div "Yes" at bounding box center [665, 271] width 170 height 14
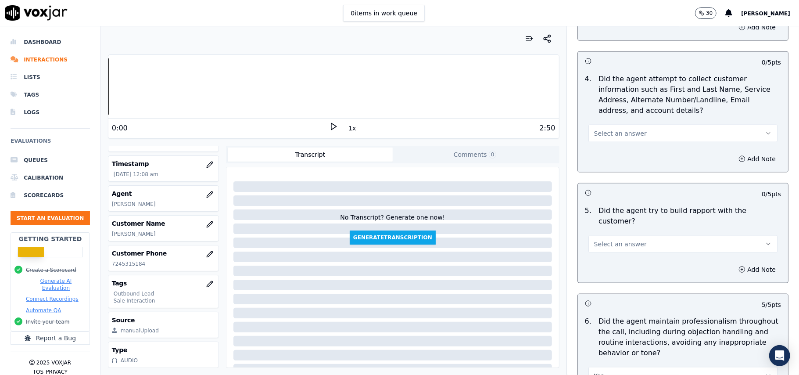
click at [623, 241] on button "Select an answer" at bounding box center [683, 244] width 189 height 18
click at [615, 257] on div "Yes" at bounding box center [665, 256] width 170 height 14
click at [614, 136] on span "Select an answer" at bounding box center [620, 133] width 53 height 9
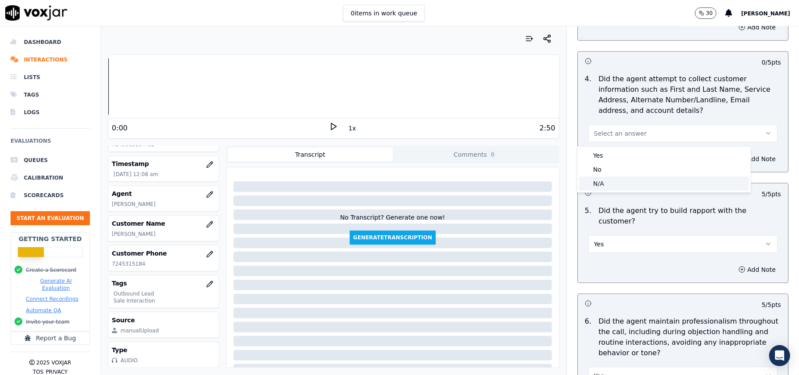
click at [616, 187] on div "N/A" at bounding box center [665, 183] width 170 height 14
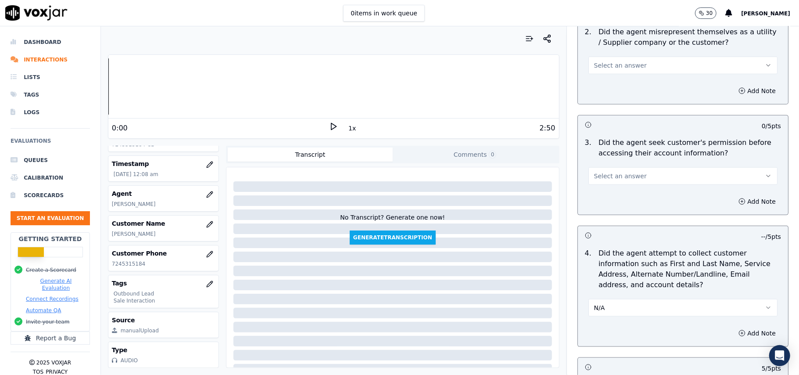
scroll to position [668, 0]
click at [615, 181] on span "Select an answer" at bounding box center [620, 177] width 53 height 9
click at [609, 199] on div "Yes" at bounding box center [665, 199] width 170 height 14
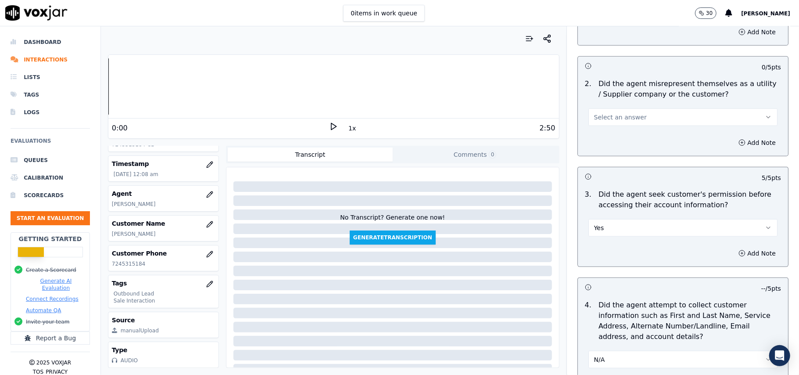
scroll to position [551, 0]
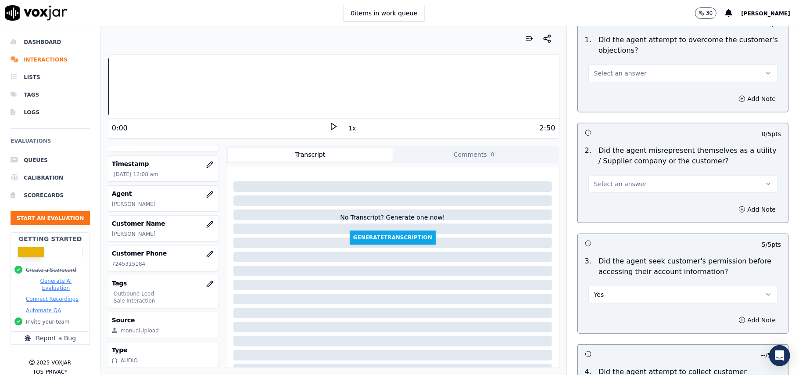
click at [616, 182] on span "Select an answer" at bounding box center [620, 184] width 53 height 9
click at [609, 220] on div "No" at bounding box center [665, 219] width 170 height 14
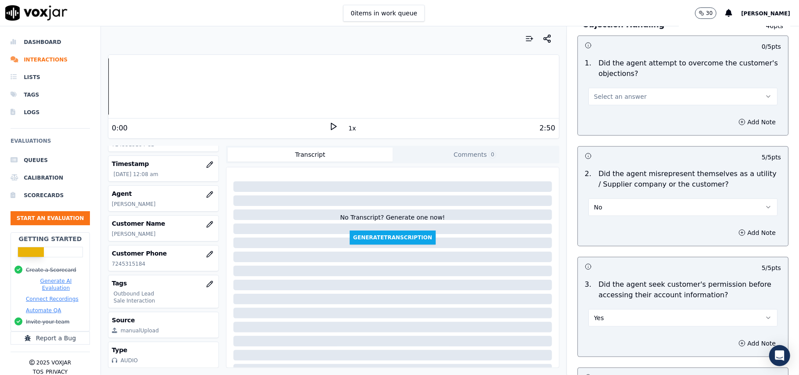
scroll to position [492, 0]
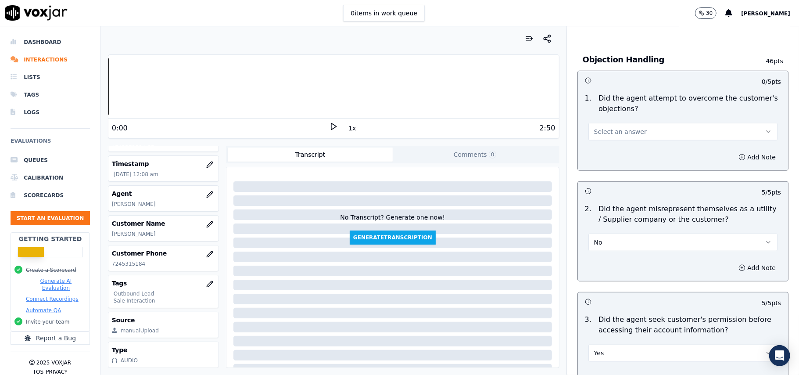
click at [615, 127] on button "Select an answer" at bounding box center [683, 132] width 189 height 18
click at [613, 148] on div "Yes" at bounding box center [665, 153] width 170 height 14
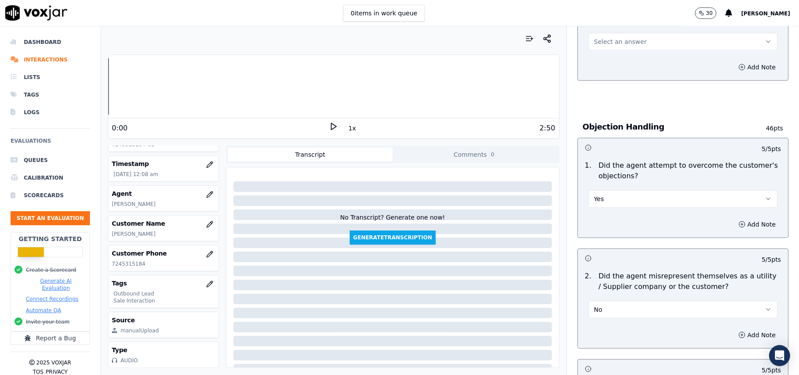
scroll to position [317, 0]
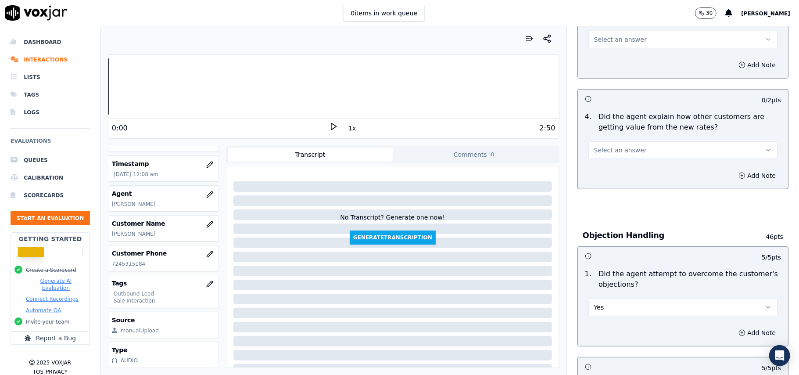
click at [617, 160] on div "4 . Did the agent explain how other customers are getting value from the new ra…" at bounding box center [683, 135] width 210 height 54
click at [608, 174] on div "Add Note" at bounding box center [683, 175] width 210 height 26
click at [601, 158] on button "Select an answer" at bounding box center [683, 150] width 189 height 18
click at [600, 169] on div "Yes" at bounding box center [665, 171] width 170 height 14
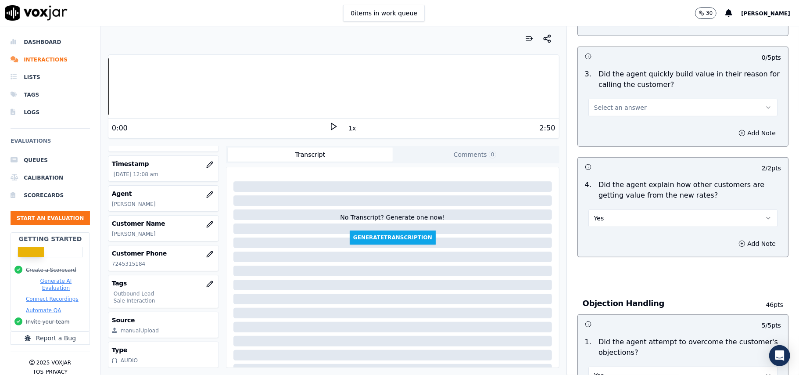
scroll to position [141, 0]
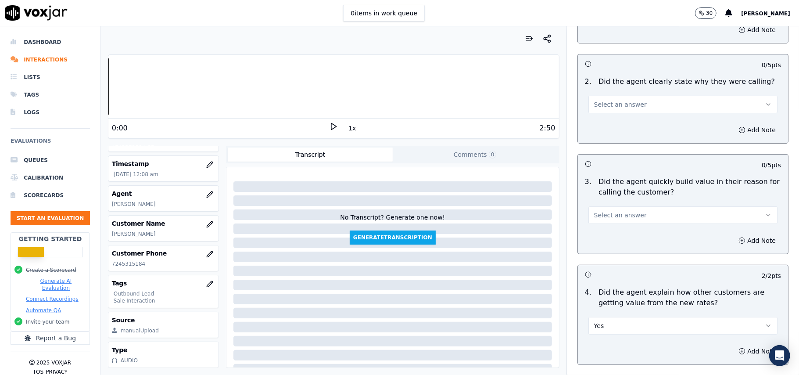
drag, startPoint x: 599, startPoint y: 216, endPoint x: 599, endPoint y: 222, distance: 5.7
click at [599, 217] on span "Select an answer" at bounding box center [620, 215] width 53 height 9
click at [593, 238] on div "Yes" at bounding box center [665, 236] width 170 height 14
click at [605, 102] on span "Select an answer" at bounding box center [620, 104] width 53 height 9
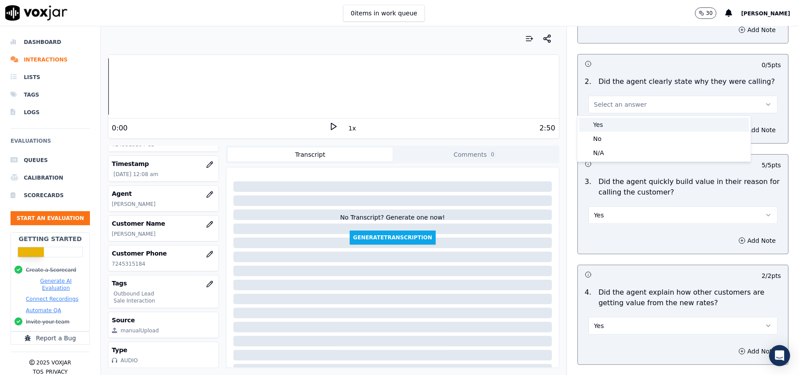
click at [611, 124] on div "Yes" at bounding box center [665, 125] width 170 height 14
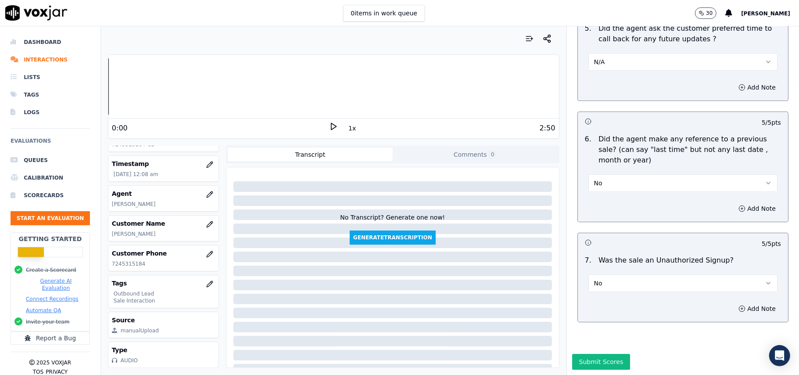
scroll to position [2190, 0]
click at [589, 354] on button "Submit Scores" at bounding box center [602, 362] width 58 height 16
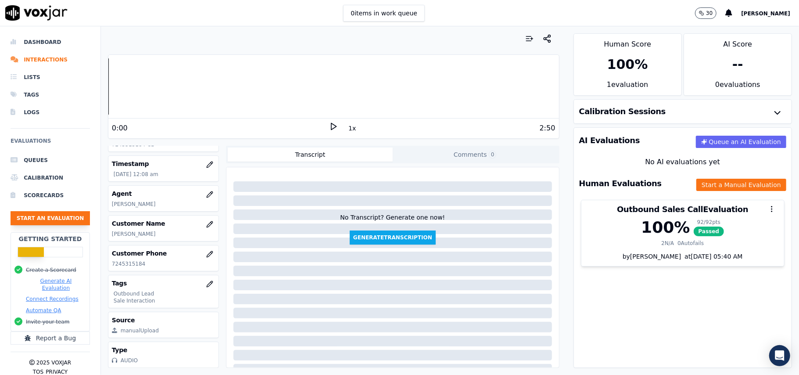
click at [41, 223] on button "Start an Evaluation" at bounding box center [50, 218] width 79 height 14
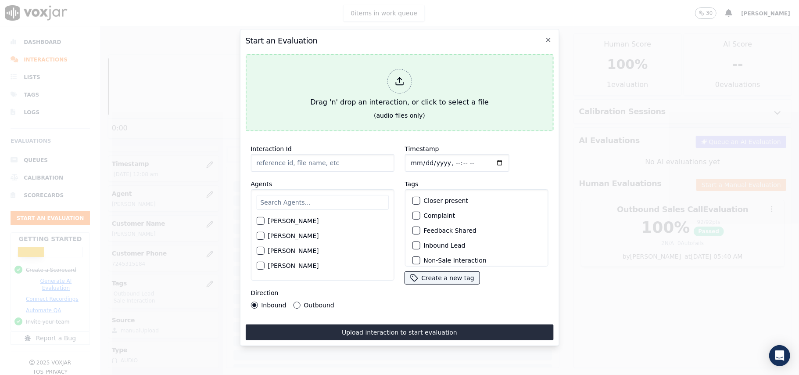
click at [378, 85] on div "Drag 'n' drop an interaction, or click to select a file" at bounding box center [399, 88] width 185 height 46
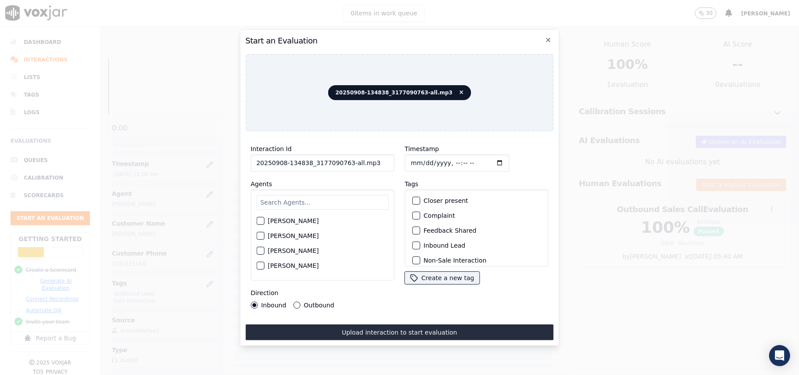
drag, startPoint x: 366, startPoint y: 159, endPoint x: 343, endPoint y: 163, distance: 23.2
click at [343, 163] on input "20250908-134838_3177090763-all.mp3" at bounding box center [323, 163] width 144 height 18
type input "20250908-134838_3177090763-C1"
click at [417, 157] on input "Timestamp" at bounding box center [457, 163] width 104 height 18
type input "[DATE]T00:10"
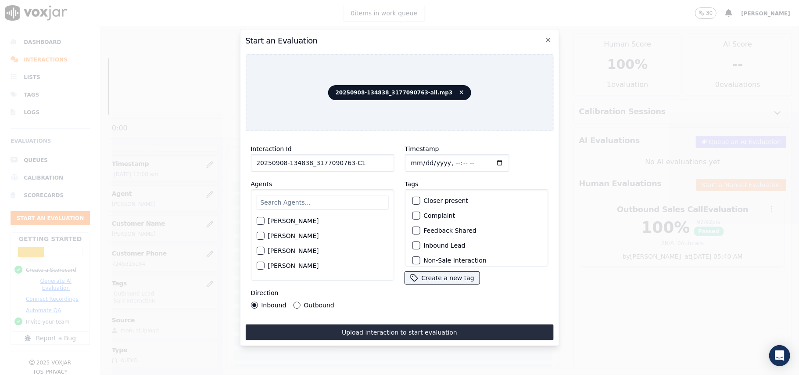
click at [324, 201] on input "text" at bounding box center [322, 202] width 132 height 15
type input "[PERSON_NAME]"
click at [278, 222] on label "[PERSON_NAME]" at bounding box center [293, 223] width 51 height 6
click at [264, 222] on button "[PERSON_NAME]" at bounding box center [260, 224] width 8 height 8
click at [269, 238] on label "[PERSON_NAME]" at bounding box center [293, 238] width 51 height 6
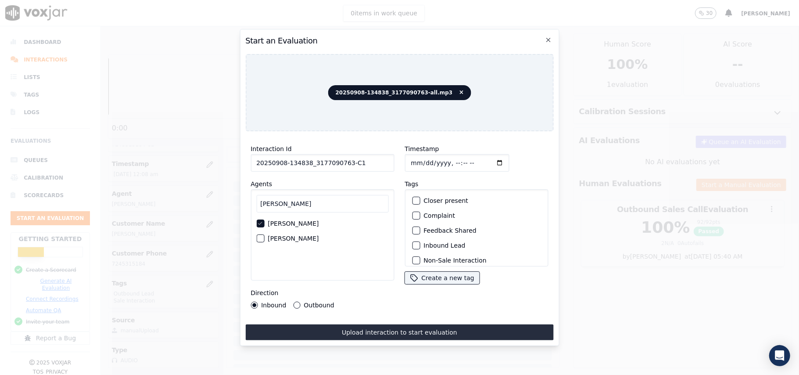
click at [264, 238] on button "[PERSON_NAME]" at bounding box center [260, 238] width 8 height 8
click at [255, 221] on div "[PERSON_NAME] [PERSON_NAME]" at bounding box center [323, 234] width 144 height 91
click at [261, 221] on icon "button" at bounding box center [259, 223] width 5 height 5
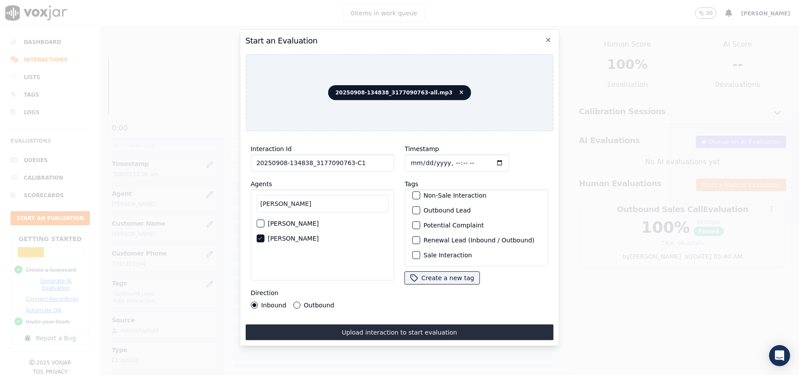
click at [424, 252] on label "Sale Interaction" at bounding box center [448, 255] width 48 height 6
click at [420, 251] on button "Sale Interaction" at bounding box center [416, 255] width 8 height 8
click at [424, 207] on label "Outbound Lead" at bounding box center [447, 210] width 47 height 6
click at [420, 206] on button "Outbound Lead" at bounding box center [416, 210] width 8 height 8
click at [306, 302] on label "Outbound" at bounding box center [319, 305] width 30 height 6
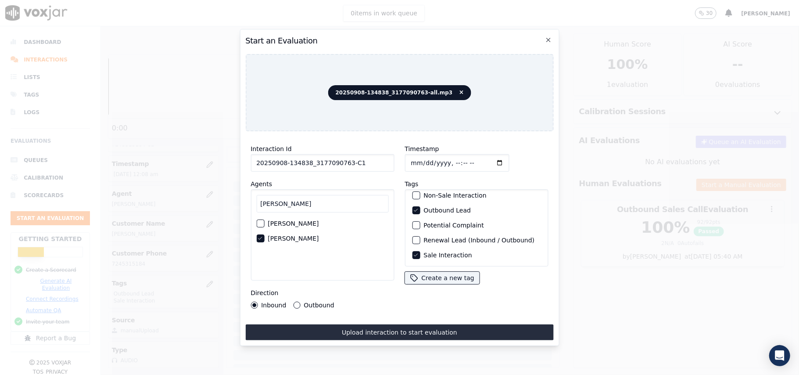
click at [300, 302] on button "Outbound" at bounding box center [296, 305] width 7 height 7
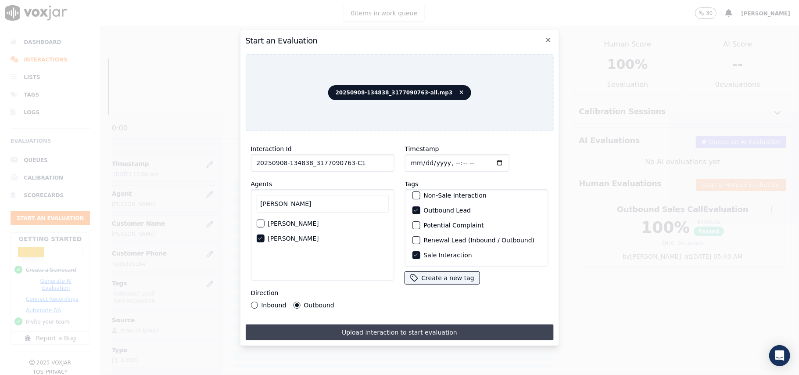
click at [318, 325] on button "Upload interaction to start evaluation" at bounding box center [399, 332] width 308 height 16
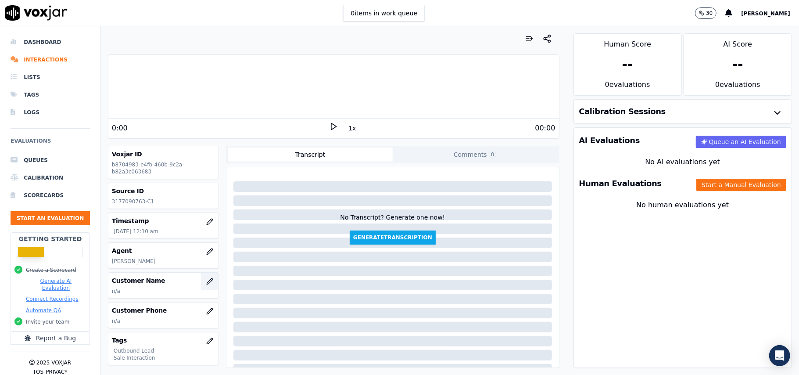
click at [201, 286] on button "button" at bounding box center [210, 282] width 18 height 18
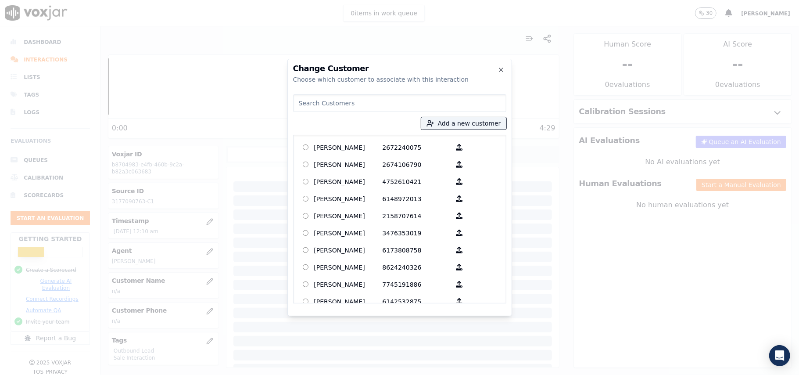
paste input "[PERSON_NAME]"
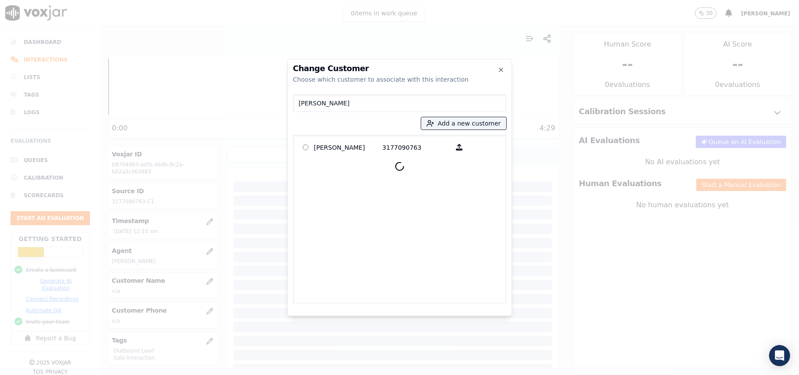
type input "[PERSON_NAME]"
click at [346, 150] on p "[PERSON_NAME]" at bounding box center [348, 147] width 68 height 14
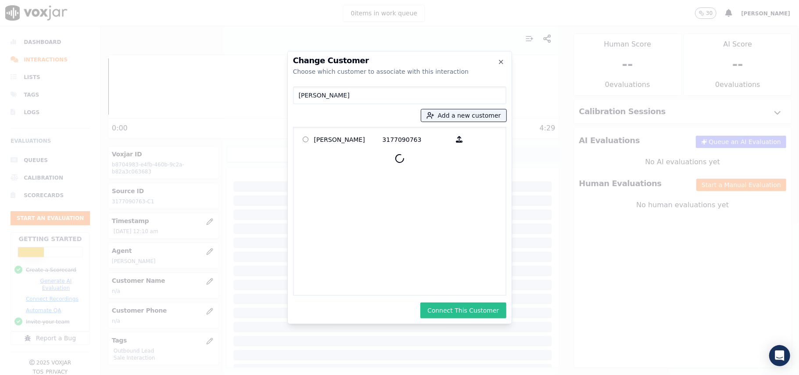
click at [455, 307] on button "Connect This Customer" at bounding box center [464, 310] width 86 height 16
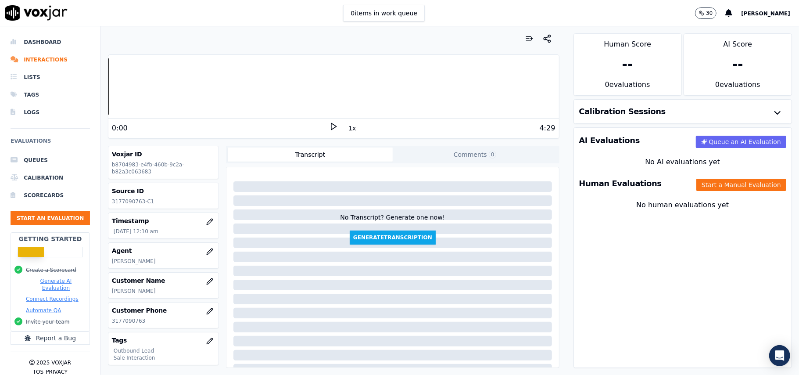
click at [727, 197] on div "No human evaluations yet" at bounding box center [683, 215] width 218 height 39
drag, startPoint x: 720, startPoint y: 185, endPoint x: 460, endPoint y: 221, distance: 262.4
click at [720, 185] on button "Start a Manual Evaluation" at bounding box center [742, 185] width 90 height 12
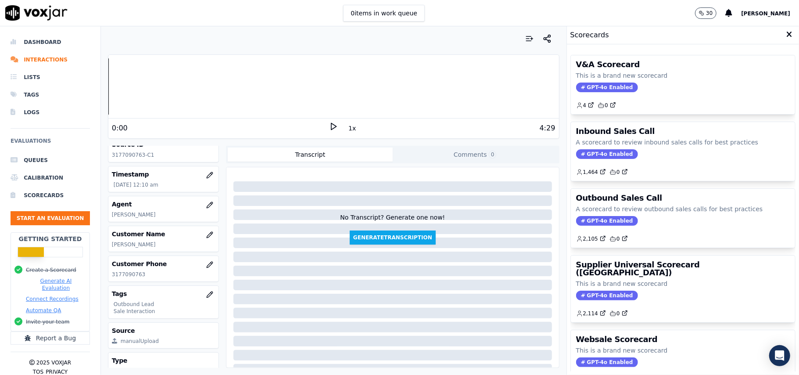
scroll to position [86, 0]
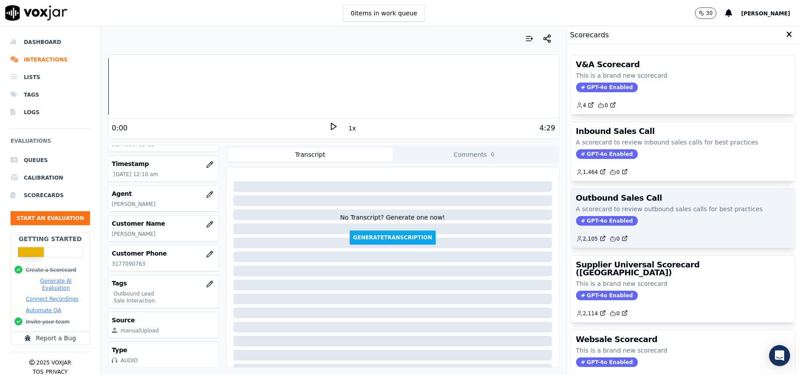
click at [585, 218] on span "GPT-4o Enabled" at bounding box center [607, 221] width 62 height 10
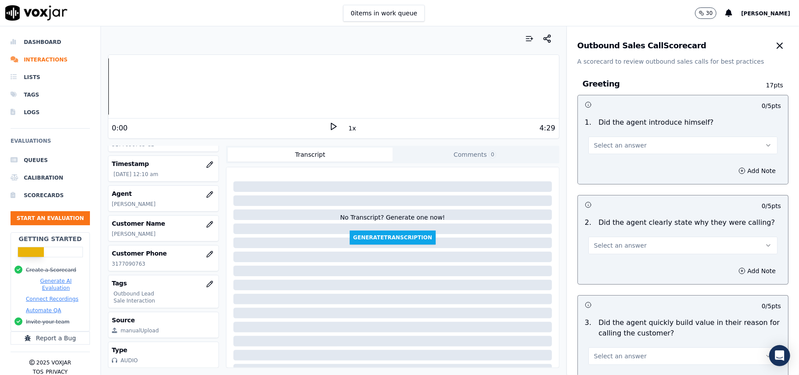
click at [652, 136] on div "Select an answer" at bounding box center [683, 144] width 189 height 19
click at [605, 144] on span "Select an answer" at bounding box center [620, 145] width 53 height 9
click at [598, 161] on div "Yes" at bounding box center [665, 165] width 170 height 14
drag, startPoint x: 770, startPoint y: 55, endPoint x: 772, endPoint y: 64, distance: 9.1
click at [770, 62] on div "Outbound Sales Call Scorecard A scorecard to review outbound sales calls for be…" at bounding box center [683, 46] width 232 height 40
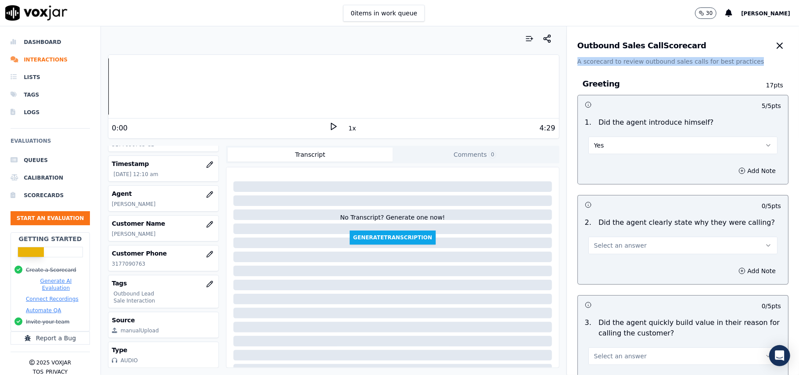
click at [649, 250] on button "Select an answer" at bounding box center [683, 246] width 189 height 18
click at [622, 269] on div "Yes" at bounding box center [665, 266] width 170 height 14
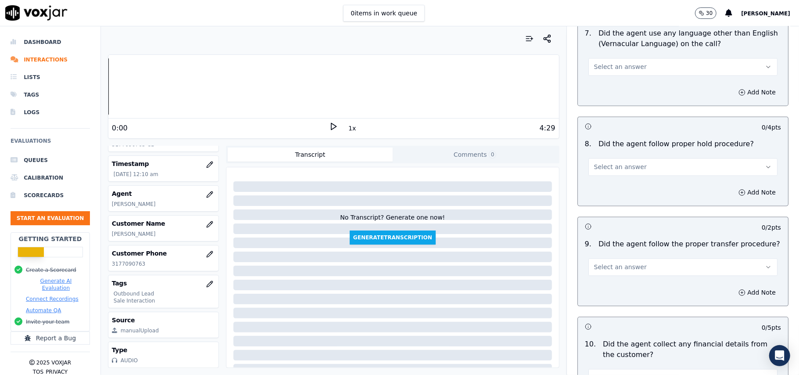
scroll to position [2190, 0]
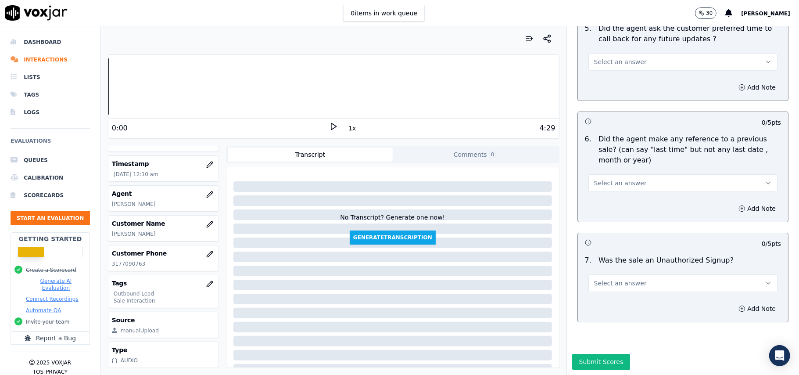
click at [656, 274] on button "Select an answer" at bounding box center [683, 283] width 189 height 18
click at [599, 287] on div "No" at bounding box center [665, 291] width 170 height 14
click at [637, 174] on button "Select an answer" at bounding box center [683, 183] width 189 height 18
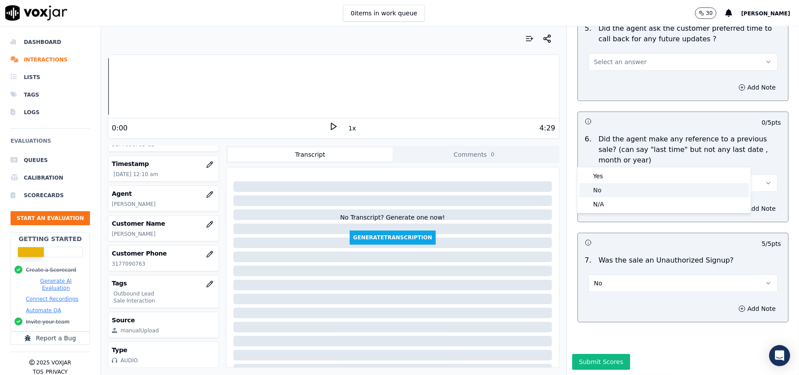
click at [612, 187] on div "No" at bounding box center [665, 190] width 170 height 14
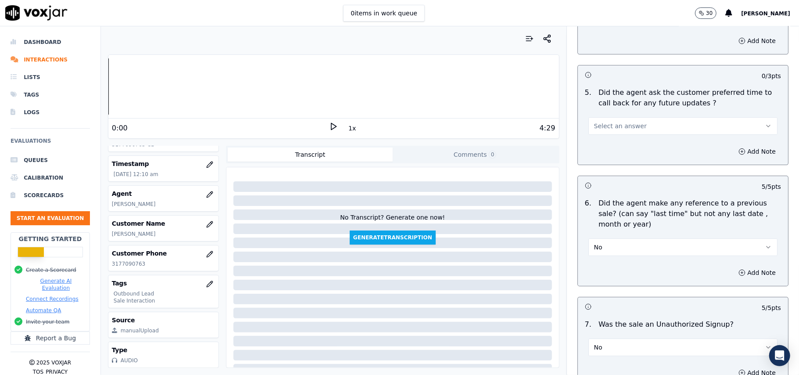
scroll to position [2014, 0]
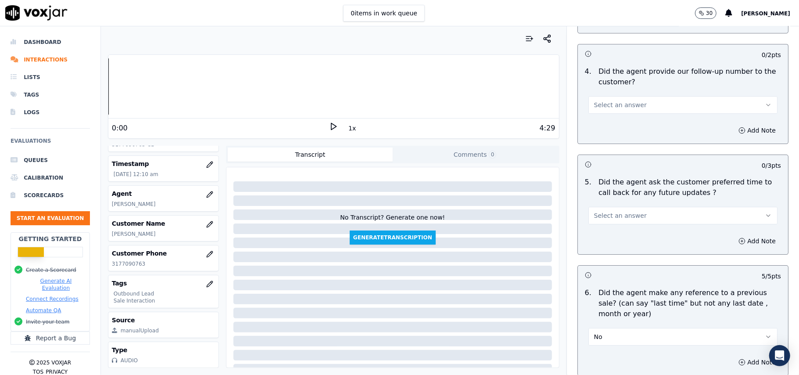
click at [622, 207] on button "Select an answer" at bounding box center [683, 216] width 189 height 18
click at [603, 241] on div "No" at bounding box center [665, 245] width 170 height 14
drag, startPoint x: 650, startPoint y: 202, endPoint x: 626, endPoint y: 218, distance: 28.9
click at [651, 207] on button "No" at bounding box center [683, 216] width 189 height 18
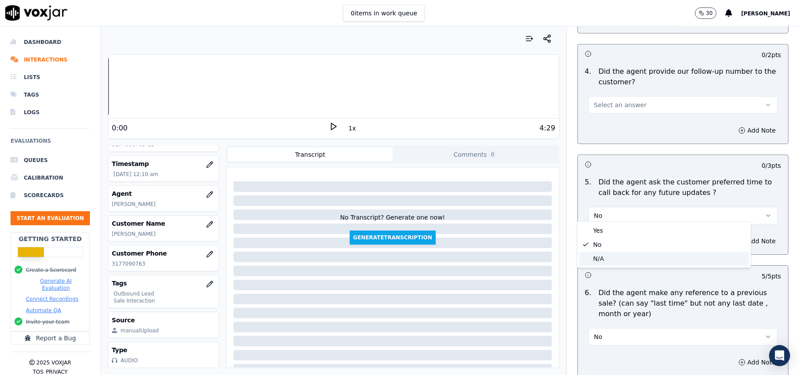
click at [595, 262] on div "N/A" at bounding box center [665, 259] width 170 height 14
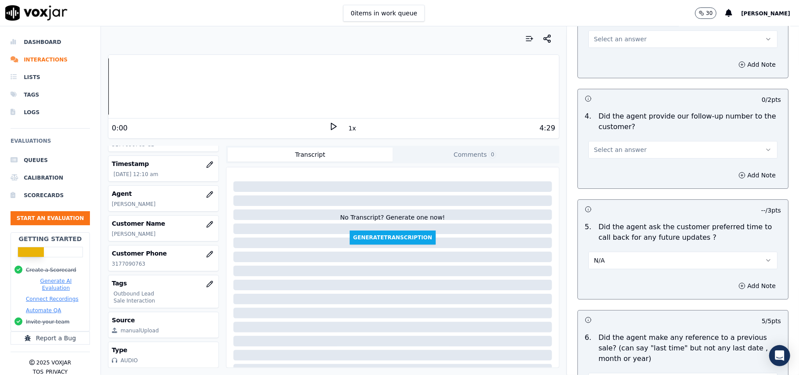
scroll to position [1897, 0]
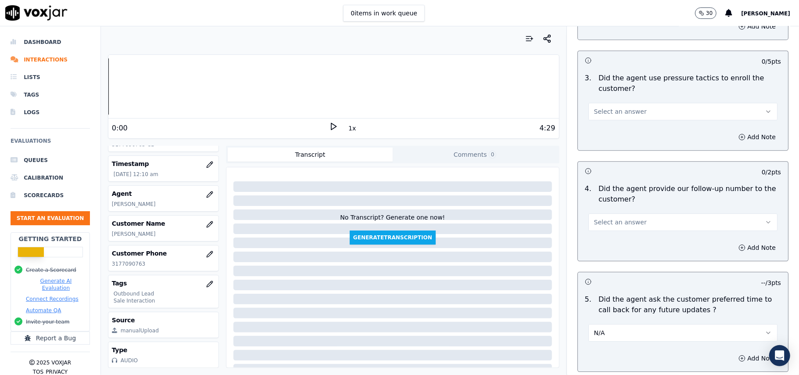
click at [627, 218] on span "Select an answer" at bounding box center [620, 222] width 53 height 9
click at [620, 230] on div "Yes" at bounding box center [665, 237] width 170 height 14
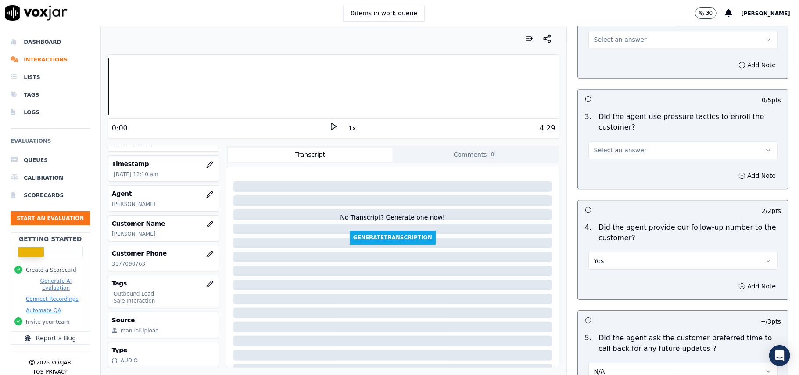
scroll to position [1780, 0]
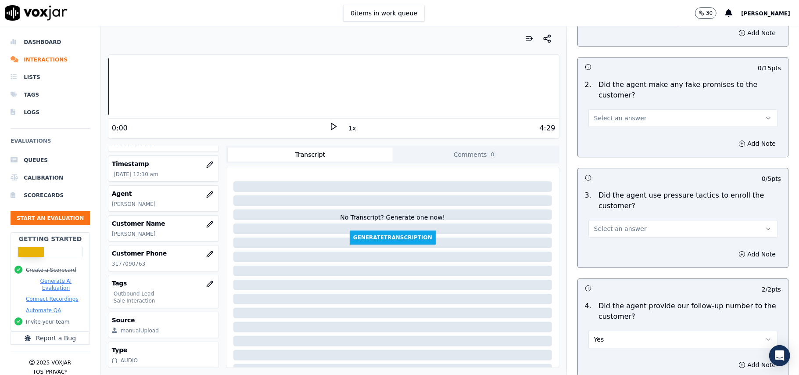
click at [634, 223] on button "Select an answer" at bounding box center [683, 229] width 189 height 18
click at [612, 251] on div "No" at bounding box center [665, 257] width 170 height 14
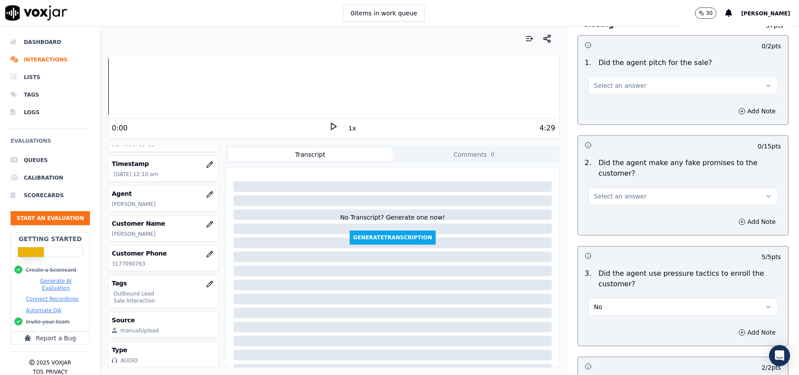
scroll to position [1604, 0]
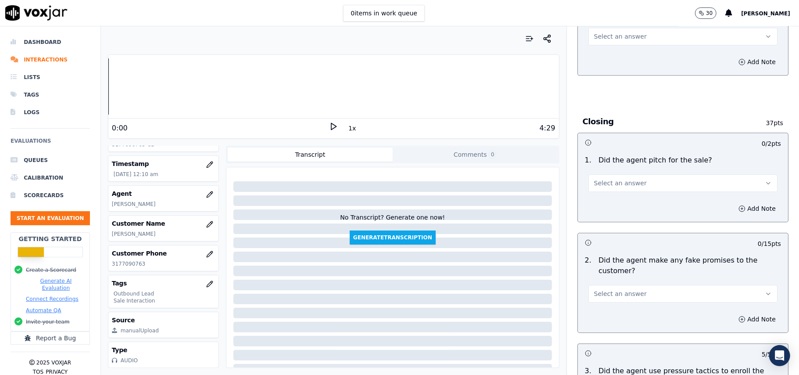
click at [637, 285] on button "Select an answer" at bounding box center [683, 294] width 189 height 18
click at [611, 311] on div "Yes" at bounding box center [665, 307] width 170 height 14
click at [609, 288] on button "Yes" at bounding box center [683, 294] width 189 height 18
click at [601, 320] on div "No" at bounding box center [665, 321] width 170 height 14
click at [610, 179] on span "Select an answer" at bounding box center [620, 183] width 53 height 9
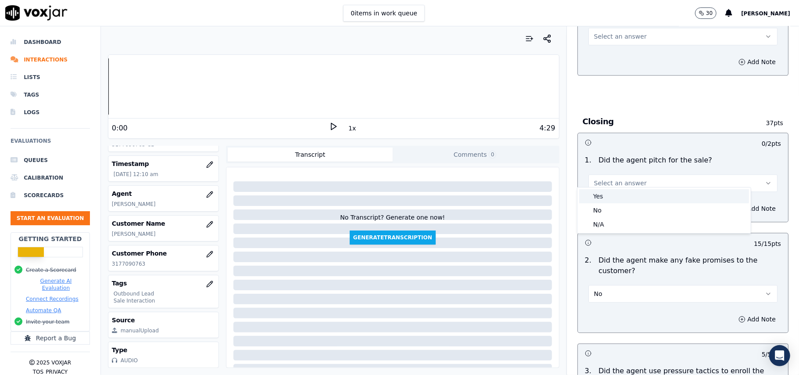
click at [607, 206] on div "No" at bounding box center [665, 210] width 170 height 14
click at [623, 179] on button "No" at bounding box center [683, 183] width 189 height 18
click at [610, 202] on div "Yes" at bounding box center [665, 196] width 170 height 14
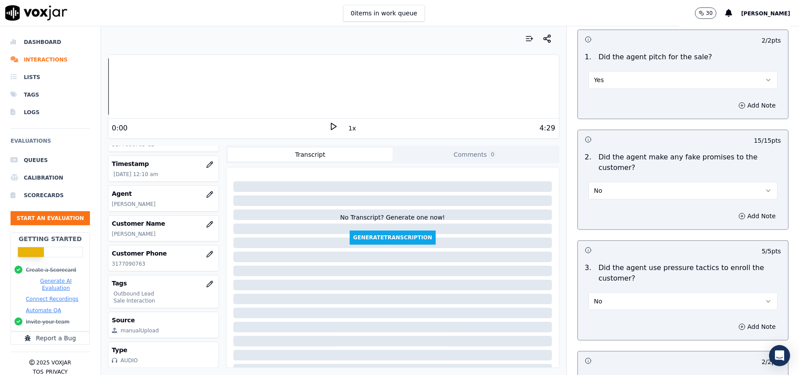
scroll to position [1780, 0]
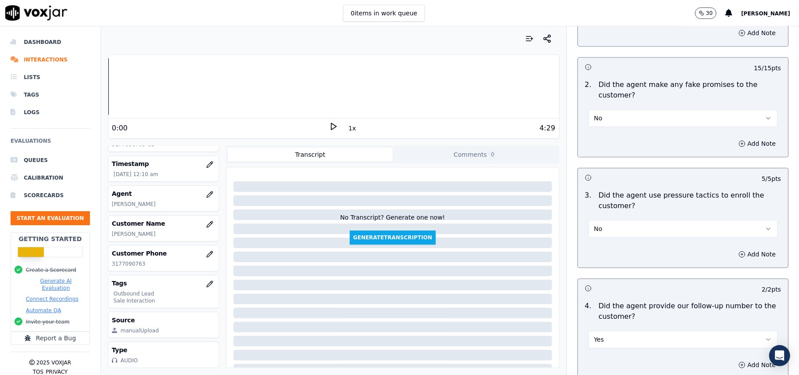
click at [607, 331] on button "Yes" at bounding box center [683, 340] width 189 height 18
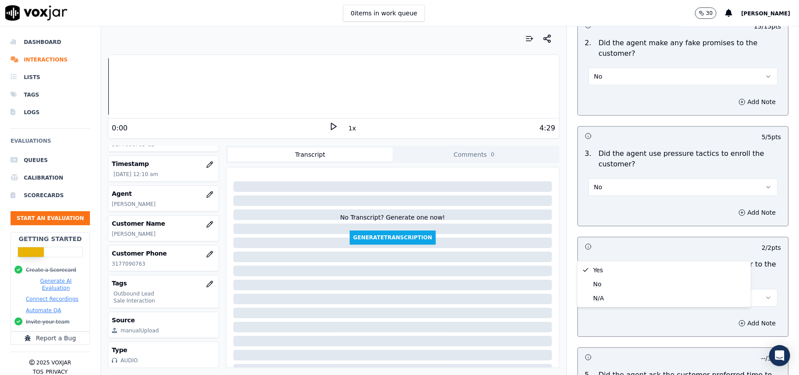
scroll to position [1839, 0]
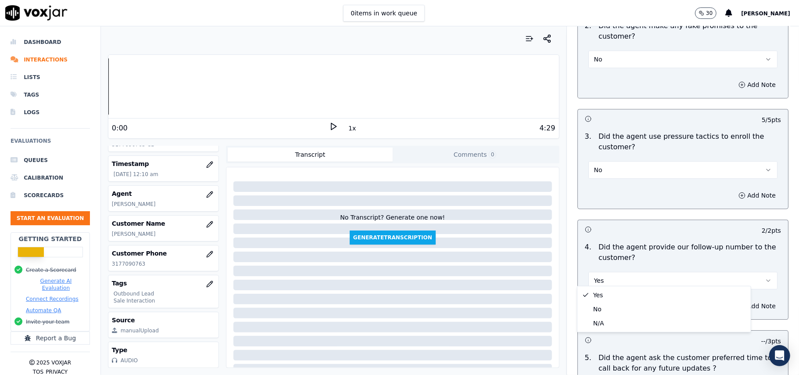
click at [716, 226] on div "2 / 2 pts" at bounding box center [748, 230] width 65 height 9
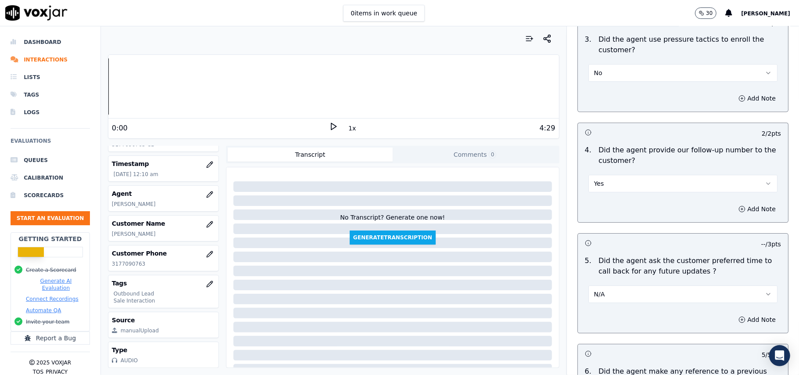
scroll to position [2014, 0]
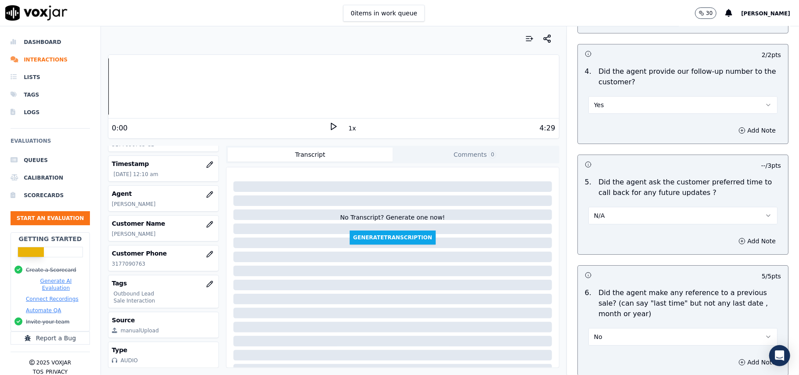
click at [617, 207] on button "N/A" at bounding box center [683, 216] width 189 height 18
click at [596, 229] on div "Yes" at bounding box center [665, 230] width 170 height 14
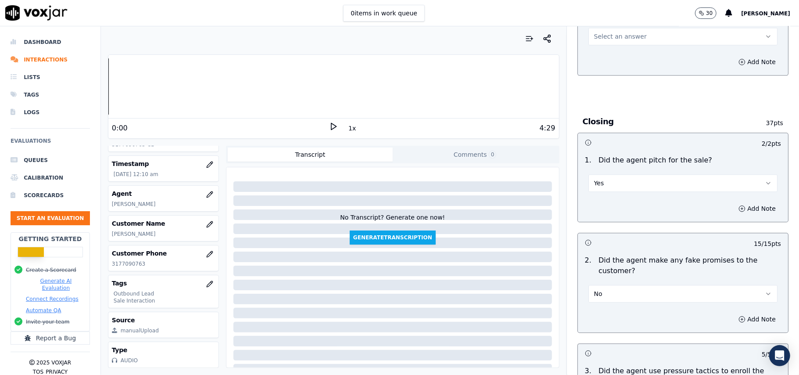
scroll to position [1429, 0]
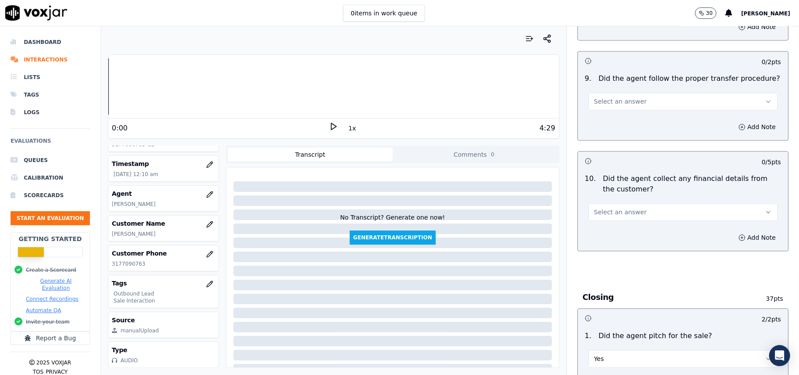
click at [623, 208] on span "Select an answer" at bounding box center [620, 212] width 53 height 9
click at [606, 239] on div "No" at bounding box center [665, 239] width 170 height 14
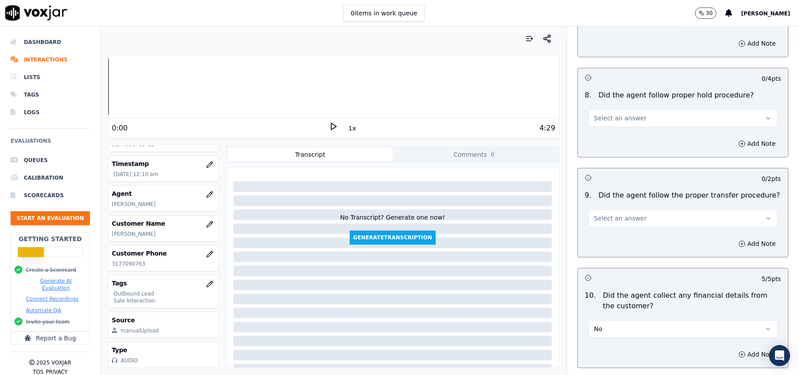
click at [622, 216] on button "Select an answer" at bounding box center [683, 218] width 189 height 18
click at [596, 242] on div "No" at bounding box center [665, 245] width 170 height 14
click at [630, 211] on button "No" at bounding box center [683, 218] width 189 height 18
click at [615, 228] on div "Yes" at bounding box center [665, 231] width 170 height 14
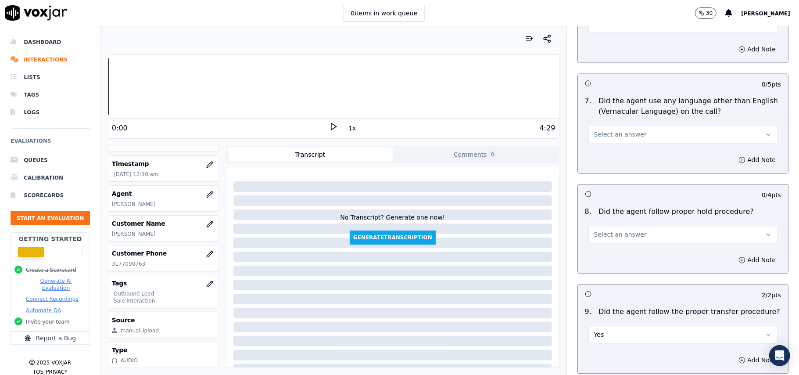
scroll to position [1195, 0]
click at [619, 227] on button "Select an answer" at bounding box center [683, 236] width 189 height 18
click at [619, 243] on div "Yes" at bounding box center [665, 248] width 170 height 14
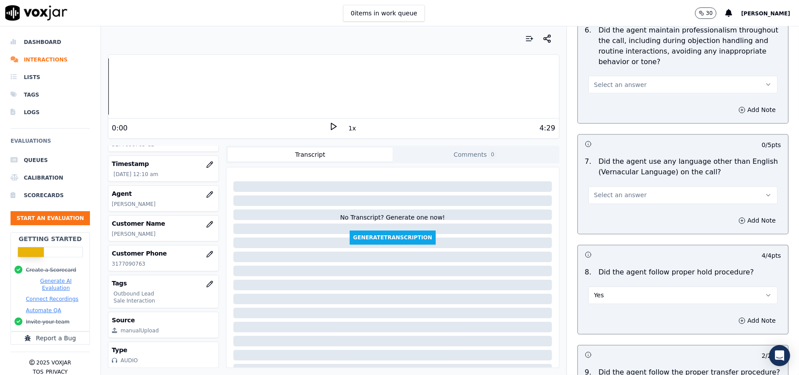
scroll to position [1077, 0]
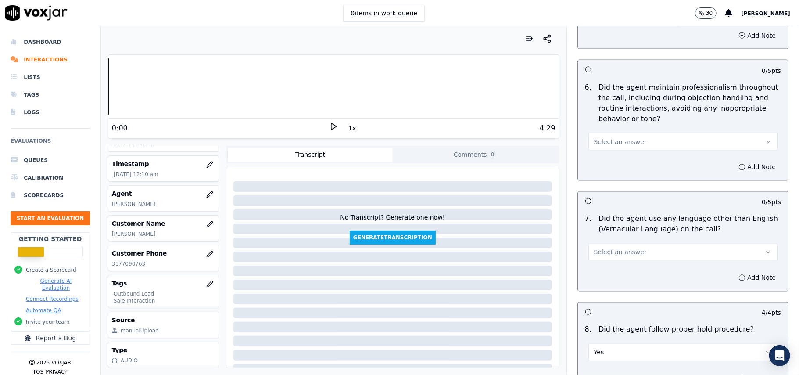
click at [623, 248] on span "Select an answer" at bounding box center [620, 252] width 53 height 9
click at [602, 278] on div "No" at bounding box center [665, 279] width 170 height 14
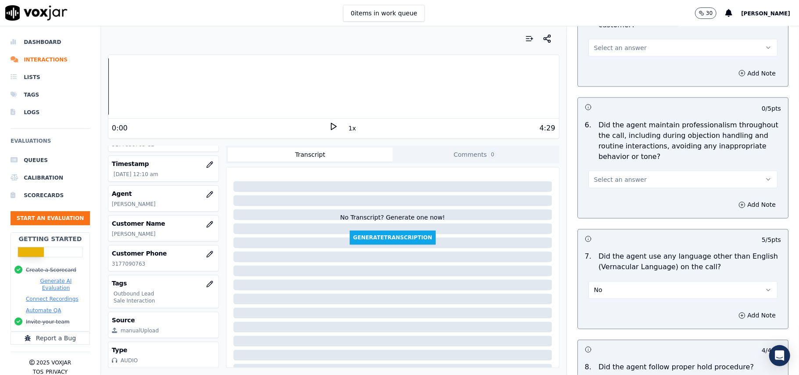
scroll to position [1019, 0]
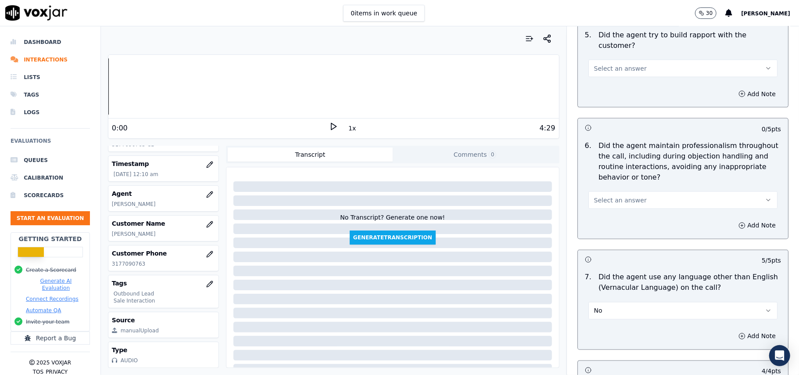
click at [626, 197] on span "Select an answer" at bounding box center [620, 200] width 53 height 9
click at [621, 205] on div "Yes" at bounding box center [665, 212] width 170 height 14
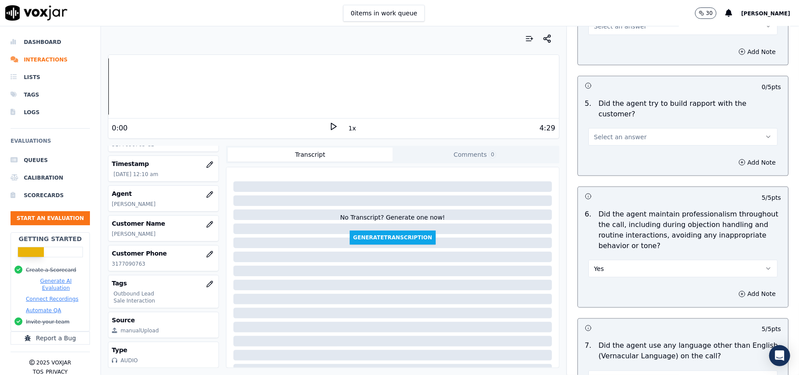
scroll to position [843, 0]
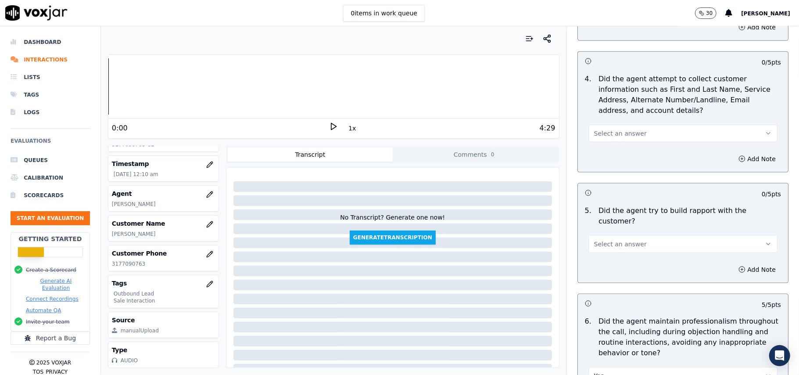
click at [612, 234] on div "Select an answer" at bounding box center [683, 243] width 189 height 19
click at [604, 246] on div "5 . Did the agent try to build rapport with the customer? Select an answer" at bounding box center [683, 229] width 210 height 54
click at [605, 240] on span "Select an answer" at bounding box center [620, 244] width 53 height 9
click at [601, 253] on div "Yes" at bounding box center [665, 256] width 170 height 14
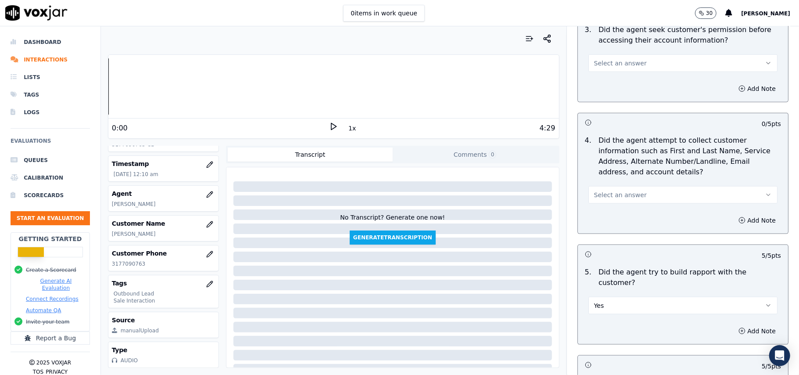
scroll to position [726, 0]
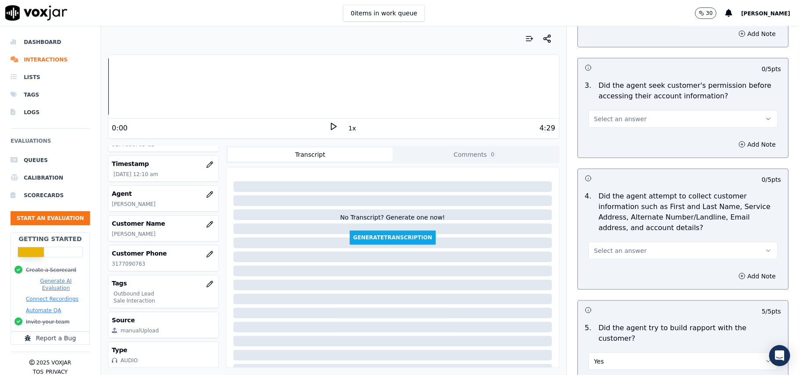
click at [613, 246] on button "Select an answer" at bounding box center [683, 251] width 189 height 18
click at [598, 273] on div "Yes" at bounding box center [665, 273] width 170 height 14
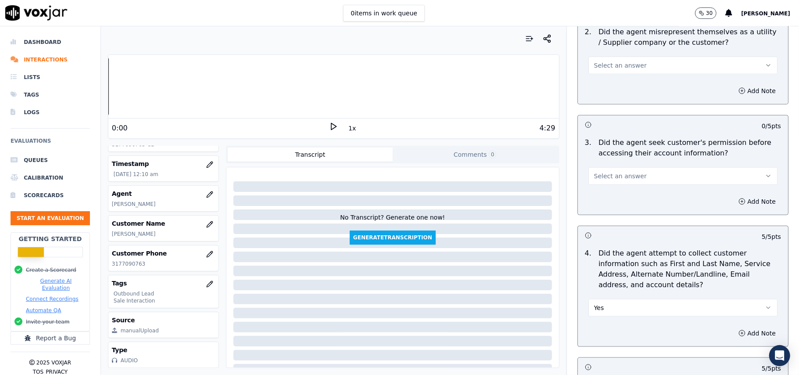
scroll to position [551, 0]
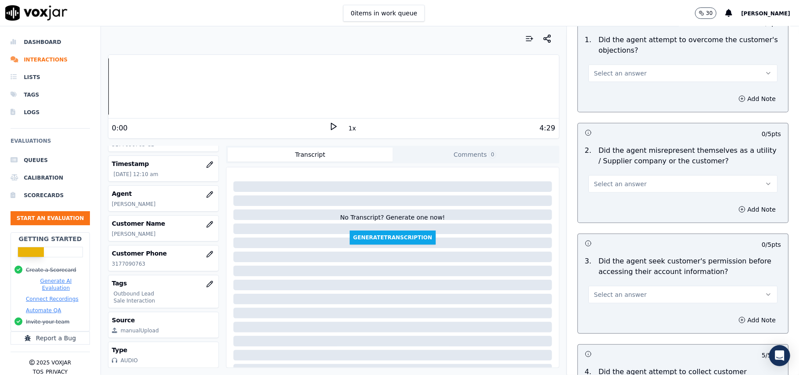
click at [599, 289] on button "Select an answer" at bounding box center [683, 295] width 189 height 18
click at [600, 321] on div "Yes" at bounding box center [665, 316] width 170 height 14
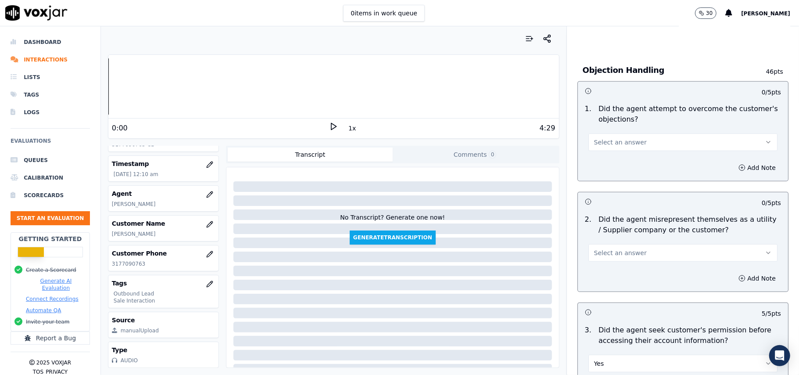
scroll to position [434, 0]
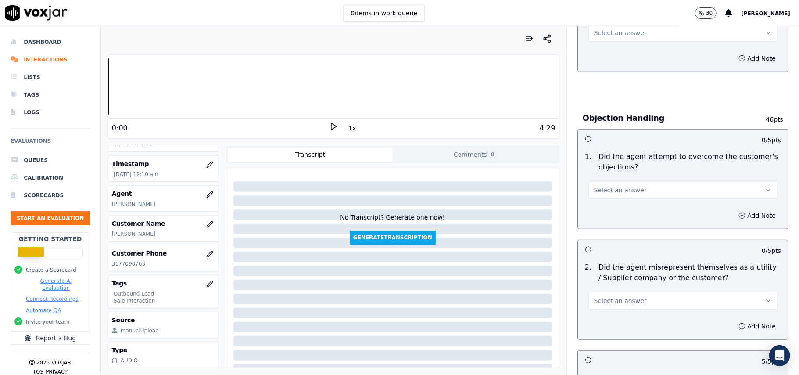
click at [645, 300] on button "Select an answer" at bounding box center [683, 301] width 189 height 18
click at [601, 334] on div "No" at bounding box center [665, 336] width 170 height 14
click at [617, 191] on span "Select an answer" at bounding box center [620, 190] width 53 height 9
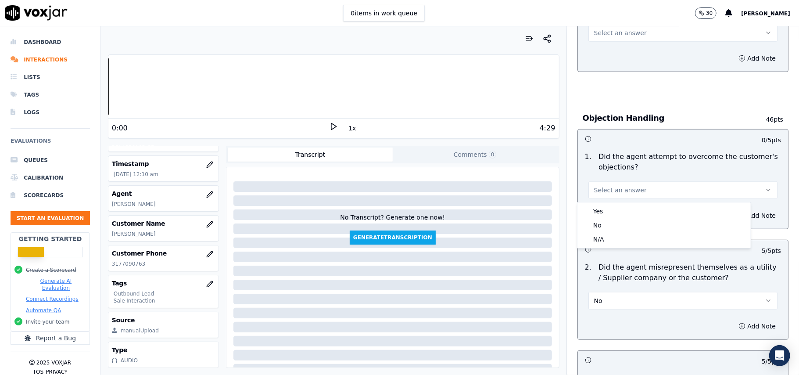
click at [614, 199] on button "Select an answer" at bounding box center [683, 190] width 189 height 18
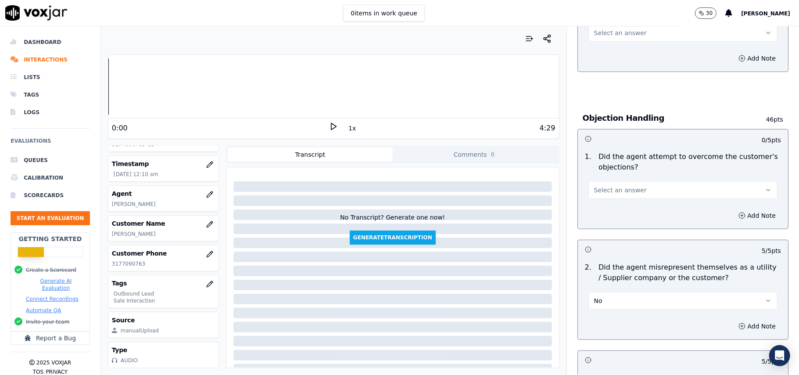
click at [627, 197] on button "Select an answer" at bounding box center [683, 190] width 189 height 18
click at [623, 215] on div "Yes" at bounding box center [665, 211] width 170 height 14
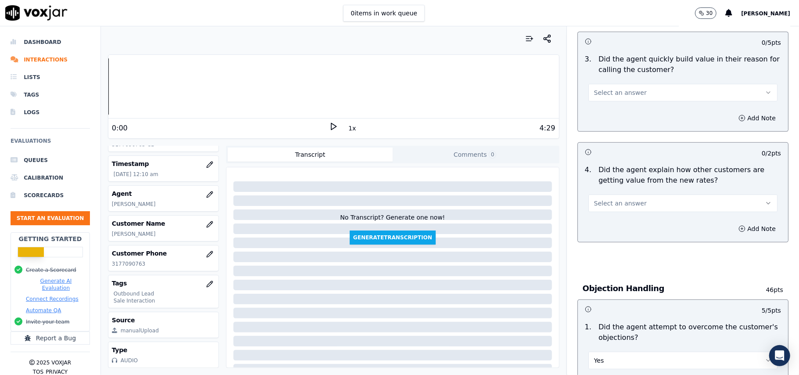
scroll to position [258, 0]
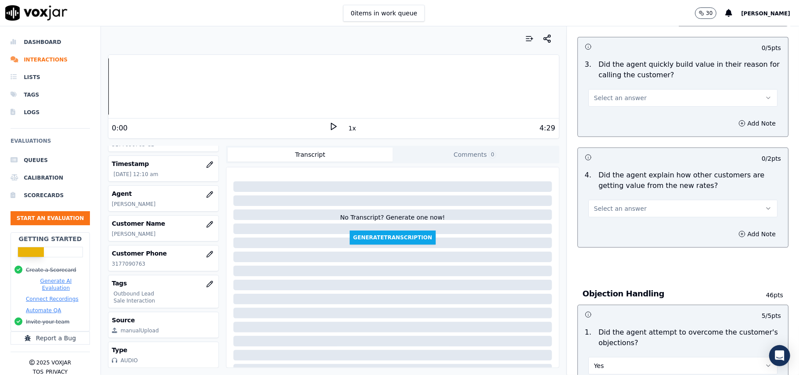
click at [637, 206] on button "Select an answer" at bounding box center [683, 209] width 189 height 18
click at [629, 225] on div "Yes" at bounding box center [665, 230] width 170 height 14
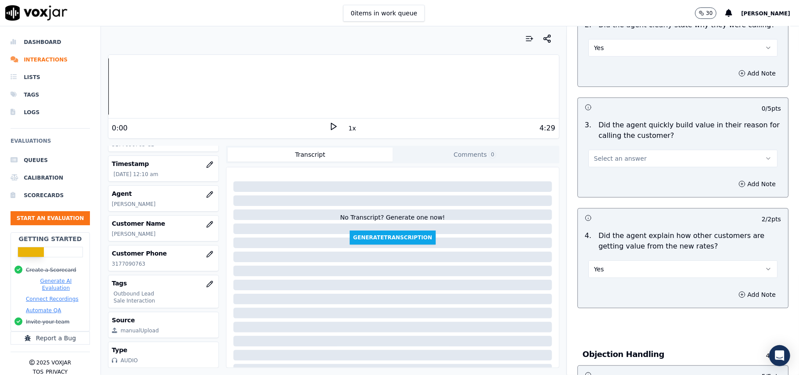
scroll to position [141, 0]
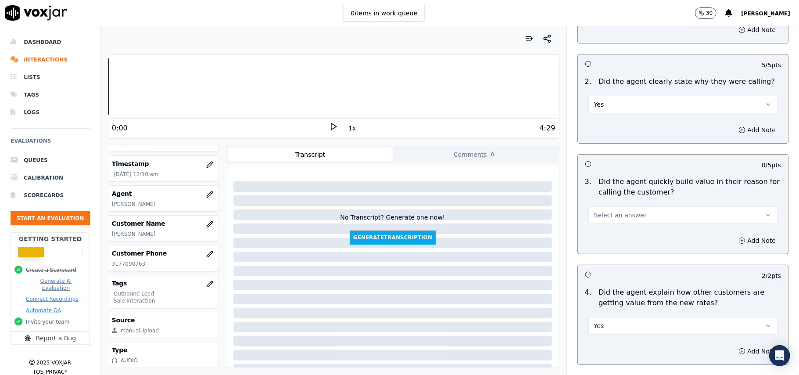
click at [638, 214] on button "Select an answer" at bounding box center [683, 215] width 189 height 18
click at [630, 229] on div "Yes" at bounding box center [665, 236] width 170 height 14
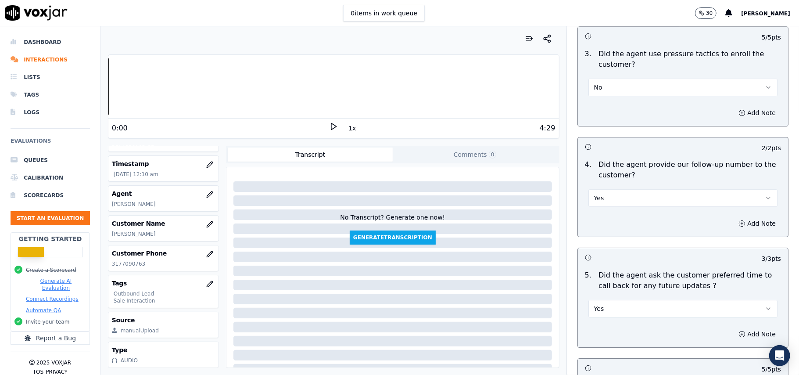
scroll to position [2190, 0]
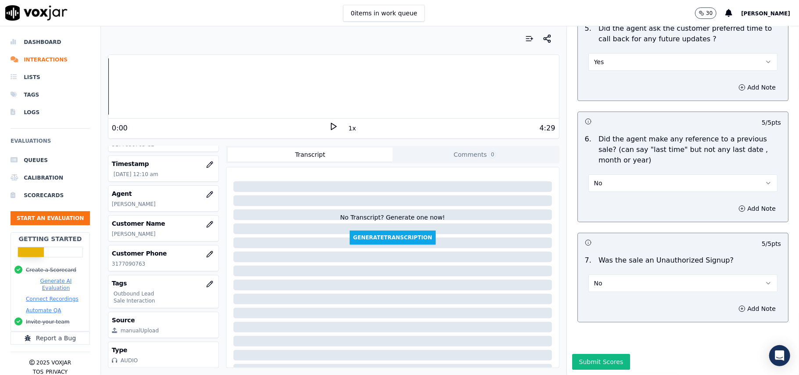
drag, startPoint x: 571, startPoint y: 334, endPoint x: 584, endPoint y: 328, distance: 14.3
click at [573, 354] on button "Submit Scores" at bounding box center [602, 362] width 58 height 16
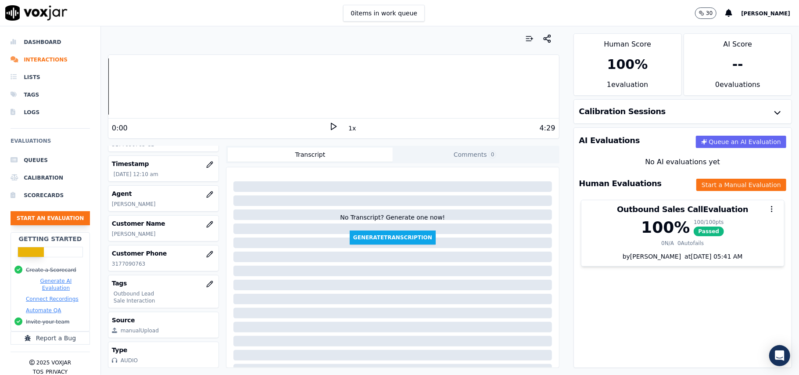
click at [60, 218] on button "Start an Evaluation" at bounding box center [50, 218] width 79 height 14
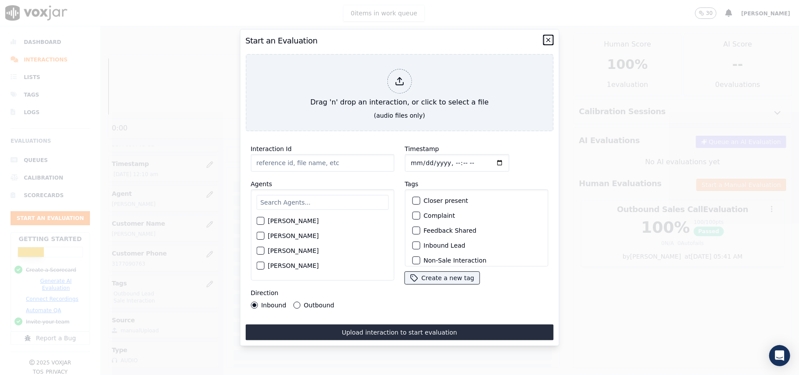
click at [550, 39] on icon "button" at bounding box center [548, 39] width 7 height 7
